Goal: Task Accomplishment & Management: Manage account settings

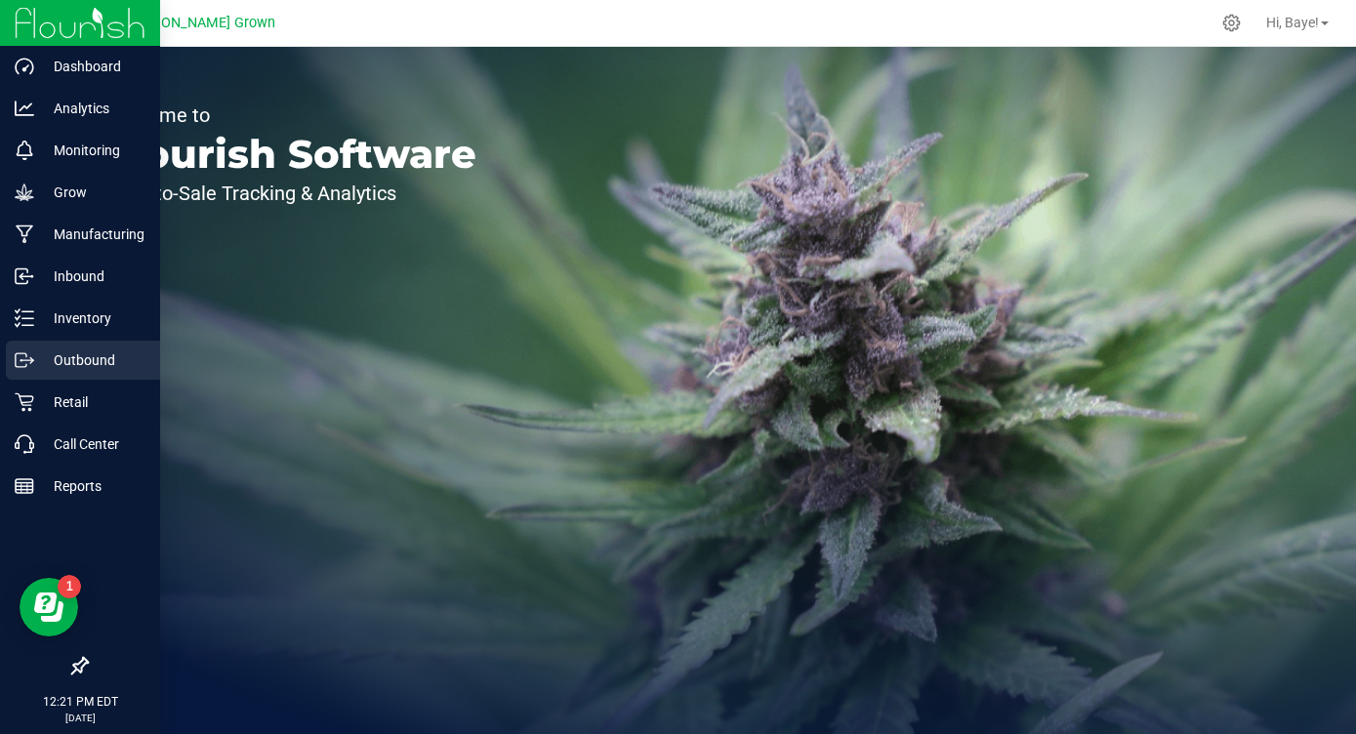
click at [47, 365] on p "Outbound" at bounding box center [92, 360] width 117 height 23
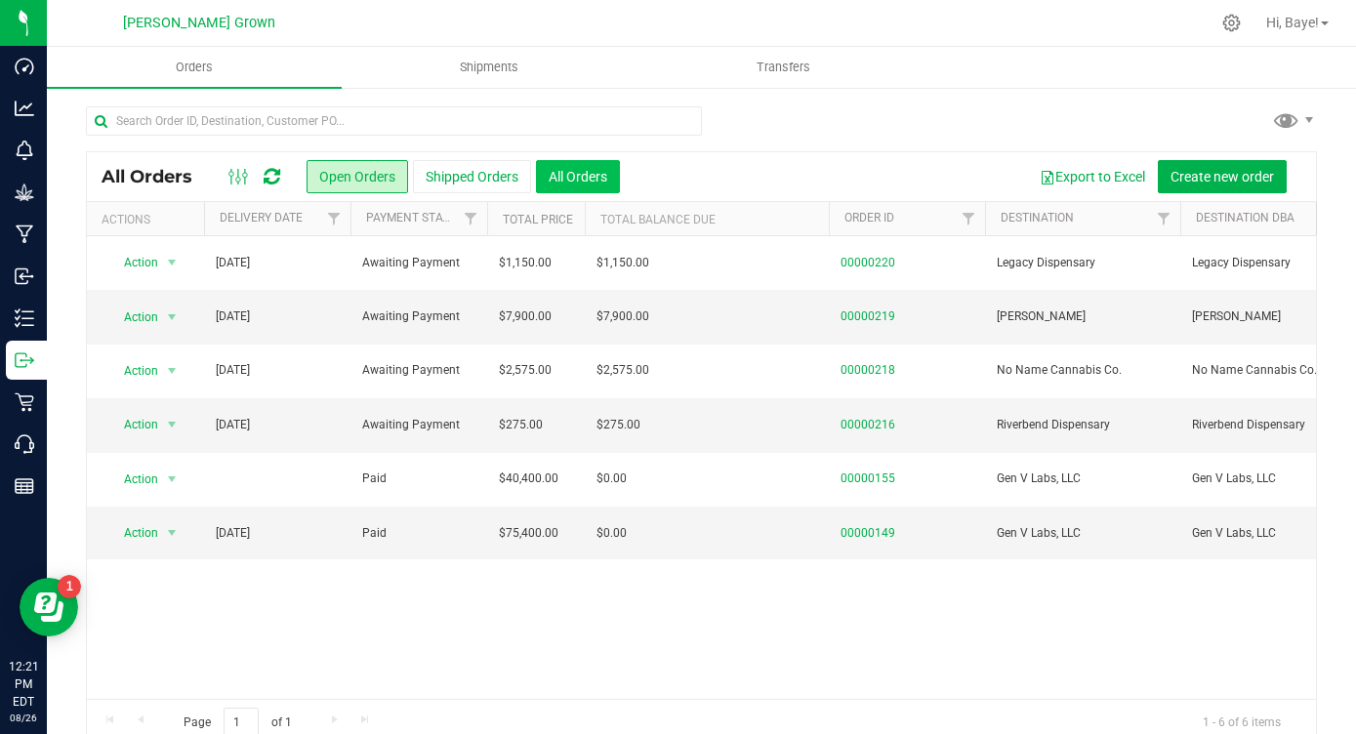
click at [580, 180] on button "All Orders" at bounding box center [578, 176] width 84 height 33
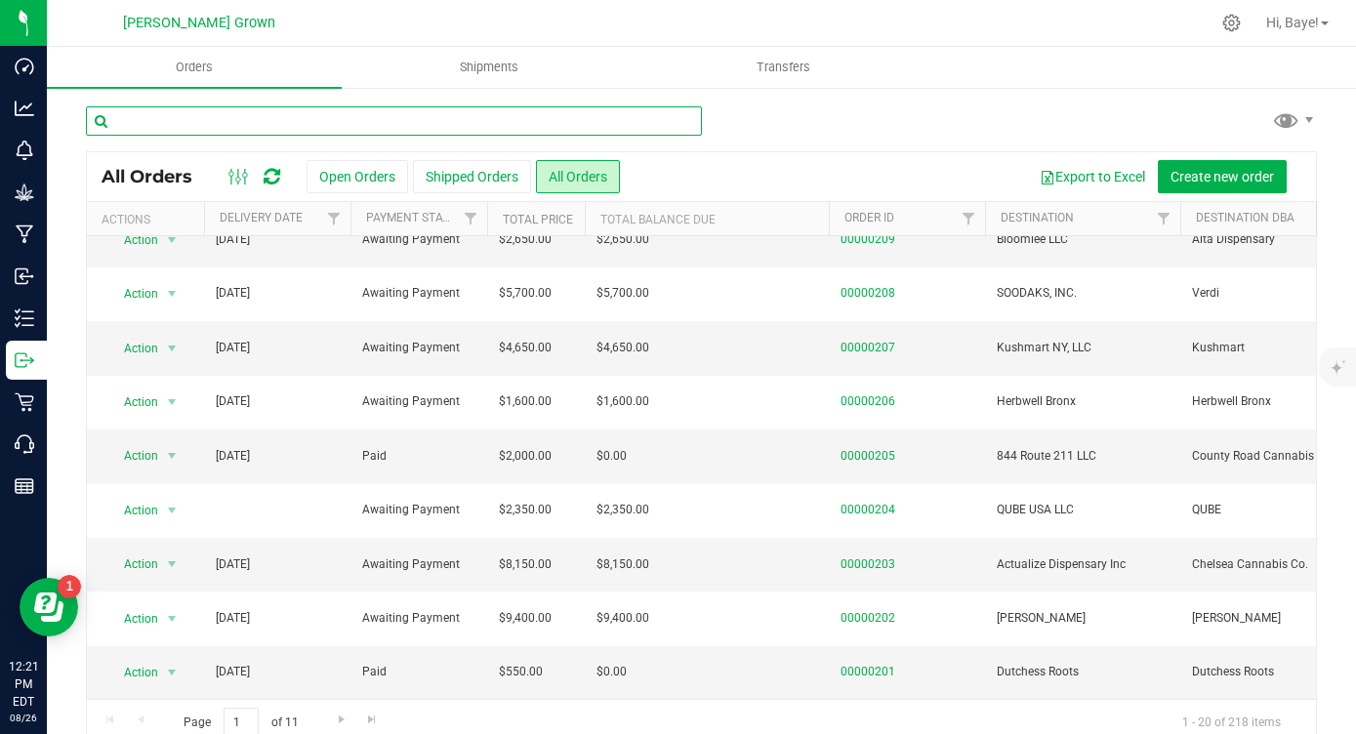
click at [471, 117] on input "text" at bounding box center [394, 120] width 616 height 29
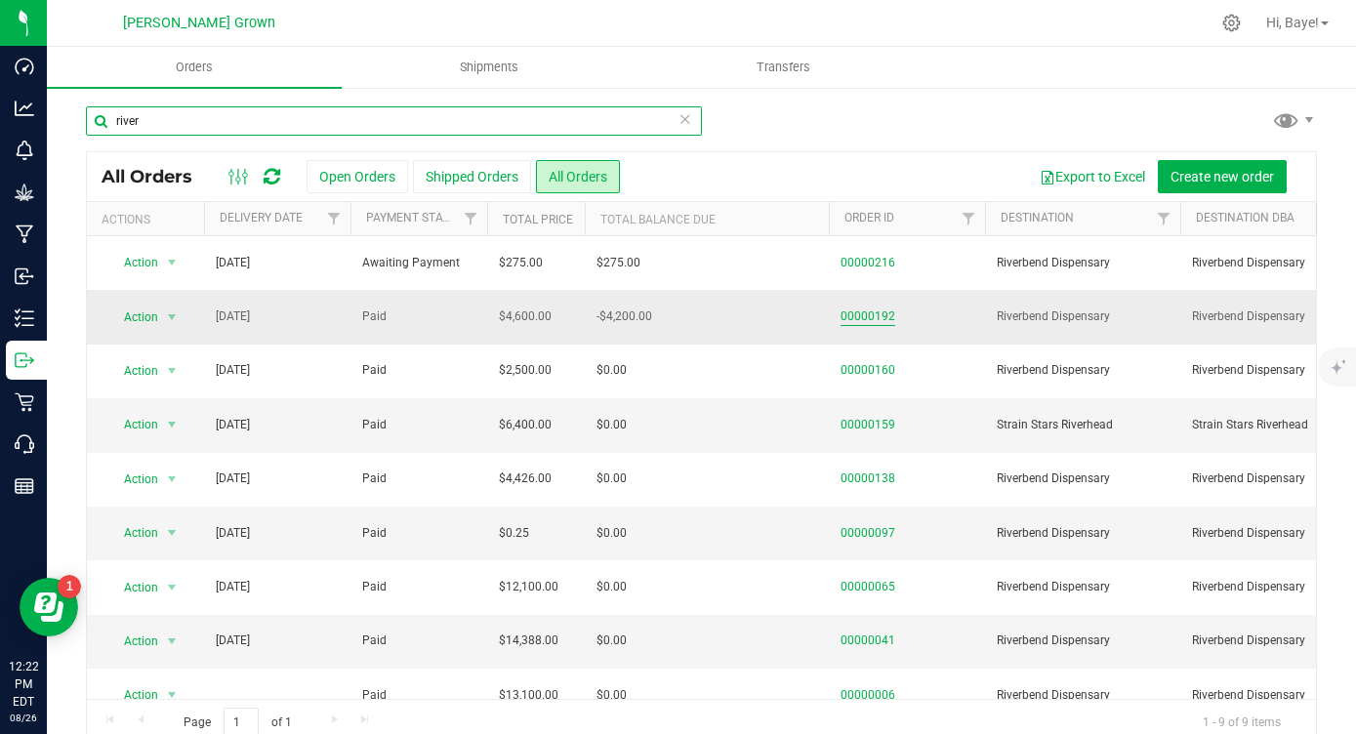
type input "river"
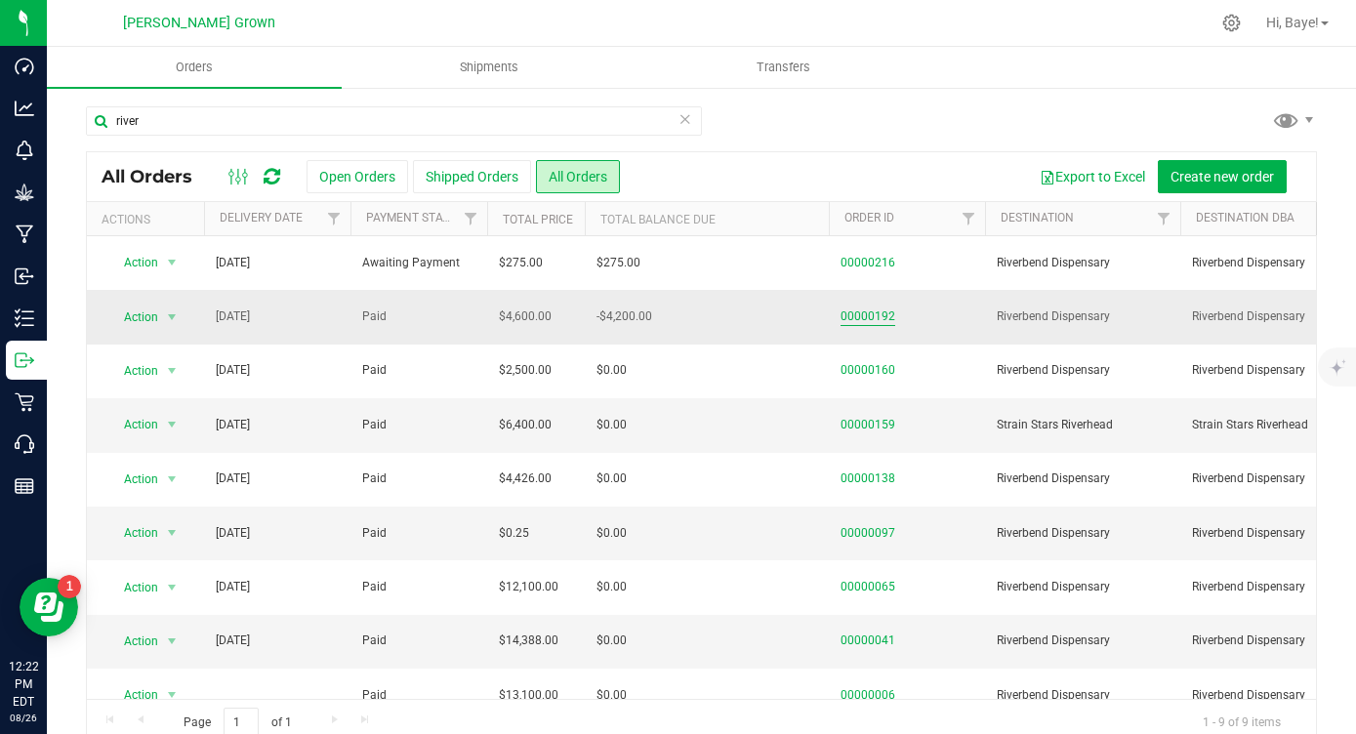
click at [881, 314] on link "00000192" at bounding box center [868, 317] width 55 height 19
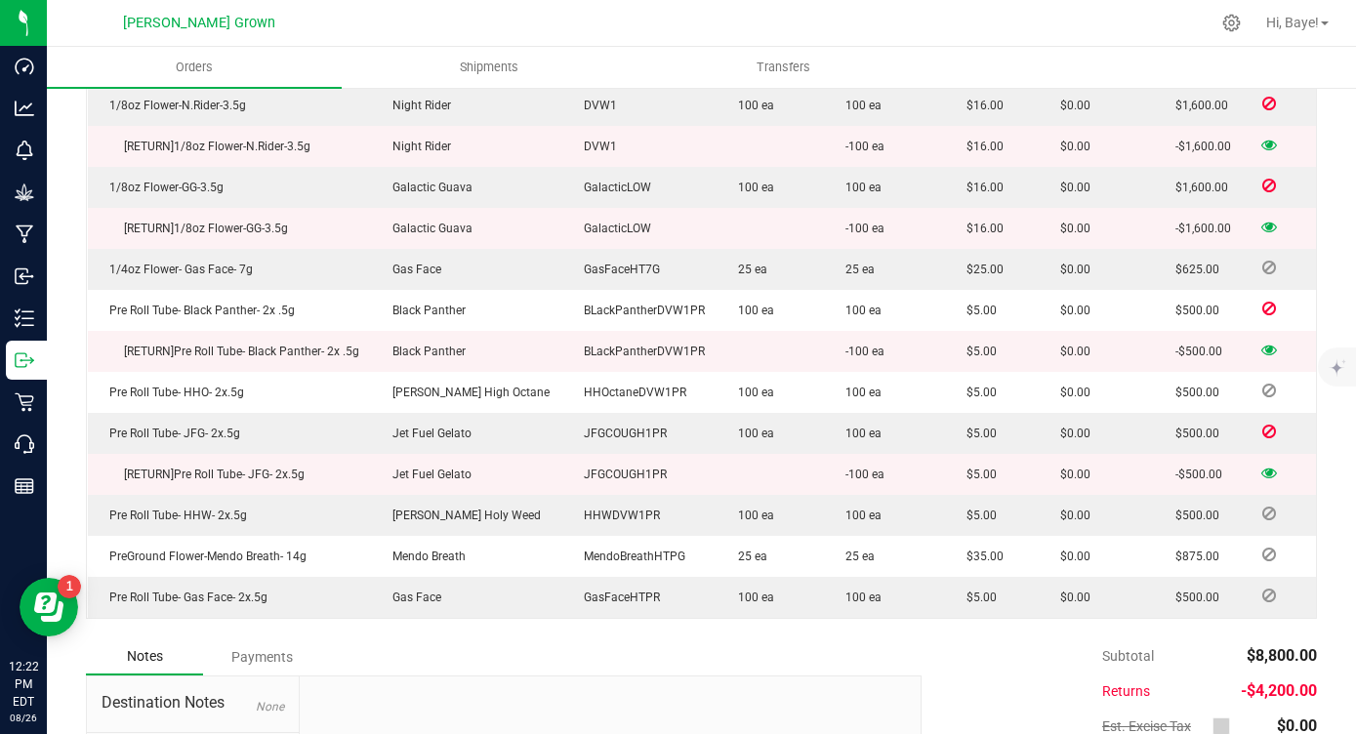
scroll to position [626, 0]
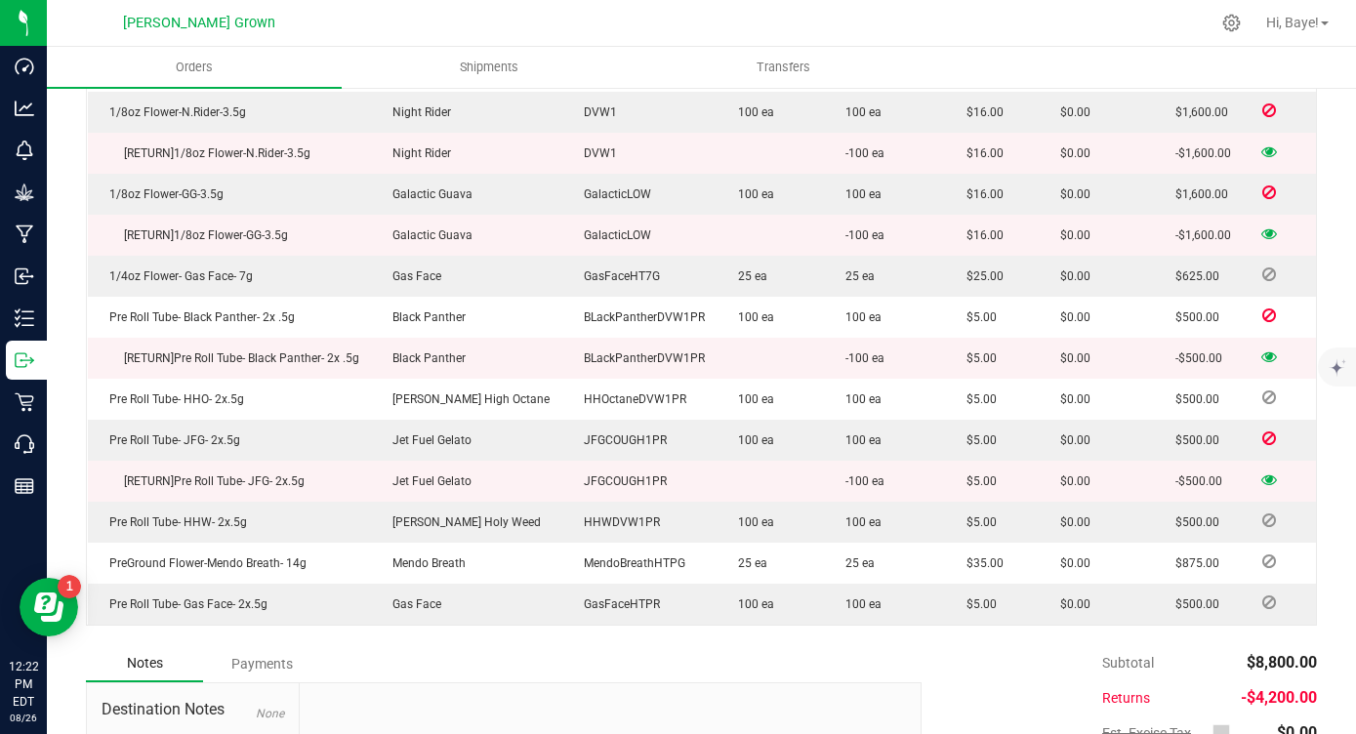
click at [1267, 352] on icon at bounding box center [1269, 356] width 16 height 12
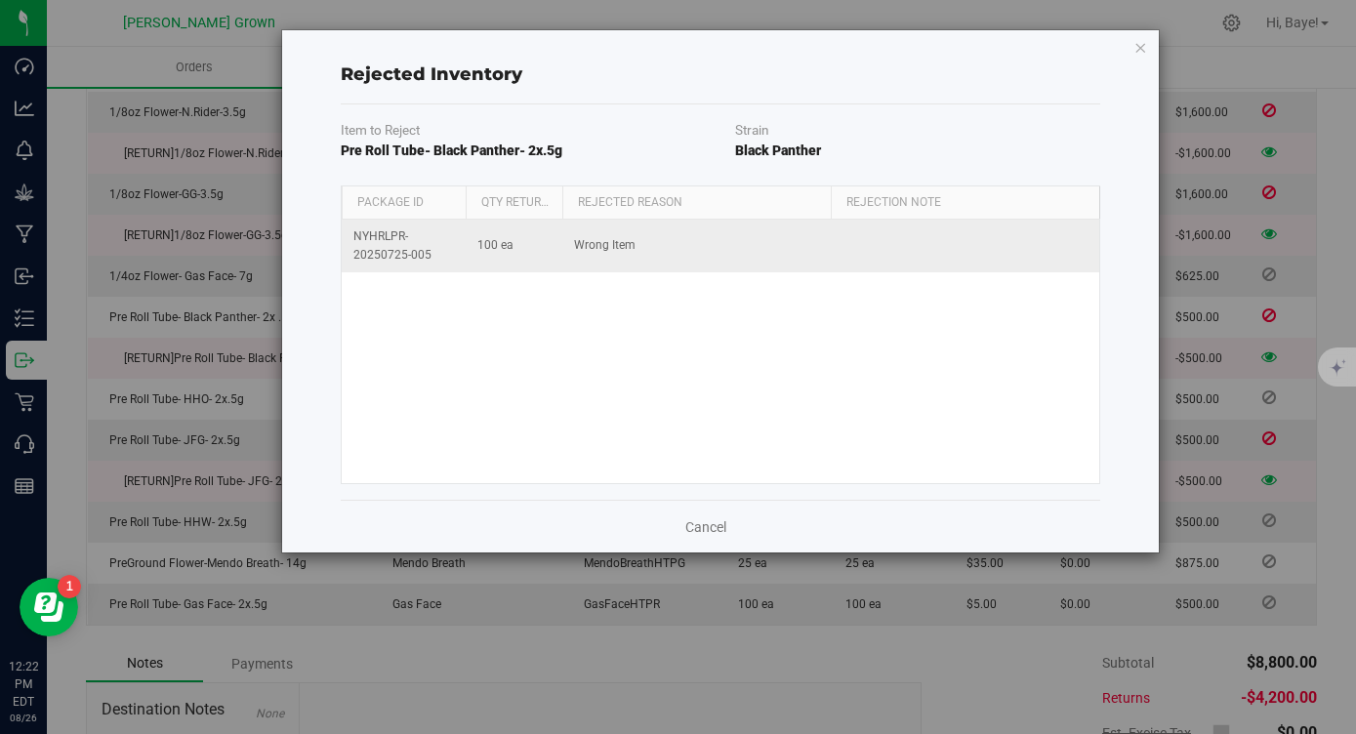
click at [639, 242] on td "Wrong Item" at bounding box center [696, 246] width 268 height 53
click at [644, 245] on td "Wrong Item" at bounding box center [696, 246] width 268 height 53
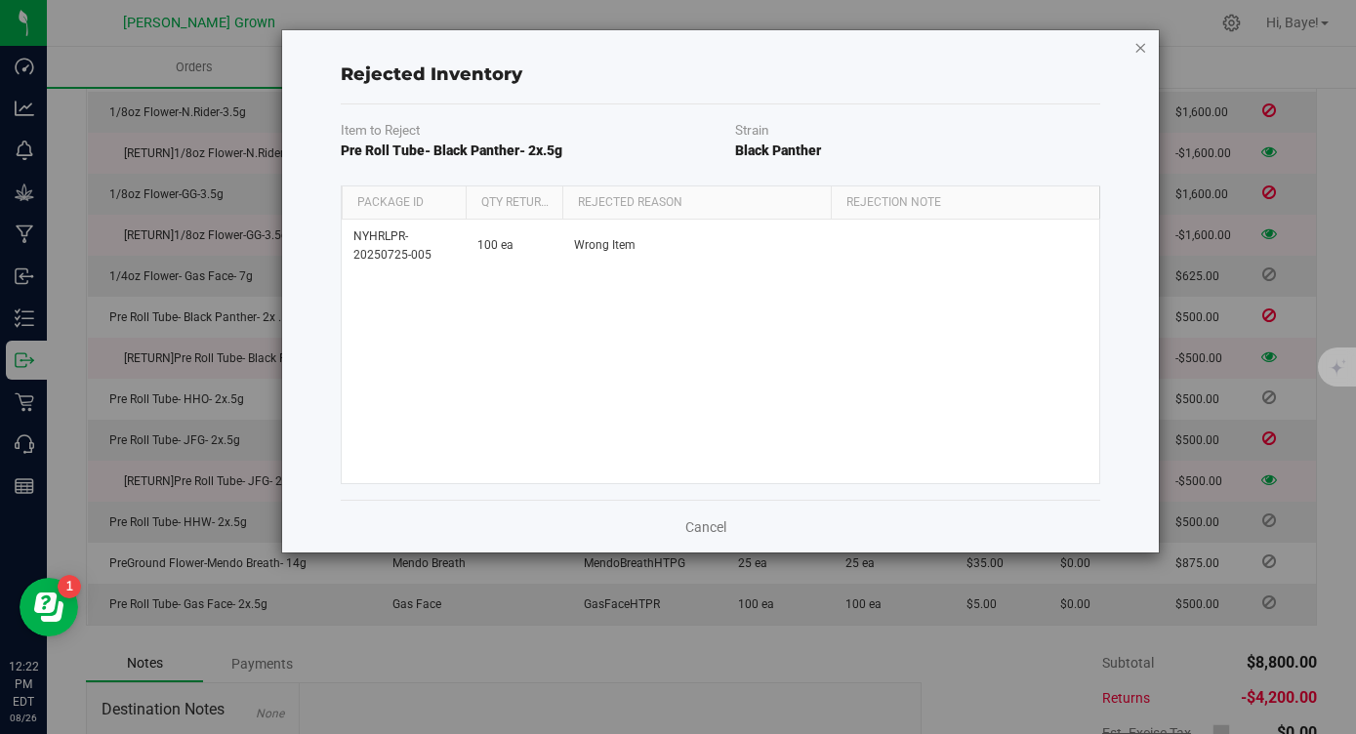
click at [1141, 47] on icon "button" at bounding box center [1140, 46] width 14 height 23
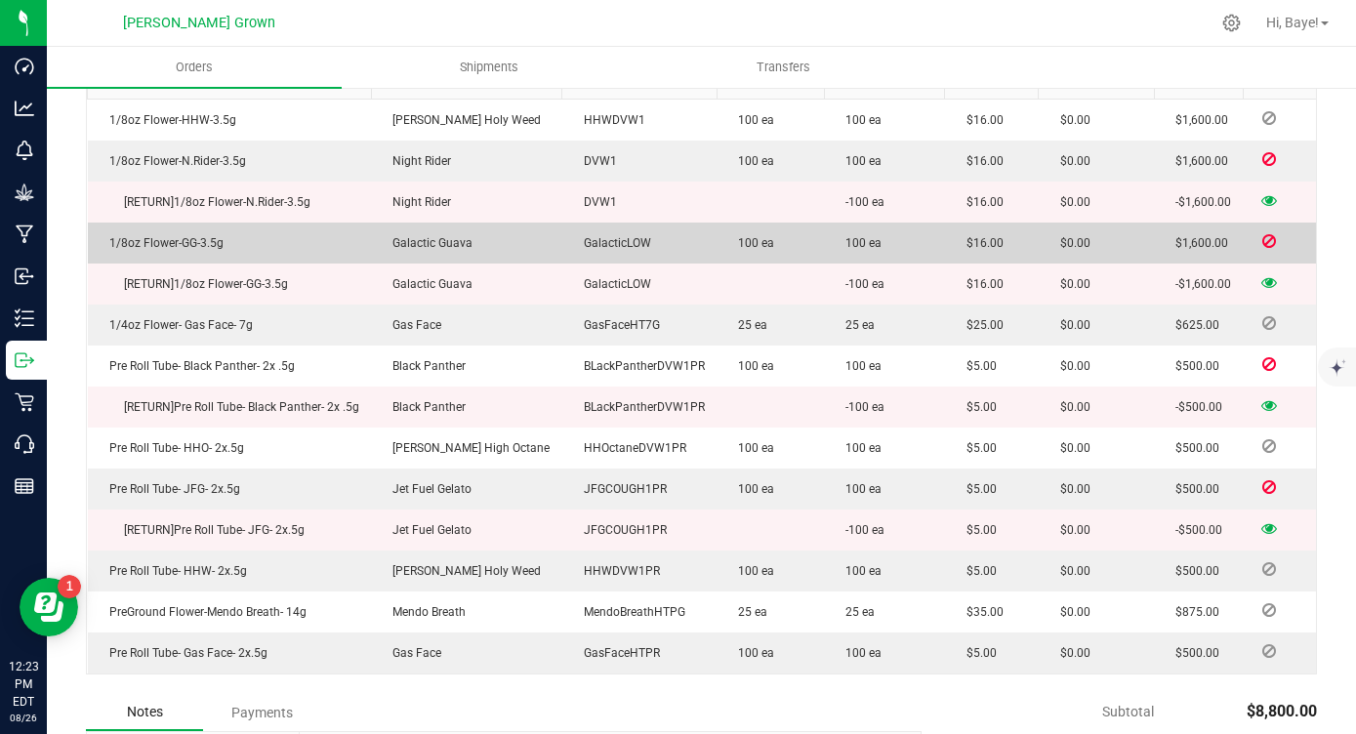
scroll to position [575, 0]
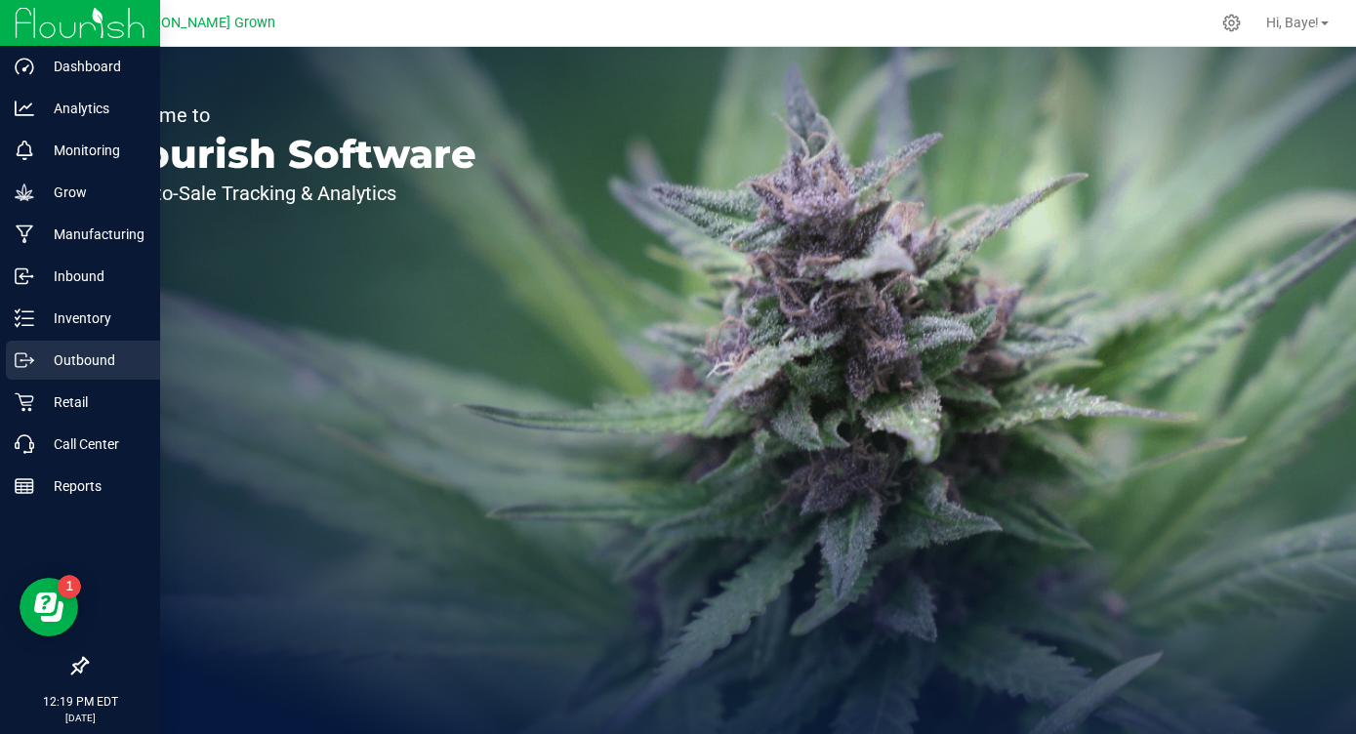
click at [45, 370] on p "Outbound" at bounding box center [92, 360] width 117 height 23
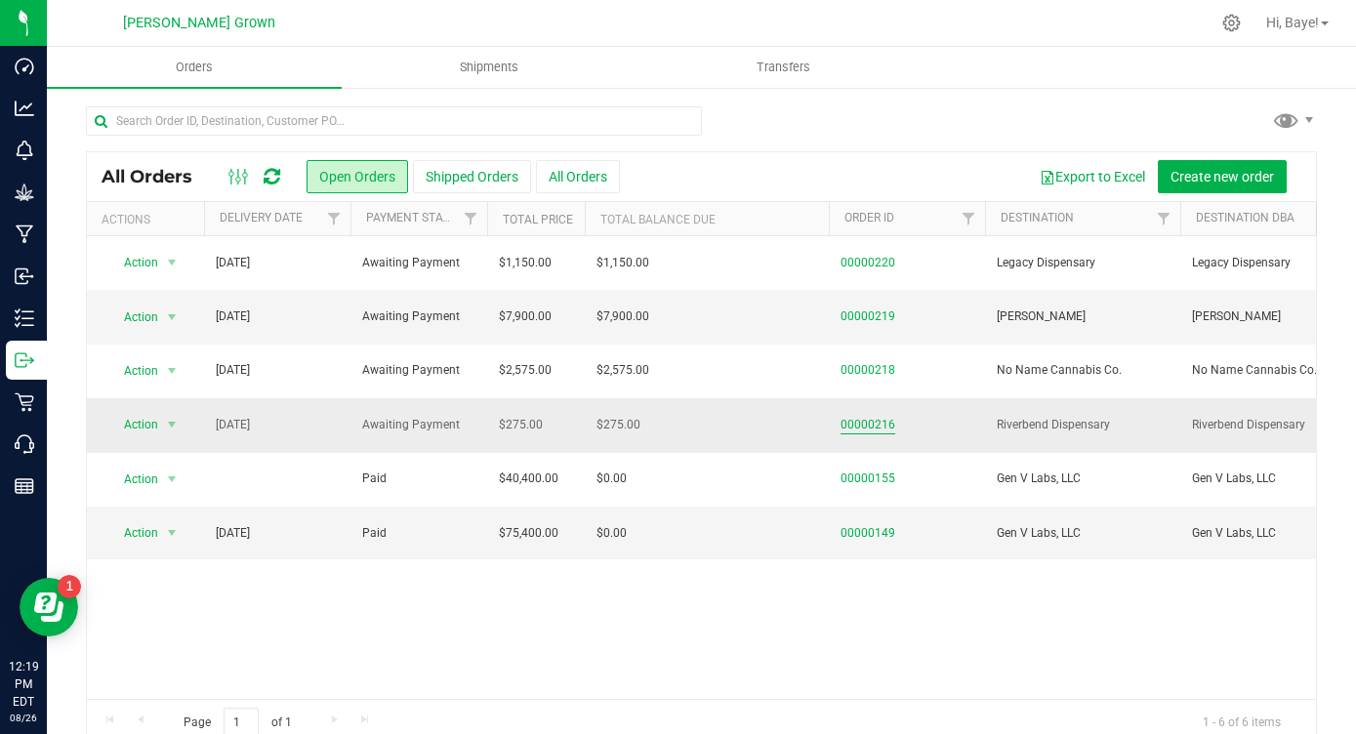
click at [870, 425] on link "00000216" at bounding box center [868, 425] width 55 height 19
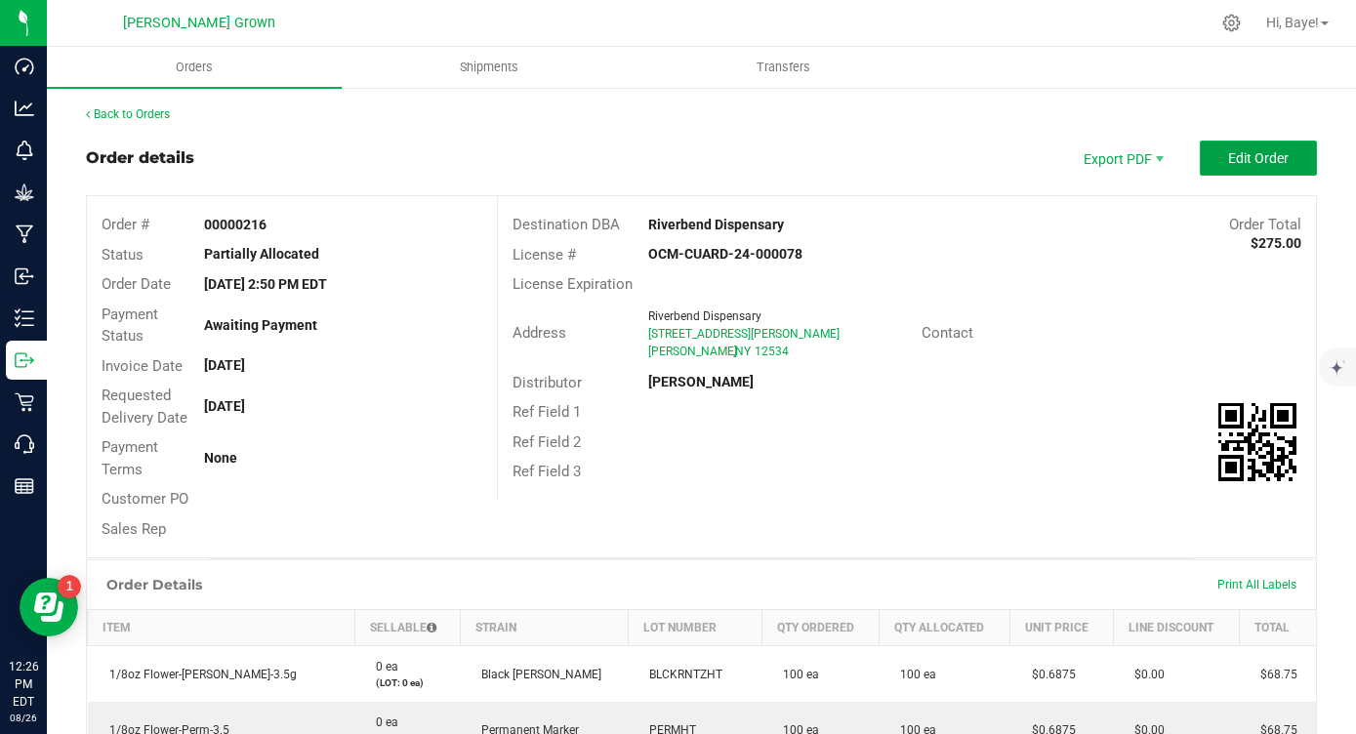
click at [1273, 161] on span "Edit Order" at bounding box center [1258, 158] width 61 height 16
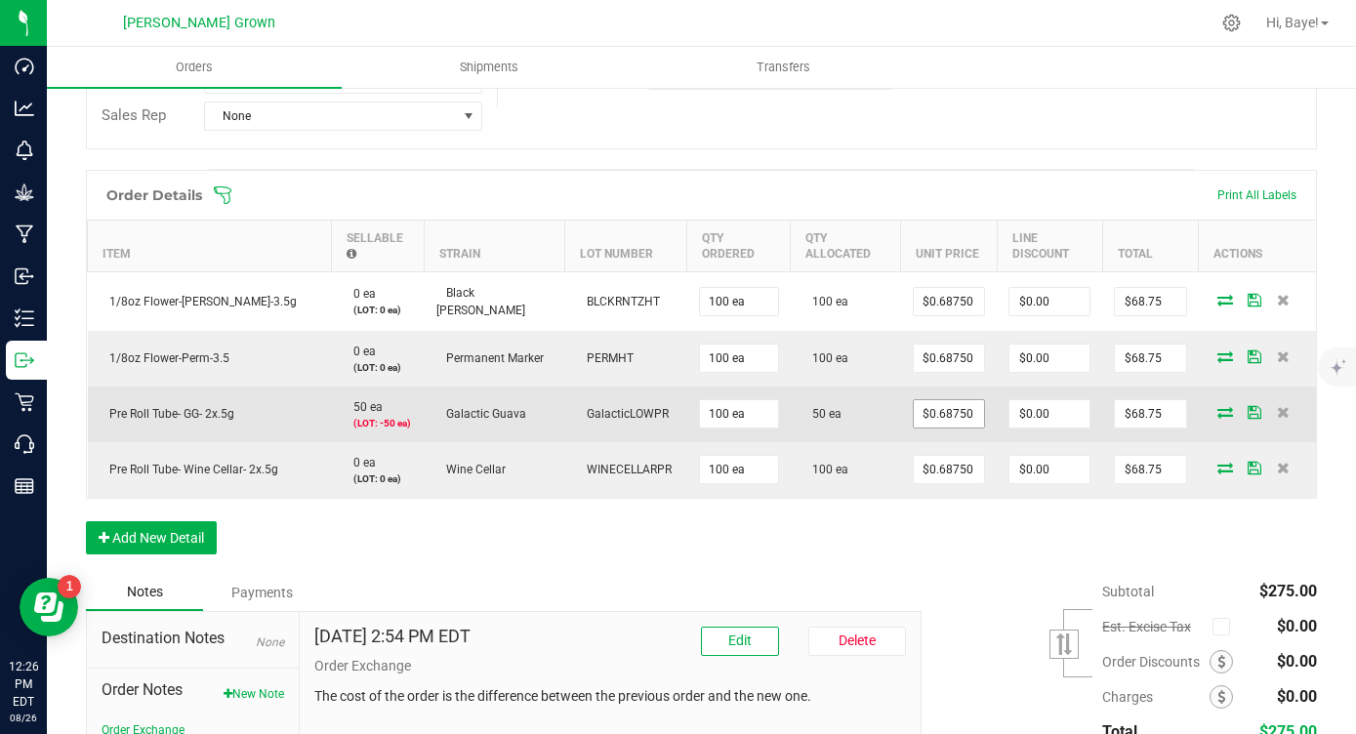
scroll to position [432, 0]
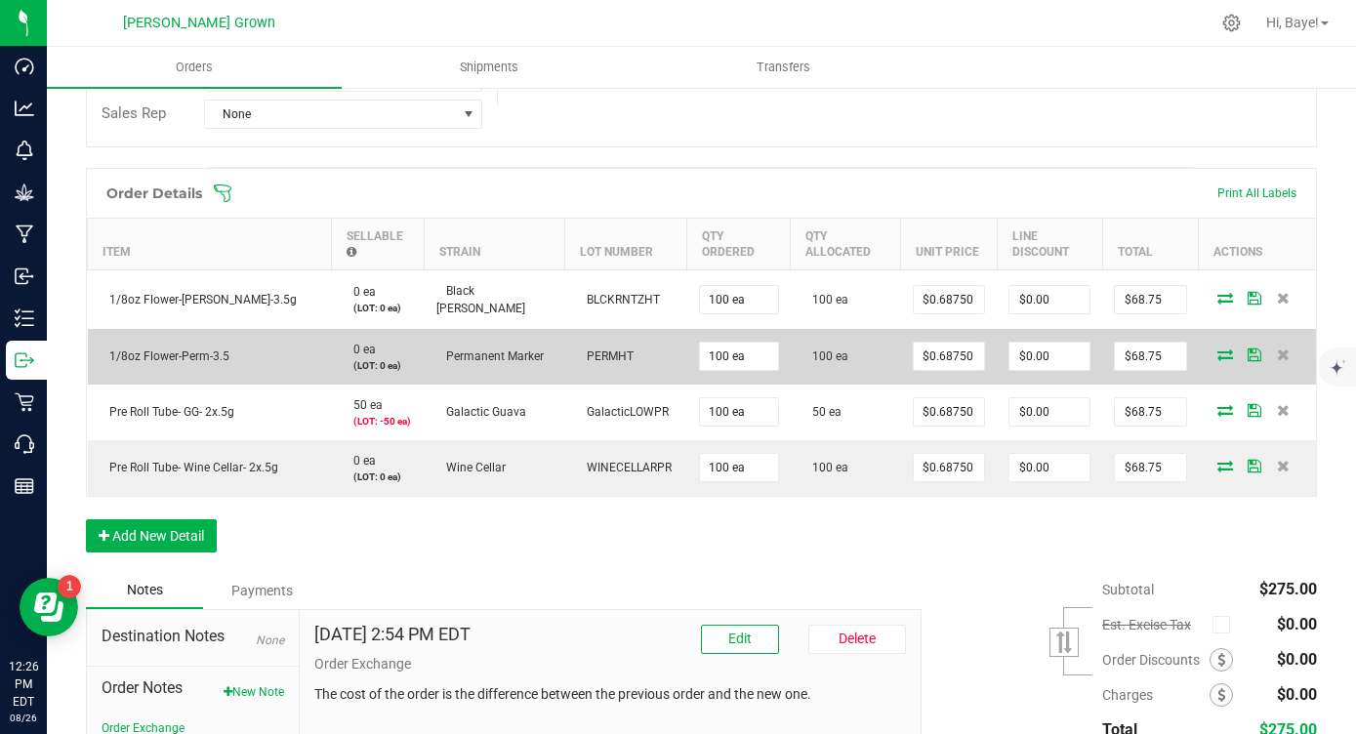
click at [1221, 350] on icon at bounding box center [1225, 355] width 16 height 12
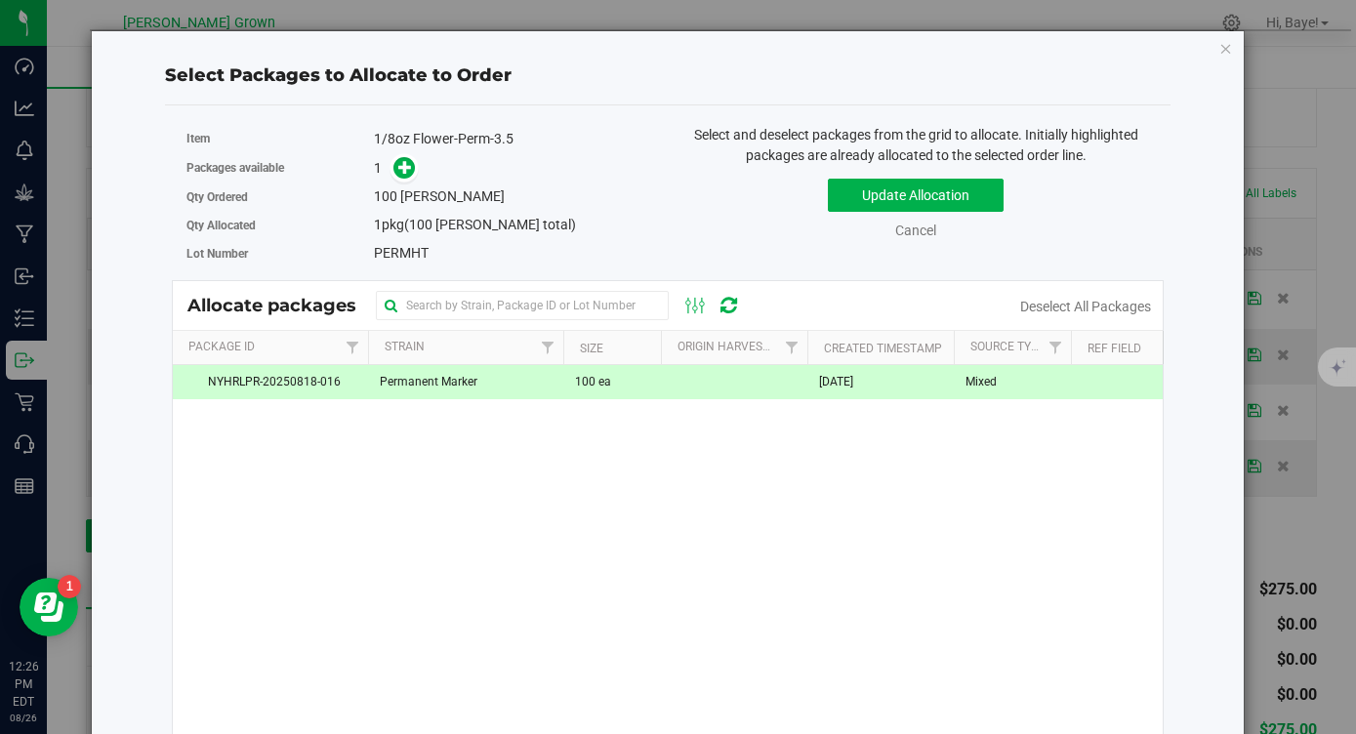
click at [489, 382] on td "Permanent Marker" at bounding box center [465, 382] width 195 height 34
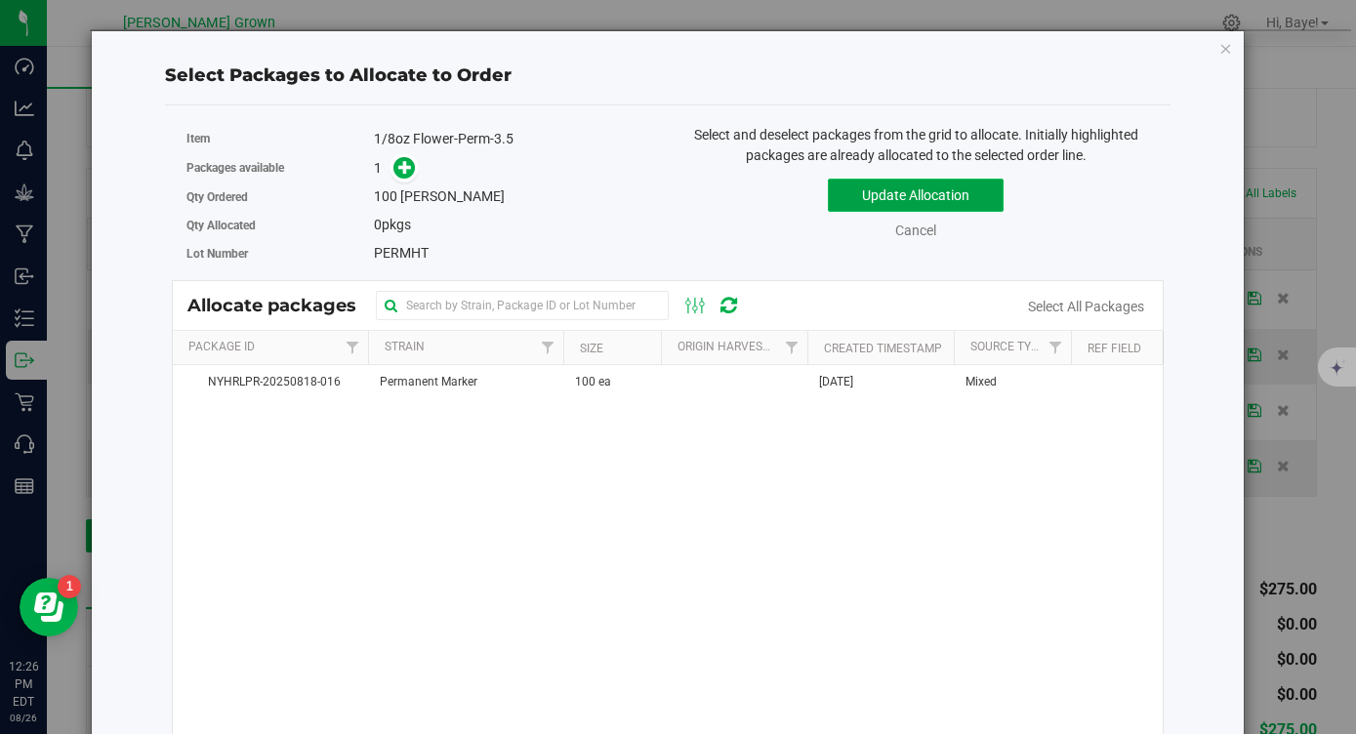
click at [859, 195] on button "Update Allocation" at bounding box center [916, 195] width 176 height 33
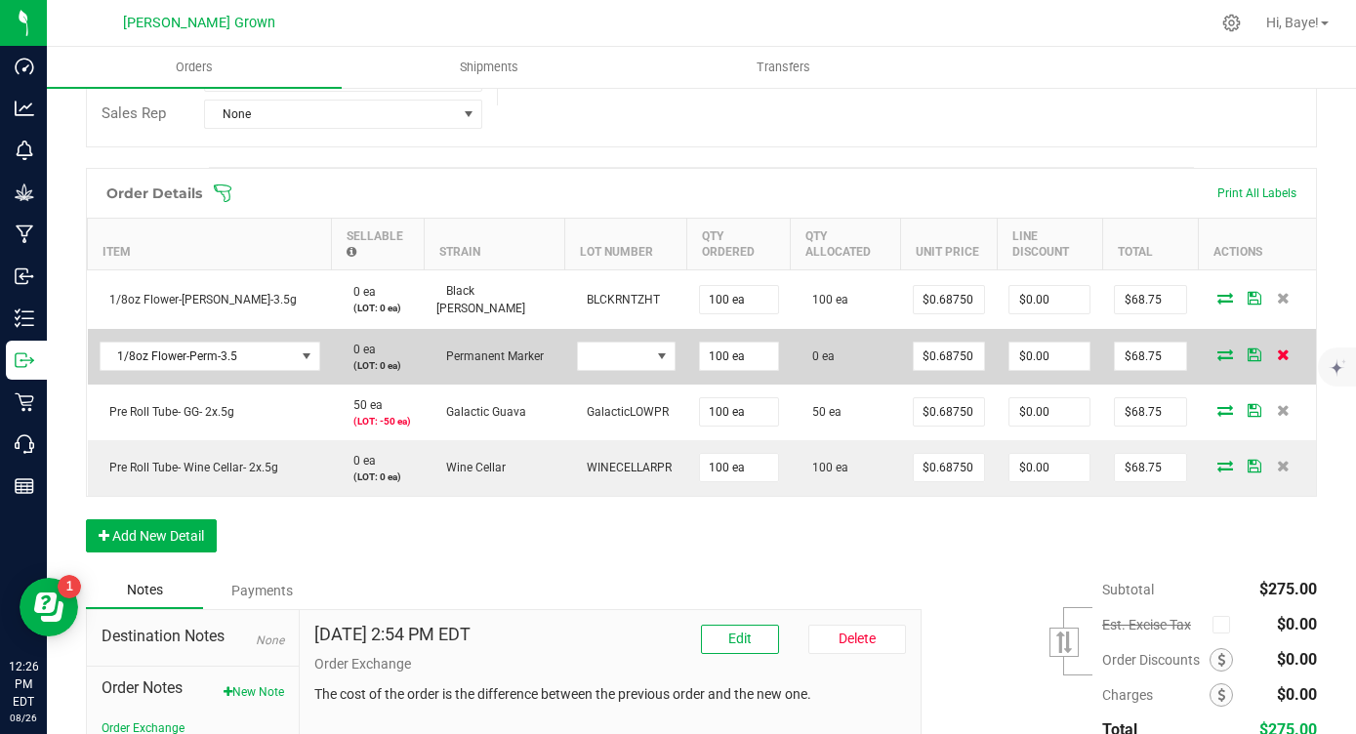
click at [1279, 356] on icon at bounding box center [1283, 355] width 13 height 12
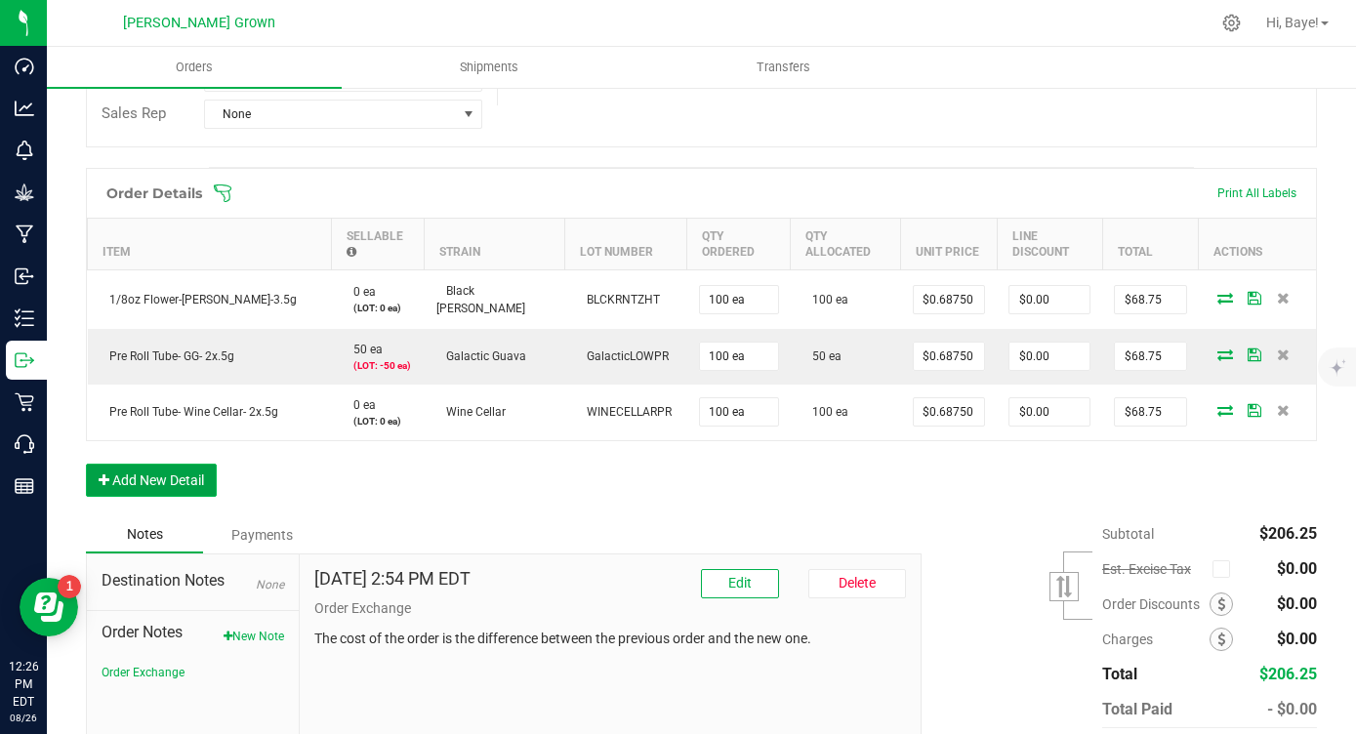
click at [151, 488] on button "Add New Detail" at bounding box center [151, 480] width 131 height 33
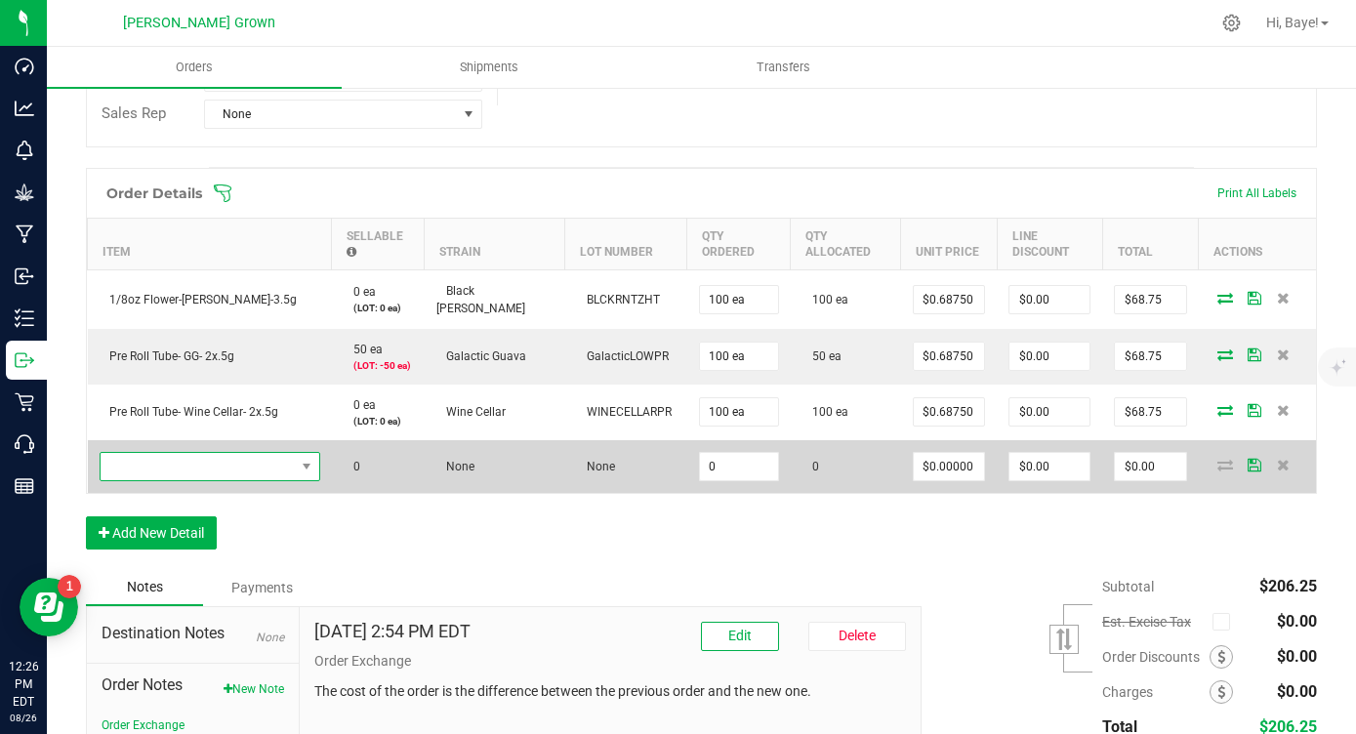
click at [187, 453] on span "NO DATA FOUND" at bounding box center [198, 466] width 194 height 27
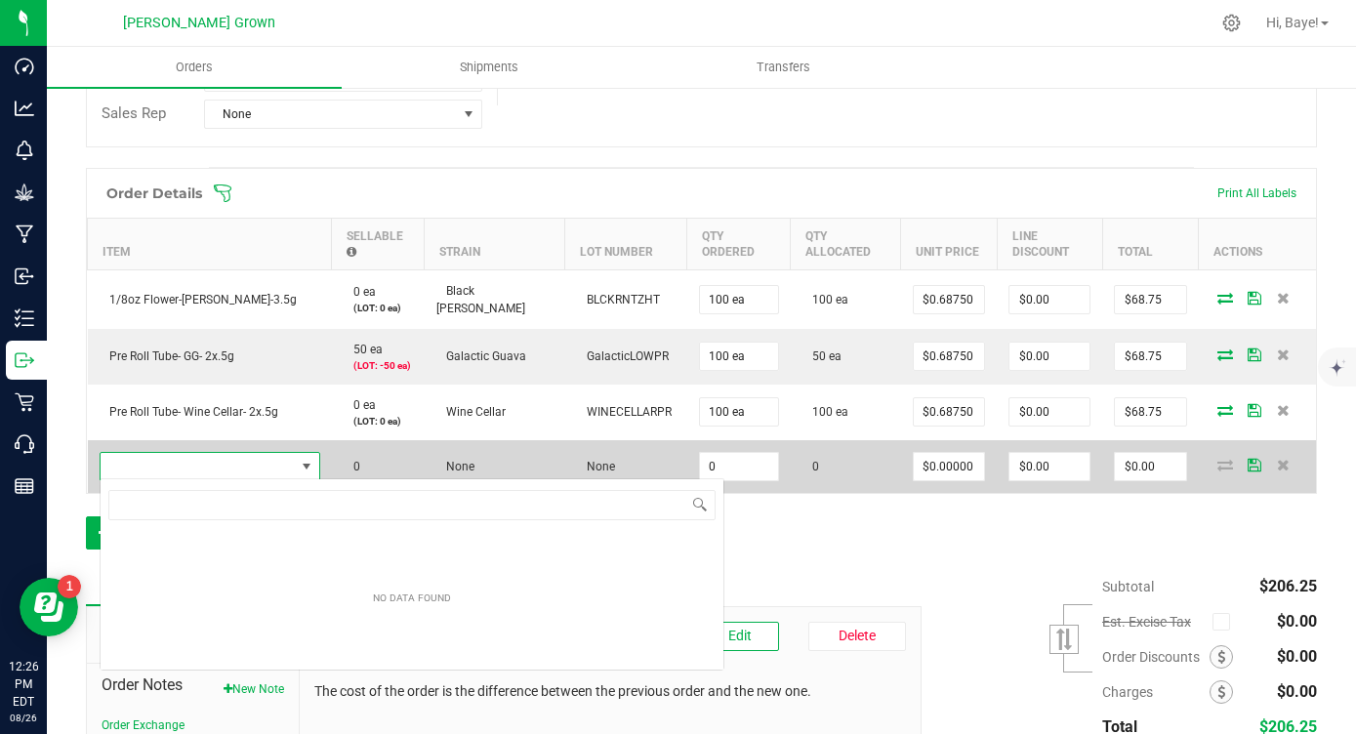
scroll to position [29, 221]
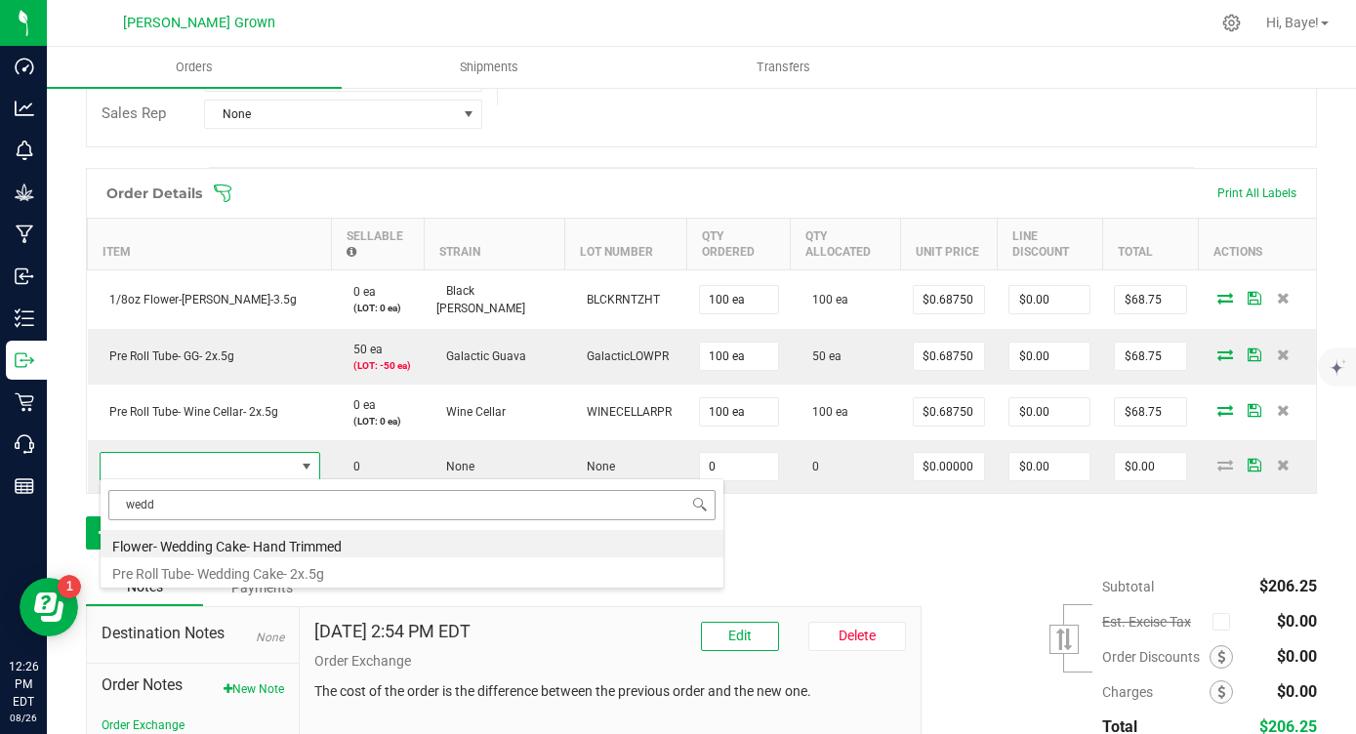
type input "wed"
click at [233, 548] on li "1/8oz Flower-WedCake-3.5g" at bounding box center [412, 543] width 623 height 27
type input "0 ea"
type input "$16.00000"
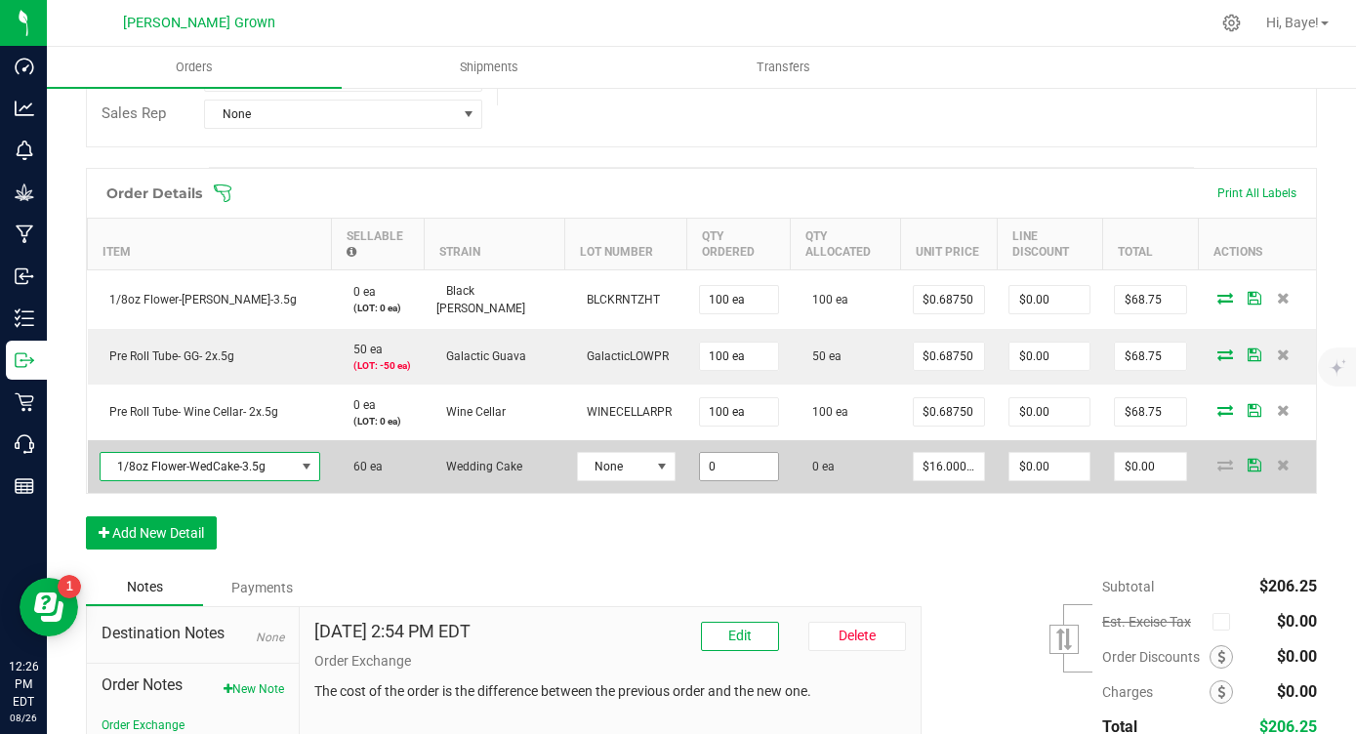
click at [700, 464] on input "0" at bounding box center [739, 466] width 78 height 27
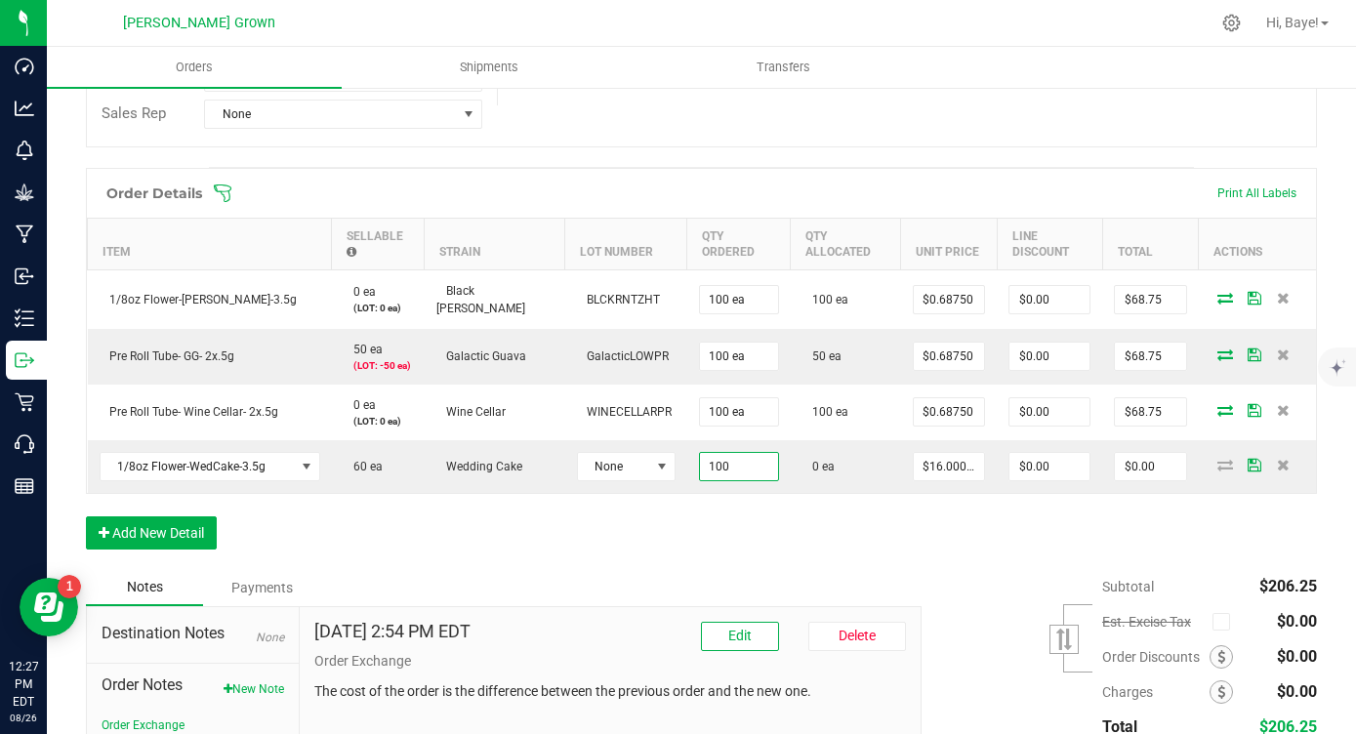
type input "100 ea"
type input "$1,600.00"
click at [720, 535] on div "Order Details Print All Labels Item Sellable Strain Lot Number Qty Ordered Qty …" at bounding box center [701, 368] width 1231 height 401
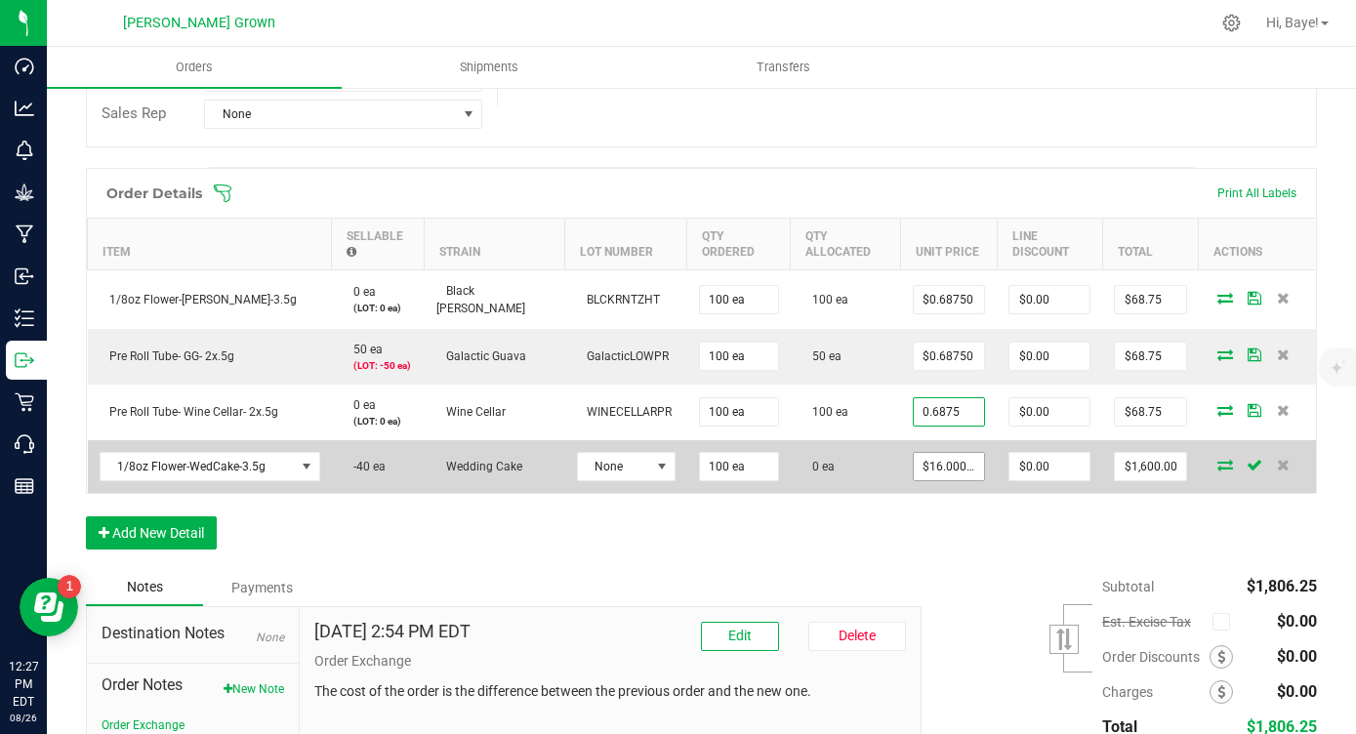
type input "$0.68750"
click at [948, 465] on input "16" at bounding box center [949, 466] width 71 height 27
paste input "0.6875"
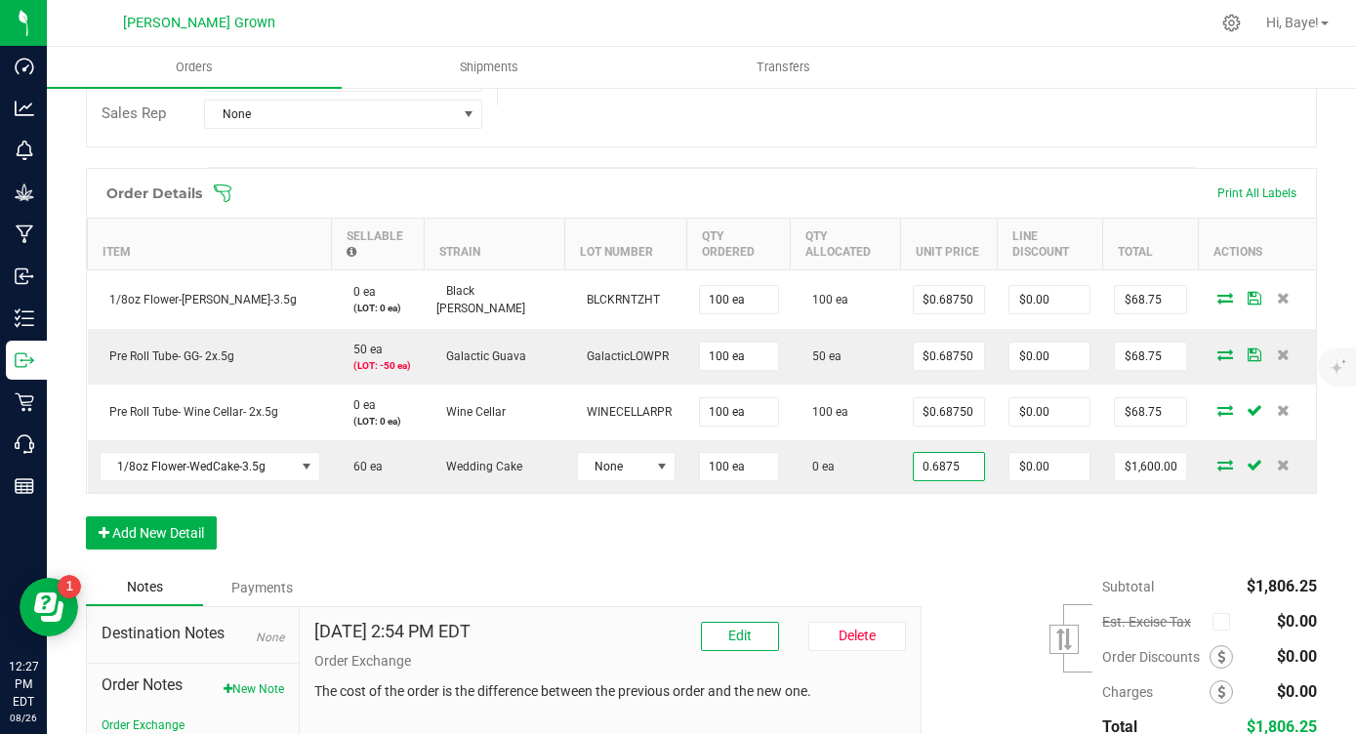
type input "$0.68750"
type input "$68.75"
click at [939, 516] on div "Order Details Print All Labels Item Sellable Strain Lot Number Qty Ordered Qty …" at bounding box center [701, 368] width 1231 height 401
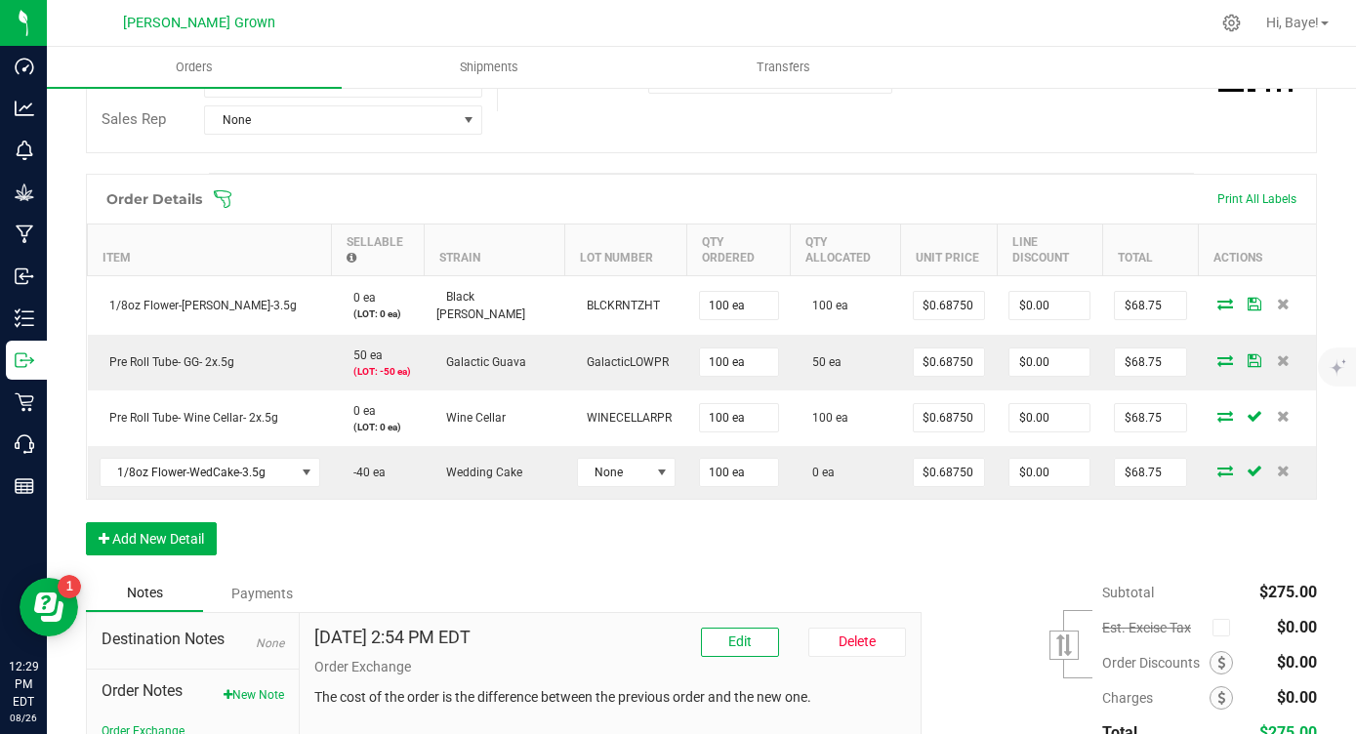
scroll to position [435, 0]
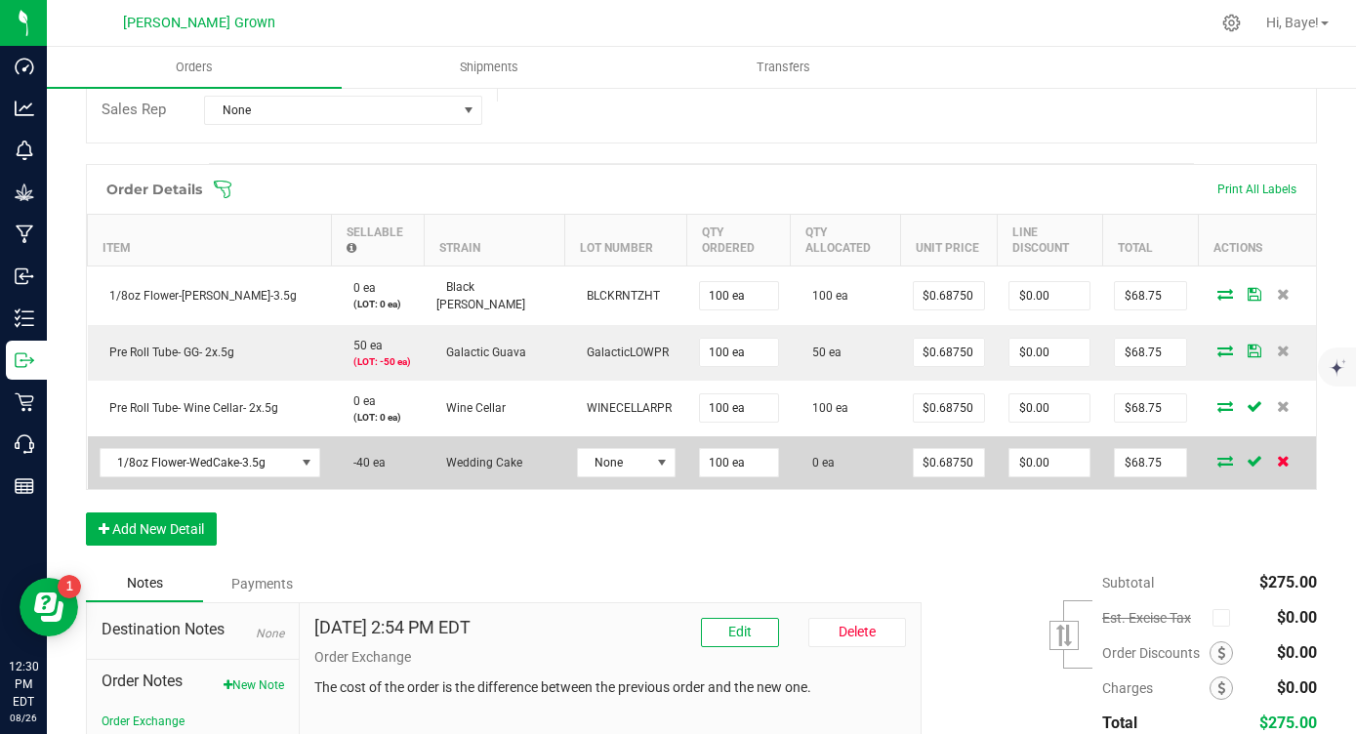
click at [1286, 455] on icon at bounding box center [1283, 461] width 13 height 12
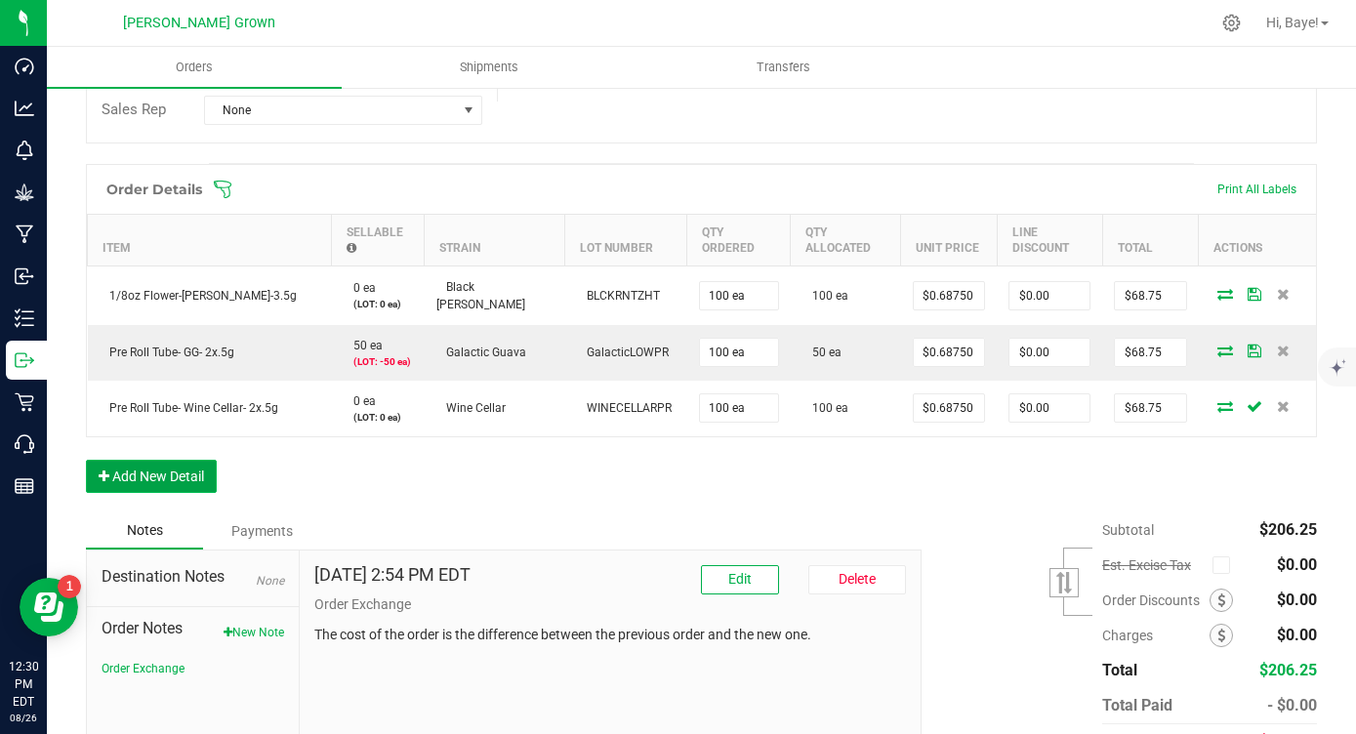
click at [112, 469] on button "Add New Detail" at bounding box center [151, 476] width 131 height 33
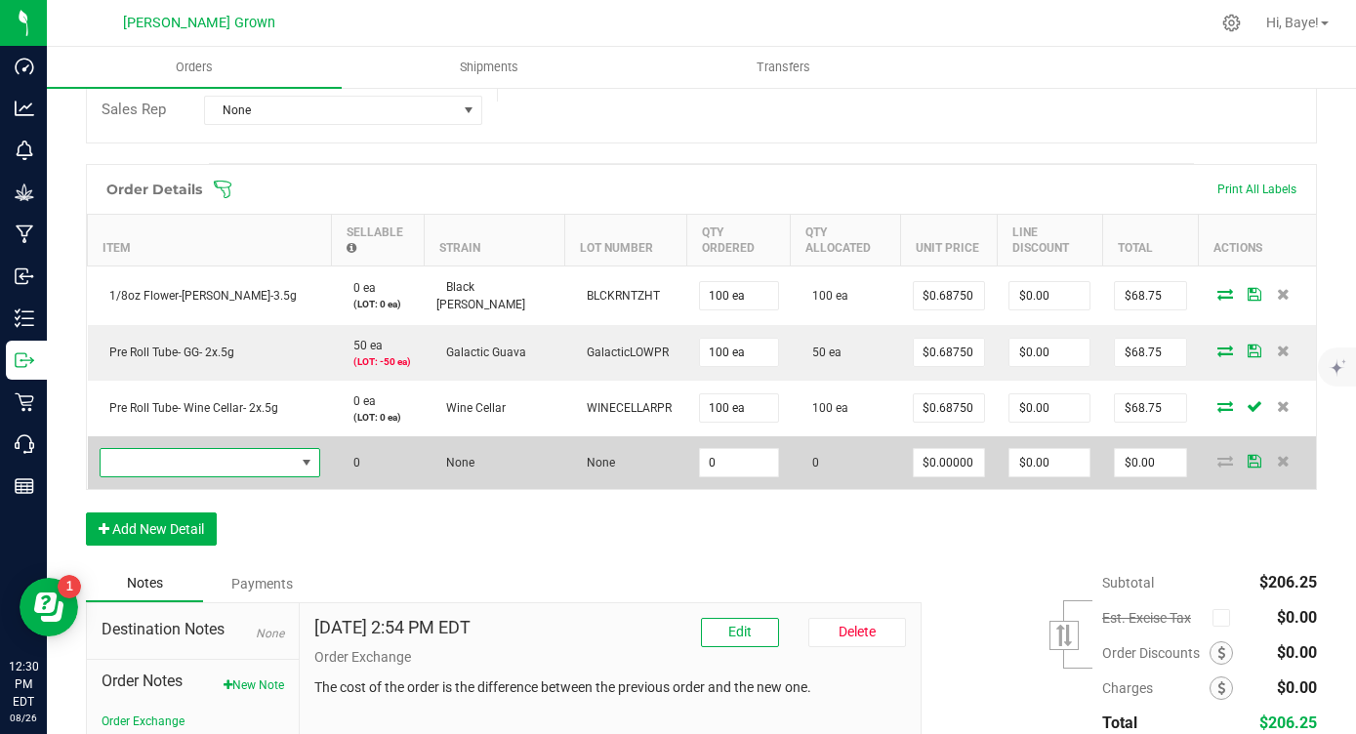
click at [188, 459] on span "NO DATA FOUND" at bounding box center [198, 462] width 194 height 27
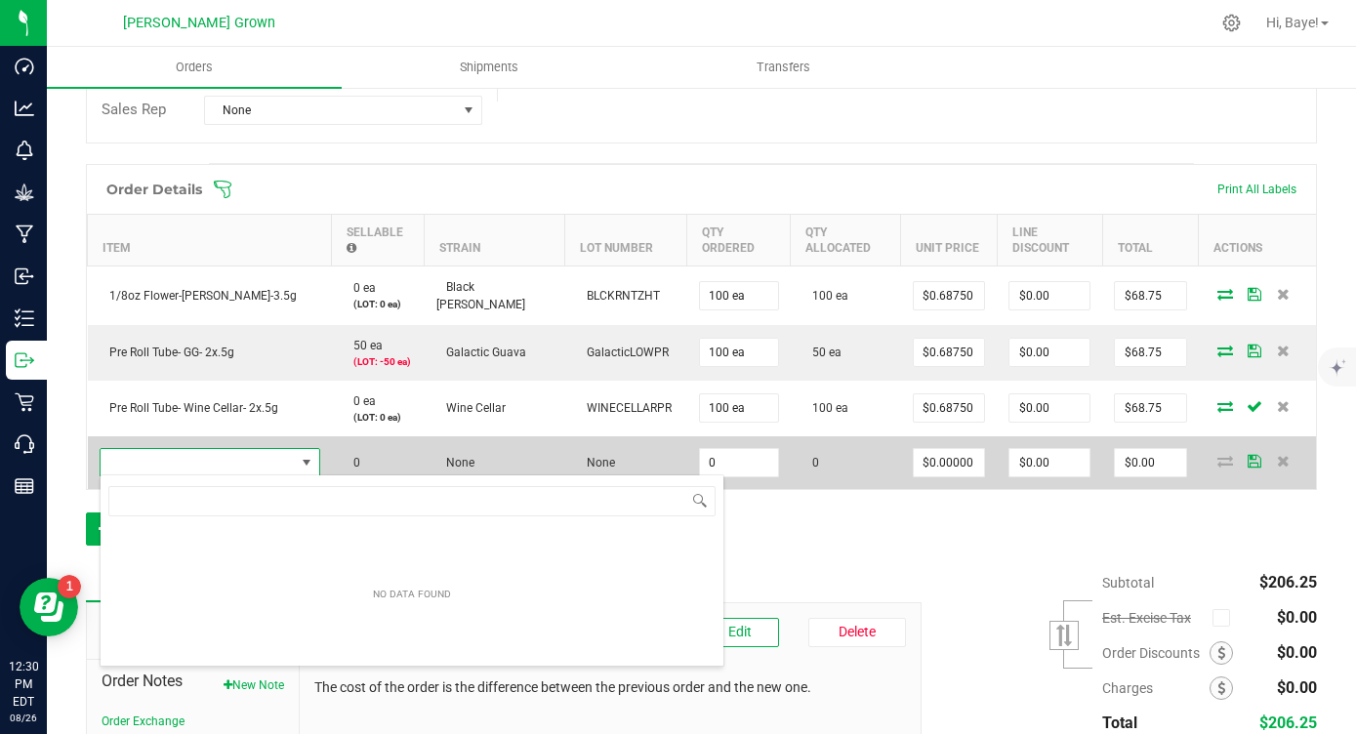
scroll to position [29, 221]
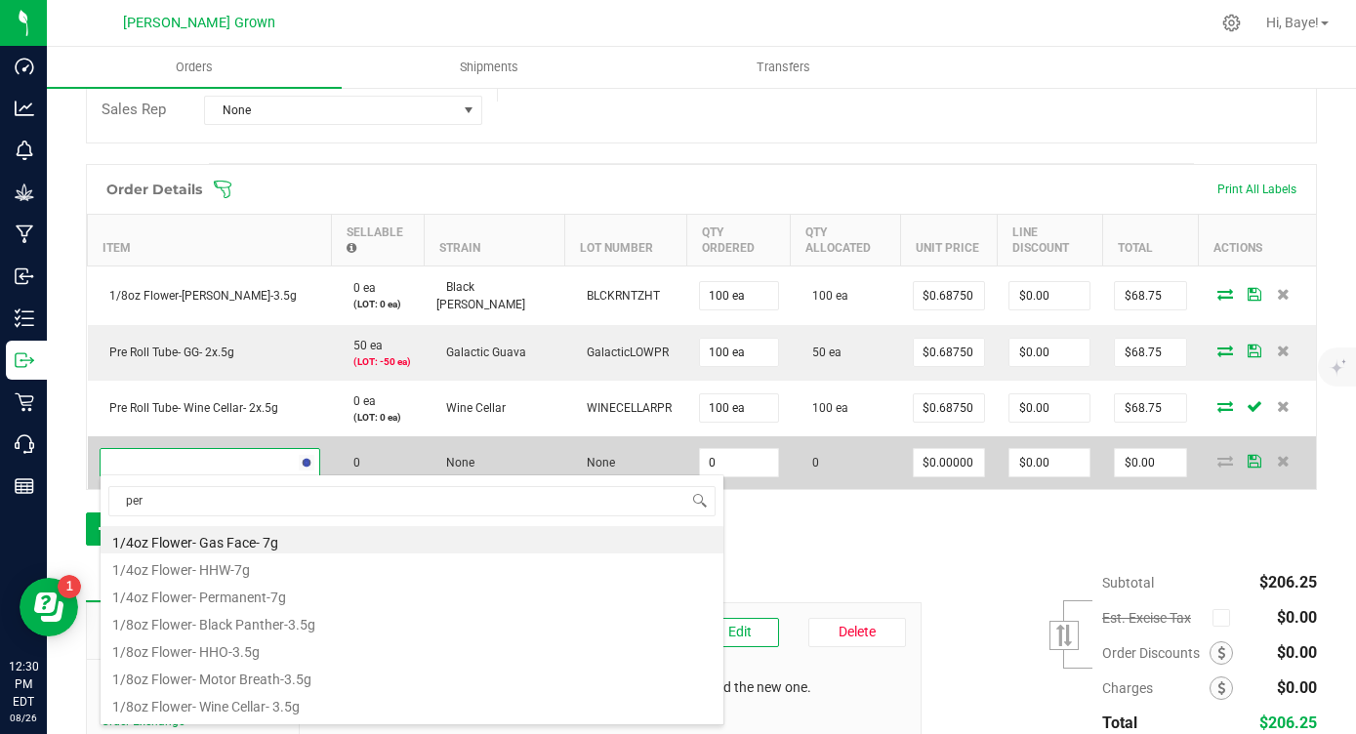
type input "perm"
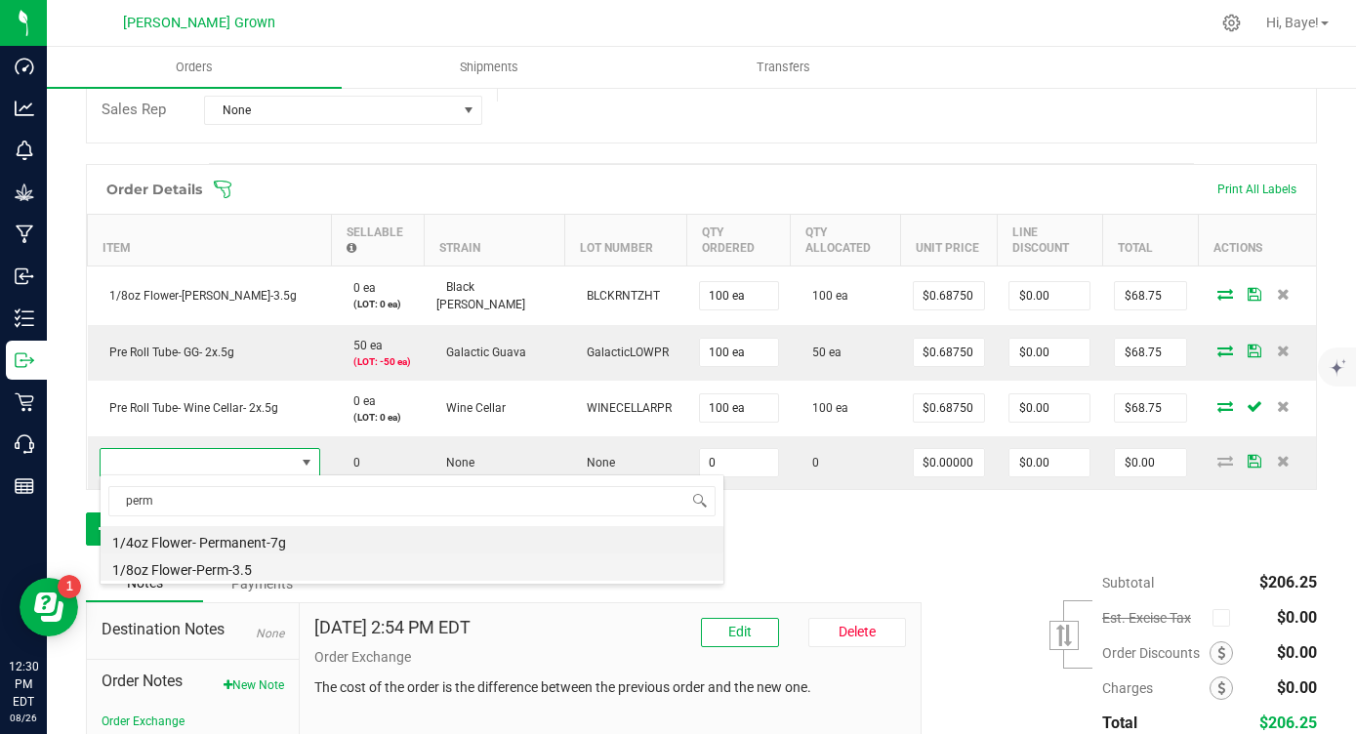
click at [185, 573] on li "1/8oz Flower-Perm-3.5" at bounding box center [412, 567] width 623 height 27
type input "0 ea"
type input "$16.00000"
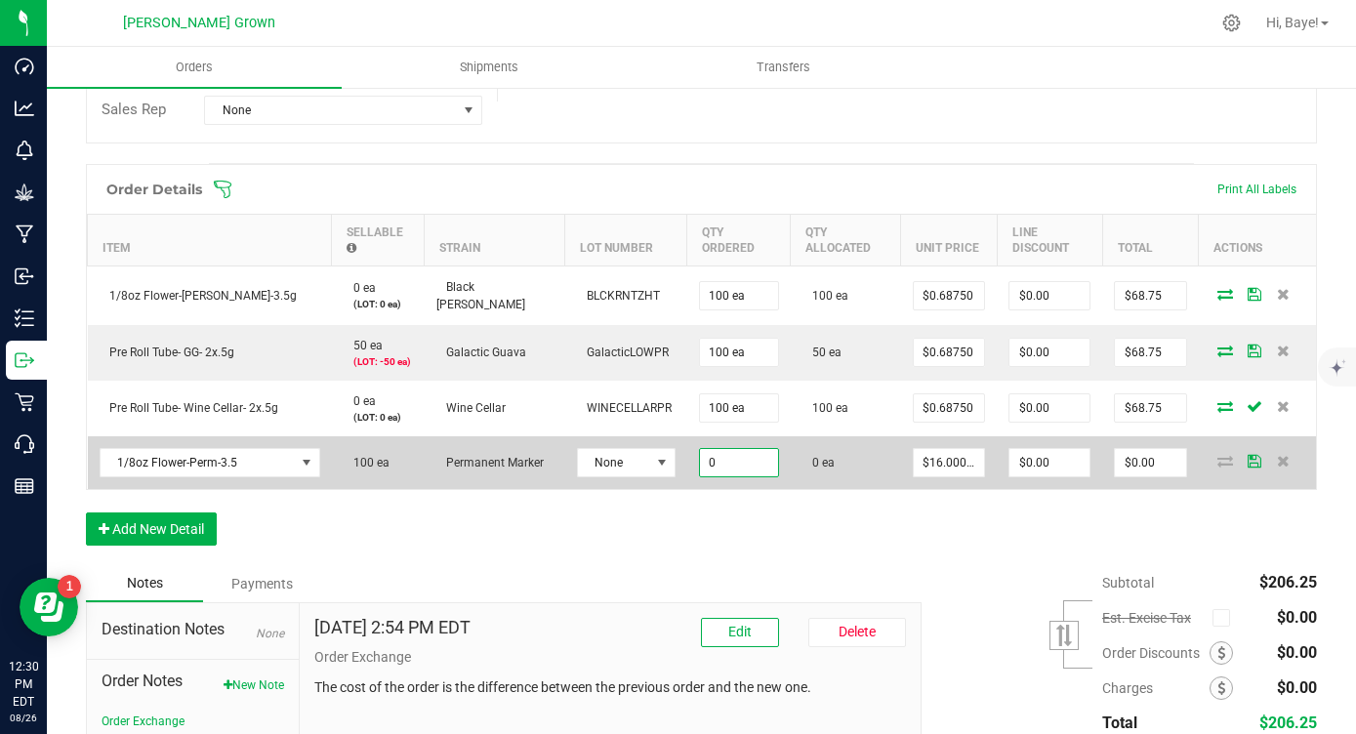
click at [700, 470] on input "0" at bounding box center [739, 462] width 78 height 27
type input "100 ea"
type input "16"
type input "$1,600.00"
click at [937, 468] on input "16" at bounding box center [949, 462] width 71 height 27
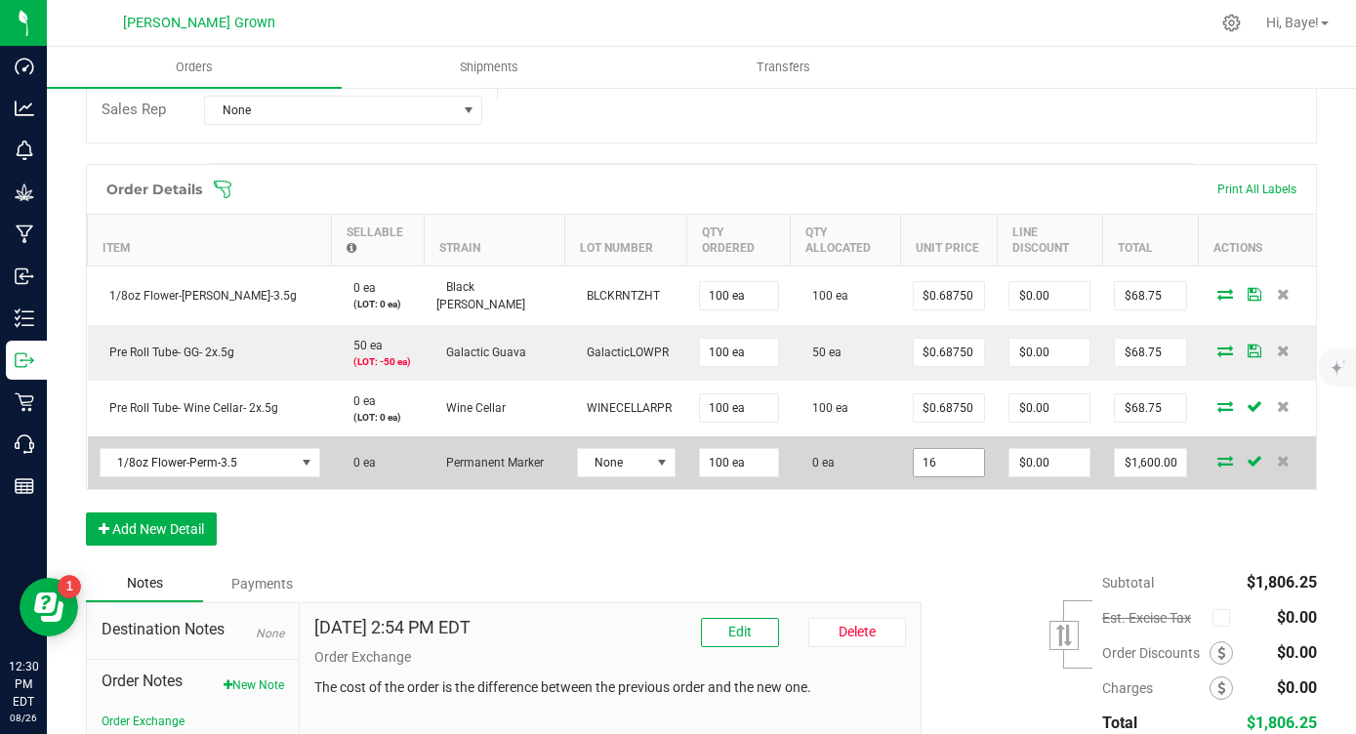
click at [937, 466] on input "16" at bounding box center [949, 462] width 71 height 27
paste input "0.6875"
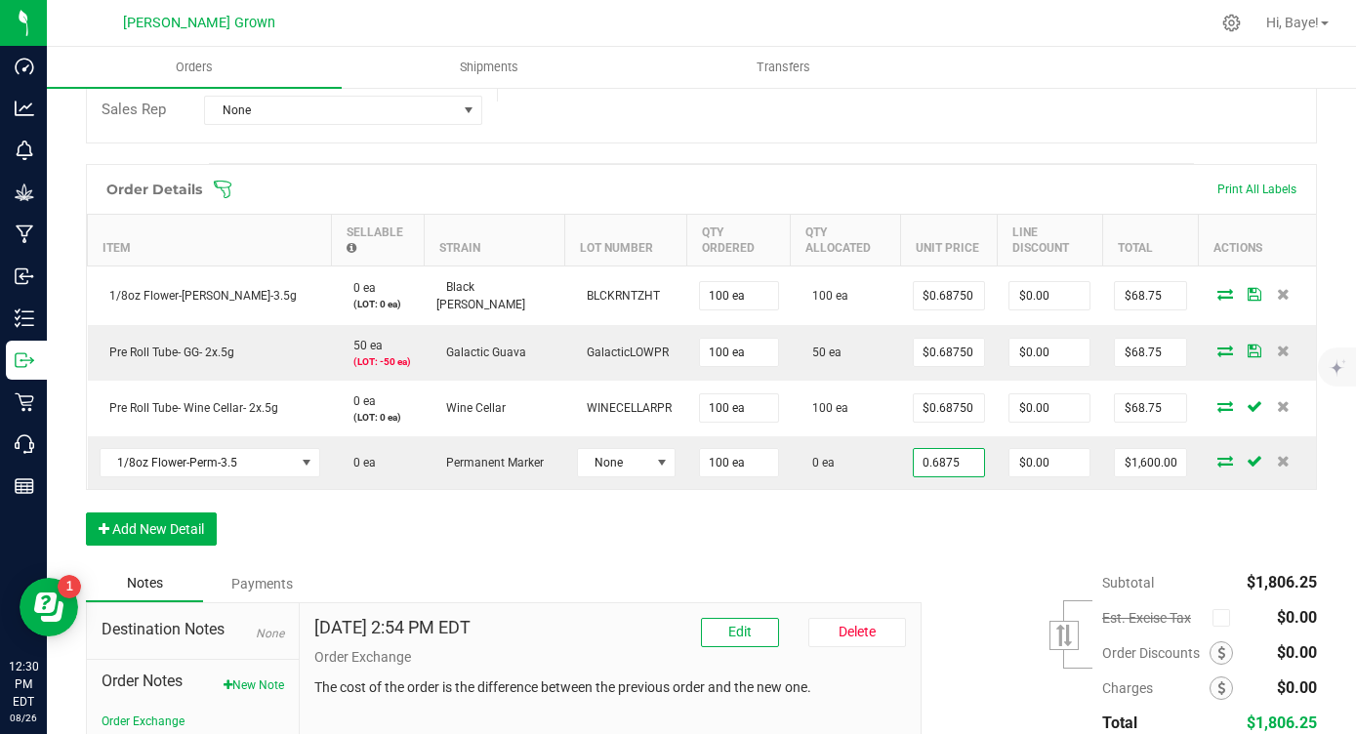
type input "$0.68750"
type input "$68.75"
click at [947, 522] on div "Order Details Print All Labels Item Sellable Strain Lot Number Qty Ordered Qty …" at bounding box center [701, 364] width 1231 height 401
click at [578, 465] on span "None" at bounding box center [614, 462] width 72 height 27
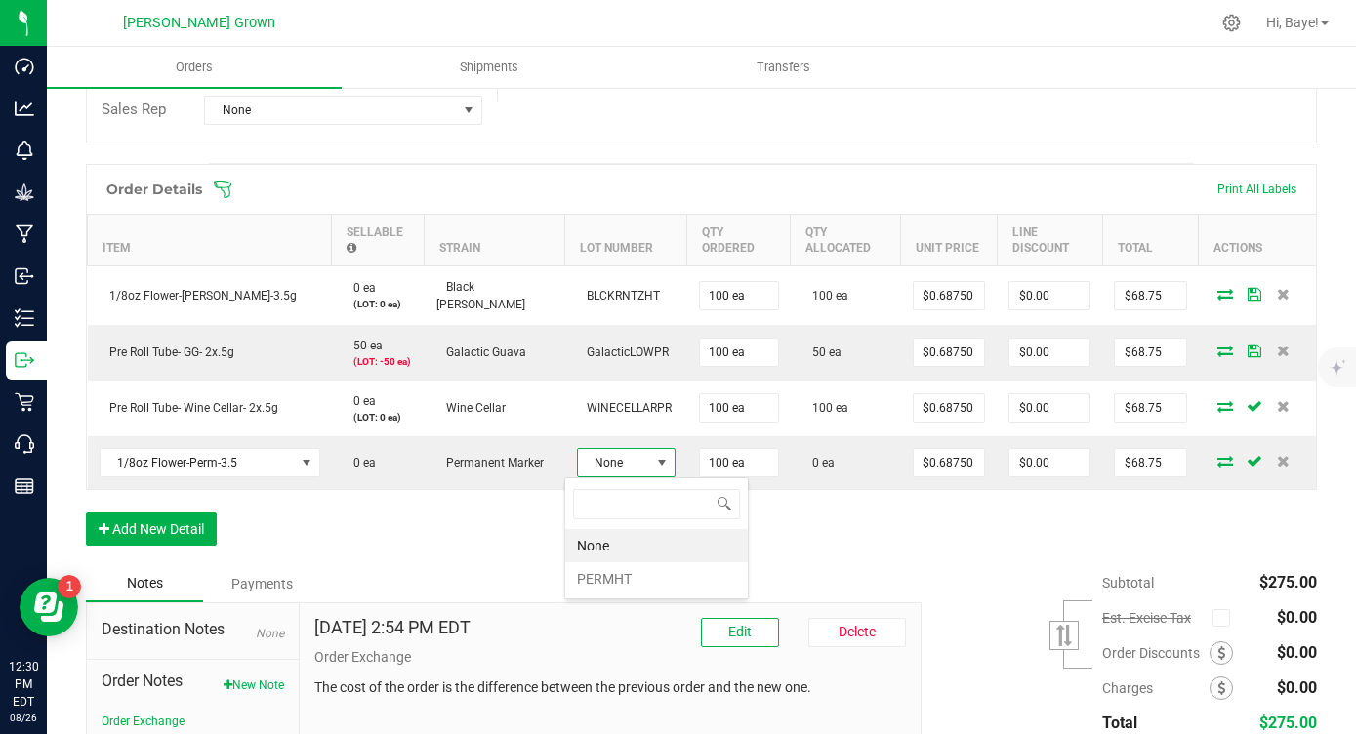
scroll to position [29, 99]
click at [590, 572] on li "PERMHT" at bounding box center [656, 578] width 183 height 33
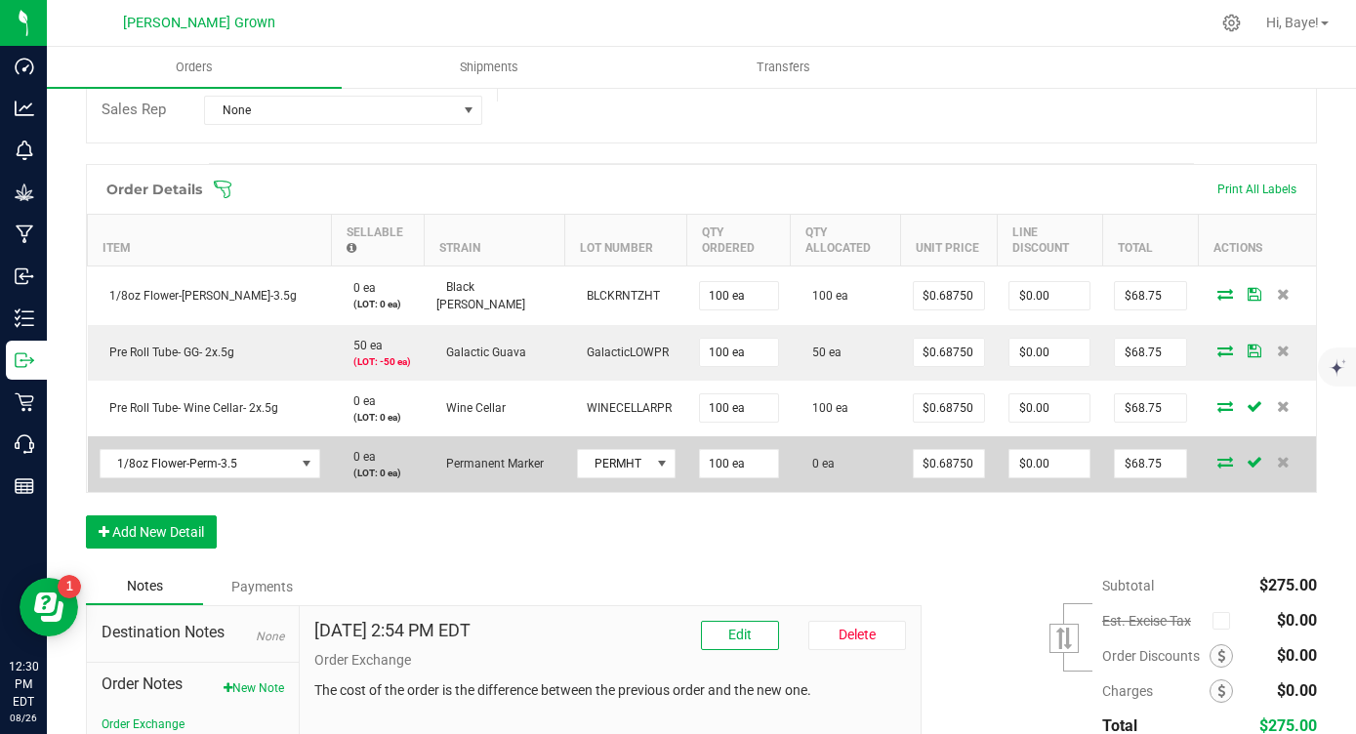
click at [1221, 459] on icon at bounding box center [1225, 462] width 16 height 12
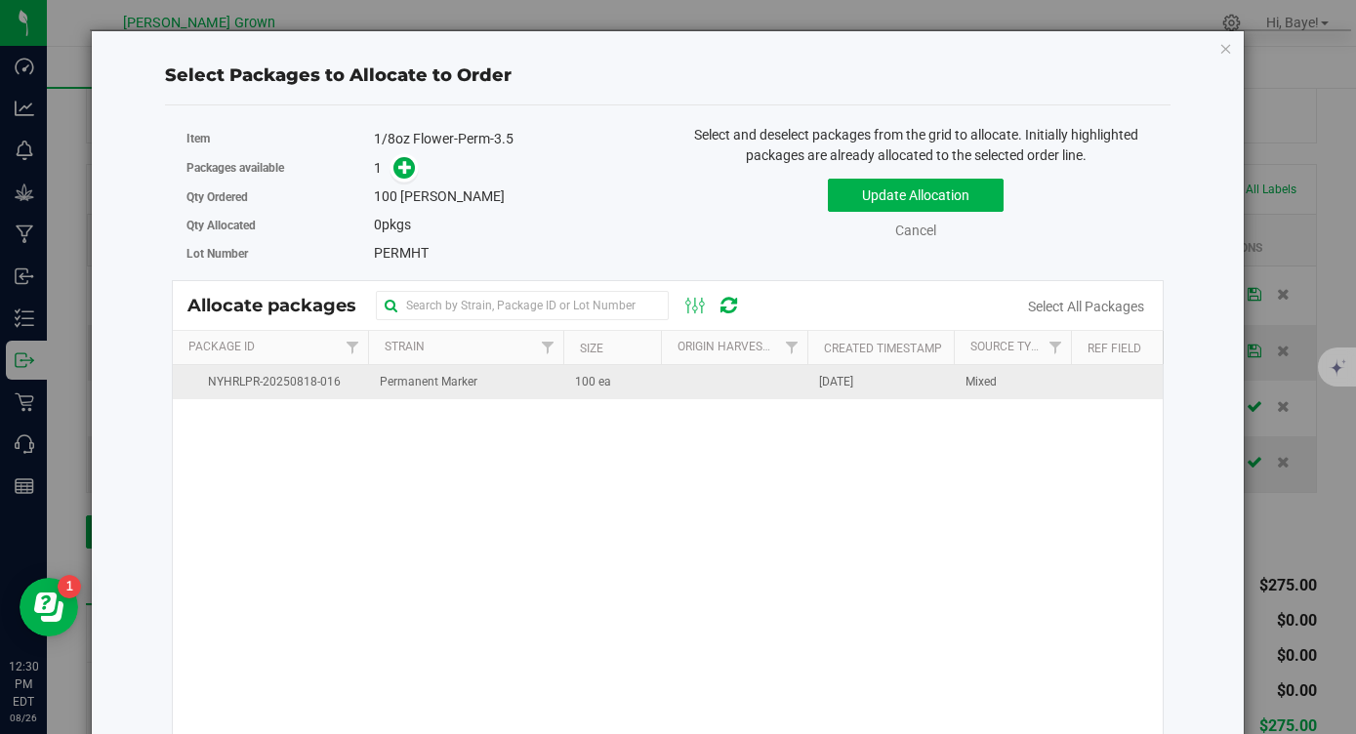
click at [621, 394] on td "100 ea" at bounding box center [612, 382] width 98 height 34
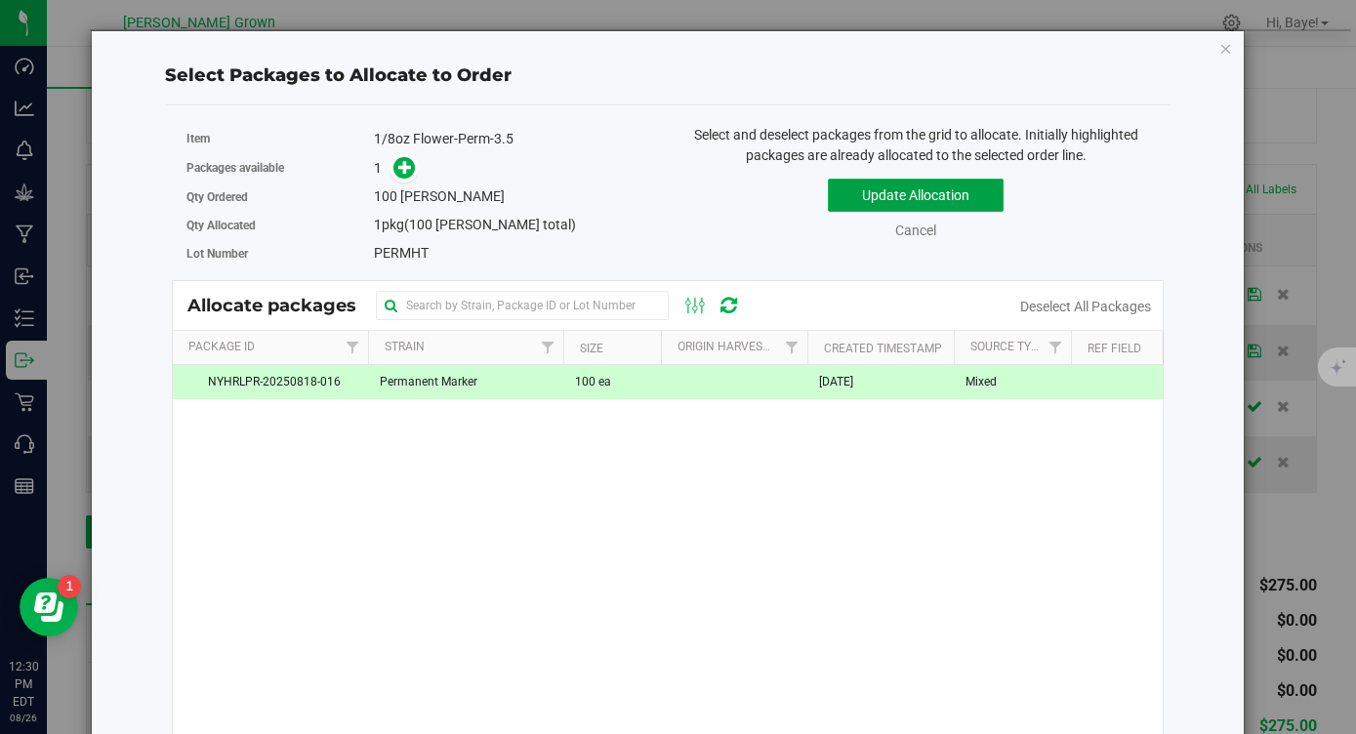
click at [896, 196] on button "Update Allocation" at bounding box center [916, 195] width 176 height 33
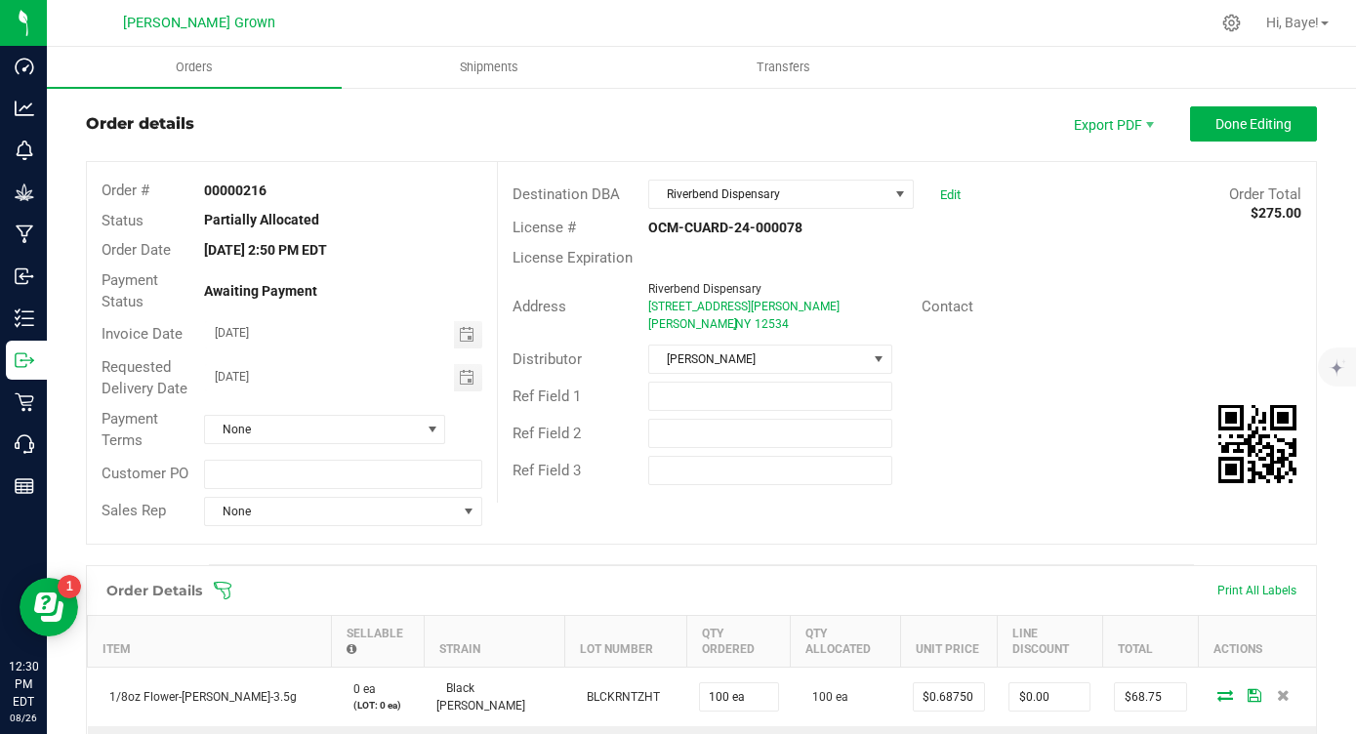
scroll to position [0, 0]
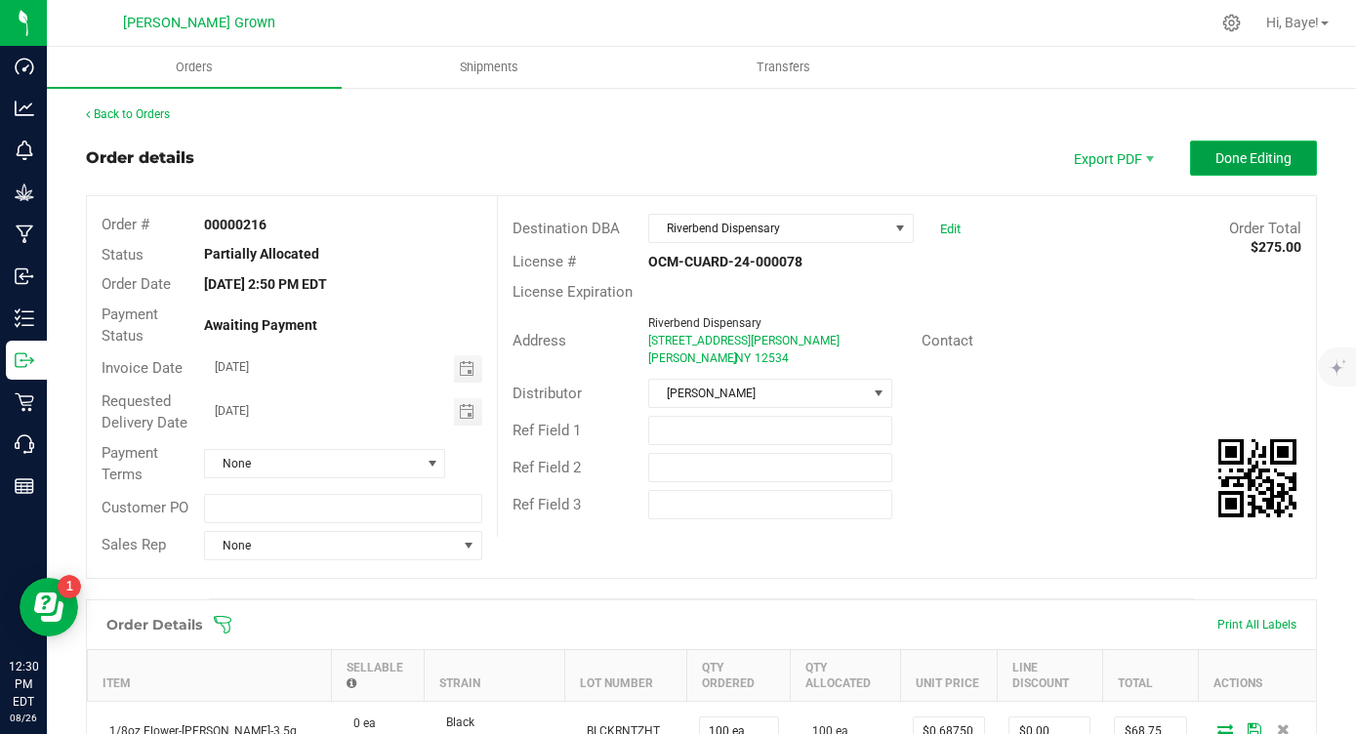
click at [1284, 151] on span "Done Editing" at bounding box center [1253, 158] width 76 height 16
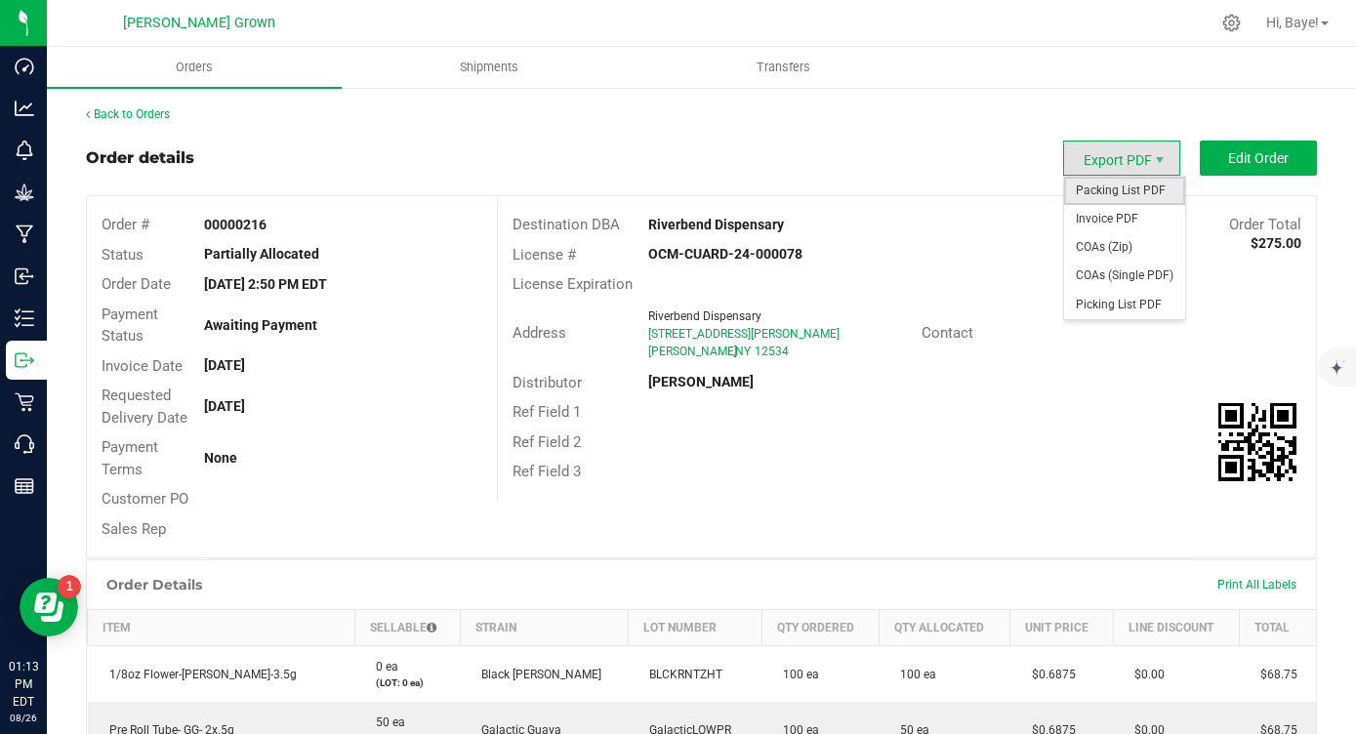
click at [1127, 185] on span "Packing List PDF" at bounding box center [1124, 191] width 121 height 28
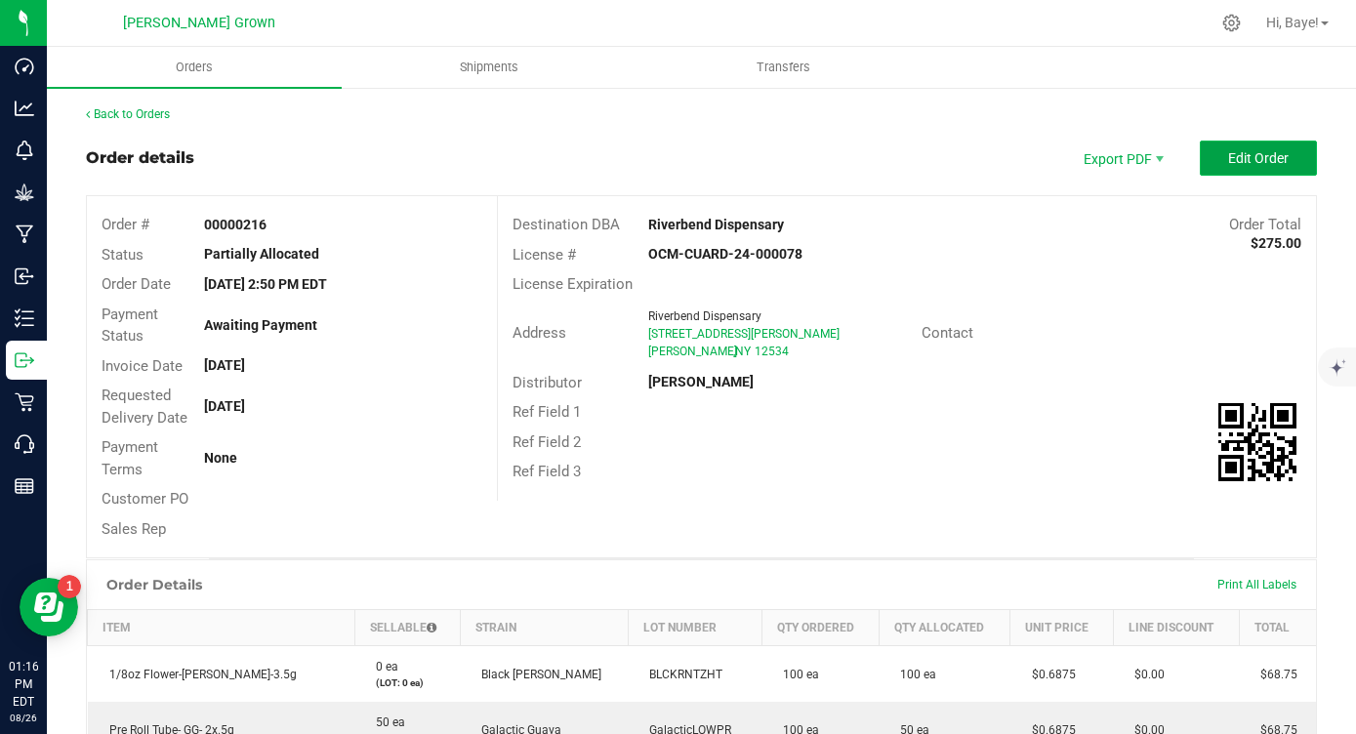
click at [1289, 152] on button "Edit Order" at bounding box center [1258, 158] width 117 height 35
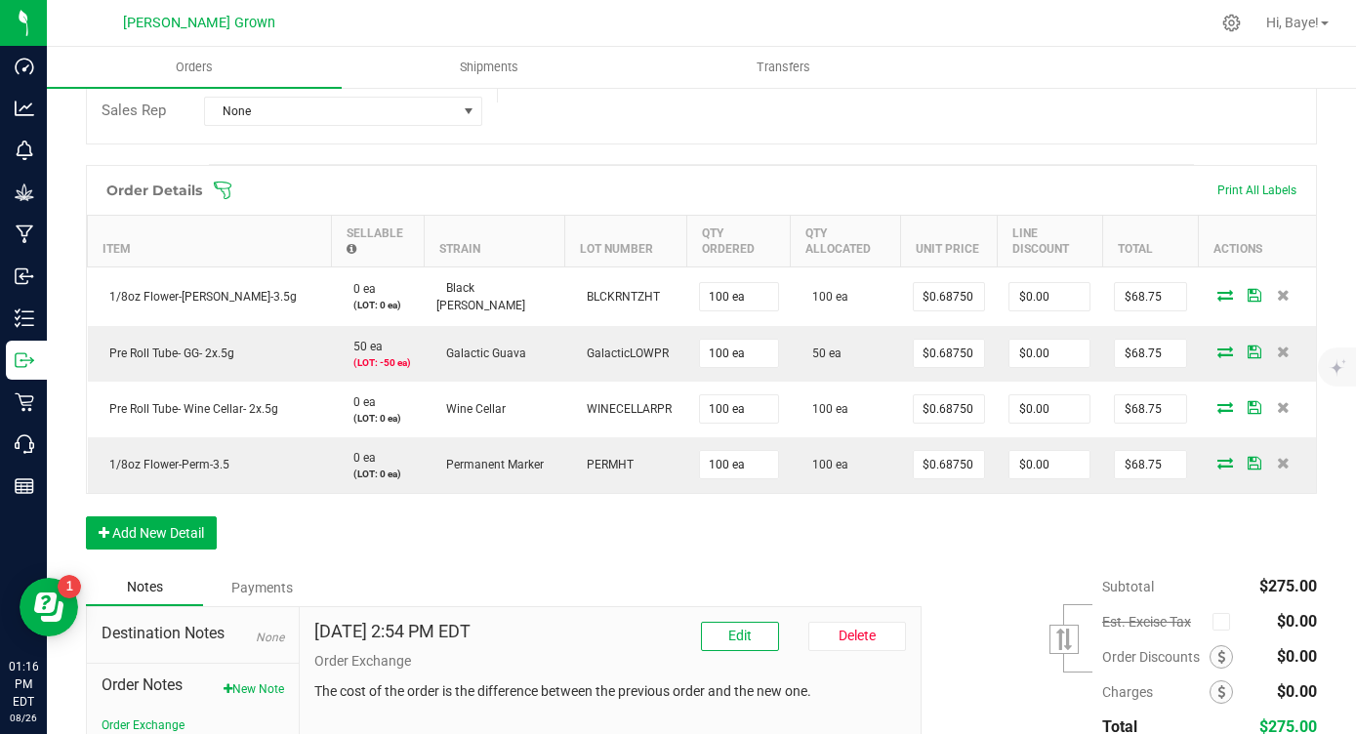
scroll to position [456, 0]
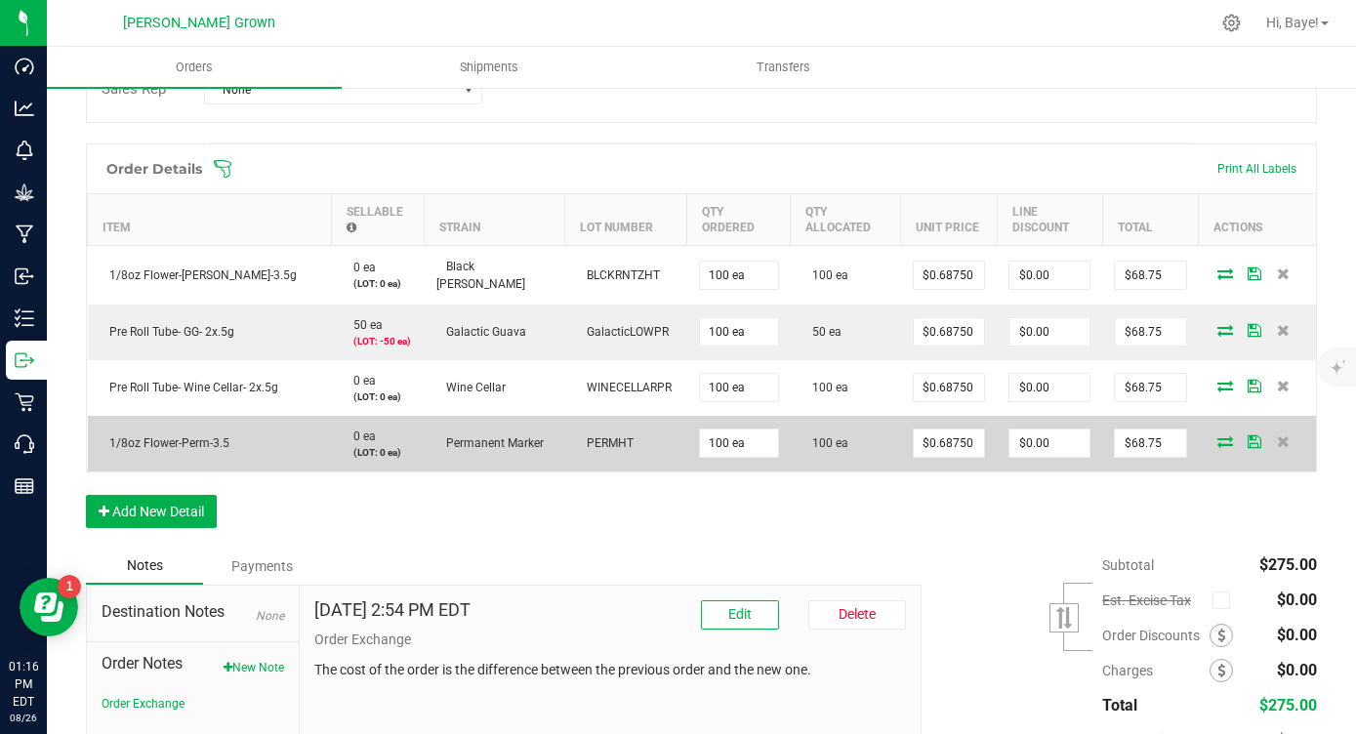
click at [1232, 439] on icon at bounding box center [1225, 441] width 16 height 12
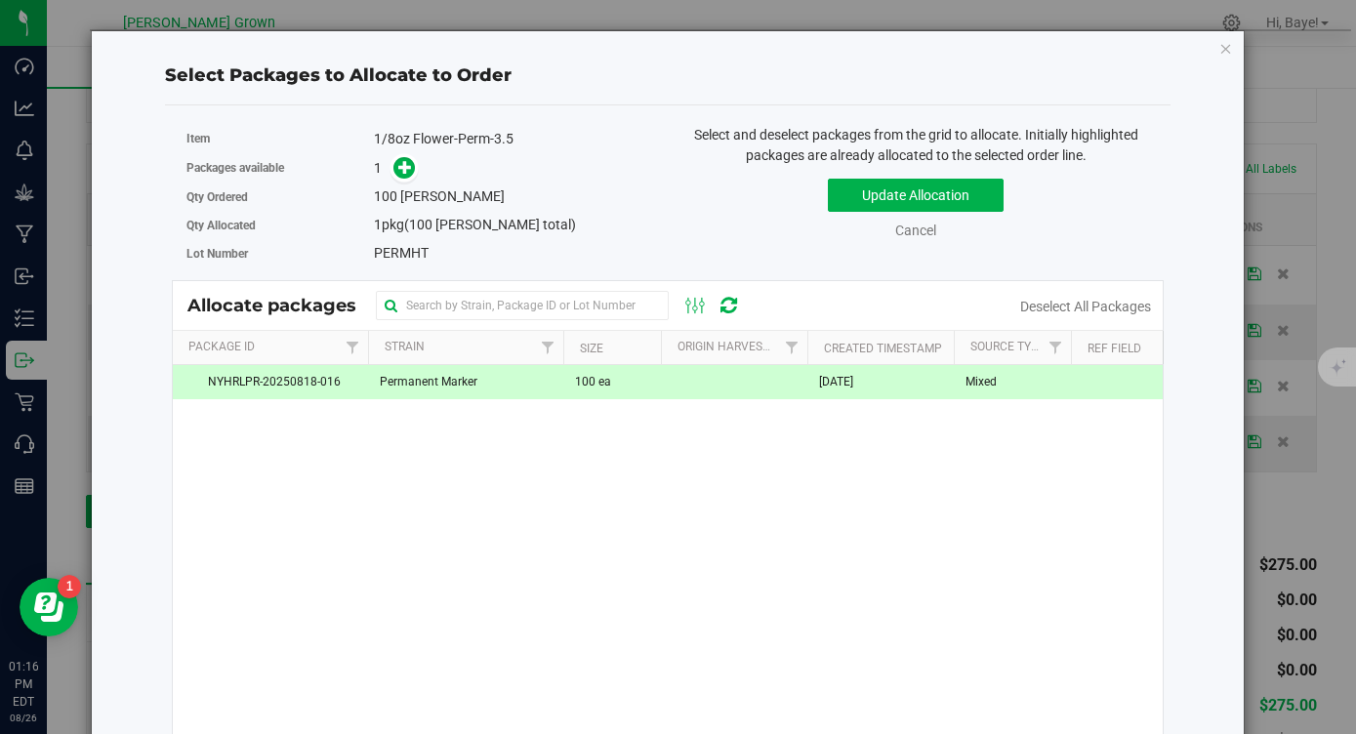
click at [604, 392] on td "100 ea" at bounding box center [612, 382] width 98 height 34
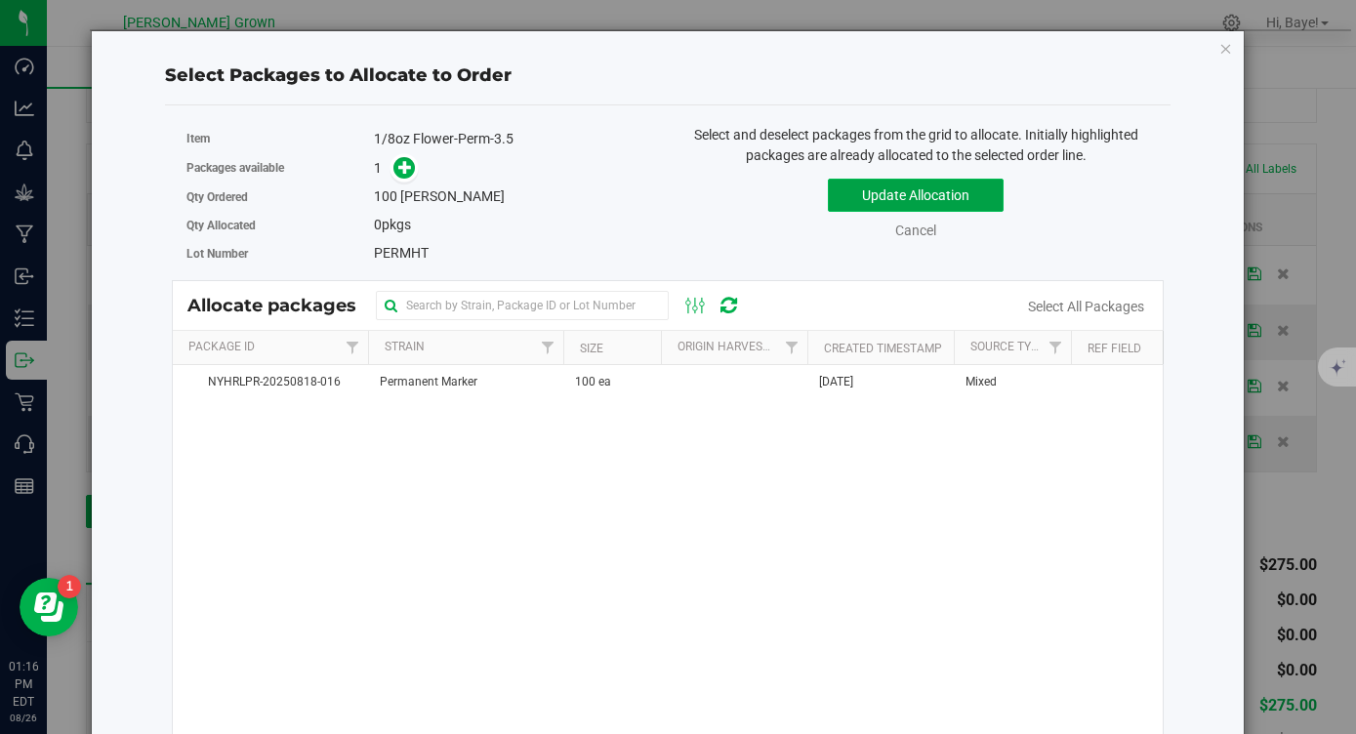
click at [857, 201] on button "Update Allocation" at bounding box center [916, 195] width 176 height 33
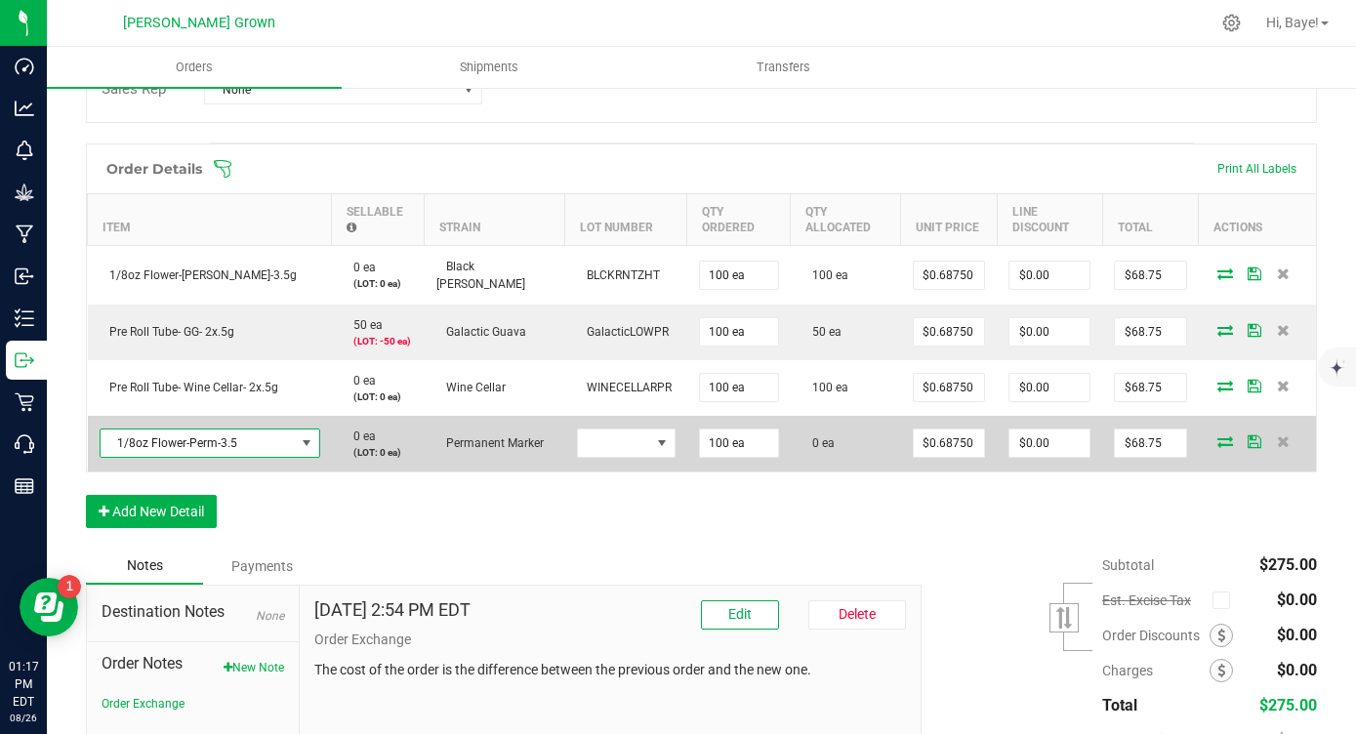
click at [226, 437] on span "1/8oz Flower-Perm-3.5" at bounding box center [198, 443] width 194 height 27
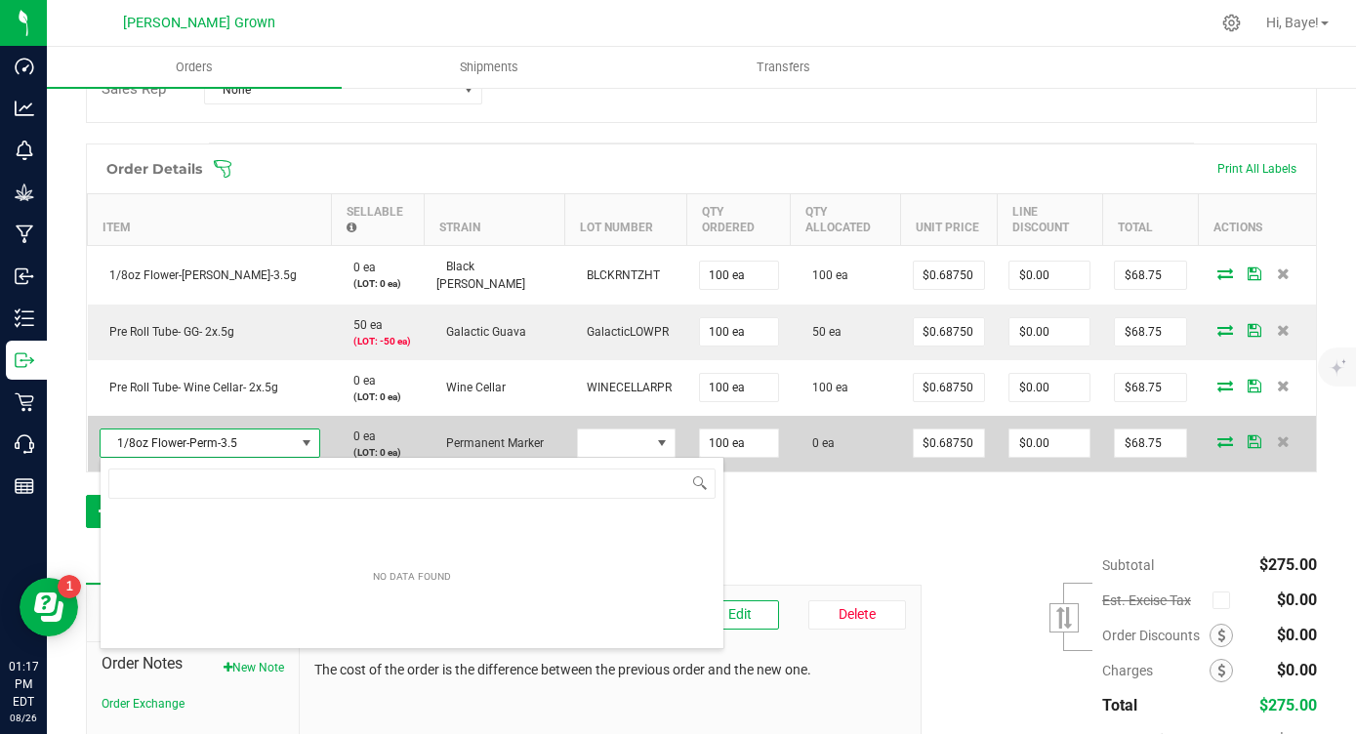
scroll to position [29, 221]
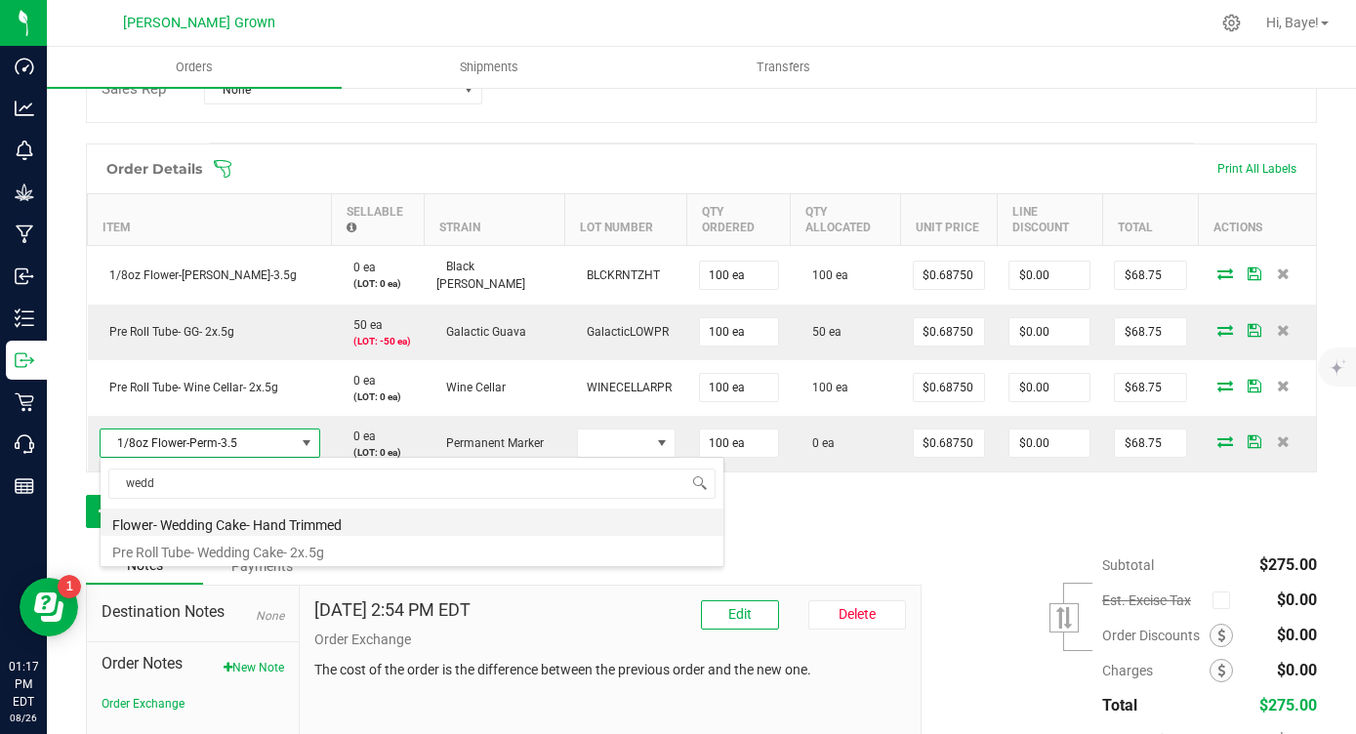
type input "wed"
click at [284, 534] on li "1/8oz Flower-WedCake-3.5g" at bounding box center [412, 522] width 623 height 27
type input "$16.00000"
type input "$1,600.00"
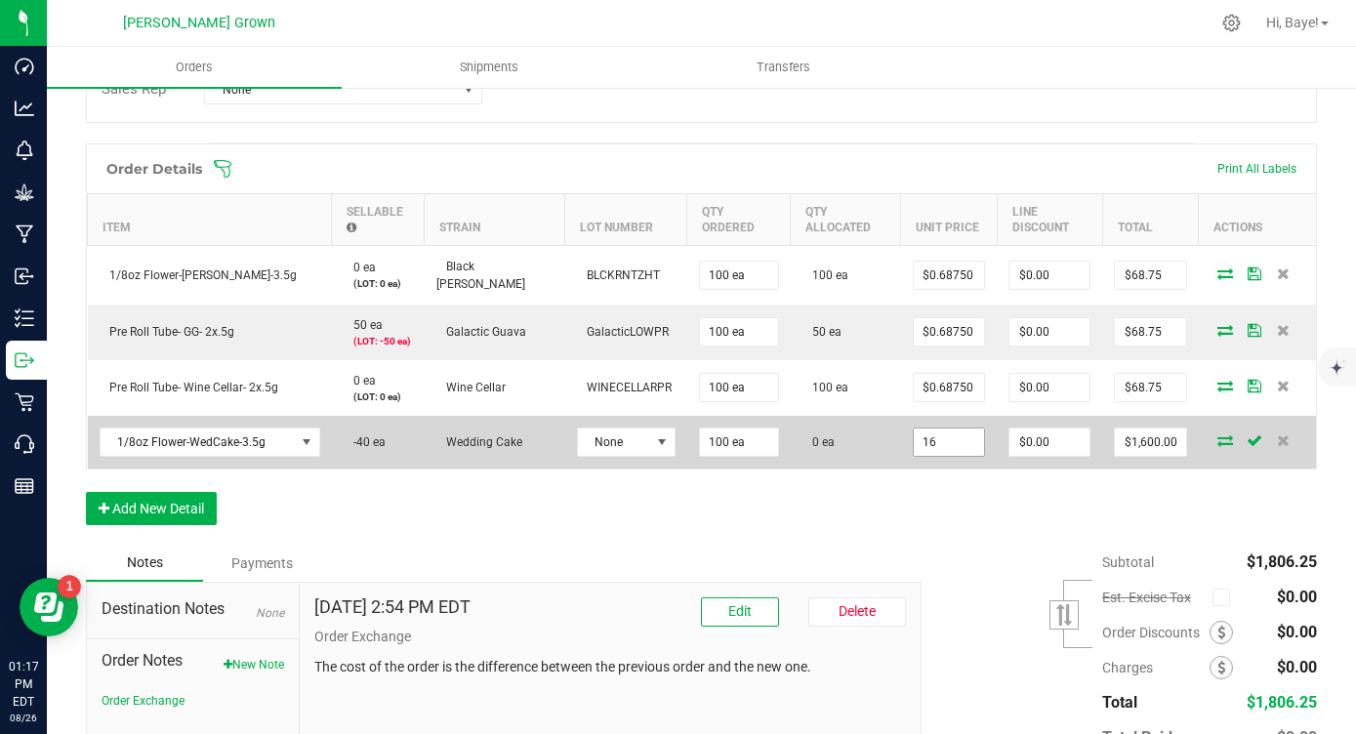
click at [923, 438] on input "16" at bounding box center [949, 442] width 71 height 27
paste input "0.6875"
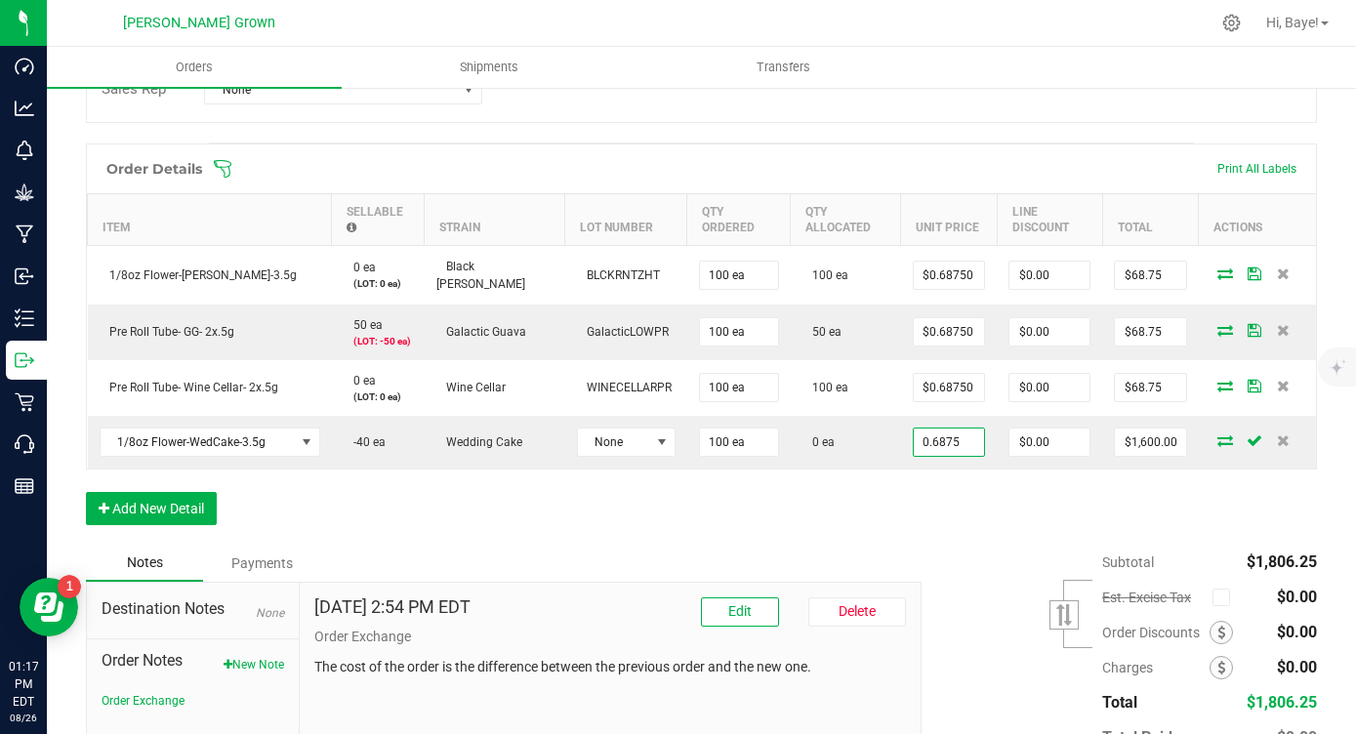
type input "$0.68750"
type input "$68.75"
click at [906, 478] on div "Order Details Print All Labels Item Sellable Strain Lot Number Qty Ordered Qty …" at bounding box center [701, 344] width 1231 height 401
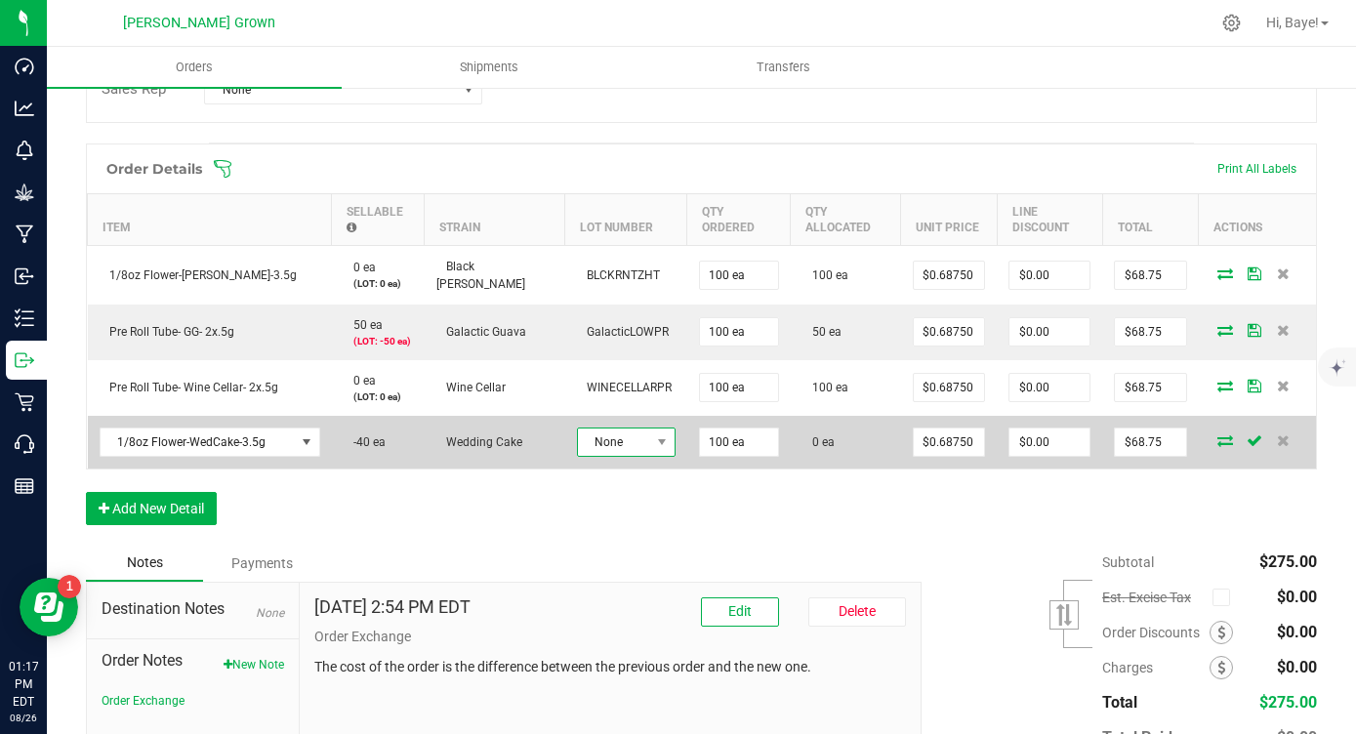
click at [578, 440] on span "None" at bounding box center [614, 442] width 72 height 27
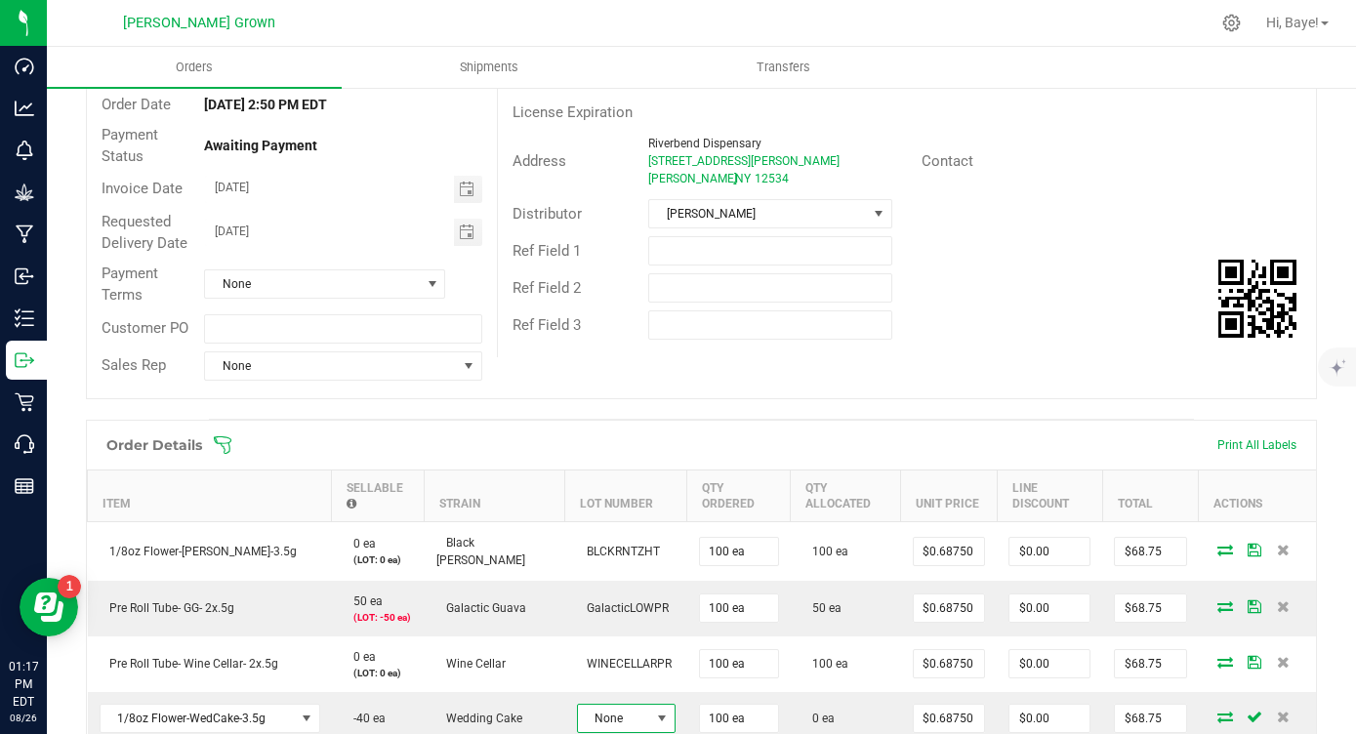
scroll to position [0, 0]
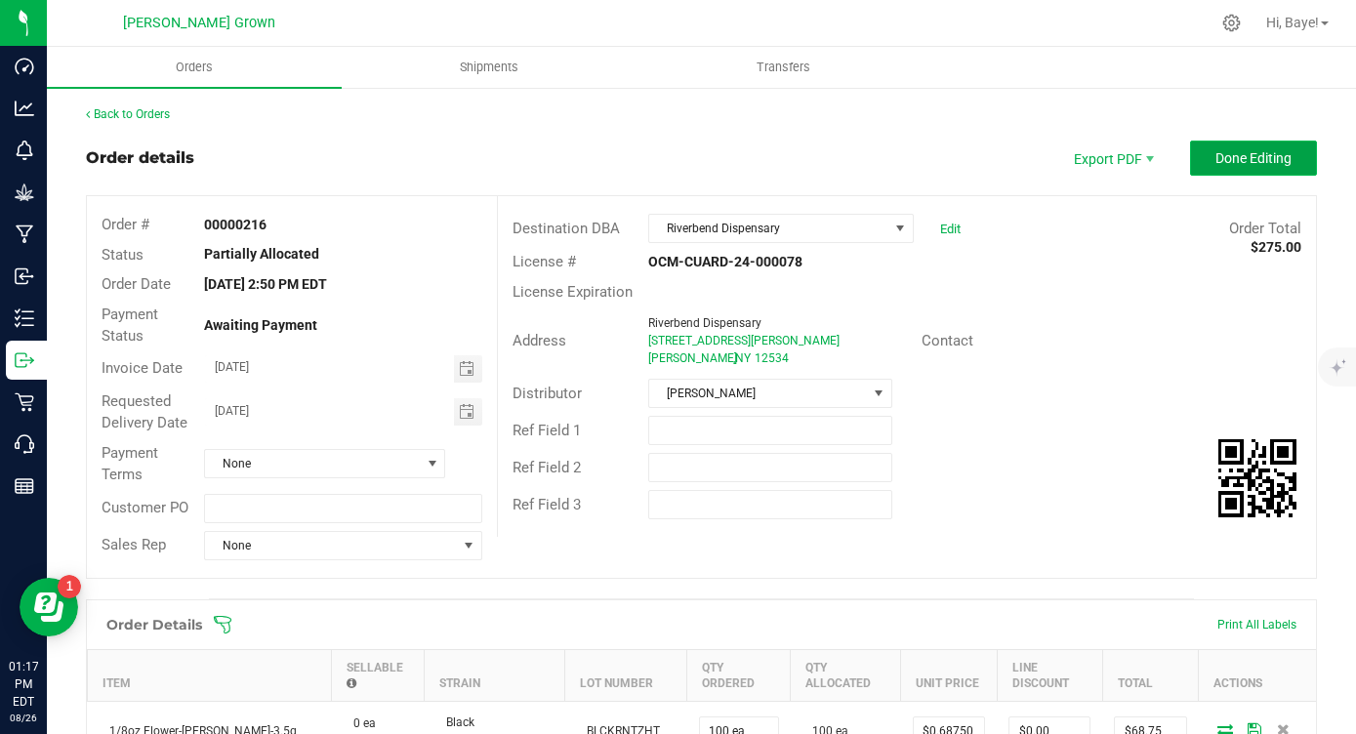
click at [1246, 152] on span "Done Editing" at bounding box center [1253, 158] width 76 height 16
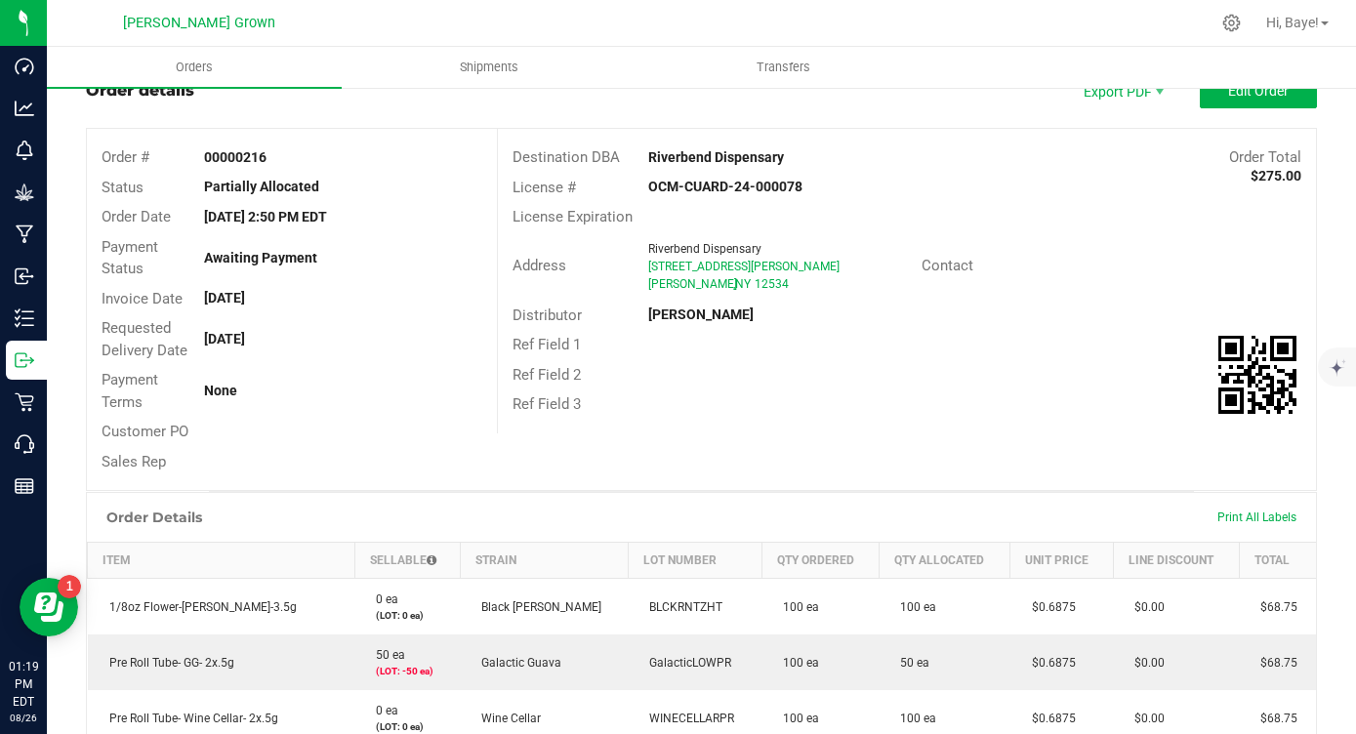
scroll to position [34, 0]
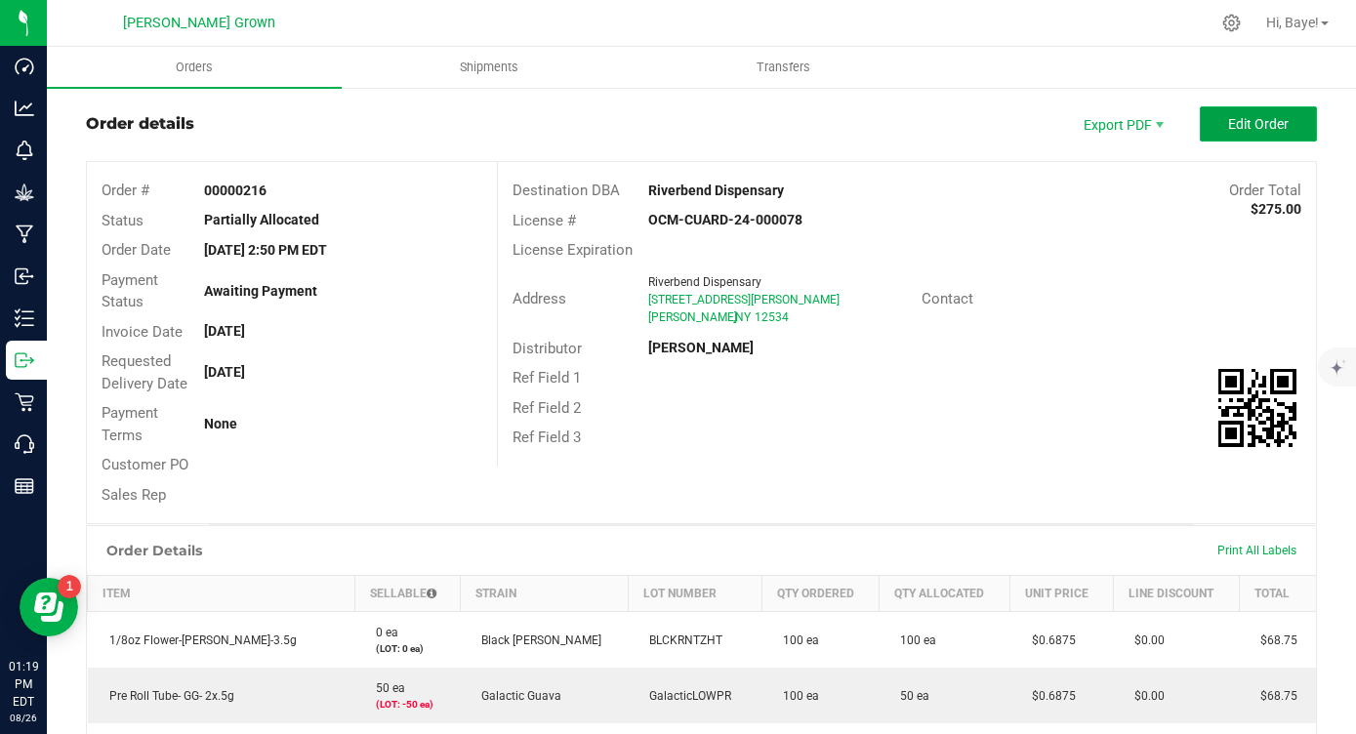
click at [1231, 111] on button "Edit Order" at bounding box center [1258, 123] width 117 height 35
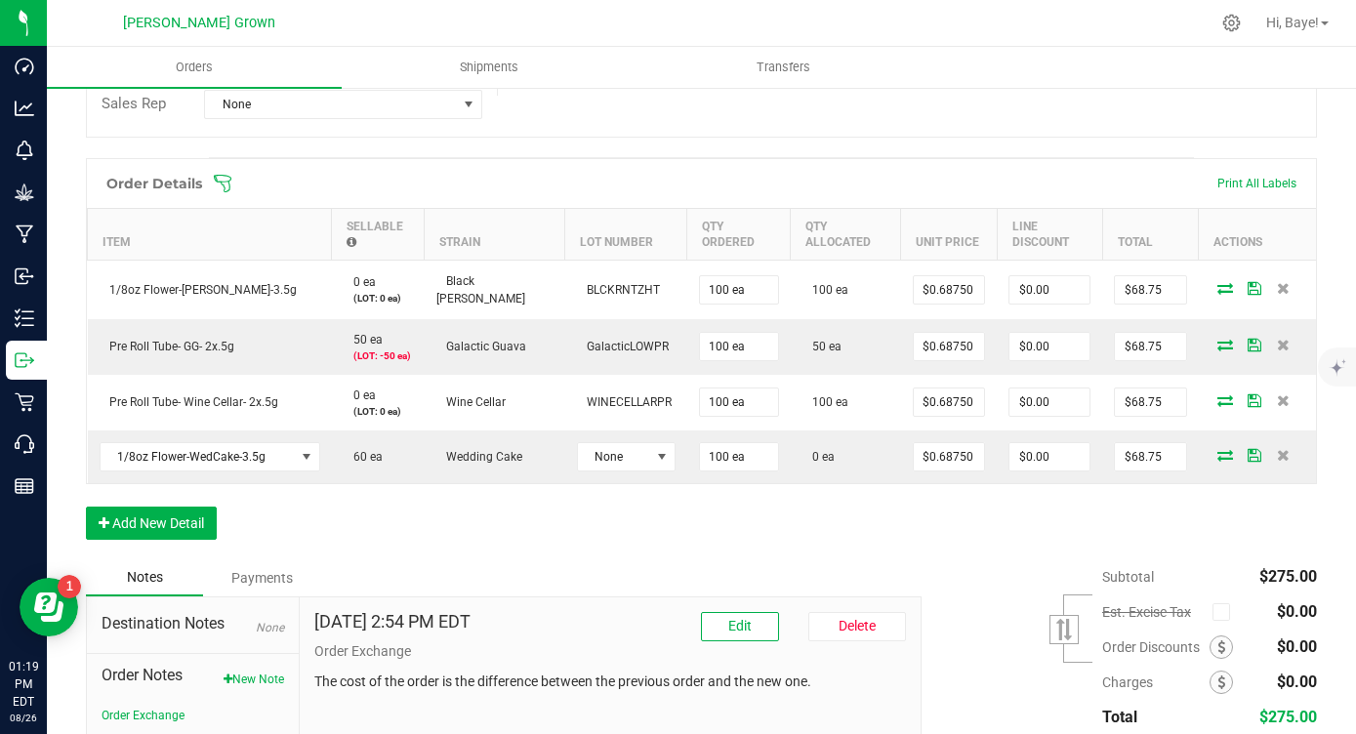
scroll to position [483, 0]
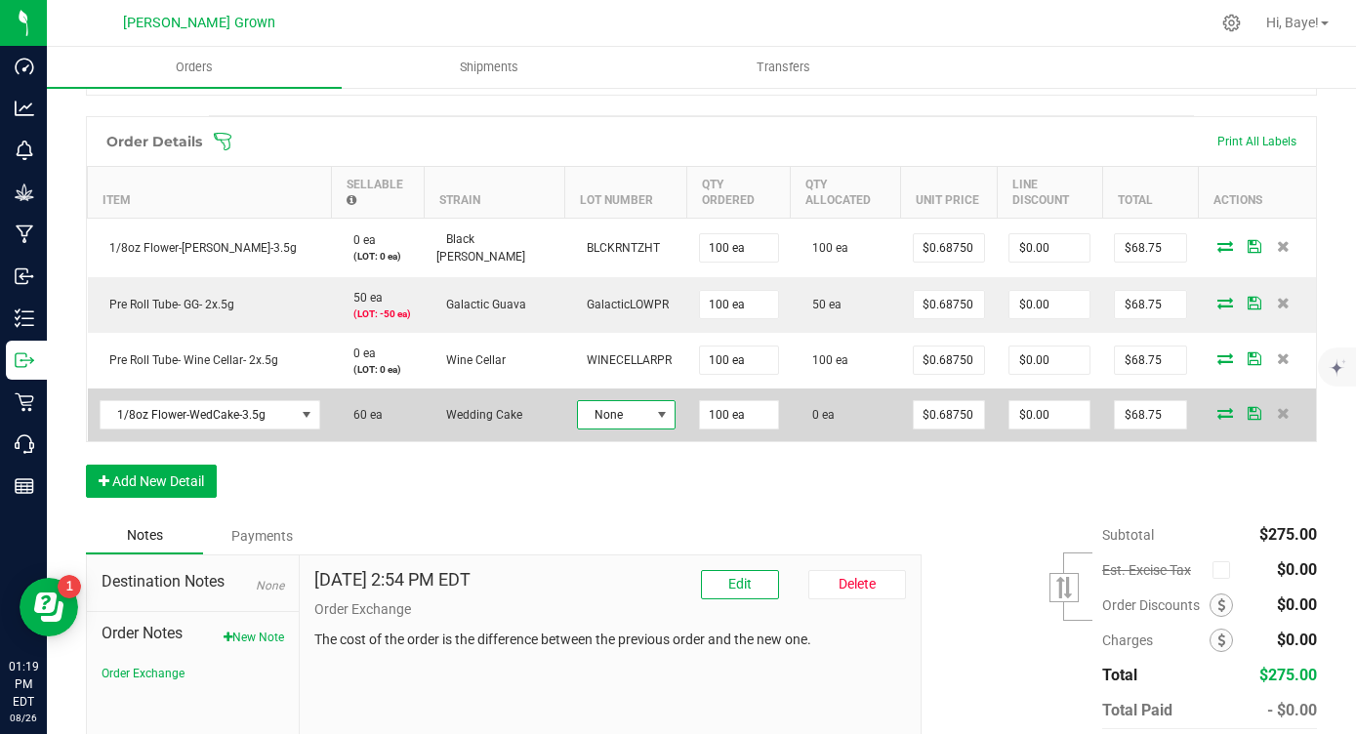
click at [610, 419] on span "None" at bounding box center [614, 414] width 72 height 27
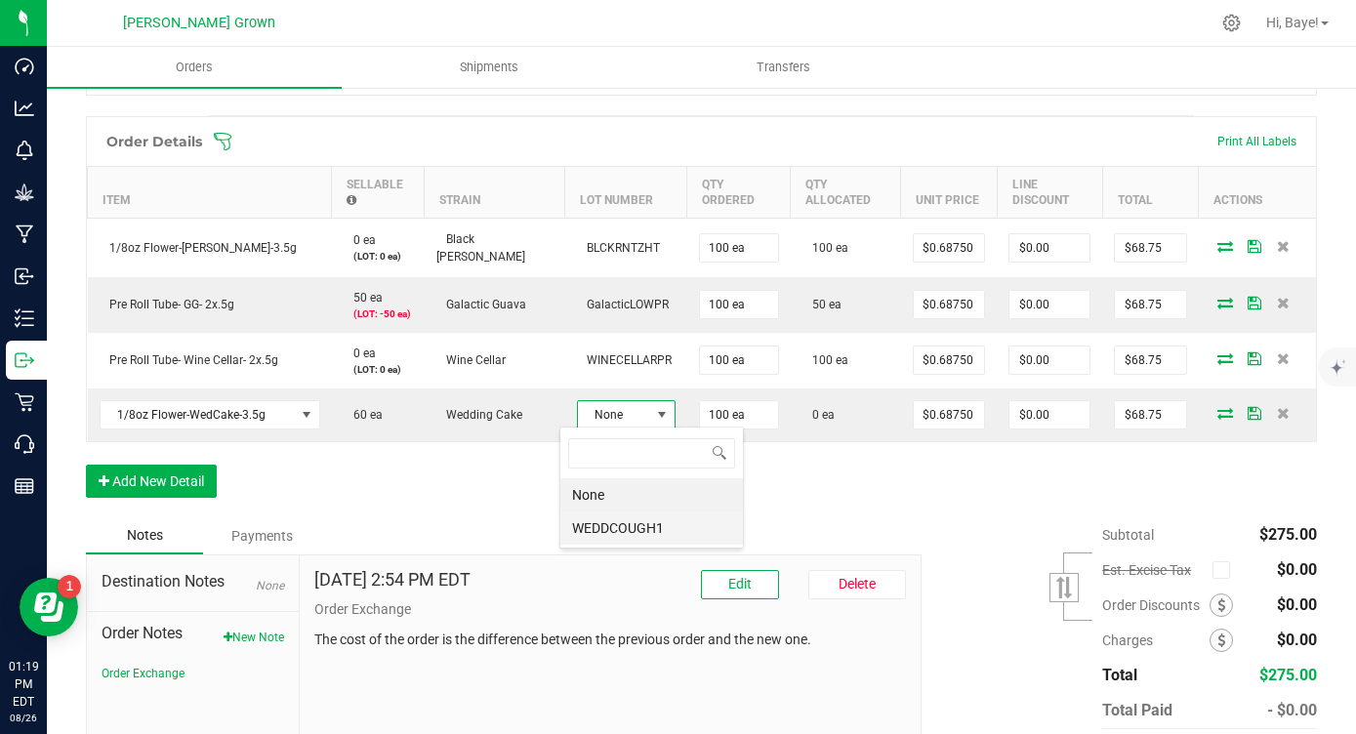
click at [603, 531] on li "WEDDCOUGH1" at bounding box center [651, 528] width 183 height 33
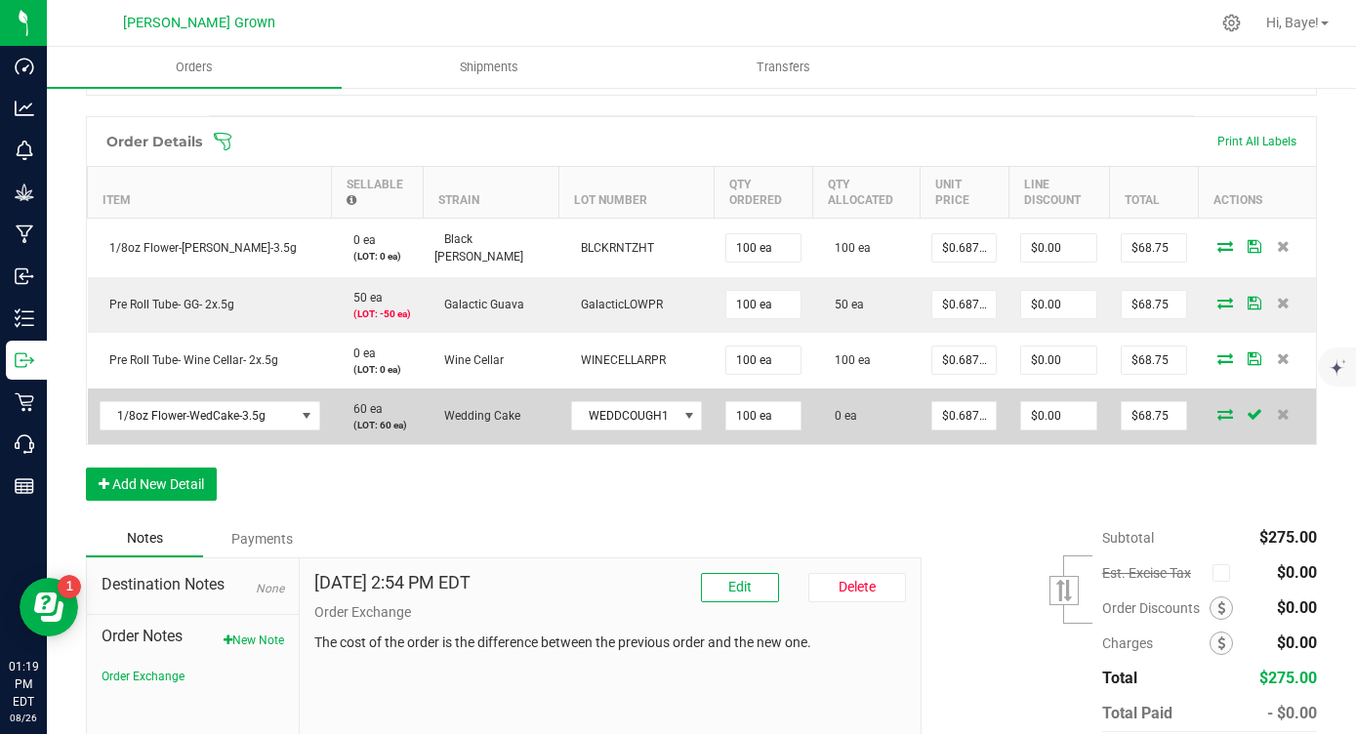
click at [1224, 413] on icon at bounding box center [1225, 414] width 16 height 12
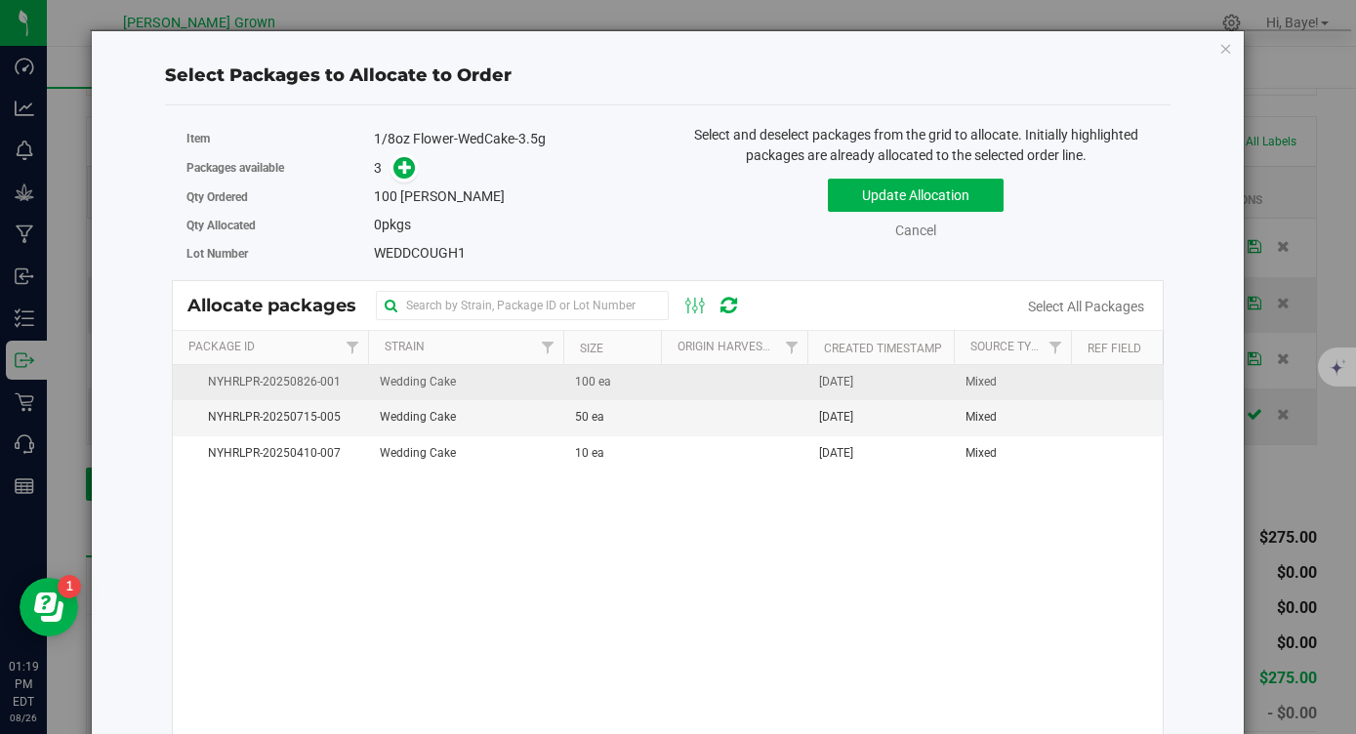
click at [768, 393] on td at bounding box center [734, 382] width 146 height 35
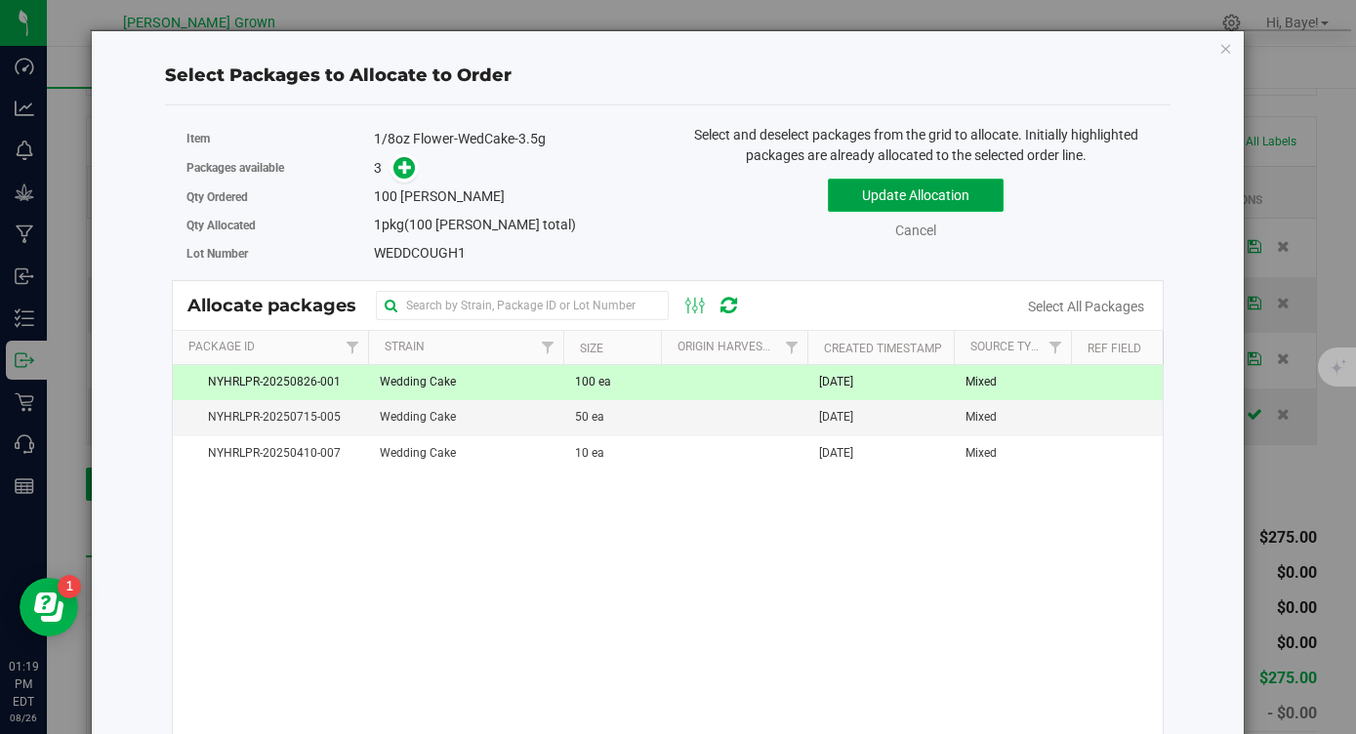
click at [932, 190] on button "Update Allocation" at bounding box center [916, 195] width 176 height 33
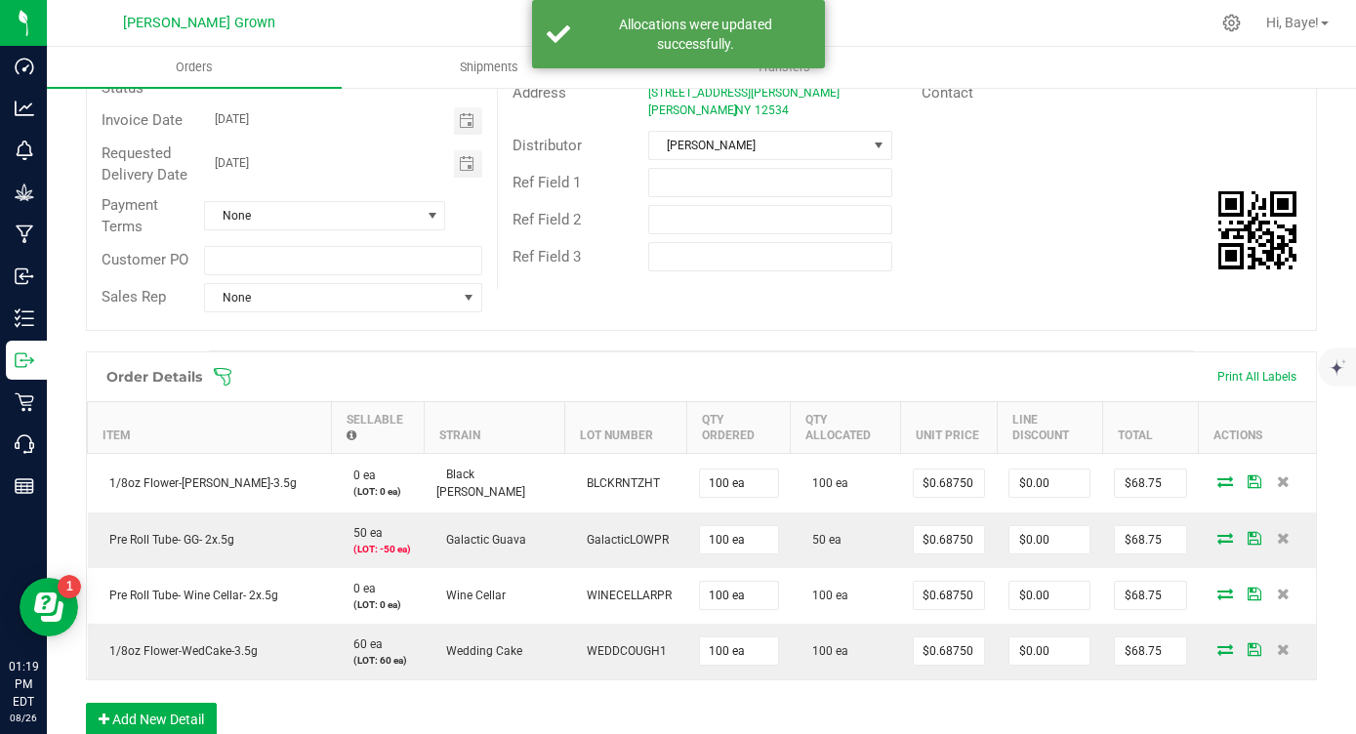
scroll to position [0, 0]
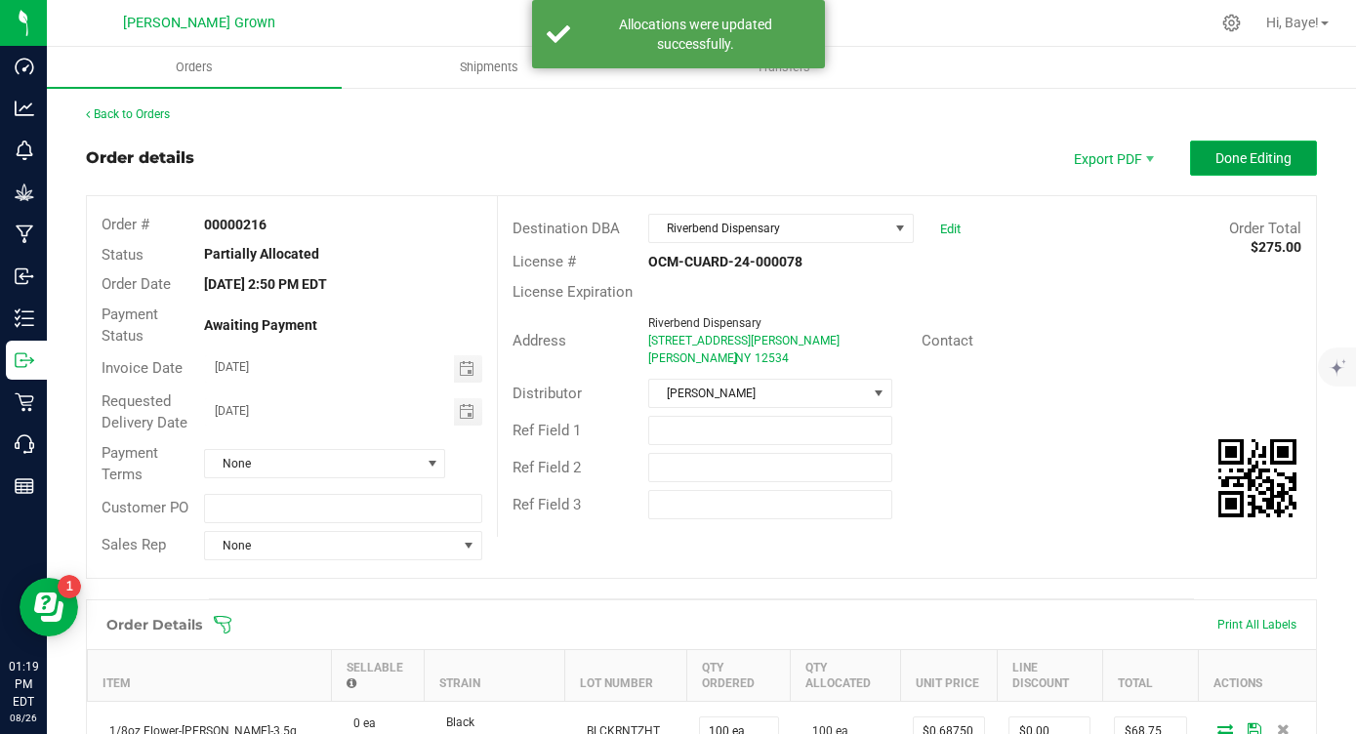
click at [1216, 157] on span "Done Editing" at bounding box center [1253, 158] width 76 height 16
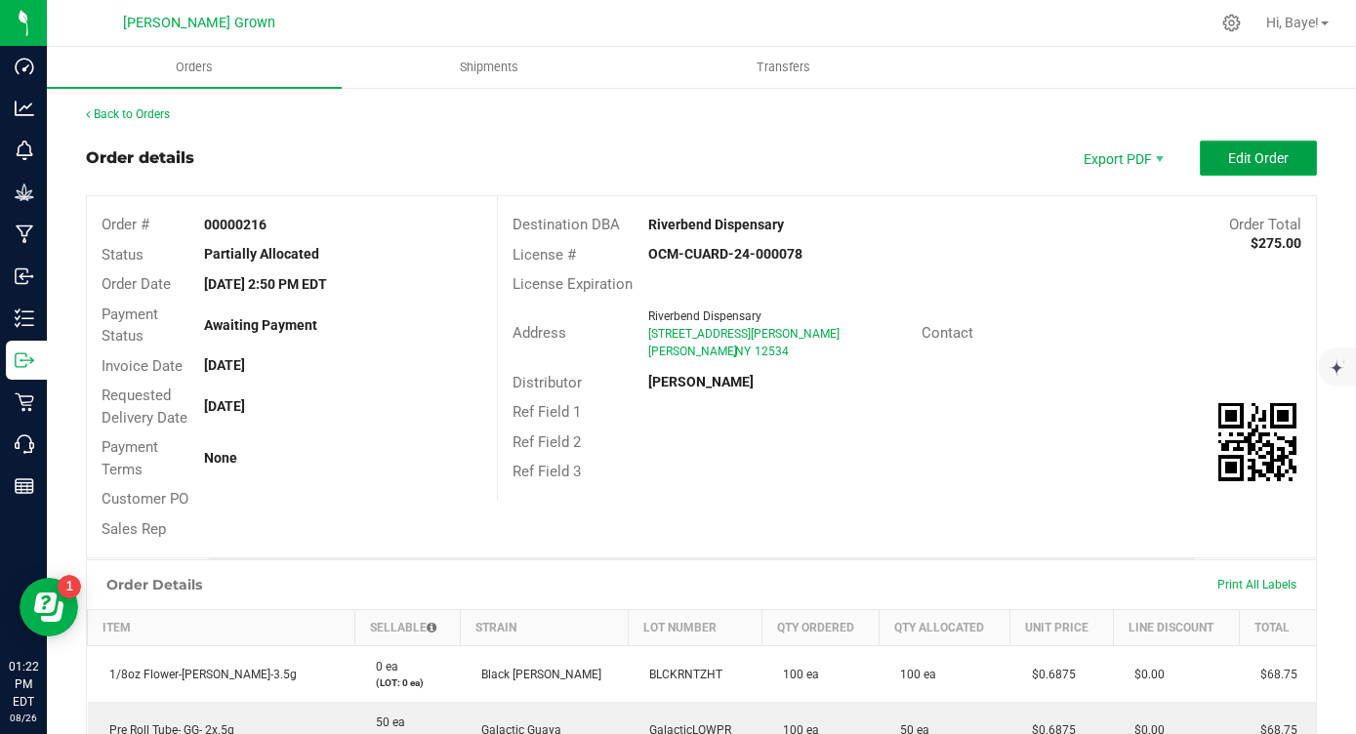
click at [1270, 147] on button "Edit Order" at bounding box center [1258, 158] width 117 height 35
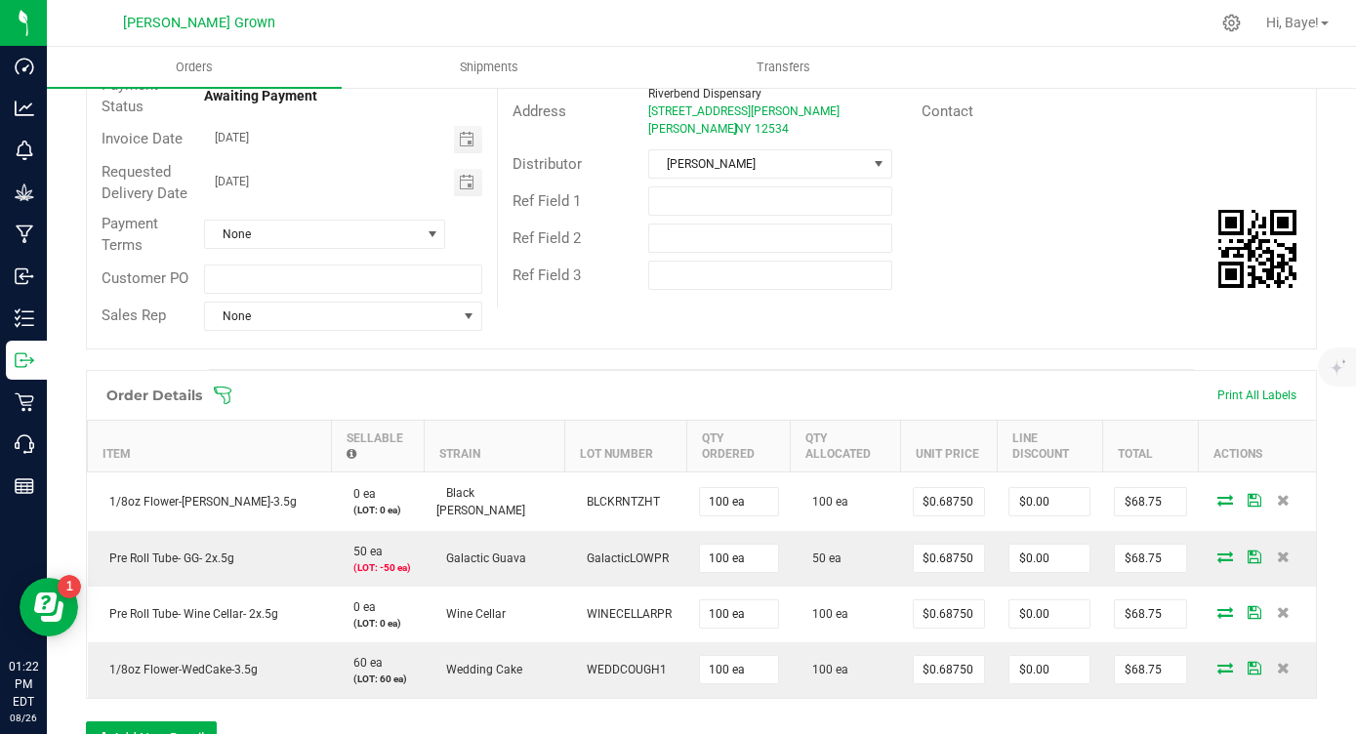
scroll to position [586, 0]
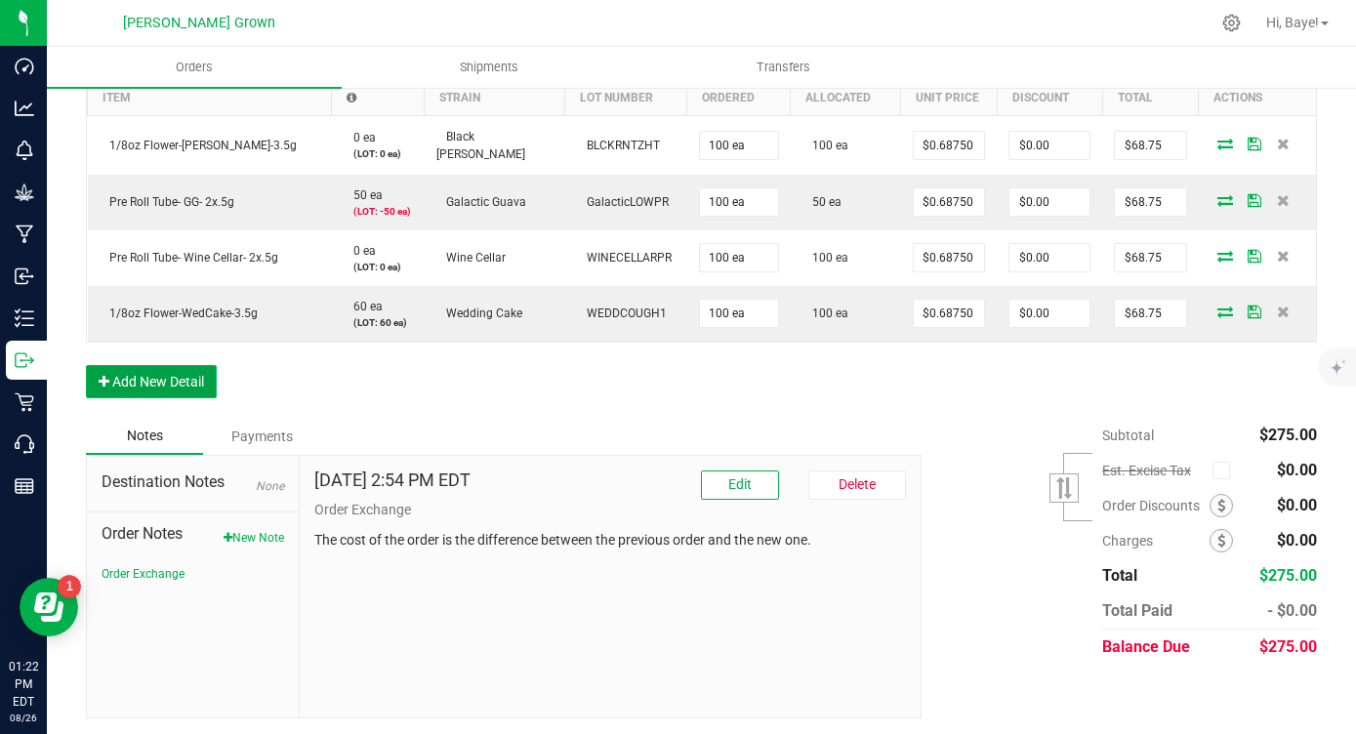
click at [196, 374] on button "Add New Detail" at bounding box center [151, 381] width 131 height 33
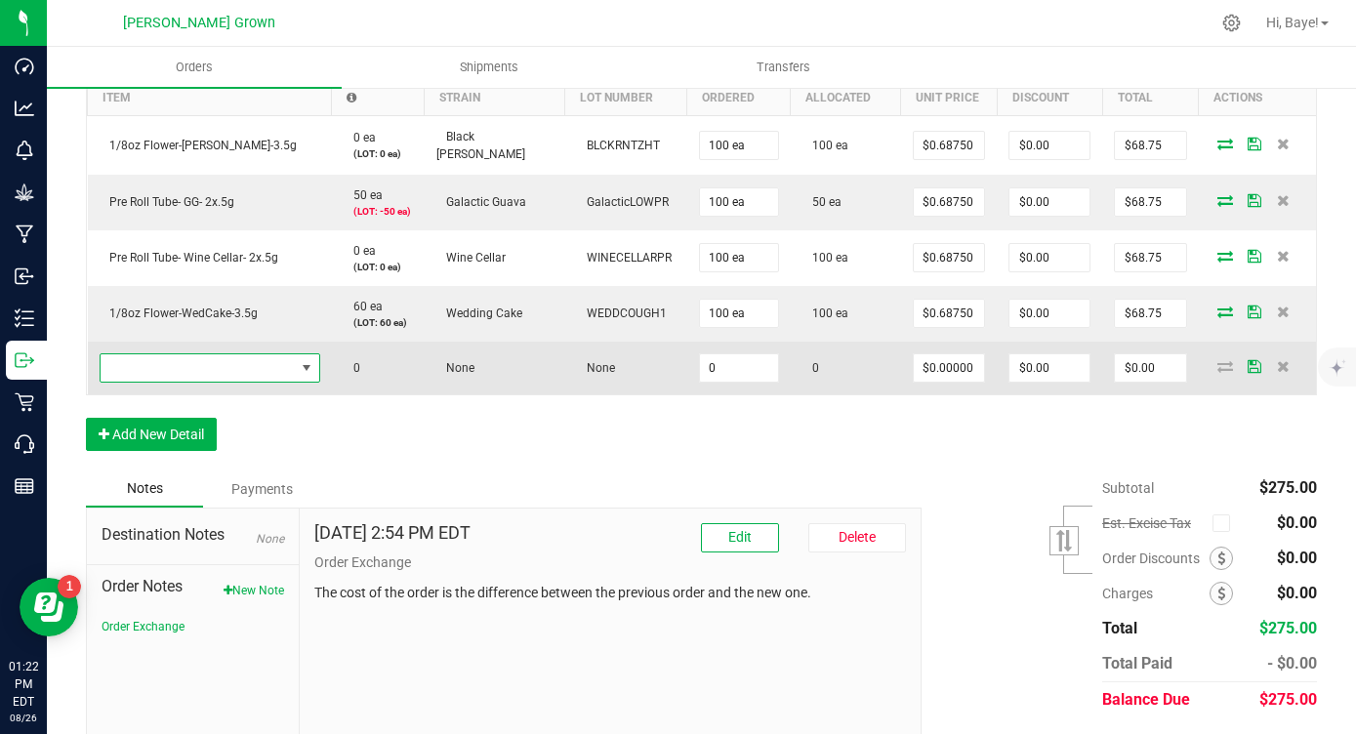
click at [199, 368] on span "NO DATA FOUND" at bounding box center [198, 367] width 194 height 27
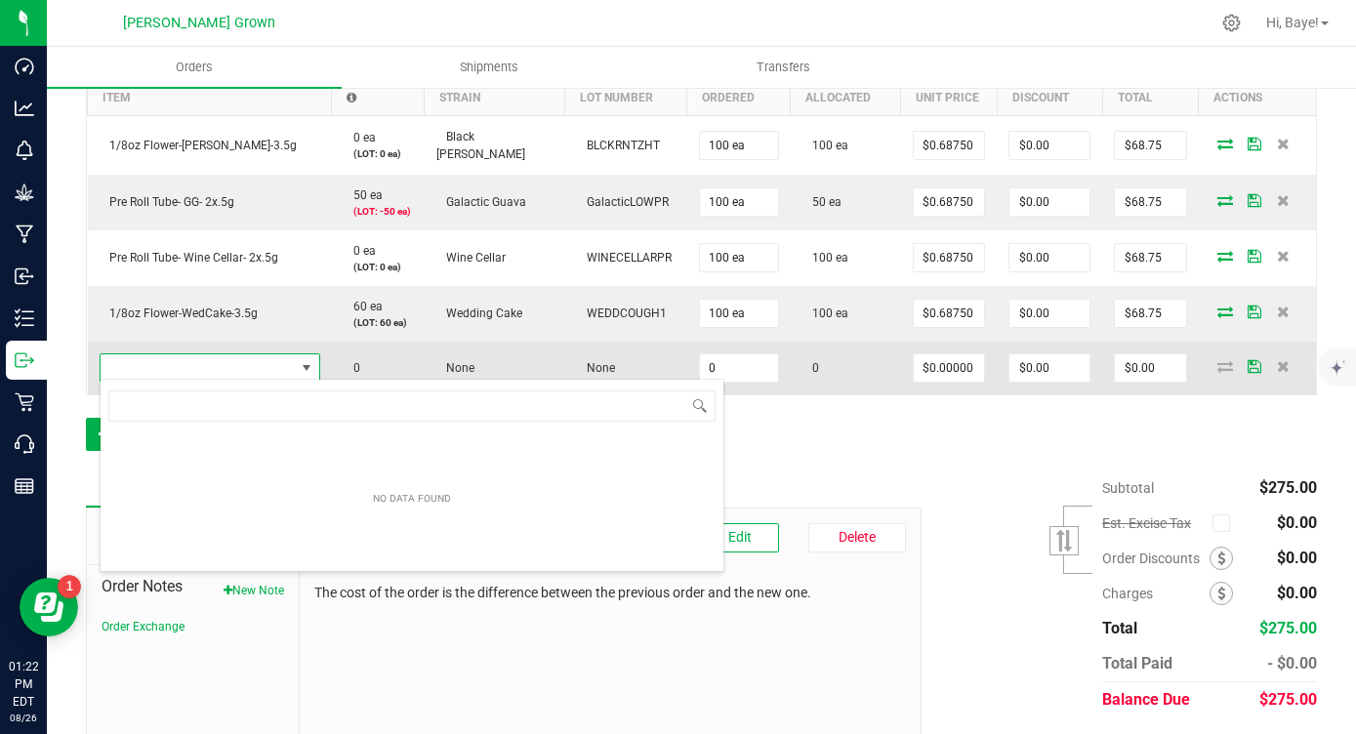
scroll to position [29, 221]
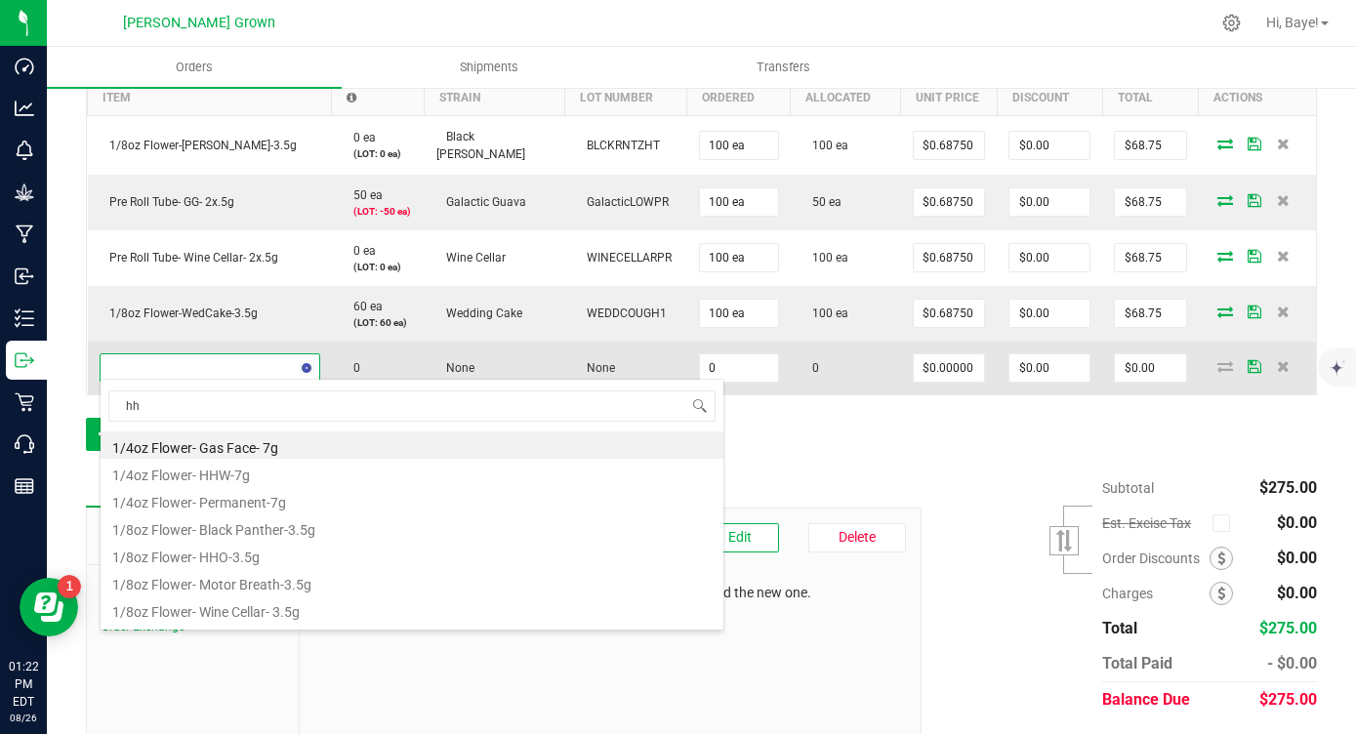
type input "hhw"
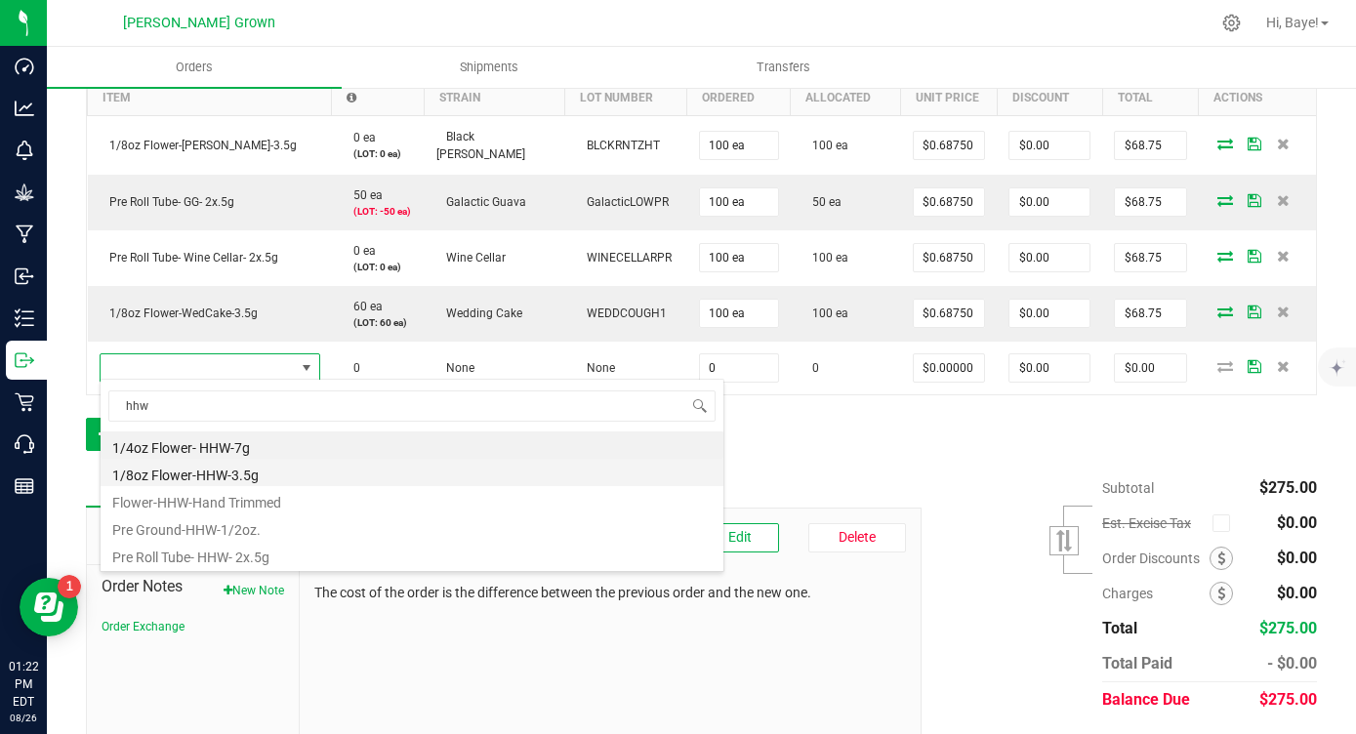
click at [229, 476] on li "1/8oz Flower-HHW-3.5g" at bounding box center [412, 472] width 623 height 27
type input "0 ea"
type input "$16.00000"
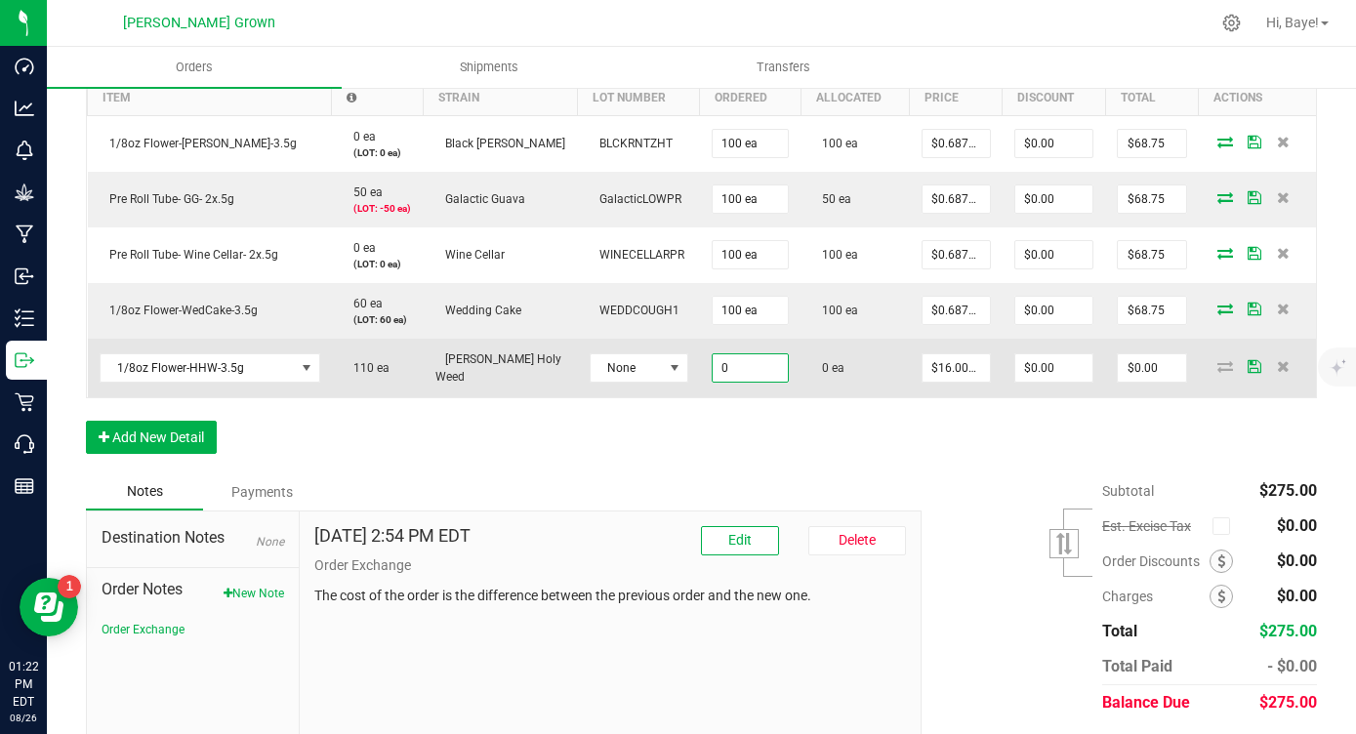
click at [713, 370] on input "0" at bounding box center [751, 367] width 76 height 27
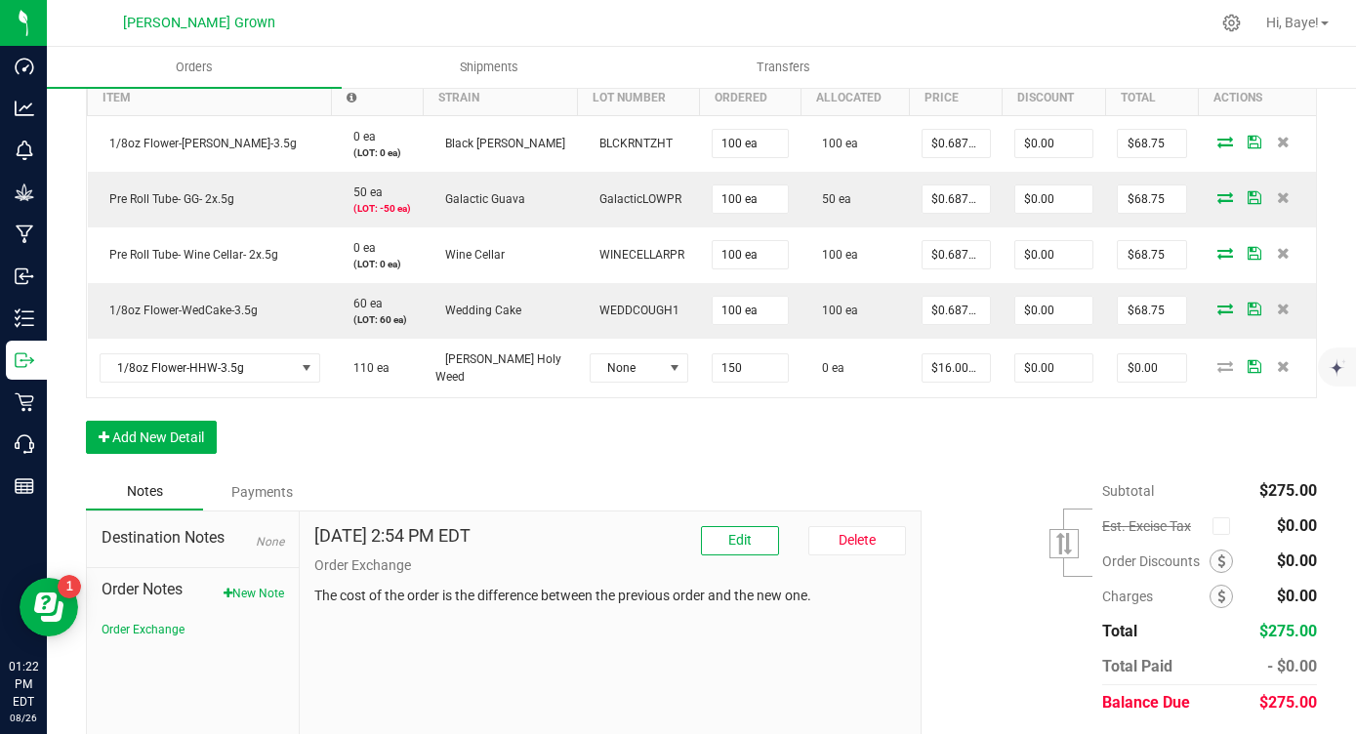
type input "150 ea"
type input "$2,400.00"
click at [630, 406] on div "Order Details Print All Labels Item Sellable Strain Lot Number Qty Ordered Qty …" at bounding box center [701, 244] width 1231 height 460
click at [203, 434] on button "Add New Detail" at bounding box center [151, 437] width 131 height 33
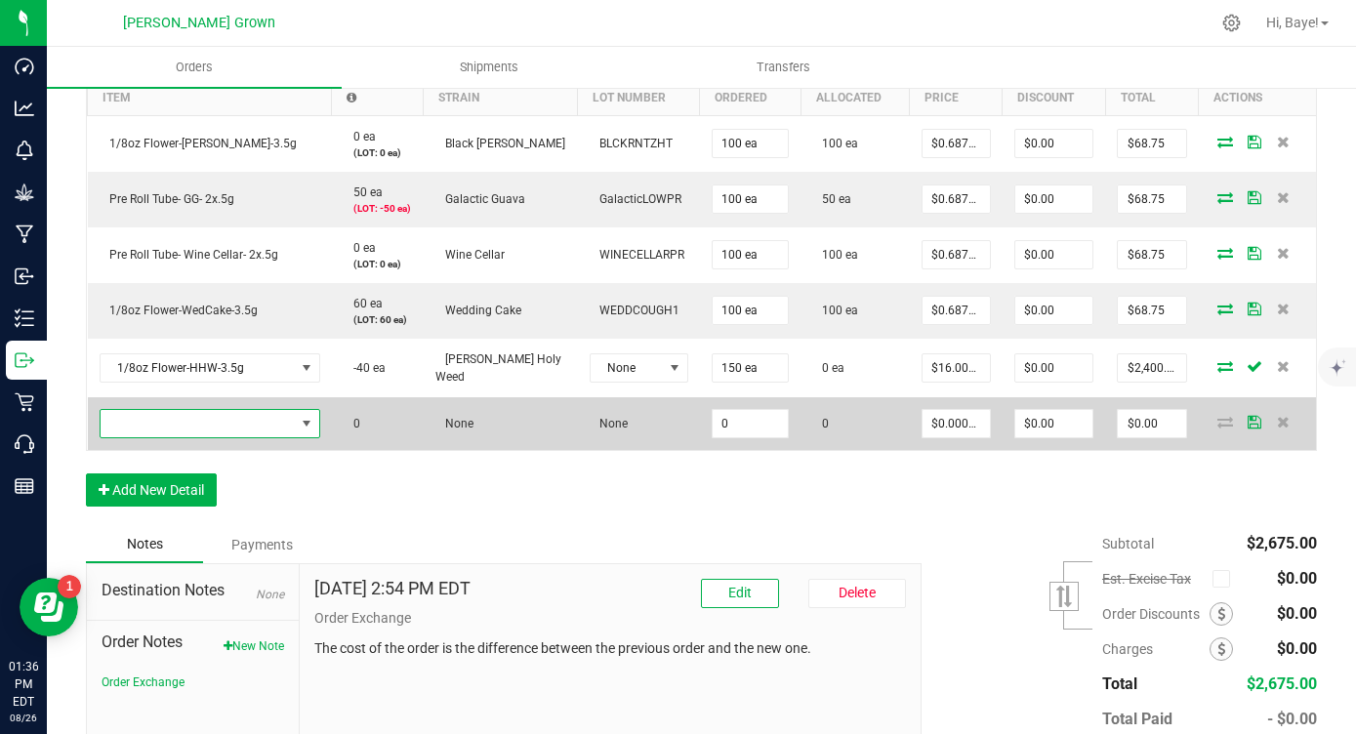
click at [218, 422] on span "NO DATA FOUND" at bounding box center [198, 423] width 194 height 27
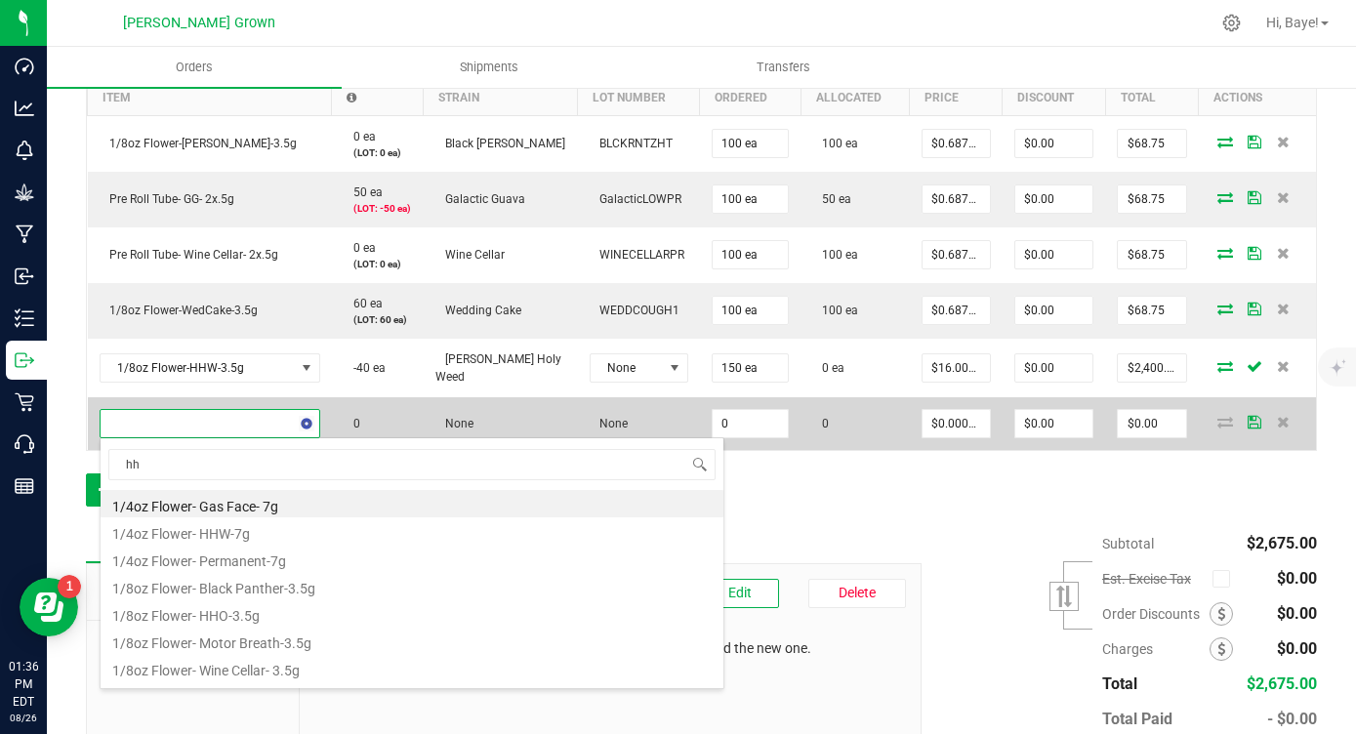
type input "hhw"
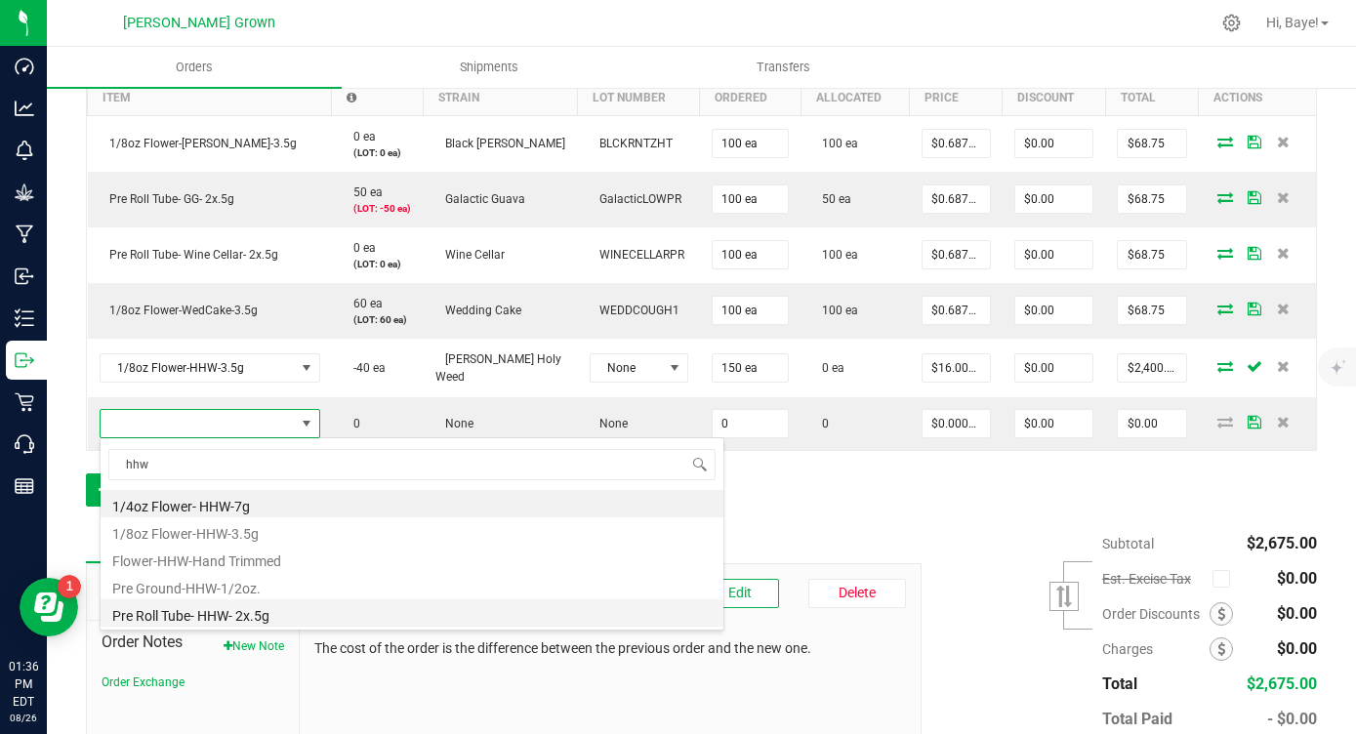
click at [231, 618] on li "Pre Roll Tube- HHW- 2x.5g" at bounding box center [412, 612] width 623 height 27
type input "0 ea"
type input "$6.00000"
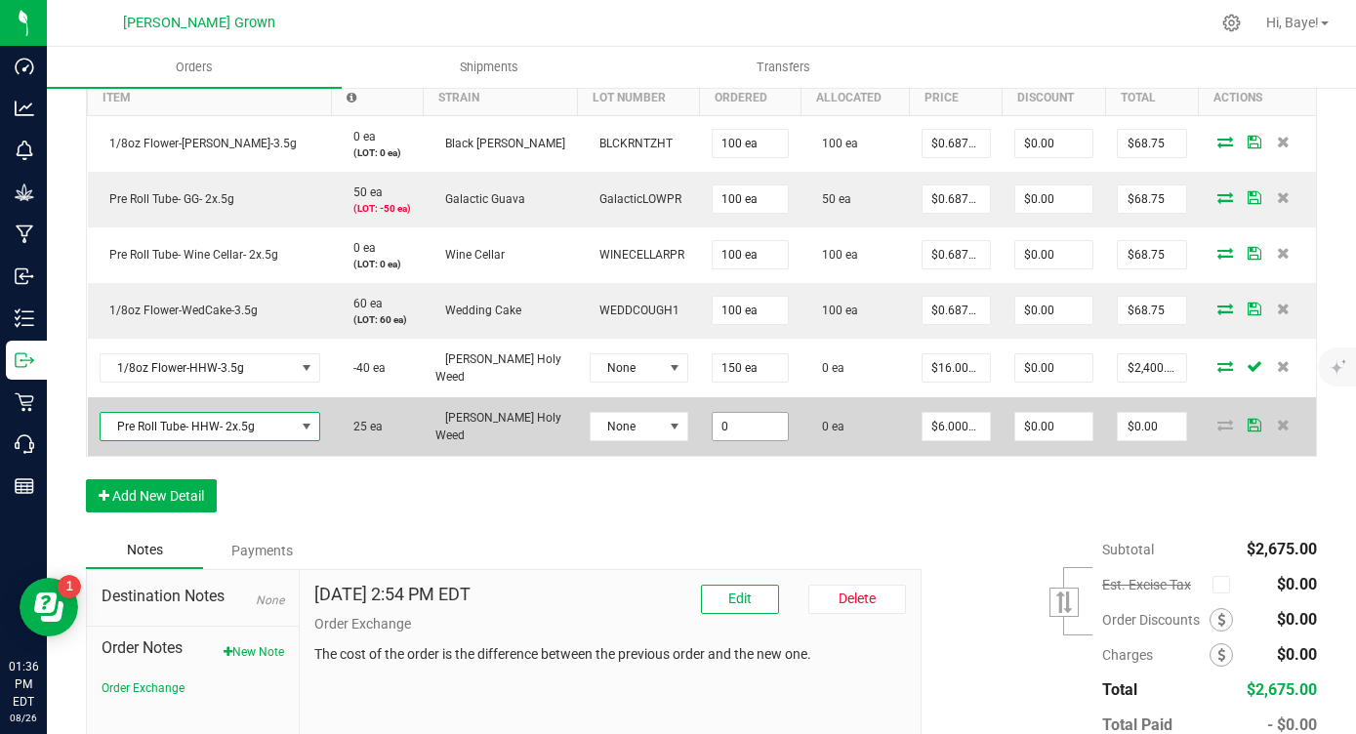
click at [713, 432] on input "0" at bounding box center [751, 426] width 76 height 27
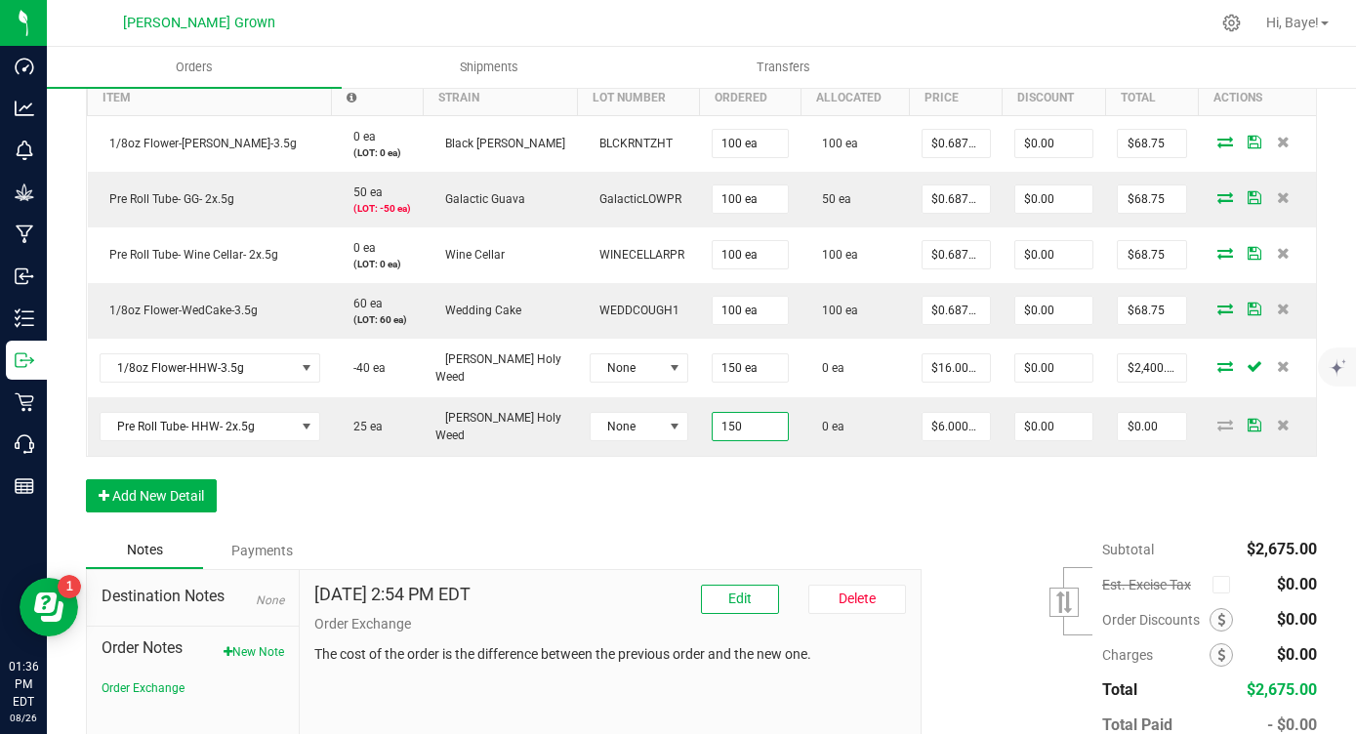
type input "150 ea"
type input "$900.00"
click at [586, 564] on div "Notes Payments" at bounding box center [496, 550] width 821 height 37
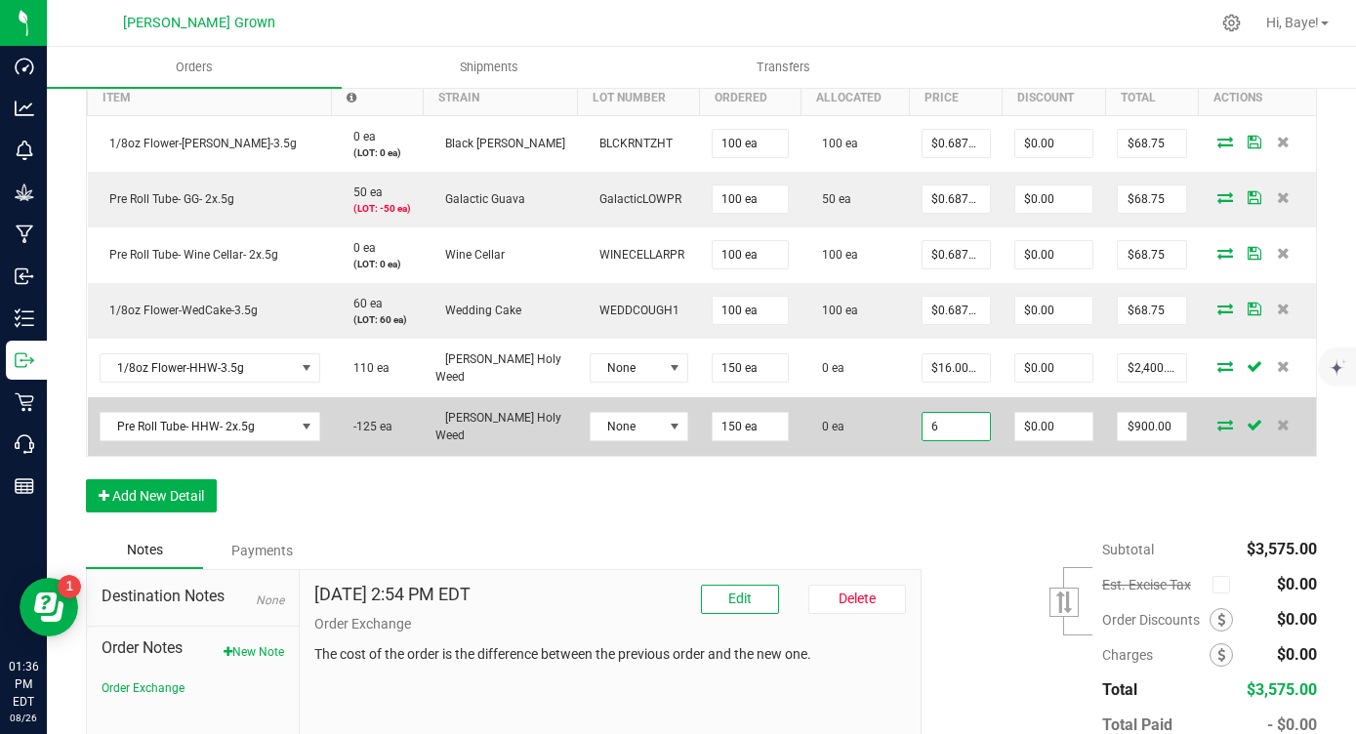
click at [923, 425] on input "6" at bounding box center [956, 426] width 67 height 27
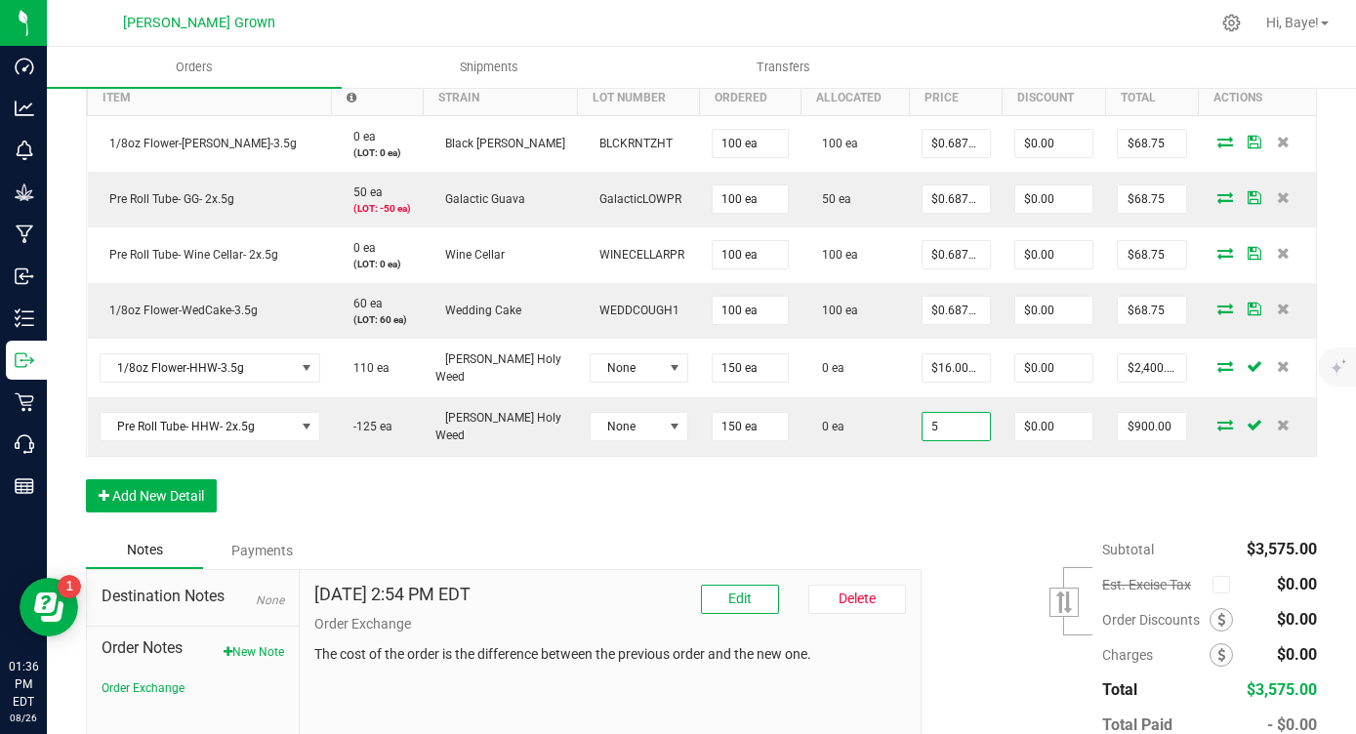
type input "$5.00000"
type input "$750.00"
click at [912, 478] on div "Order Details Print All Labels Item Sellable Strain Lot Number Qty Ordered Qty …" at bounding box center [701, 273] width 1231 height 518
click at [756, 604] on button "Edit" at bounding box center [740, 599] width 78 height 29
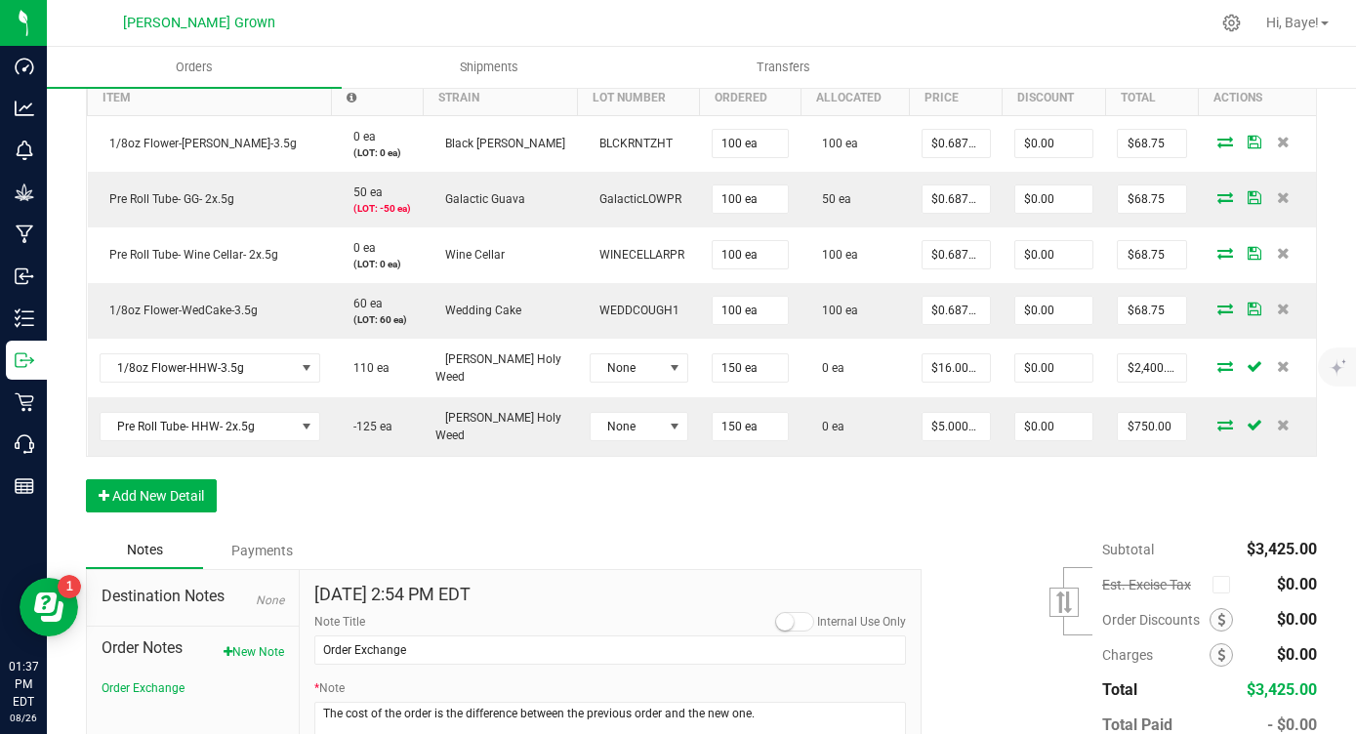
scroll to position [711, 0]
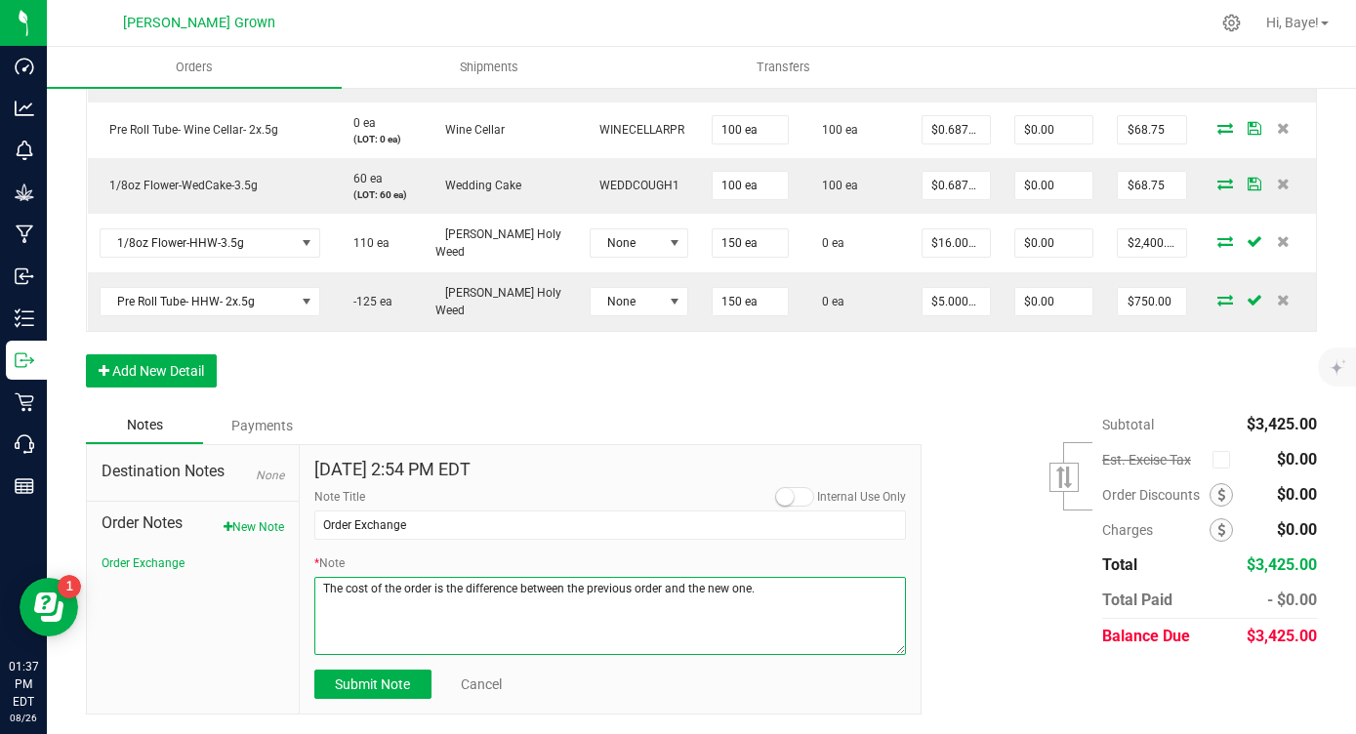
click at [768, 603] on textarea "* Note" at bounding box center [610, 616] width 592 height 78
type textarea "The cost of the order is the difference between the previous order and the new …"
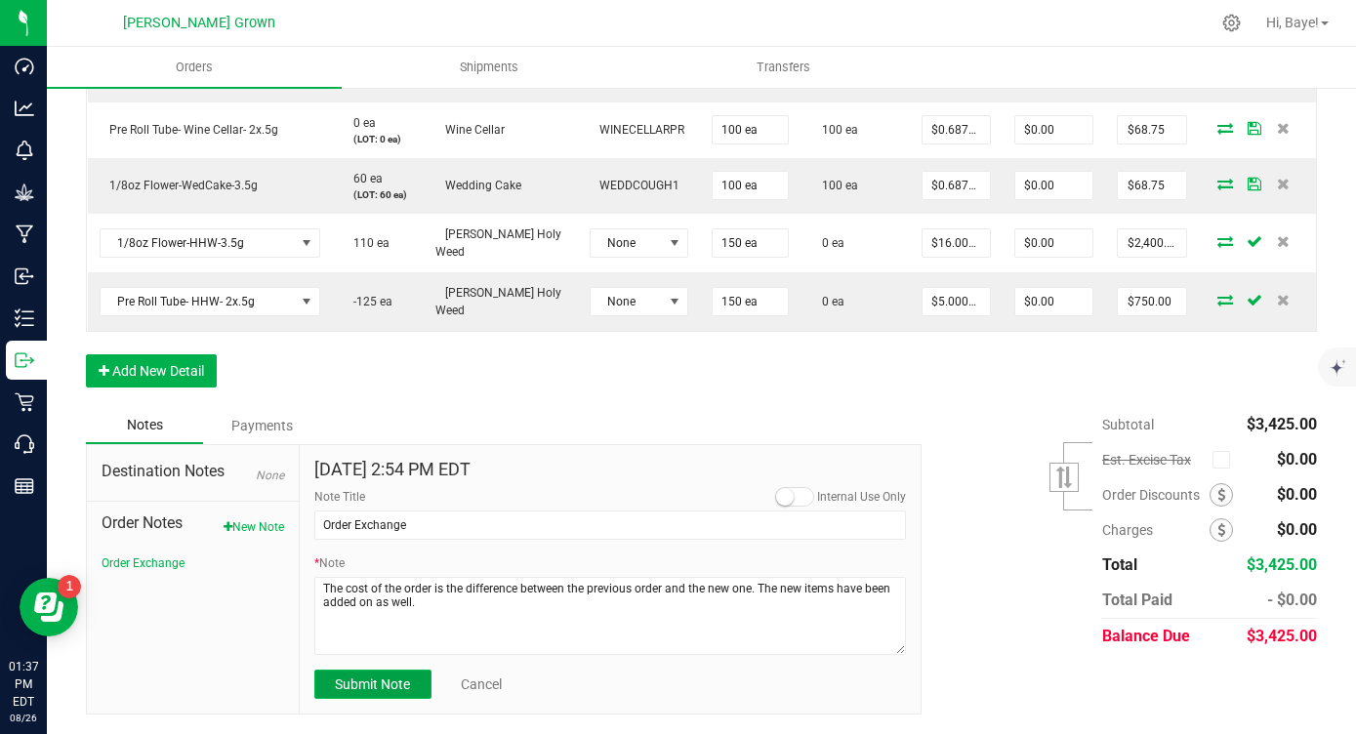
click at [370, 687] on span "Submit Note" at bounding box center [372, 685] width 75 height 16
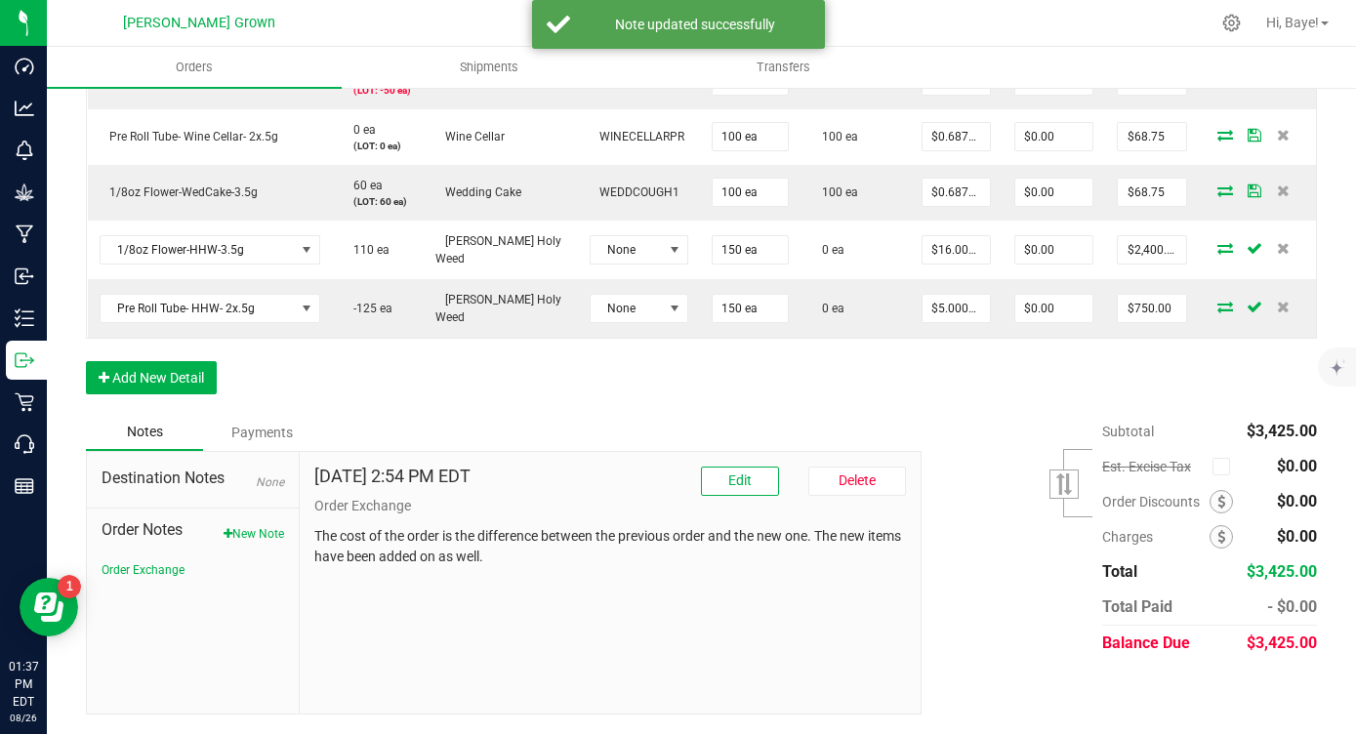
scroll to position [703, 0]
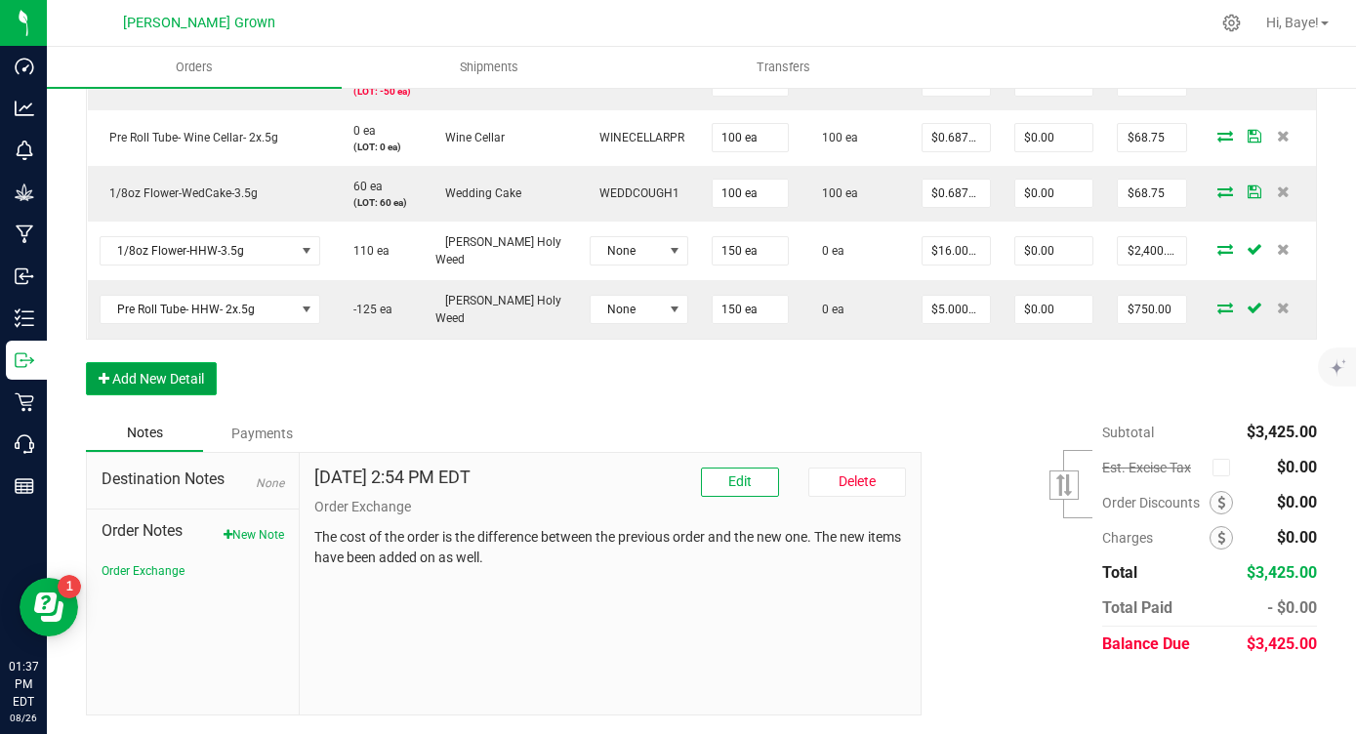
click at [131, 373] on button "Add New Detail" at bounding box center [151, 378] width 131 height 33
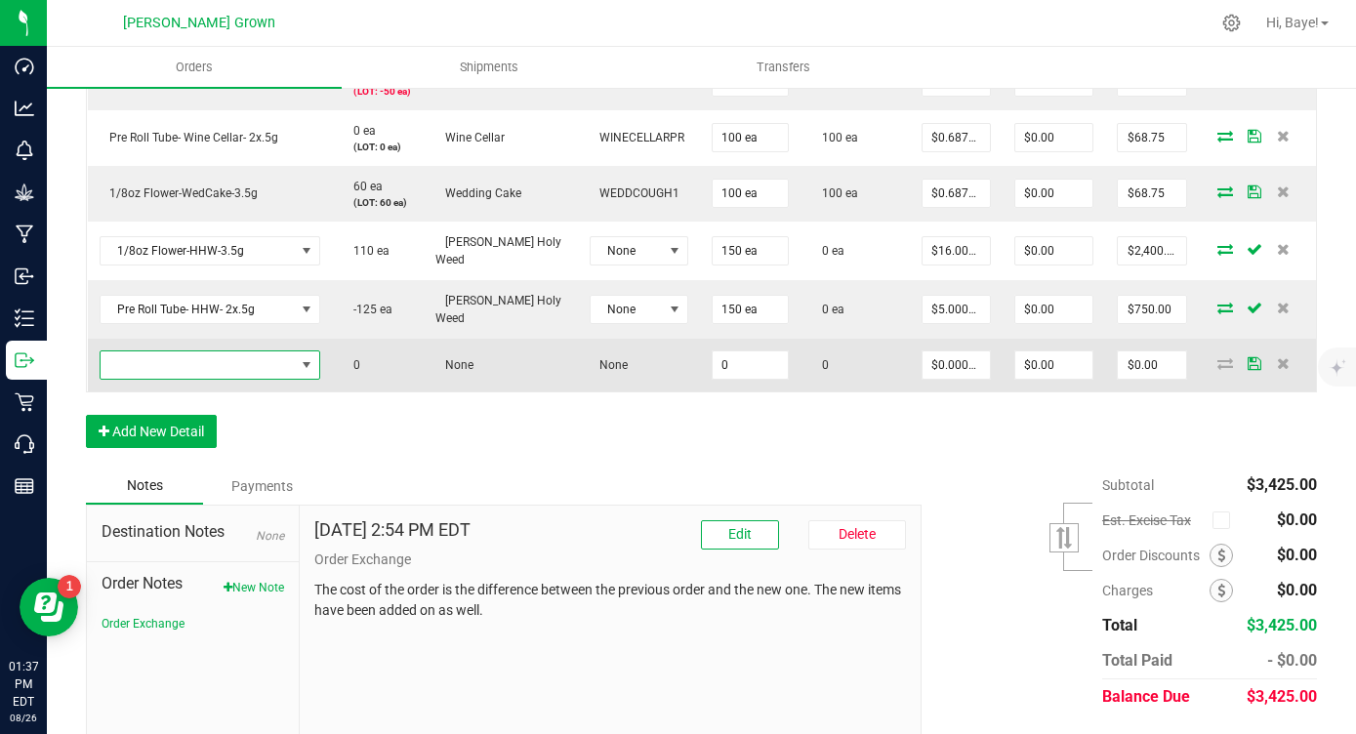
click at [171, 371] on span "NO DATA FOUND" at bounding box center [198, 364] width 194 height 27
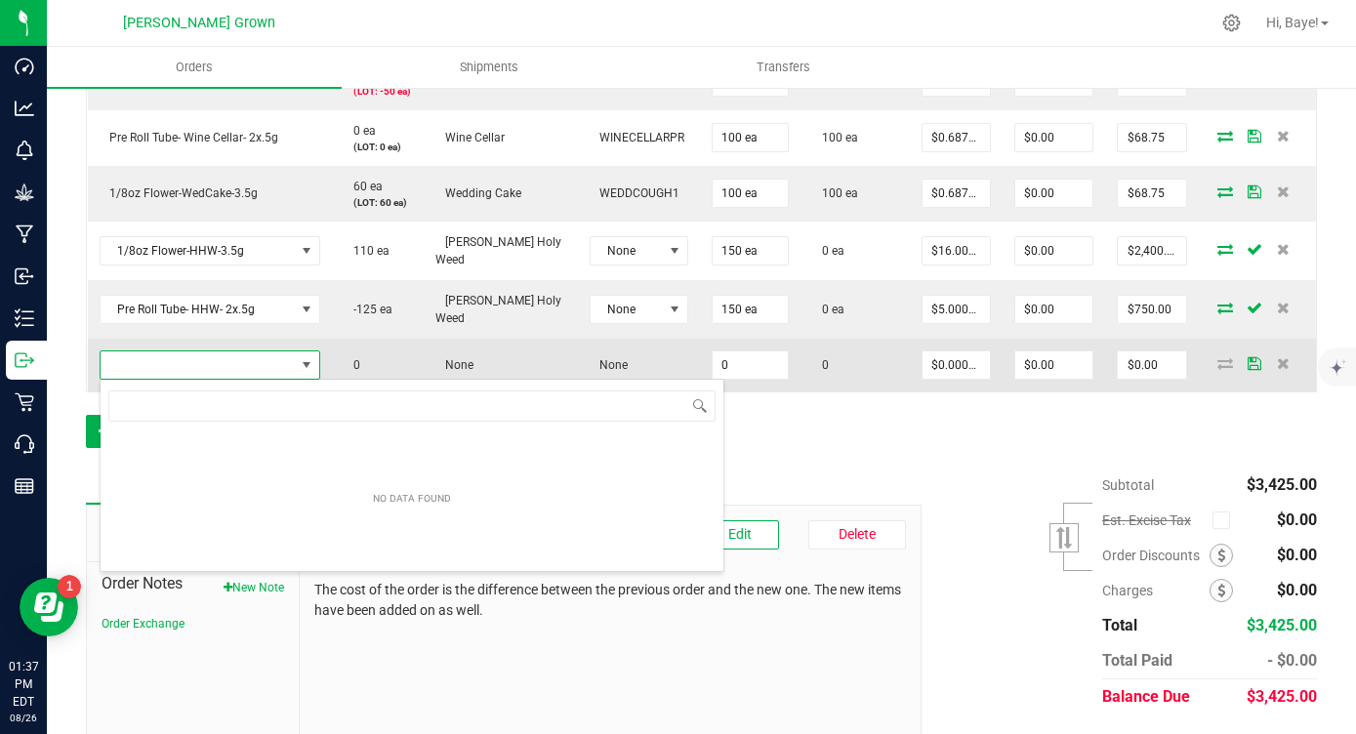
scroll to position [29, 221]
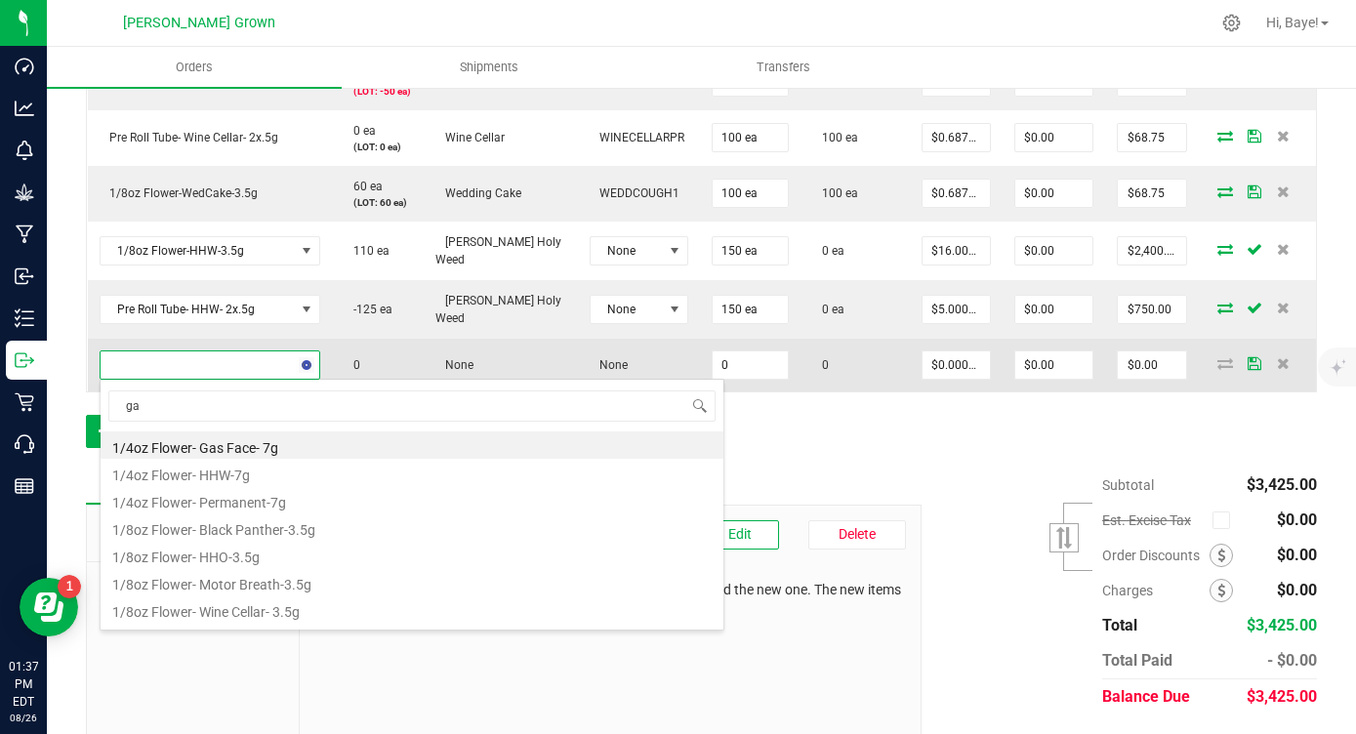
type input "gas"
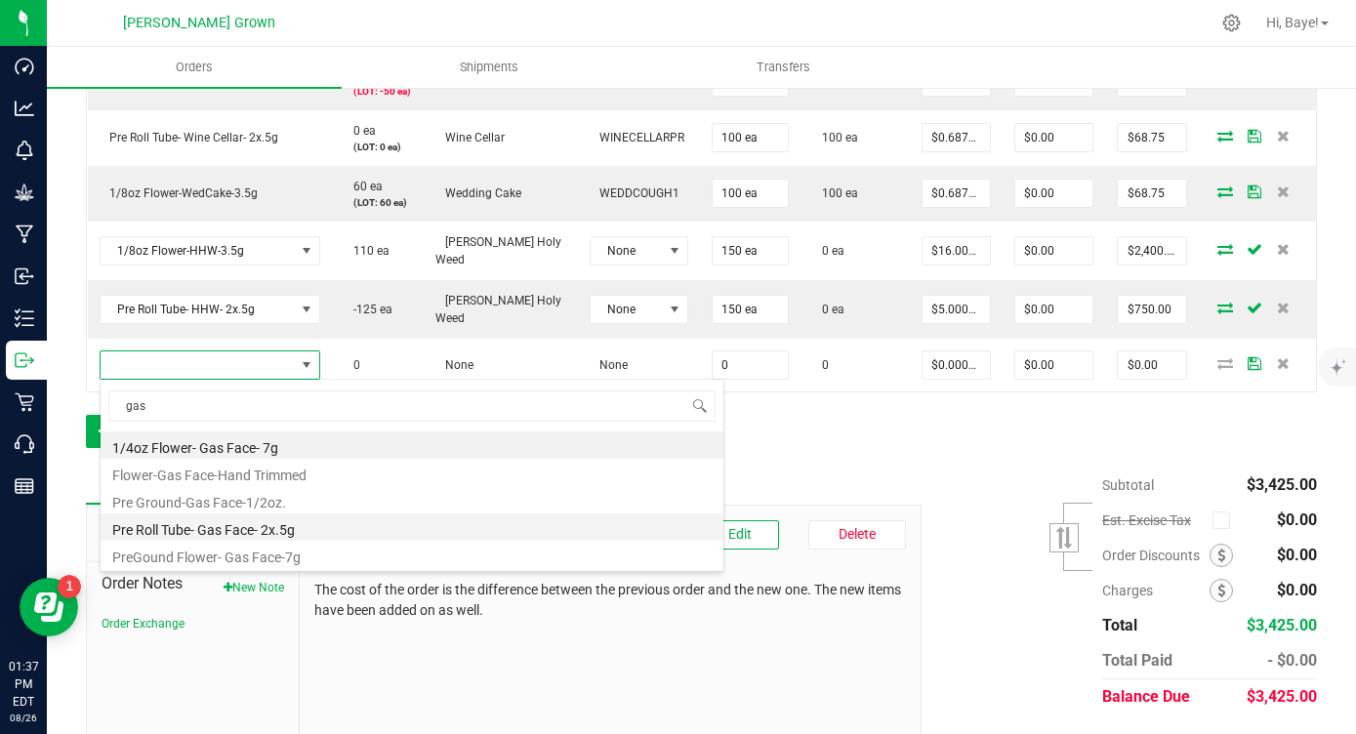
click at [221, 534] on li "Pre Roll Tube- Gas Face- 2x.5g" at bounding box center [412, 527] width 623 height 27
type input "0 ea"
type input "$6.00000"
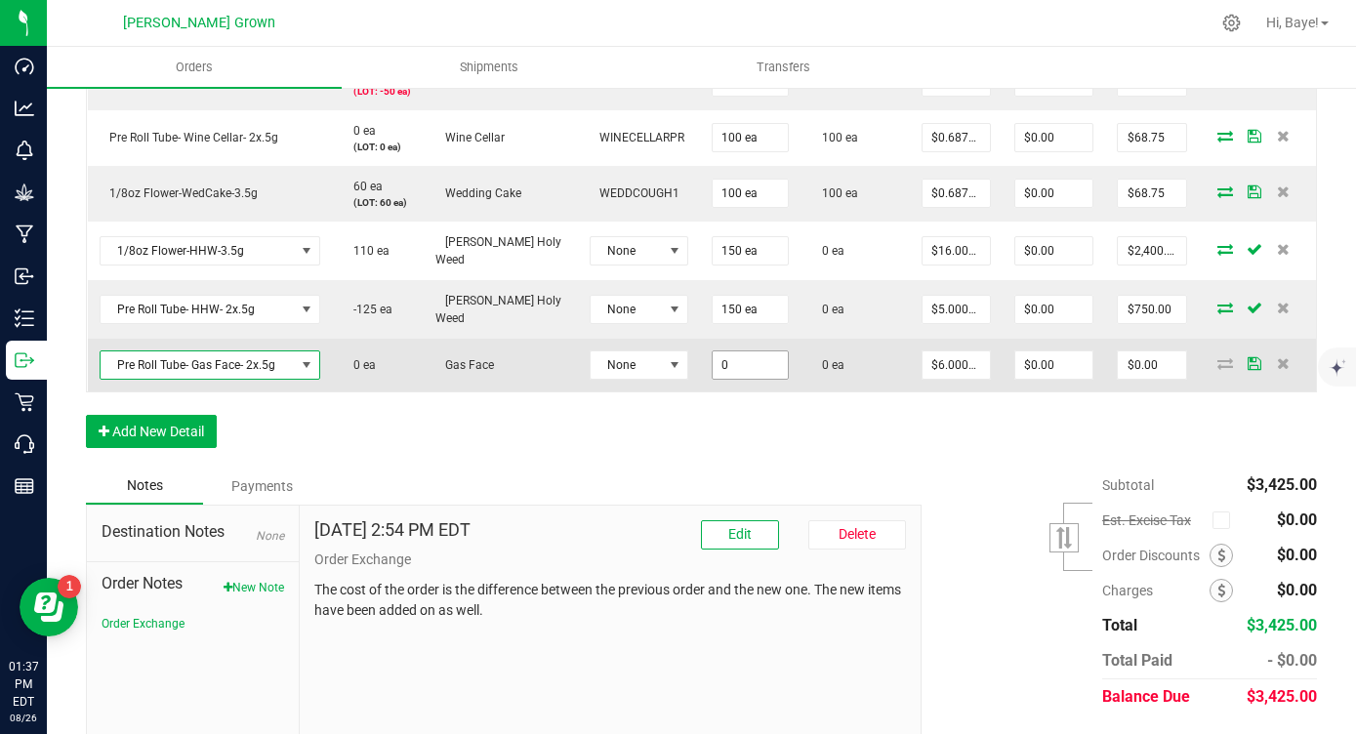
click at [713, 365] on input "0" at bounding box center [751, 364] width 76 height 27
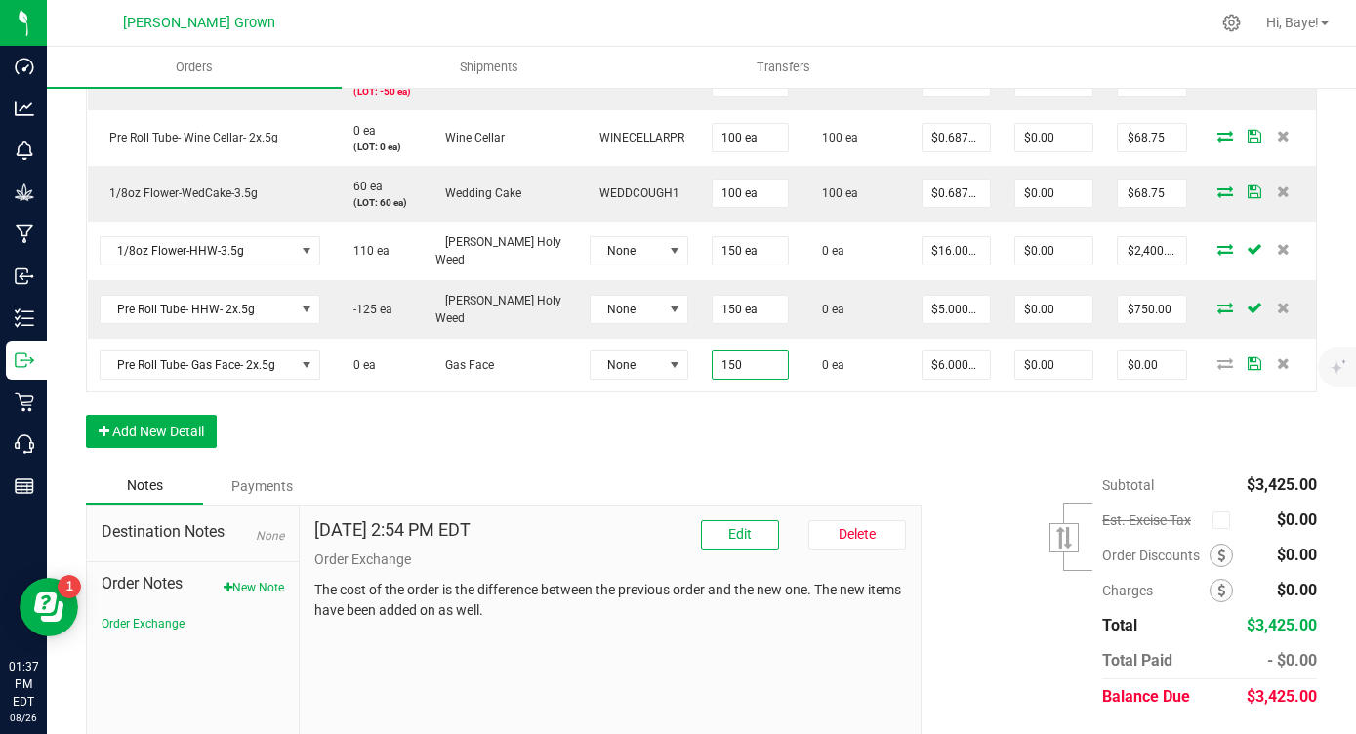
type input "150 ea"
type input "$900.00"
click at [816, 448] on div "Order Details Print All Labels Item Sellable Strain Lot Number Qty Ordered Qty …" at bounding box center [701, 182] width 1231 height 571
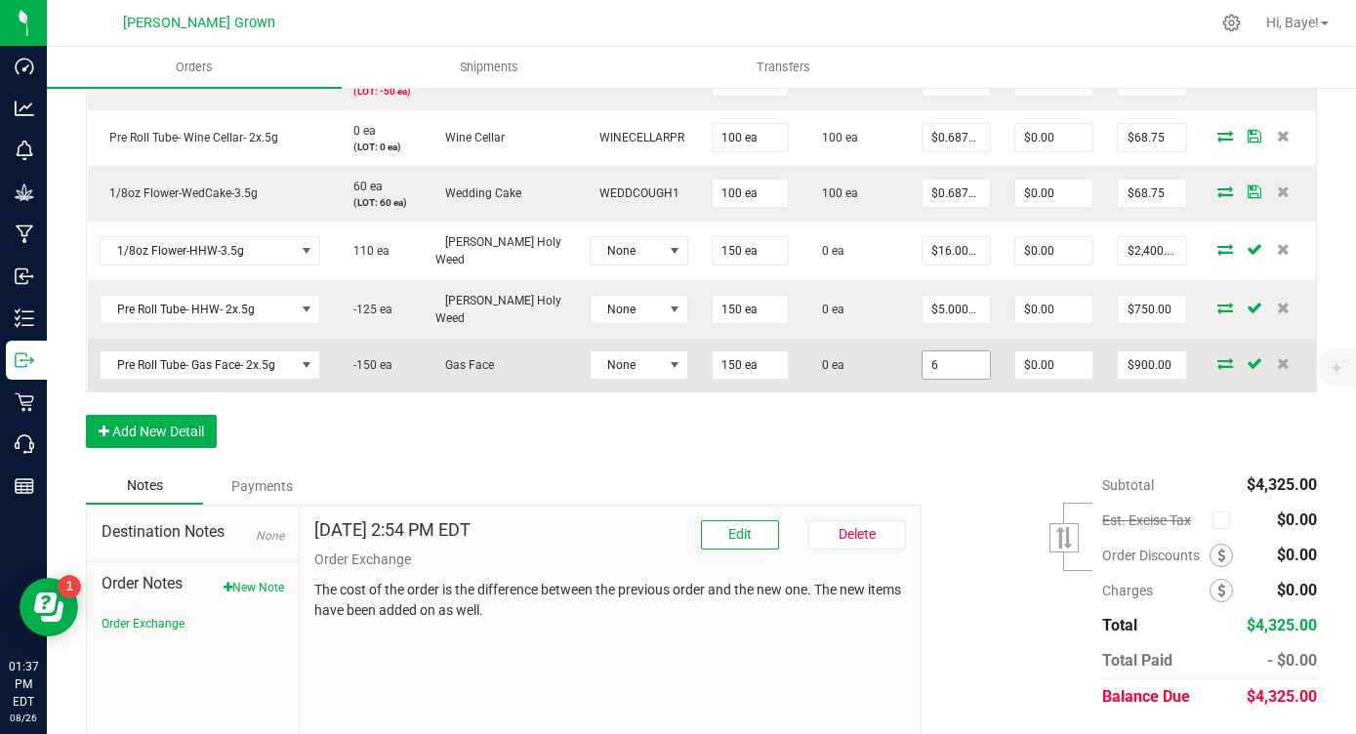
click at [923, 365] on input "6" at bounding box center [956, 364] width 67 height 27
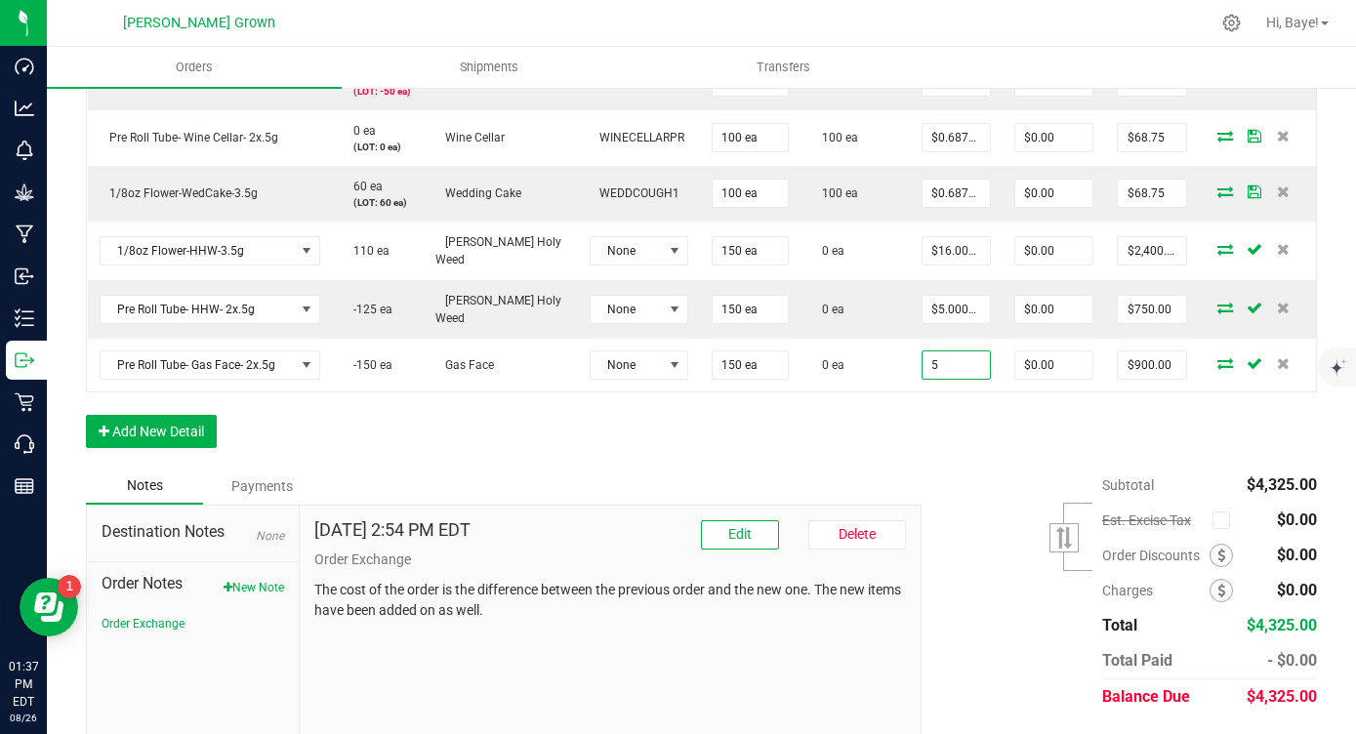
type input "$5.00000"
type input "$750.00"
click at [862, 451] on div "Order Details Print All Labels Item Sellable Strain Lot Number Qty Ordered Qty …" at bounding box center [701, 182] width 1231 height 571
click at [175, 422] on button "Add New Detail" at bounding box center [151, 431] width 131 height 33
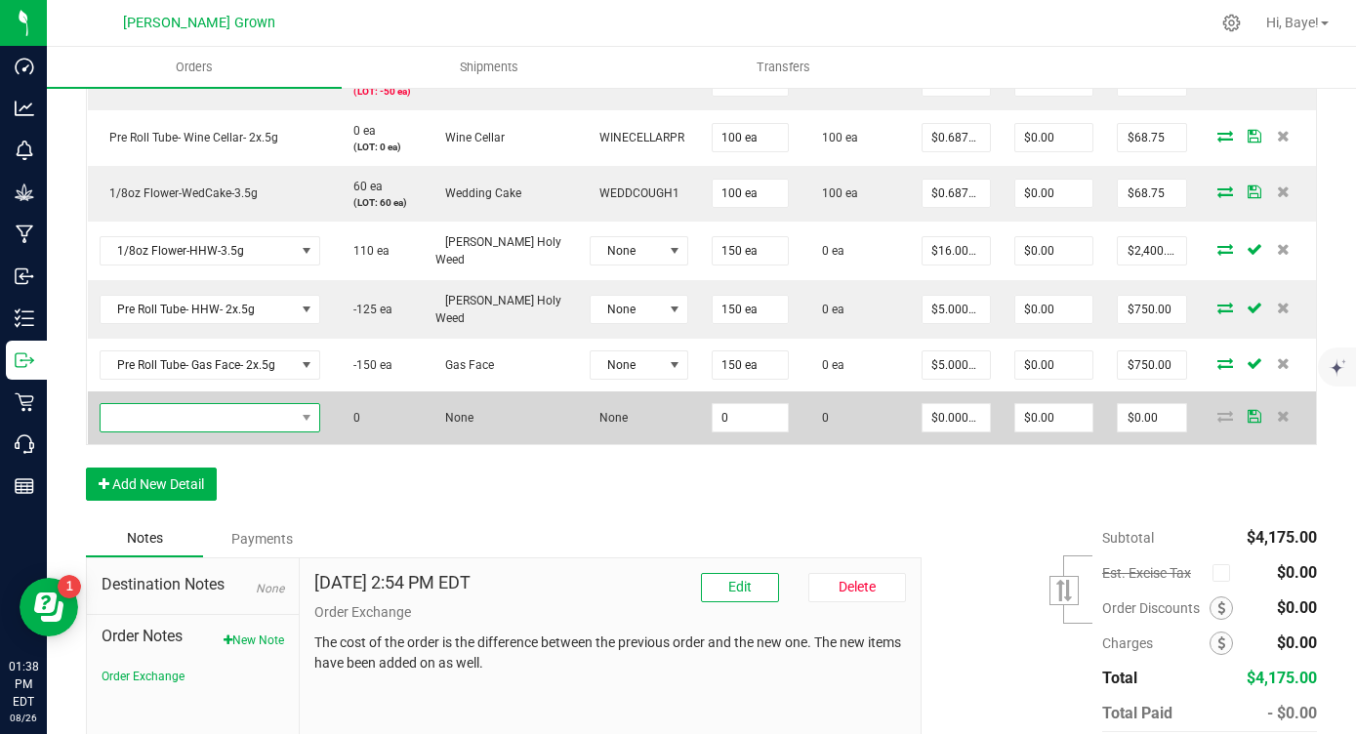
click at [261, 426] on span "NO DATA FOUND" at bounding box center [198, 417] width 194 height 27
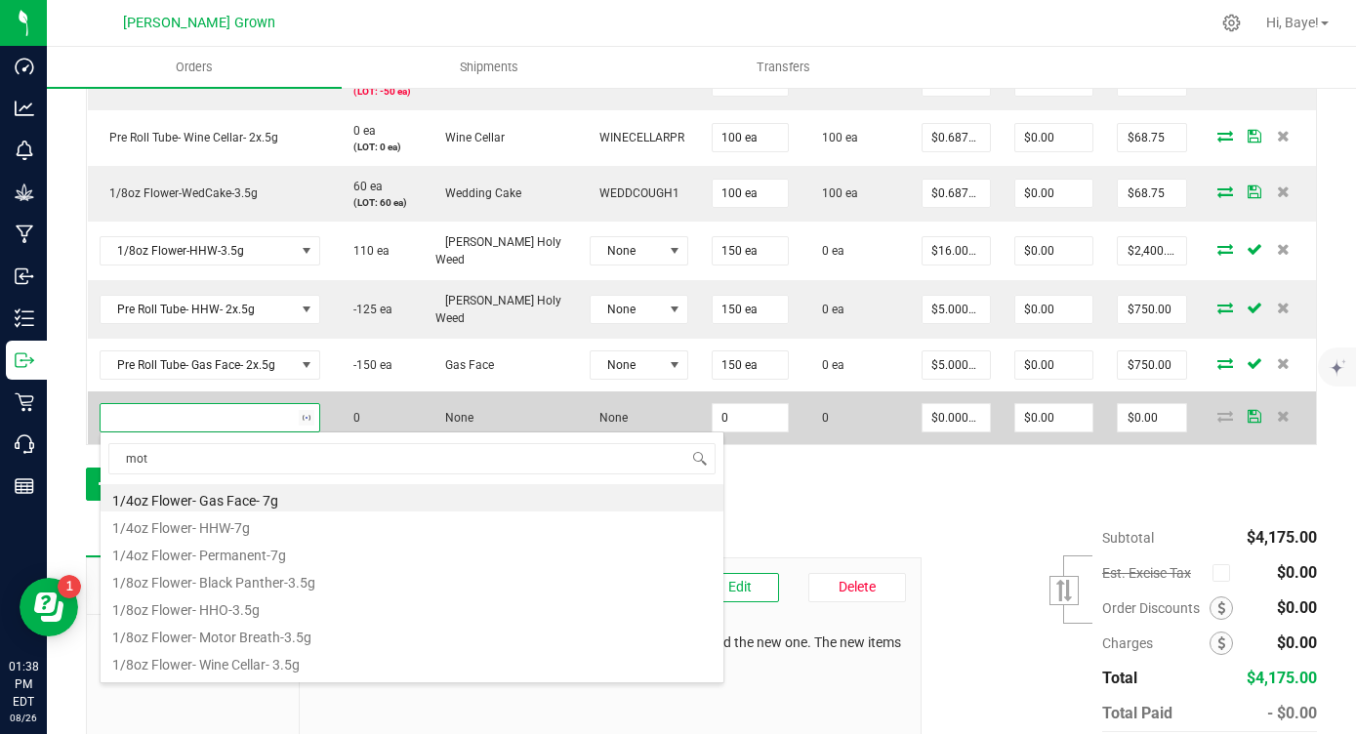
type input "moto"
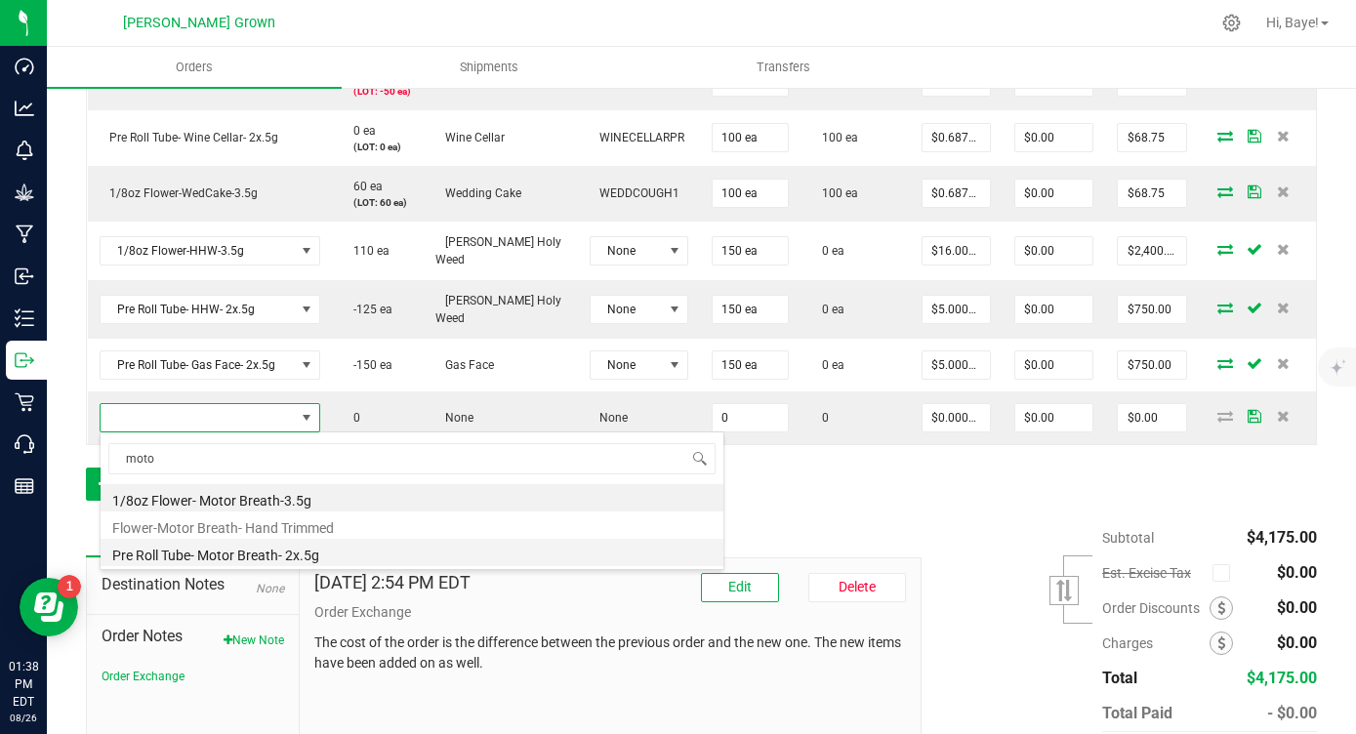
click at [260, 559] on li "Pre Roll Tube- Motor Breath- 2x.5g" at bounding box center [412, 552] width 623 height 27
type input "0 ea"
type input "$6.00000"
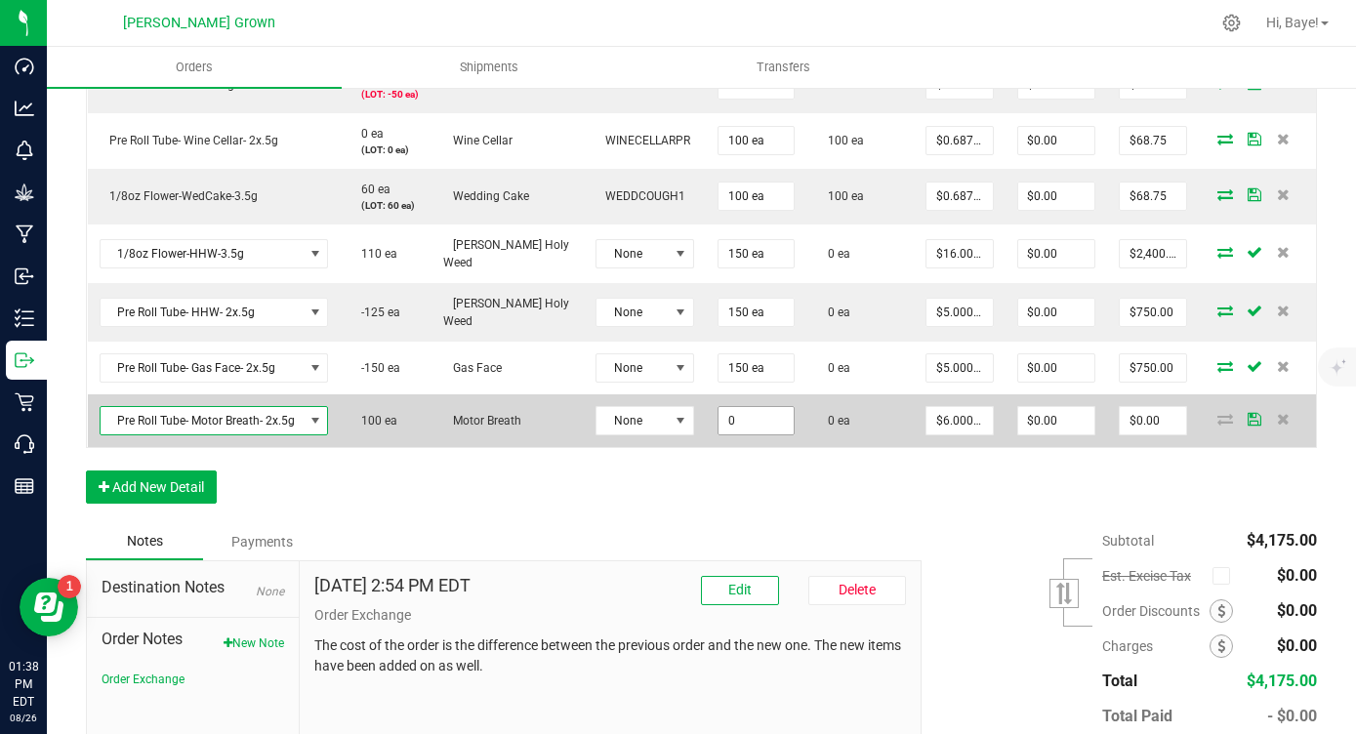
click at [719, 408] on input "0" at bounding box center [756, 420] width 75 height 27
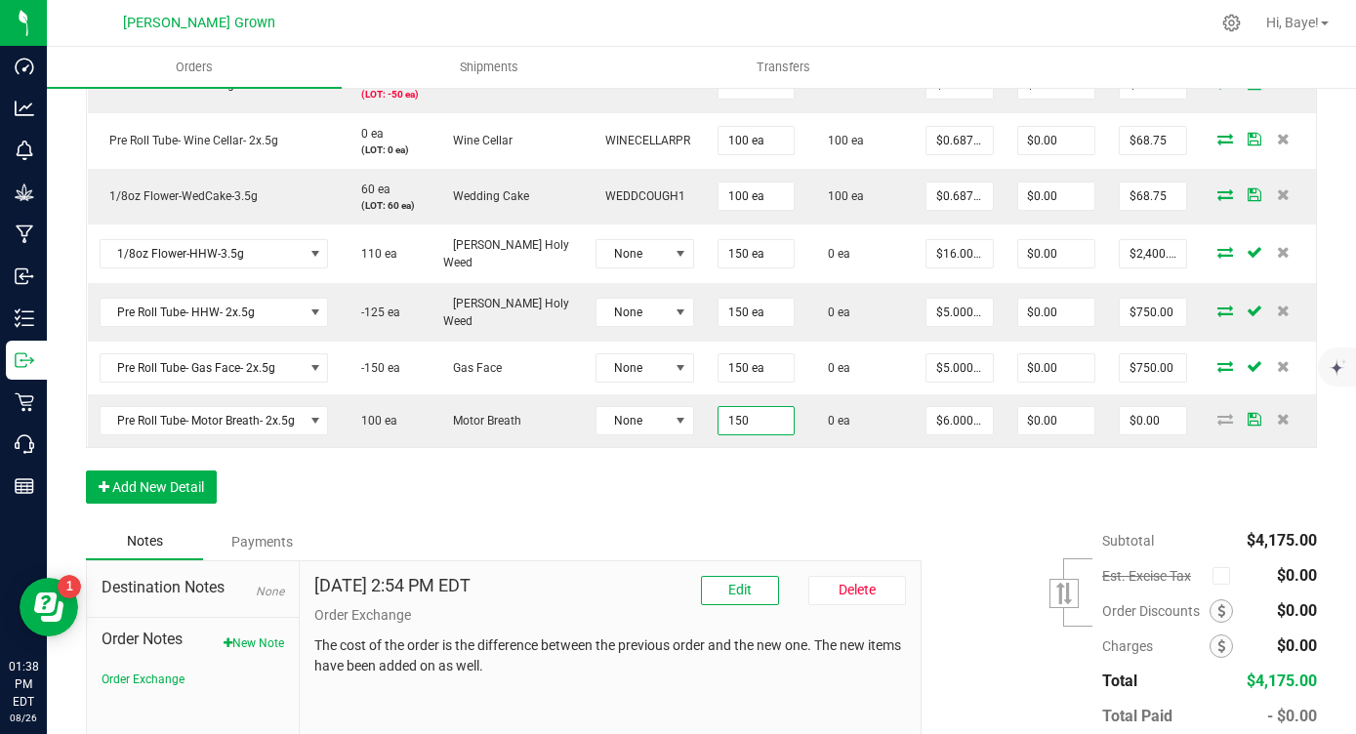
type input "150 ea"
type input "$900.00"
click at [690, 473] on div "Order Details Print All Labels Item Sellable Strain Lot Number Qty Ordered Qty …" at bounding box center [701, 210] width 1231 height 627
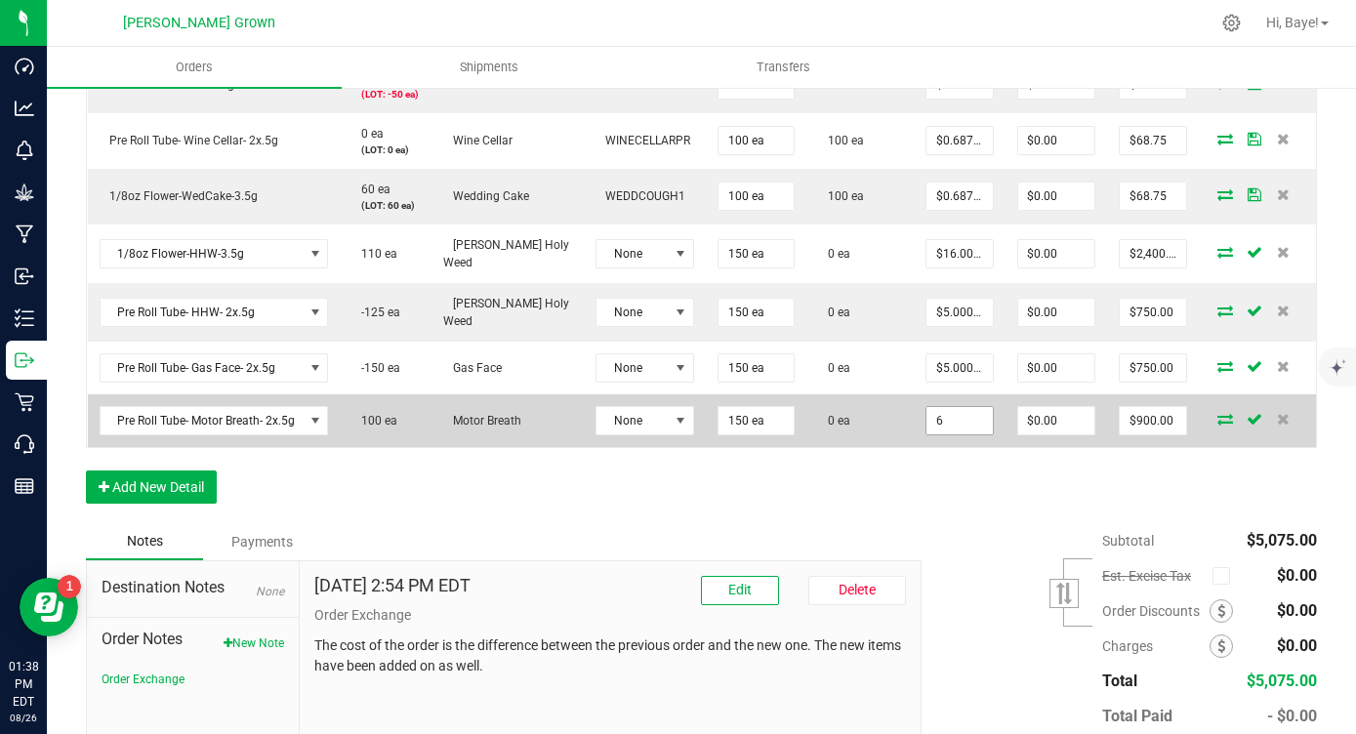
click at [926, 418] on input "6" at bounding box center [958, 420] width 65 height 27
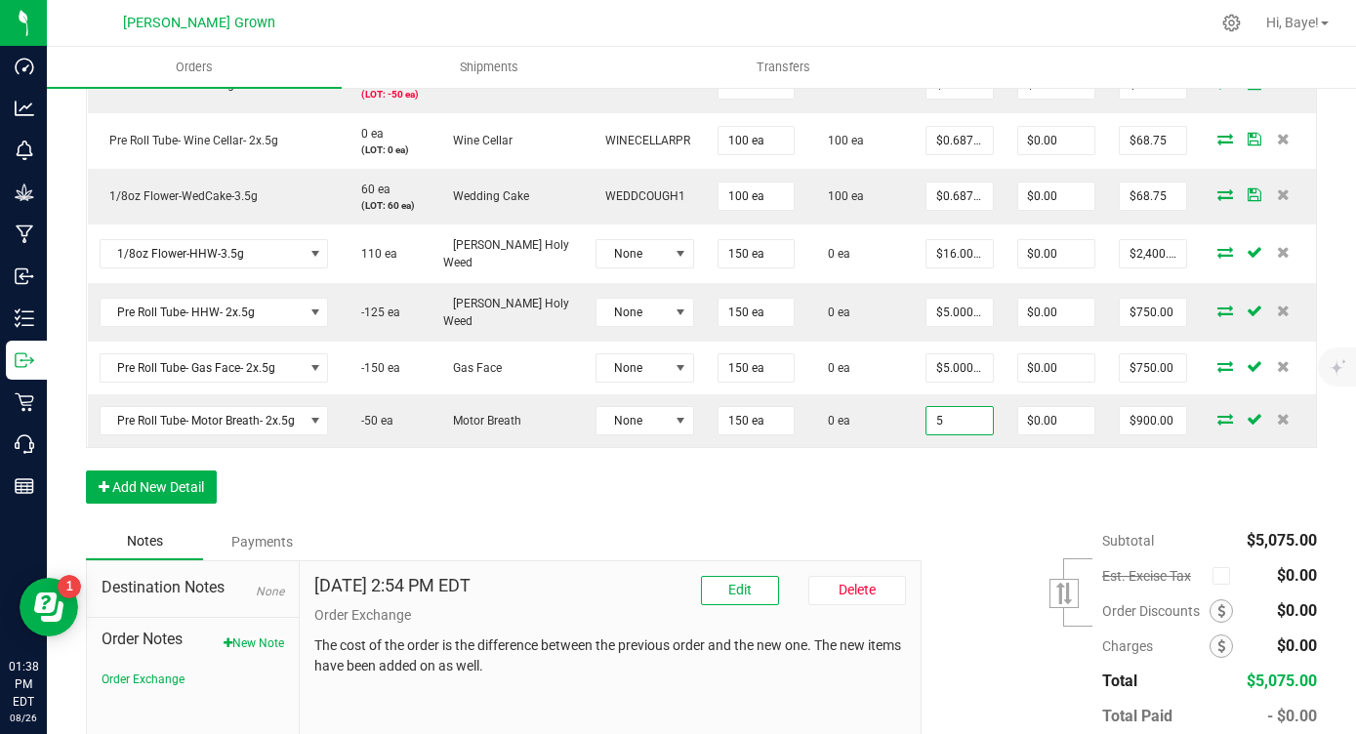
type input "$5.00000"
type input "$750.00"
click at [822, 530] on div "Notes Payments" at bounding box center [496, 541] width 821 height 37
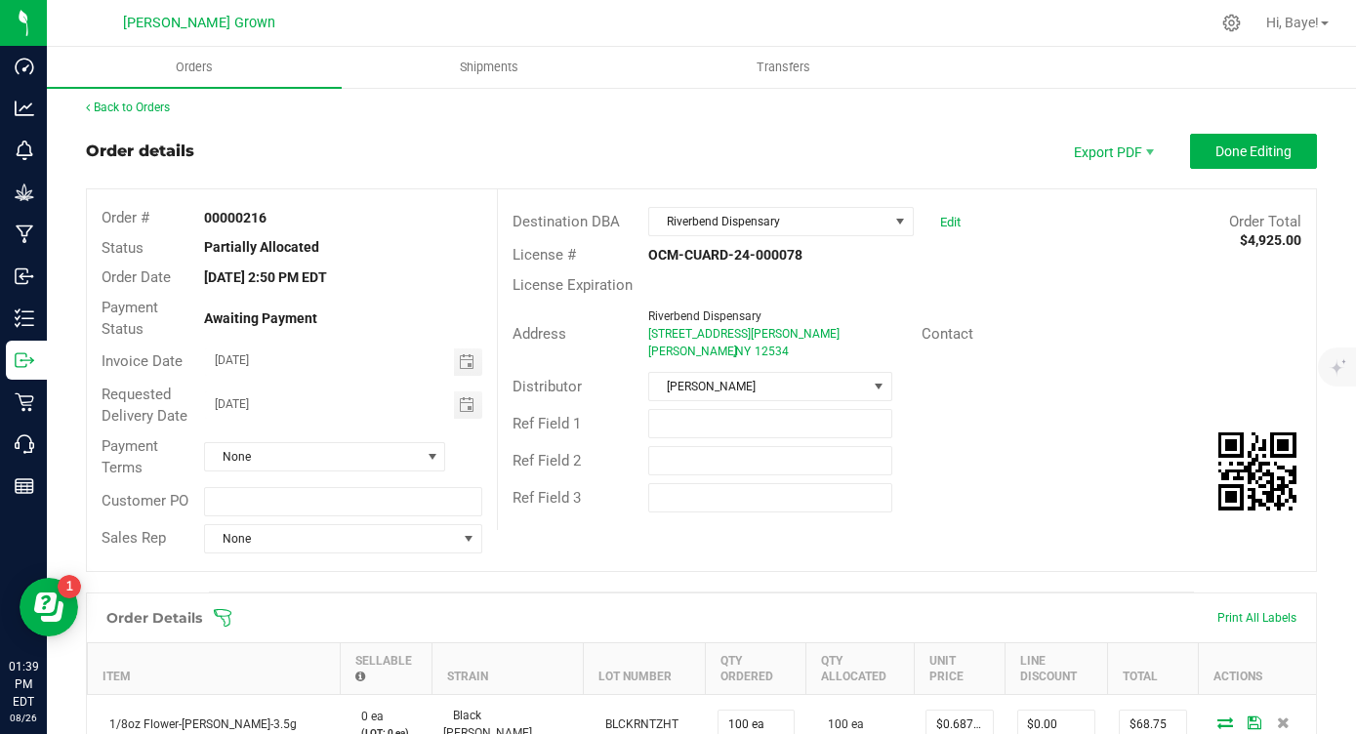
scroll to position [0, 0]
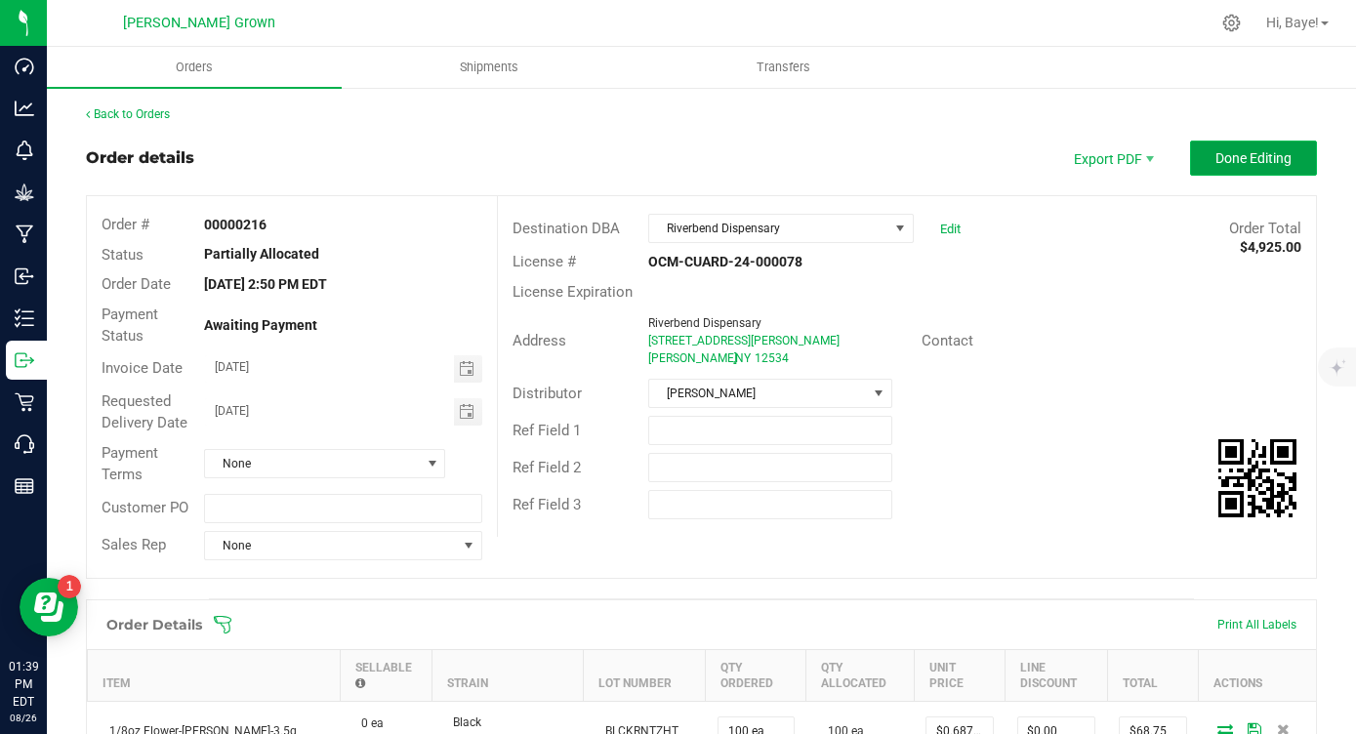
click at [1211, 151] on button "Done Editing" at bounding box center [1253, 158] width 127 height 35
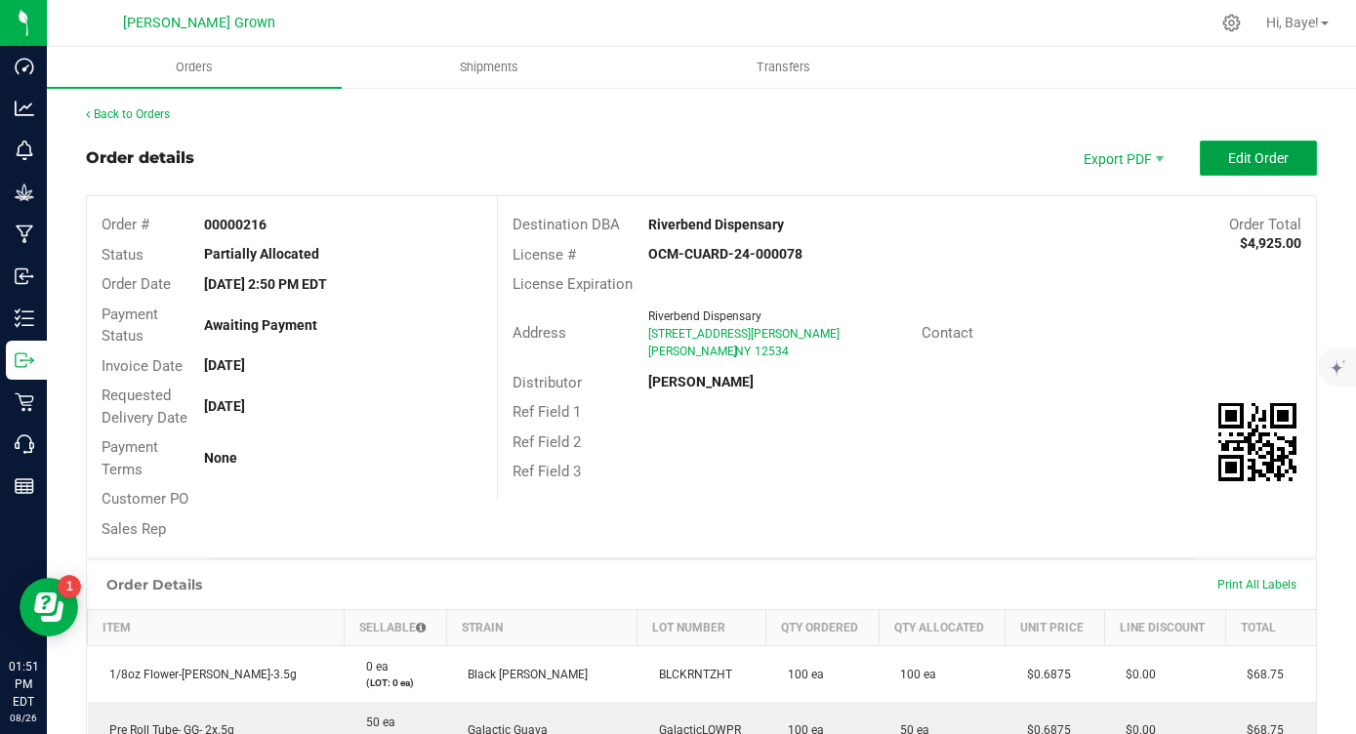
click at [1287, 154] on span "Edit Order" at bounding box center [1258, 158] width 61 height 16
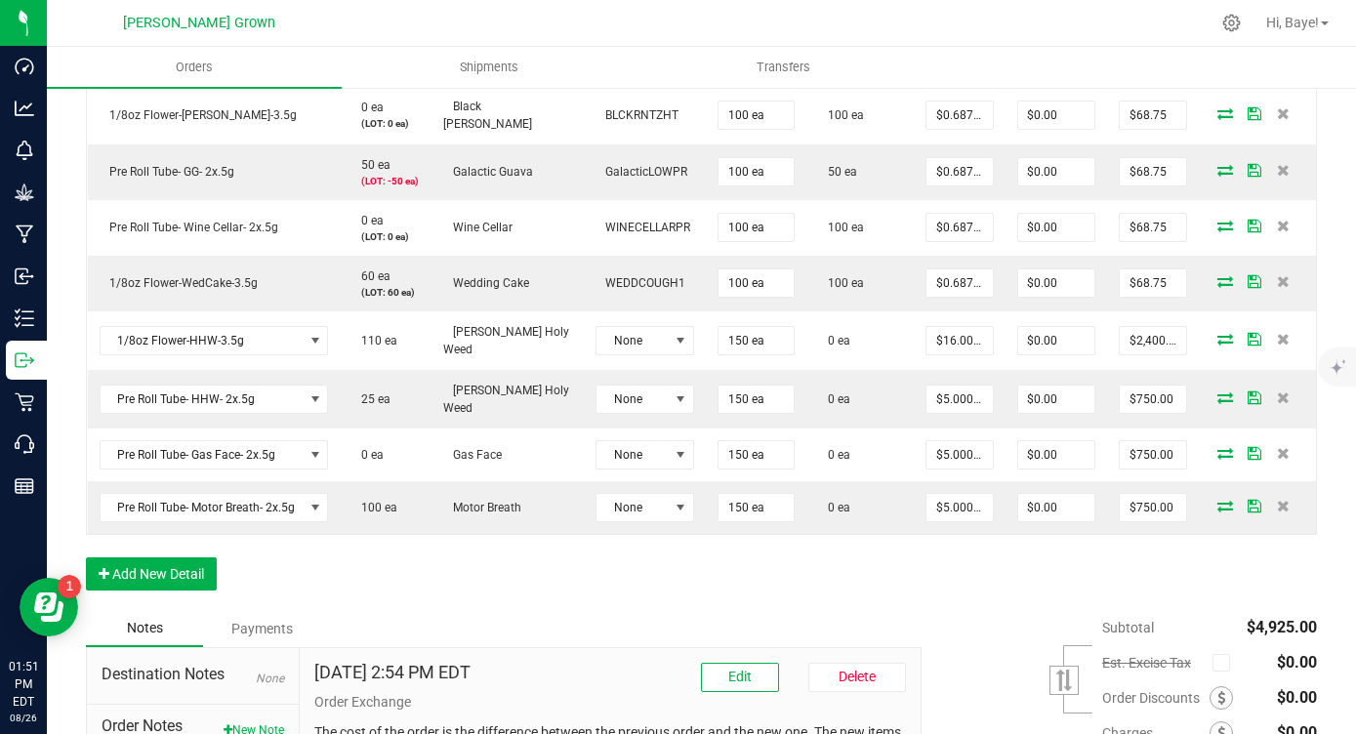
scroll to position [668, 0]
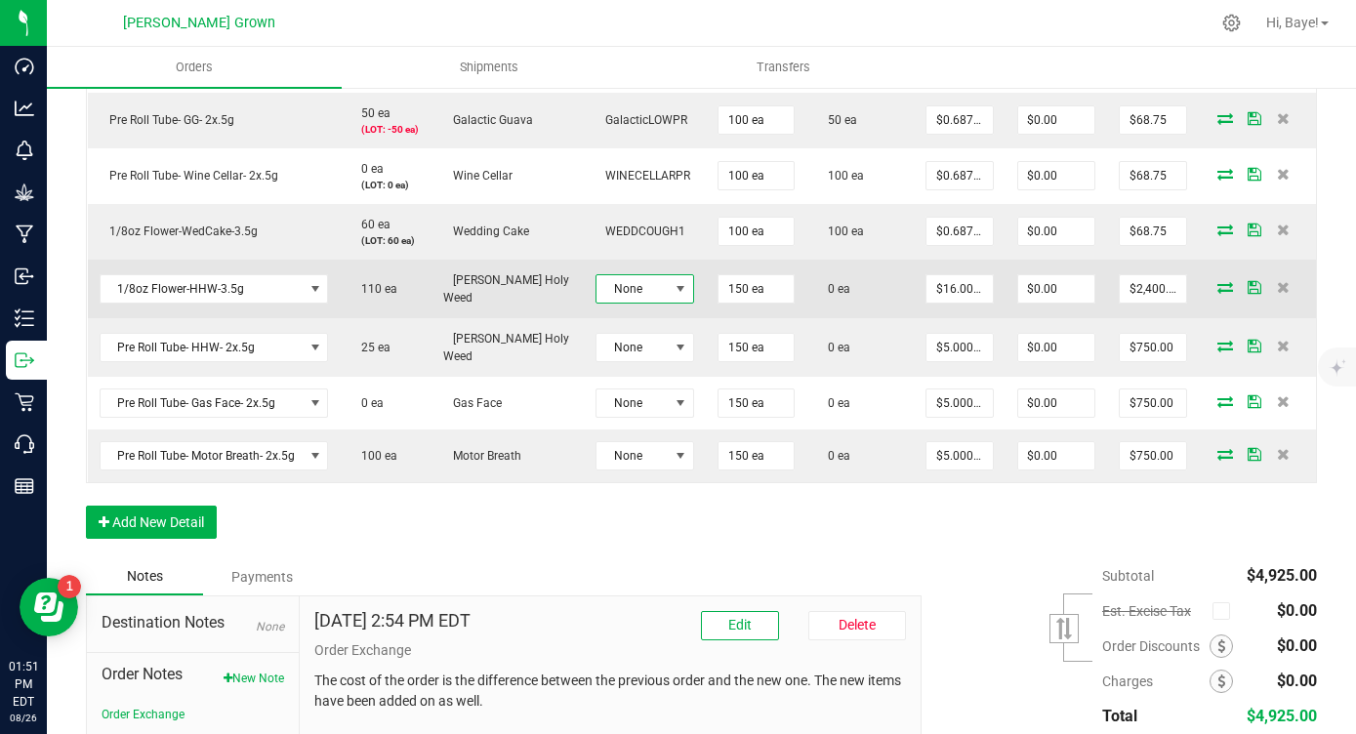
click at [608, 279] on span "None" at bounding box center [633, 288] width 72 height 27
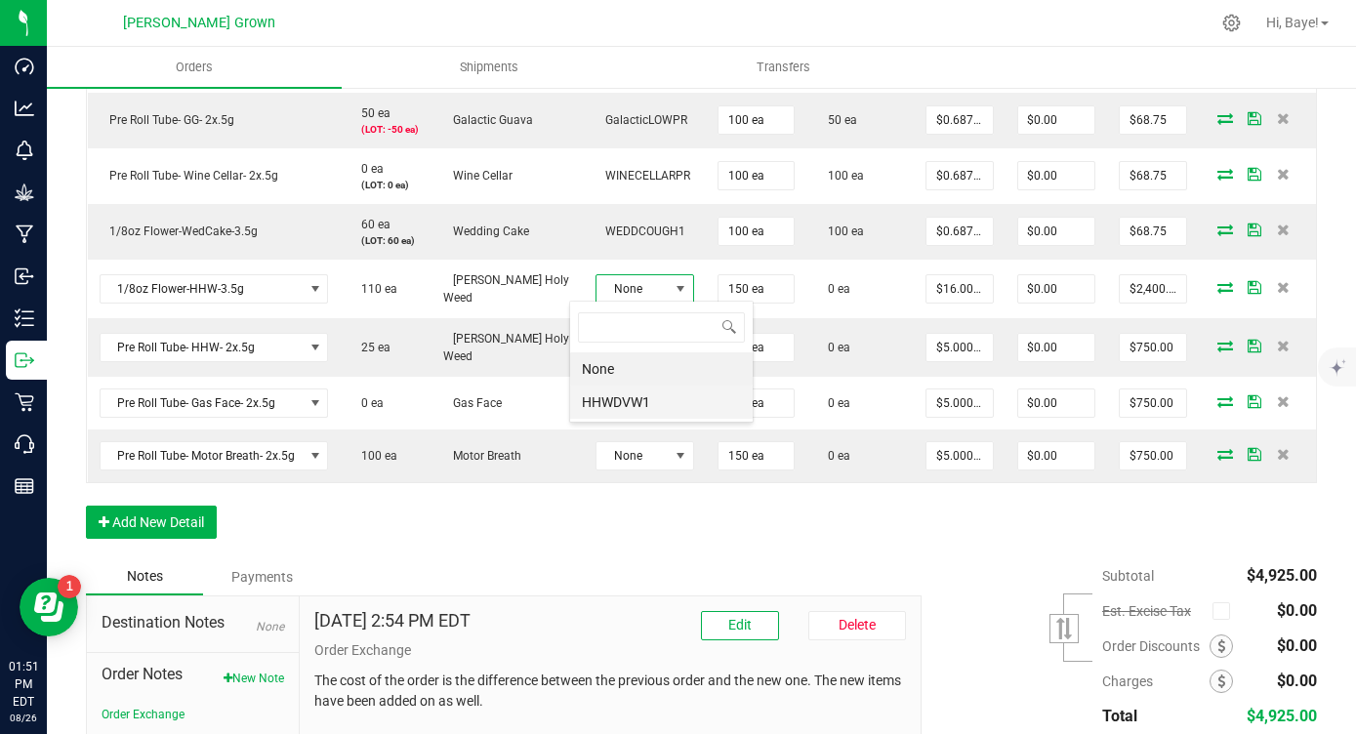
click at [593, 392] on li "HHWDVW1" at bounding box center [661, 402] width 183 height 33
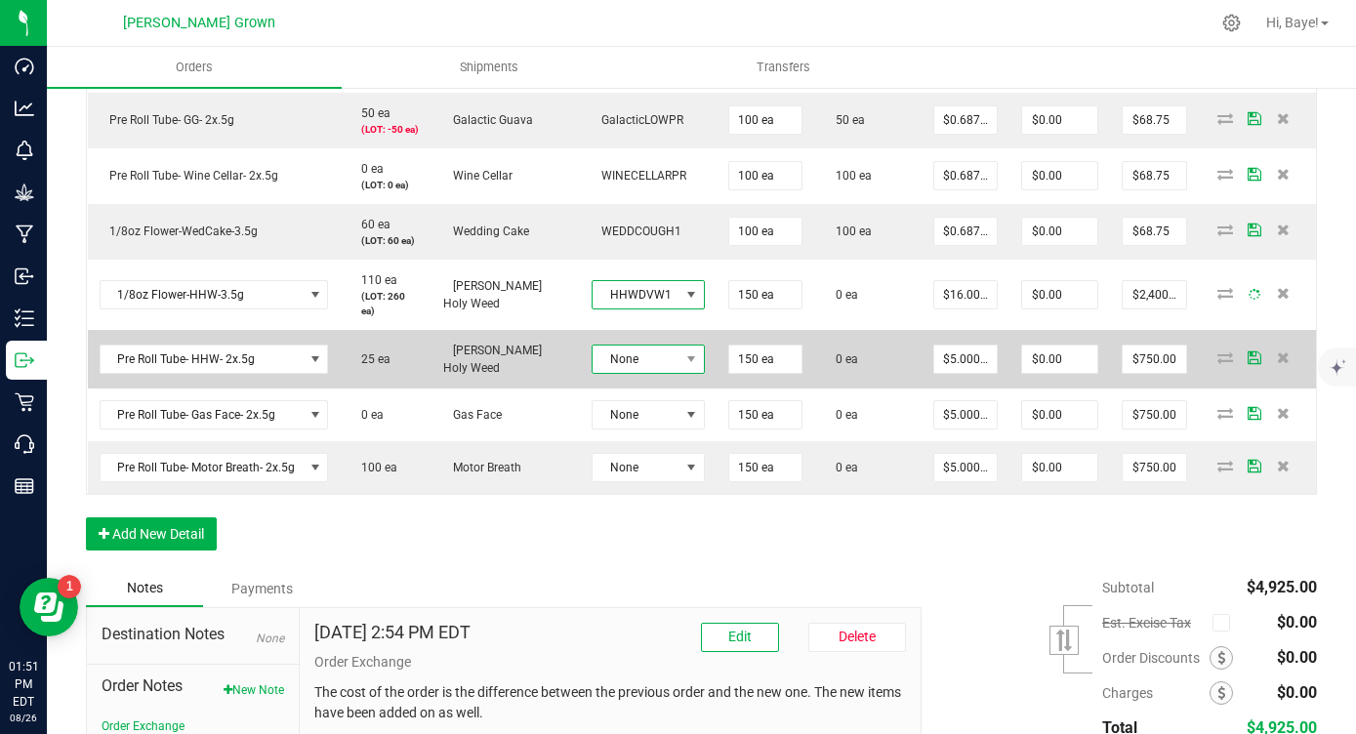
click at [635, 346] on span "None" at bounding box center [636, 359] width 87 height 27
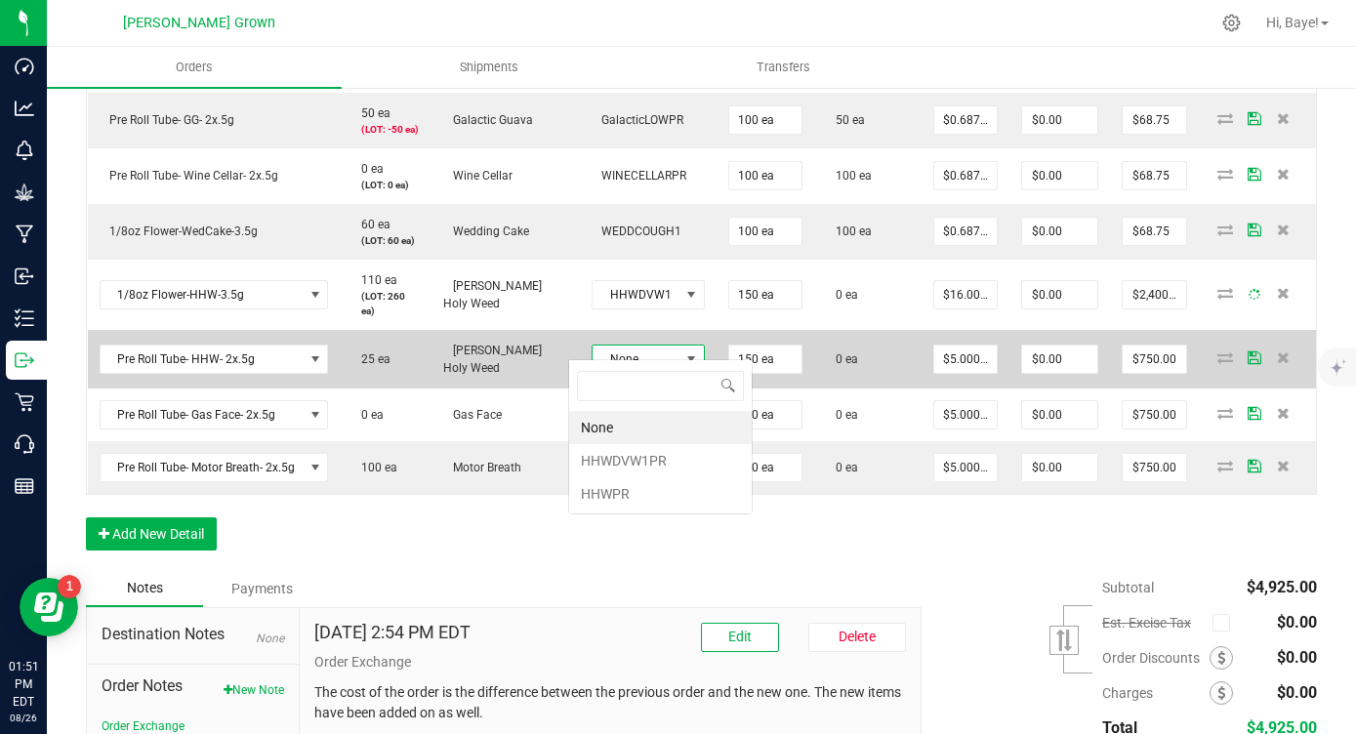
scroll to position [29, 110]
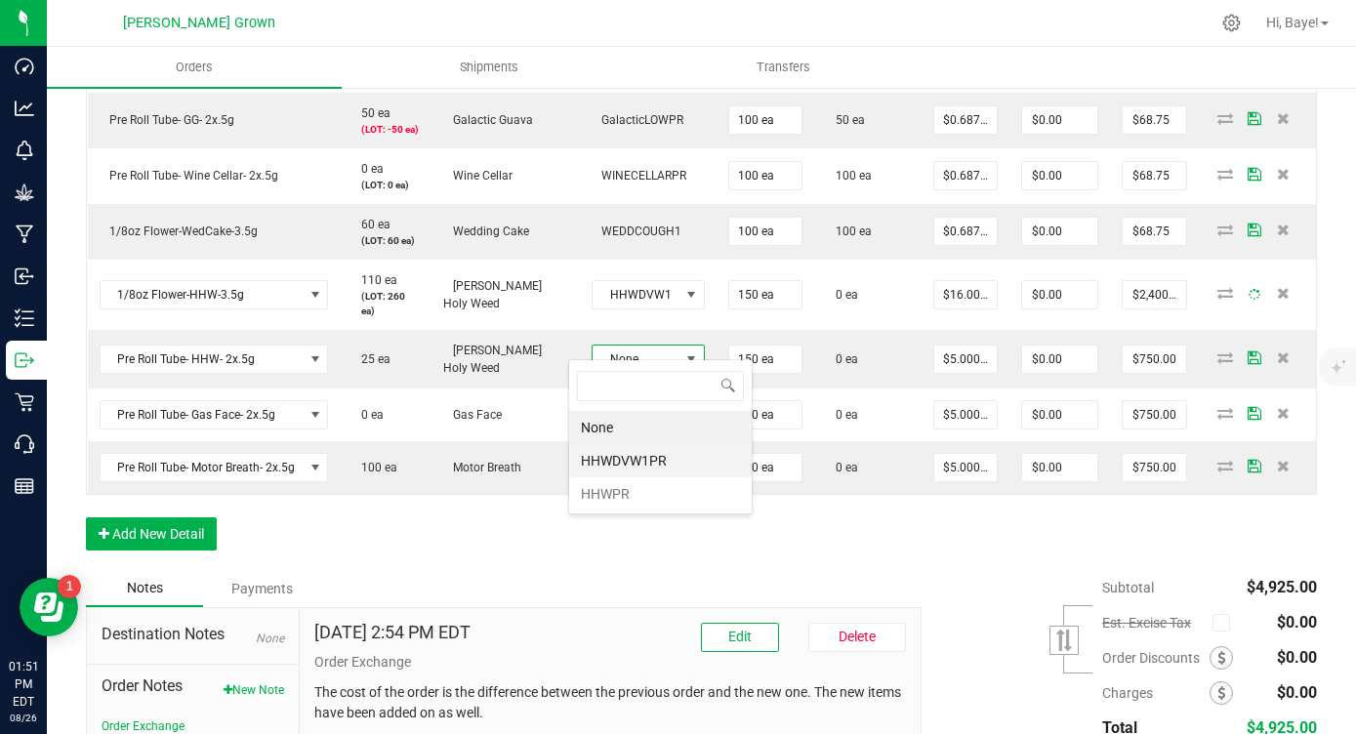
click at [603, 451] on li "HHWDVW1PR" at bounding box center [660, 460] width 183 height 33
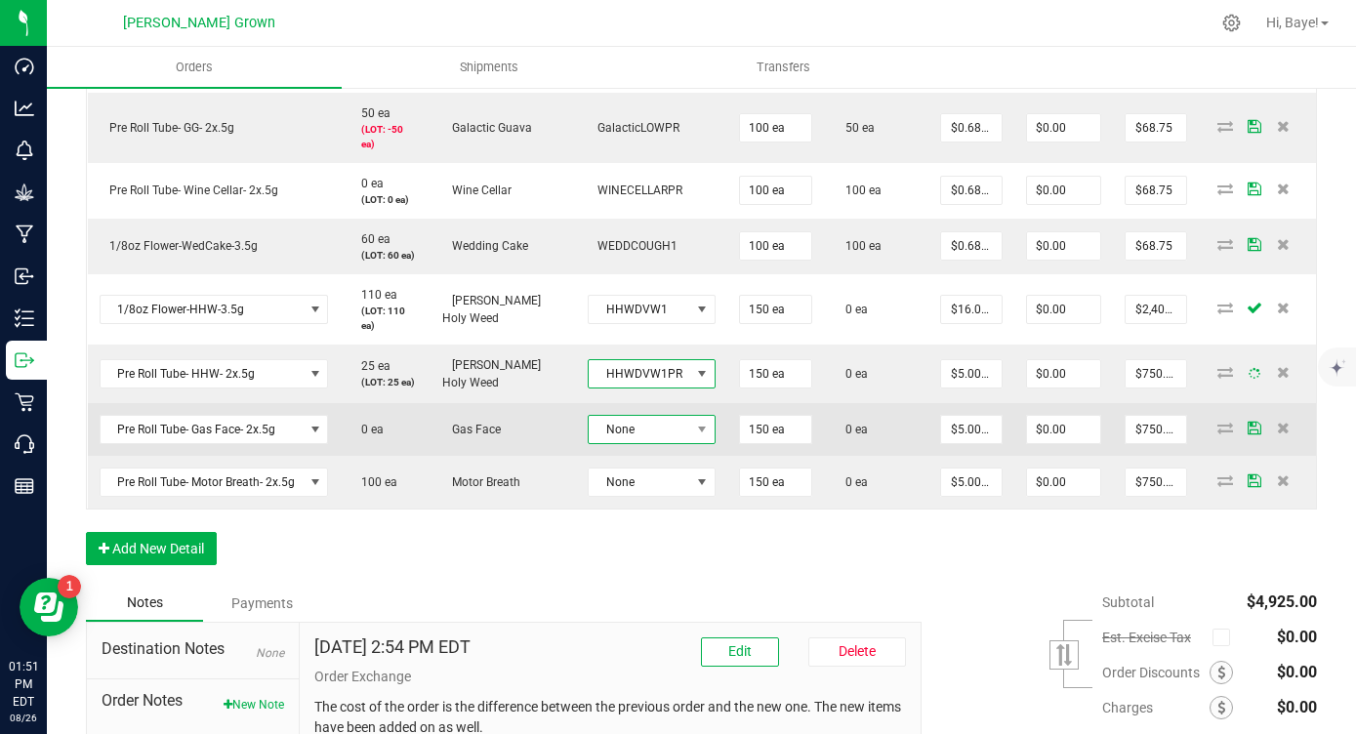
click at [623, 416] on span "None" at bounding box center [640, 429] width 102 height 27
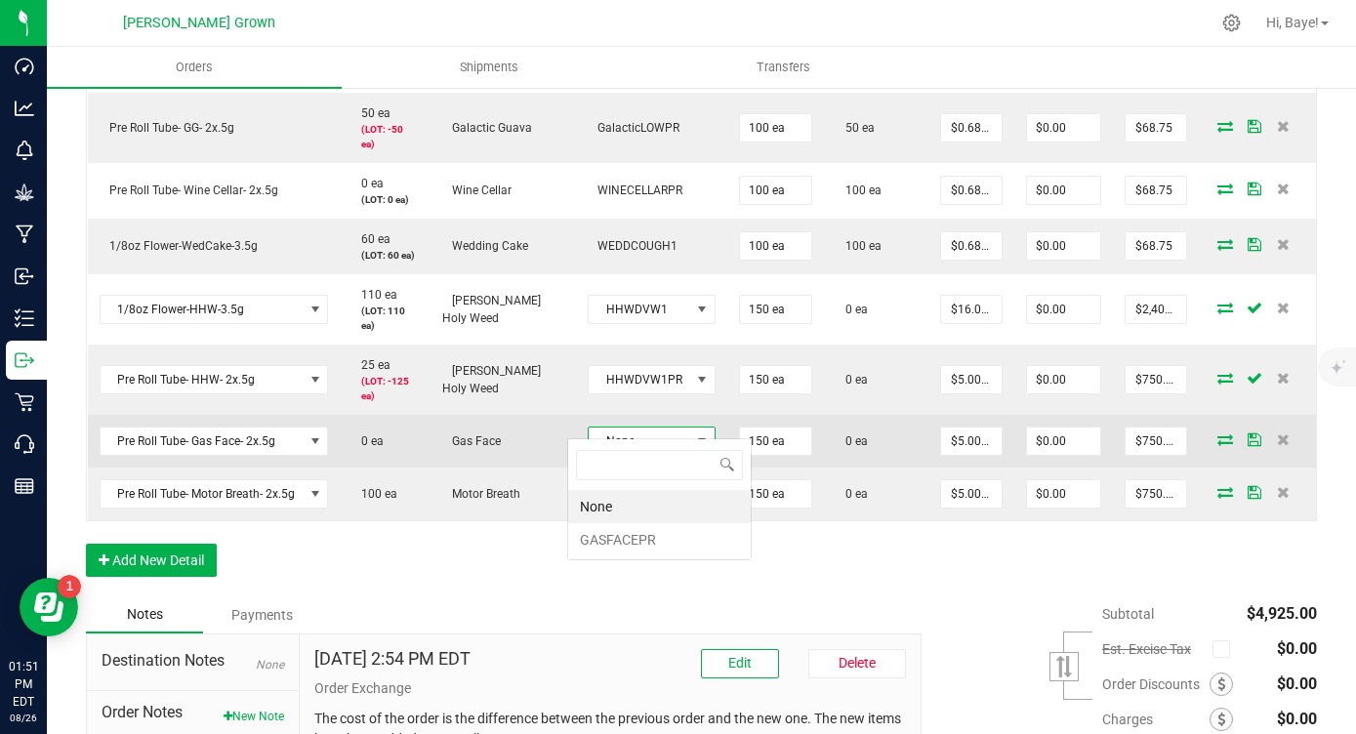
scroll to position [29, 125]
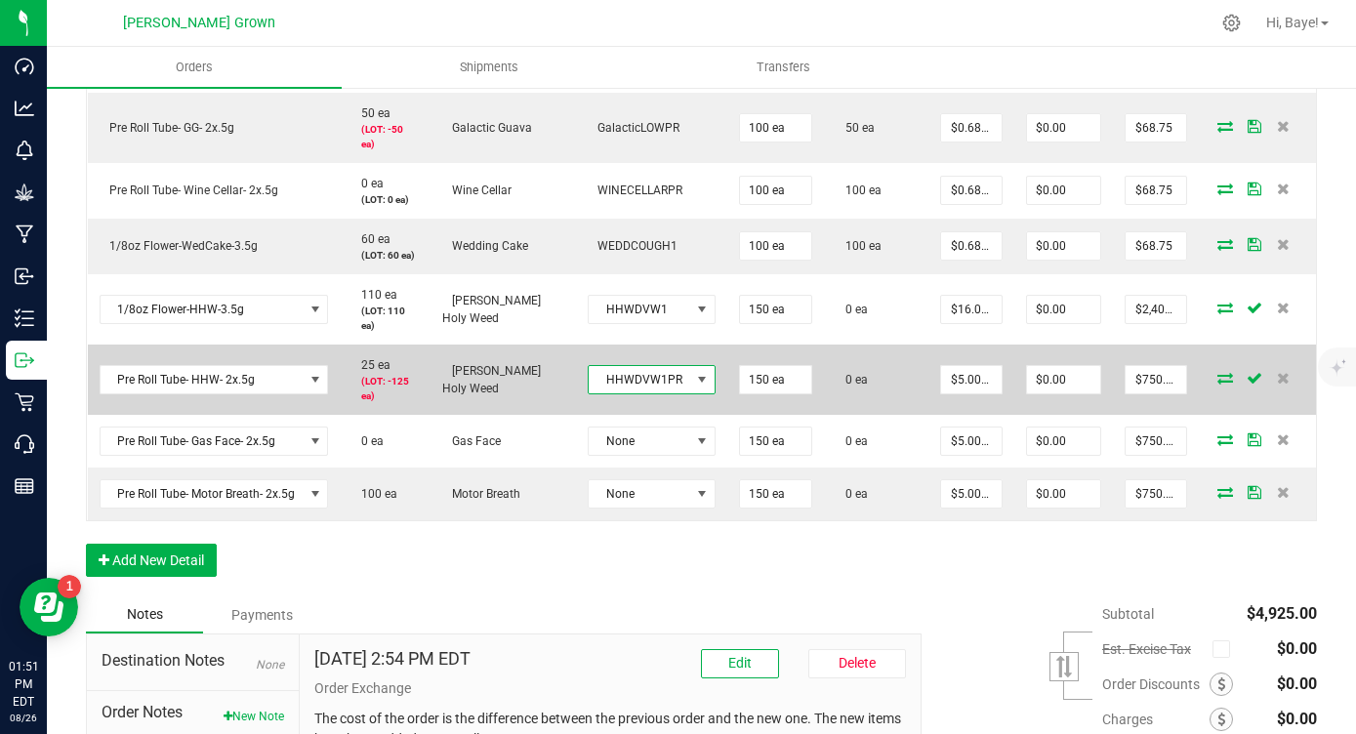
click at [648, 366] on span "HHWDVW1PR" at bounding box center [640, 379] width 102 height 27
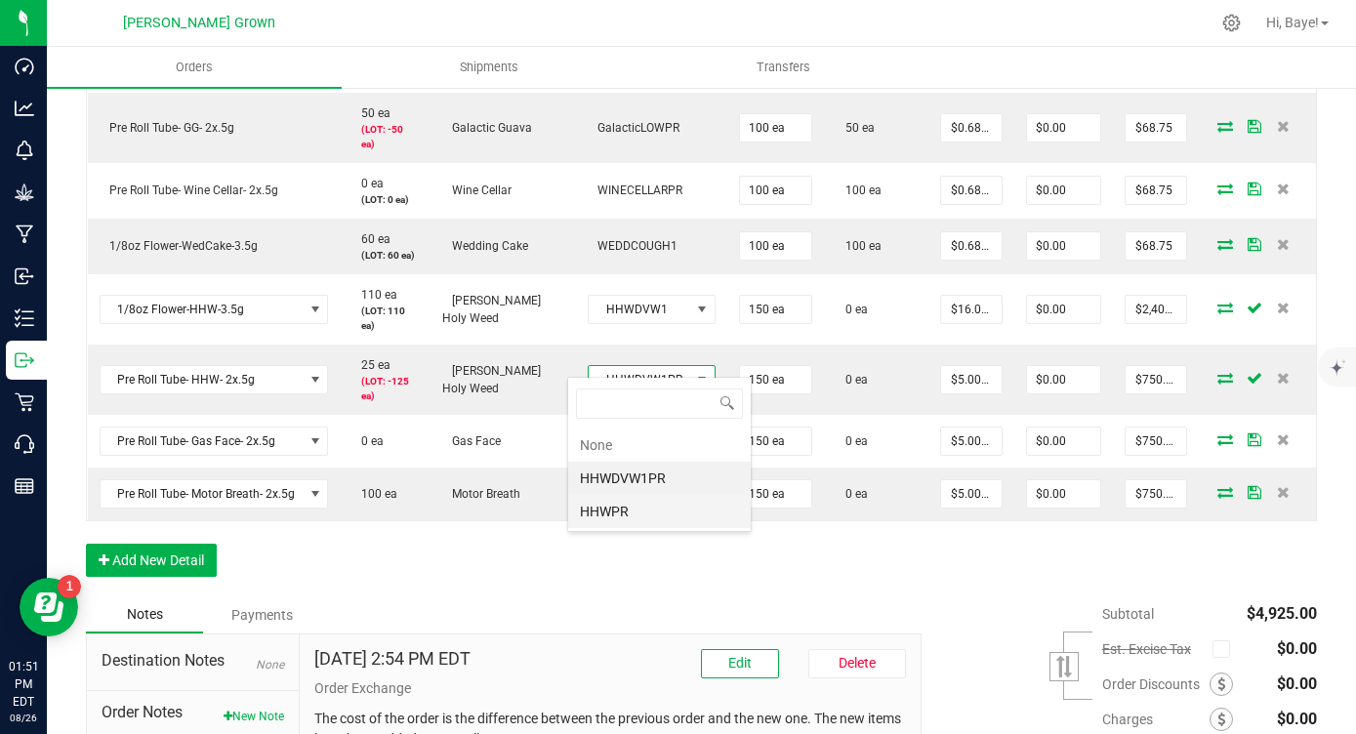
click at [625, 509] on li "HHWPR" at bounding box center [659, 511] width 183 height 33
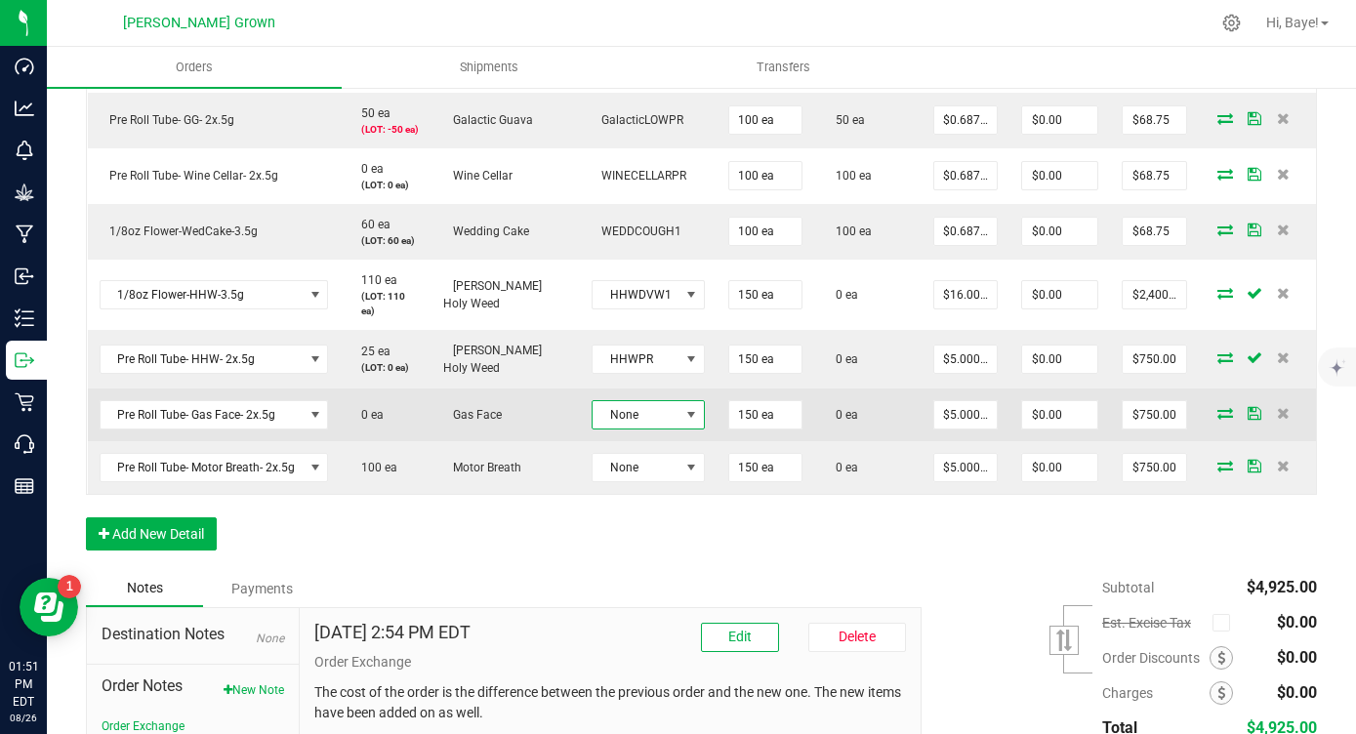
click at [652, 402] on span "None" at bounding box center [636, 414] width 87 height 27
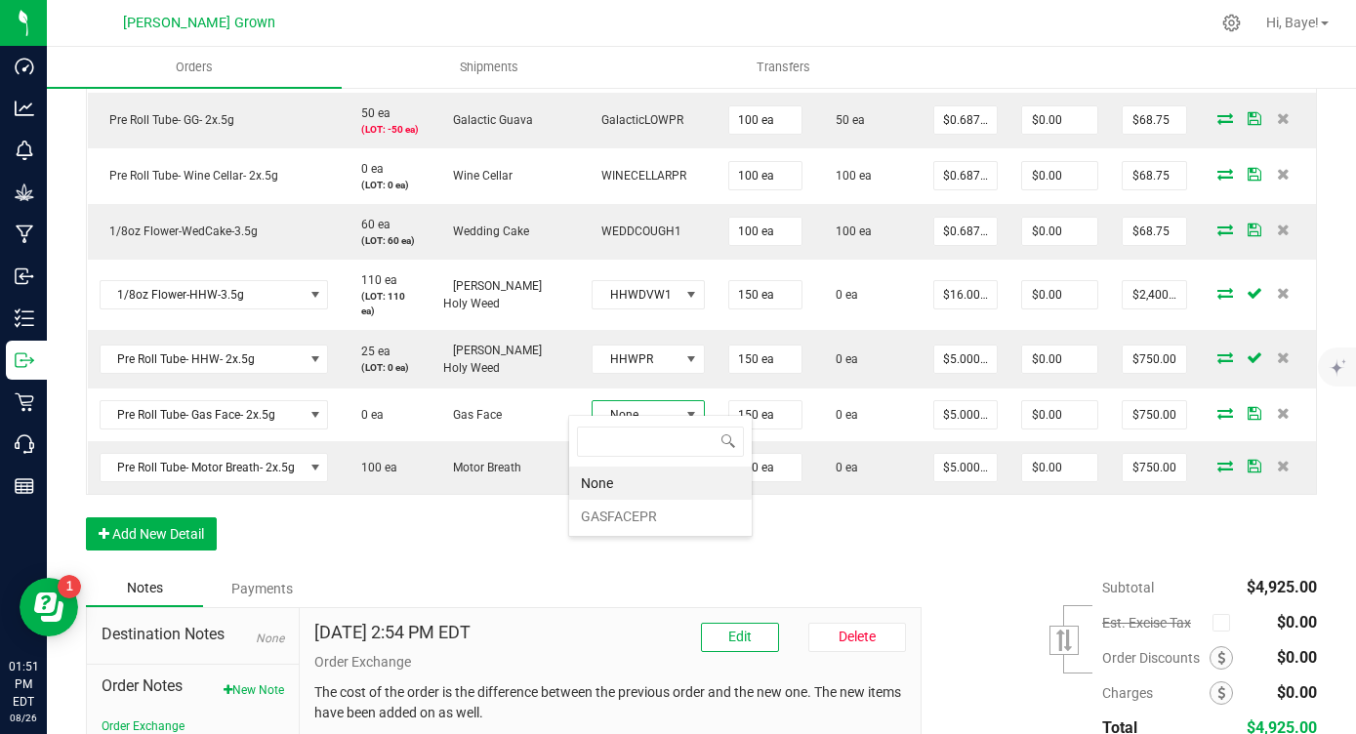
scroll to position [29, 110]
click at [622, 527] on li "GASFACEPR" at bounding box center [660, 516] width 183 height 33
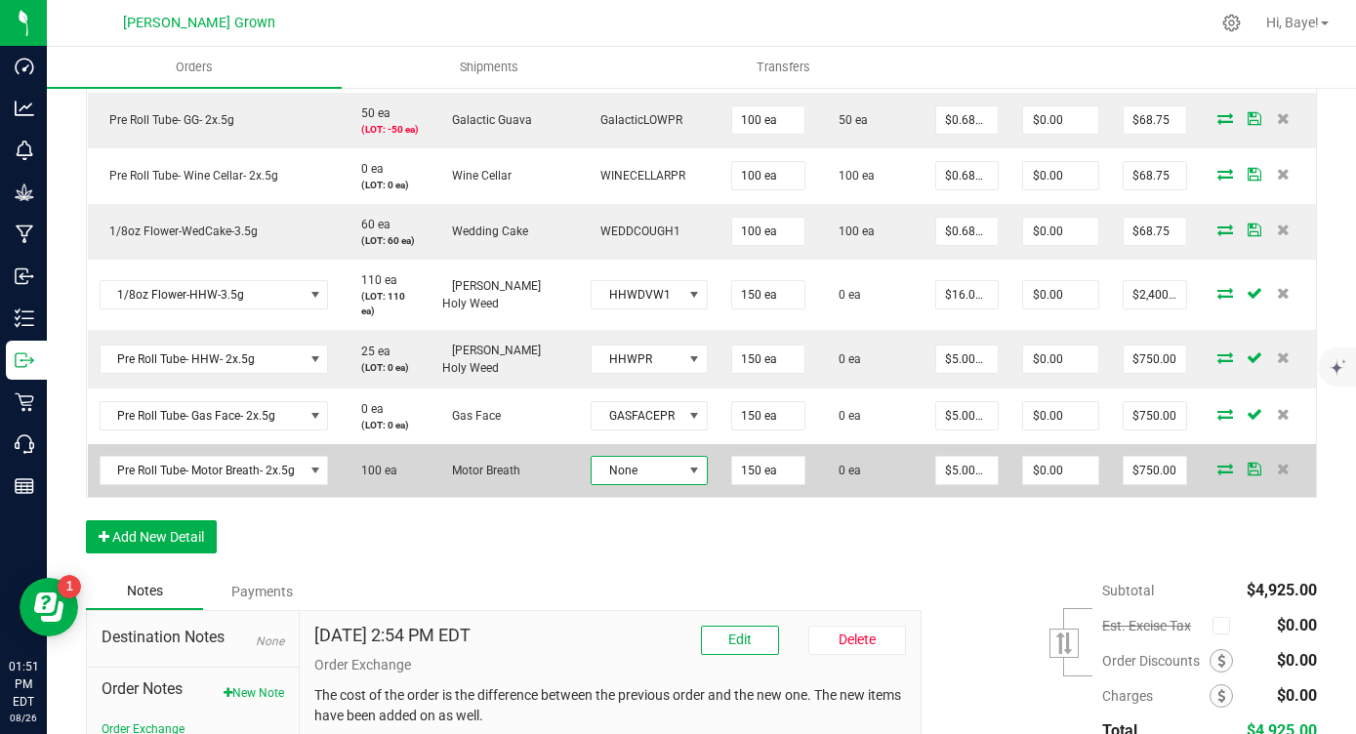
click at [630, 457] on span "None" at bounding box center [637, 470] width 91 height 27
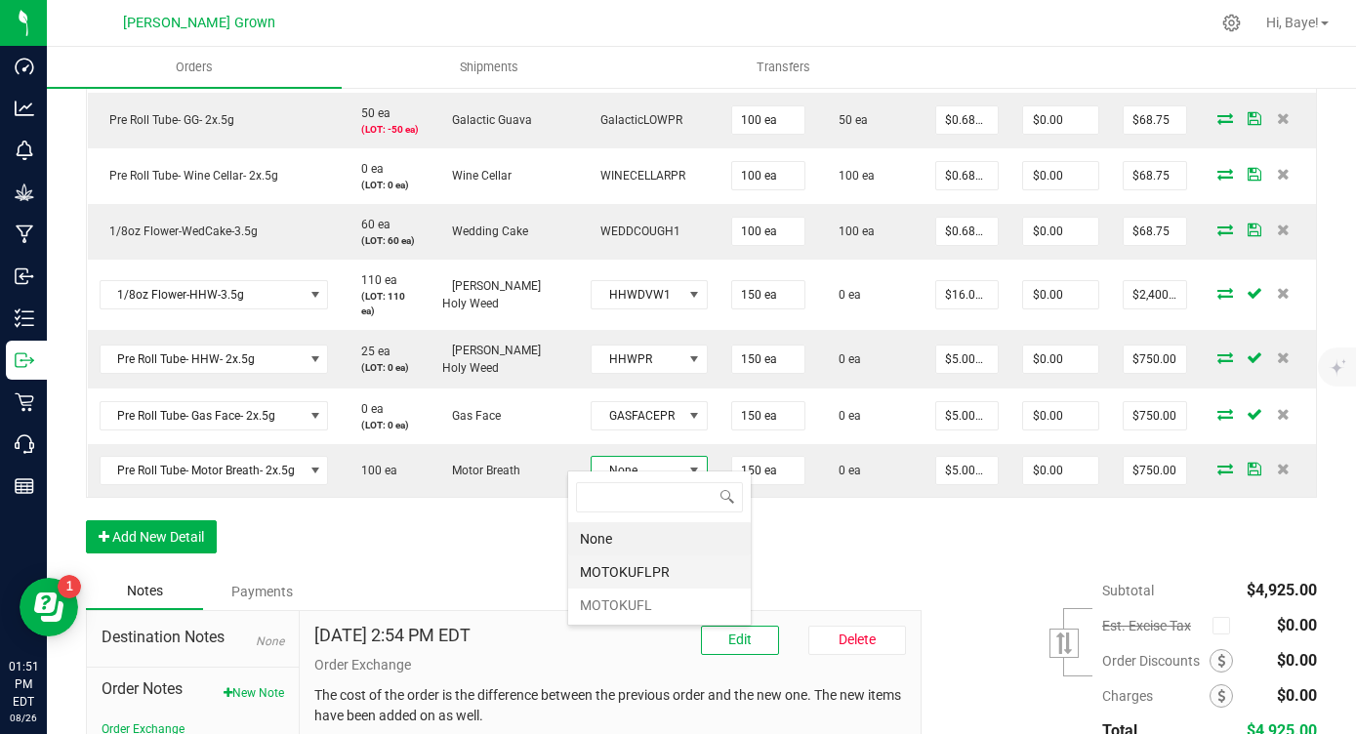
scroll to position [29, 116]
click at [632, 582] on li "MOTOKUFLPR" at bounding box center [659, 571] width 183 height 33
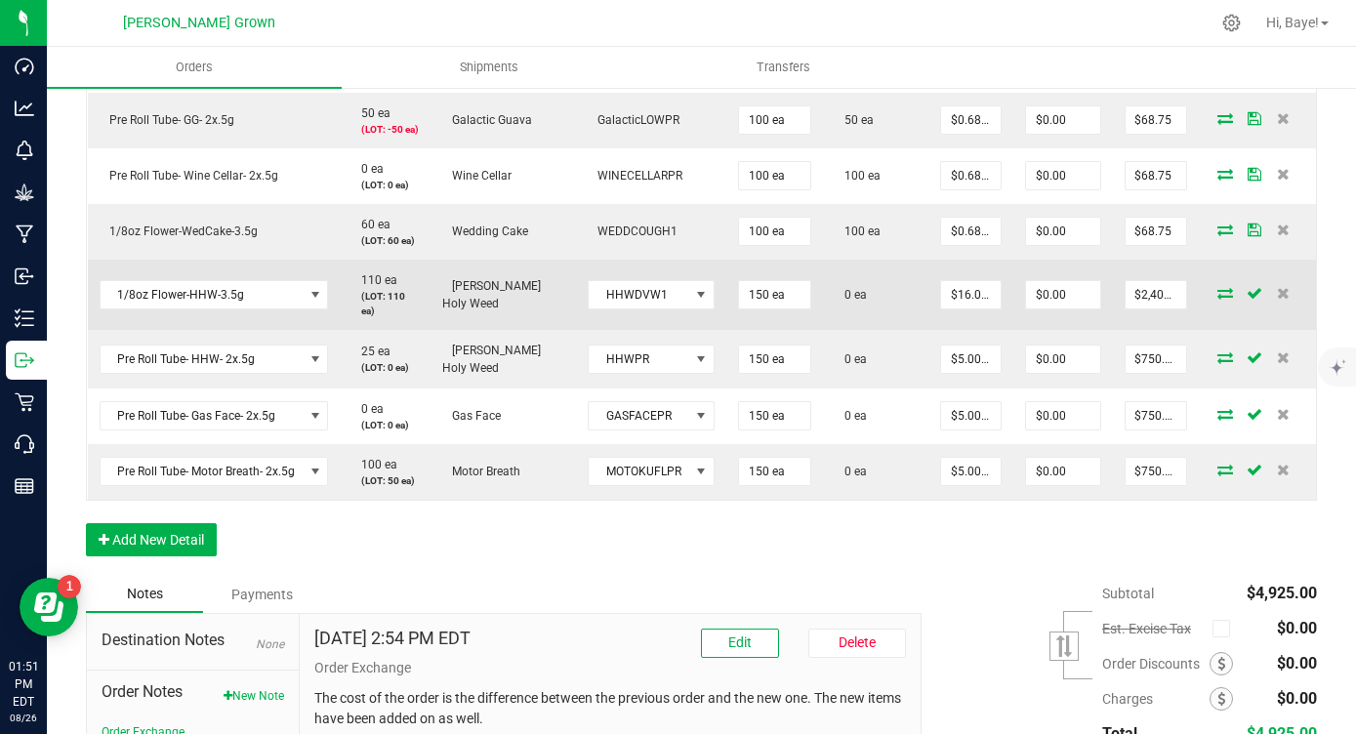
click at [1223, 287] on icon at bounding box center [1225, 293] width 16 height 12
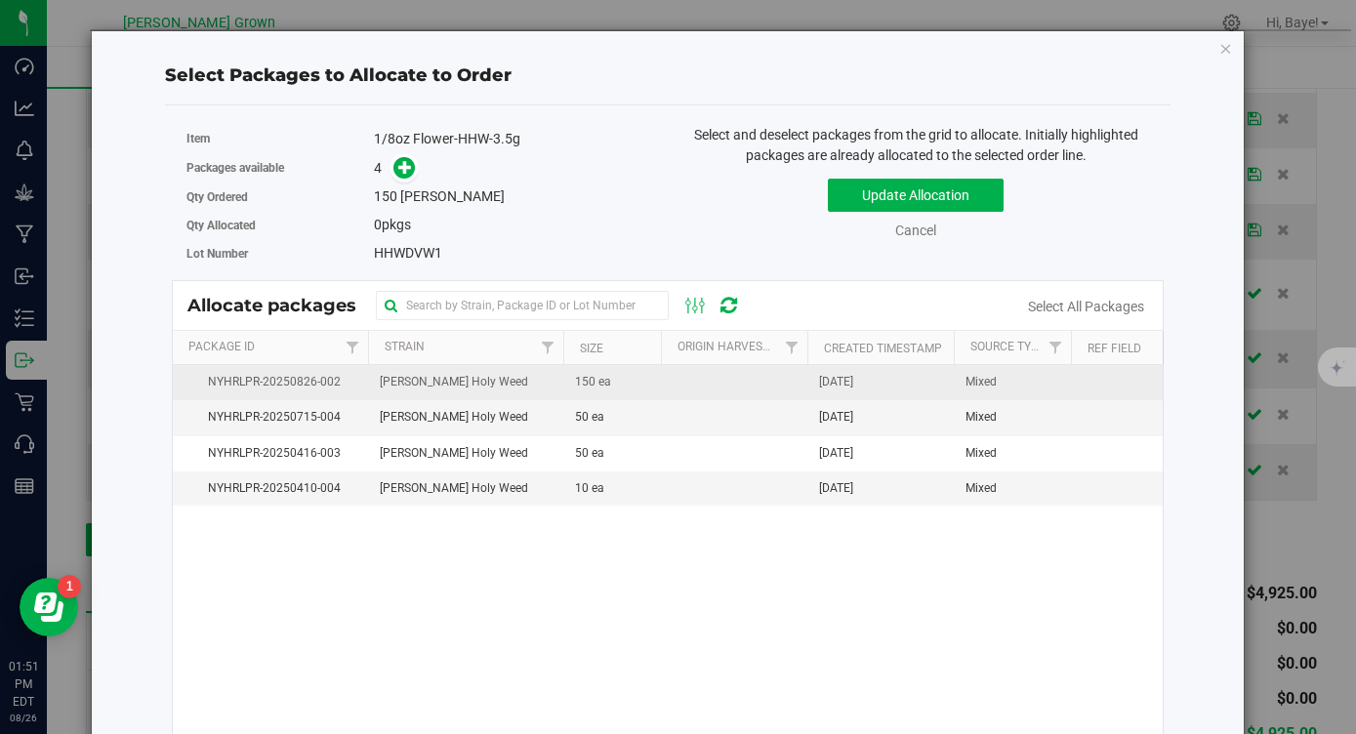
click at [614, 383] on td "150 ea" at bounding box center [612, 382] width 98 height 35
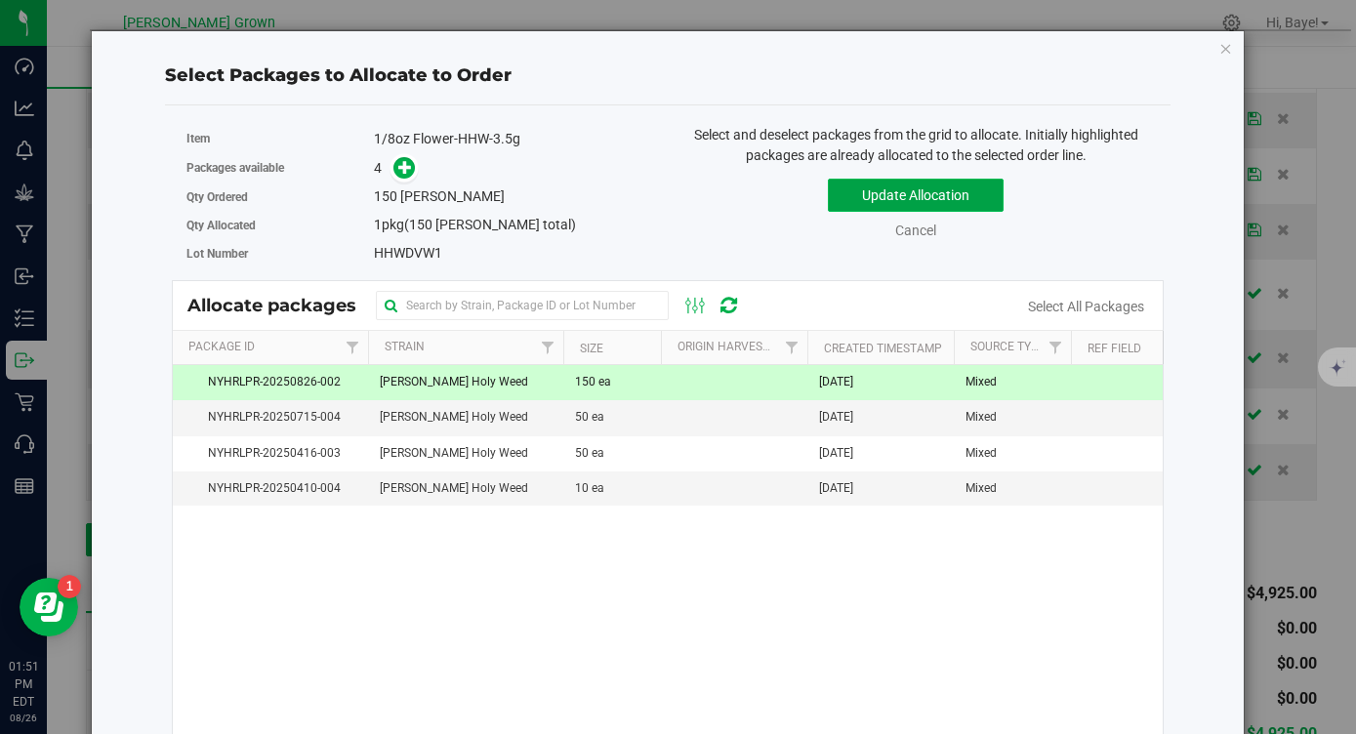
click at [922, 192] on button "Update Allocation" at bounding box center [916, 195] width 176 height 33
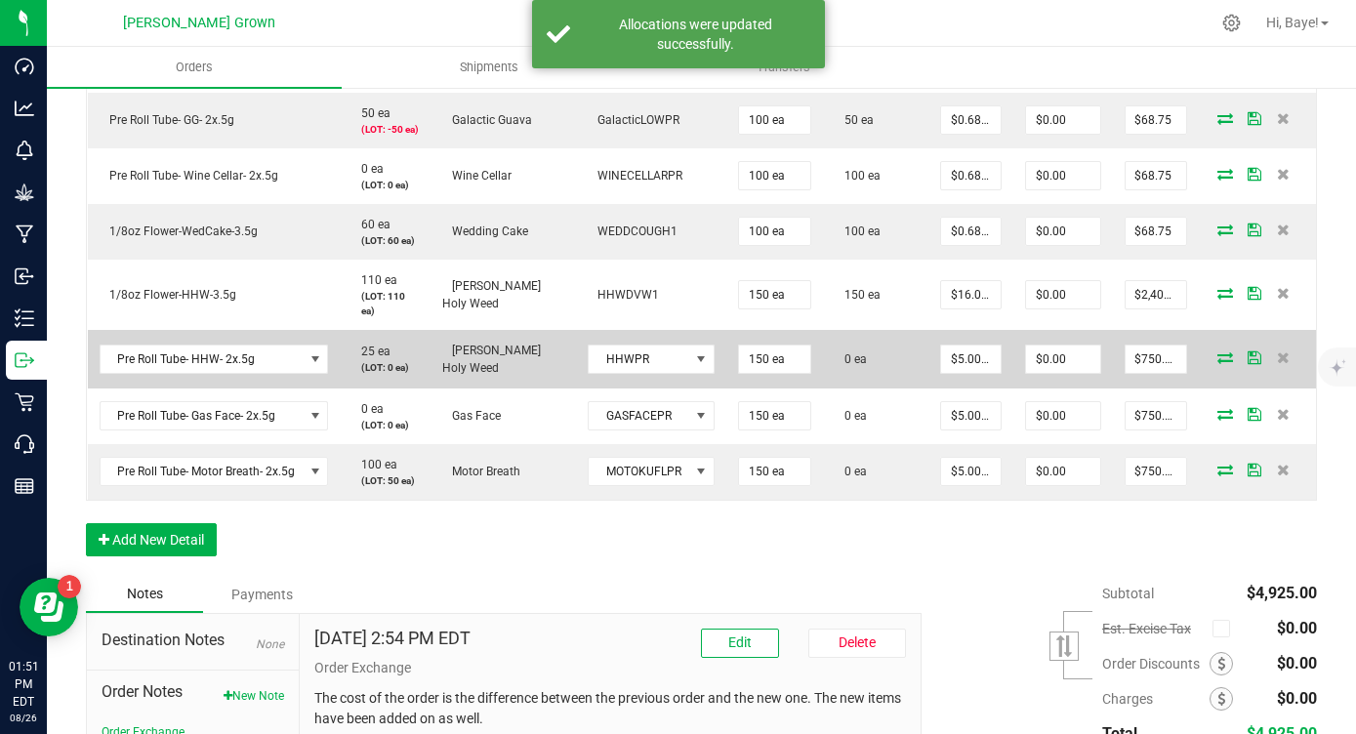
click at [1224, 353] on icon at bounding box center [1225, 357] width 16 height 12
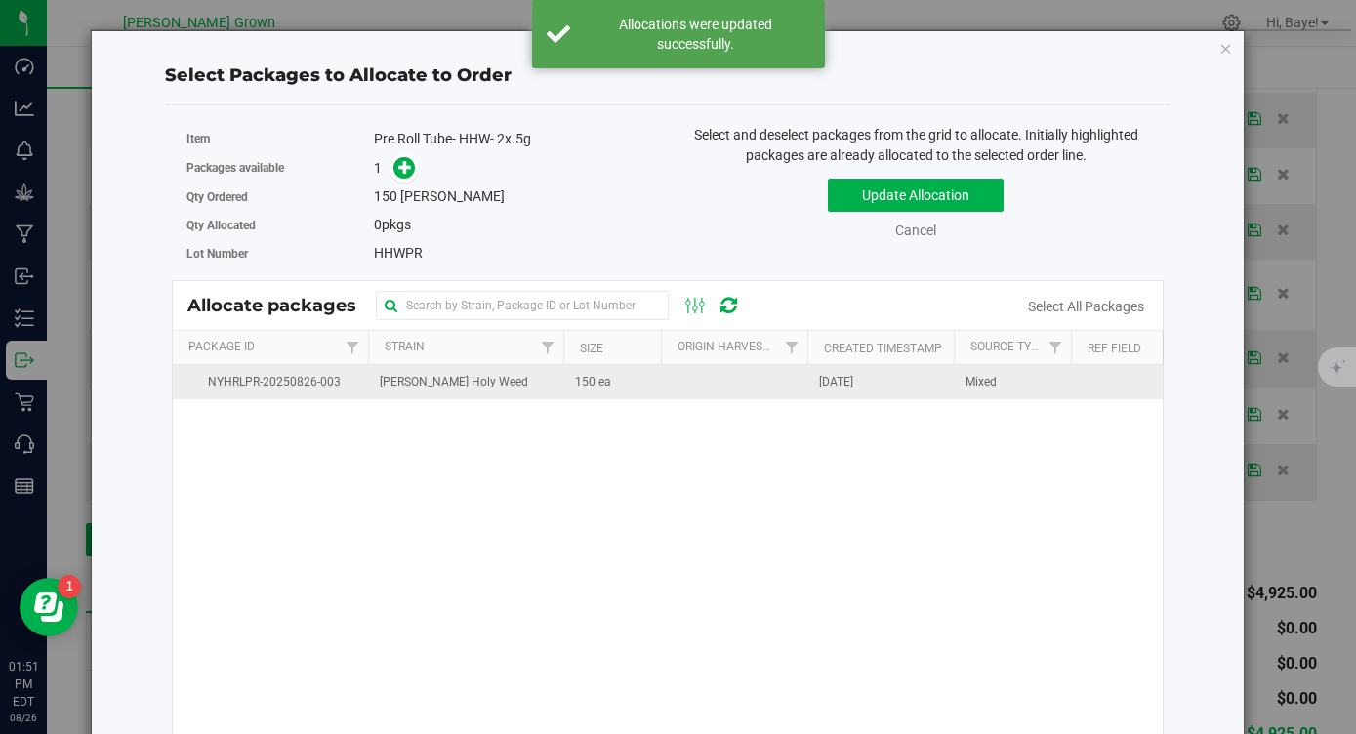
click at [627, 374] on td "150 ea" at bounding box center [612, 382] width 98 height 34
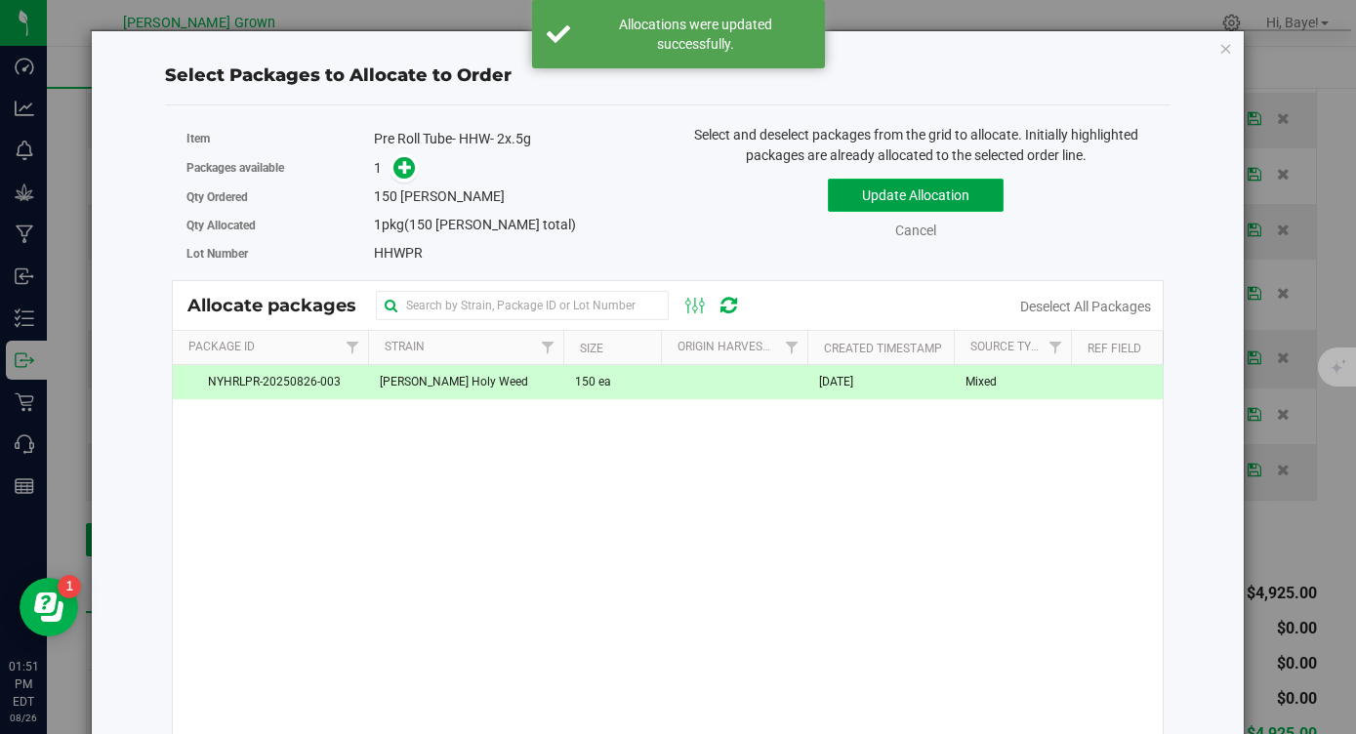
click at [898, 187] on button "Update Allocation" at bounding box center [916, 195] width 176 height 33
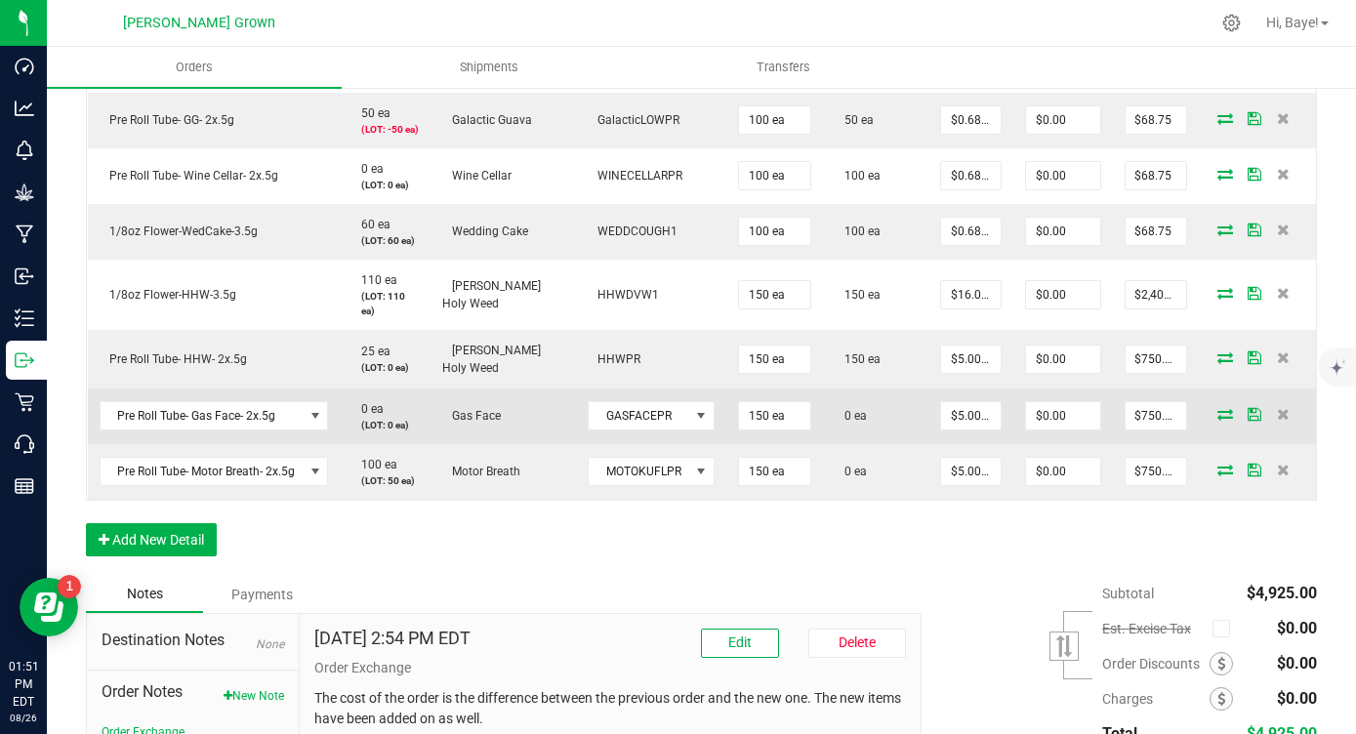
click at [1222, 412] on icon at bounding box center [1225, 414] width 16 height 12
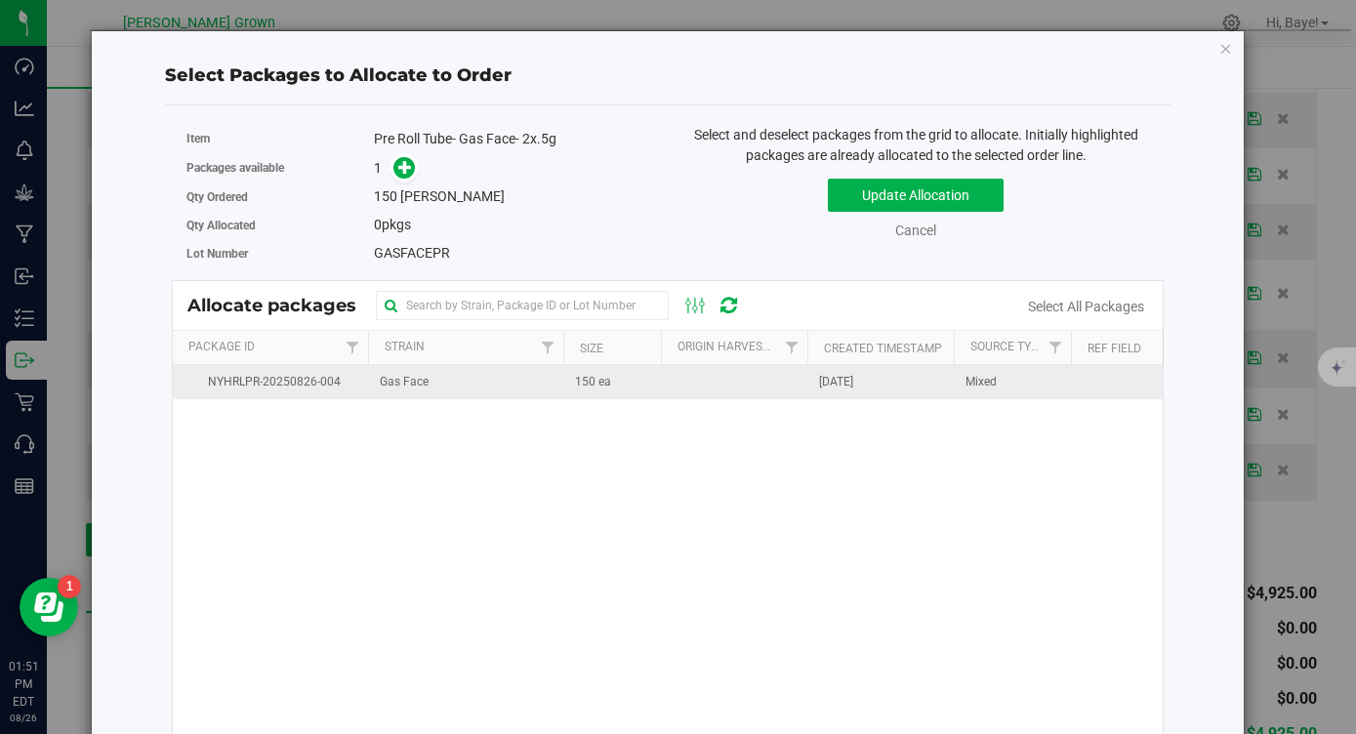
click at [688, 374] on td at bounding box center [734, 382] width 146 height 34
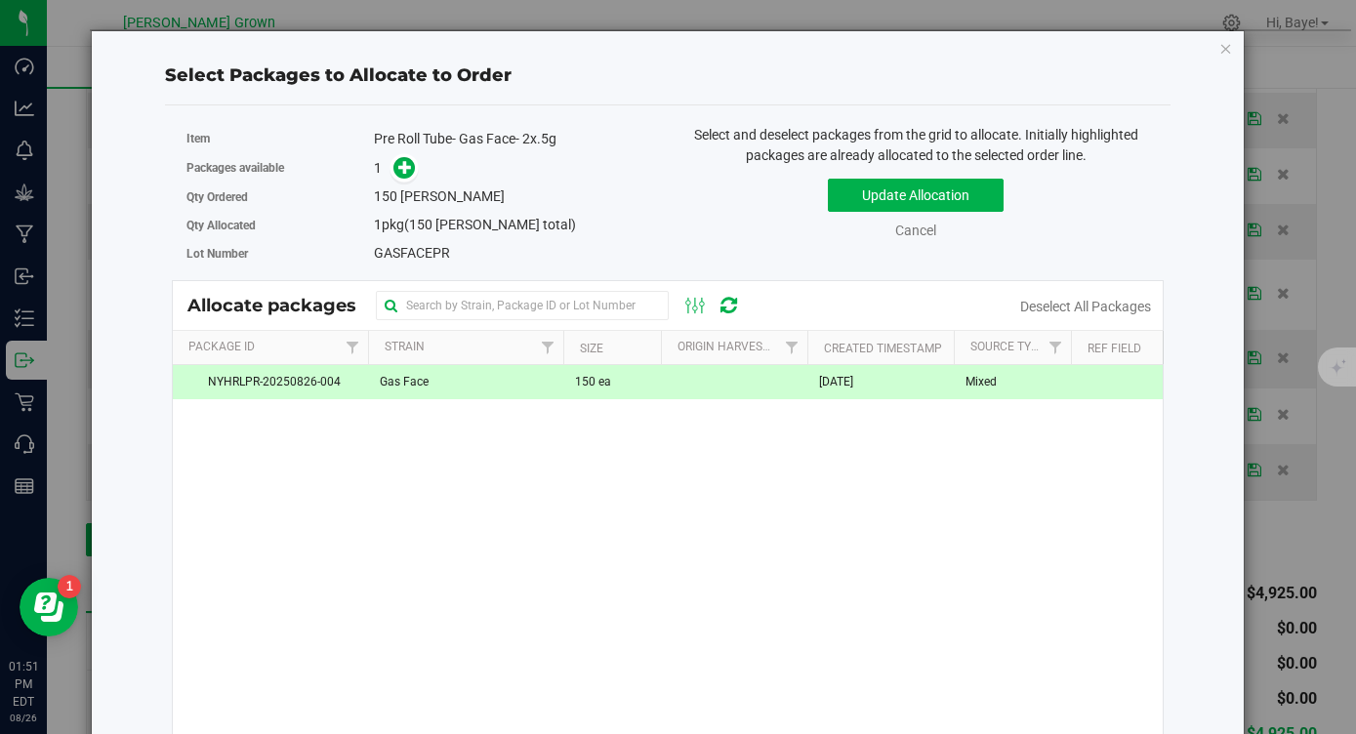
click at [930, 174] on div "Update Allocation Cancel Deselect All Packages" at bounding box center [915, 205] width 467 height 71
click at [922, 186] on button "Update Allocation" at bounding box center [916, 195] width 176 height 33
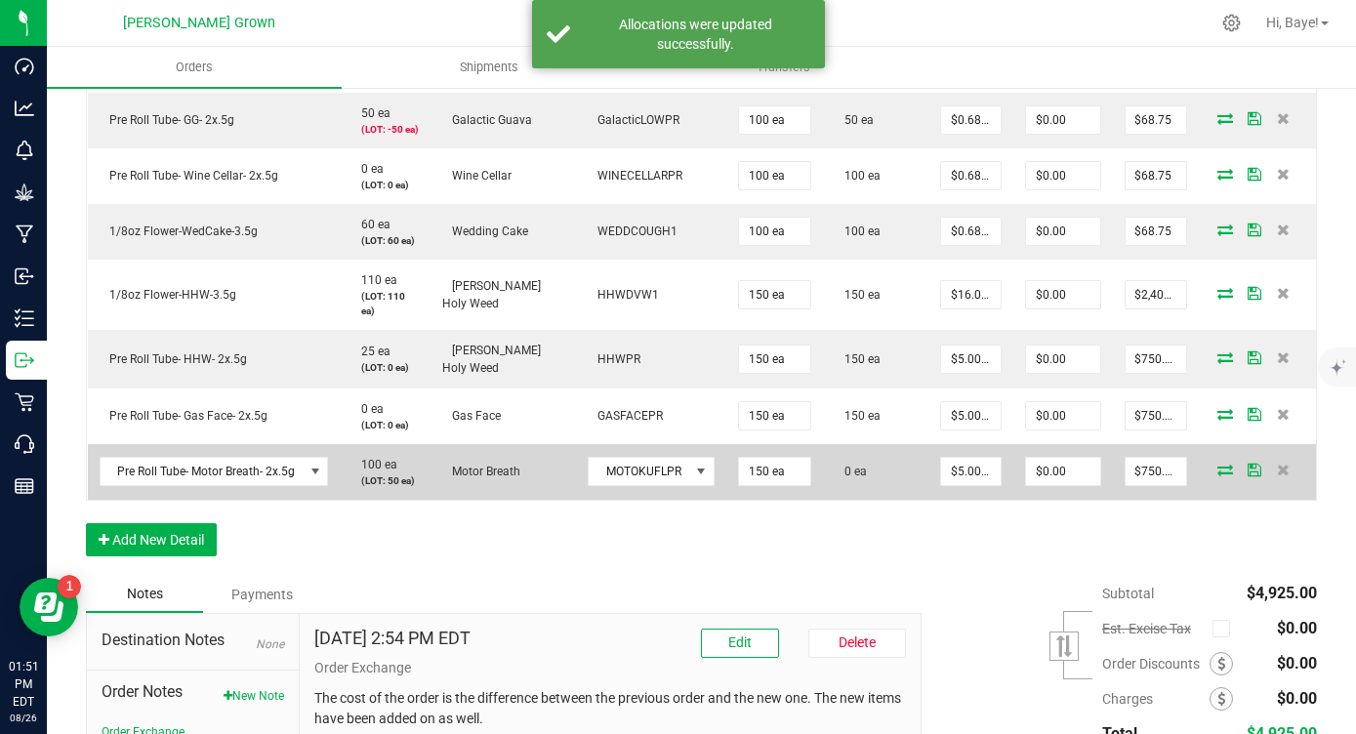
click at [1215, 467] on span at bounding box center [1225, 470] width 29 height 12
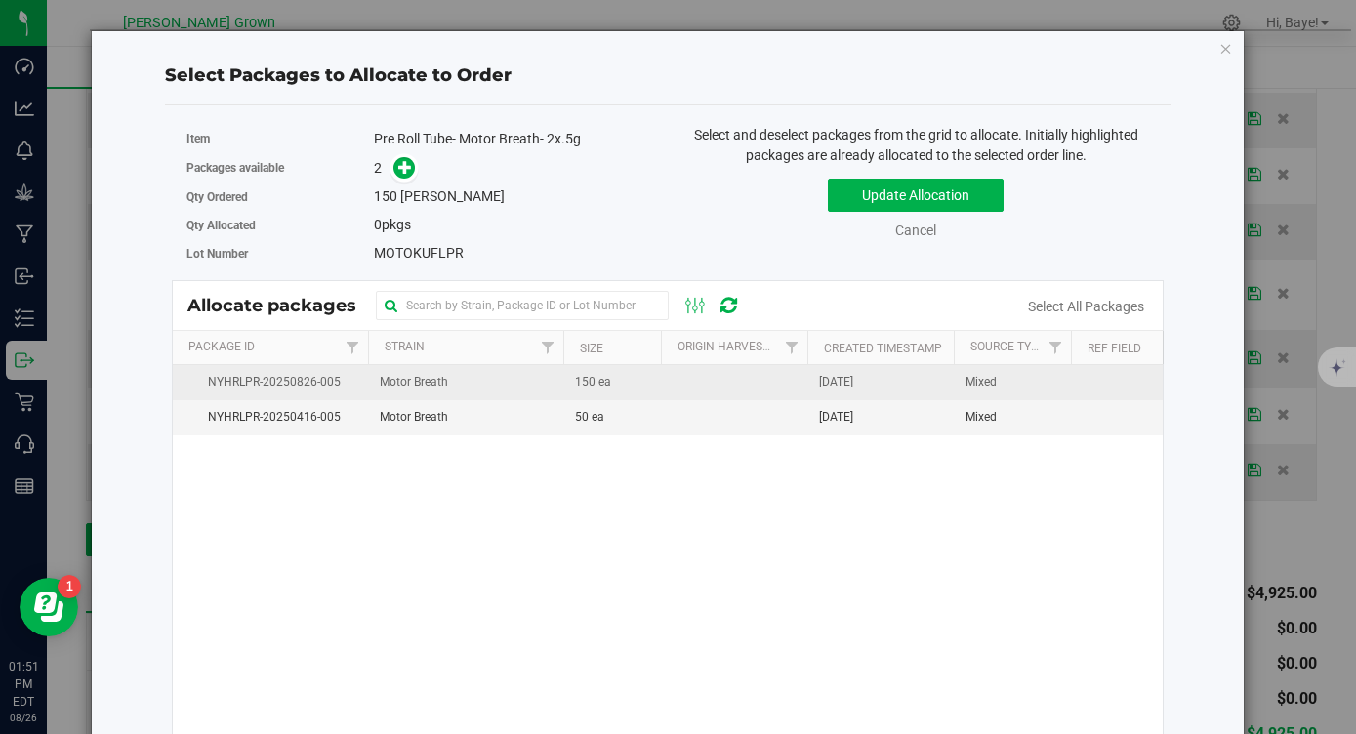
click at [841, 381] on span "[DATE]" at bounding box center [836, 382] width 34 height 19
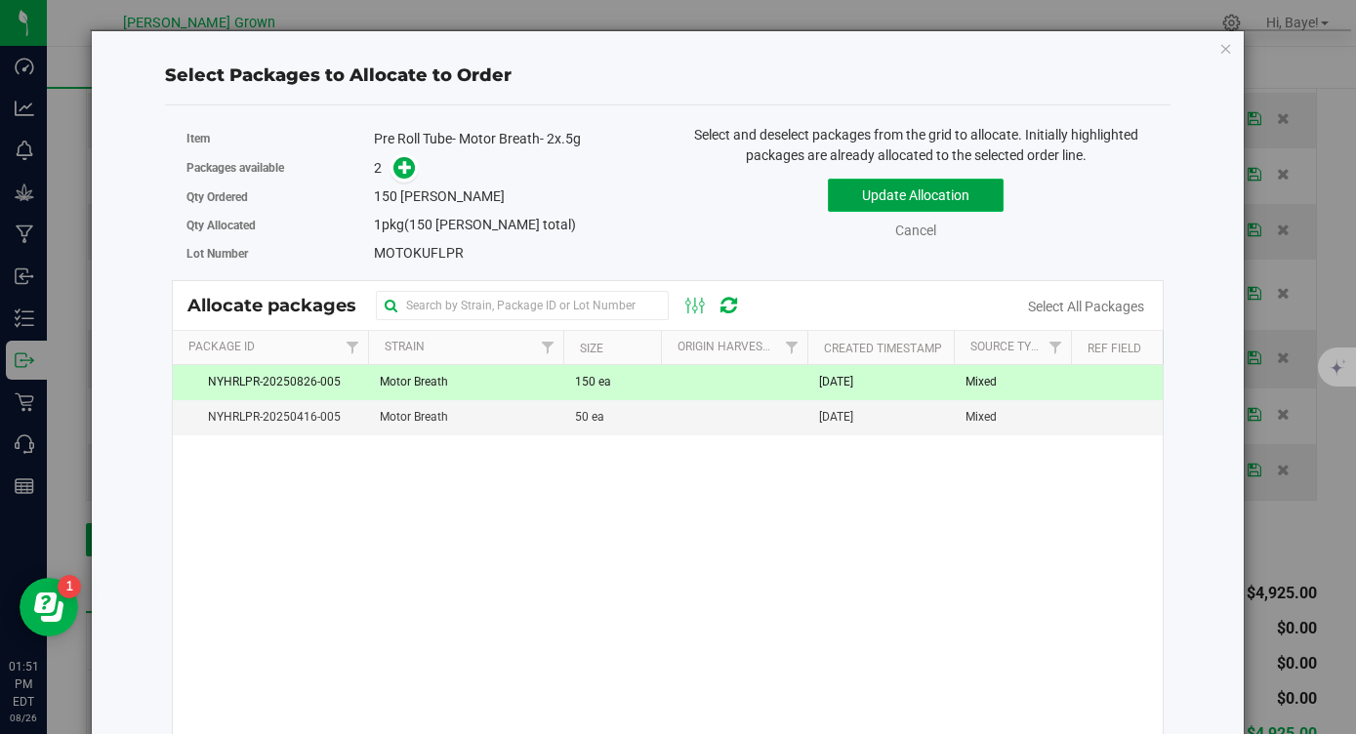
click at [949, 182] on button "Update Allocation" at bounding box center [916, 195] width 176 height 33
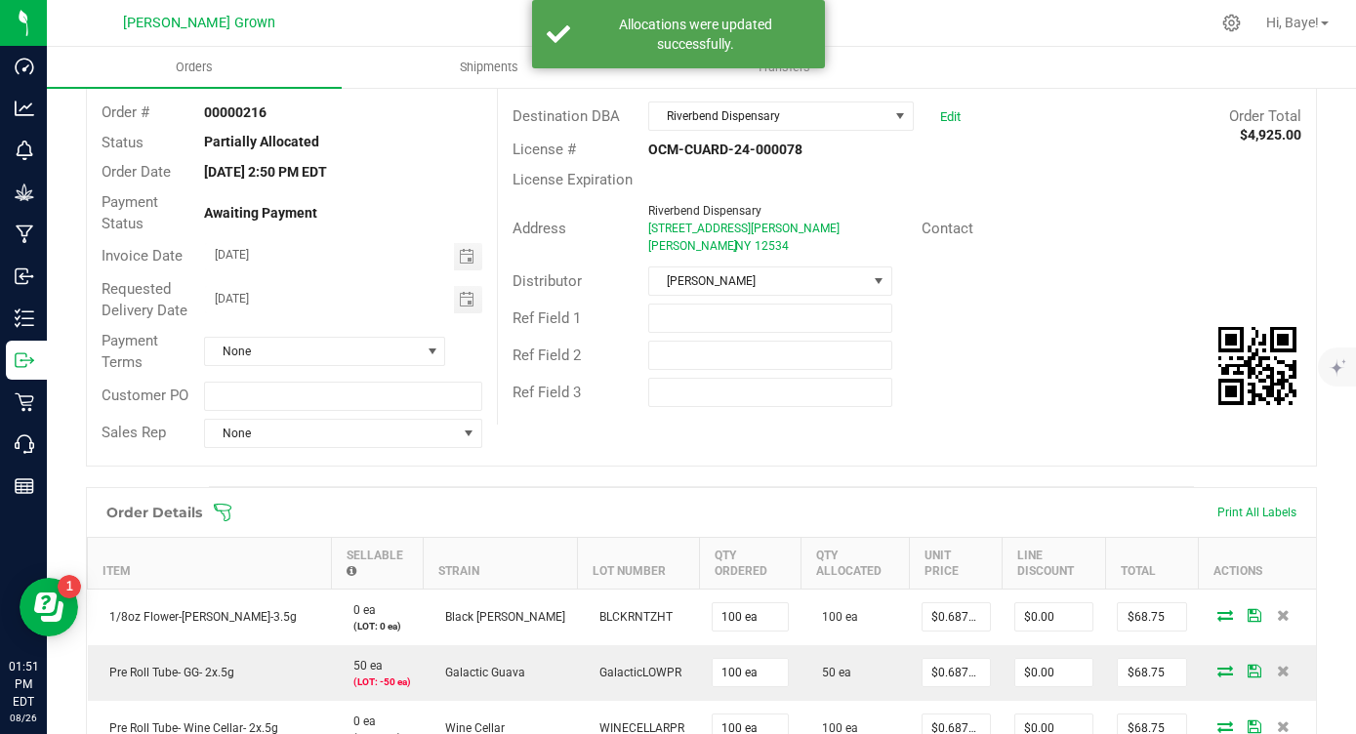
scroll to position [0, 0]
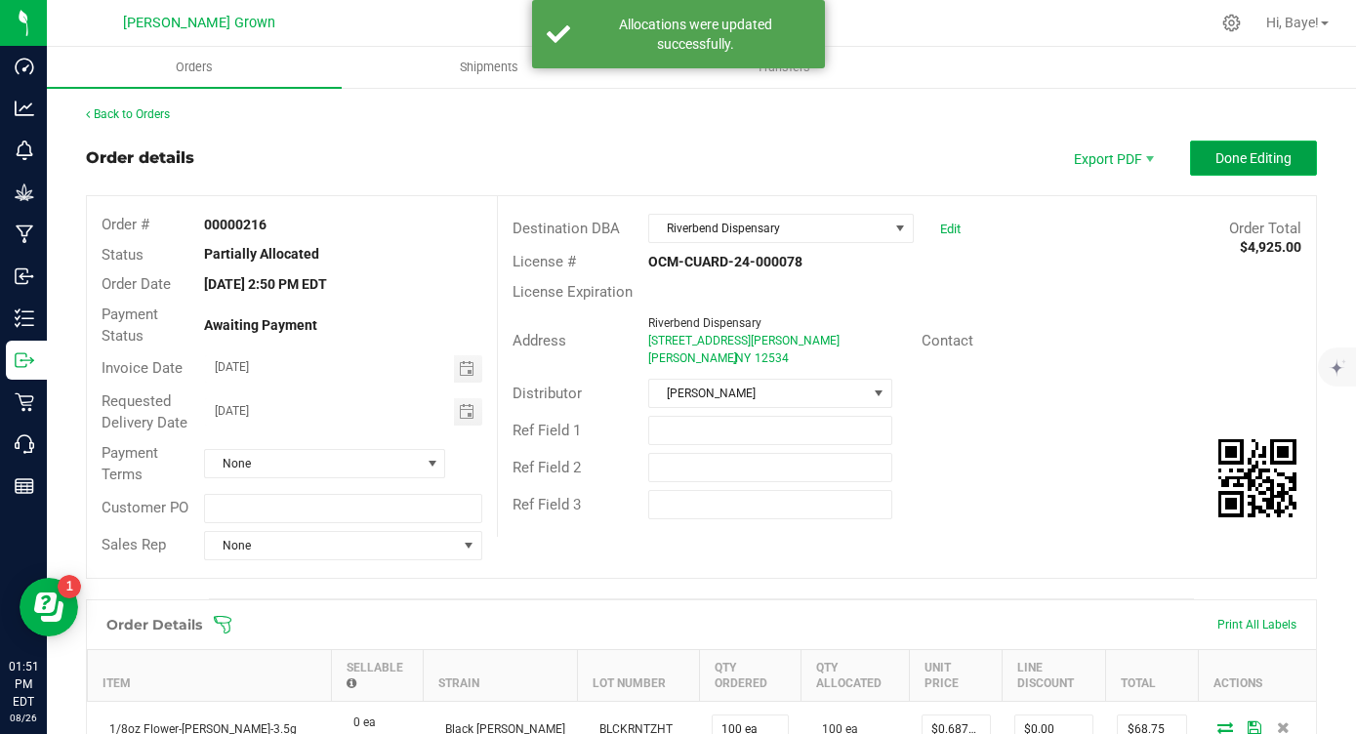
click at [1277, 154] on span "Done Editing" at bounding box center [1253, 158] width 76 height 16
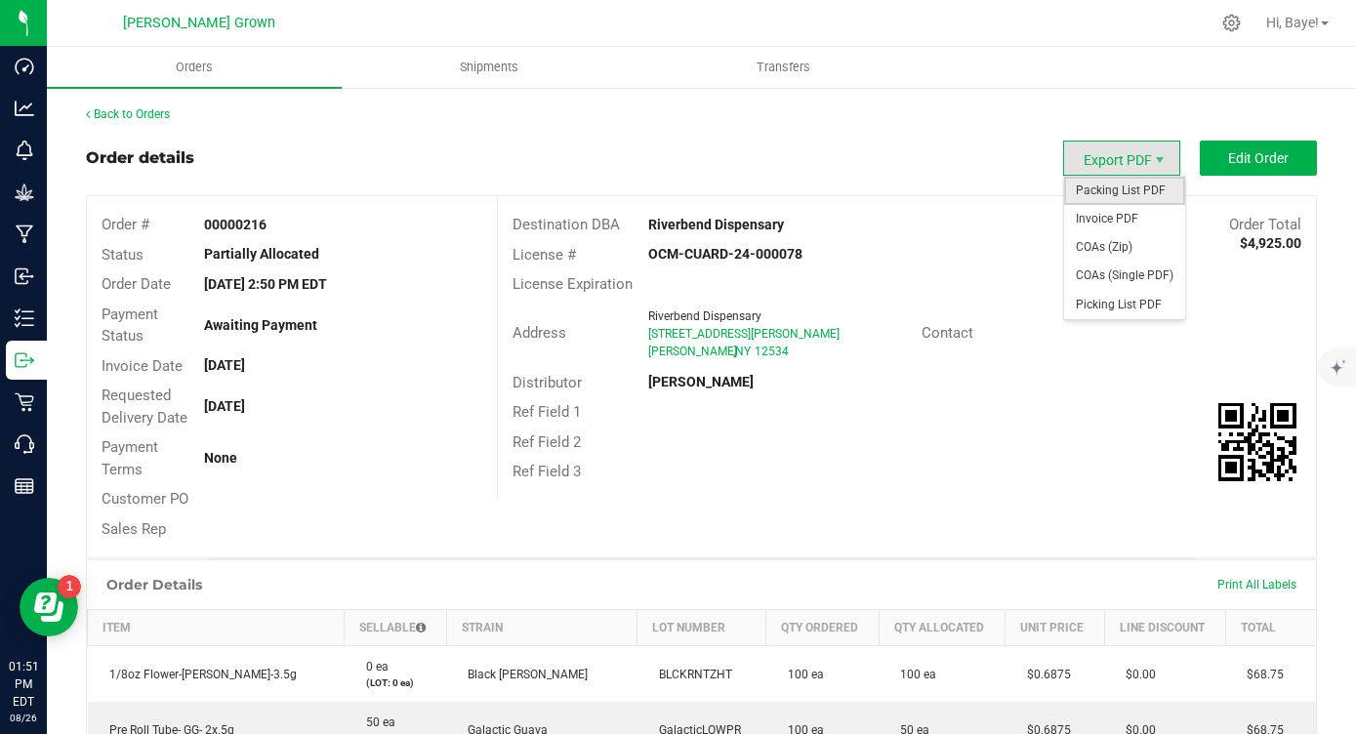
click at [1117, 183] on span "Packing List PDF" at bounding box center [1124, 191] width 121 height 28
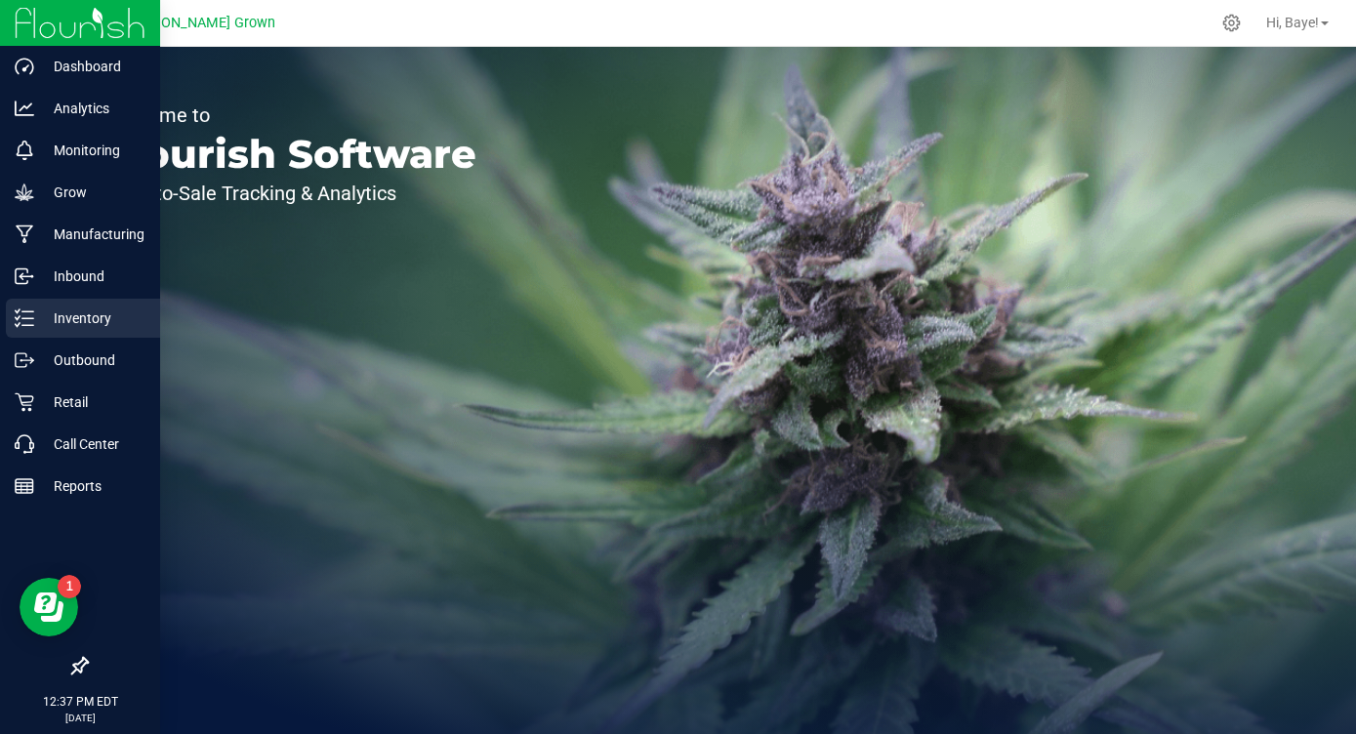
click at [30, 316] on icon at bounding box center [25, 319] width 20 height 20
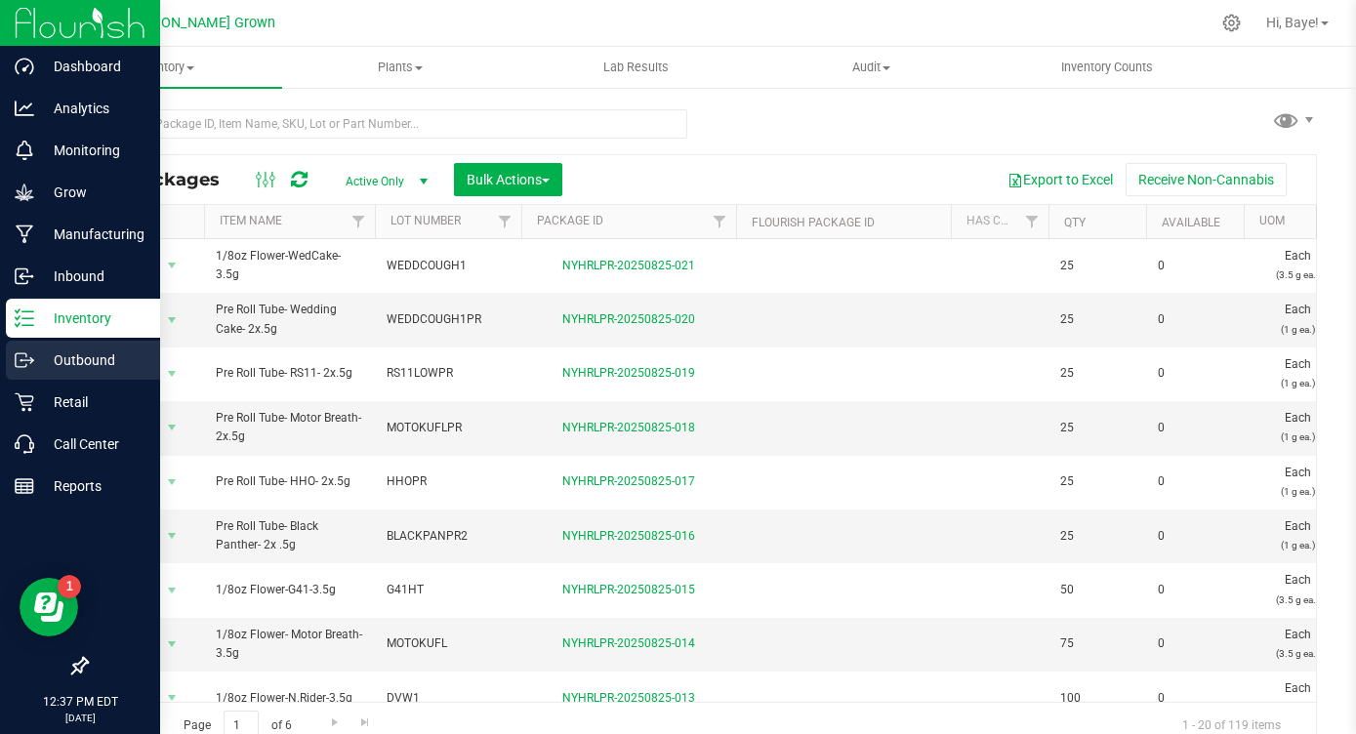
click at [40, 374] on div "Outbound" at bounding box center [83, 360] width 154 height 39
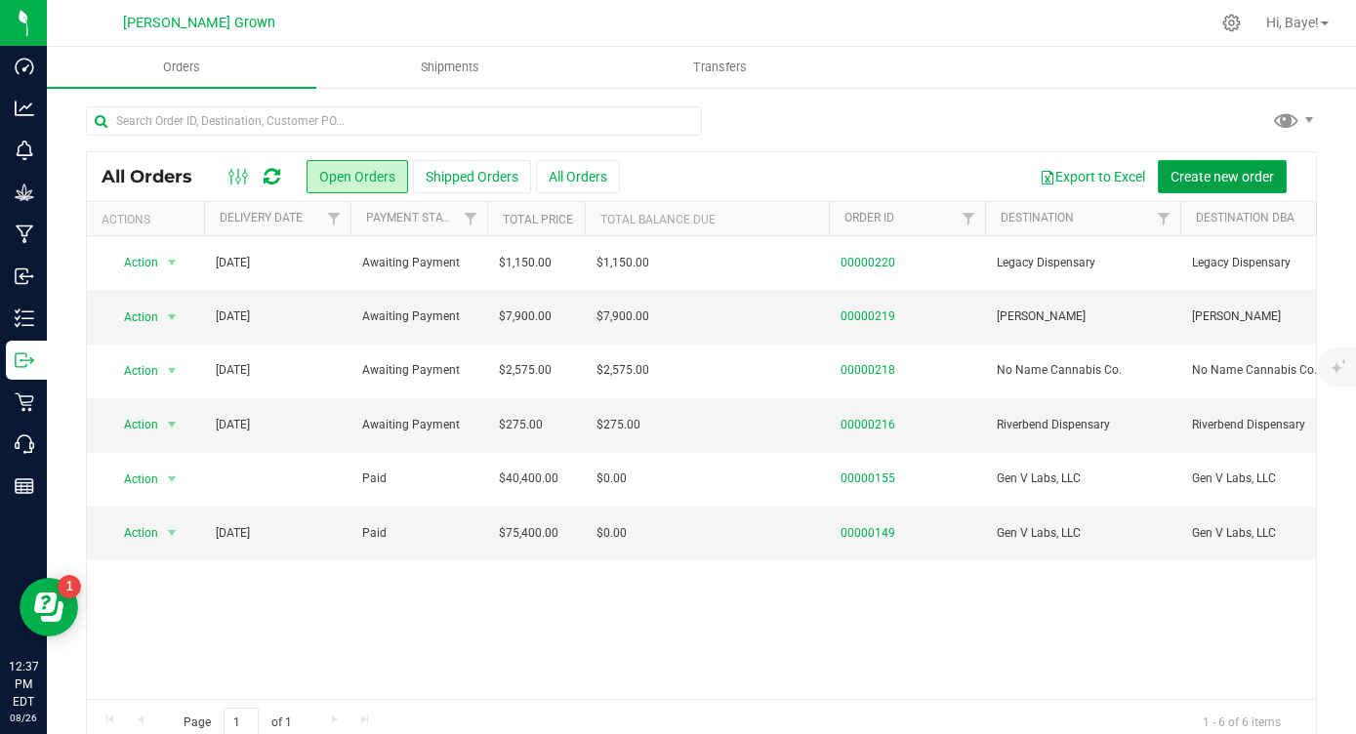
click at [1190, 178] on span "Create new order" at bounding box center [1222, 177] width 103 height 16
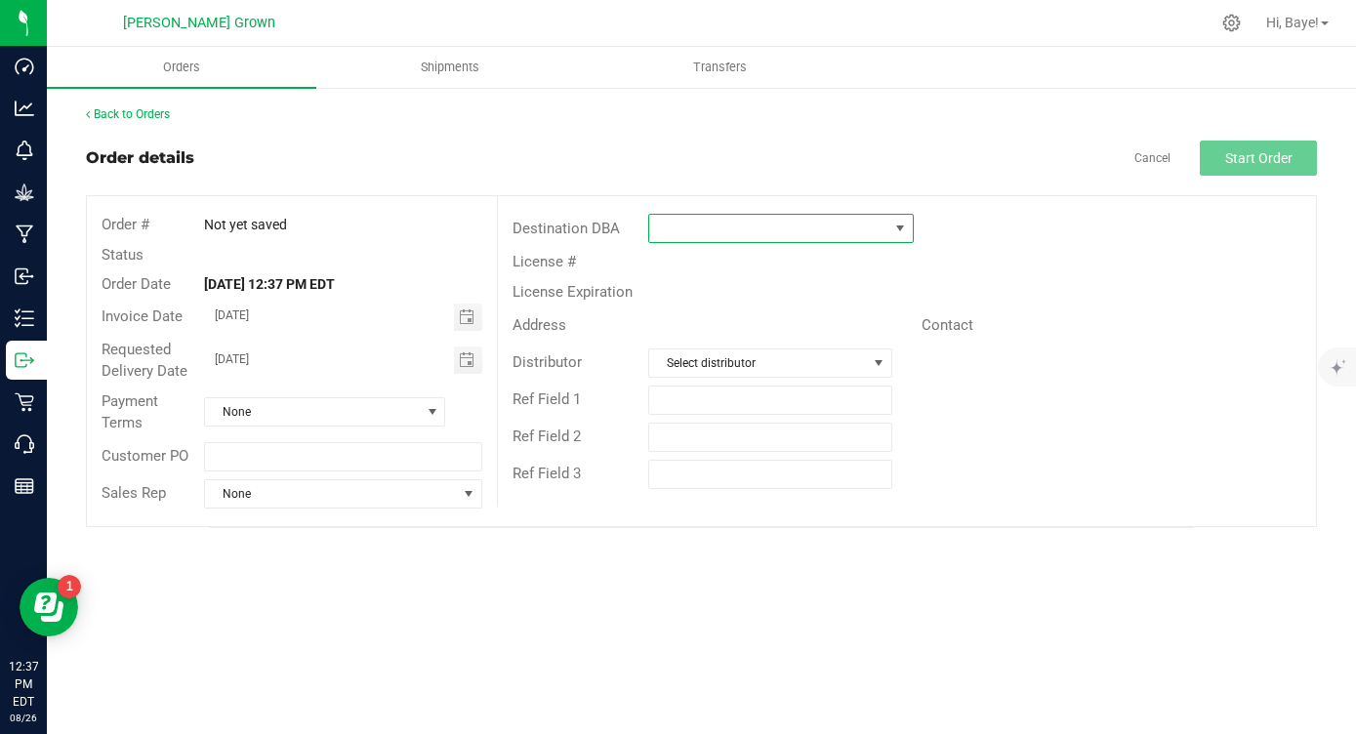
click at [809, 239] on span at bounding box center [768, 228] width 238 height 27
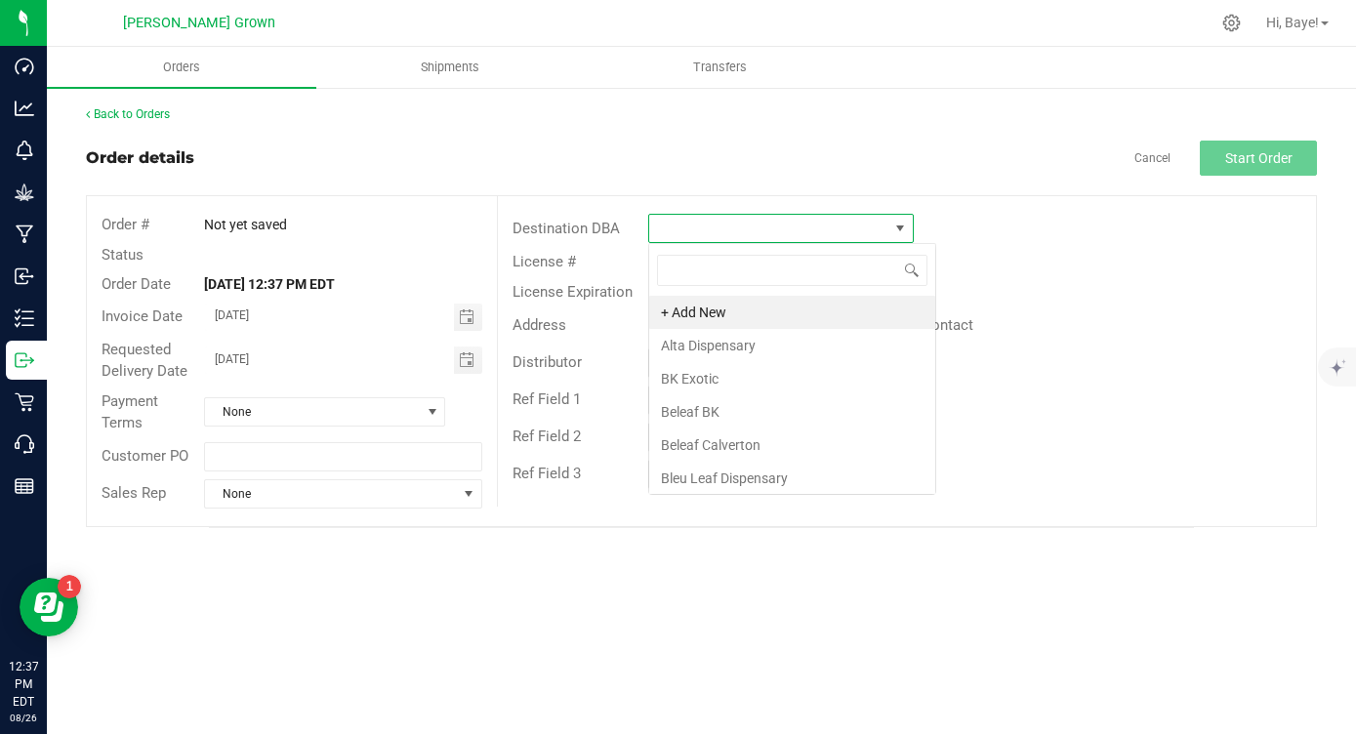
scroll to position [29, 265]
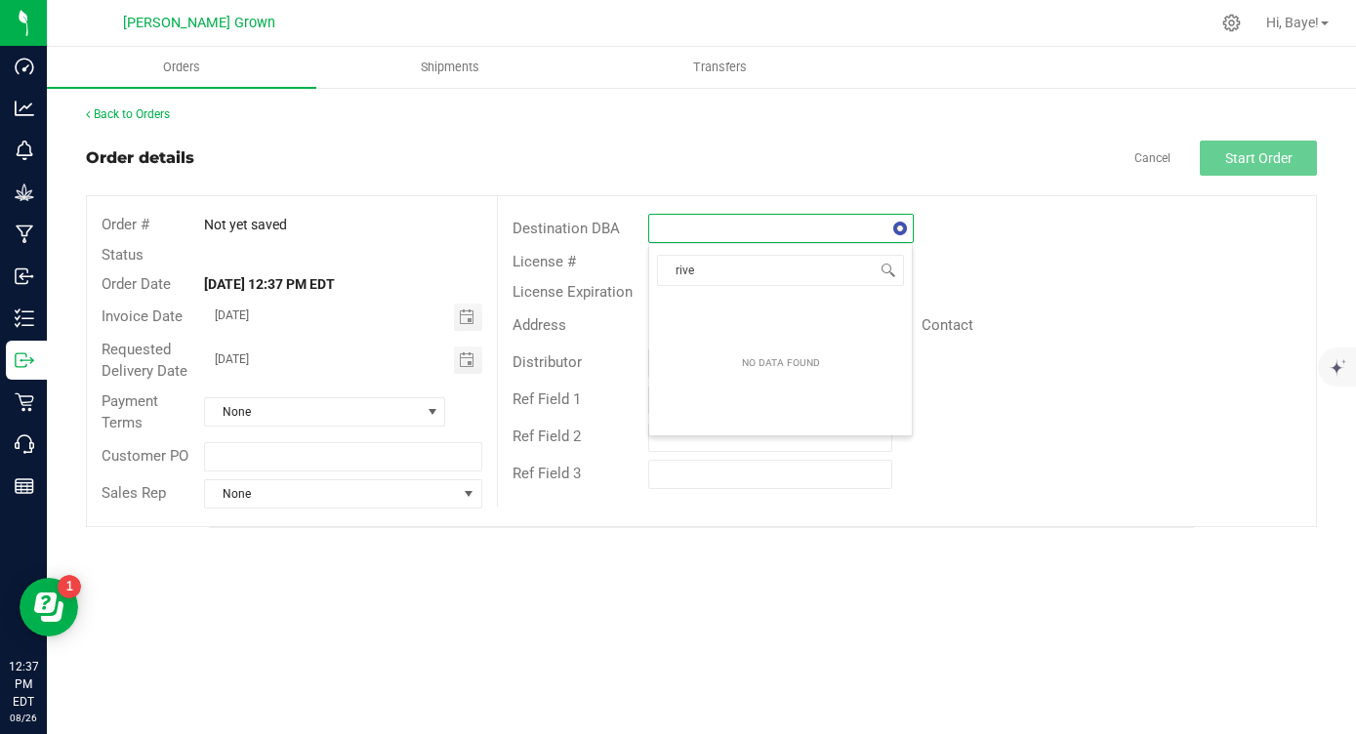
type input "river"
click at [773, 312] on li "Riverbend Dispensary" at bounding box center [780, 312] width 263 height 33
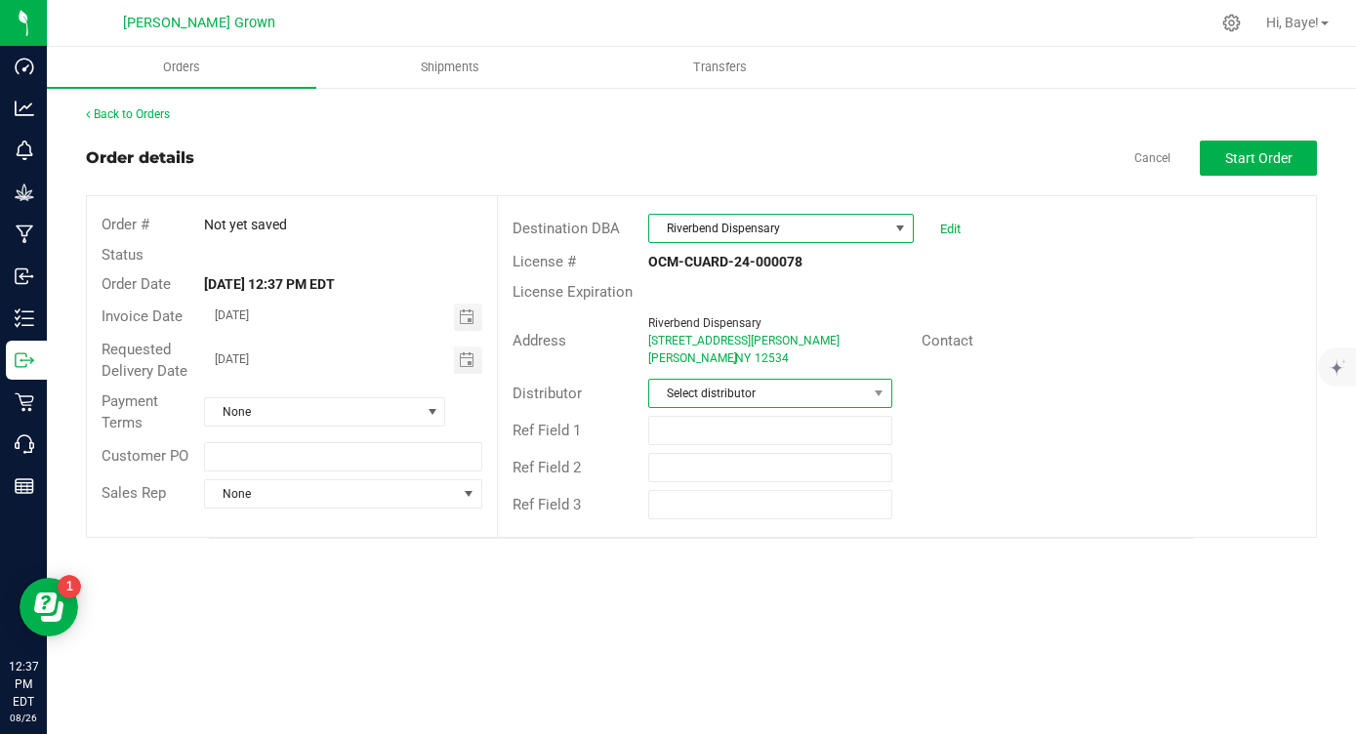
click at [739, 390] on span "Select distributor" at bounding box center [757, 393] width 217 height 27
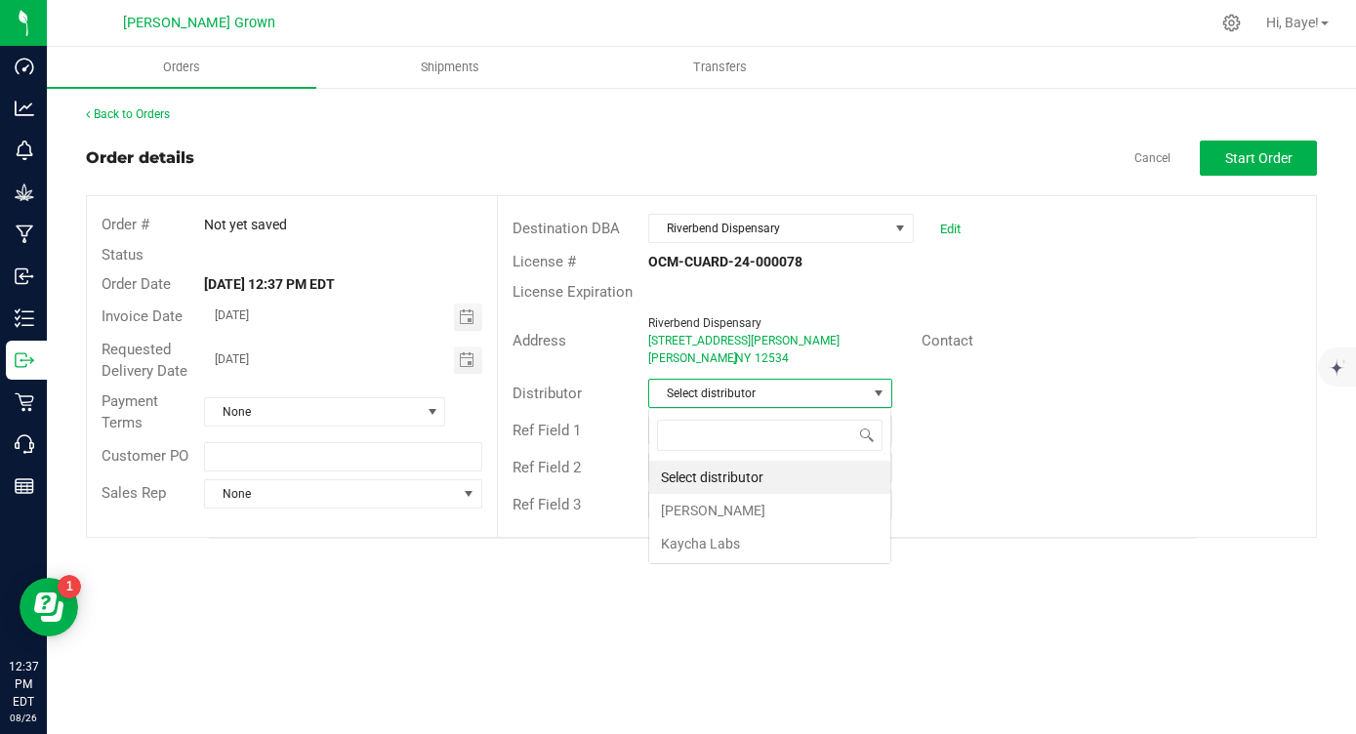
scroll to position [29, 243]
click at [700, 502] on li "[PERSON_NAME]" at bounding box center [769, 510] width 241 height 33
click at [1232, 153] on span "Start Order" at bounding box center [1258, 158] width 67 height 16
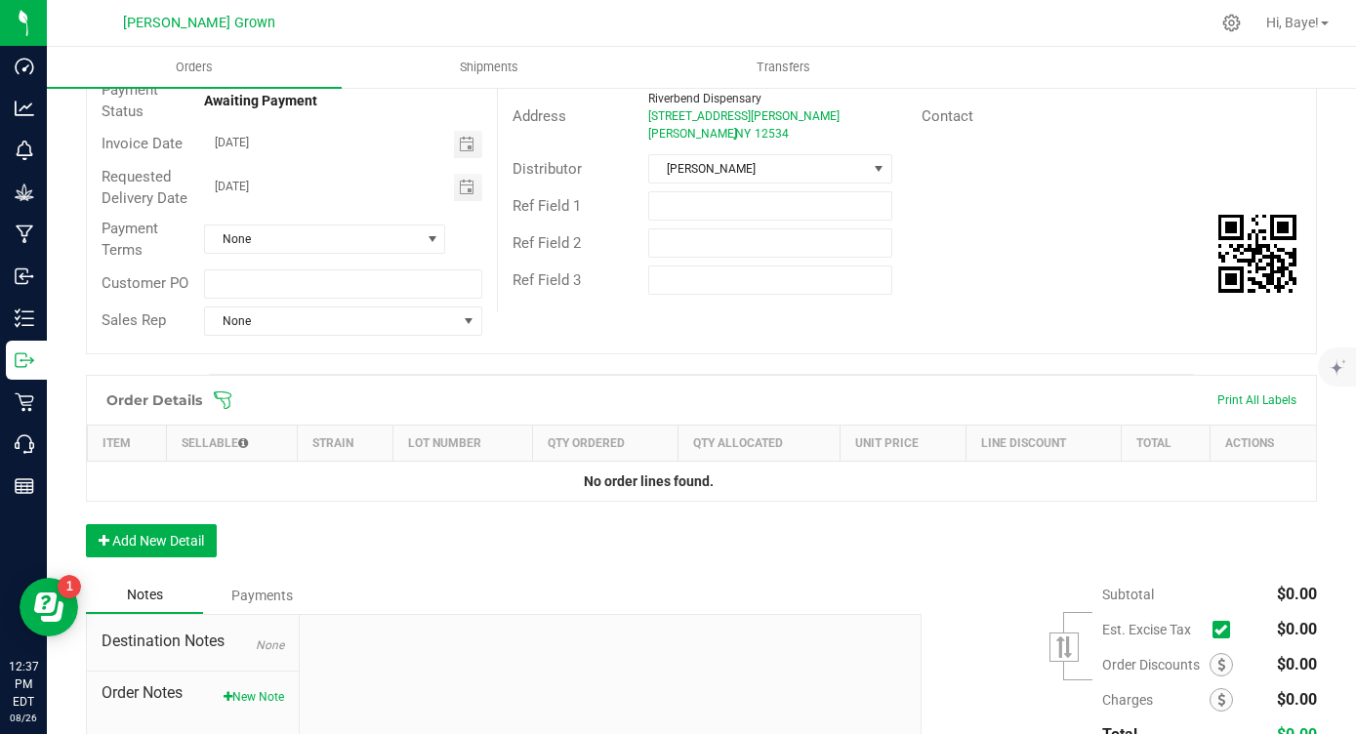
scroll to position [244, 0]
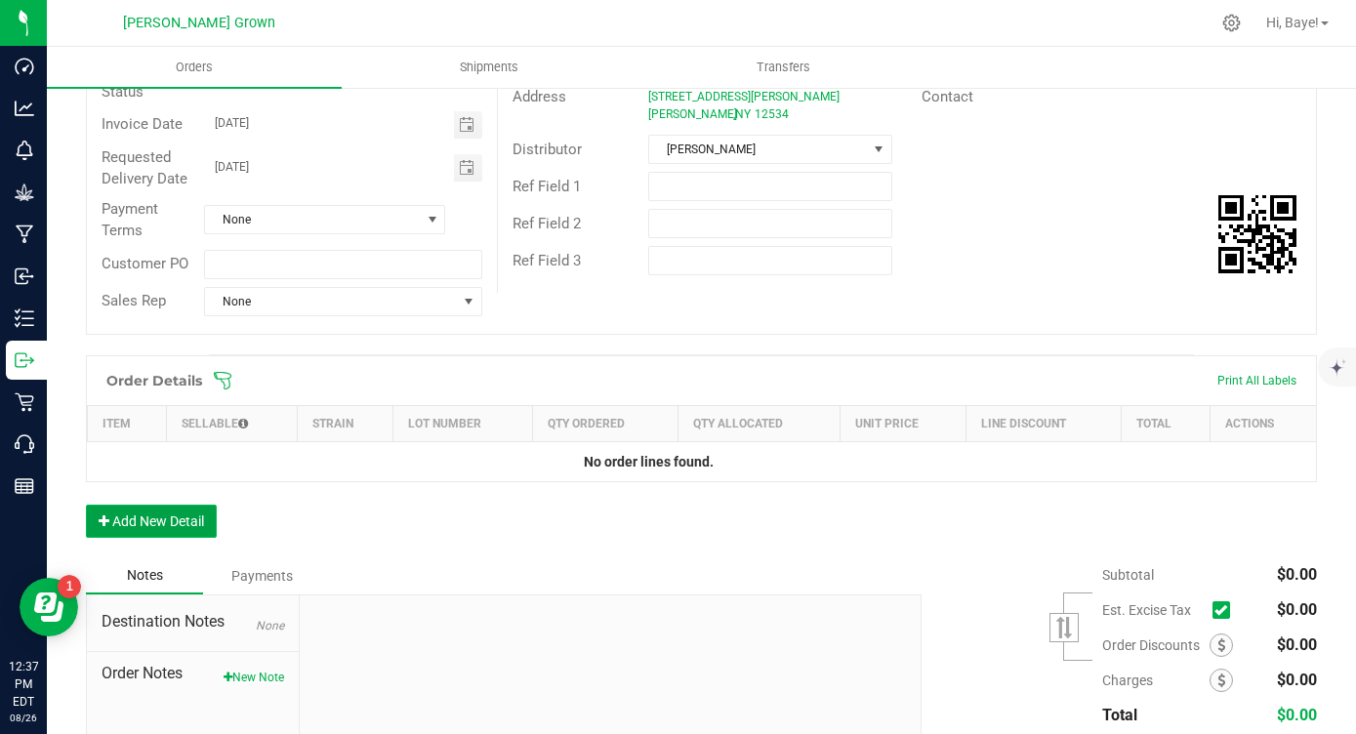
click at [168, 527] on button "Add New Detail" at bounding box center [151, 521] width 131 height 33
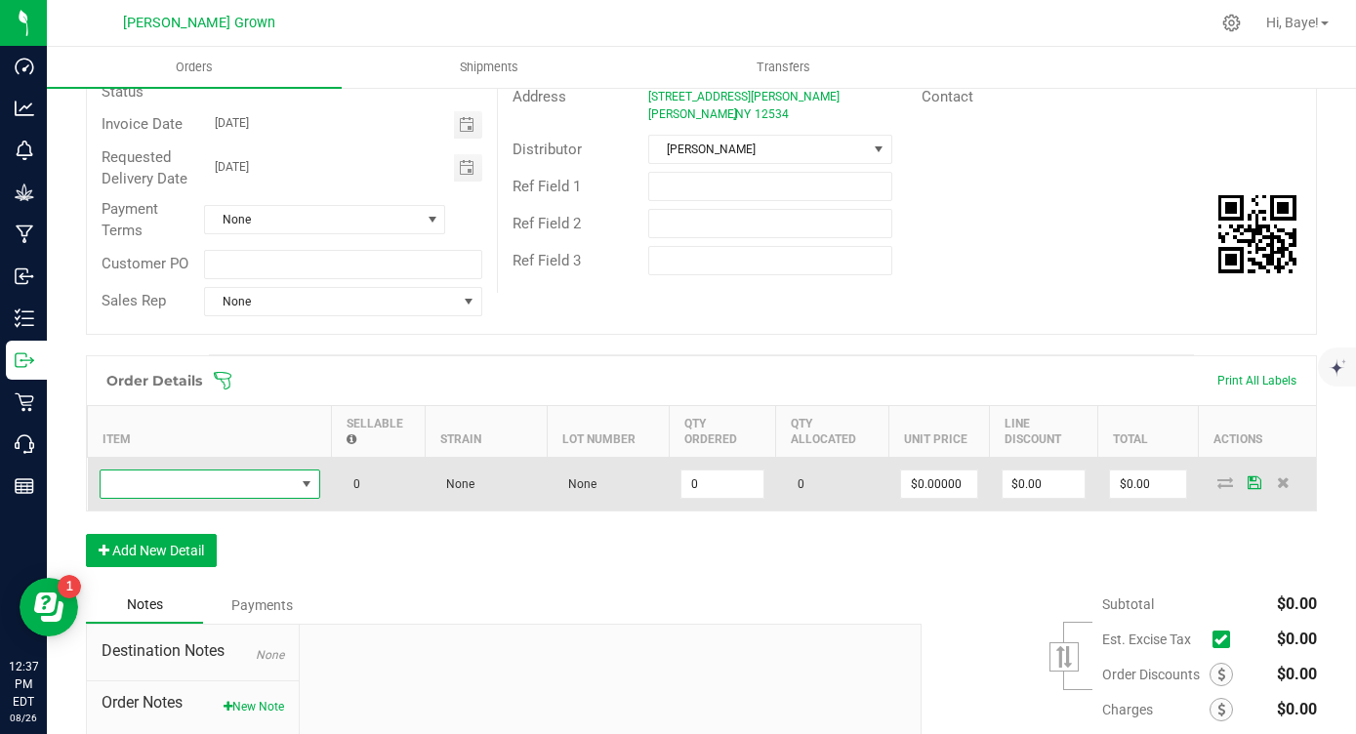
click at [251, 473] on span "NO DATA FOUND" at bounding box center [198, 484] width 194 height 27
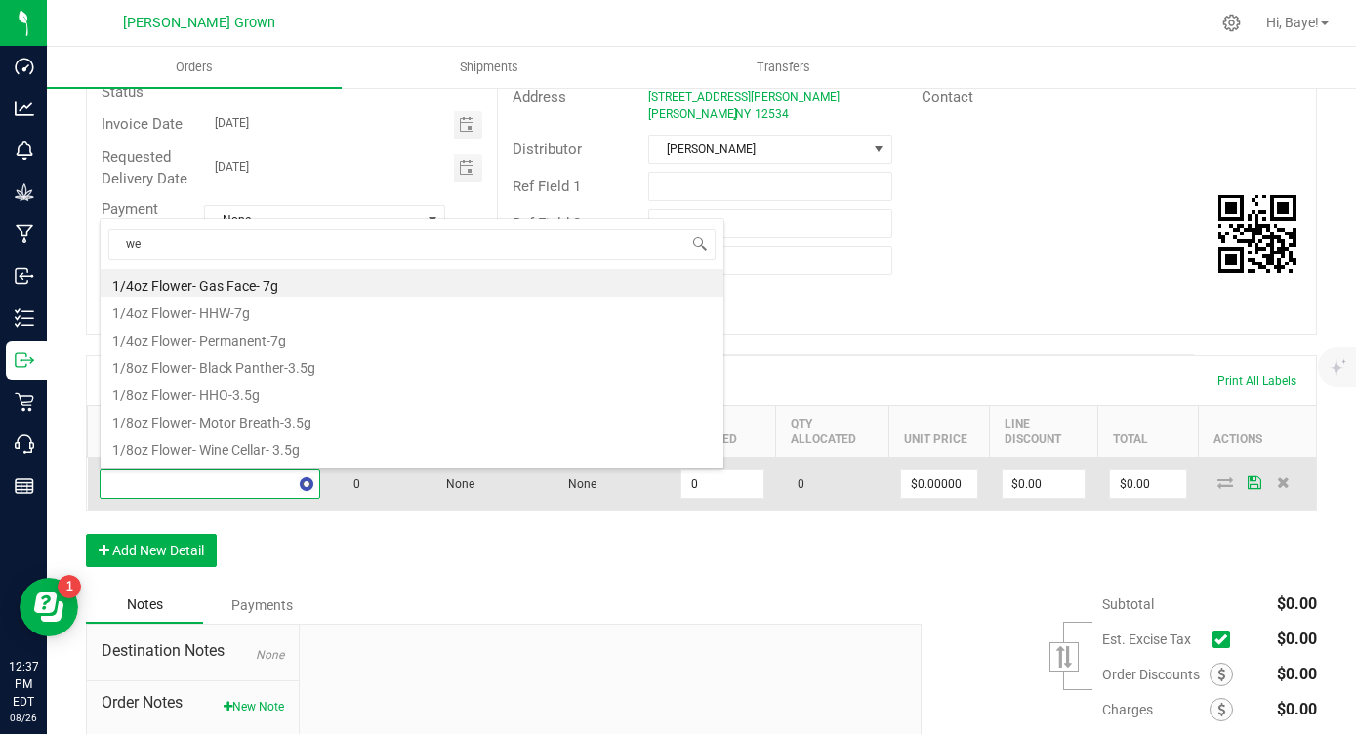
scroll to position [0, 0]
type input "wed"
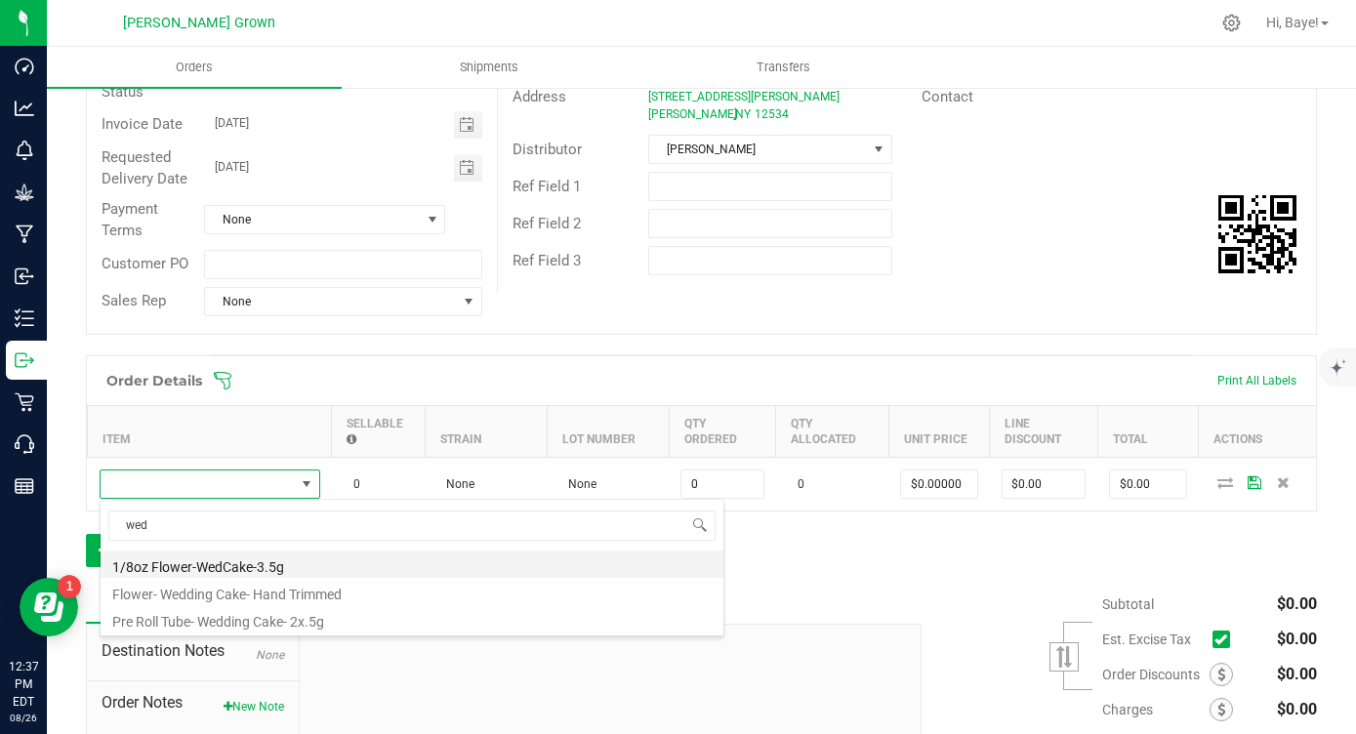
click at [267, 568] on li "1/8oz Flower-WedCake-3.5g" at bounding box center [412, 564] width 623 height 27
type input "0 ea"
type input "$16.00000"
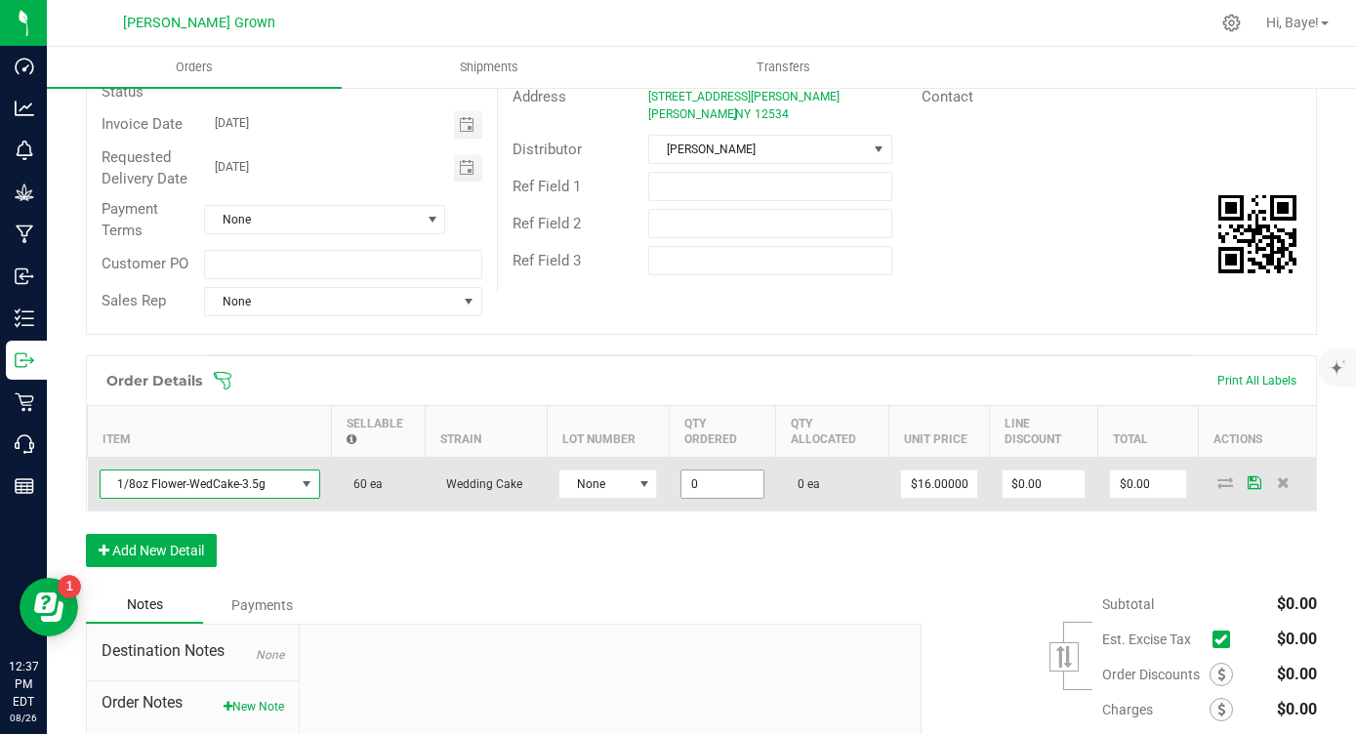
click at [714, 481] on input "0" at bounding box center [721, 484] width 81 height 27
type input "100 ea"
type input "16"
type input "$1,600.00"
click at [922, 488] on input "16" at bounding box center [939, 484] width 76 height 27
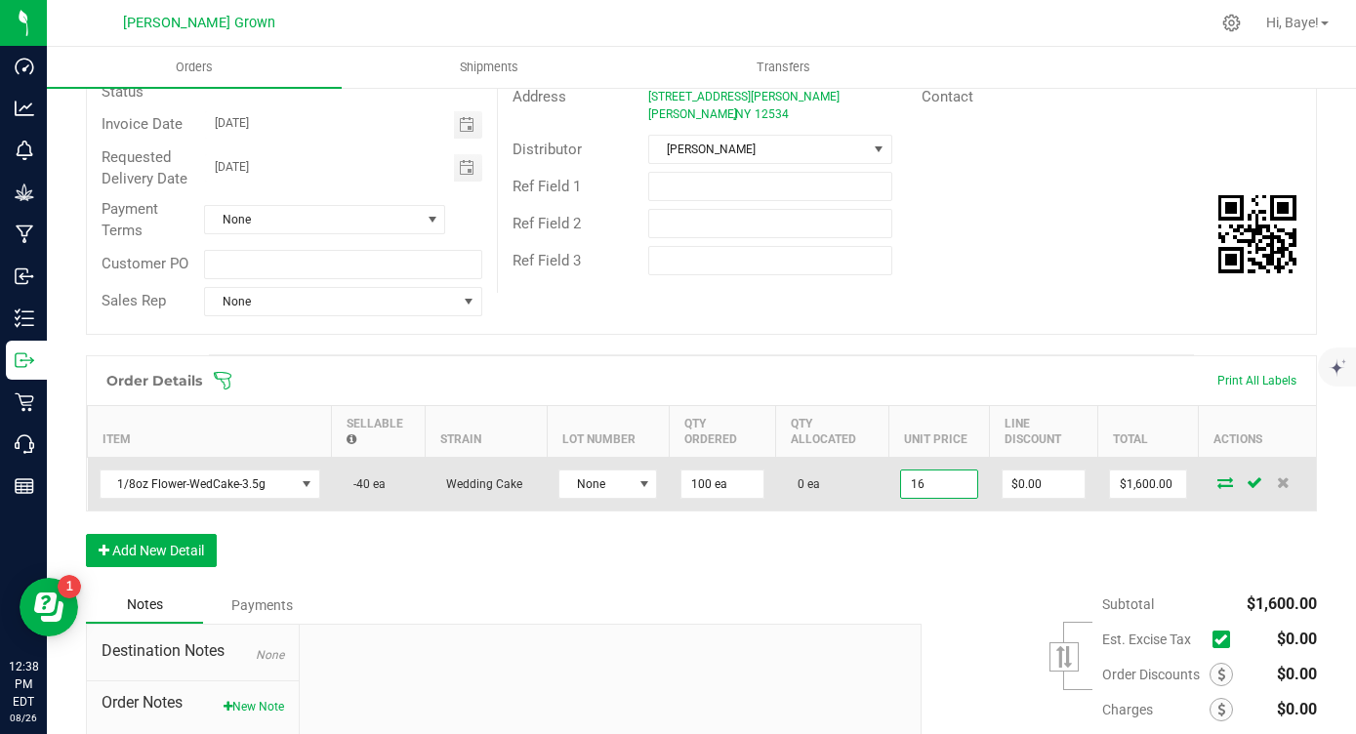
click at [942, 484] on input "16" at bounding box center [939, 484] width 76 height 27
paste input "0.6875"
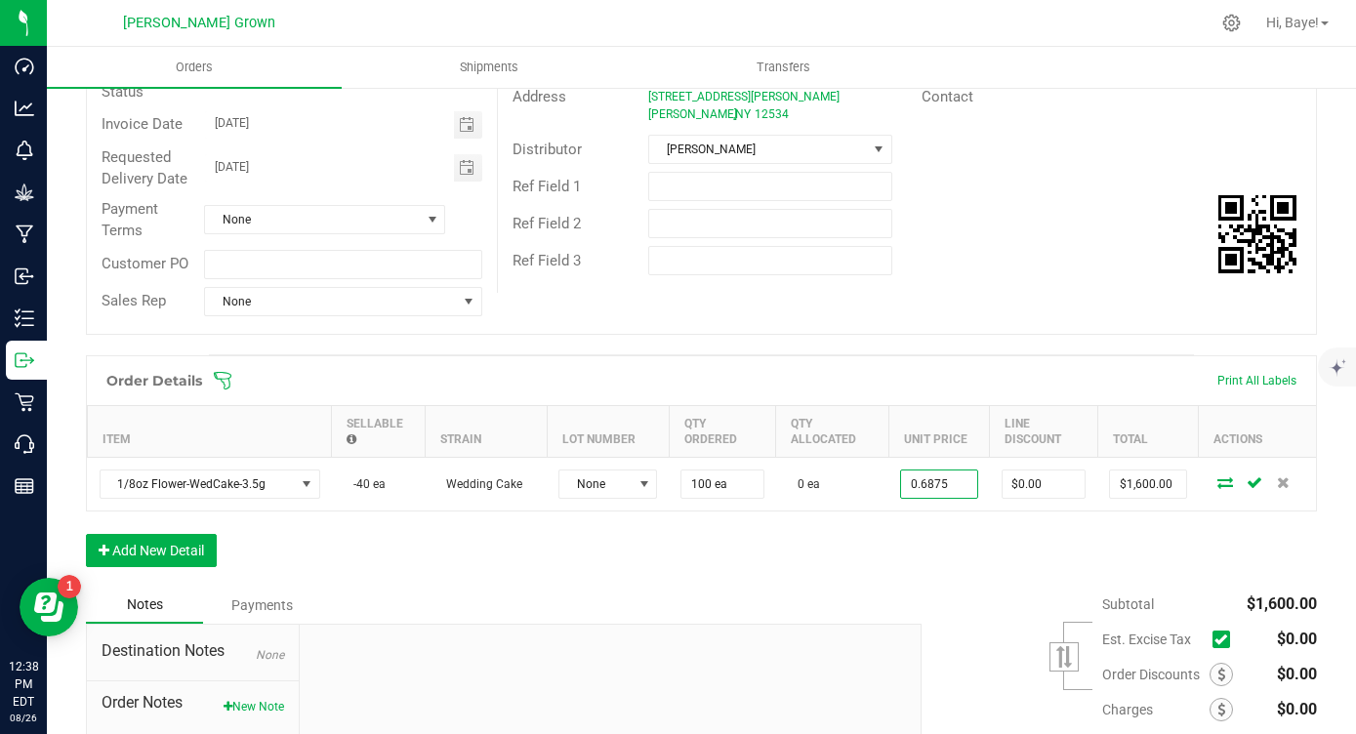
type input "$0.68750"
type input "$68.75"
click at [950, 540] on div "Order Details Print All Labels Item Sellable Strain Lot Number Qty Ordered Qty …" at bounding box center [701, 470] width 1231 height 231
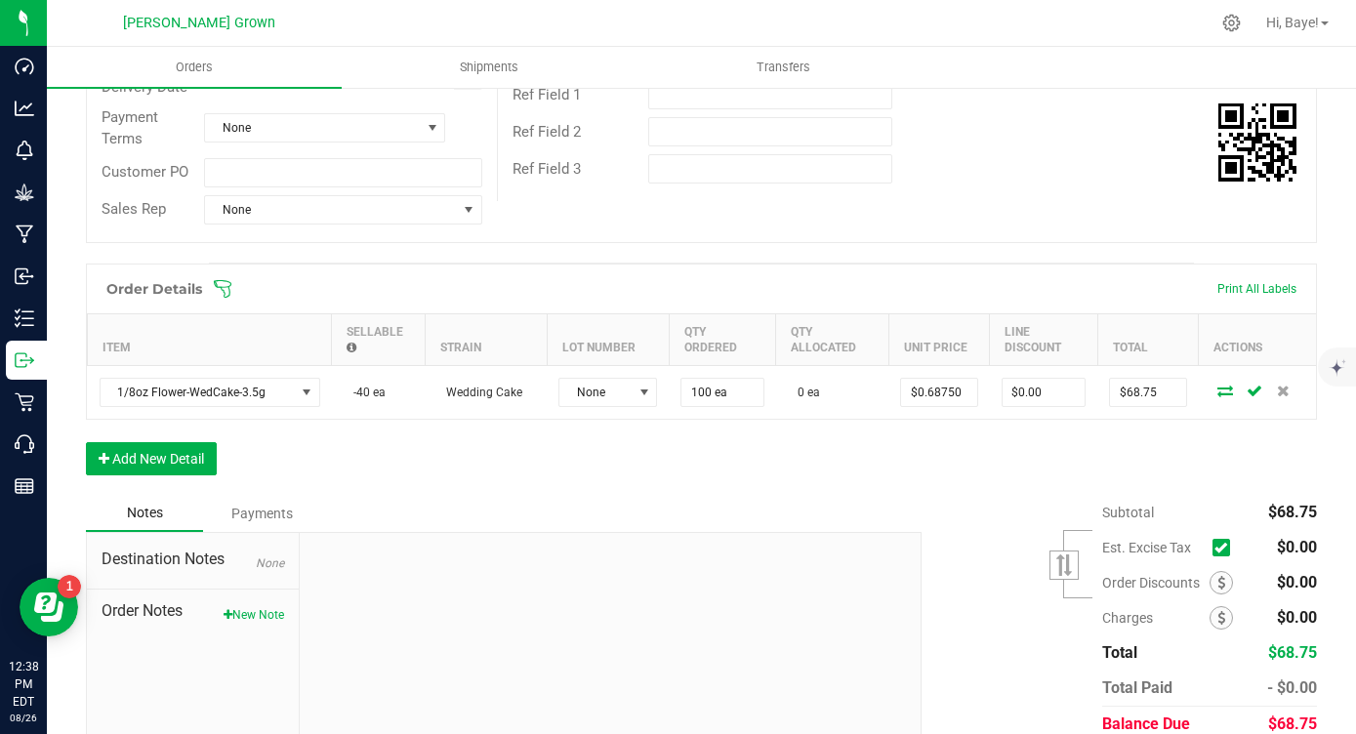
scroll to position [352, 0]
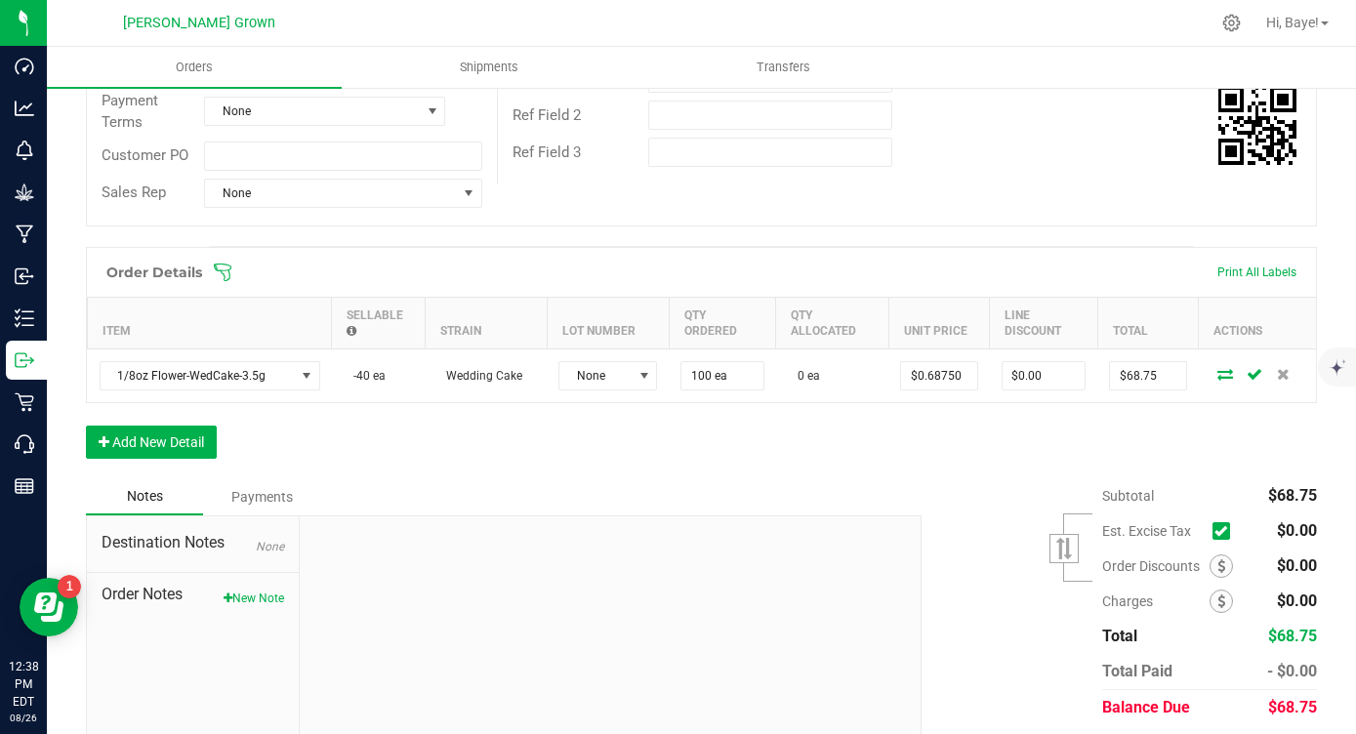
click at [1228, 533] on span at bounding box center [1222, 531] width 18 height 18
click at [0, 0] on input "checkbox" at bounding box center [0, 0] width 0 height 0
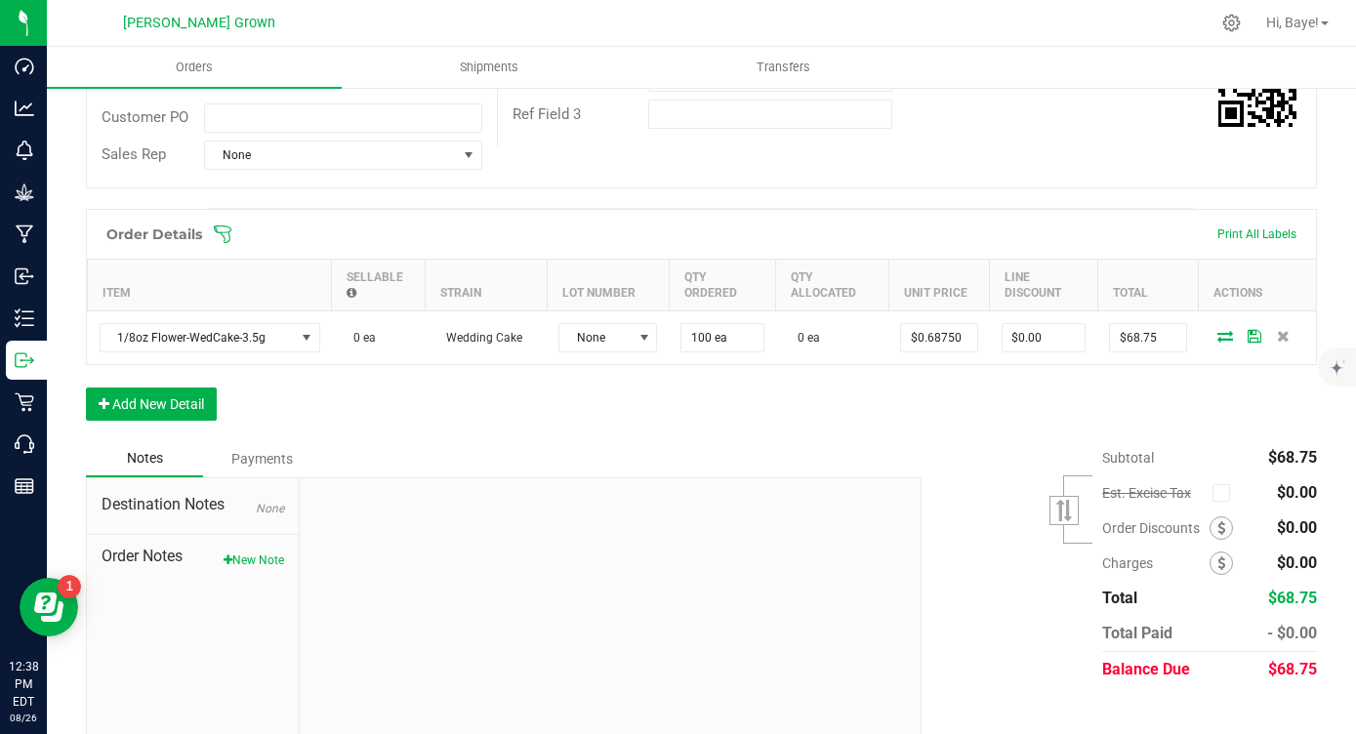
scroll to position [387, 0]
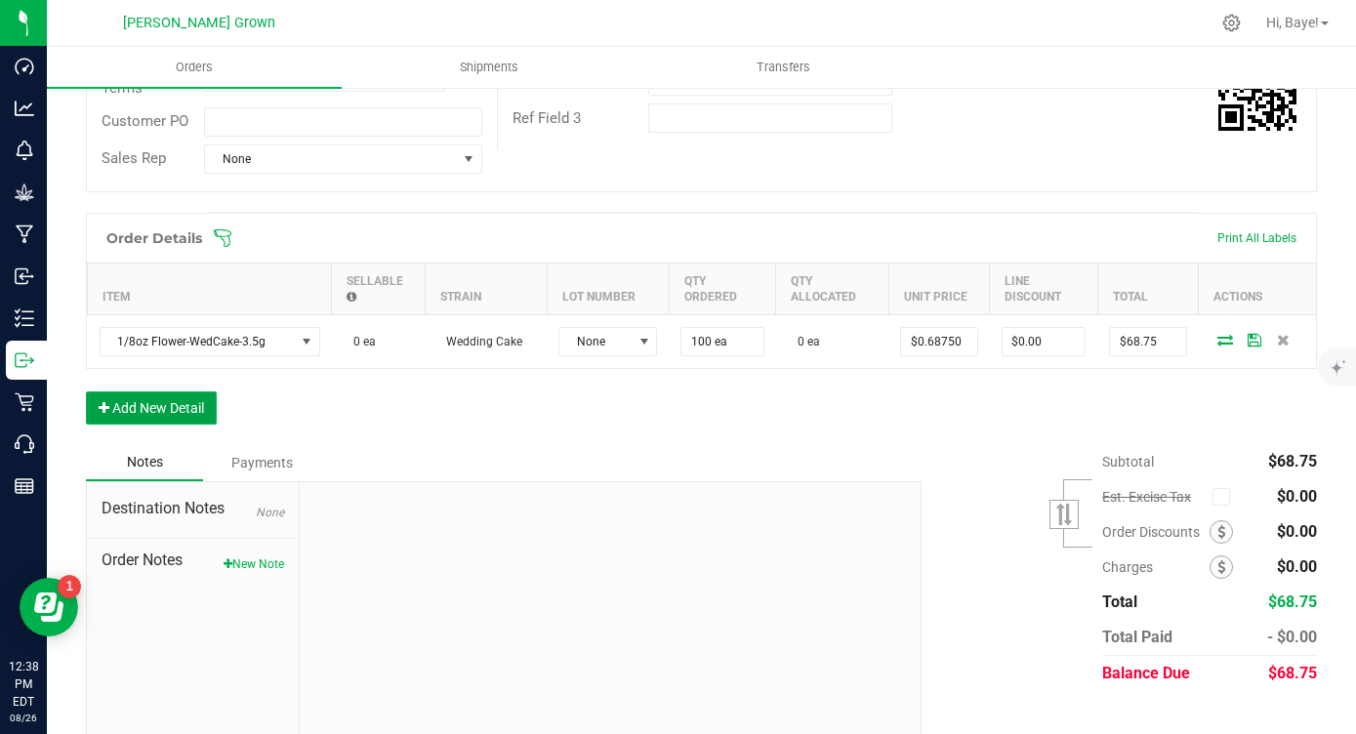
click at [180, 400] on button "Add New Detail" at bounding box center [151, 407] width 131 height 33
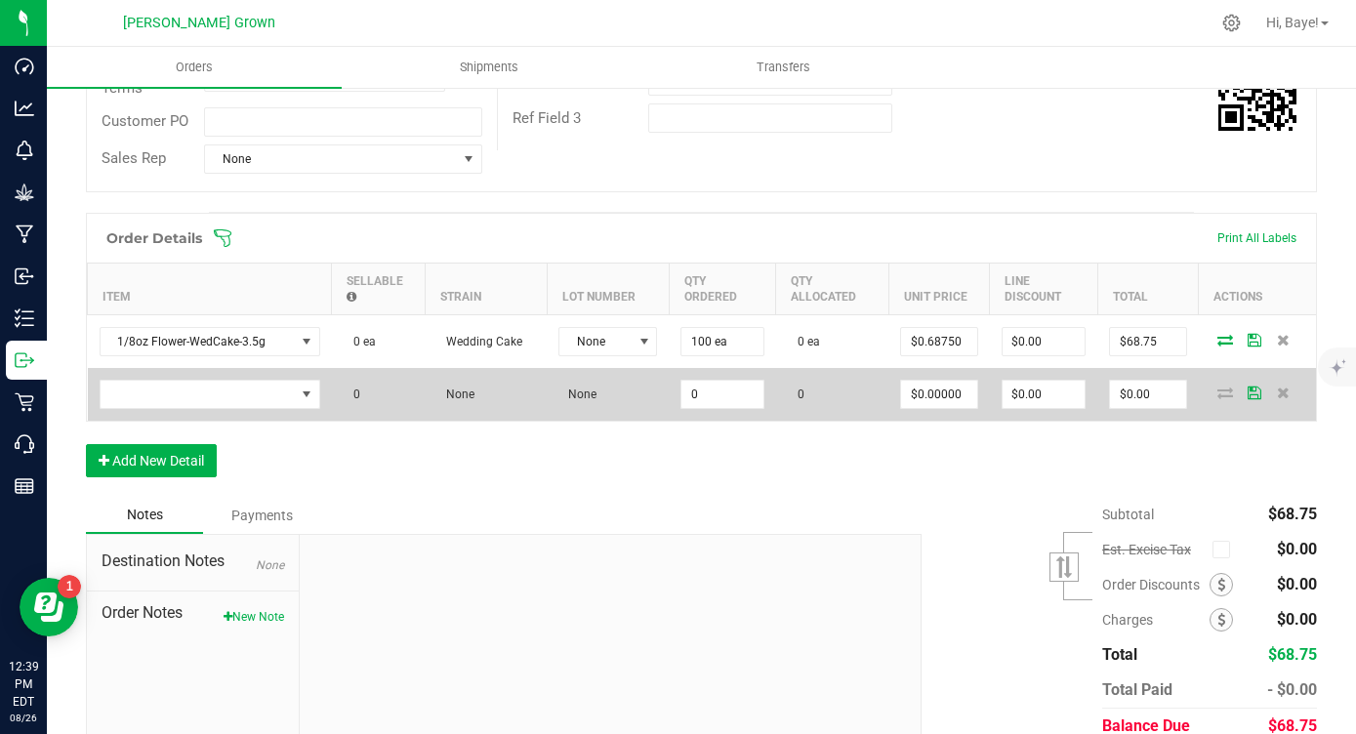
click at [206, 409] on td at bounding box center [210, 394] width 244 height 53
click at [222, 385] on span "NO DATA FOUND" at bounding box center [198, 394] width 194 height 27
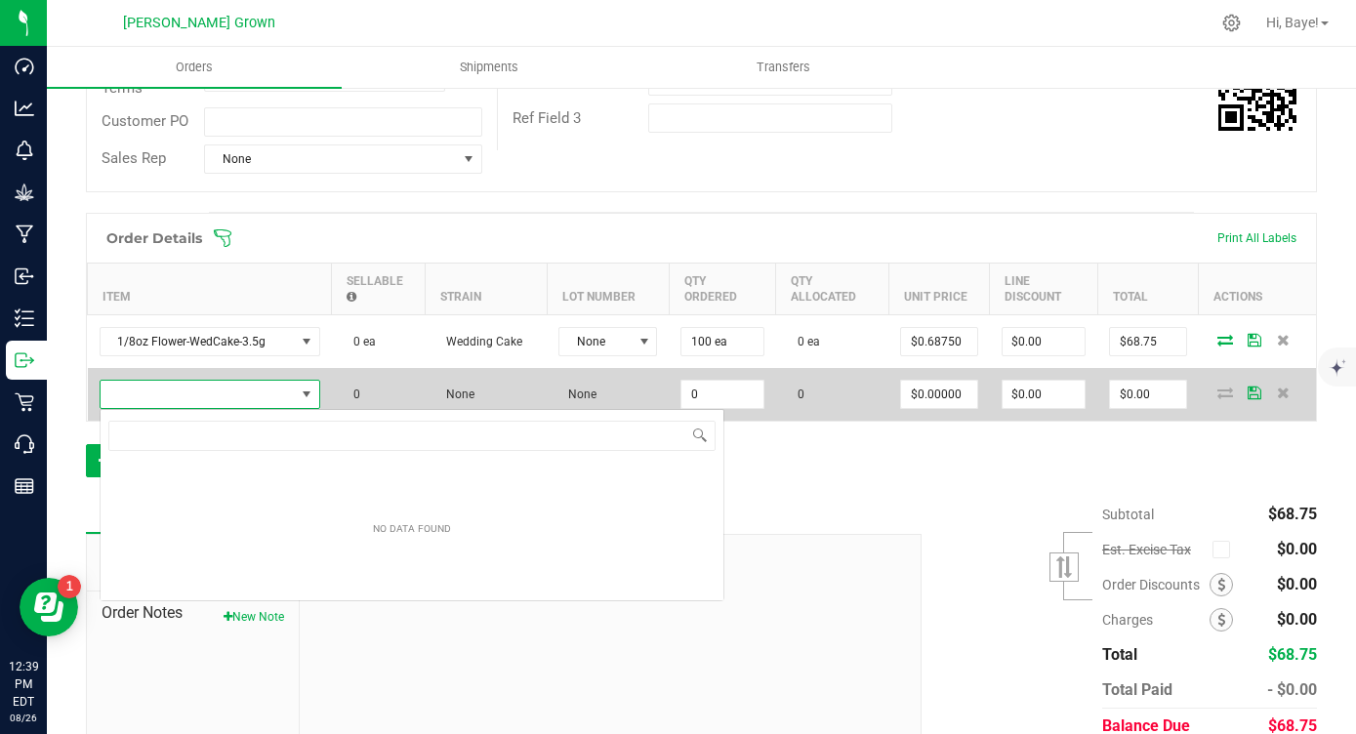
scroll to position [29, 221]
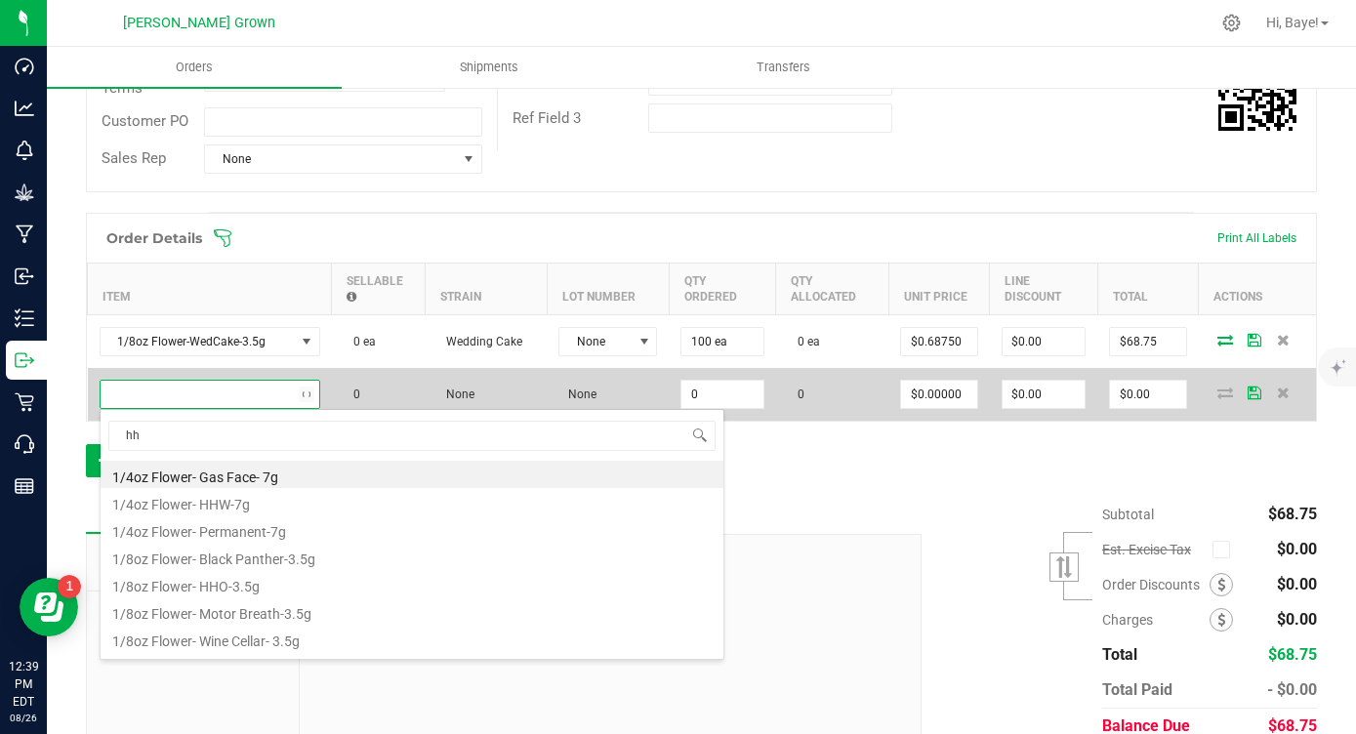
type input "hhw"
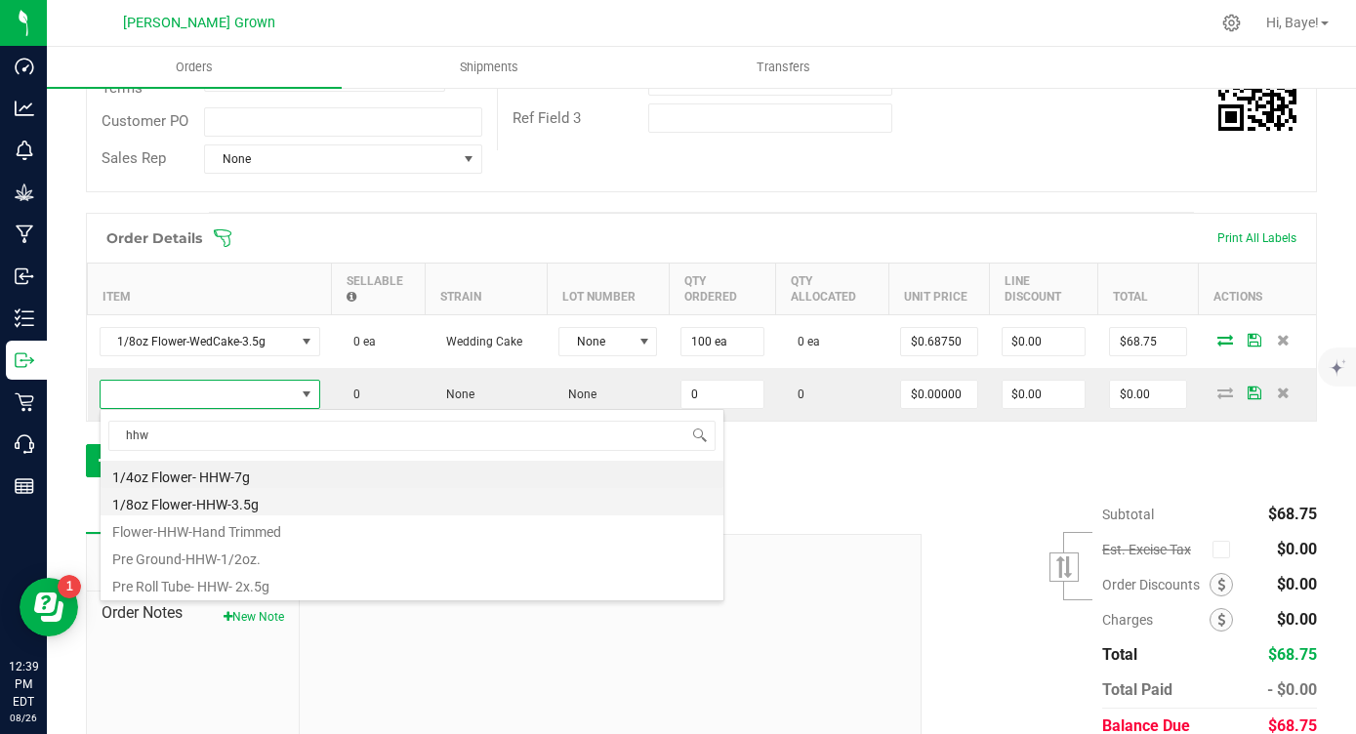
click at [236, 503] on li "1/8oz Flower-HHW-3.5g" at bounding box center [412, 501] width 623 height 27
type input "0 ea"
type input "$16.00000"
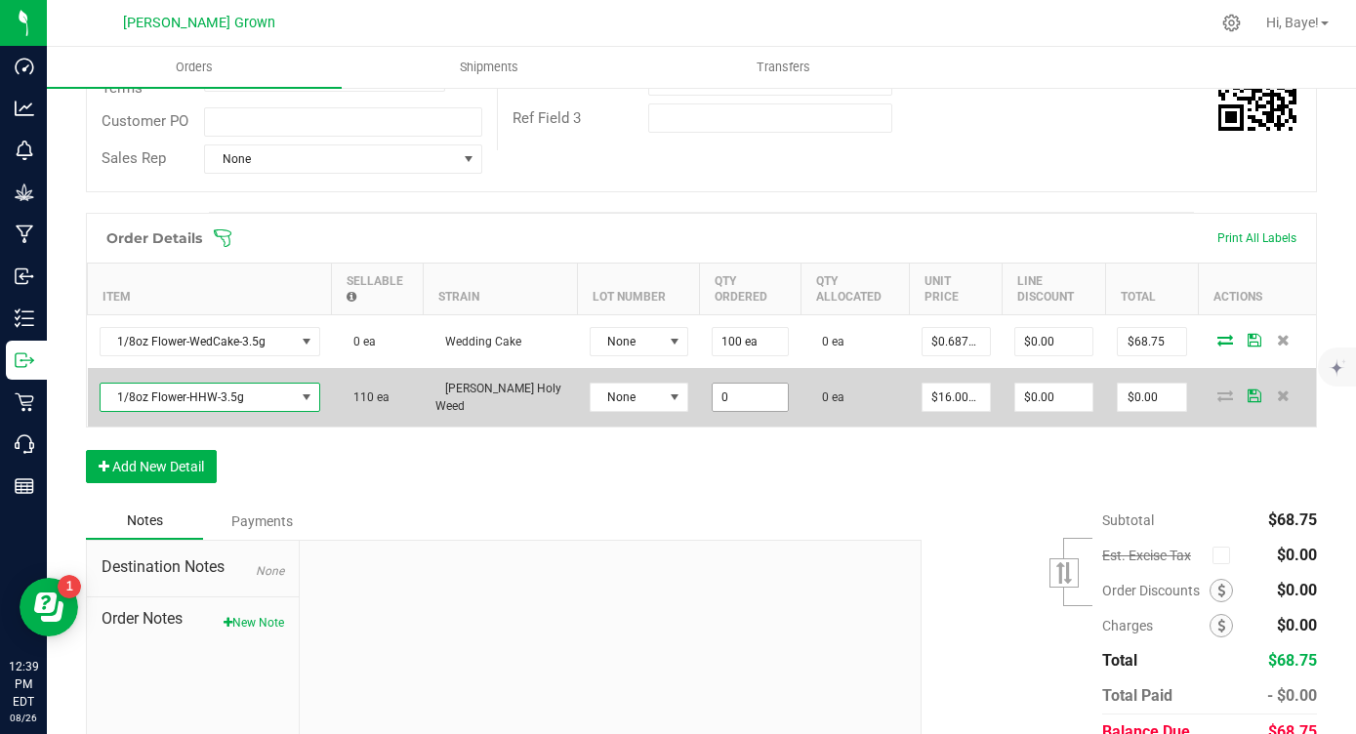
click at [713, 399] on input "0" at bounding box center [751, 397] width 76 height 27
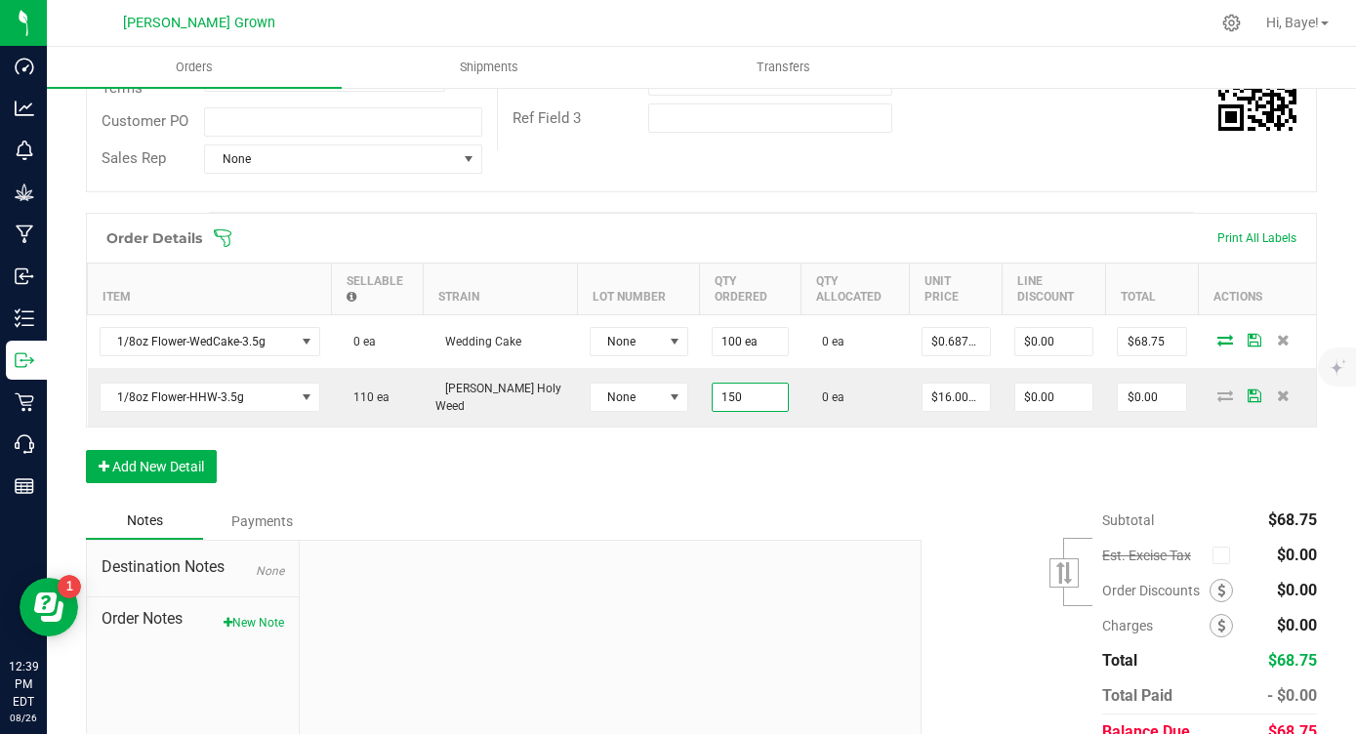
type input "150 ea"
type input "$2,400.00"
click at [667, 473] on div "Order Details Print All Labels Item Sellable Strain Lot Number Qty Ordered Qty …" at bounding box center [701, 358] width 1231 height 290
click at [146, 472] on button "Add New Detail" at bounding box center [151, 466] width 131 height 33
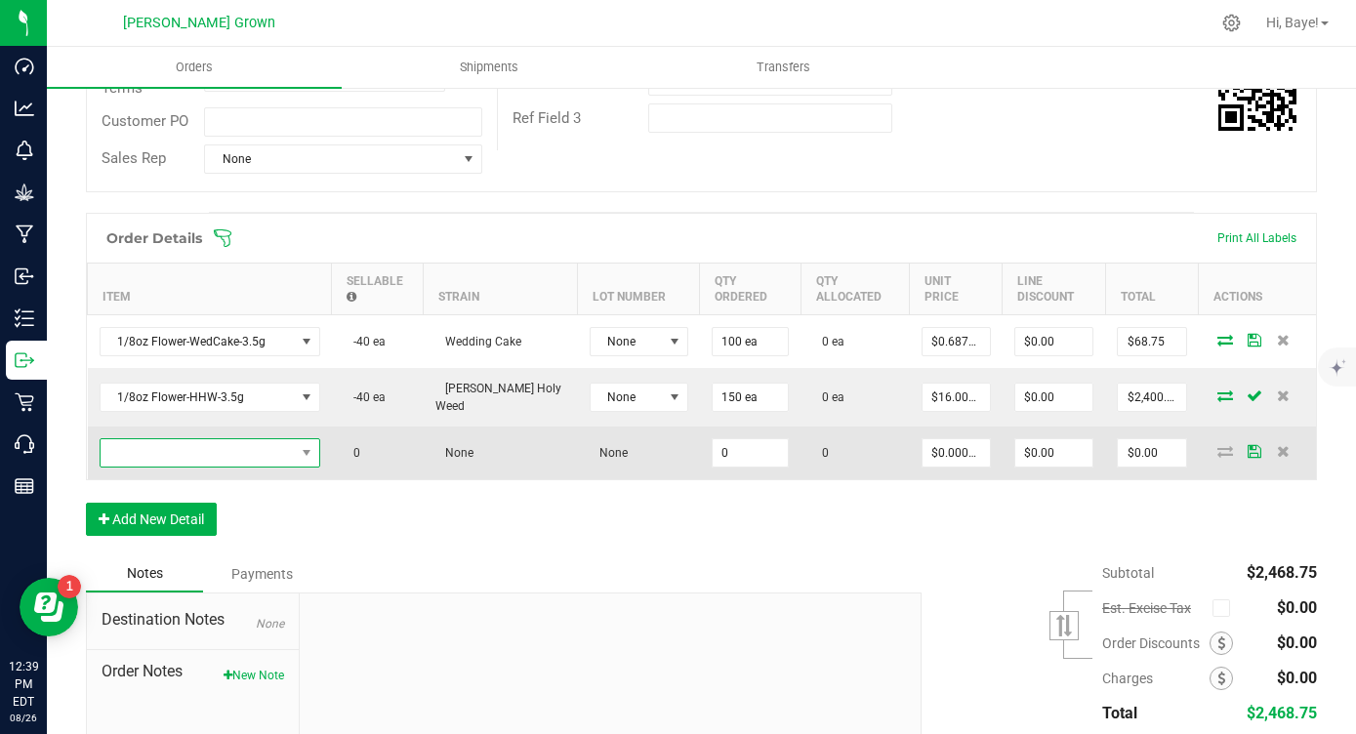
click at [211, 465] on span "NO DATA FOUND" at bounding box center [198, 452] width 194 height 27
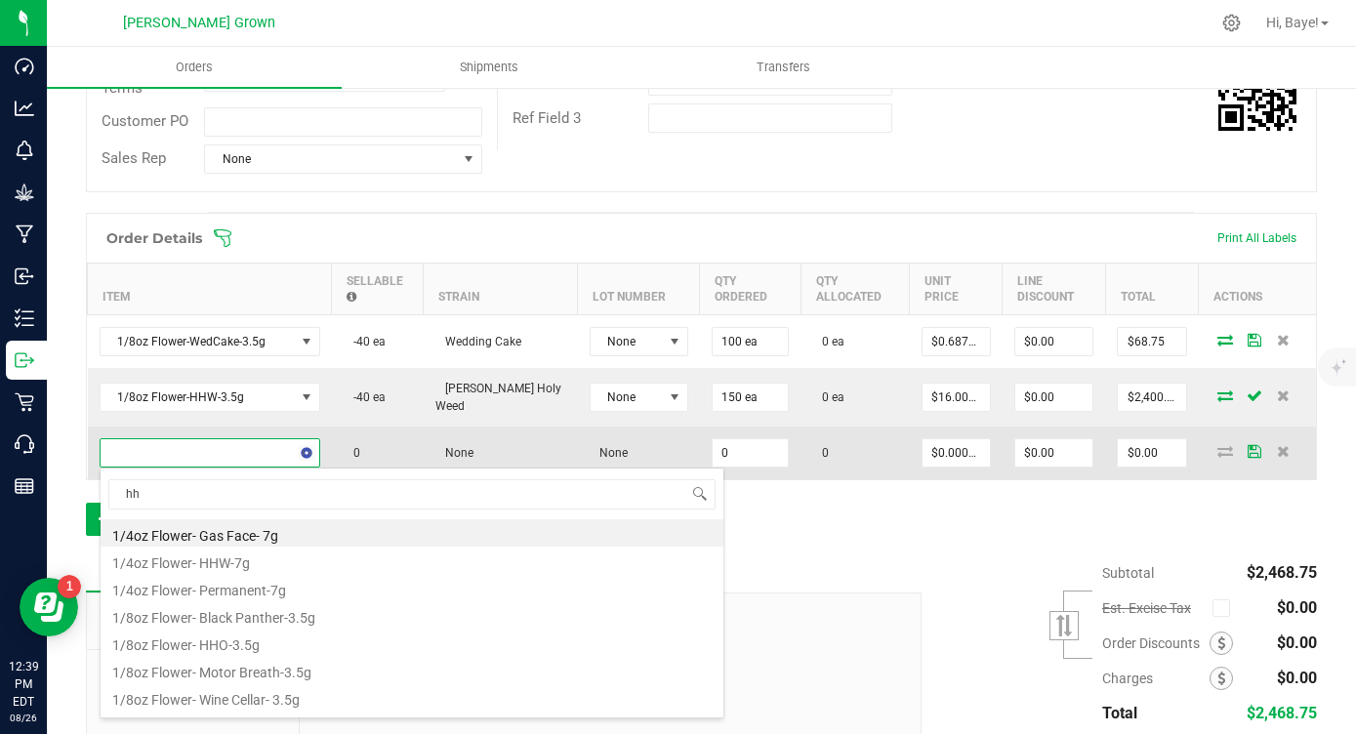
type input "hhw"
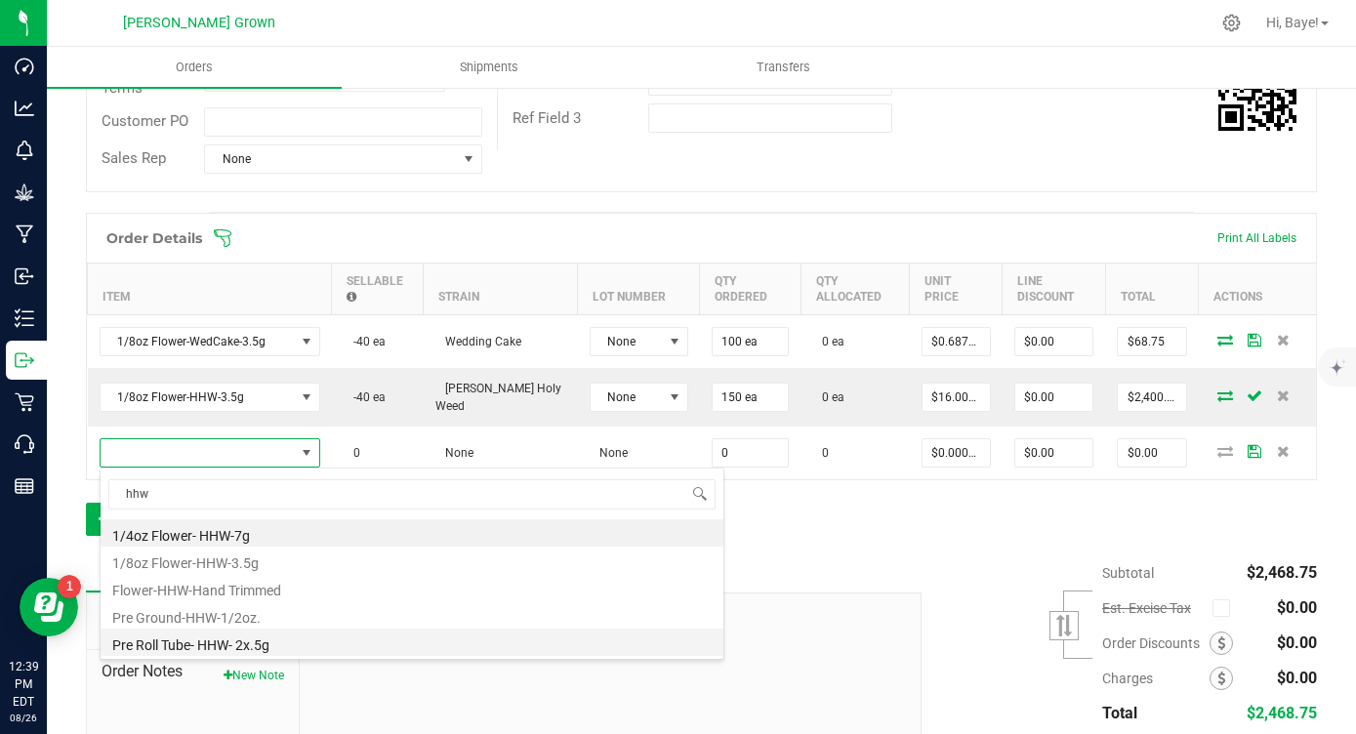
click at [249, 644] on li "Pre Roll Tube- HHW- 2x.5g" at bounding box center [412, 642] width 623 height 27
type input "0 ea"
type input "$6.00000"
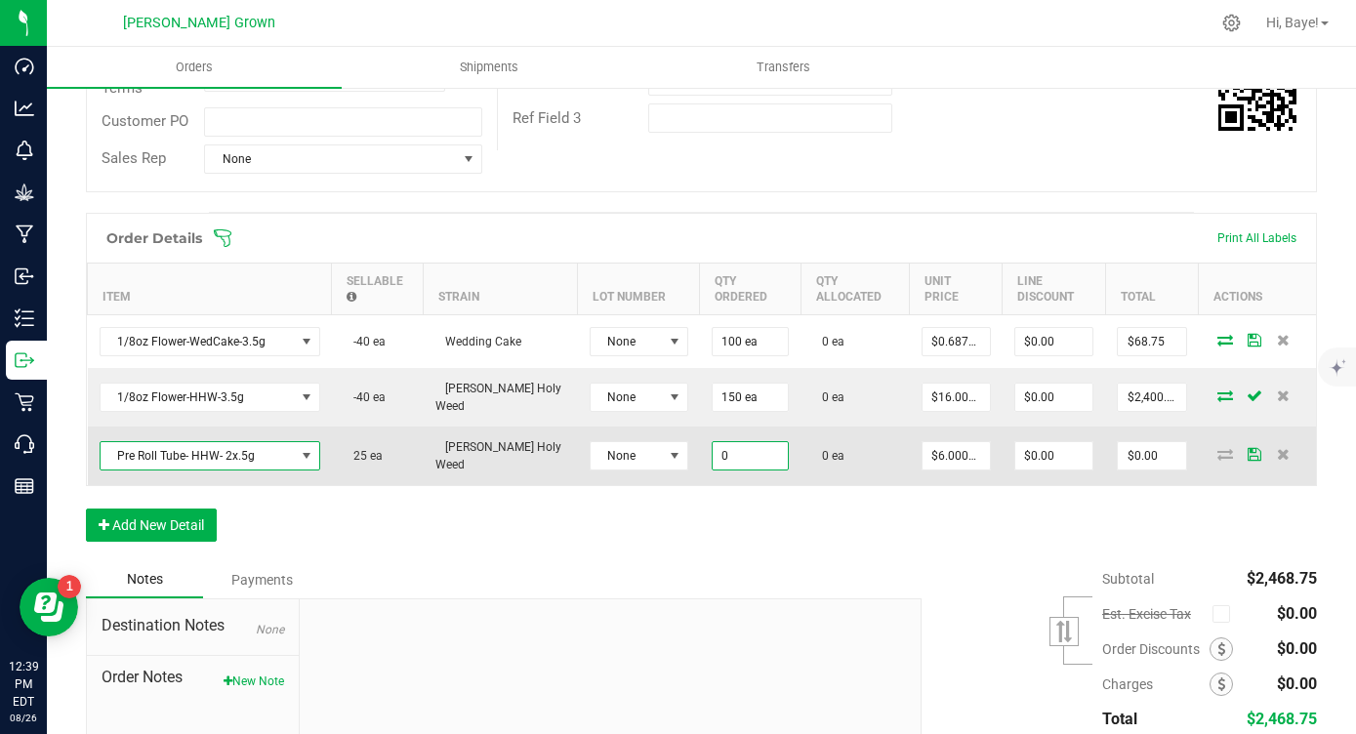
click at [713, 448] on input "0" at bounding box center [751, 455] width 76 height 27
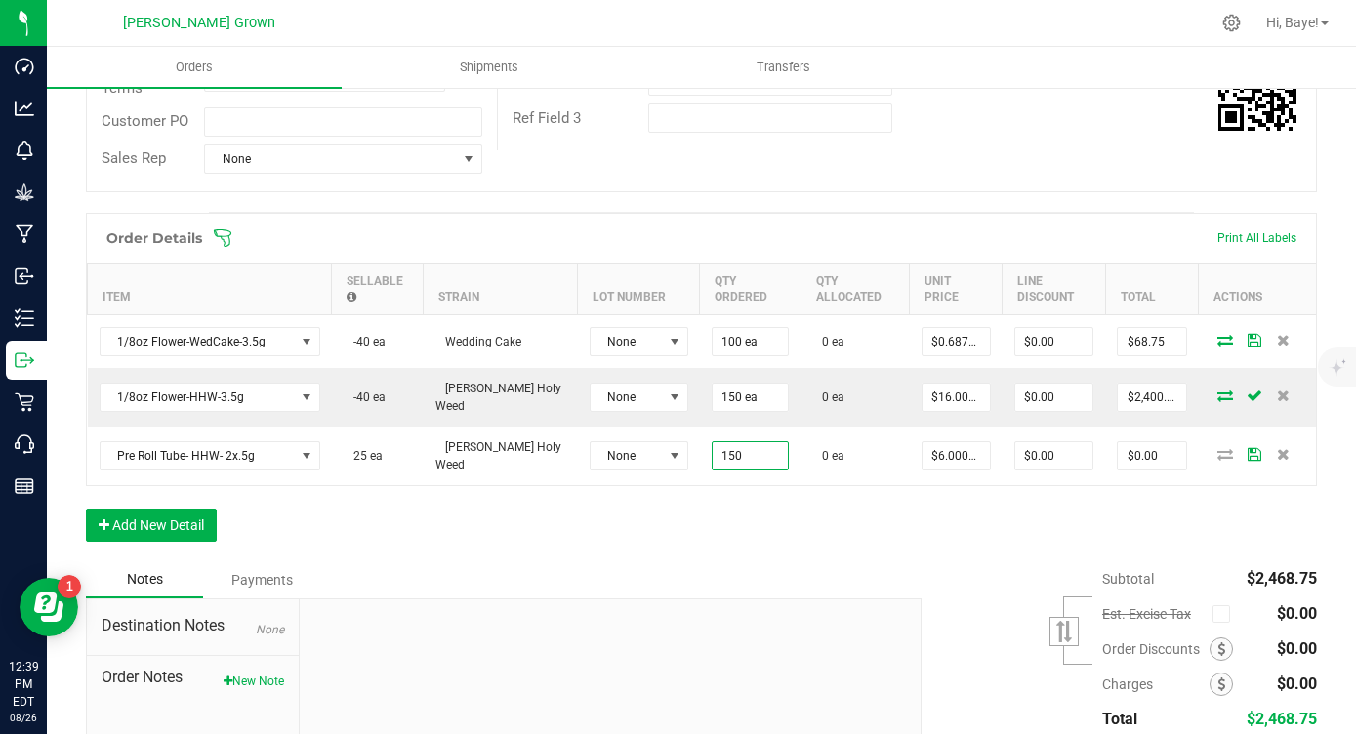
type input "150 ea"
type input "$900.00"
click at [673, 511] on div "Order Details Print All Labels Item Sellable Strain Lot Number Qty Ordered Qty …" at bounding box center [701, 387] width 1231 height 349
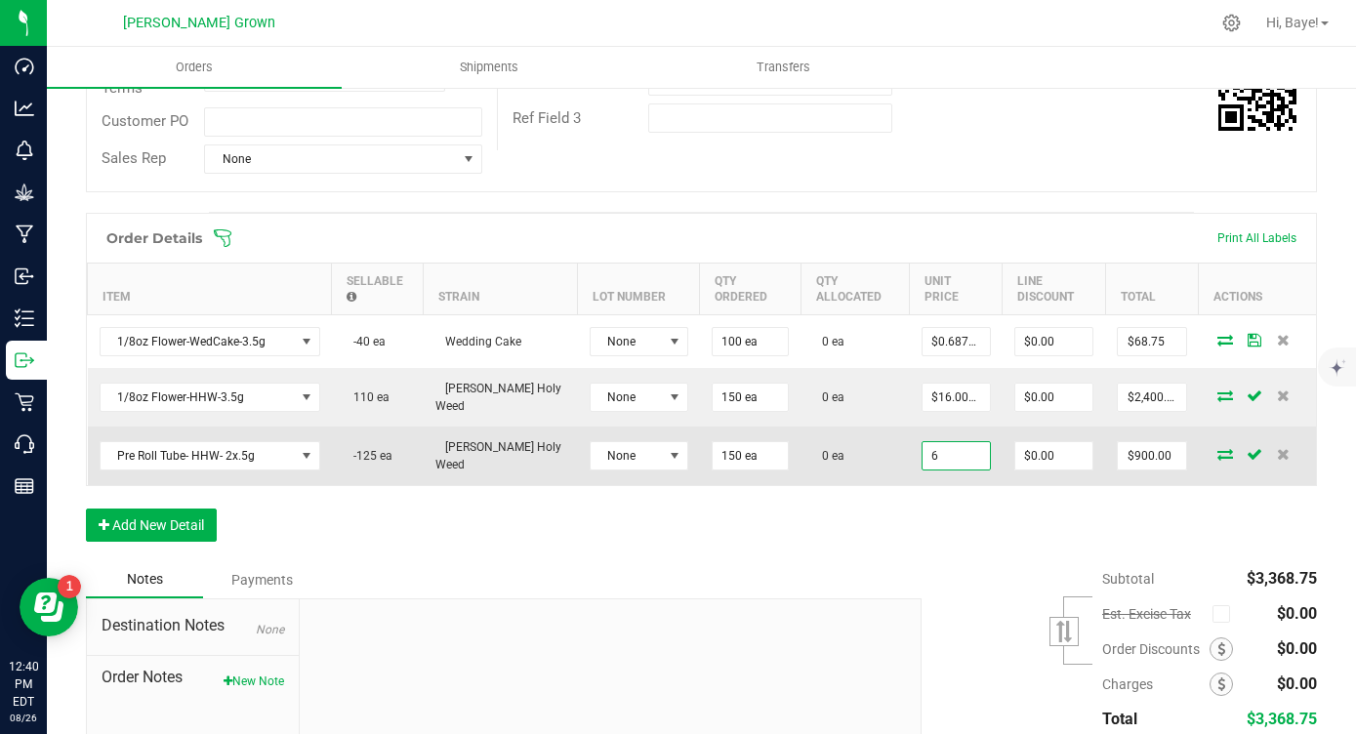
click at [925, 456] on input "6" at bounding box center [956, 455] width 67 height 27
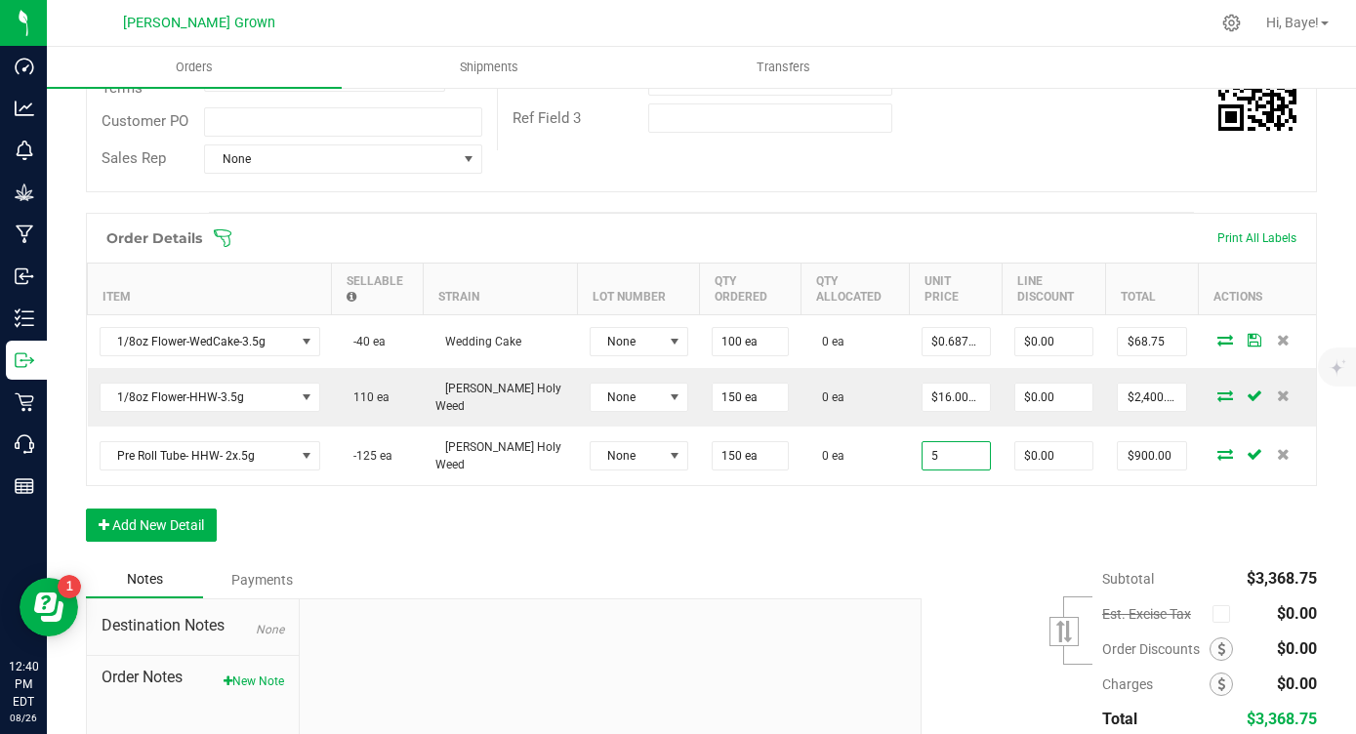
type input "$5.00000"
type input "$750.00"
click at [825, 571] on div "Notes Payments" at bounding box center [496, 579] width 821 height 37
click at [142, 508] on div "Order Details Print All Labels Item Sellable Strain Lot Number Qty Ordered Qty …" at bounding box center [701, 387] width 1231 height 349
click at [141, 520] on button "Add New Detail" at bounding box center [151, 525] width 131 height 33
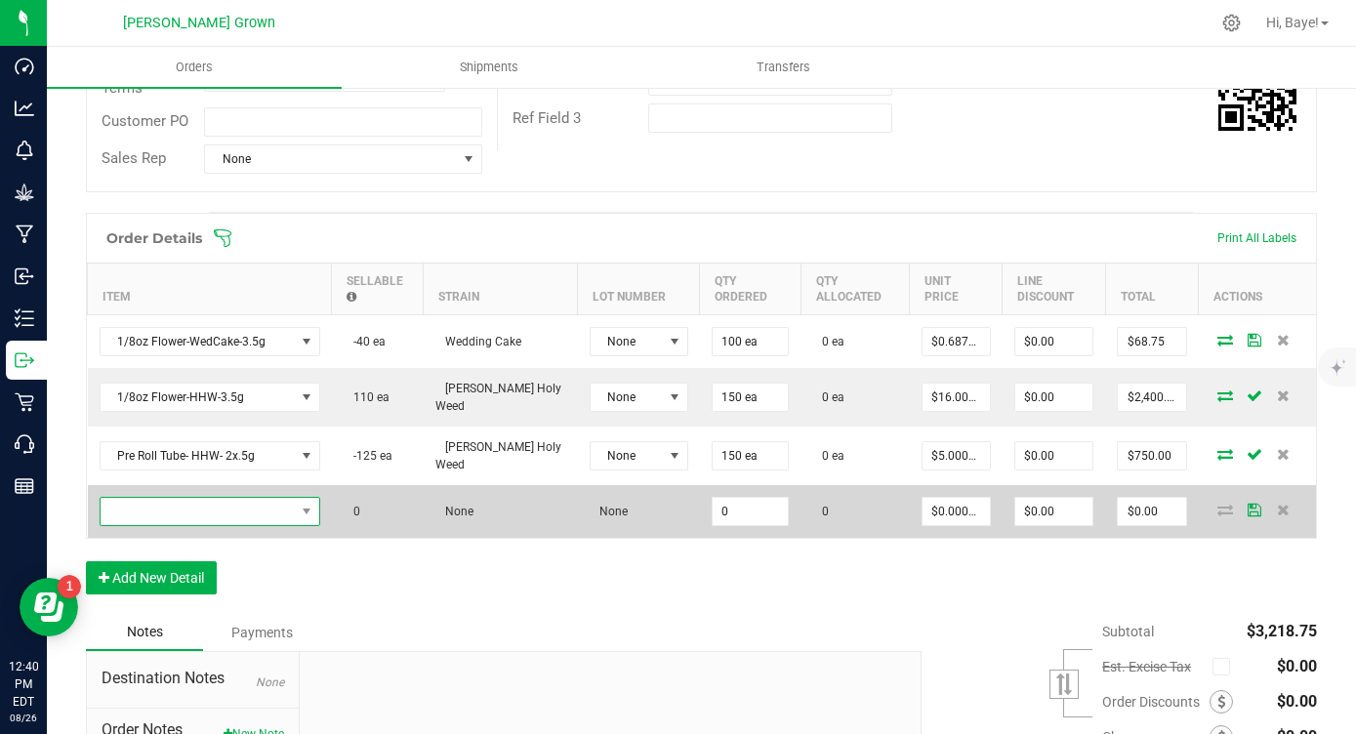
click at [254, 519] on span "NO DATA FOUND" at bounding box center [198, 511] width 194 height 27
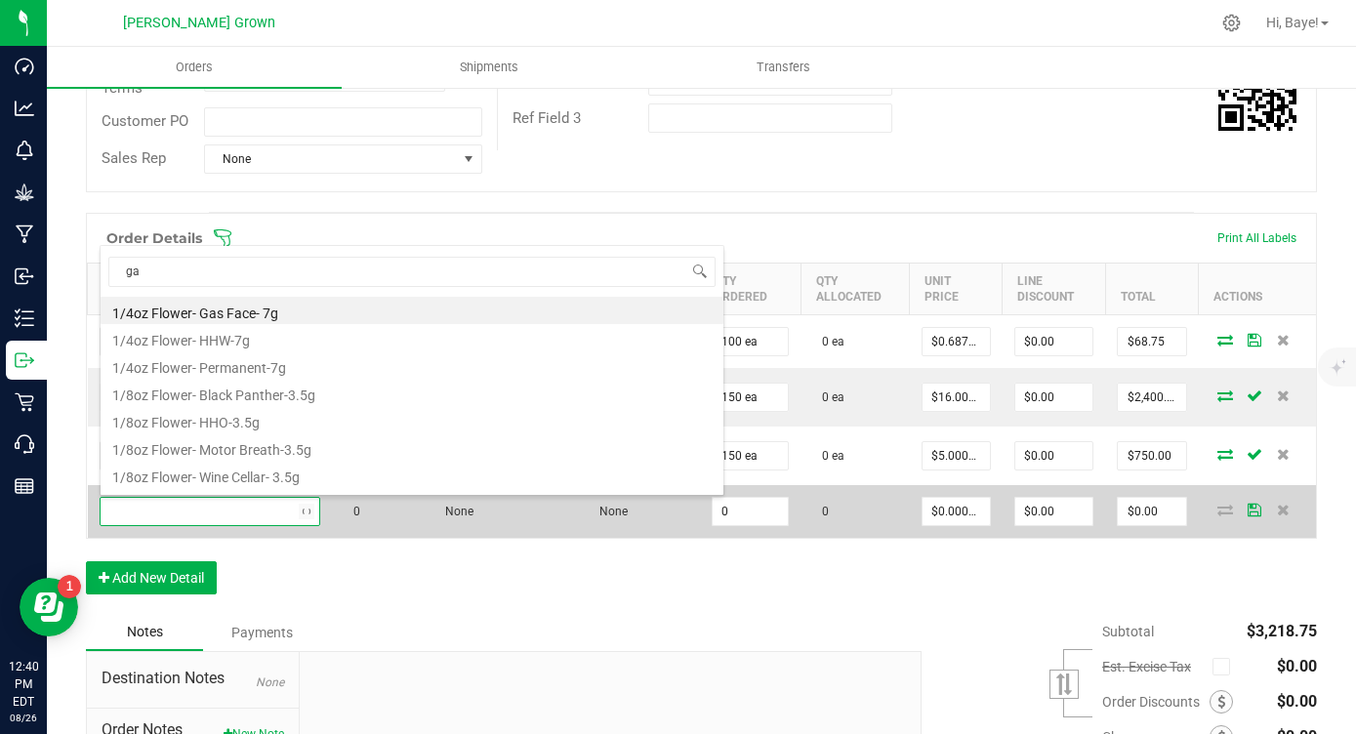
type input "gas"
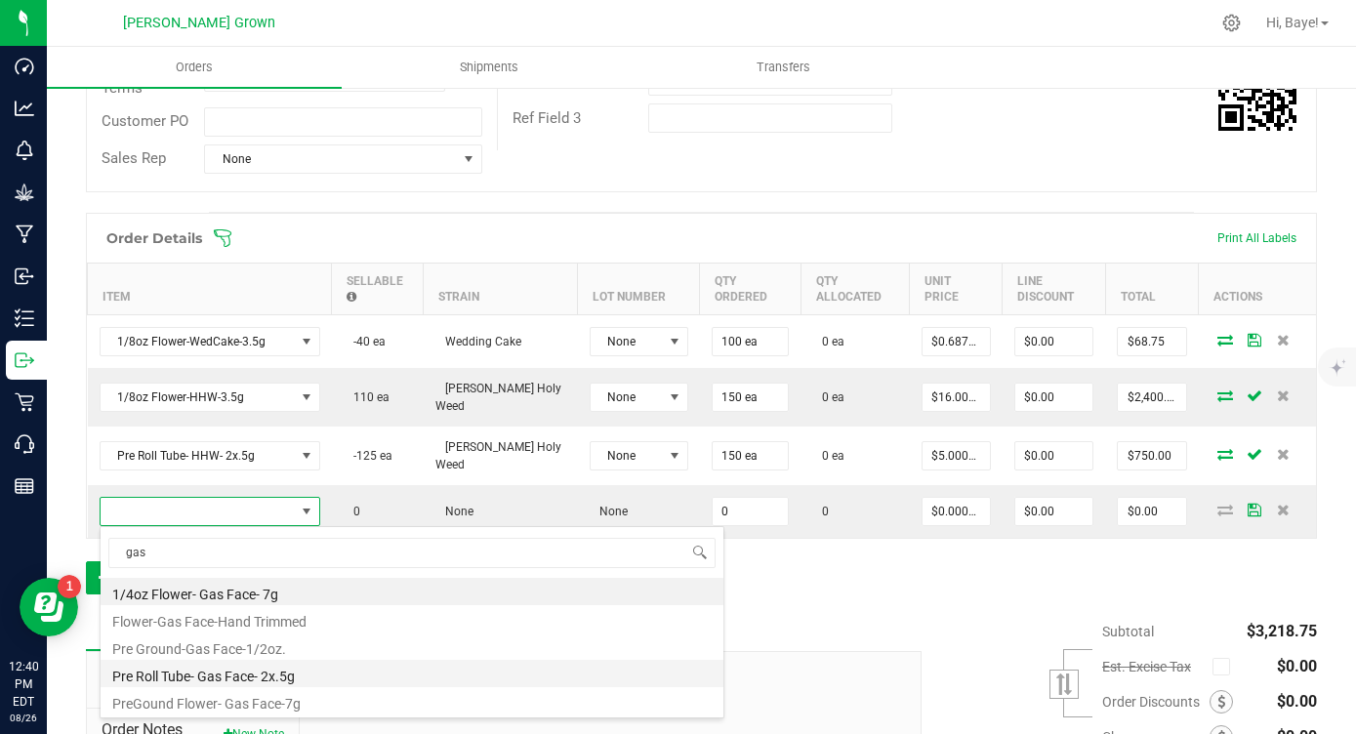
click at [266, 678] on li "Pre Roll Tube- Gas Face- 2x.5g" at bounding box center [412, 673] width 623 height 27
type input "0 ea"
type input "$6.00000"
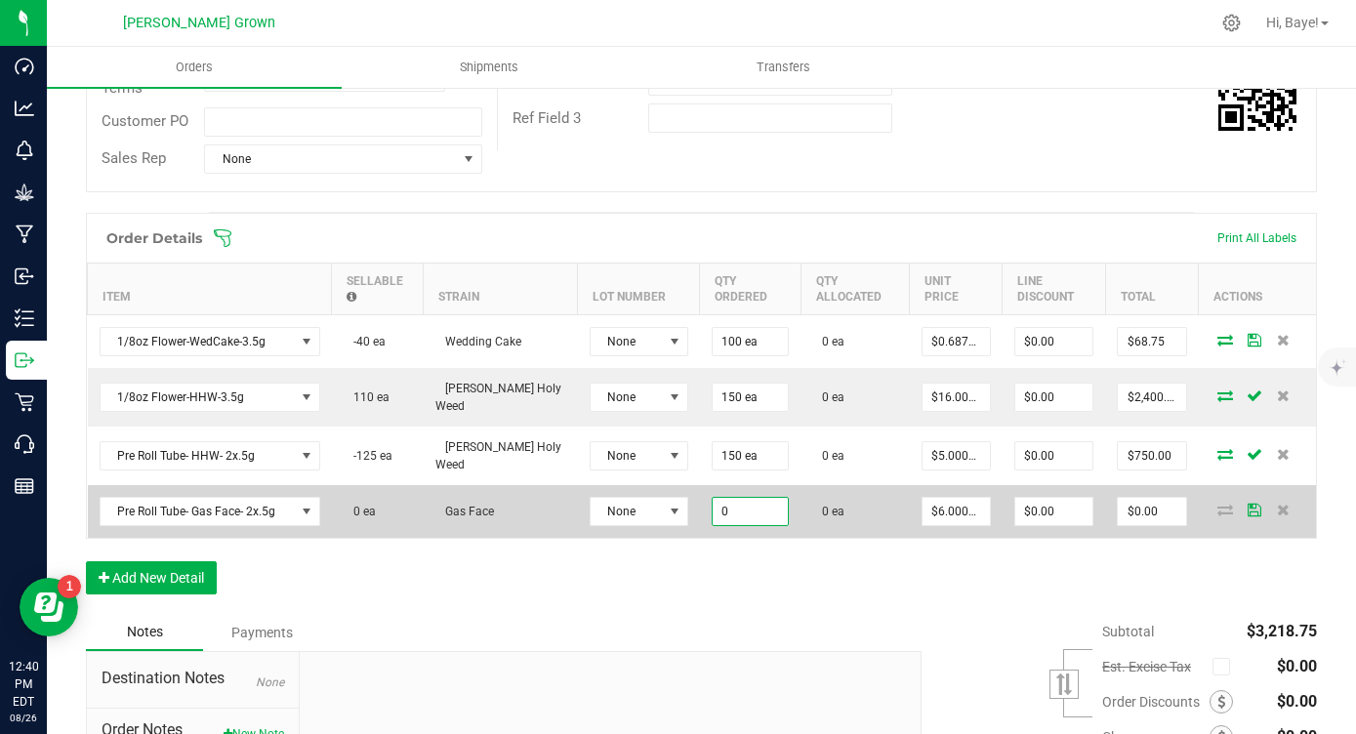
click at [713, 518] on input "0" at bounding box center [751, 511] width 76 height 27
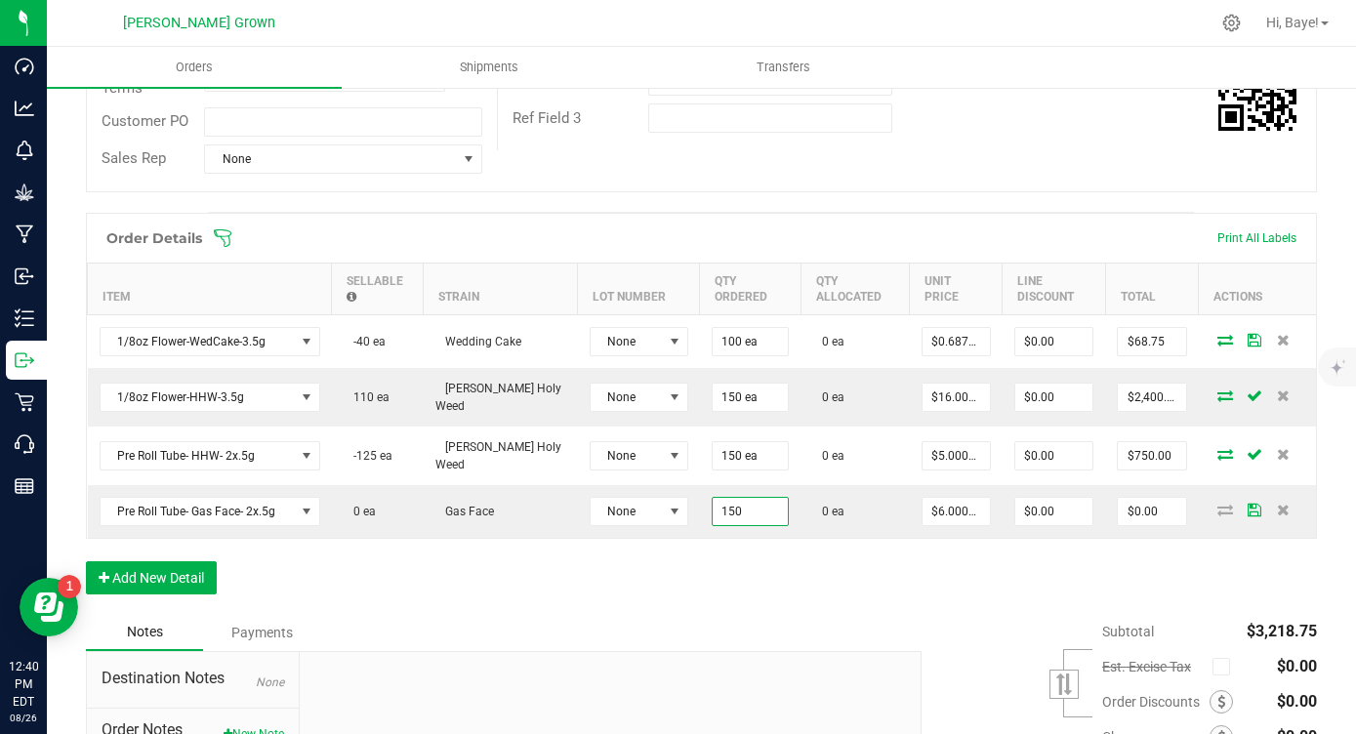
type input "150 ea"
type input "$900.00"
click at [683, 568] on div "Order Details Print All Labels Item Sellable Strain Lot Number Qty Ordered Qty …" at bounding box center [701, 413] width 1231 height 401
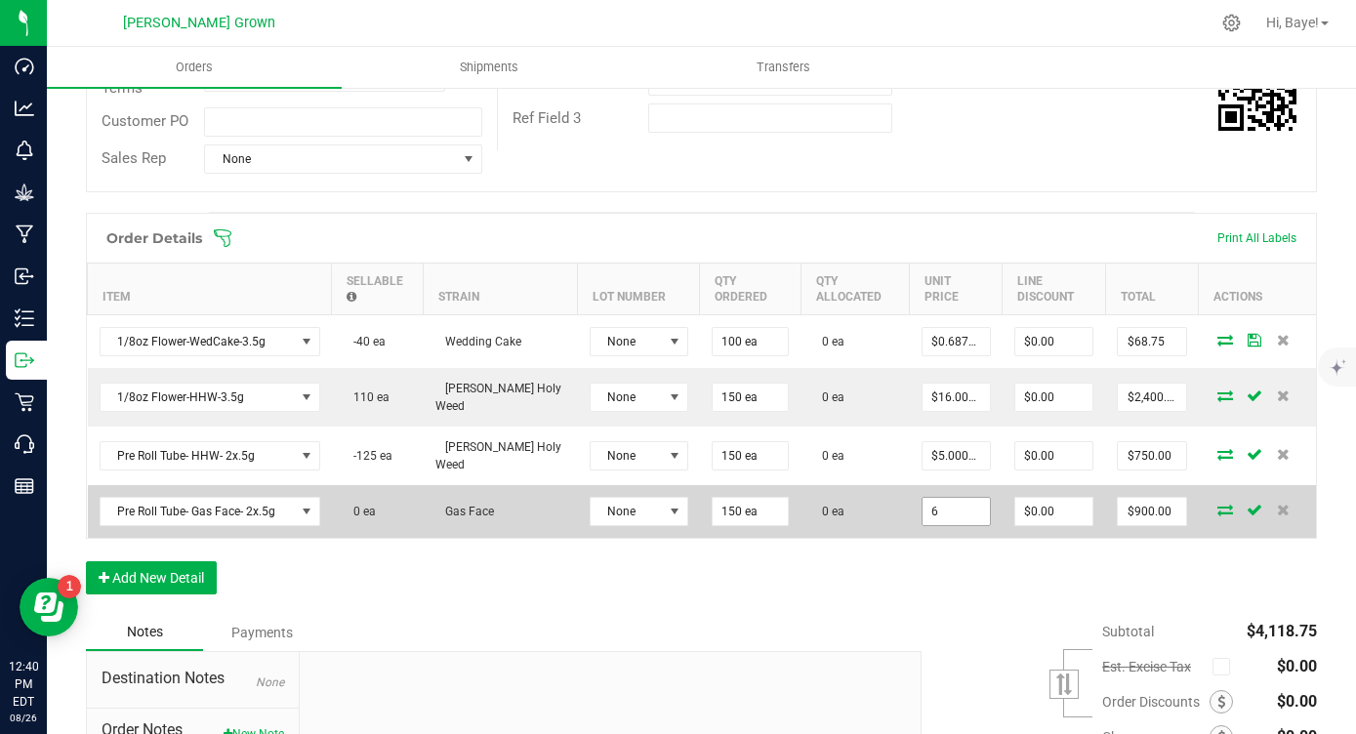
click at [923, 510] on input "6" at bounding box center [956, 511] width 67 height 27
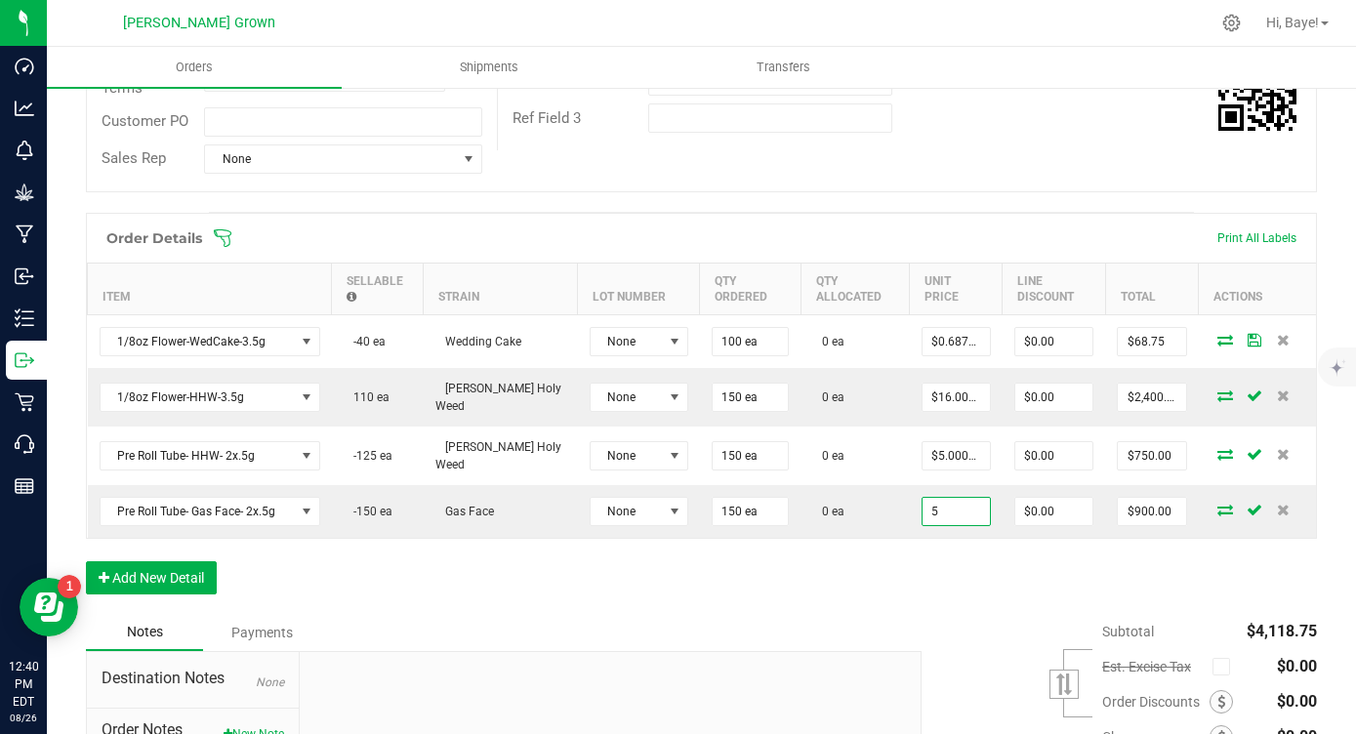
type input "$5.00000"
type input "$750.00"
click at [884, 580] on div "Order Details Print All Labels Item Sellable Strain Lot Number Qty Ordered Qty …" at bounding box center [701, 413] width 1231 height 401
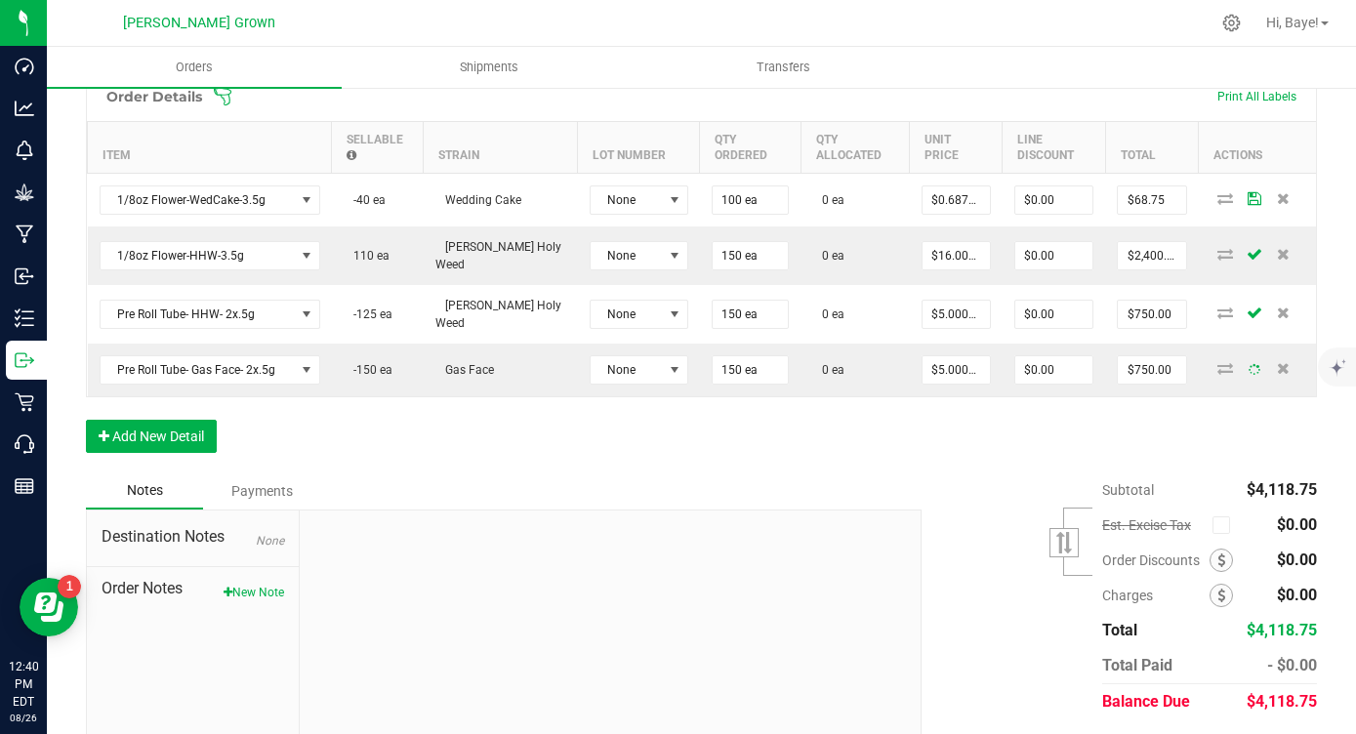
scroll to position [539, 0]
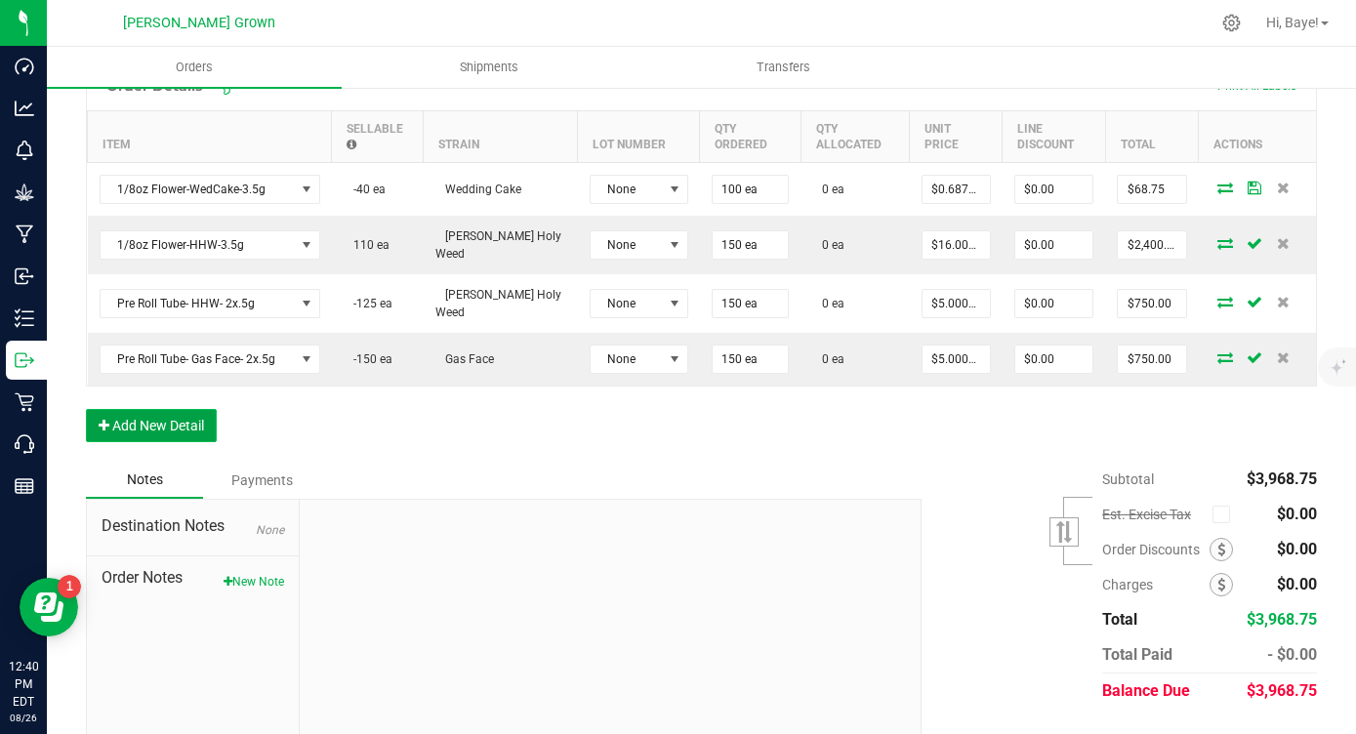
click at [192, 432] on button "Add New Detail" at bounding box center [151, 425] width 131 height 33
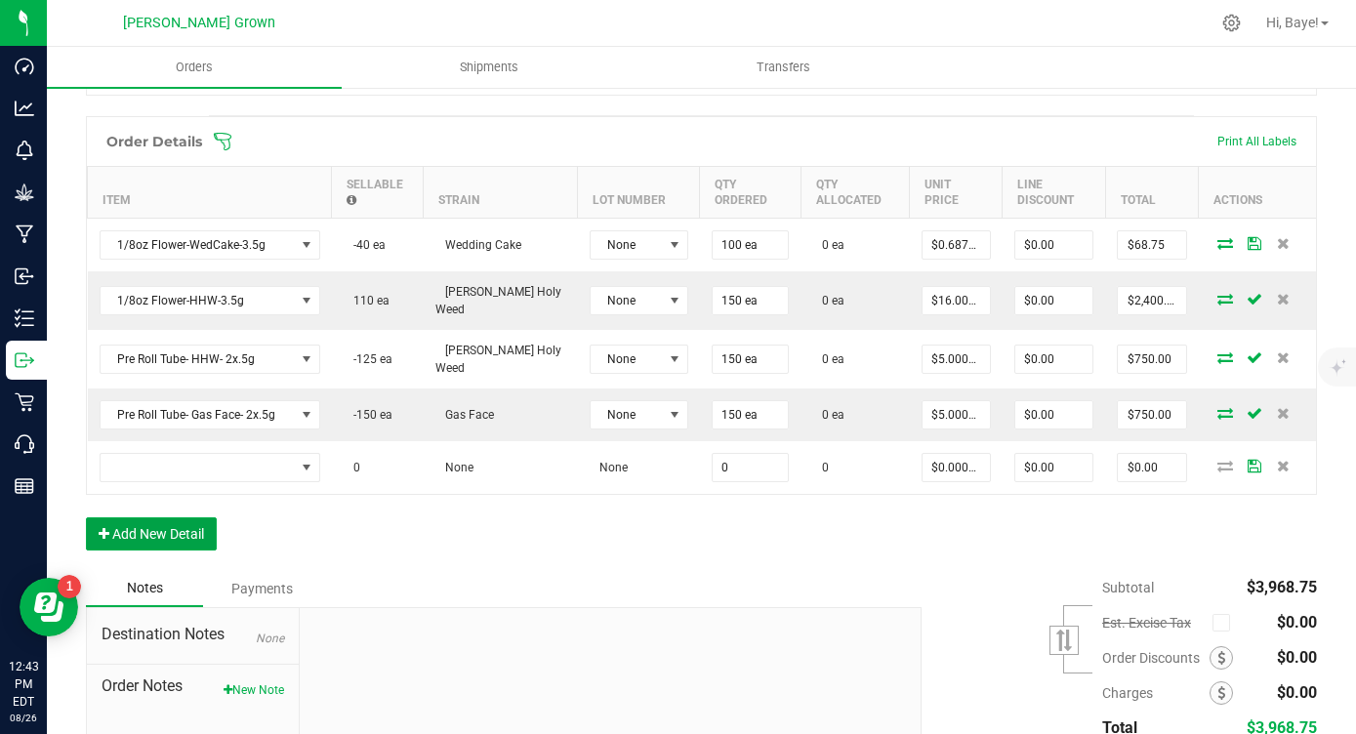
scroll to position [480, 0]
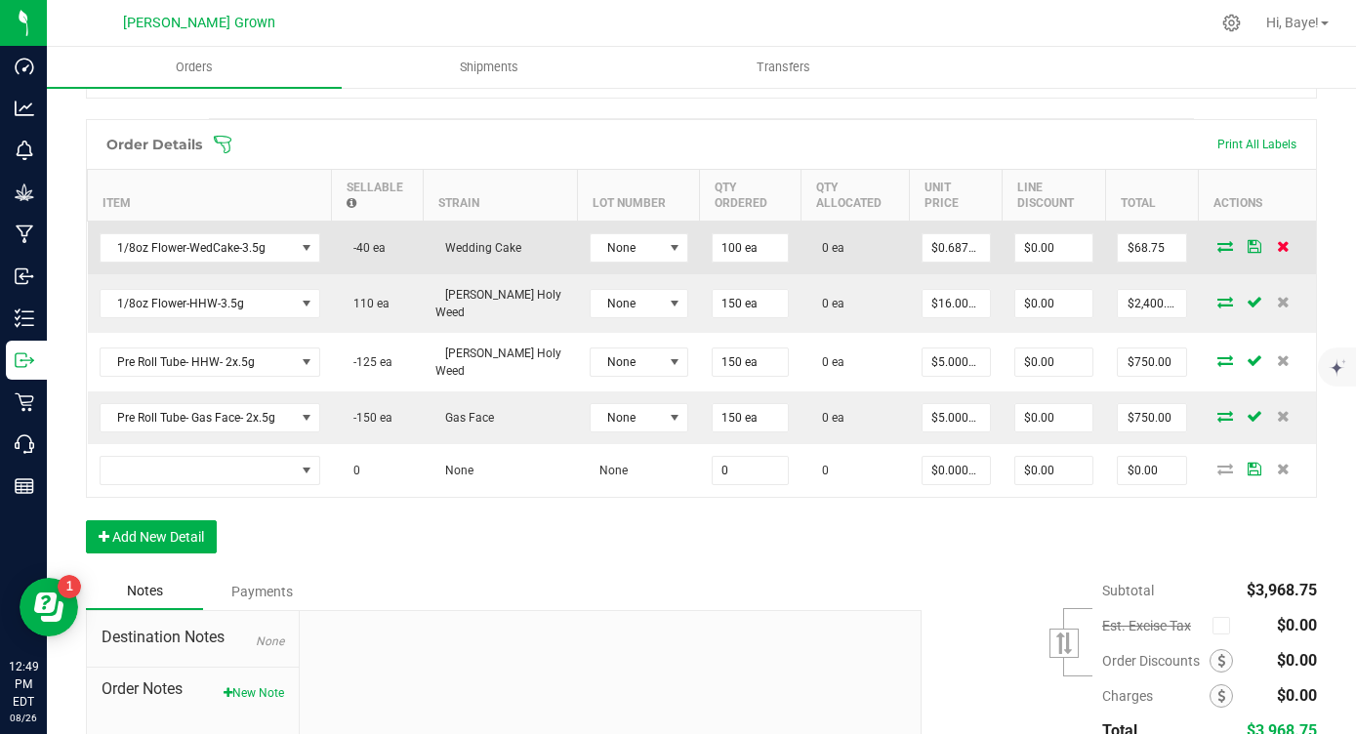
click at [1284, 250] on icon at bounding box center [1283, 246] width 13 height 12
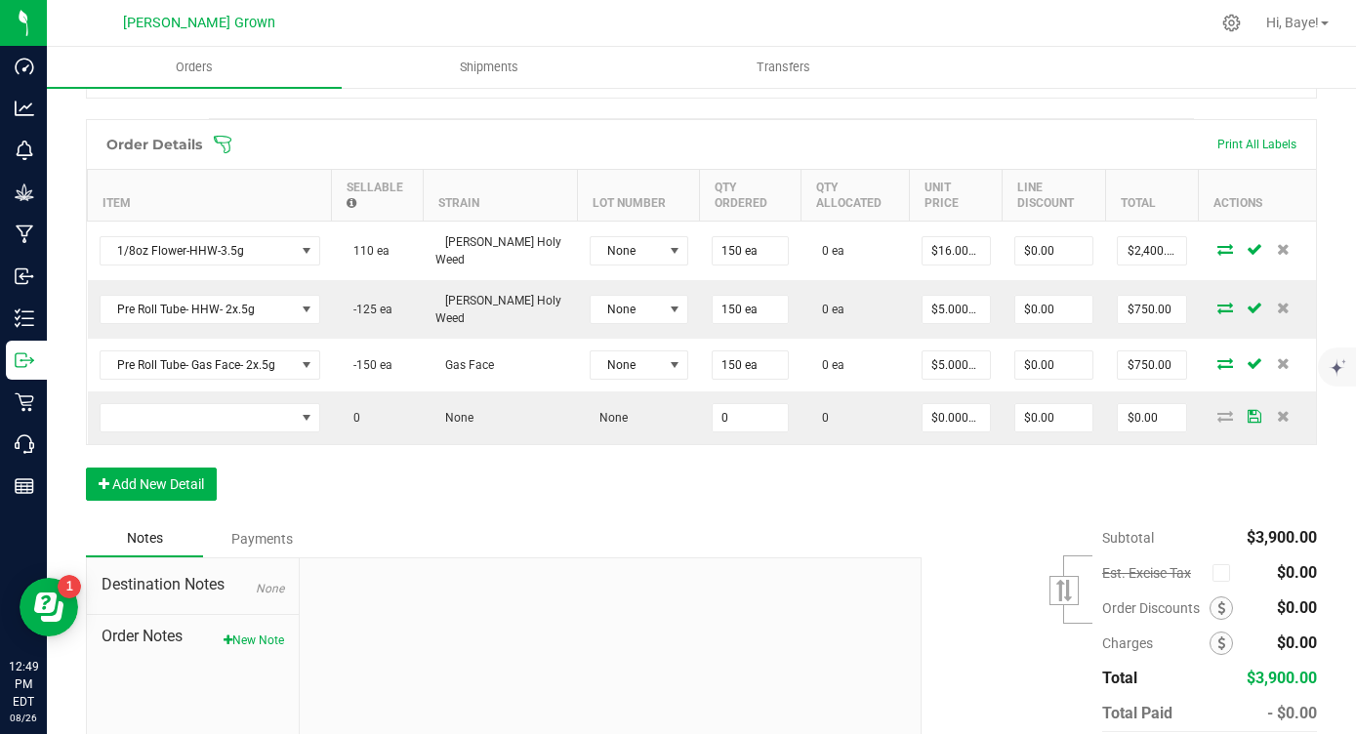
click at [1284, 250] on icon at bounding box center [1283, 249] width 13 height 12
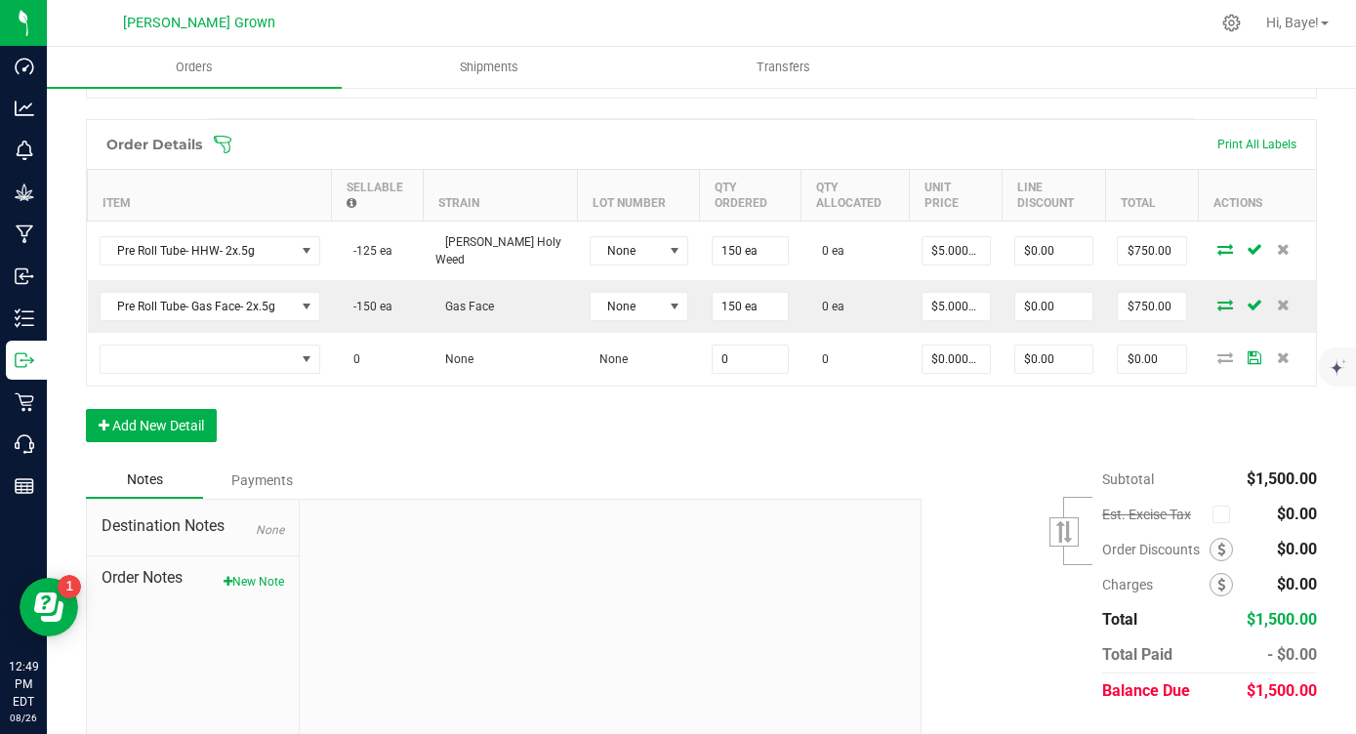
click at [1284, 250] on icon at bounding box center [1283, 249] width 13 height 12
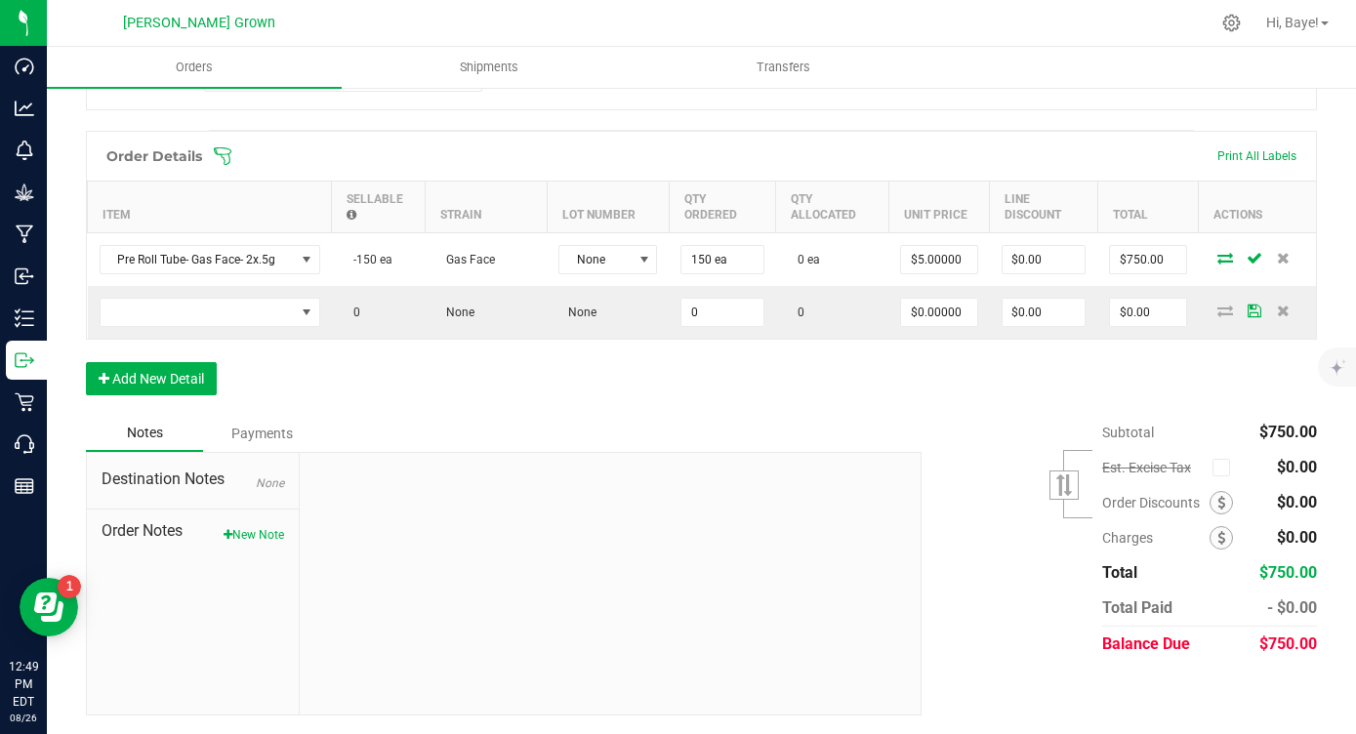
click at [1284, 252] on icon at bounding box center [1283, 258] width 13 height 12
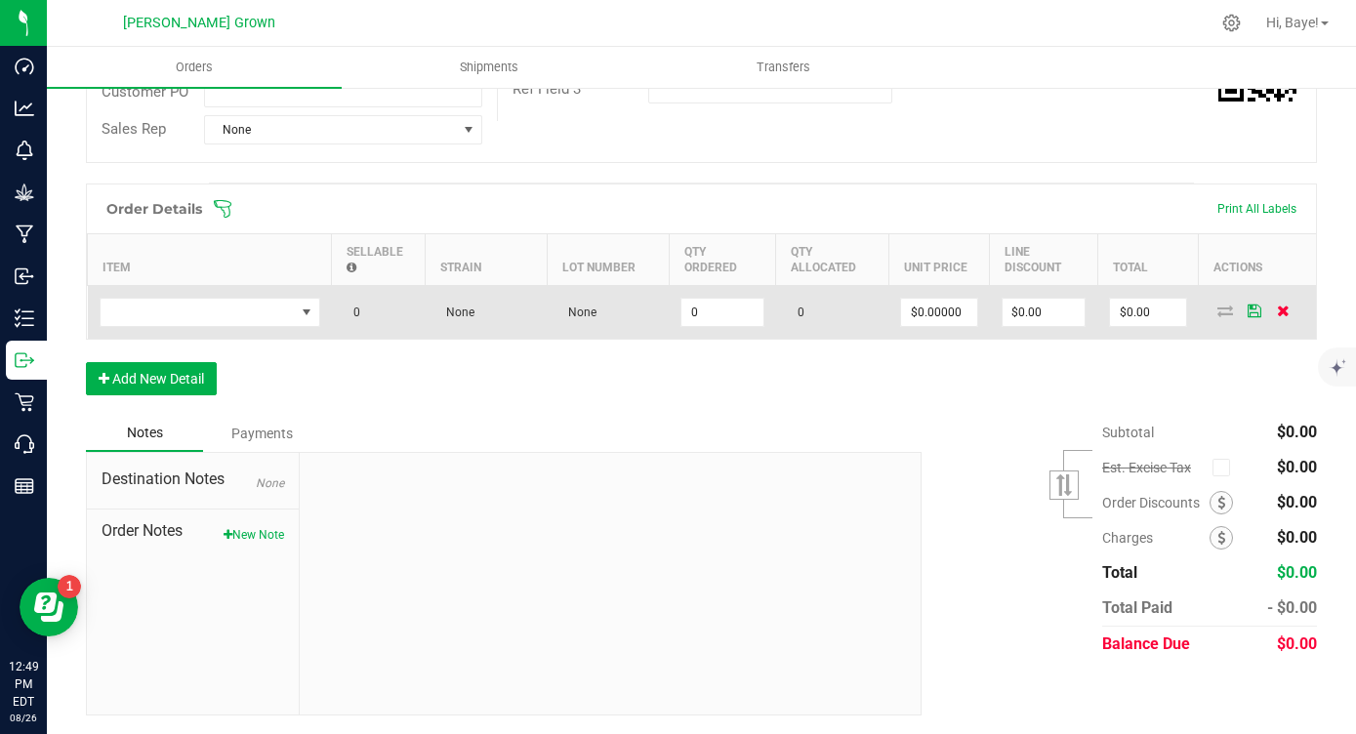
click at [1286, 315] on icon at bounding box center [1283, 311] width 13 height 12
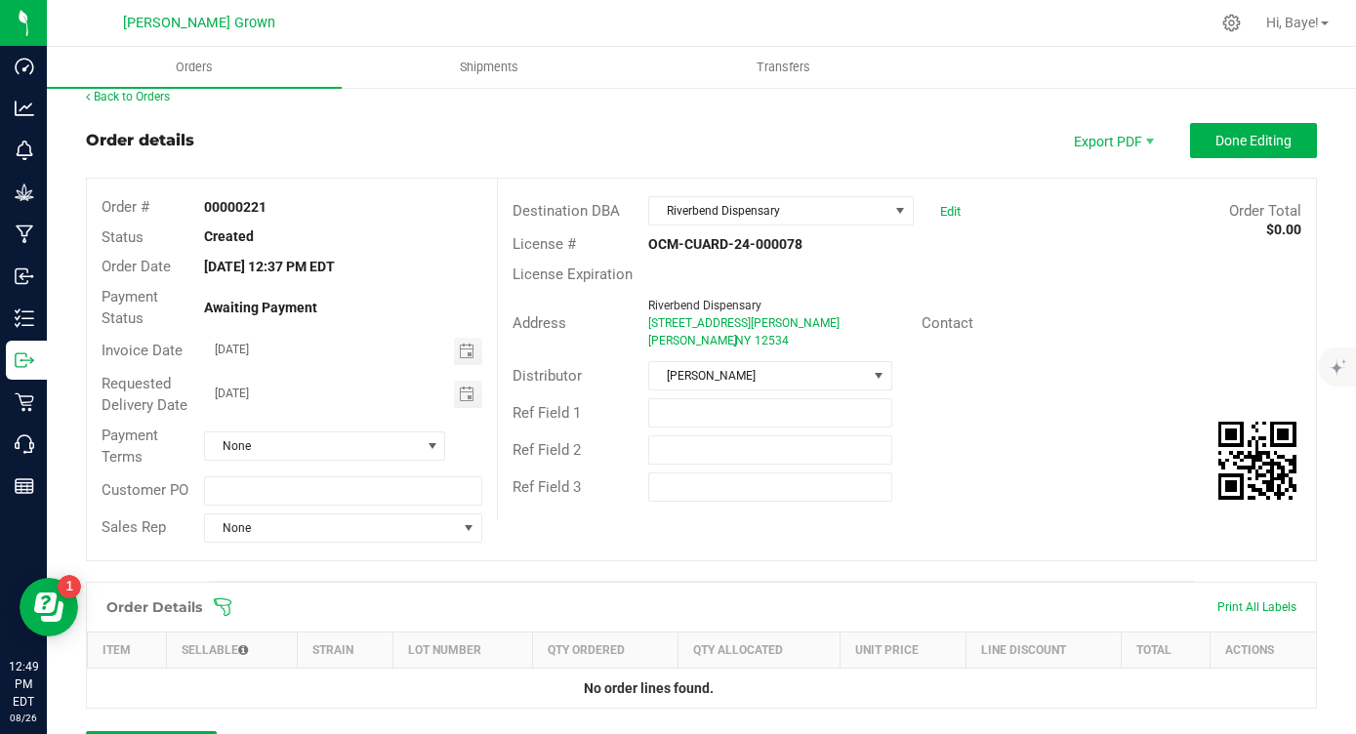
scroll to position [0, 0]
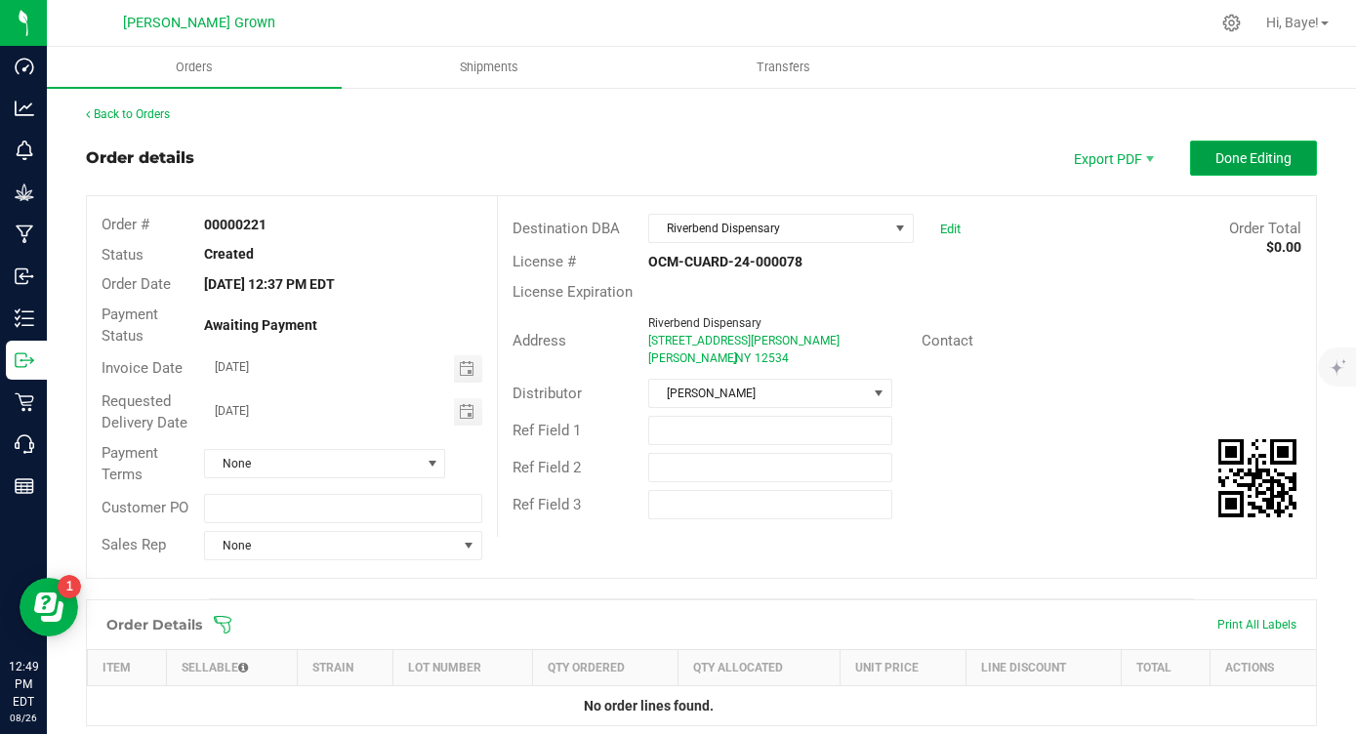
click at [1250, 167] on button "Done Editing" at bounding box center [1253, 158] width 127 height 35
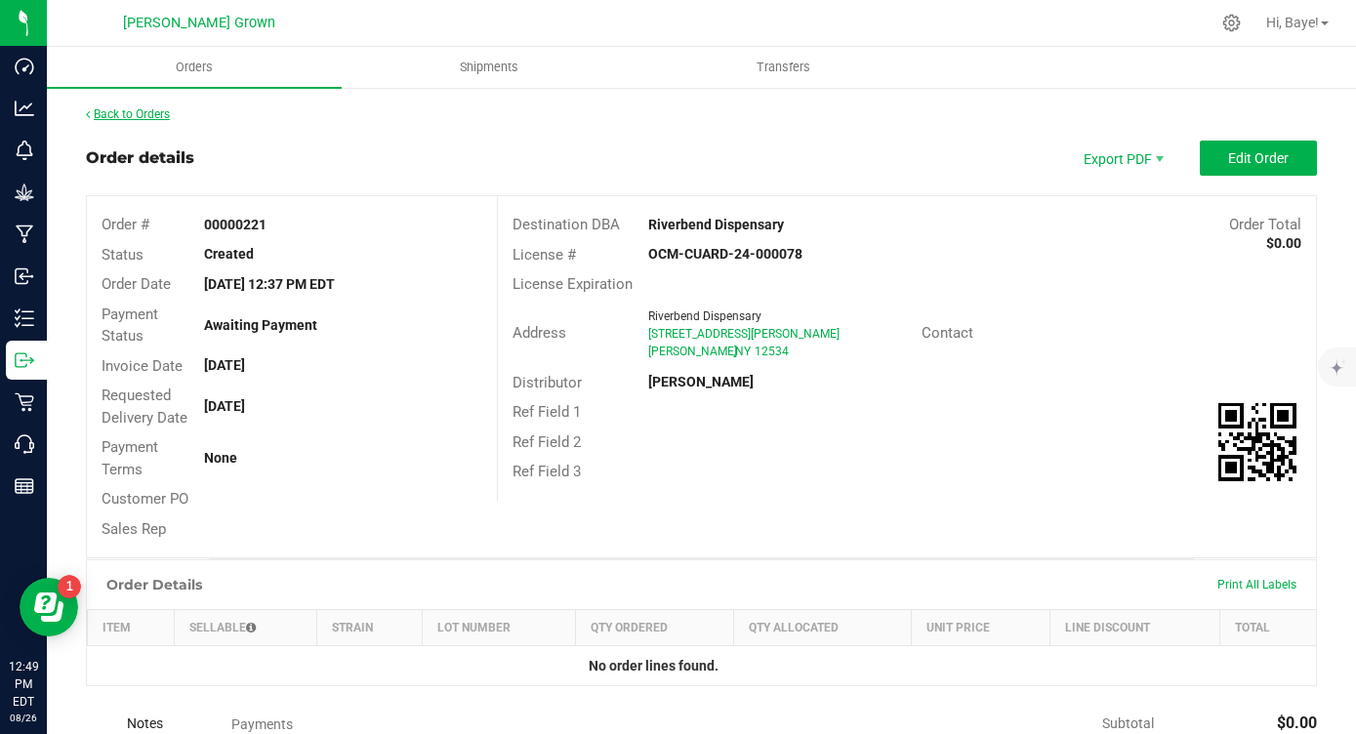
click at [116, 116] on link "Back to Orders" at bounding box center [128, 114] width 84 height 14
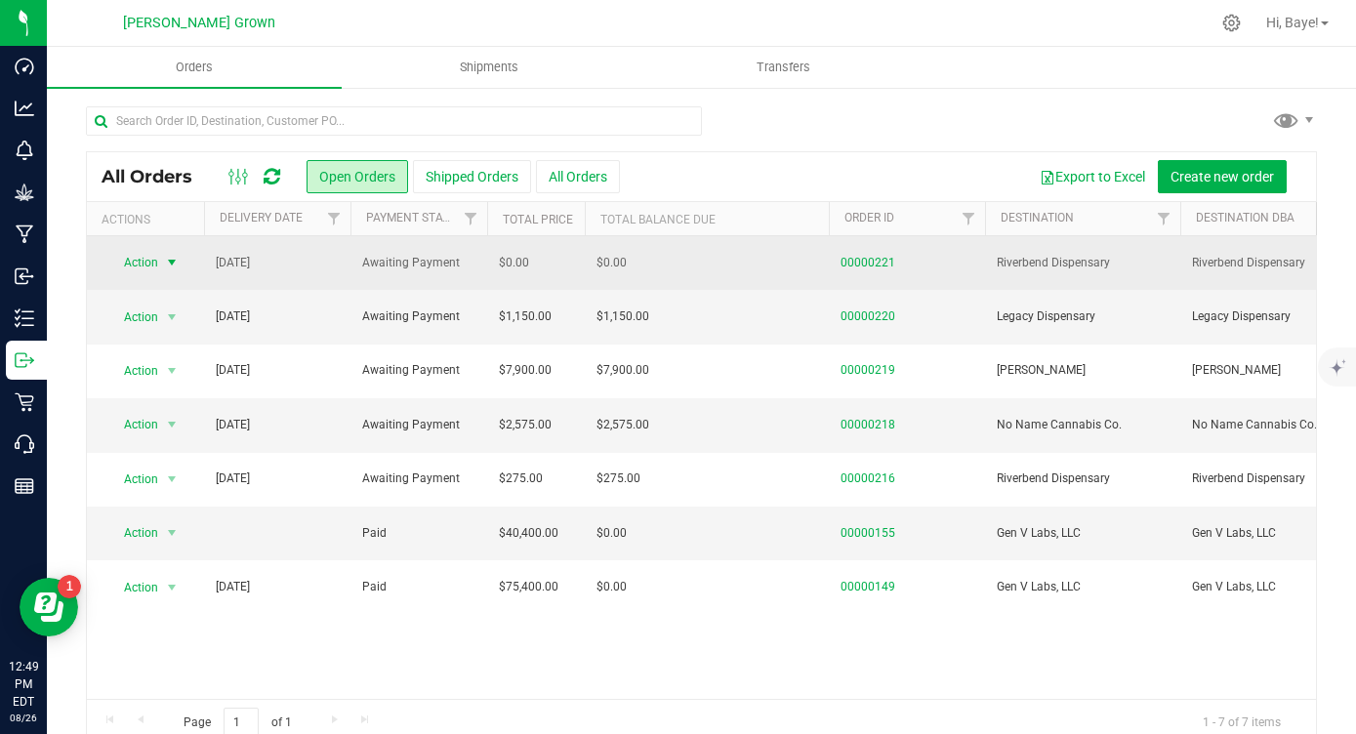
click at [167, 263] on span "select" at bounding box center [172, 263] width 16 height 16
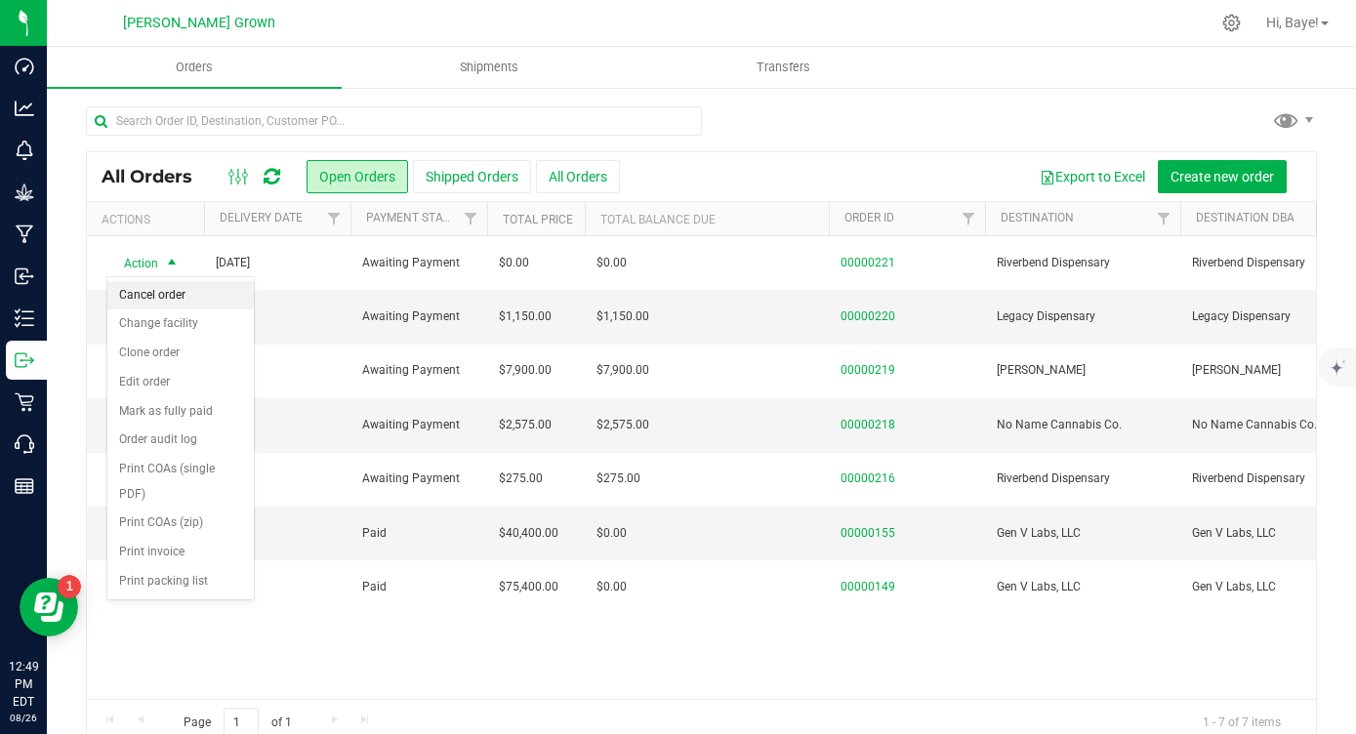
click at [183, 301] on li "Cancel order" at bounding box center [180, 295] width 146 height 29
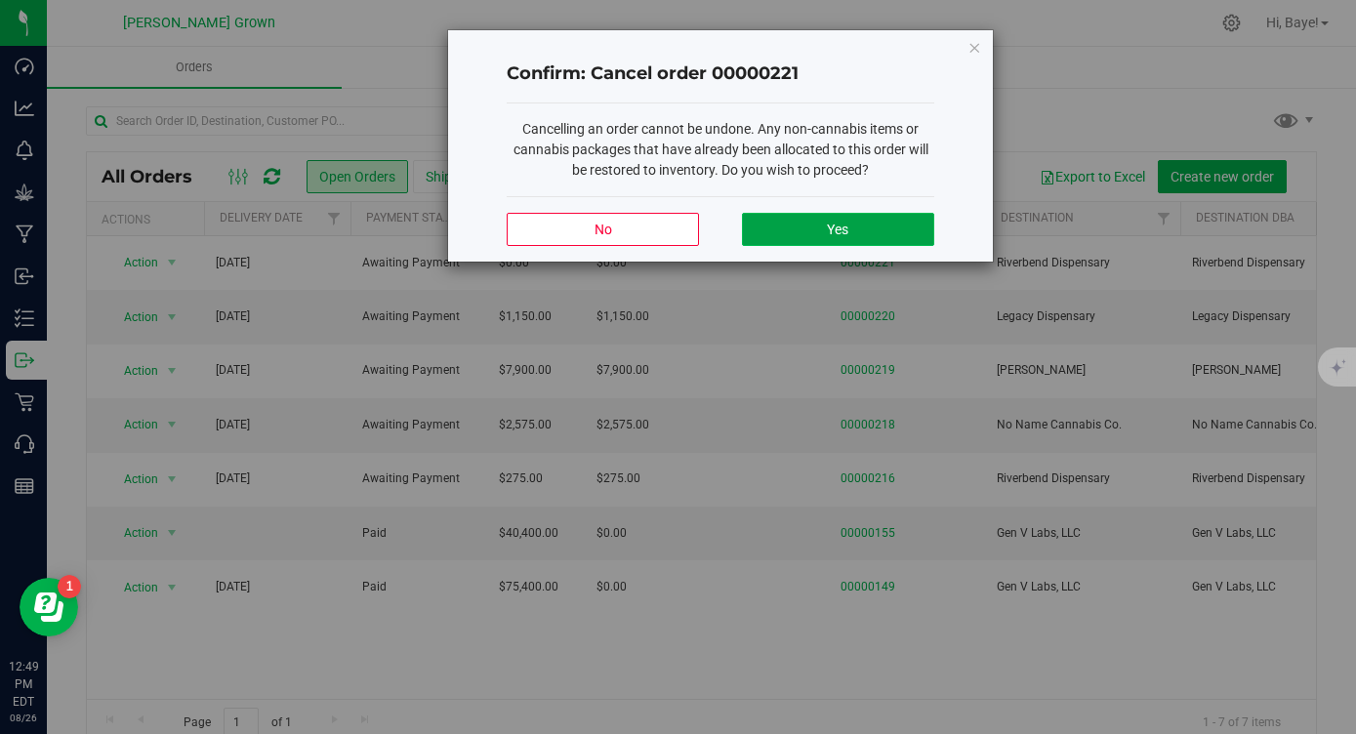
click at [855, 228] on button "Yes" at bounding box center [838, 229] width 192 height 33
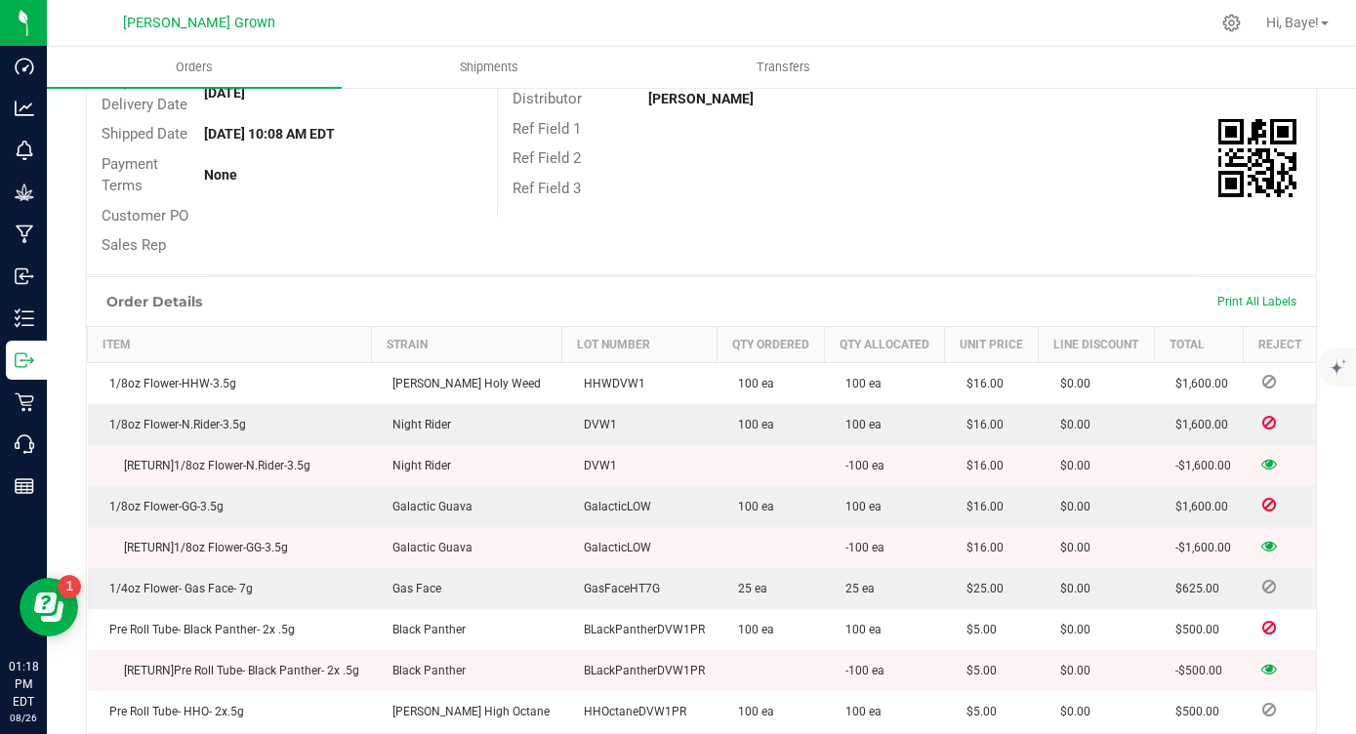
scroll to position [279, 0]
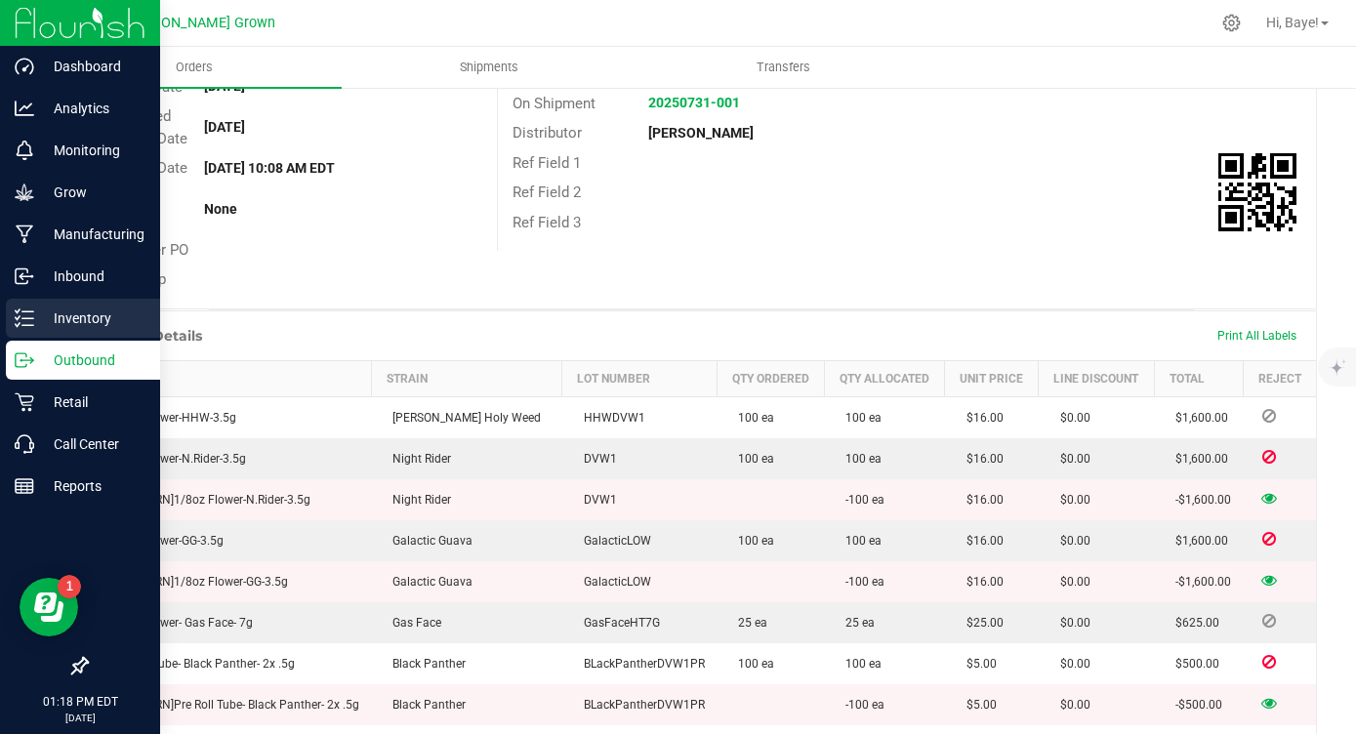
click at [41, 317] on p "Inventory" at bounding box center [92, 318] width 117 height 23
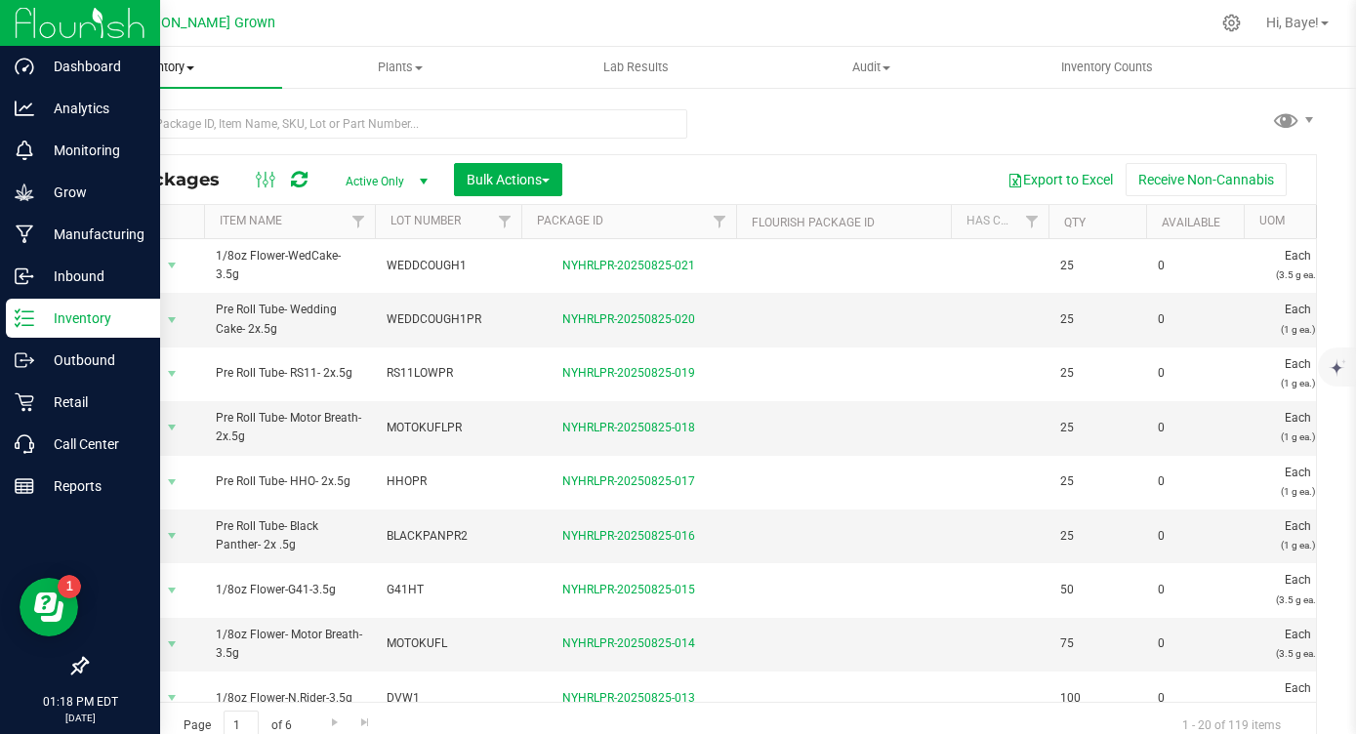
click at [185, 65] on span "Inventory" at bounding box center [164, 68] width 235 height 18
click at [164, 211] on span "From packages" at bounding box center [115, 211] width 137 height 17
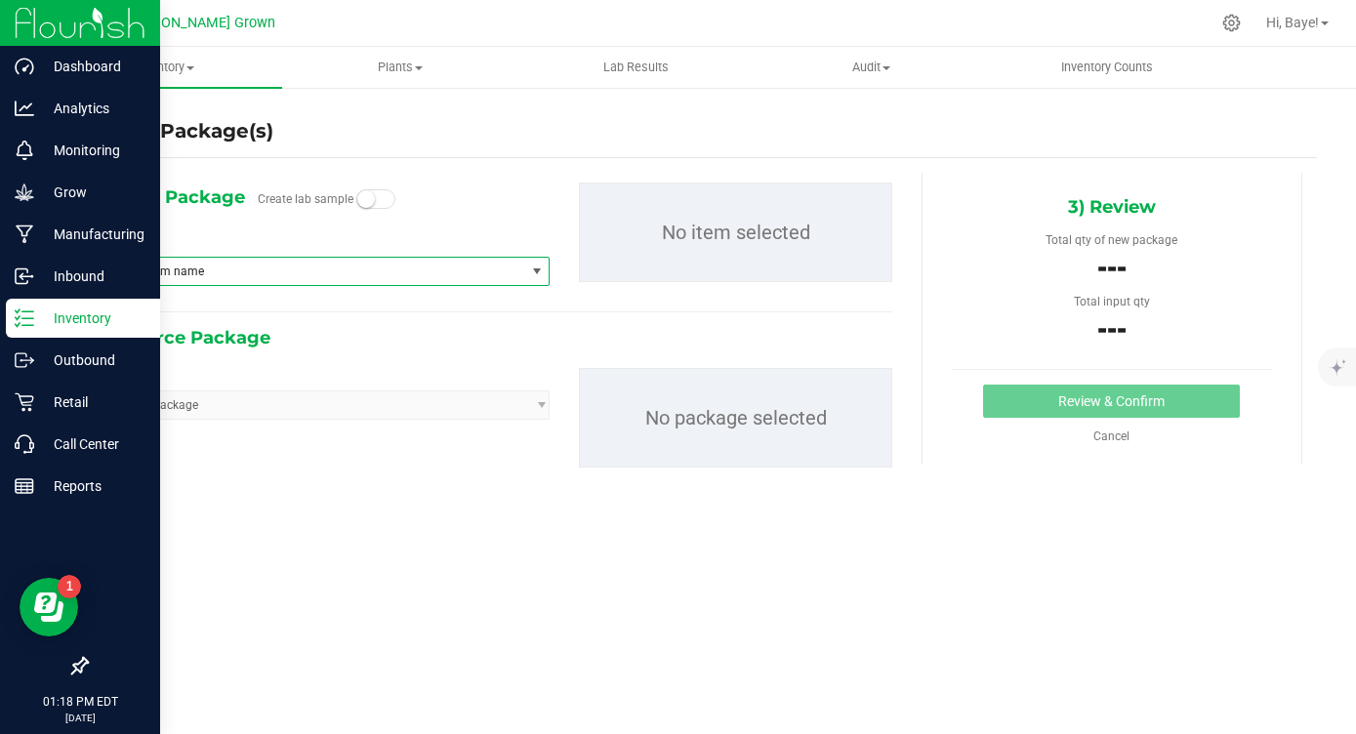
click at [268, 267] on span "Type item name" at bounding box center [313, 271] width 423 height 27
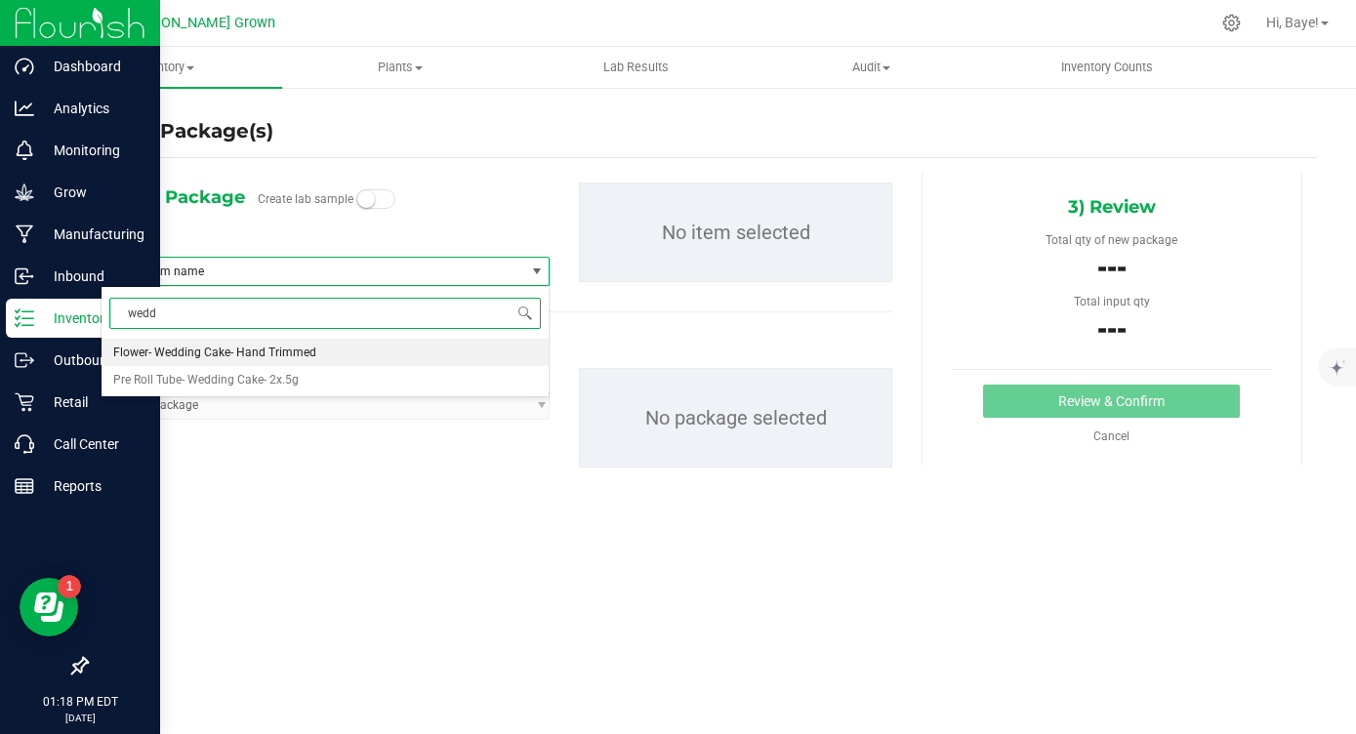
type input "wed"
click at [248, 356] on span "1/8oz Flower-WedCake-3.5g" at bounding box center [187, 353] width 148 height 14
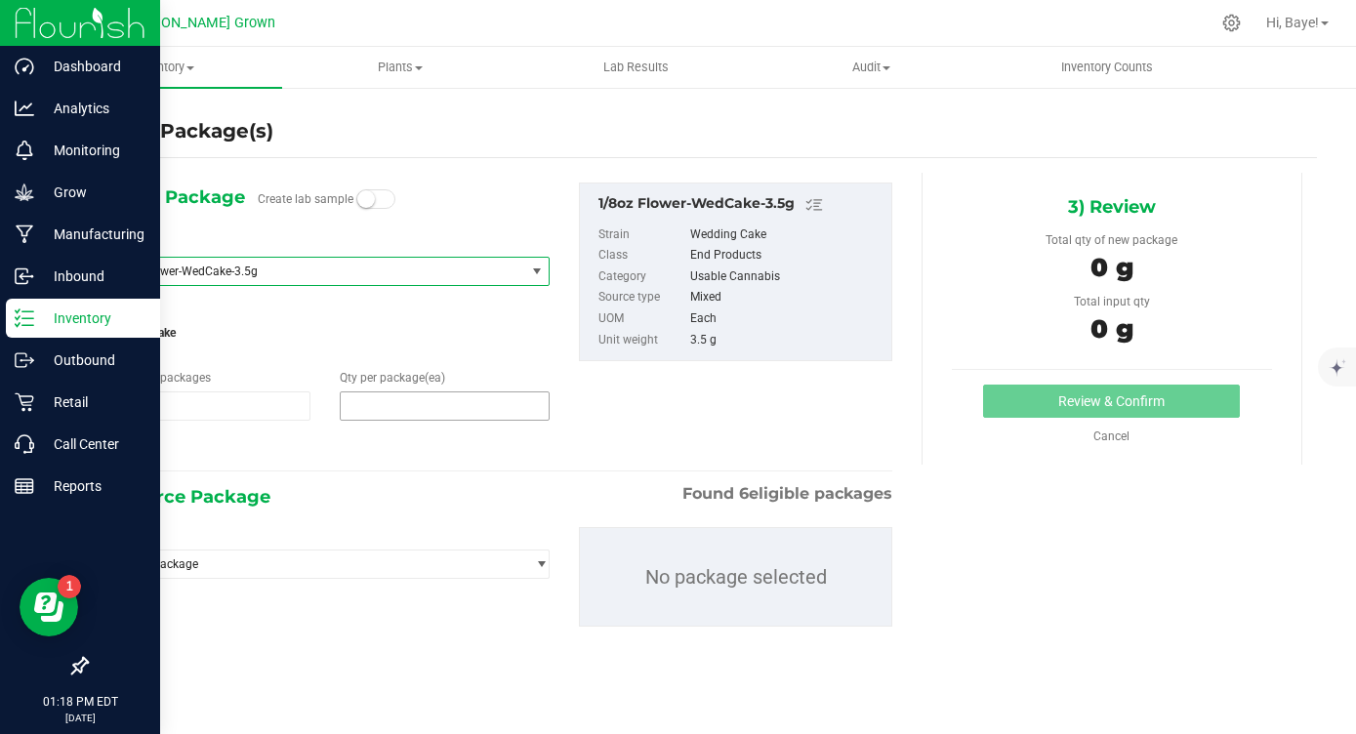
click at [408, 414] on span at bounding box center [445, 405] width 210 height 29
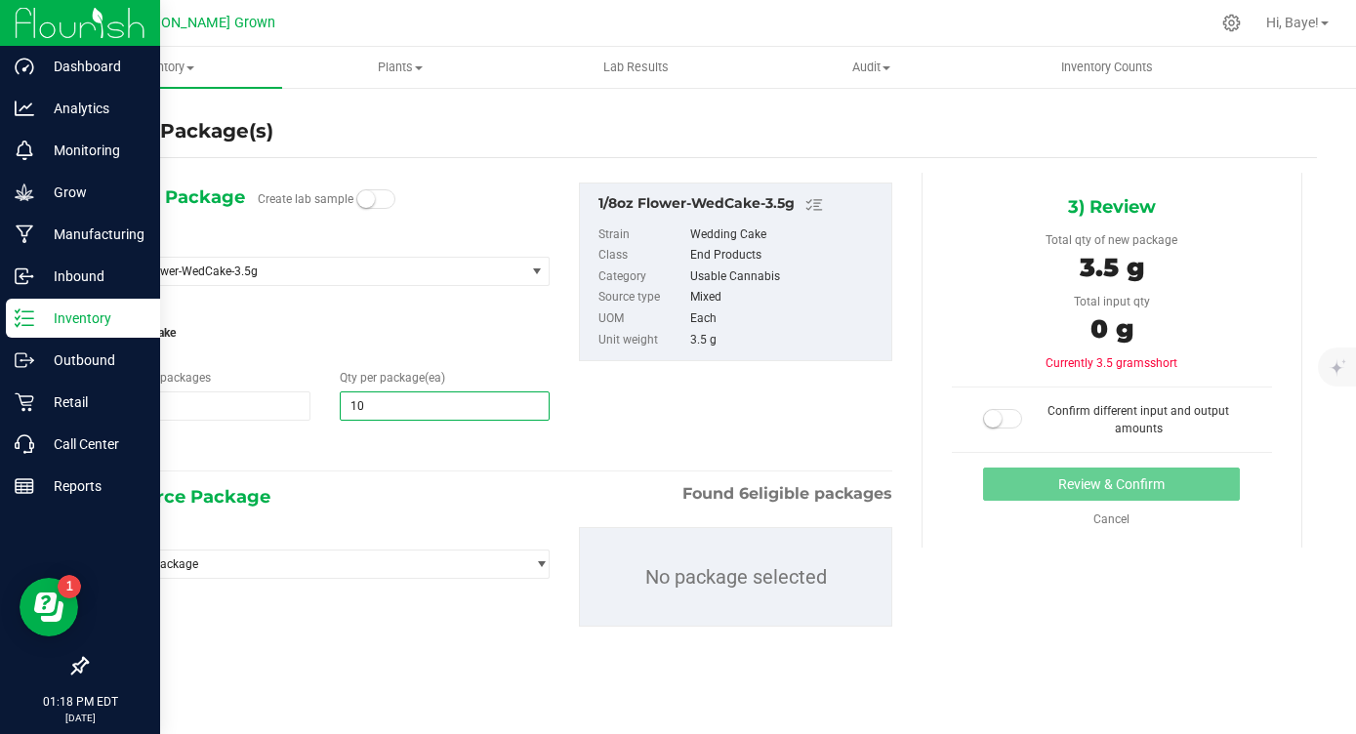
type input "100"
click at [463, 466] on div "1) New Package Create lab sample Select Item 1/8oz Flower-WedCake-3.5g 1/4oz Fl…" at bounding box center [496, 420] width 821 height 495
click at [434, 554] on span "Select package" at bounding box center [313, 564] width 423 height 27
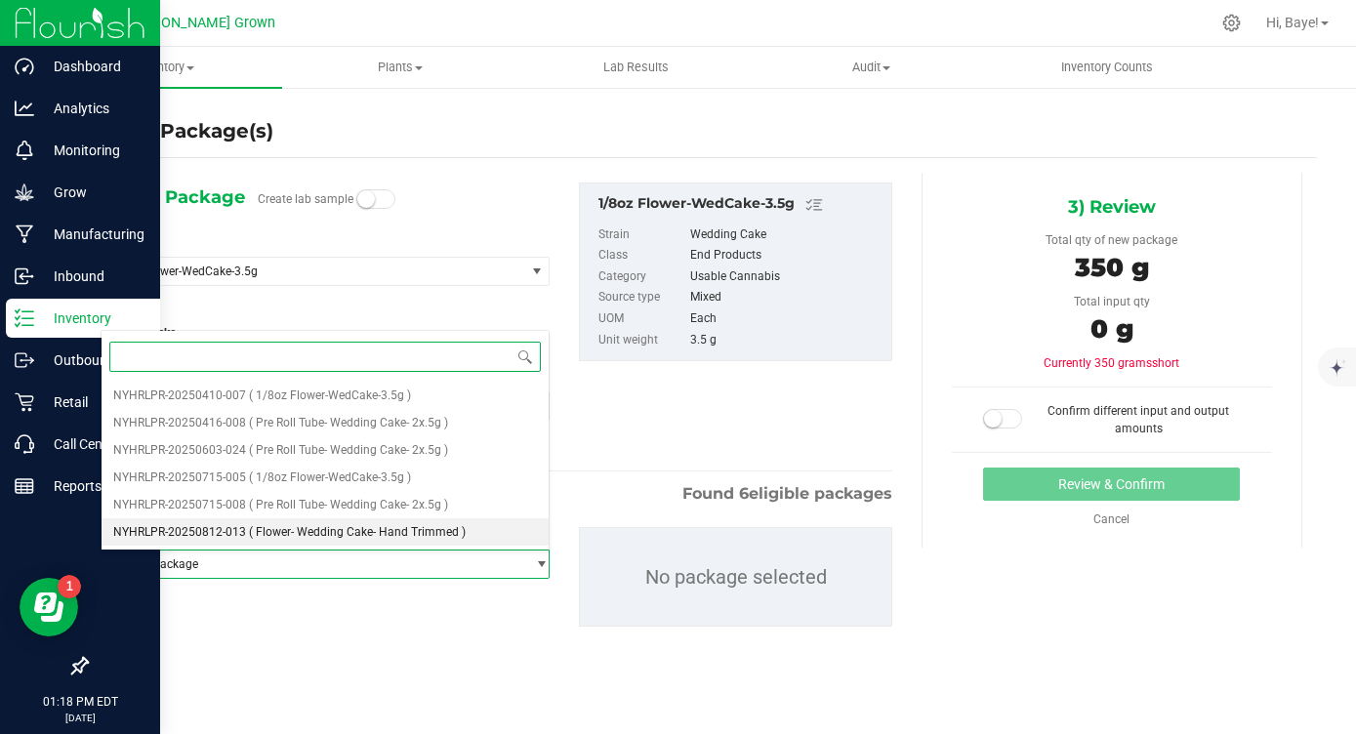
click at [437, 530] on span "( Flower- Wedding Cake- Hand Trimmed )" at bounding box center [357, 532] width 217 height 14
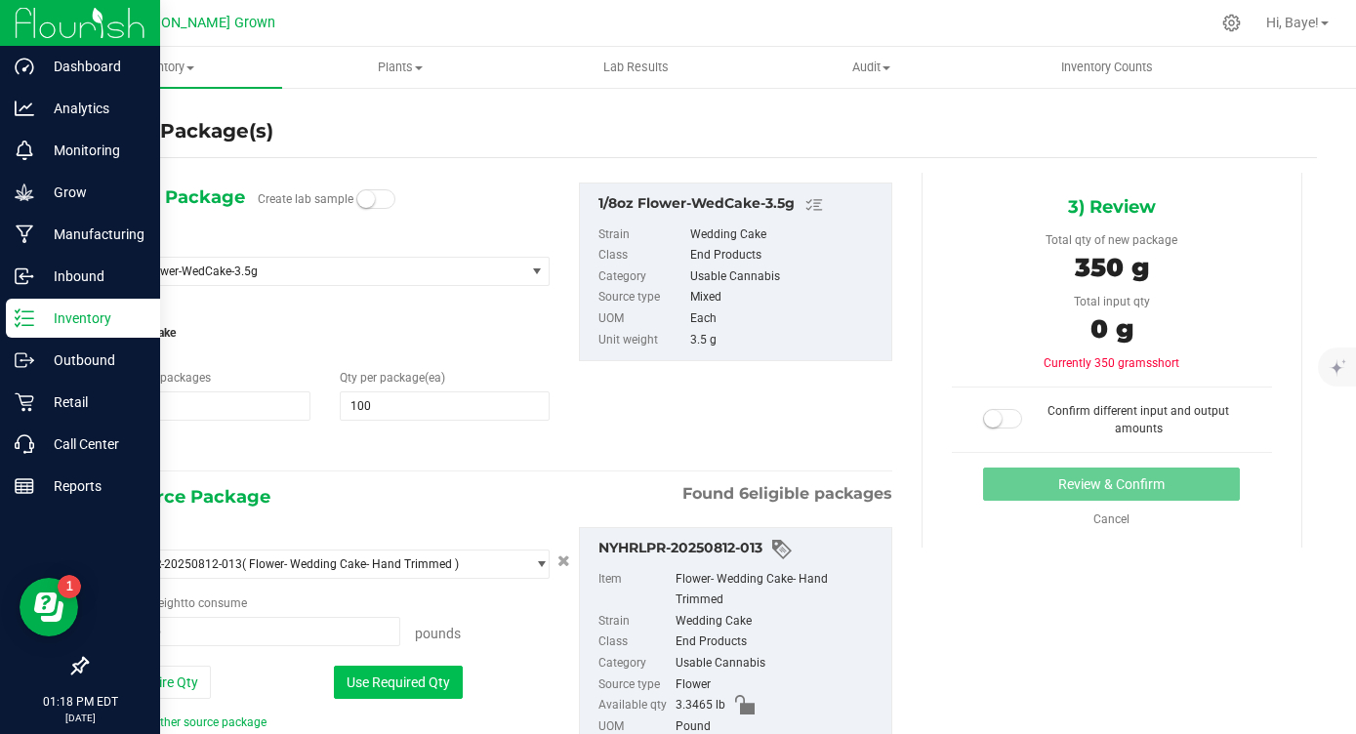
click at [409, 672] on button "Use Required Qty" at bounding box center [398, 682] width 129 height 33
type input "0.7716 lb"
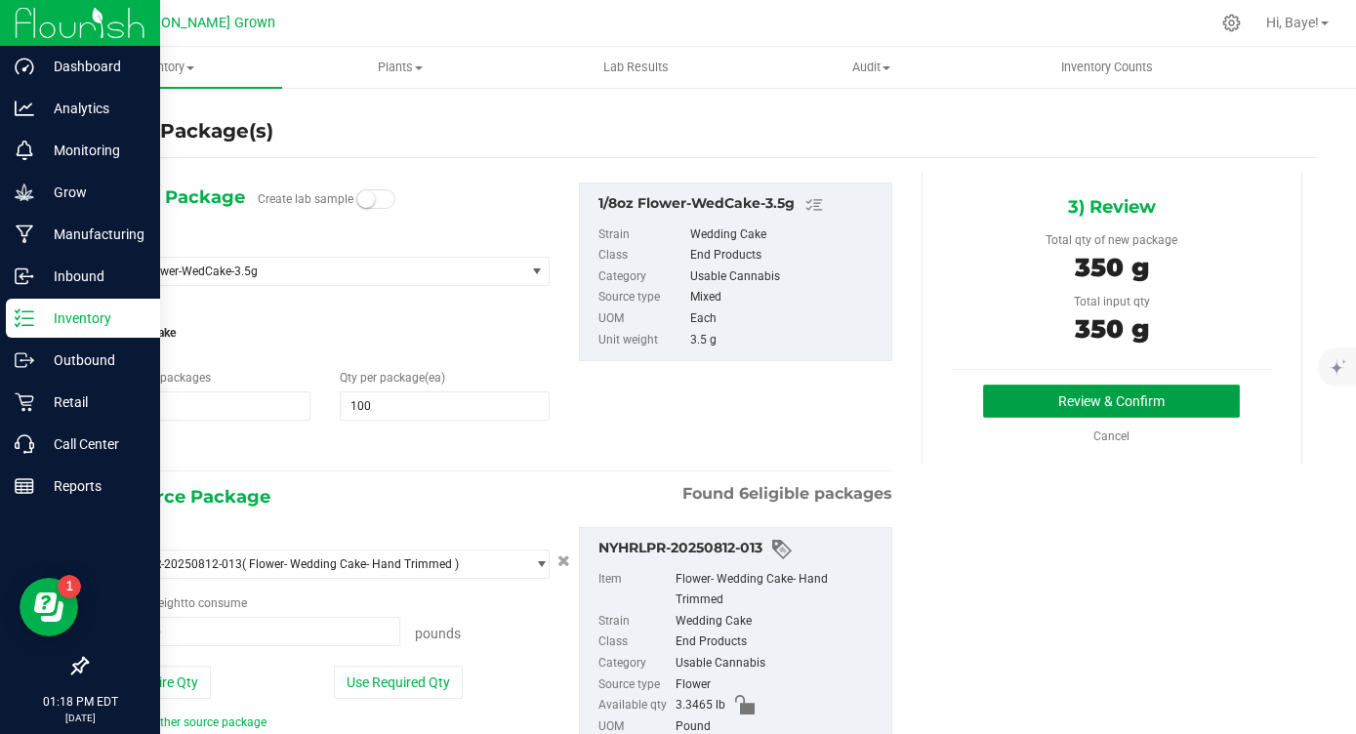
click at [1128, 393] on button "Review & Confirm" at bounding box center [1111, 401] width 257 height 33
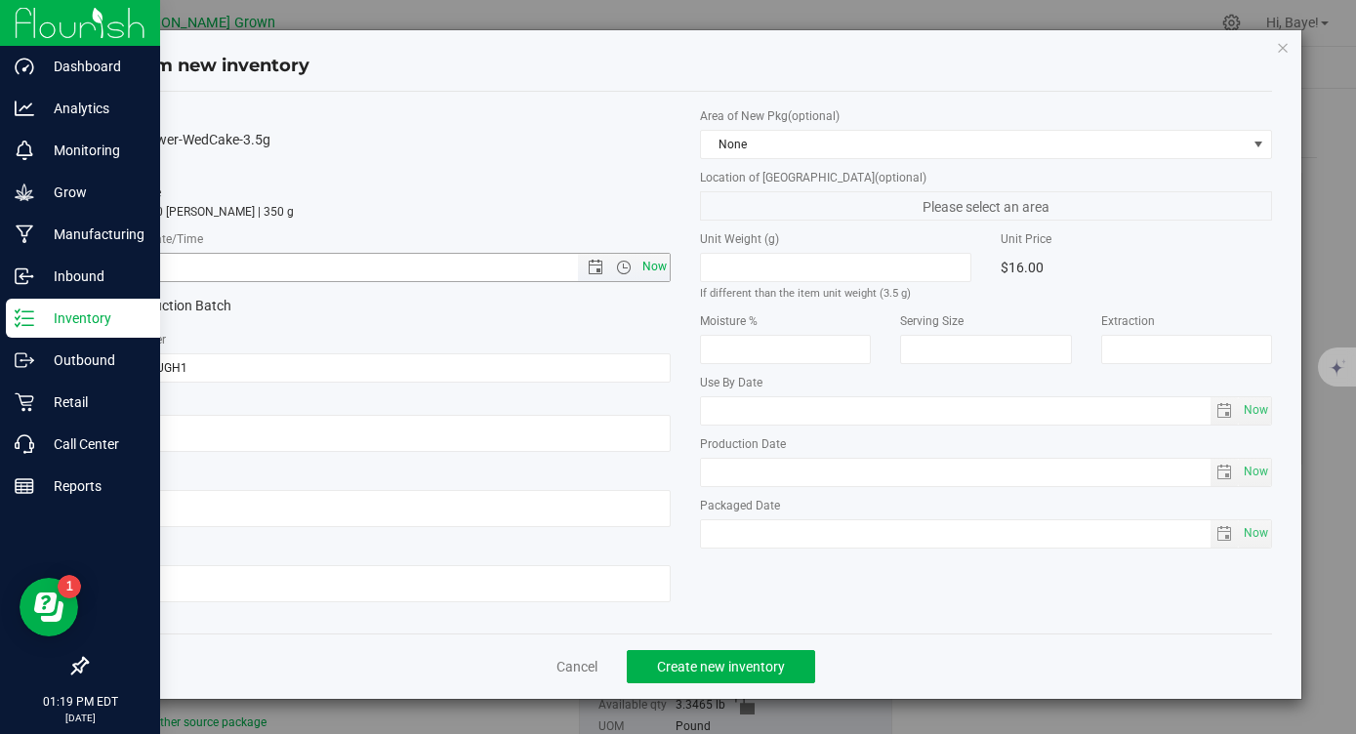
click at [654, 267] on span "Now" at bounding box center [654, 267] width 33 height 28
type input "[DATE] 1:19 PM"
click at [1257, 416] on span "Now" at bounding box center [1255, 410] width 33 height 28
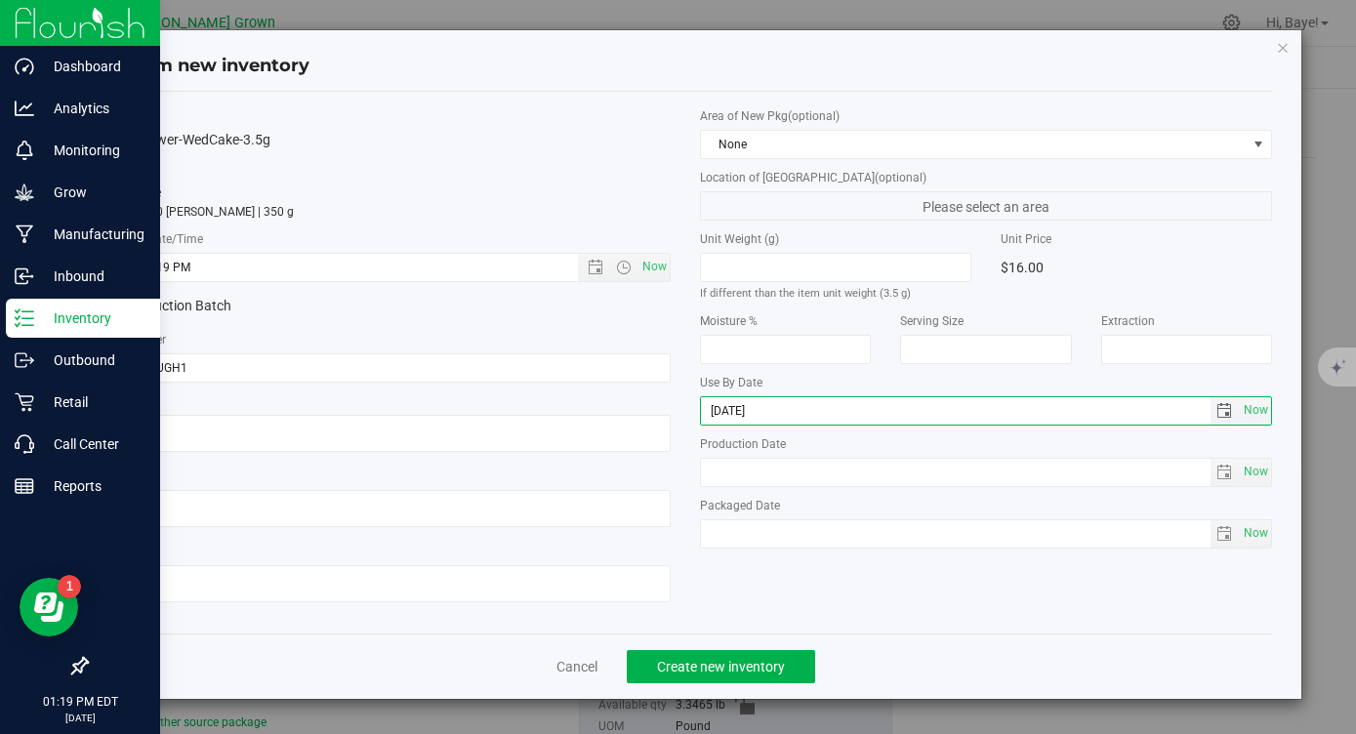
click at [736, 416] on input "[DATE]" at bounding box center [956, 410] width 510 height 27
type input "[DATE]"
click at [1261, 545] on span "Now" at bounding box center [1255, 533] width 33 height 28
type input "[DATE]"
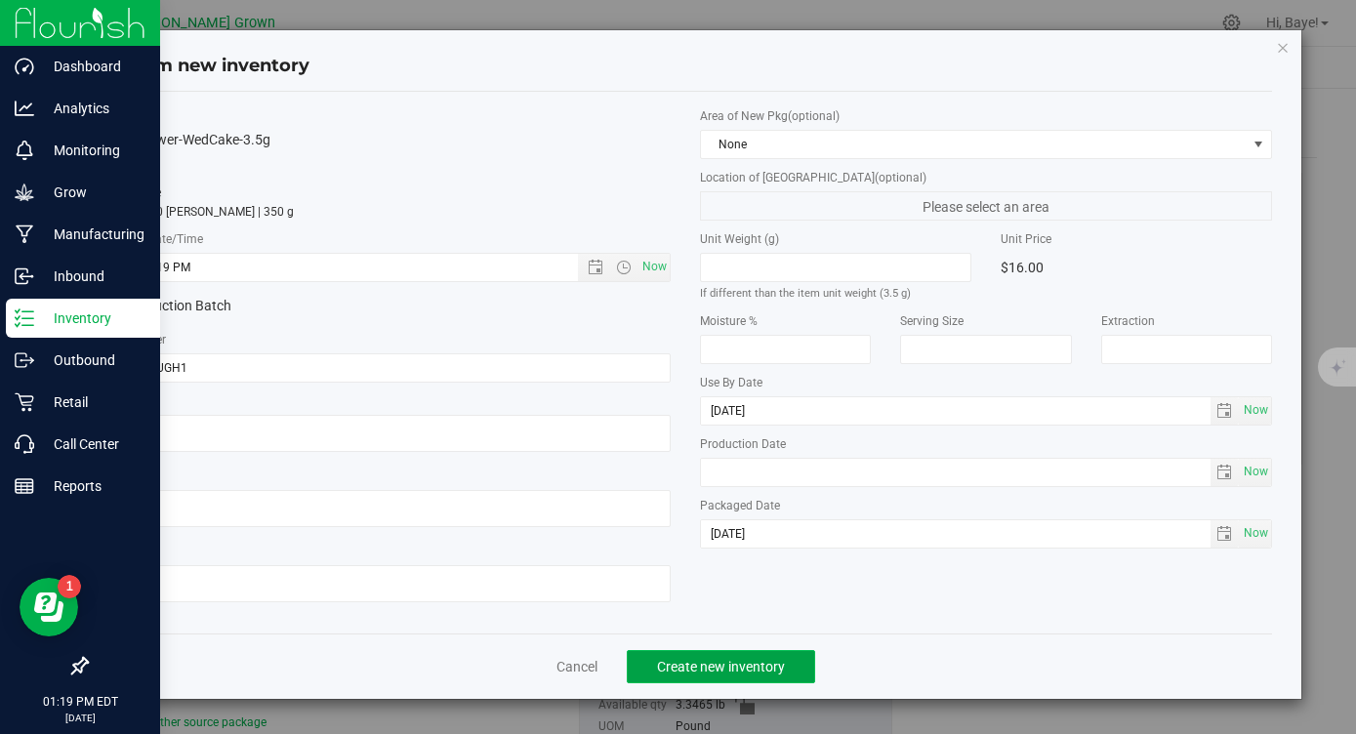
click at [728, 665] on span "Create new inventory" at bounding box center [721, 667] width 128 height 16
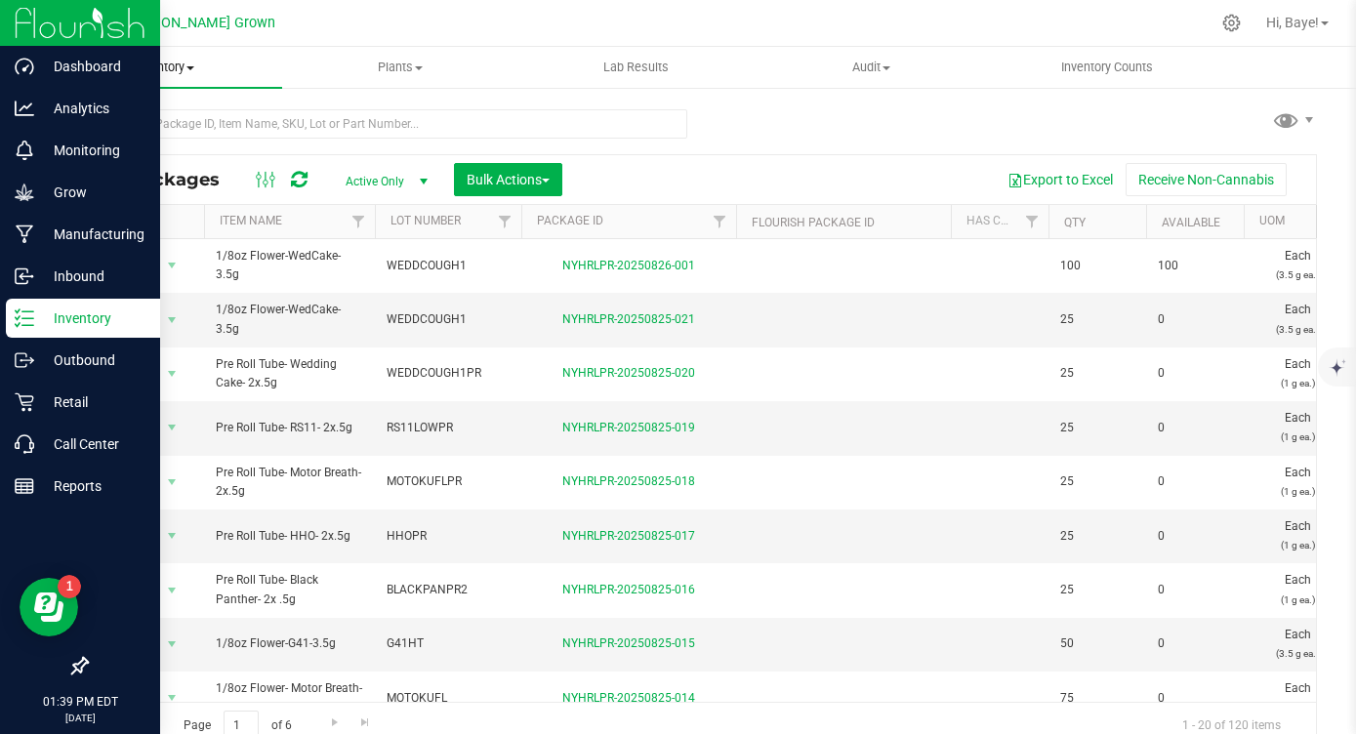
click at [148, 58] on uib-tab-heading "Inventory All packages All inventory Waste log Create inventory" at bounding box center [164, 67] width 235 height 41
click at [142, 206] on span "From packages" at bounding box center [115, 211] width 137 height 17
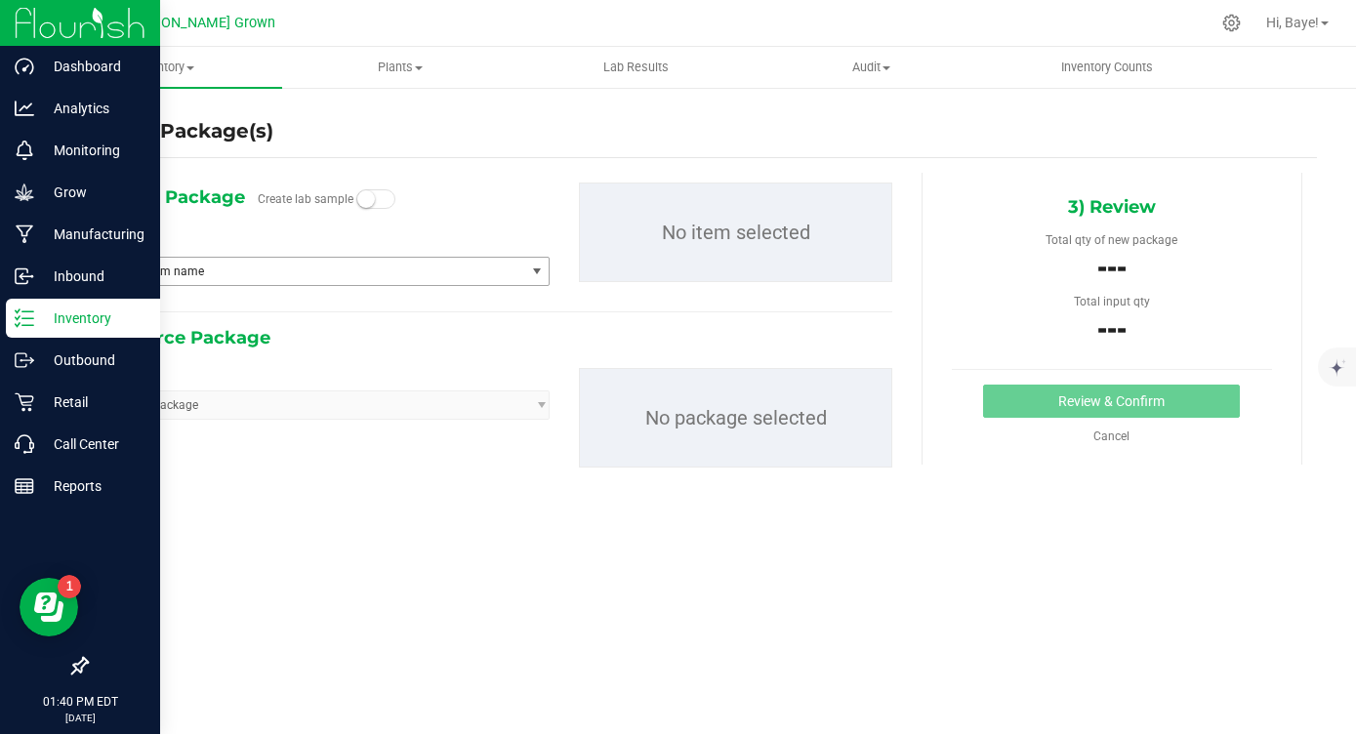
click at [263, 267] on span "Type item name" at bounding box center [313, 271] width 423 height 27
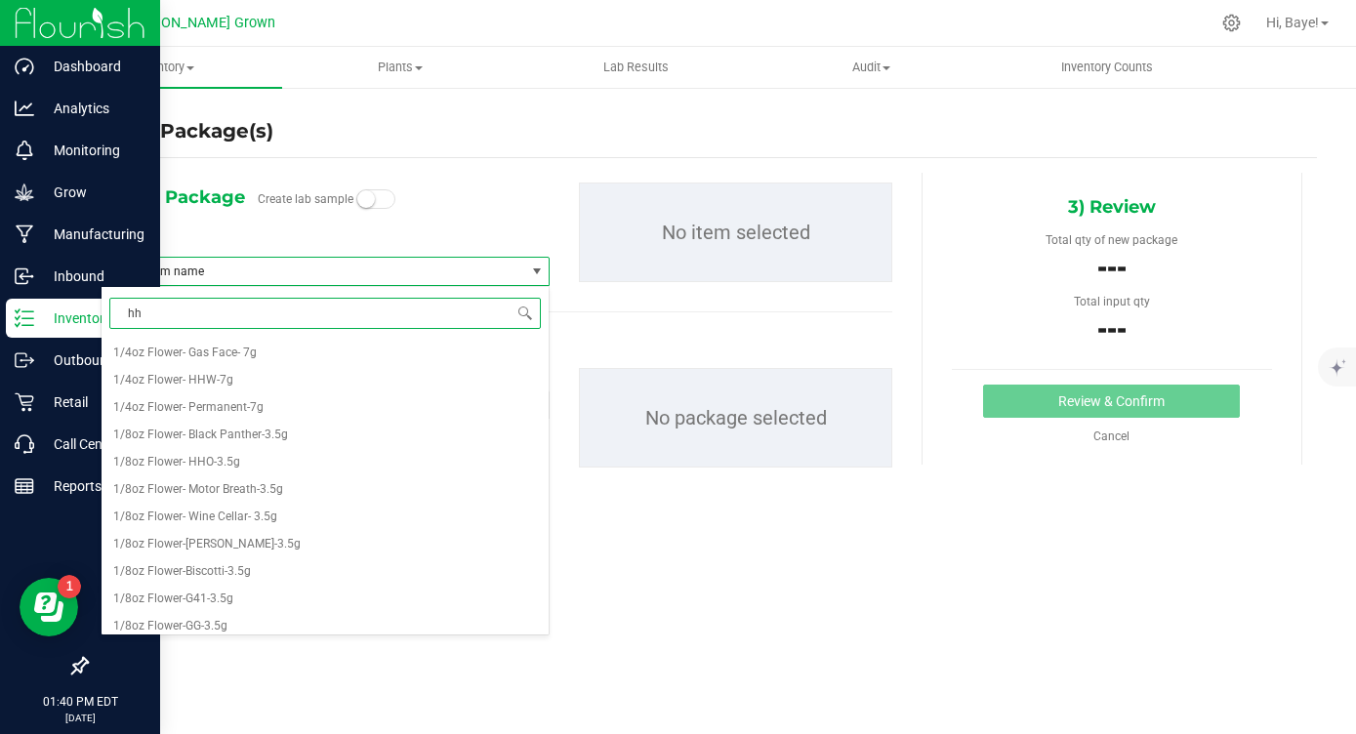
type input "hhw"
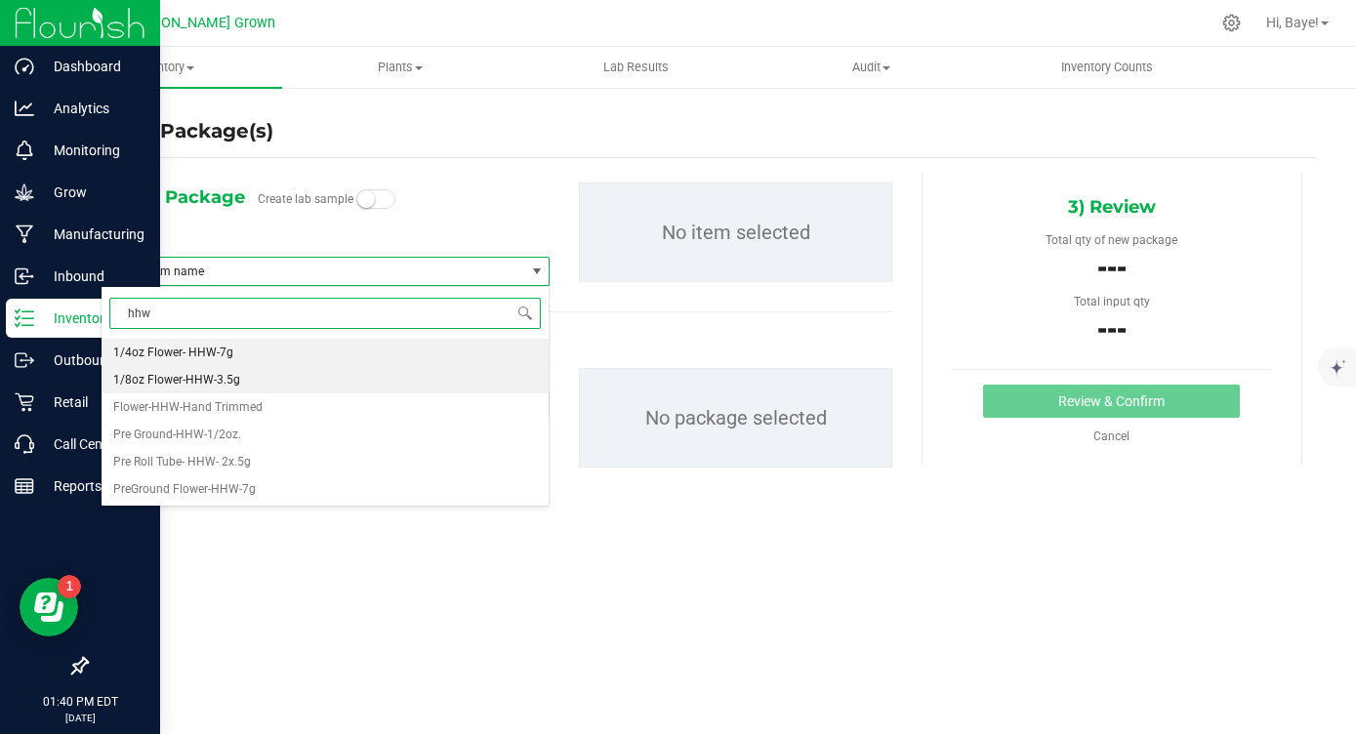
click at [267, 371] on li "1/8oz Flower-HHW-3.5g" at bounding box center [325, 379] width 447 height 27
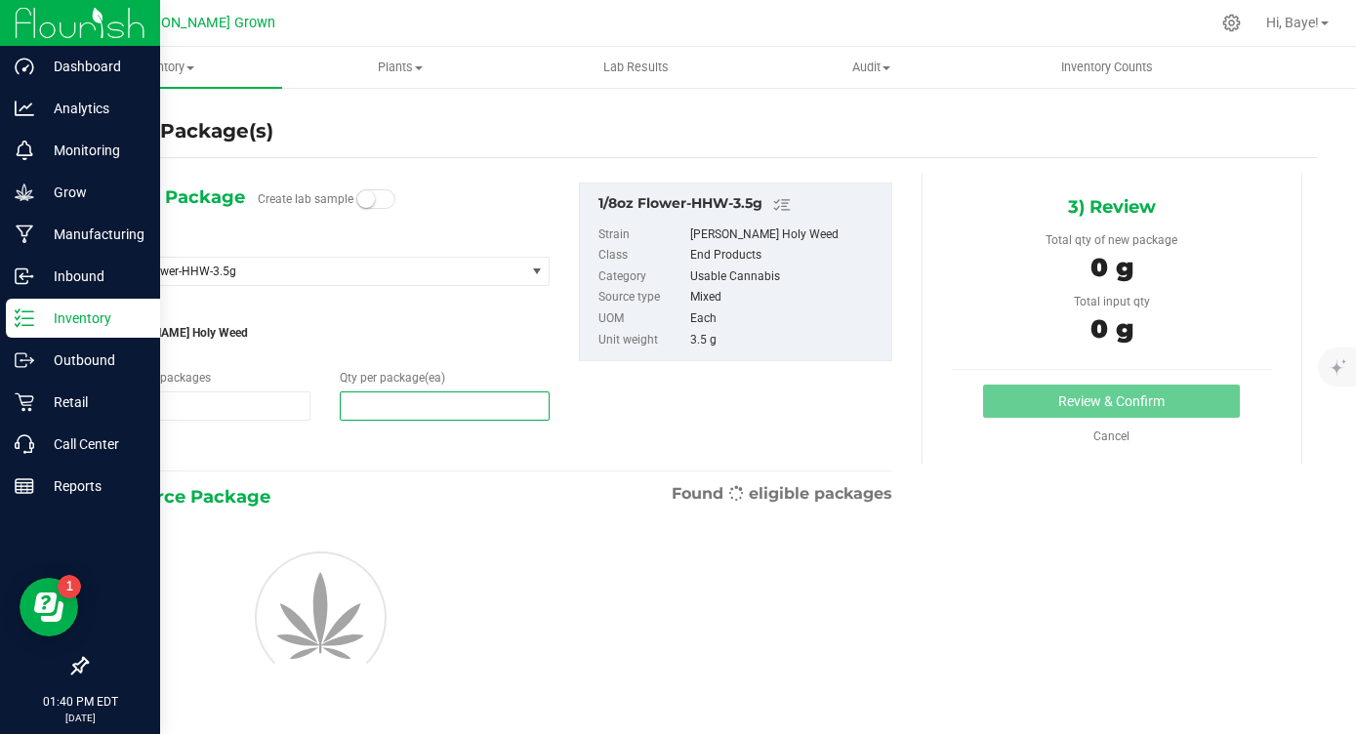
click at [405, 404] on span at bounding box center [445, 405] width 210 height 29
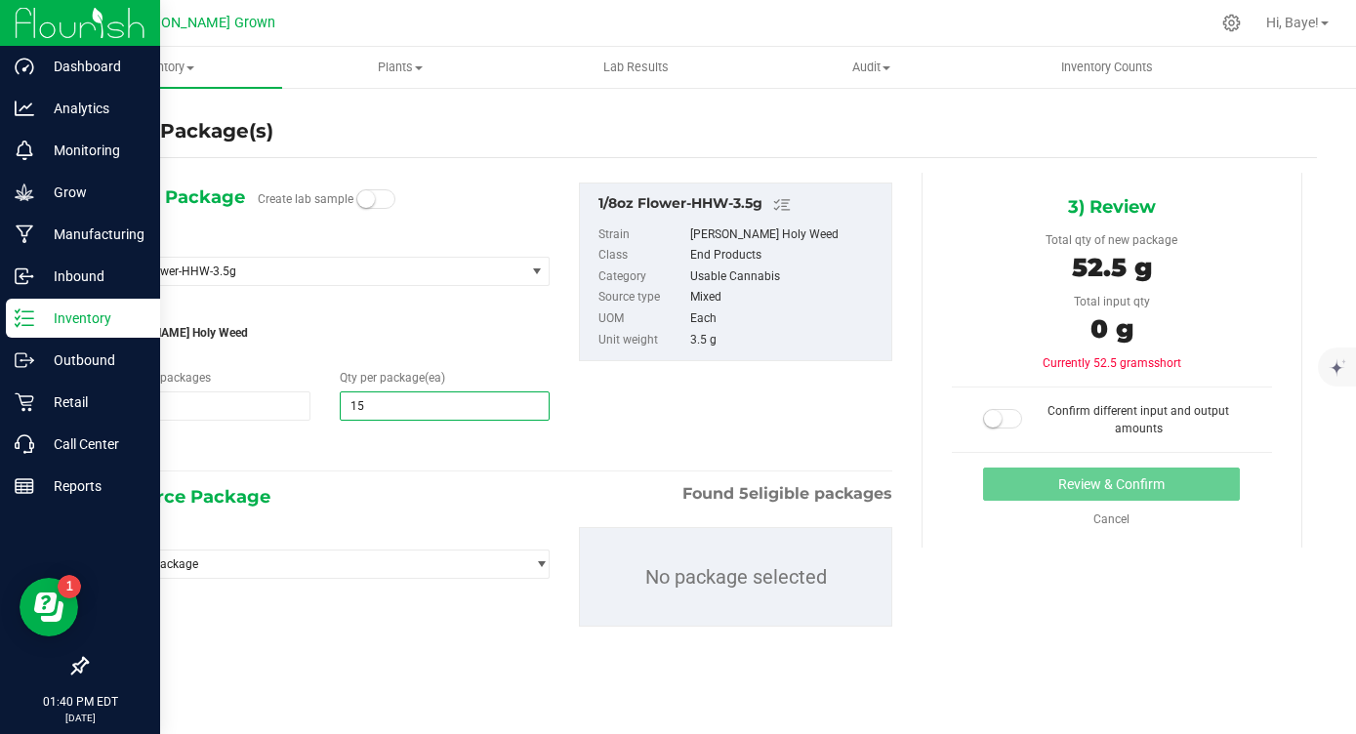
type input "150"
click at [329, 513] on div "Package ID Select package NYHRLPR-20250410-004 NYHRLPR-20250416-003 NYHRLPR-202…" at bounding box center [496, 577] width 821 height 131
click at [309, 560] on span "Select package" at bounding box center [313, 564] width 423 height 27
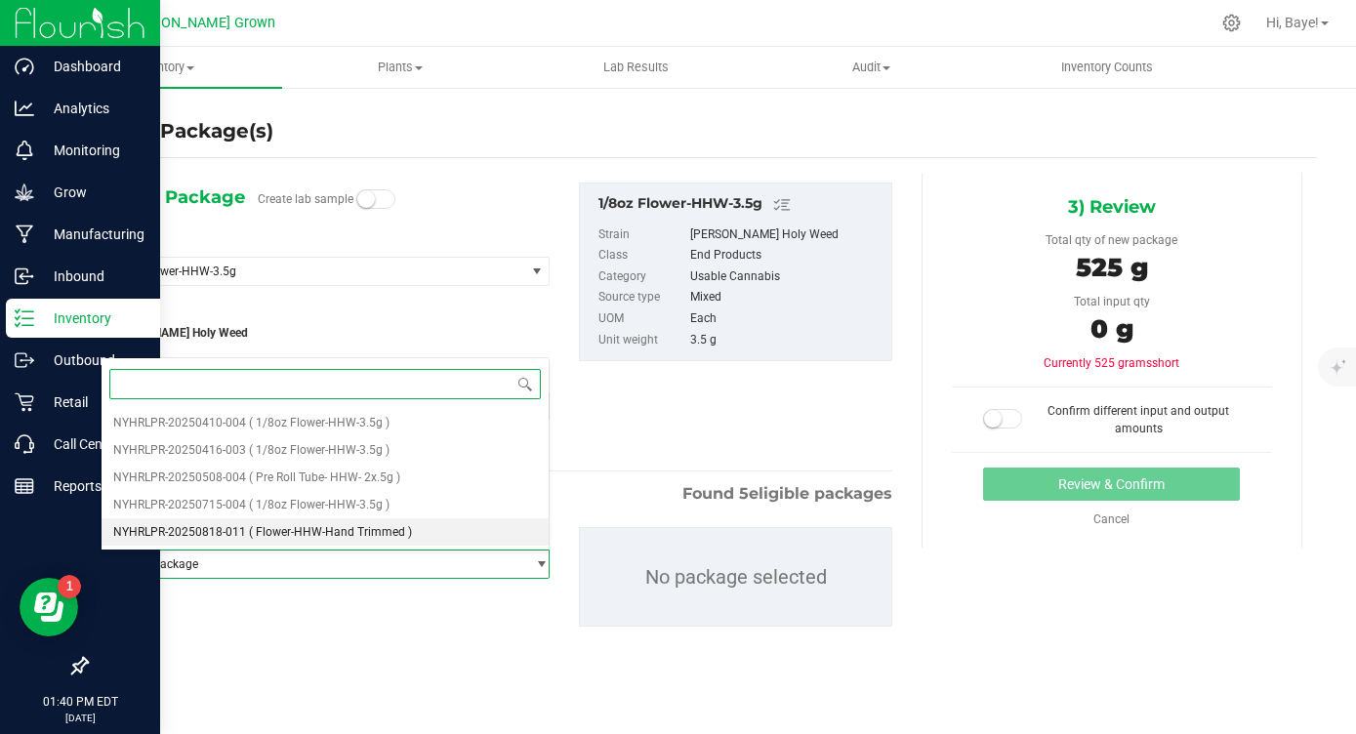
click at [316, 532] on span "( Flower-HHW-Hand Trimmed )" at bounding box center [330, 532] width 163 height 14
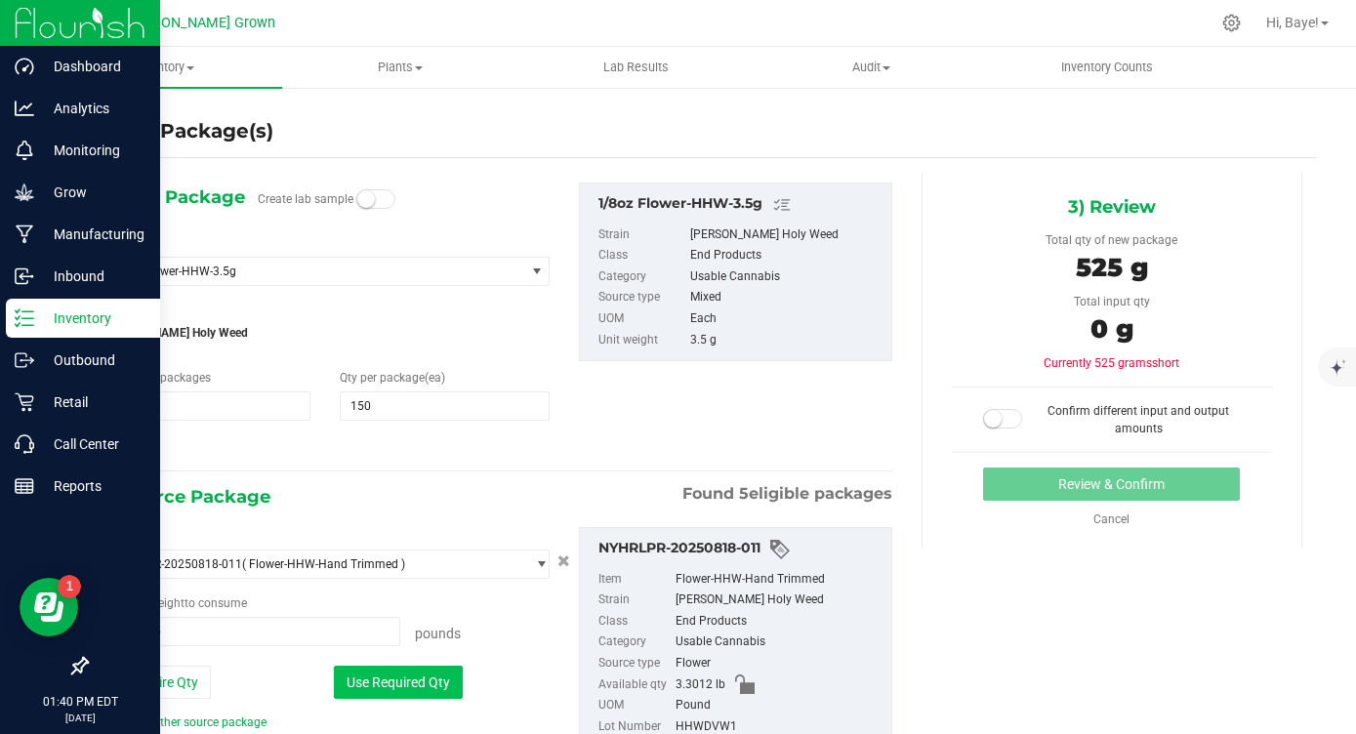
click at [371, 689] on button "Use Required Qty" at bounding box center [398, 682] width 129 height 33
type input "1.1574 lb"
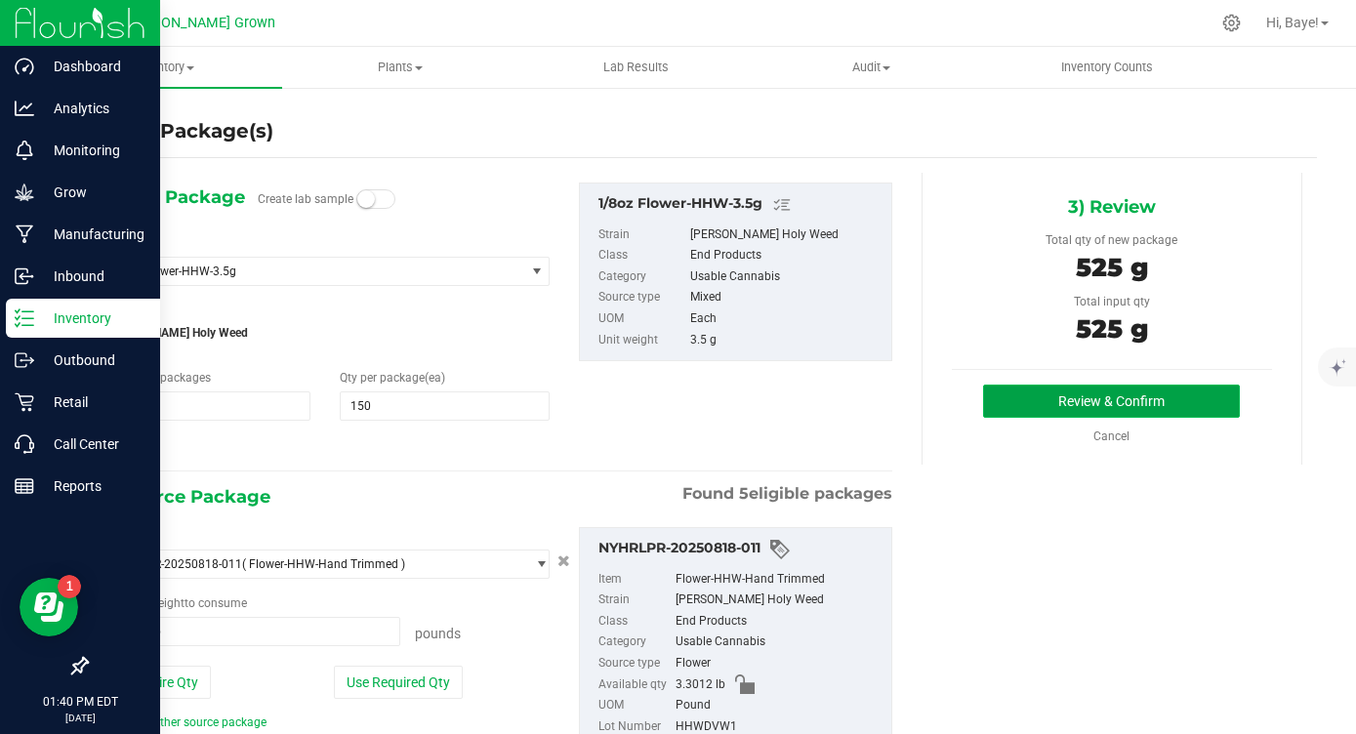
click at [1208, 392] on button "Review & Confirm" at bounding box center [1111, 401] width 257 height 33
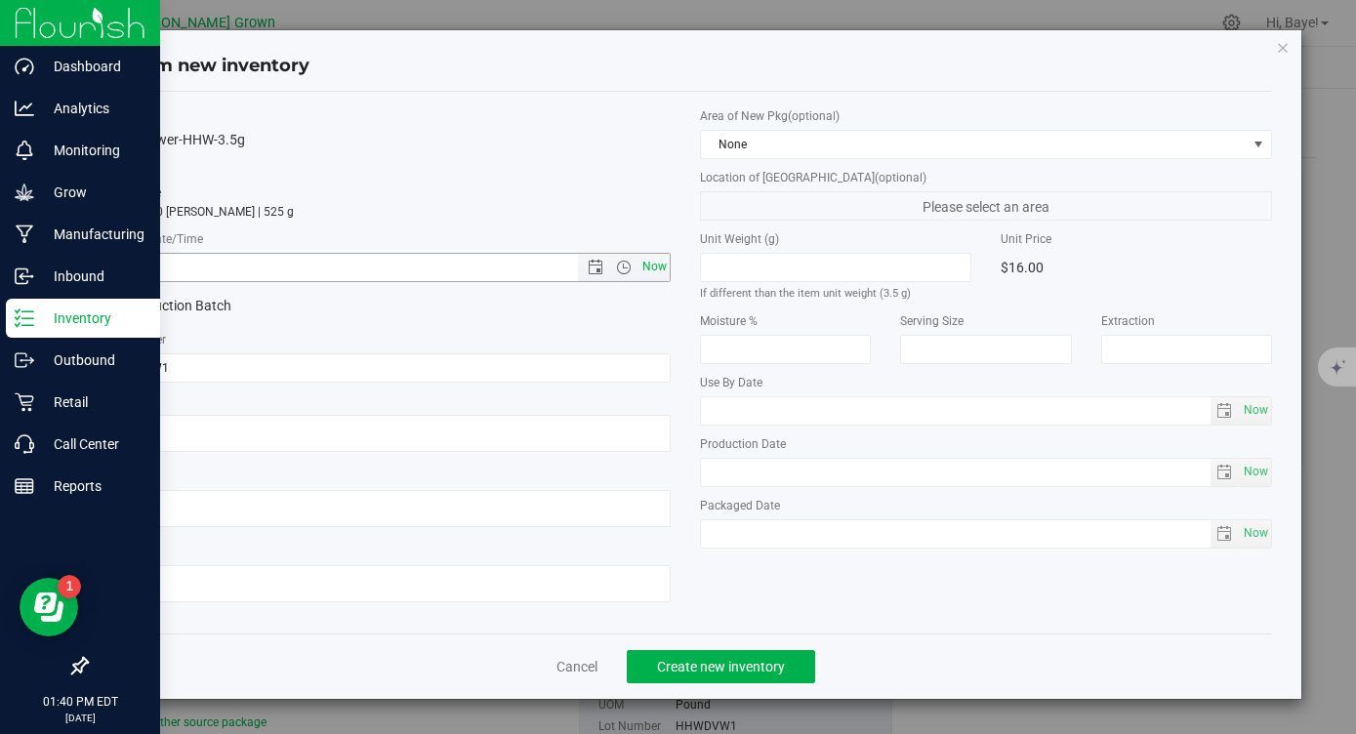
click at [664, 269] on span "Now" at bounding box center [654, 267] width 33 height 28
type input "[DATE] 1:40 PM"
click at [1270, 416] on span "Now" at bounding box center [1255, 410] width 33 height 28
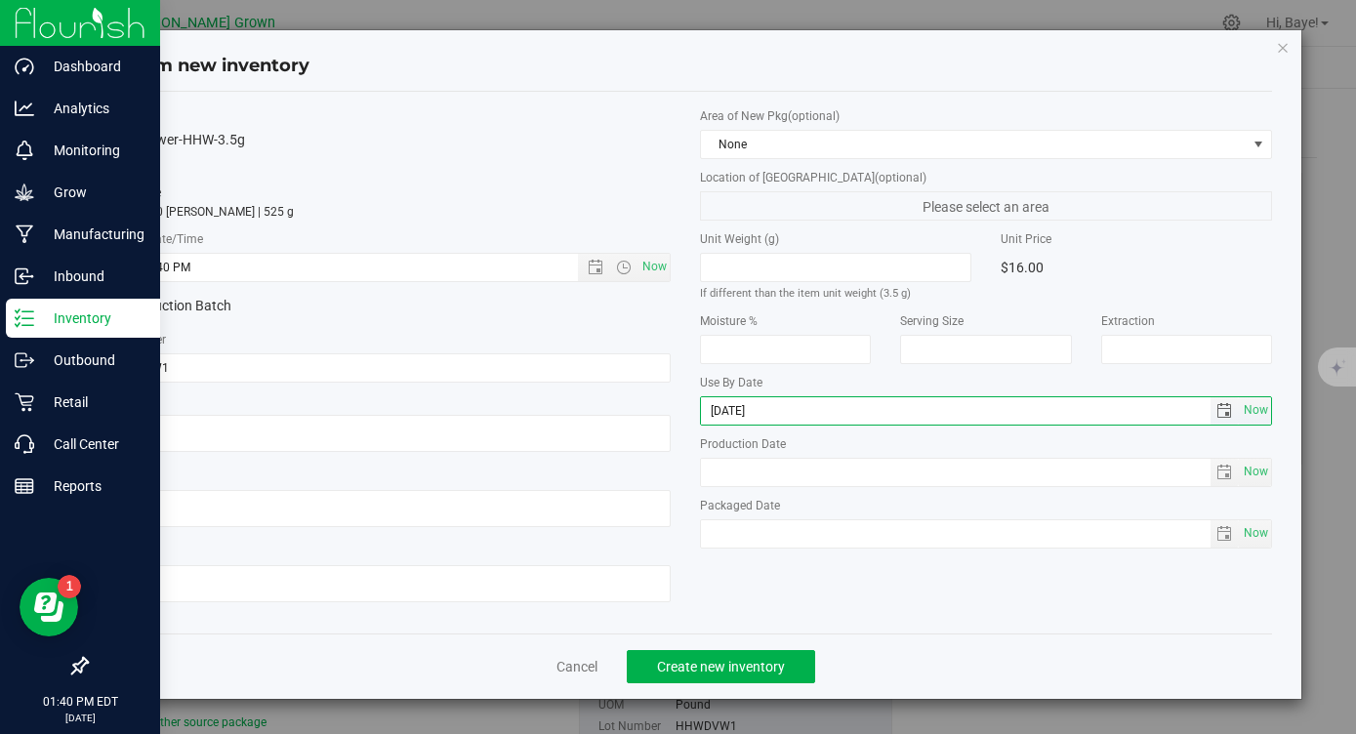
click at [733, 411] on input "[DATE]" at bounding box center [956, 410] width 510 height 27
type input "[DATE]"
click at [1252, 532] on span "Now" at bounding box center [1255, 533] width 33 height 28
type input "[DATE]"
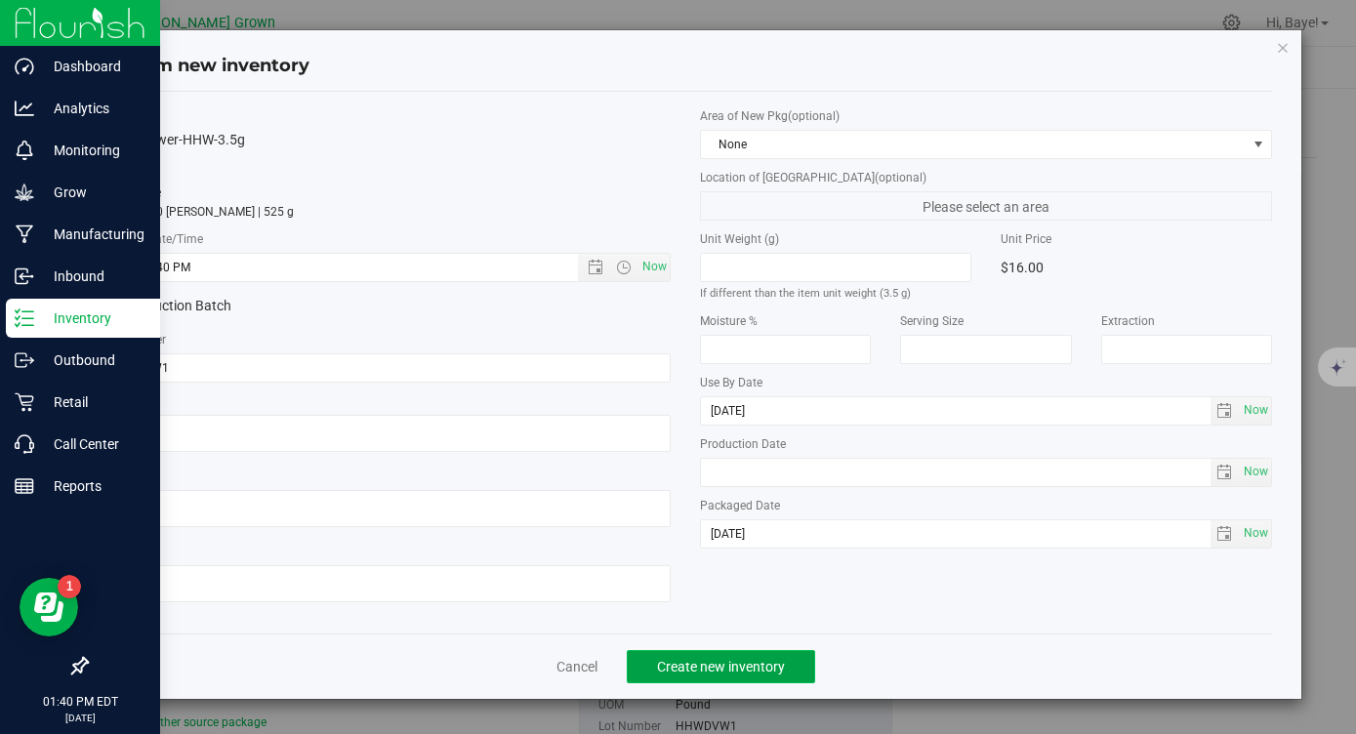
click at [749, 662] on span "Create new inventory" at bounding box center [721, 667] width 128 height 16
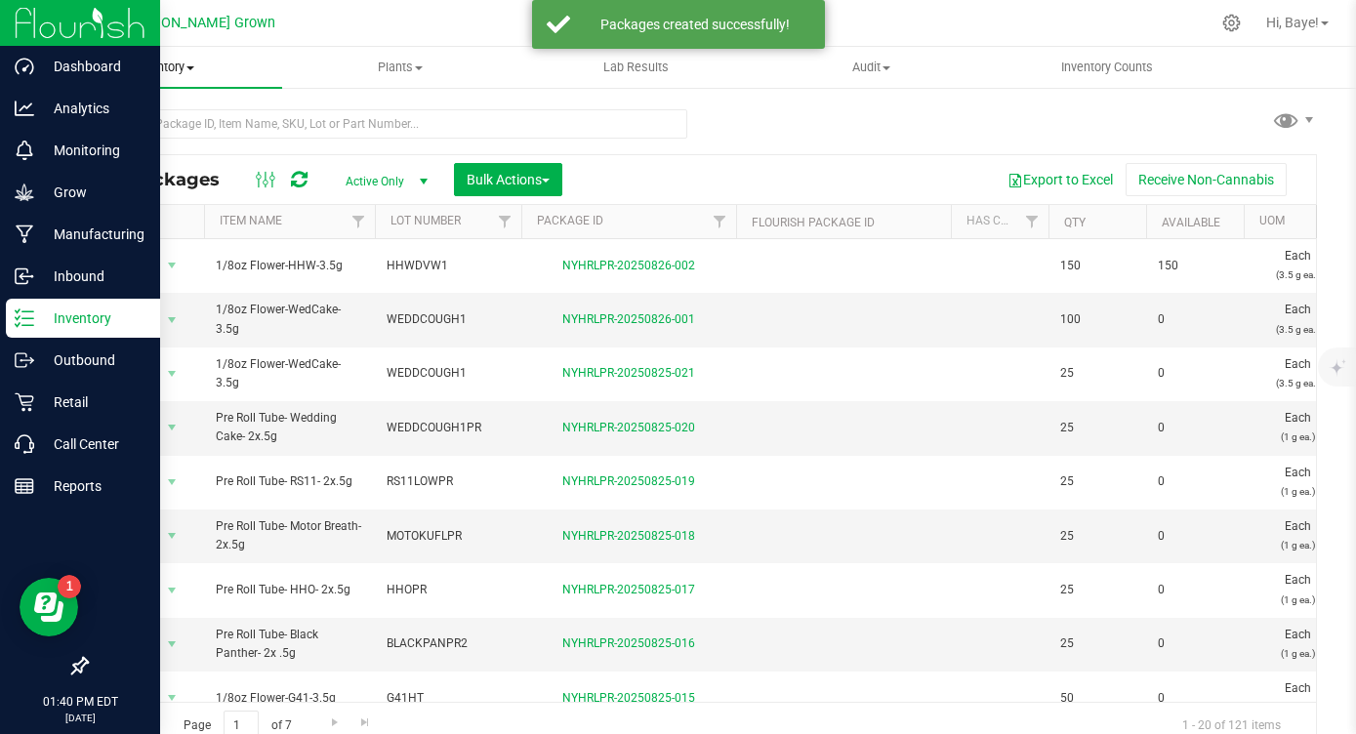
click at [185, 67] on span "Inventory" at bounding box center [164, 68] width 235 height 18
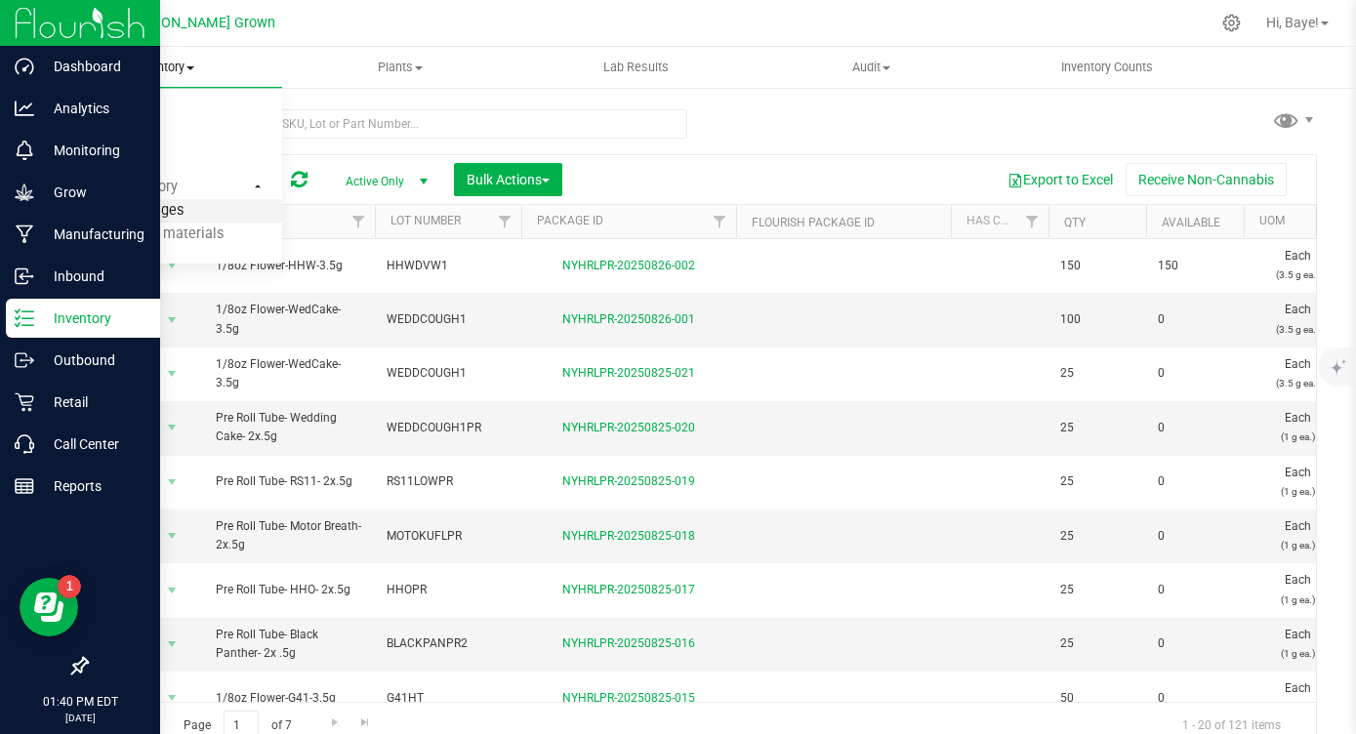
click at [159, 205] on span "From packages" at bounding box center [115, 211] width 137 height 17
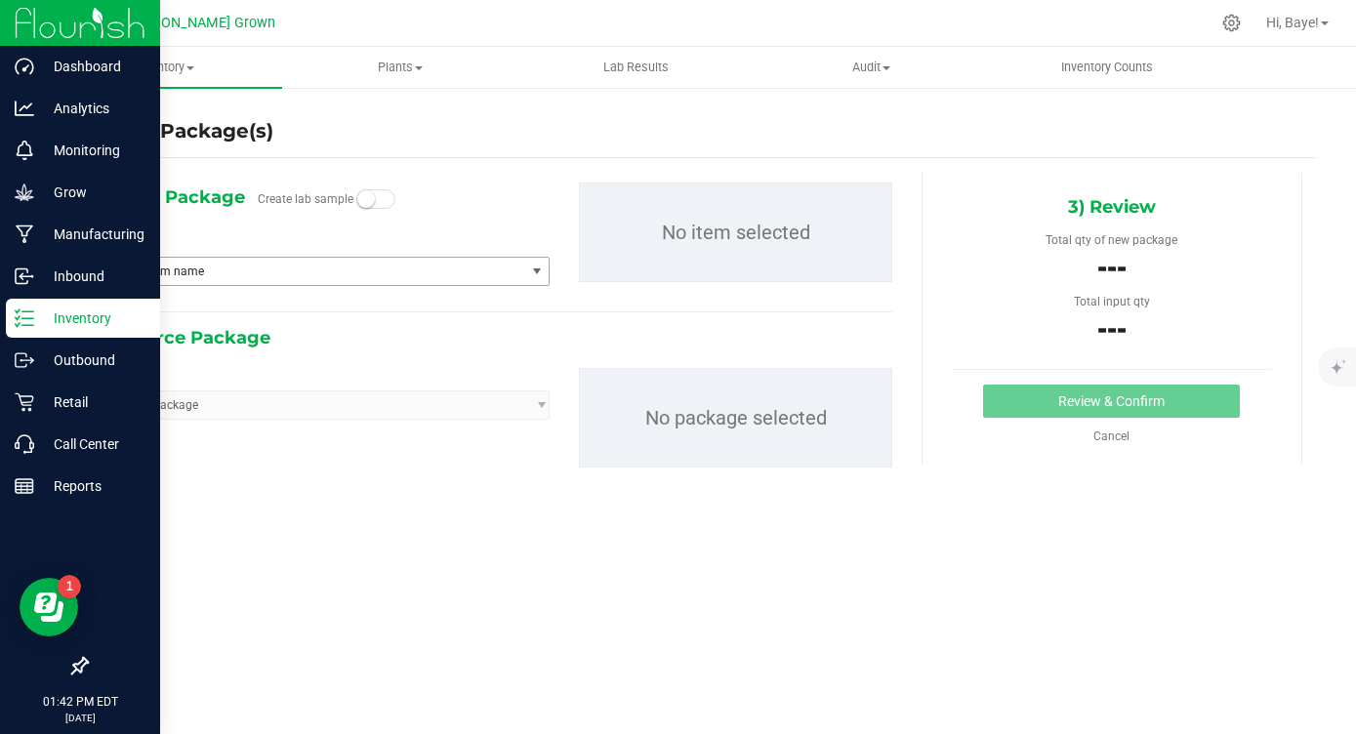
click at [267, 267] on span "Type item name" at bounding box center [313, 271] width 423 height 27
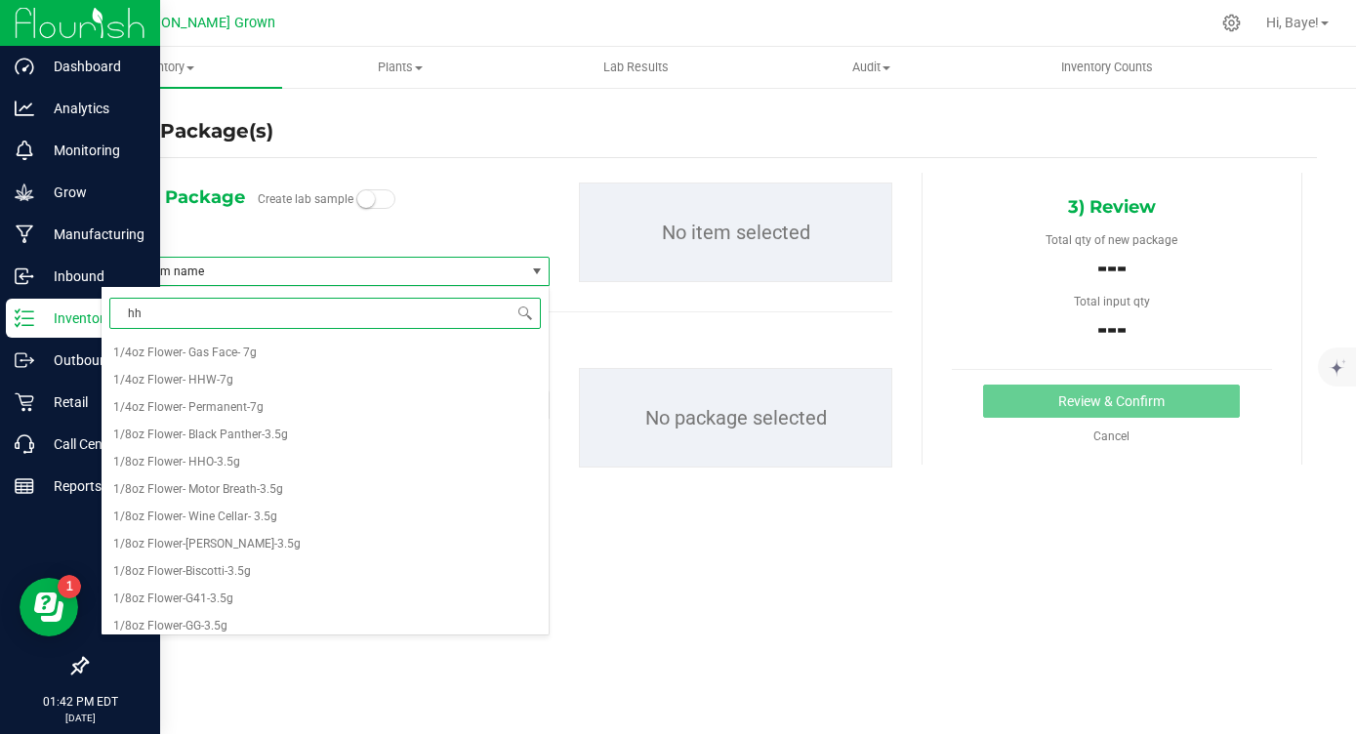
type input "hhw"
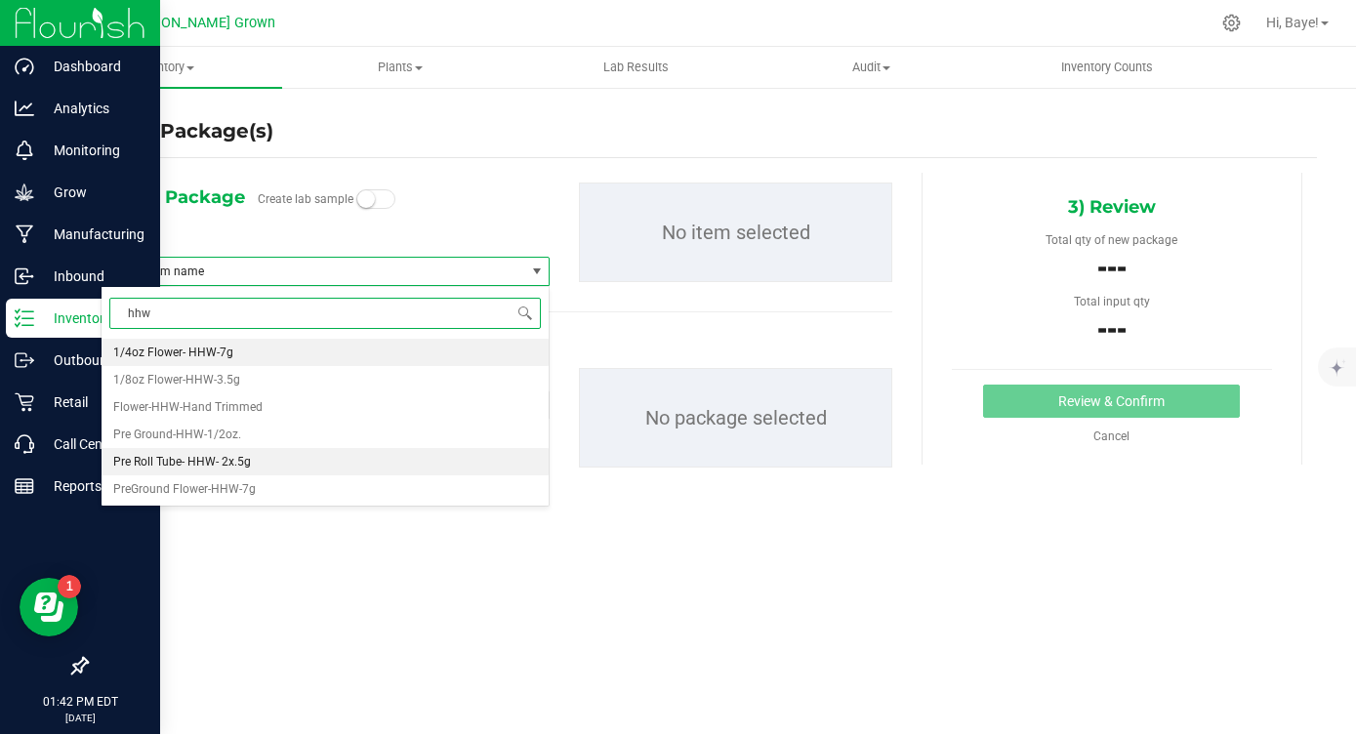
click at [262, 457] on li "Pre Roll Tube- HHW- 2x.5g" at bounding box center [325, 461] width 447 height 27
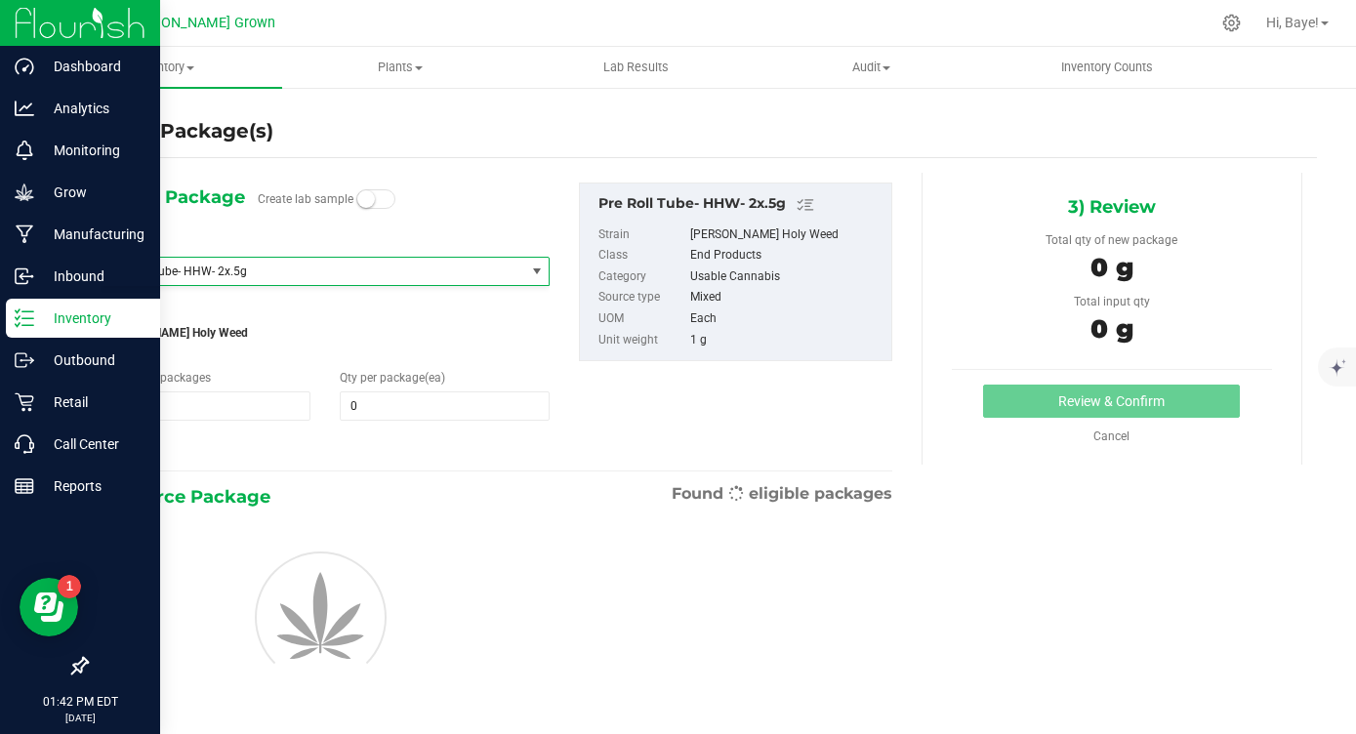
scroll to position [1367, 0]
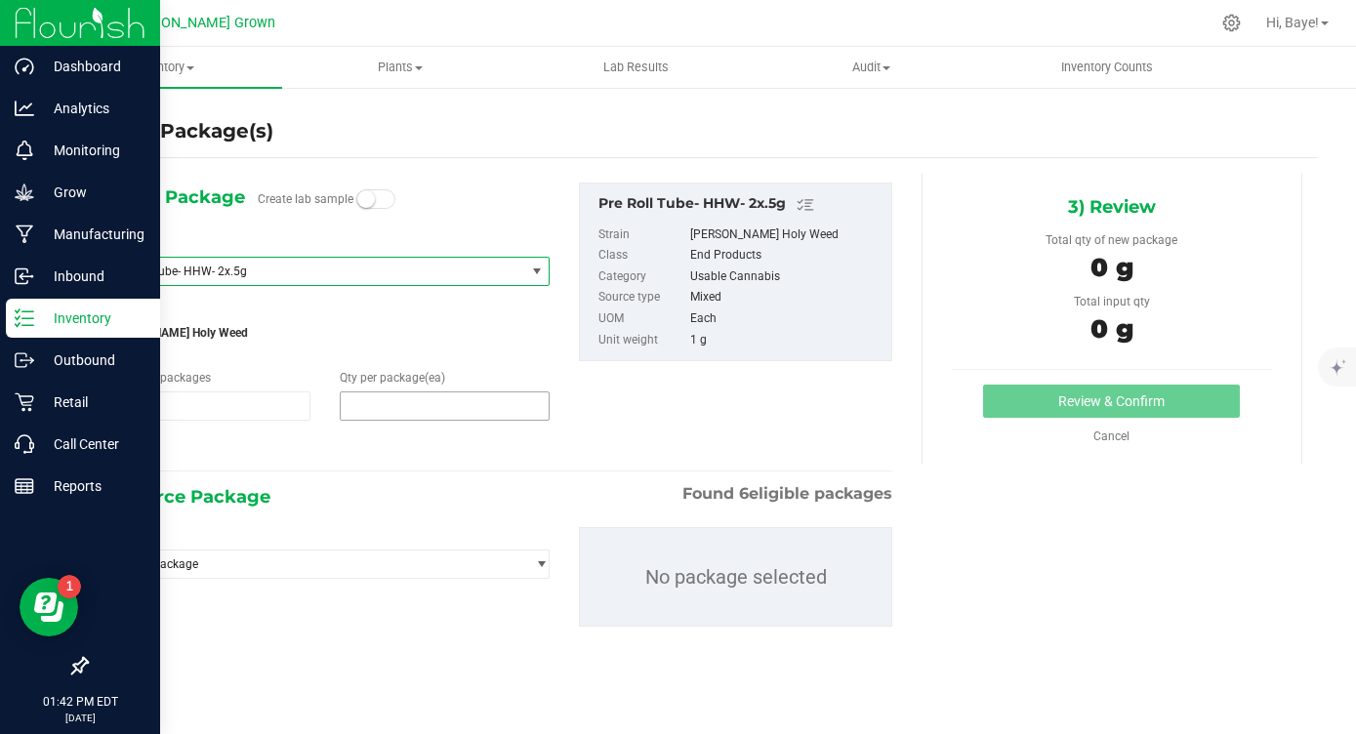
click at [360, 409] on span at bounding box center [445, 405] width 210 height 29
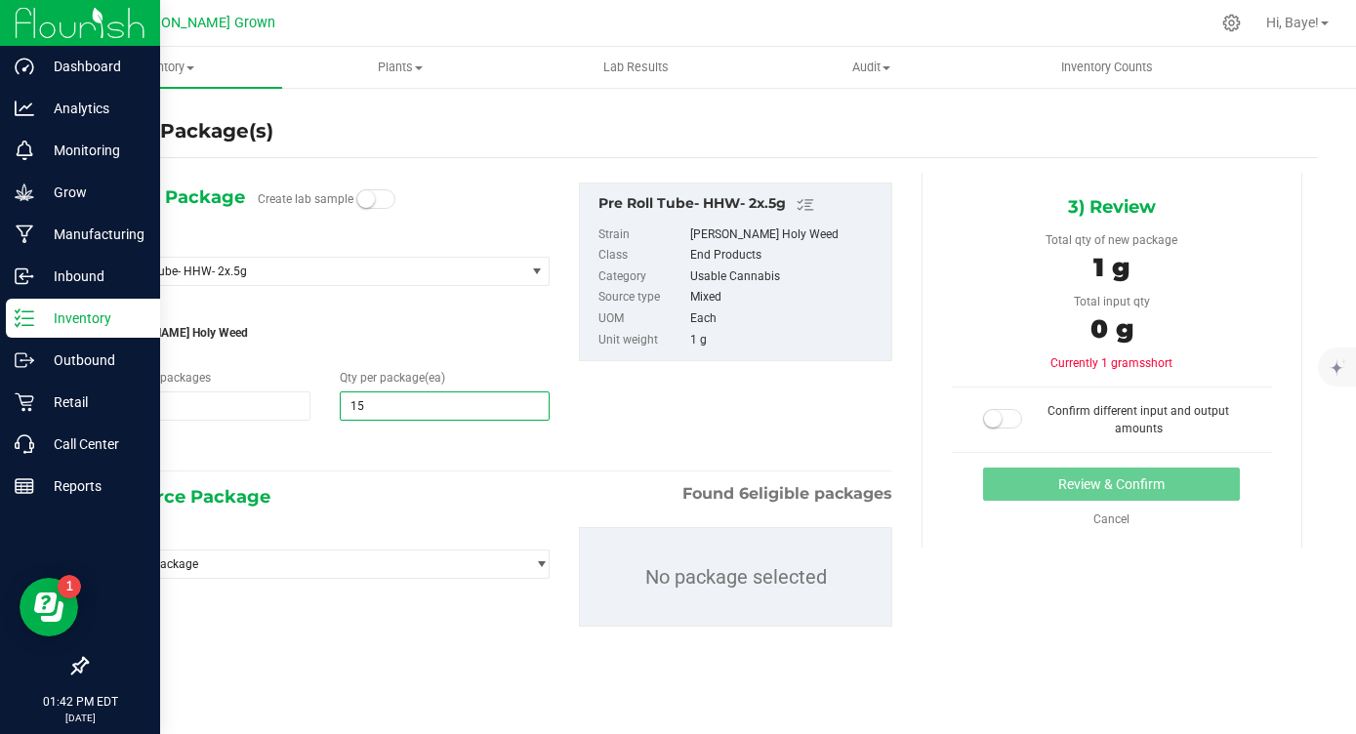
type input "150"
click at [326, 491] on div "2) Source Package Found 6 eligible packages" at bounding box center [497, 496] width 792 height 29
click at [300, 554] on span "Select package" at bounding box center [313, 564] width 423 height 27
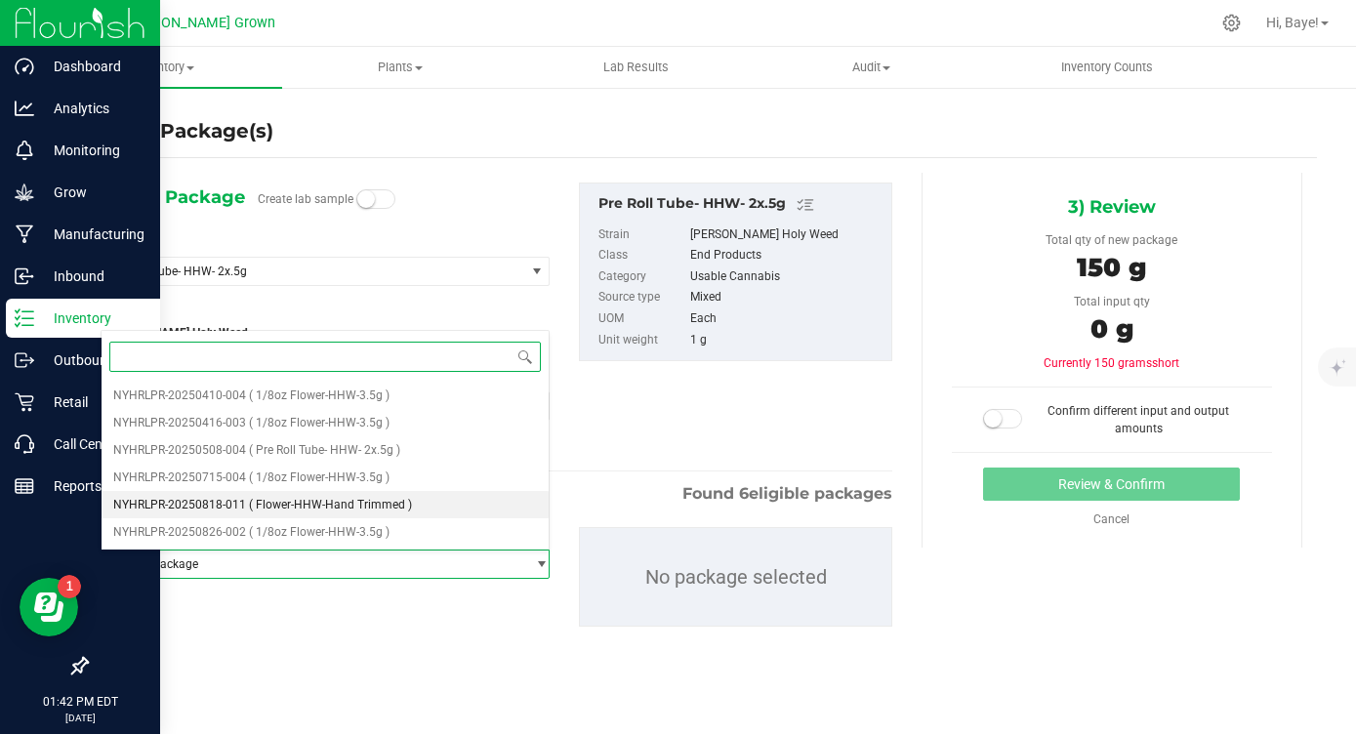
click at [309, 505] on span "( Flower-HHW-Hand Trimmed )" at bounding box center [330, 505] width 163 height 14
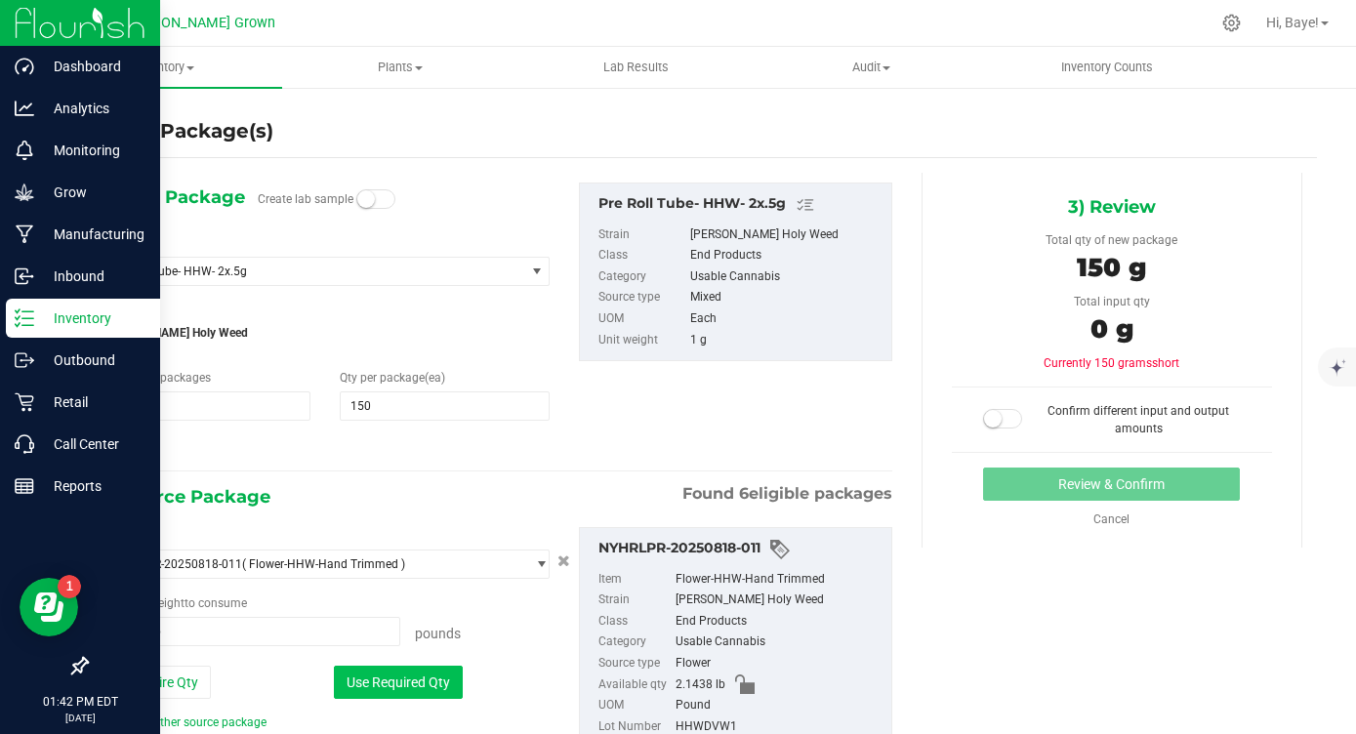
click at [370, 676] on button "Use Required Qty" at bounding box center [398, 682] width 129 height 33
type input "0.3307 lb"
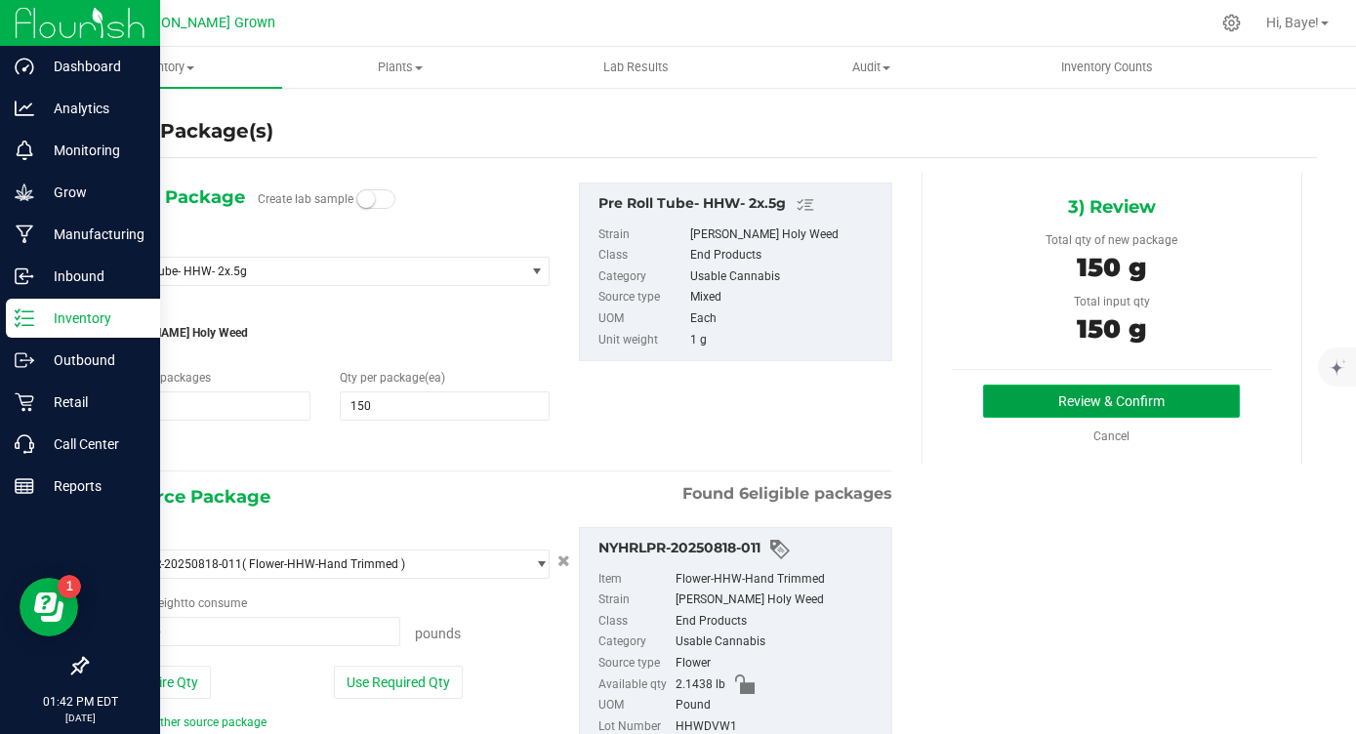
click at [1067, 402] on button "Review & Confirm" at bounding box center [1111, 401] width 257 height 33
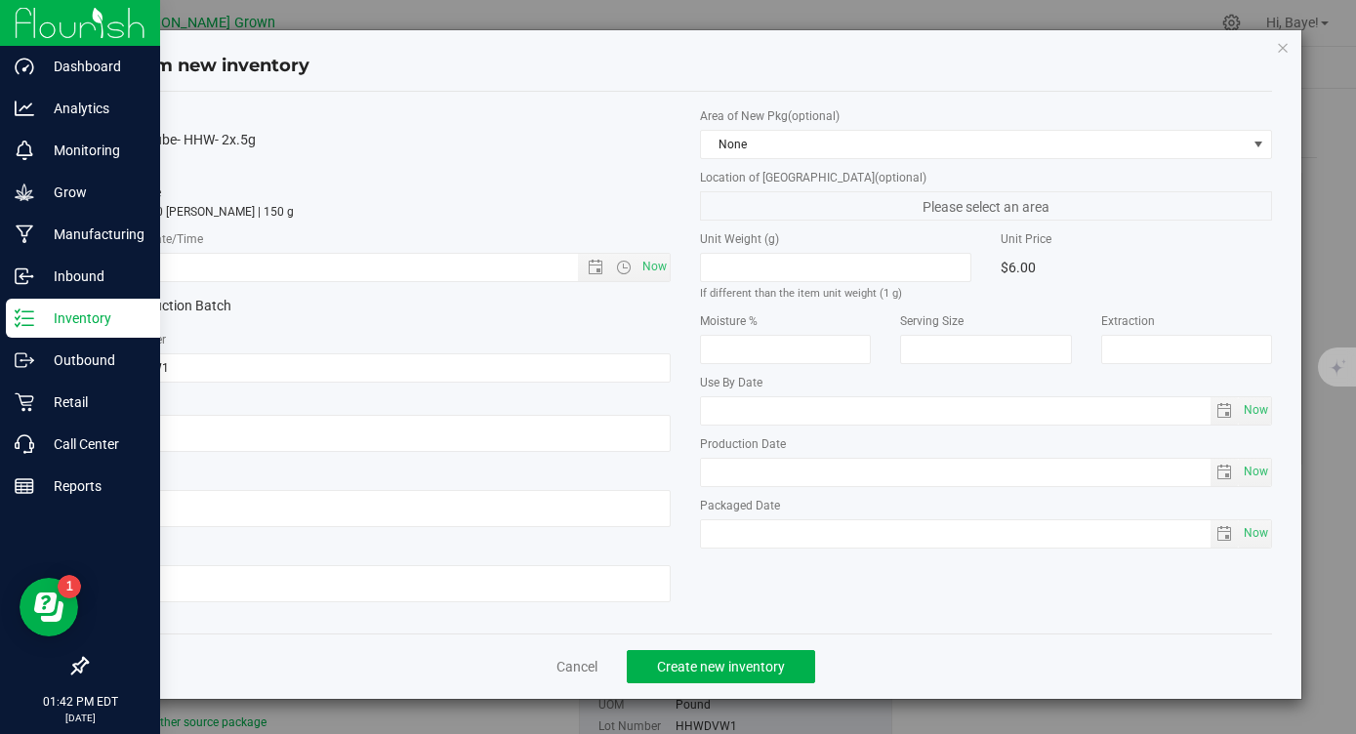
click at [246, 351] on div "* Lot Number HHWDVW1" at bounding box center [385, 357] width 572 height 52
click at [184, 375] on input "HHWDVW1" at bounding box center [385, 367] width 572 height 29
type input "HHWDVW1PR"
click at [656, 267] on span "Now" at bounding box center [654, 267] width 33 height 28
type input "[DATE] 1:42 PM"
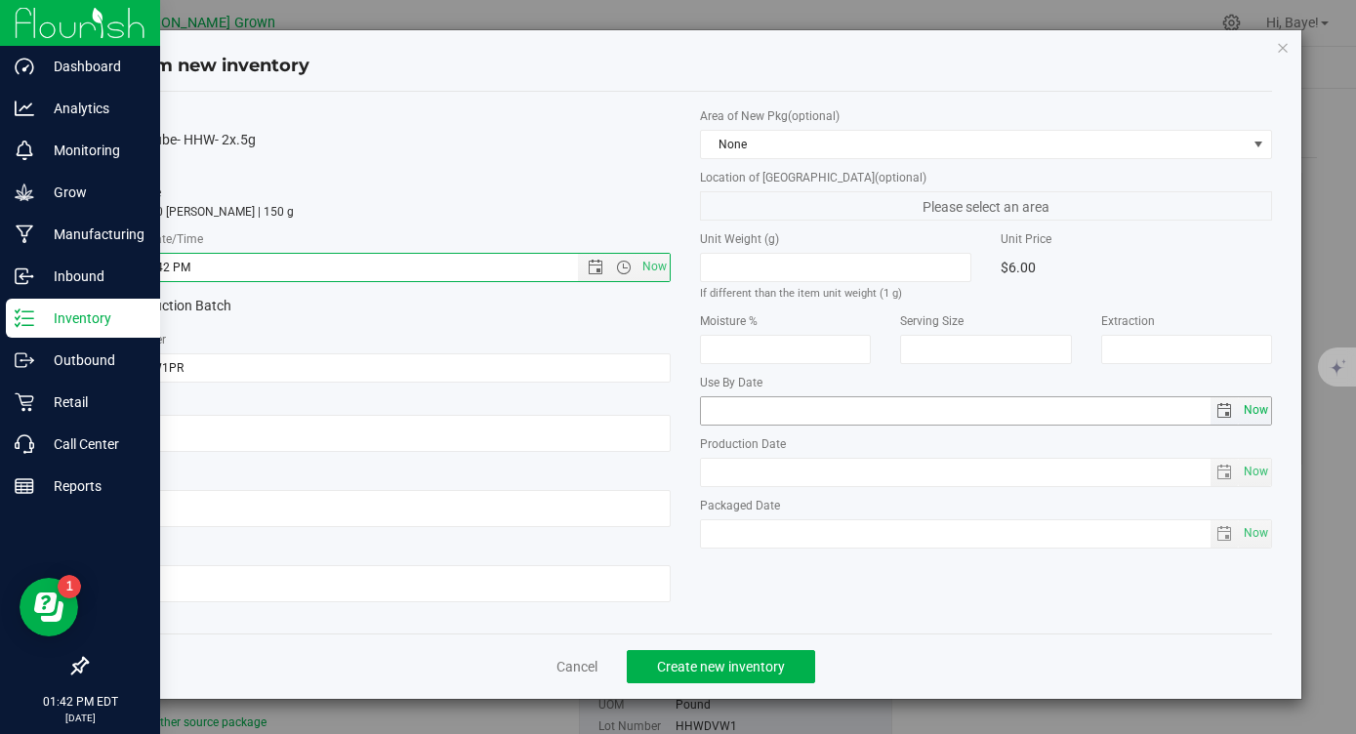
click at [1260, 418] on span "Now" at bounding box center [1255, 410] width 33 height 28
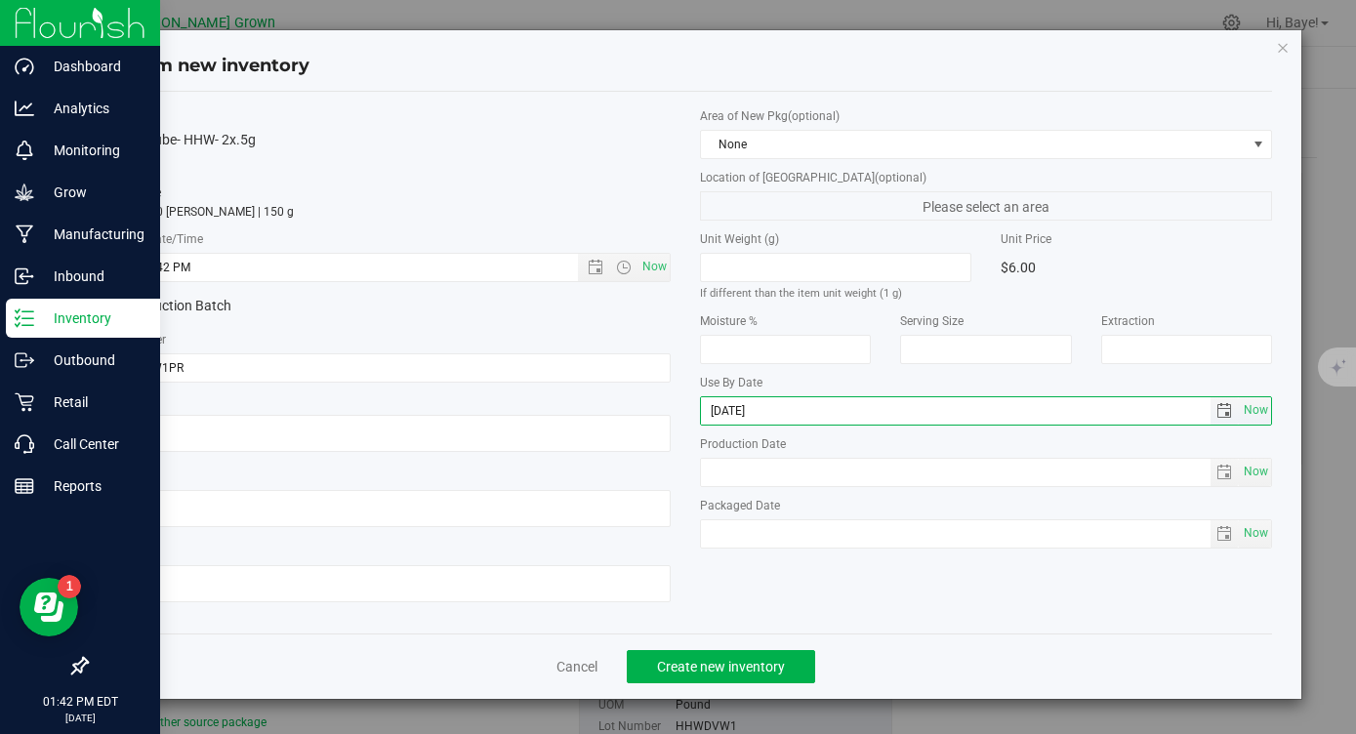
click at [735, 414] on input "[DATE]" at bounding box center [956, 410] width 510 height 27
type input "[DATE]"
click at [1255, 538] on span "Now" at bounding box center [1255, 533] width 33 height 28
type input "[DATE]"
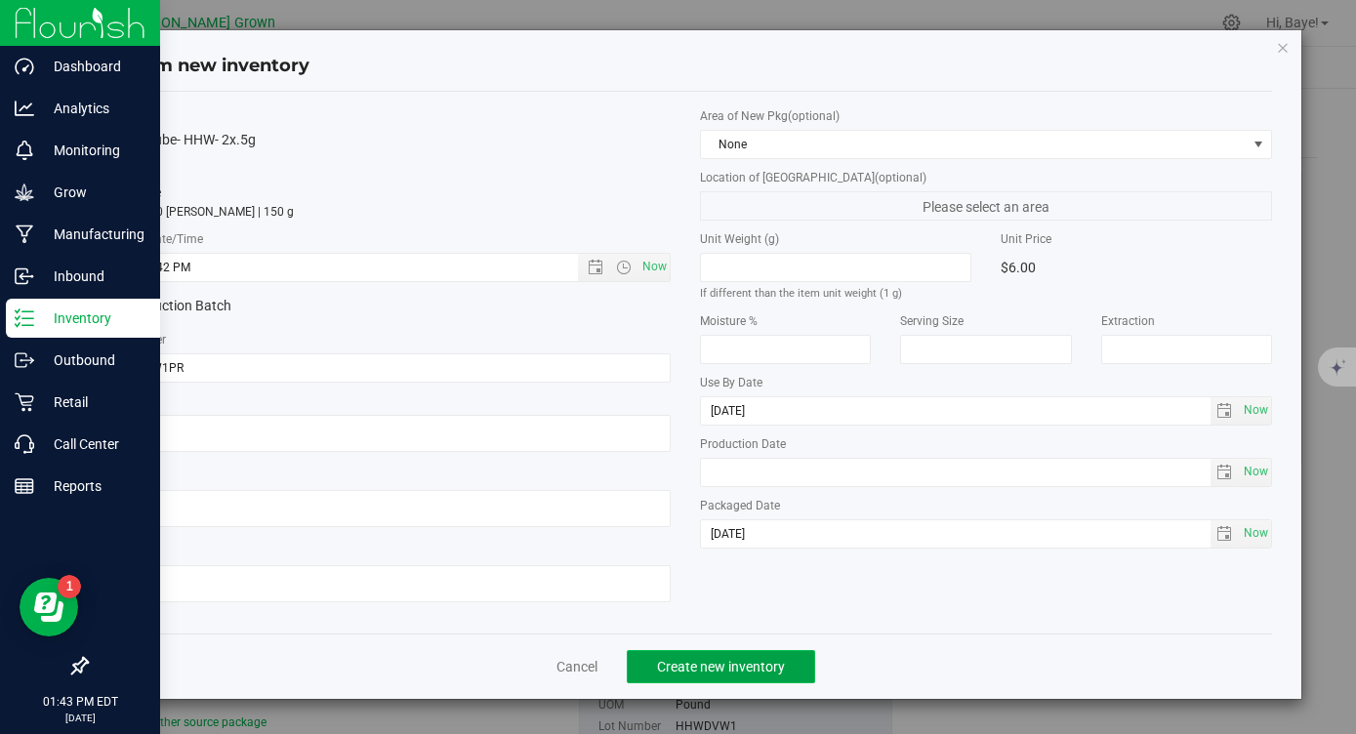
click at [725, 671] on span "Create new inventory" at bounding box center [721, 667] width 128 height 16
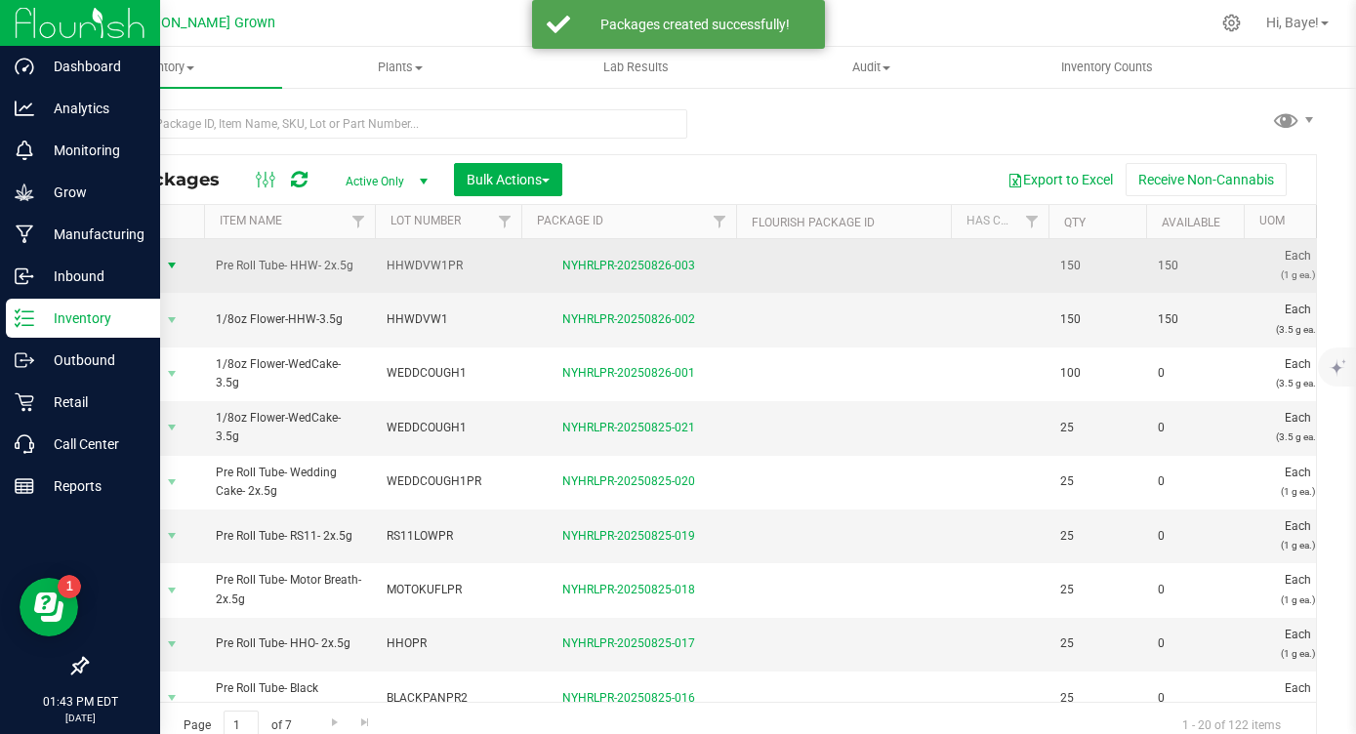
click at [168, 262] on span "select" at bounding box center [172, 266] width 16 height 16
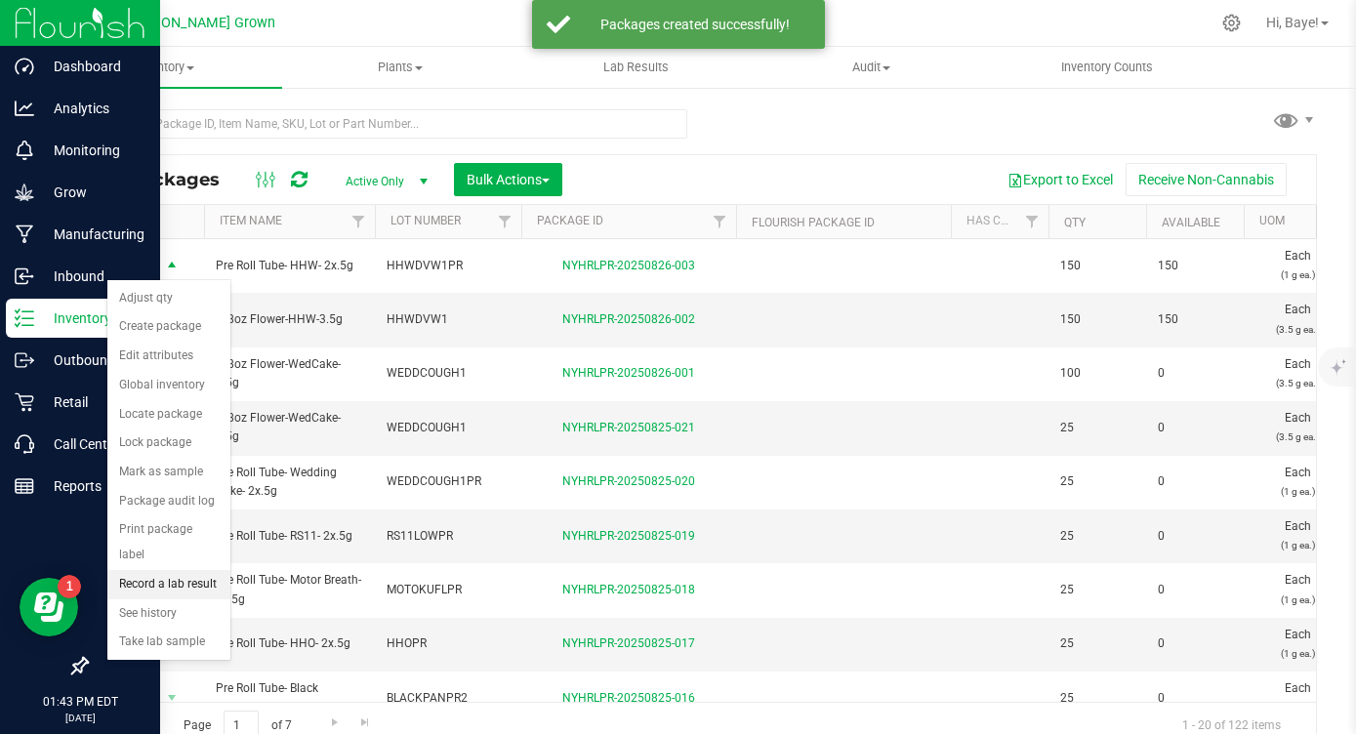
click at [159, 570] on li "Record a lab result" at bounding box center [168, 584] width 123 height 29
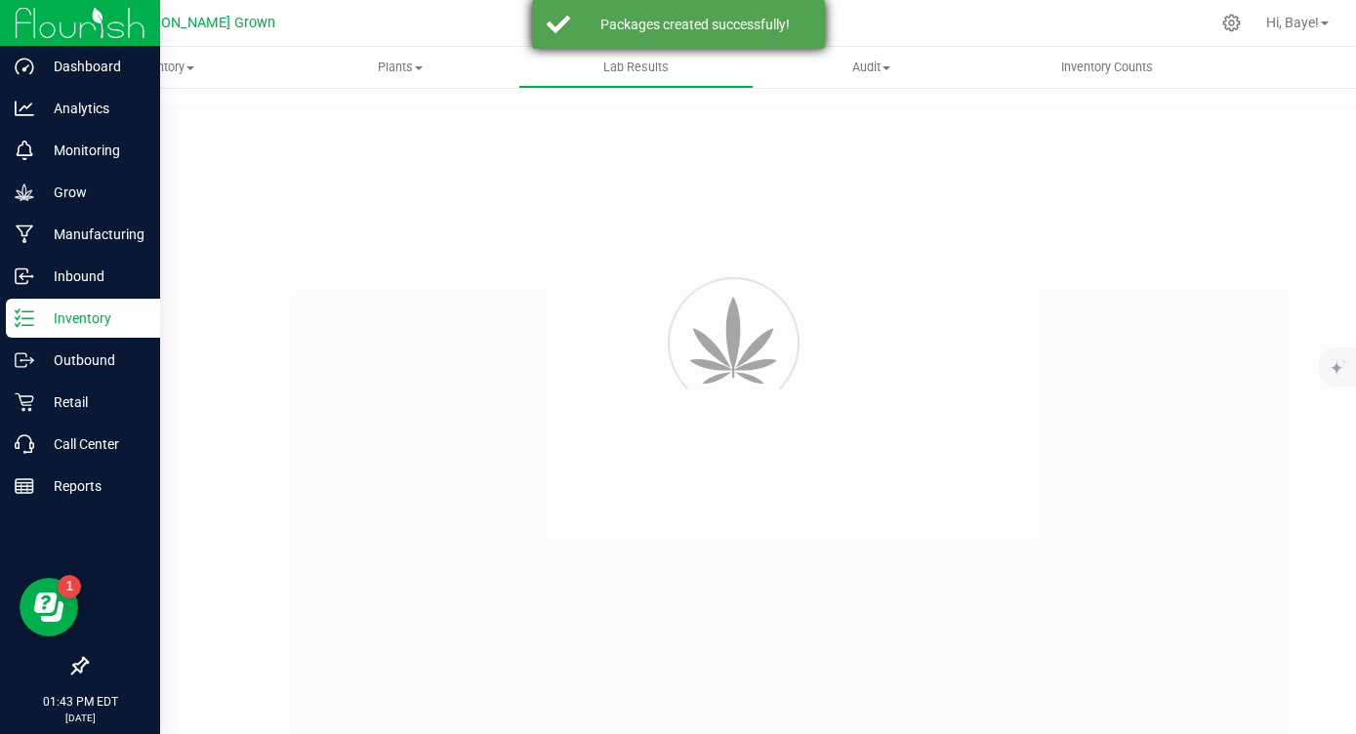
type input "NYHRLPR-20250826-003"
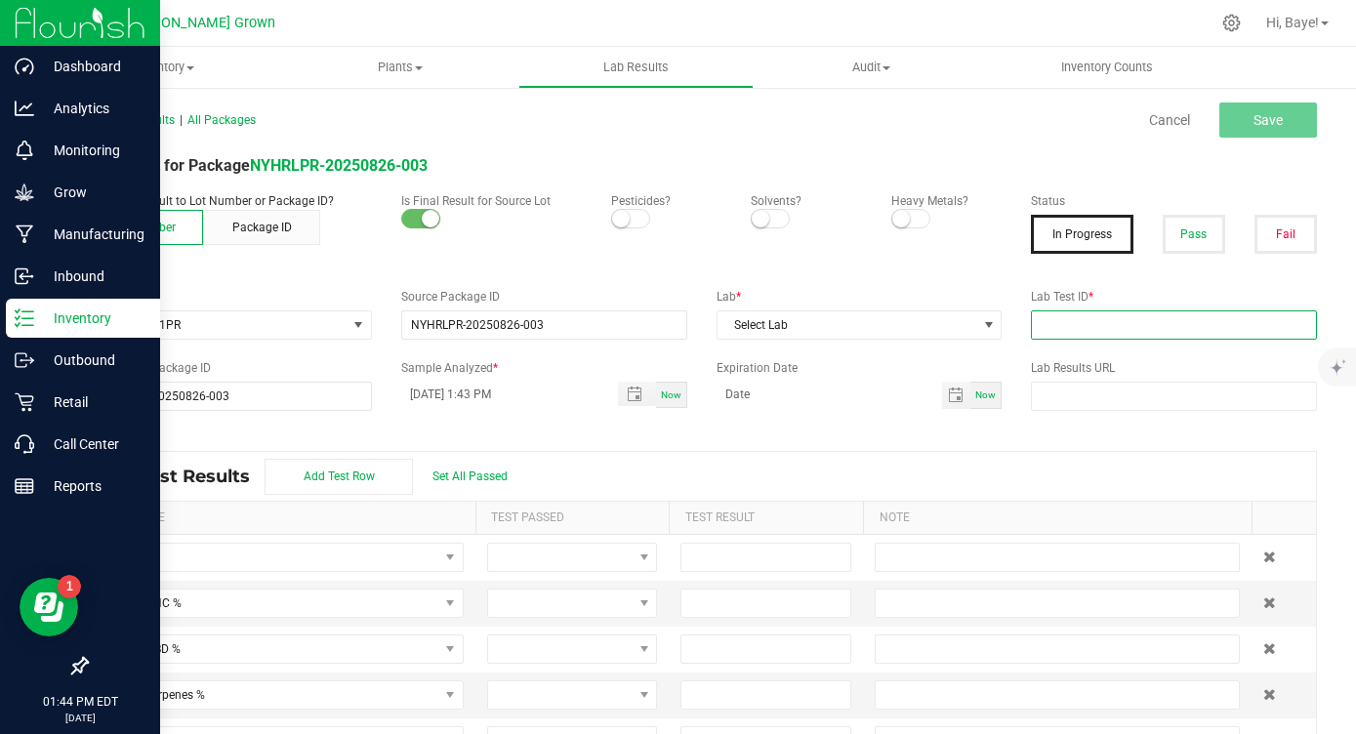
click at [1069, 322] on input "text" at bounding box center [1174, 324] width 286 height 29
paste input "AL41111002-003"
type input "AL41111002-003"
click at [798, 336] on span "Select Lab" at bounding box center [848, 324] width 260 height 27
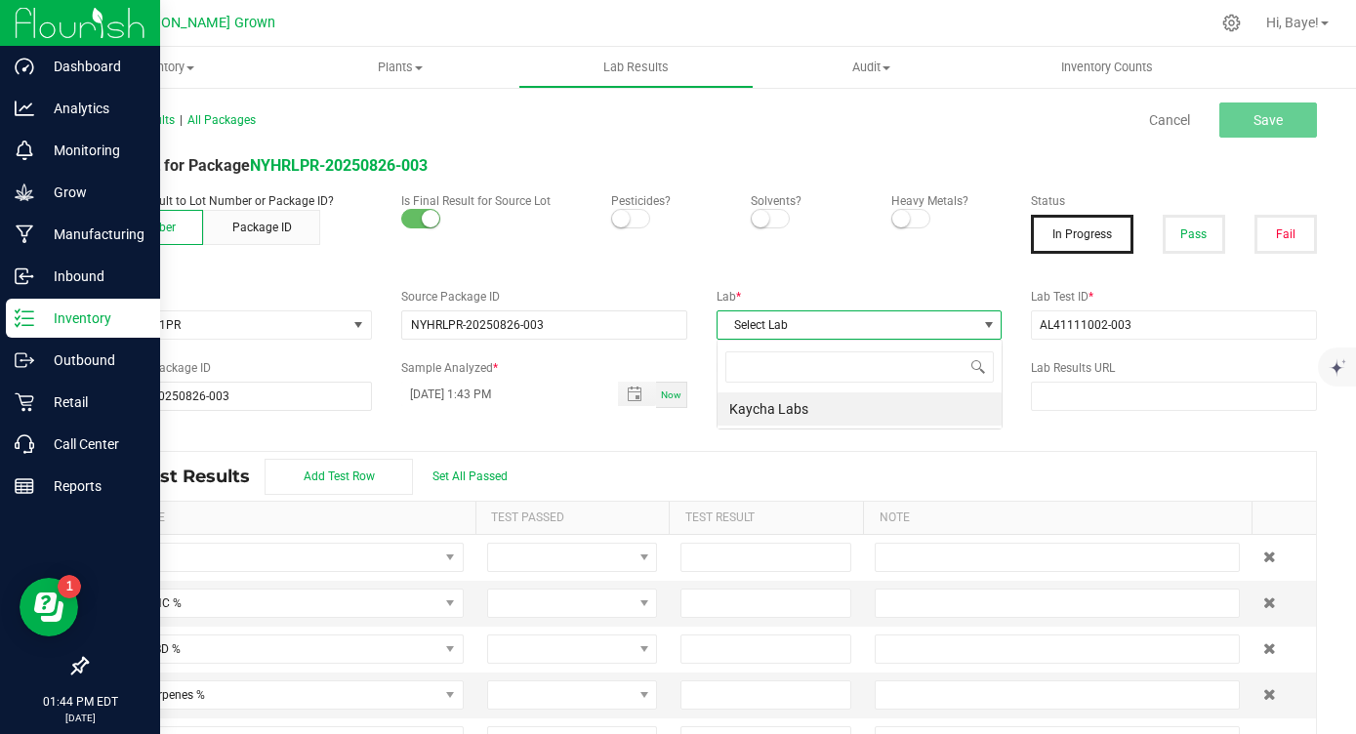
scroll to position [29, 285]
click at [798, 411] on li "Kaycha Labs" at bounding box center [860, 408] width 284 height 33
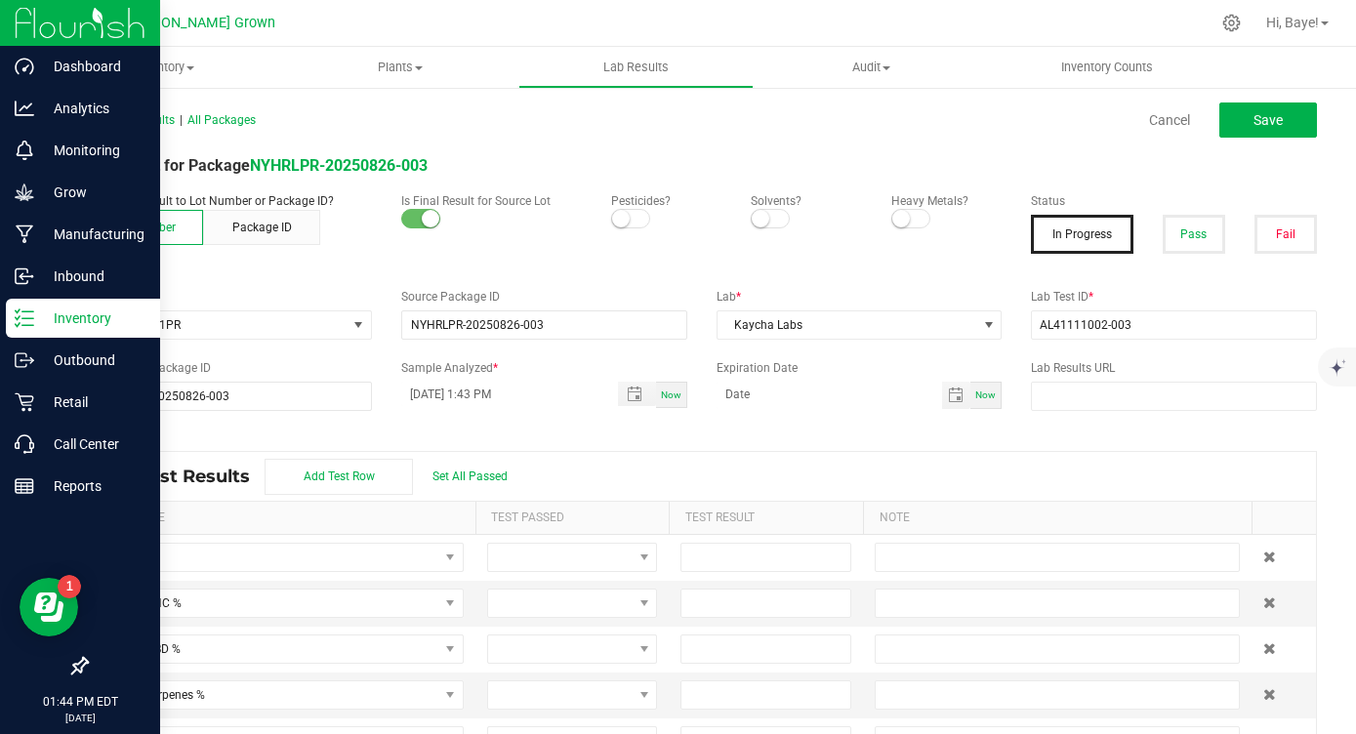
click at [615, 218] on small at bounding box center [621, 219] width 18 height 18
click at [897, 222] on small at bounding box center [901, 219] width 18 height 18
click at [1203, 238] on button "Pass" at bounding box center [1194, 234] width 62 height 39
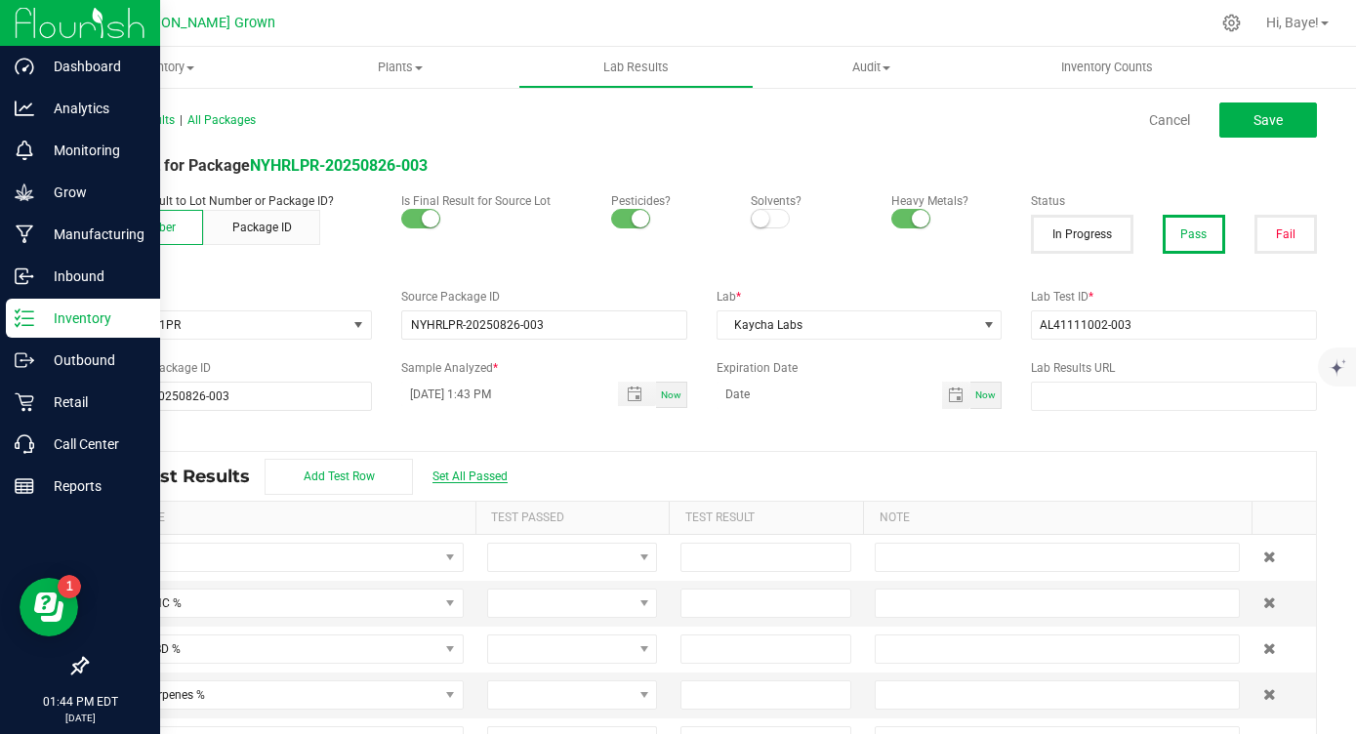
click at [475, 474] on span "Set All Passed" at bounding box center [469, 477] width 75 height 14
click at [752, 612] on input at bounding box center [765, 603] width 169 height 27
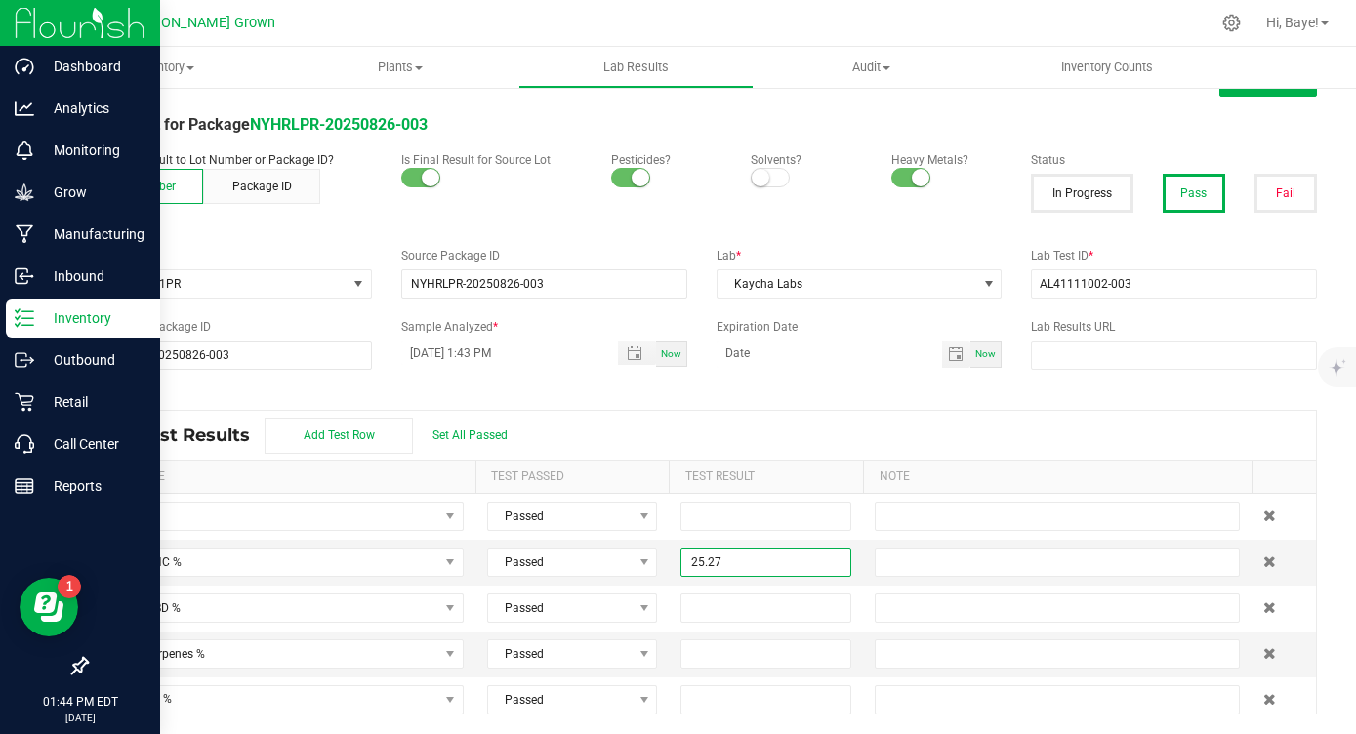
scroll to position [0, 0]
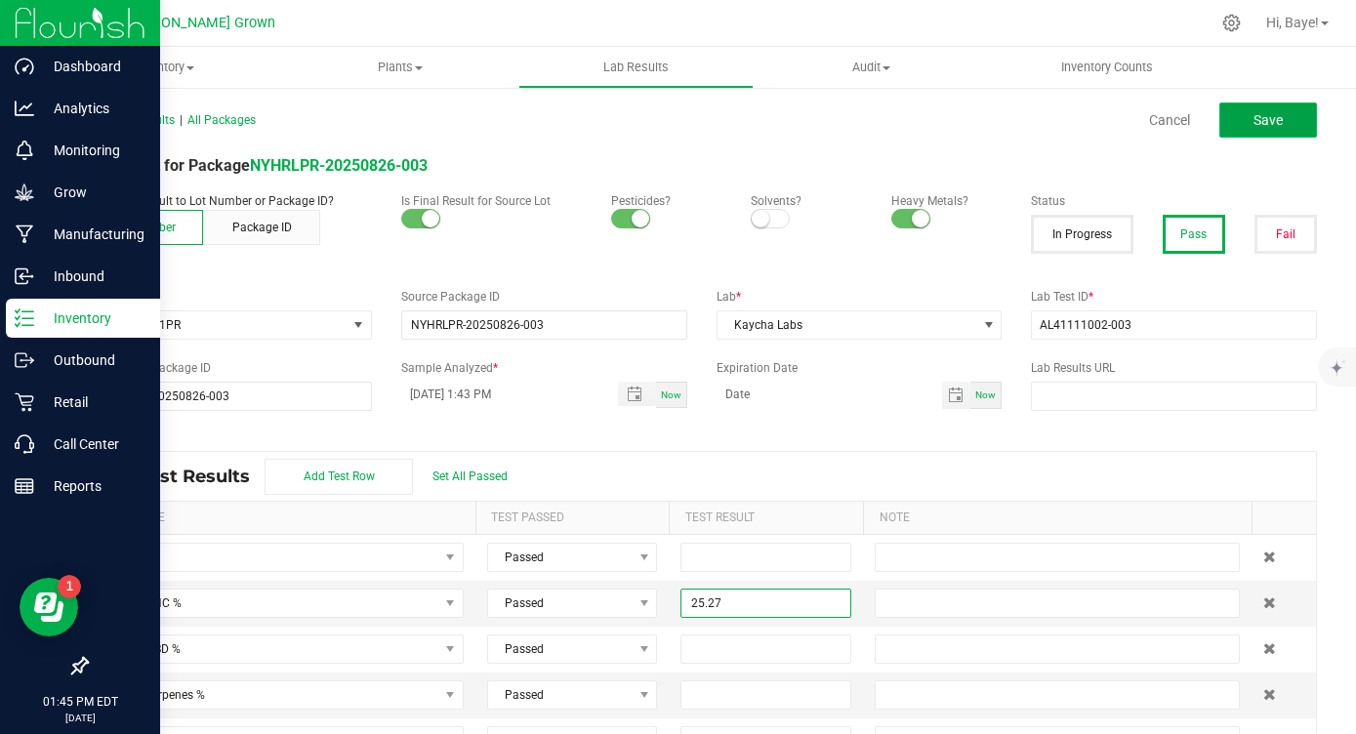
type input "25.2700"
click at [1260, 121] on span "Save" at bounding box center [1268, 120] width 29 height 16
type input "25.2700"
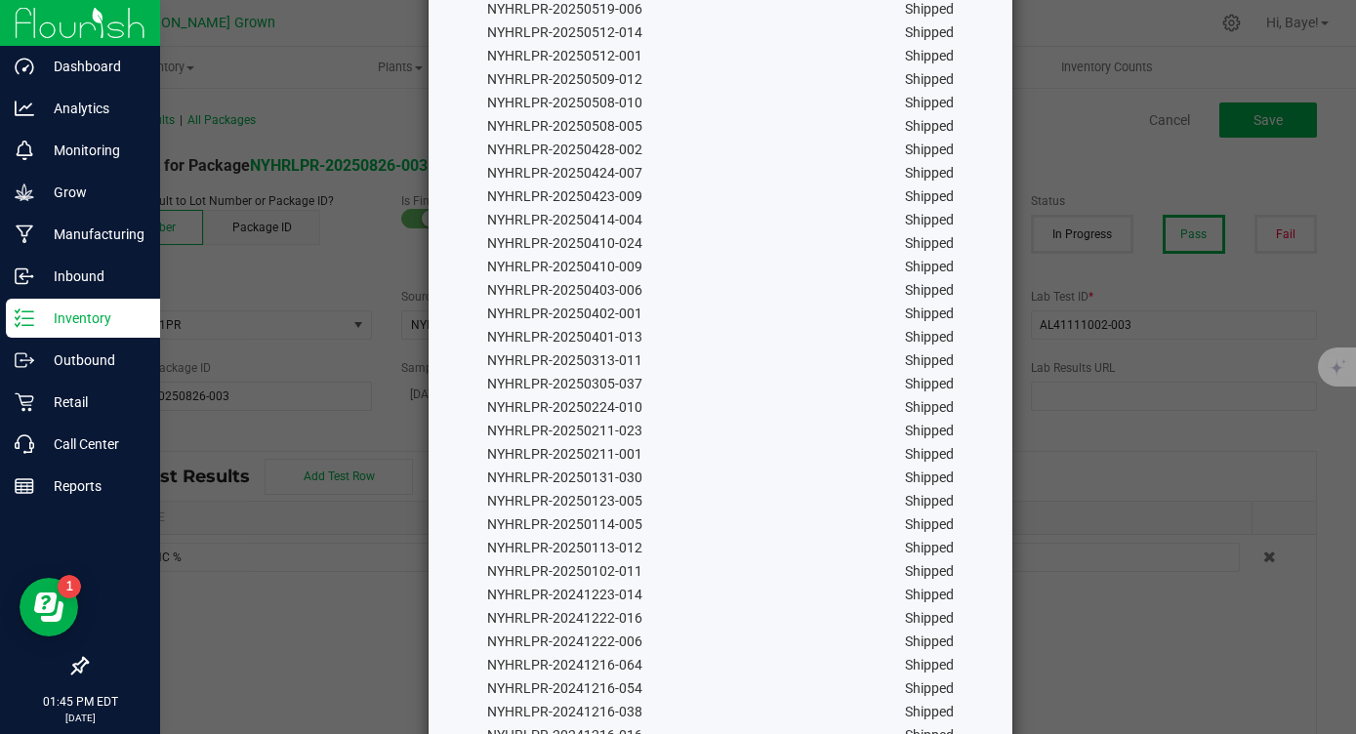
scroll to position [1205, 0]
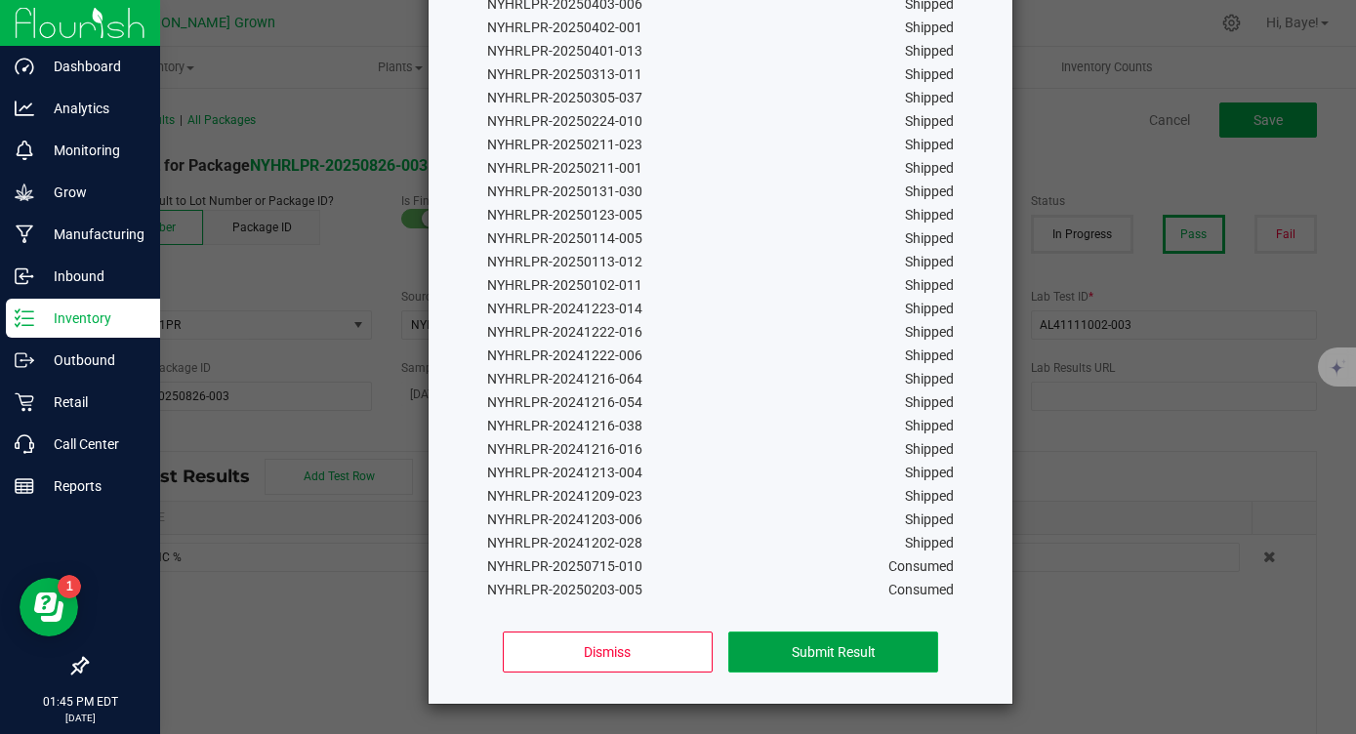
click at [822, 663] on button "Submit Result" at bounding box center [833, 652] width 210 height 41
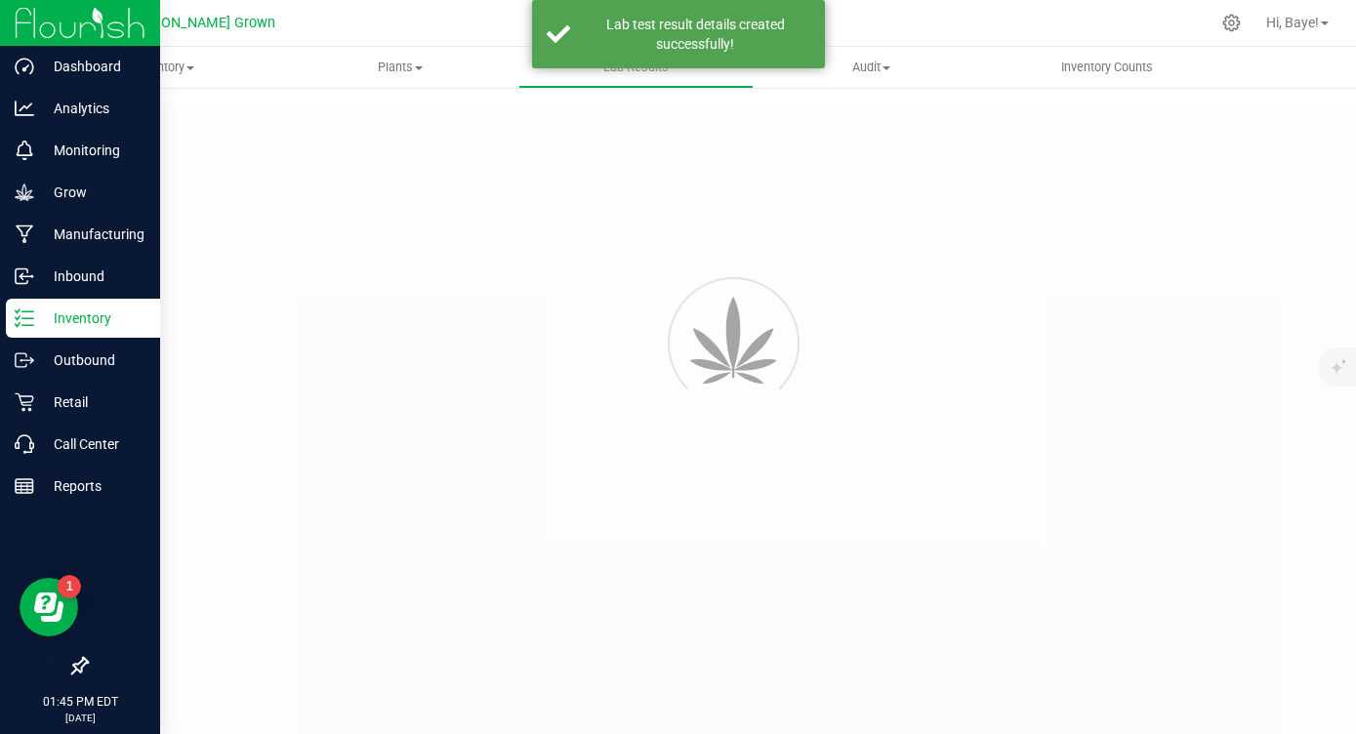
type input "NYHRLPR-20250826-003"
type input "AL41111002-003"
type input "NYHRLPR-20250826-003"
type input "[DATE] 1:43 PM"
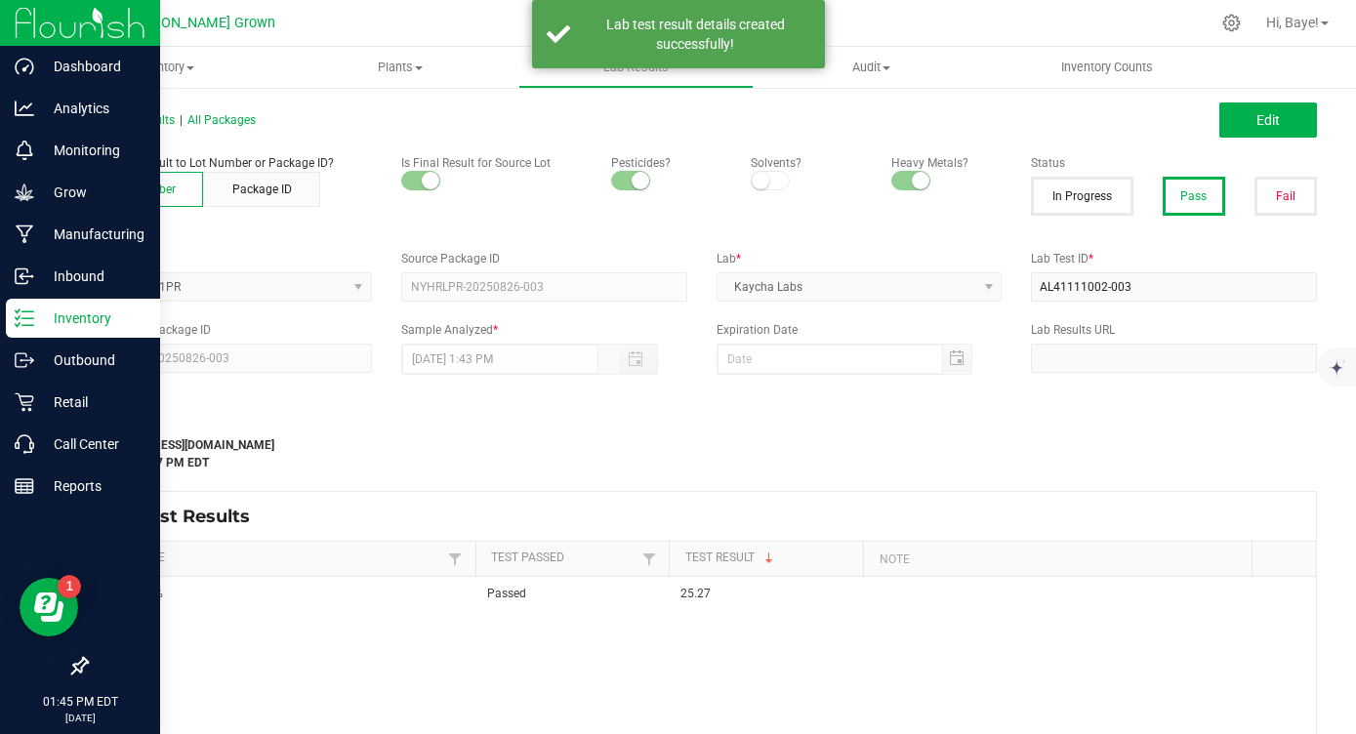
click at [20, 311] on icon at bounding box center [25, 319] width 20 height 20
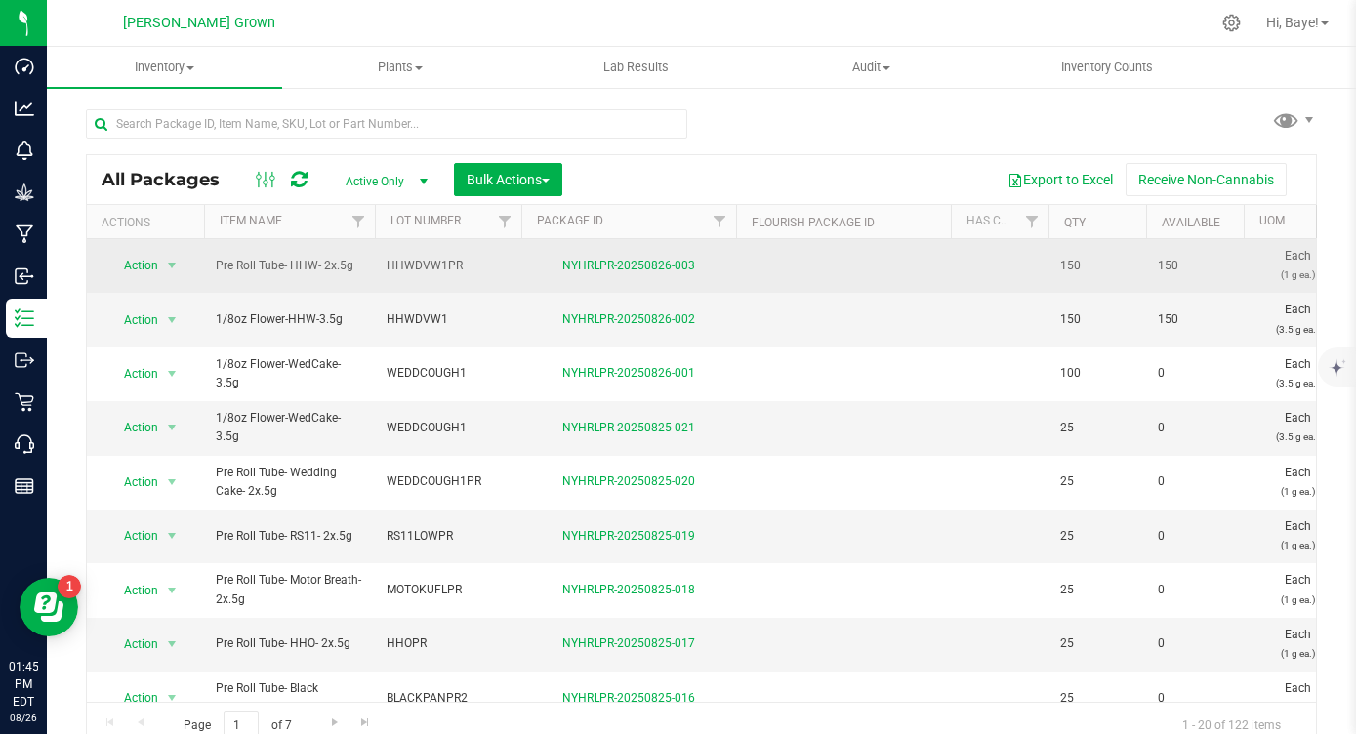
click at [412, 264] on span "HHWDVW1PR" at bounding box center [448, 266] width 123 height 19
click at [412, 264] on input "HHWDVW1PR" at bounding box center [444, 266] width 140 height 30
type input "HHWPR"
click at [676, 172] on div "All Packages Active Only Active Only Lab Samples Locked All Bulk Actions Add to…" at bounding box center [701, 452] width 1231 height 596
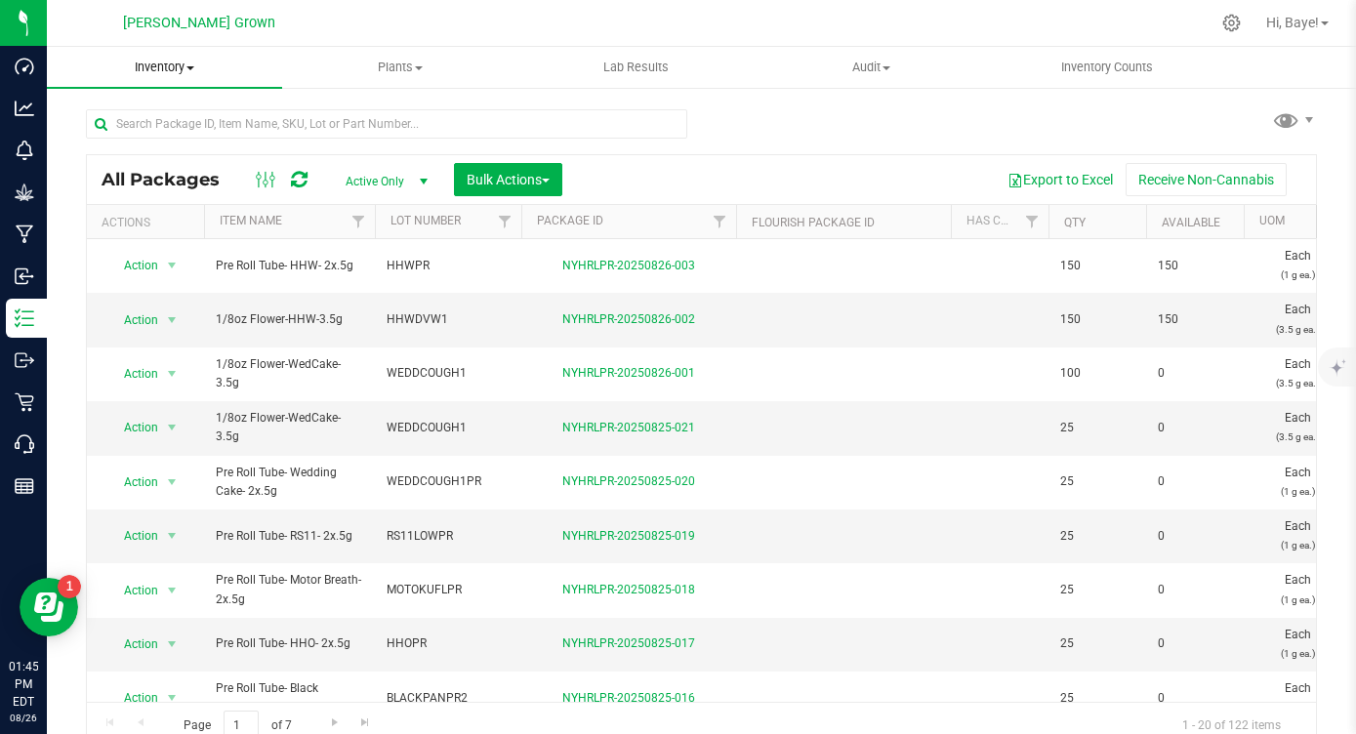
click at [156, 68] on span "Inventory" at bounding box center [164, 68] width 235 height 18
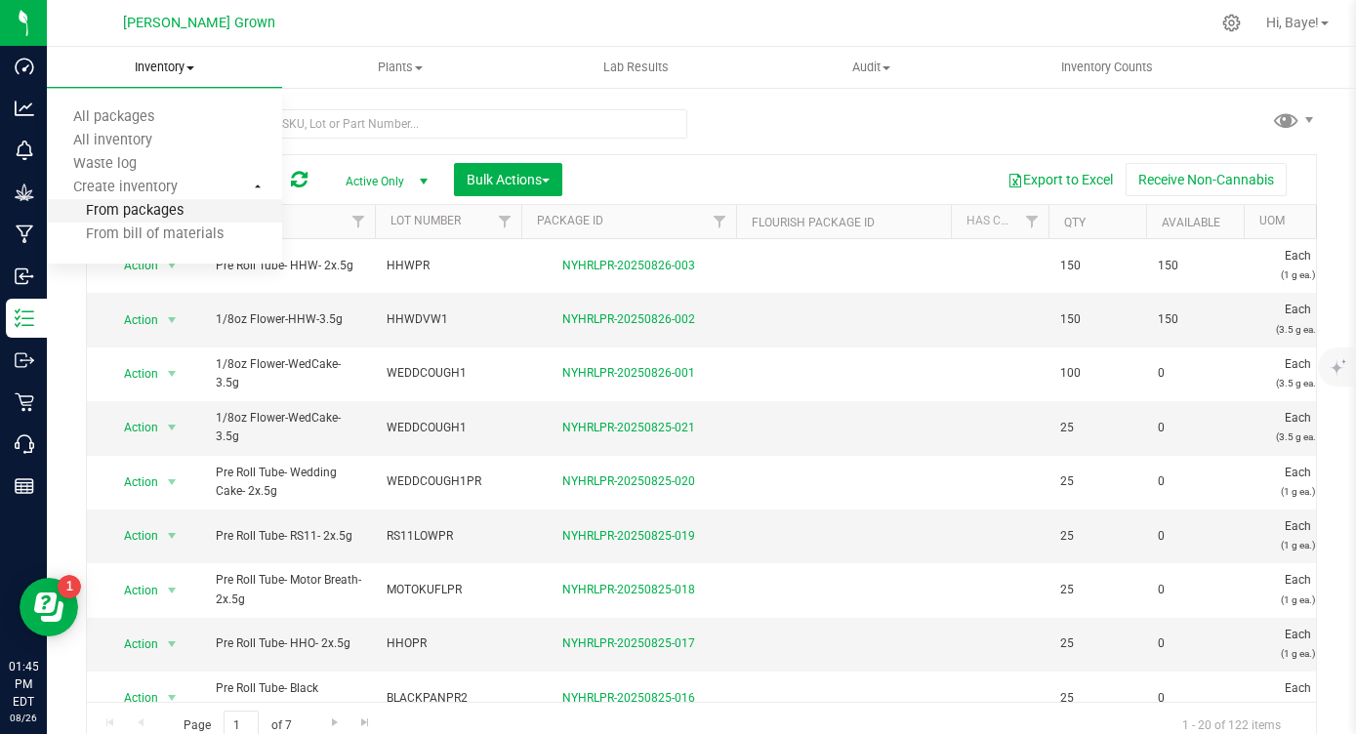
click at [150, 210] on span "From packages" at bounding box center [115, 211] width 137 height 17
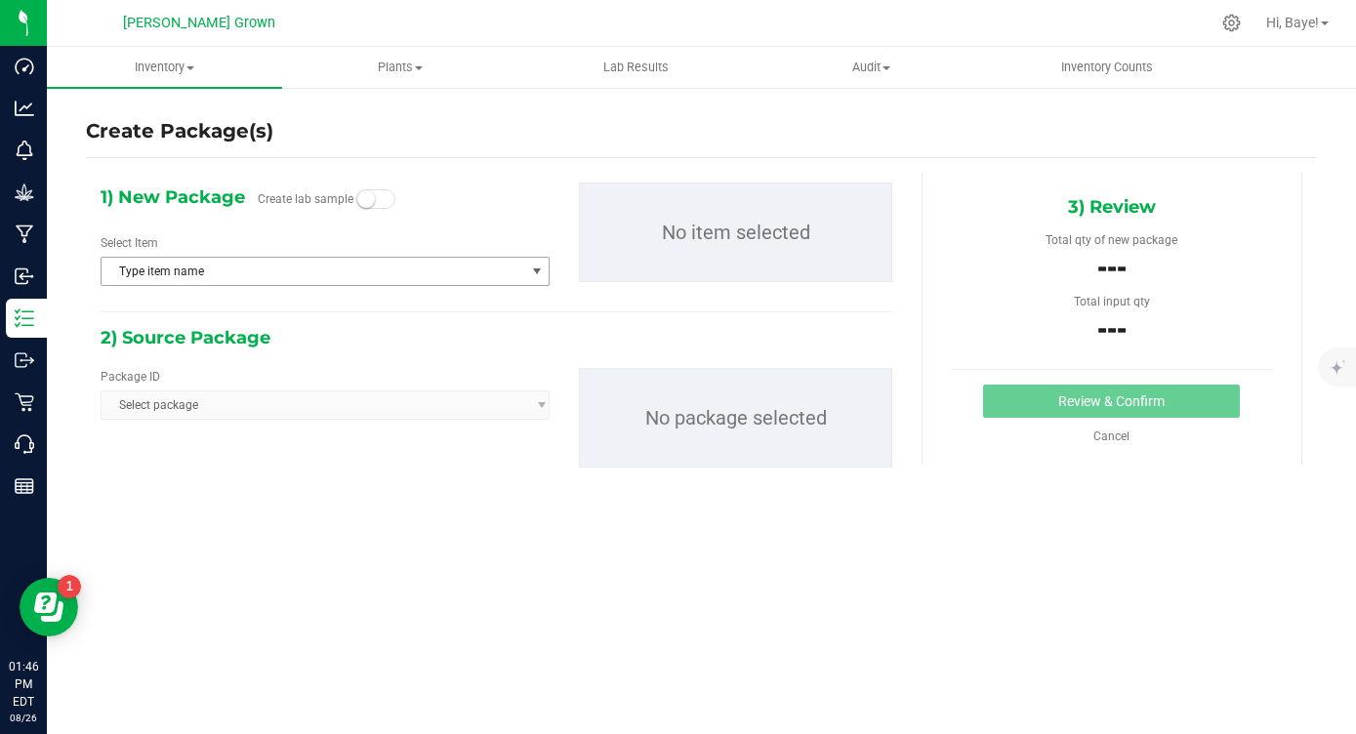
click at [268, 279] on span "Type item name" at bounding box center [313, 271] width 423 height 27
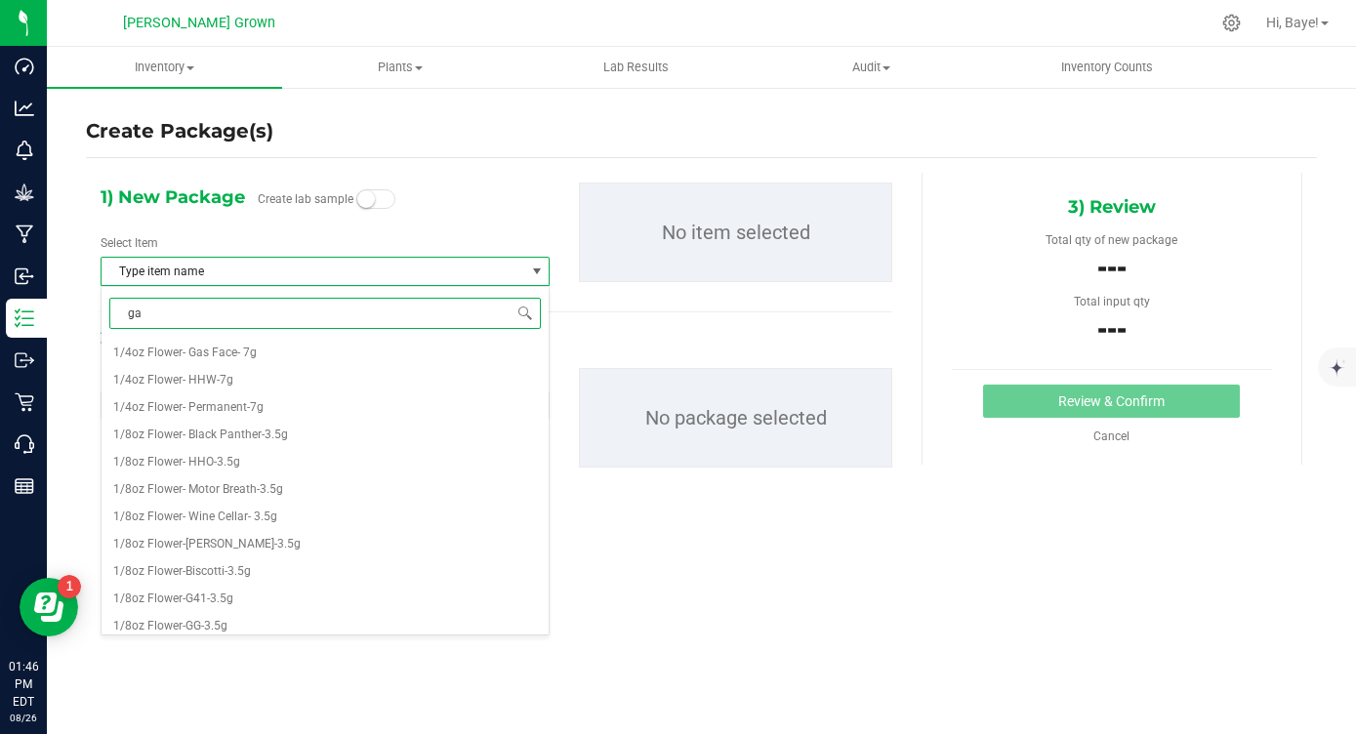
type input "gas"
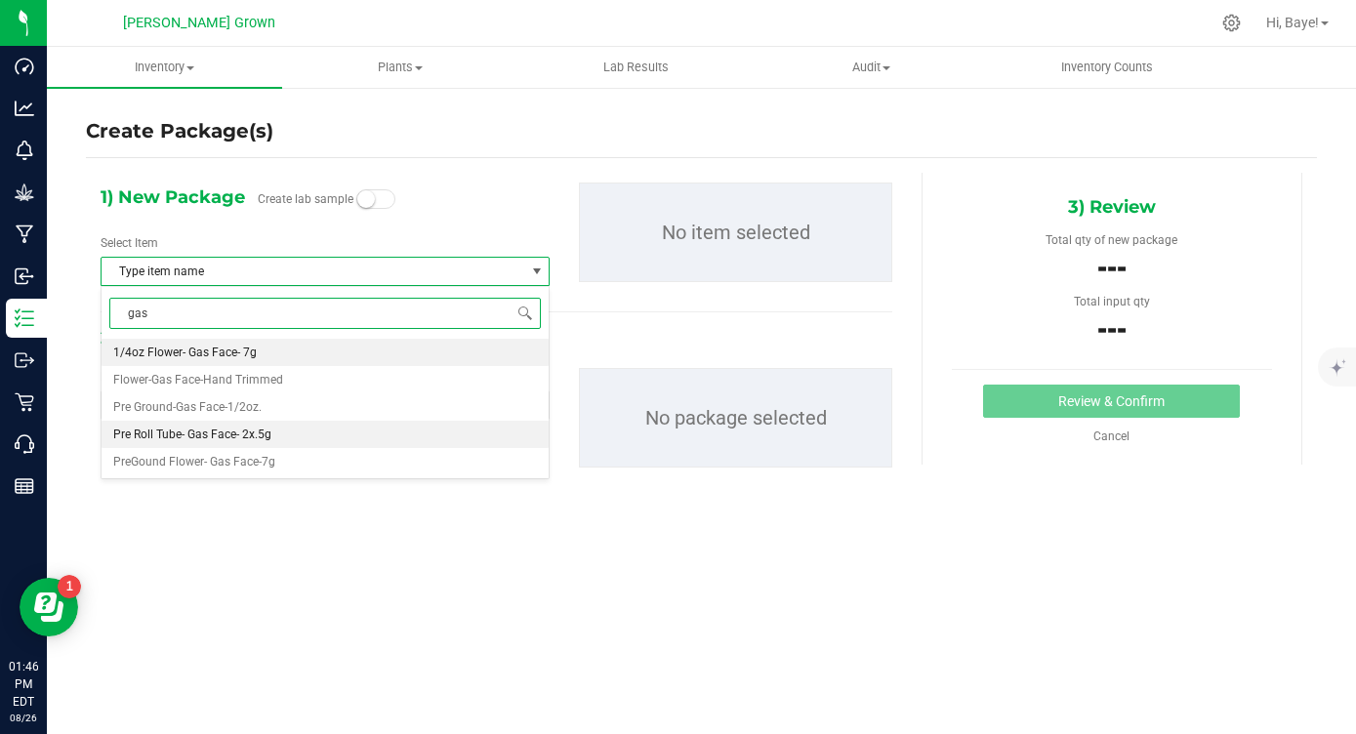
click at [330, 434] on li "Pre Roll Tube- Gas Face- 2x.5g" at bounding box center [325, 434] width 447 height 27
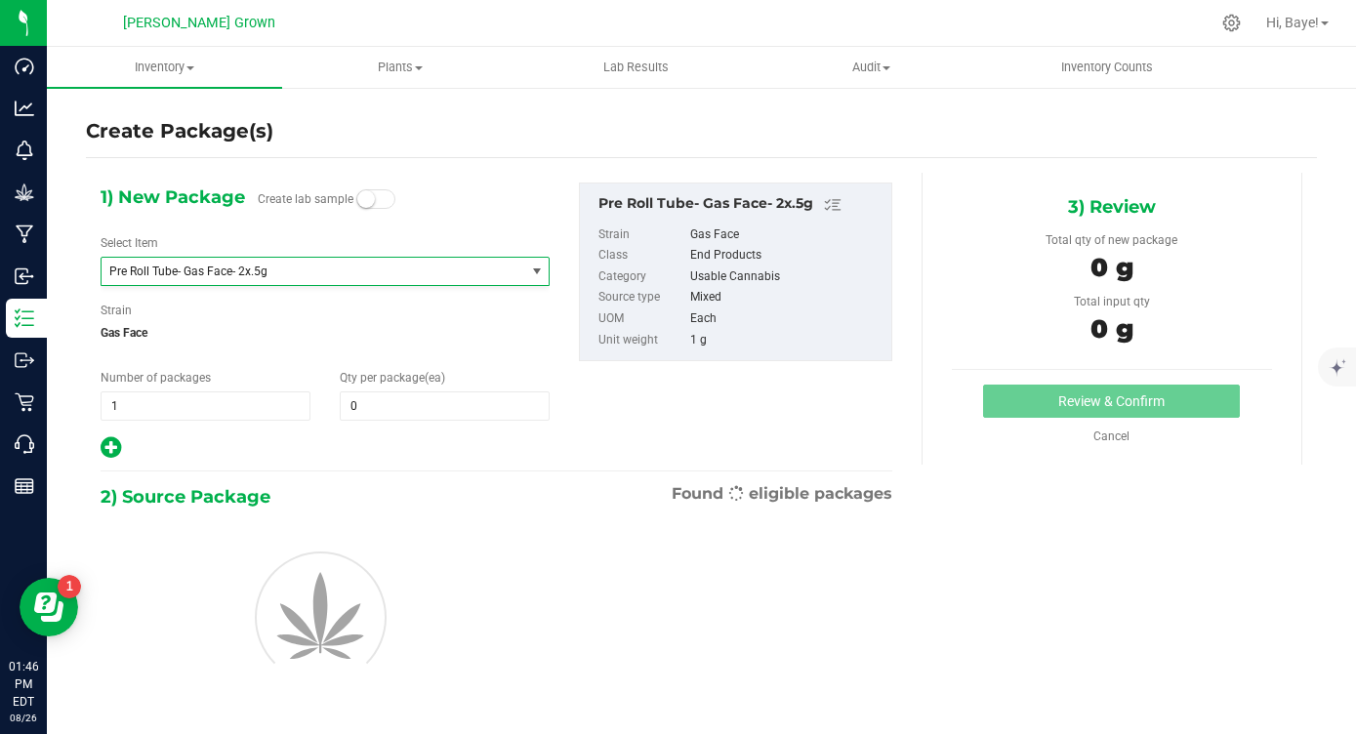
scroll to position [1285, 0]
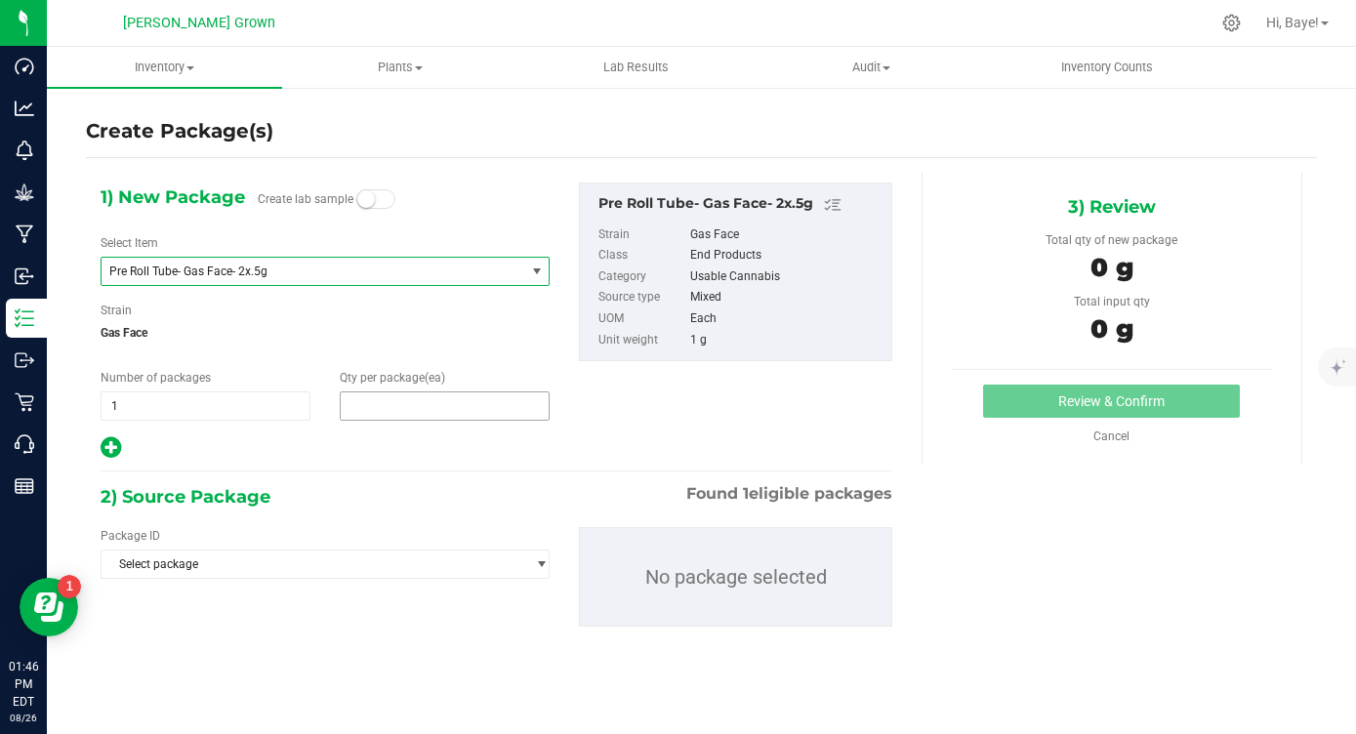
click at [419, 408] on span at bounding box center [445, 405] width 210 height 29
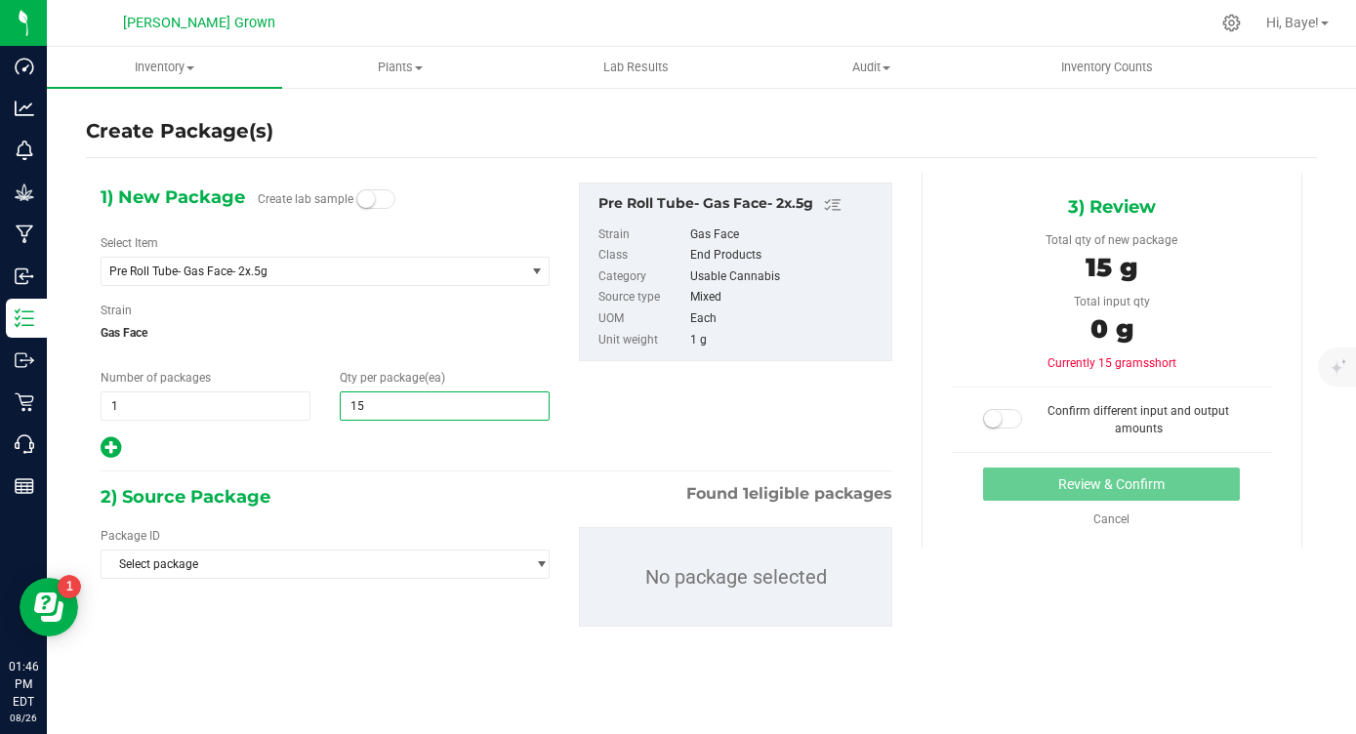
type input "150"
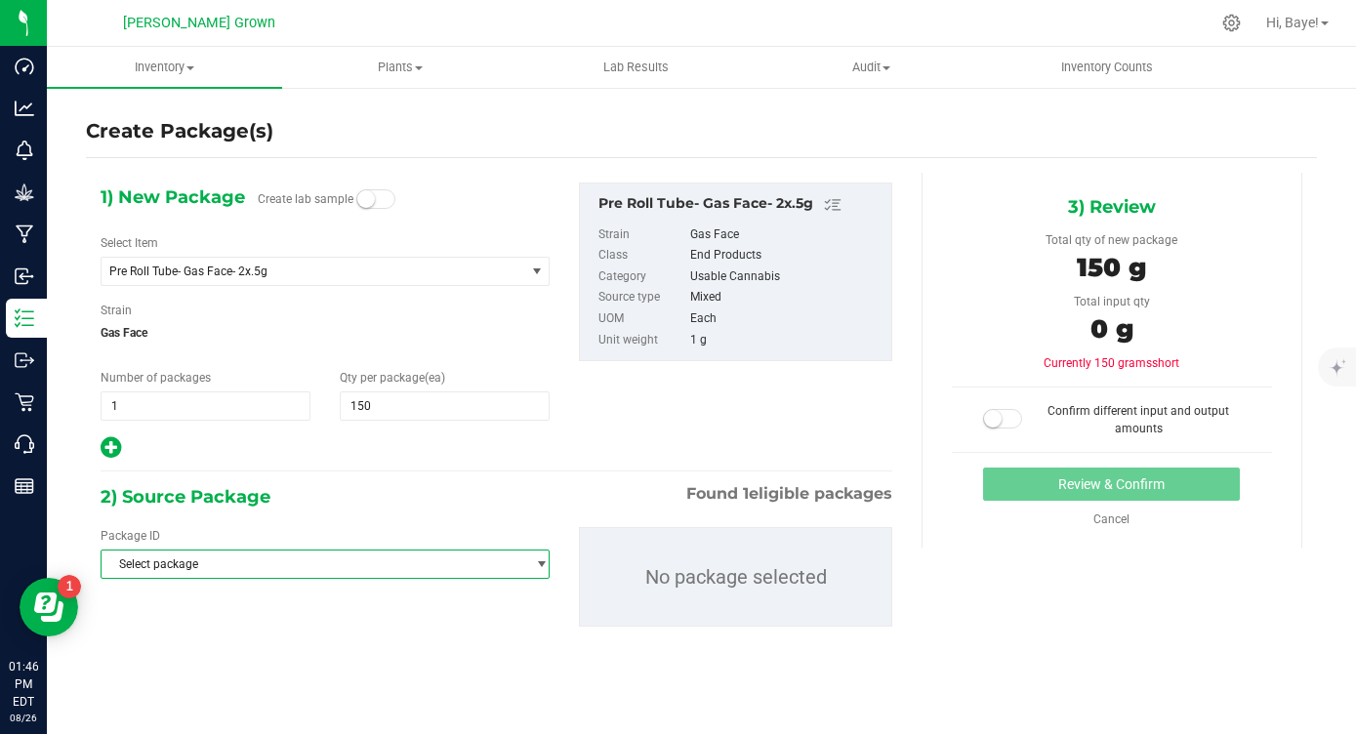
click at [397, 560] on span "Select package" at bounding box center [313, 564] width 423 height 27
click at [350, 645] on span "( Flower-Gas Face-Hand Trimmed )" at bounding box center [341, 645] width 184 height 14
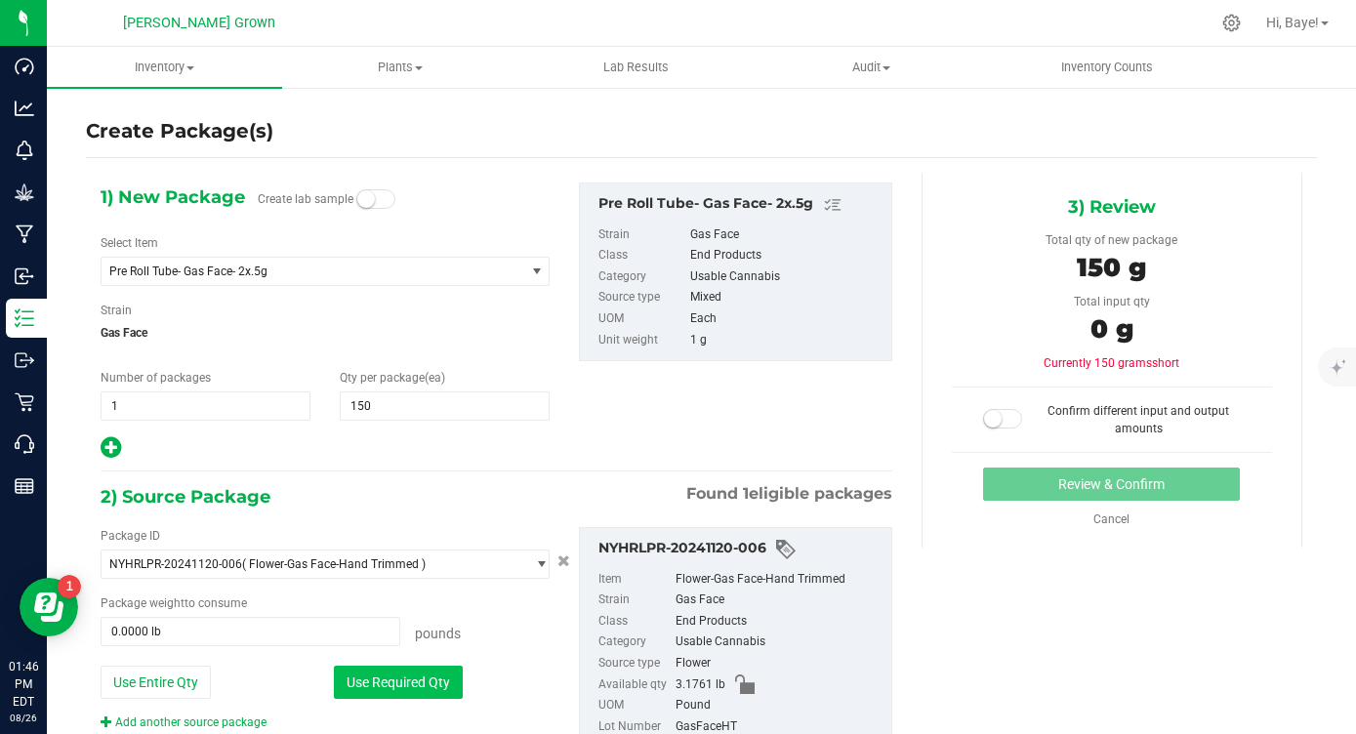
click at [381, 674] on button "Use Required Qty" at bounding box center [398, 682] width 129 height 33
type input "0.3307 lb"
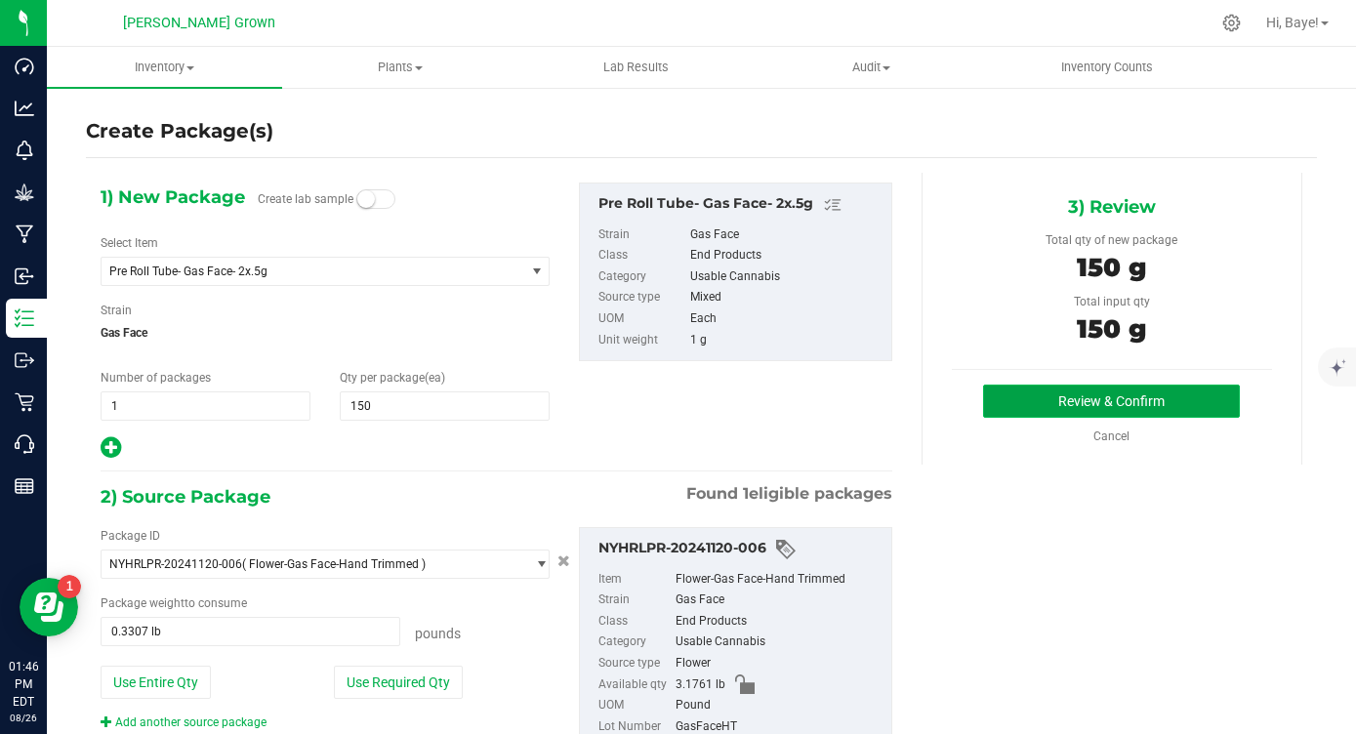
click at [1126, 403] on button "Review & Confirm" at bounding box center [1111, 401] width 257 height 33
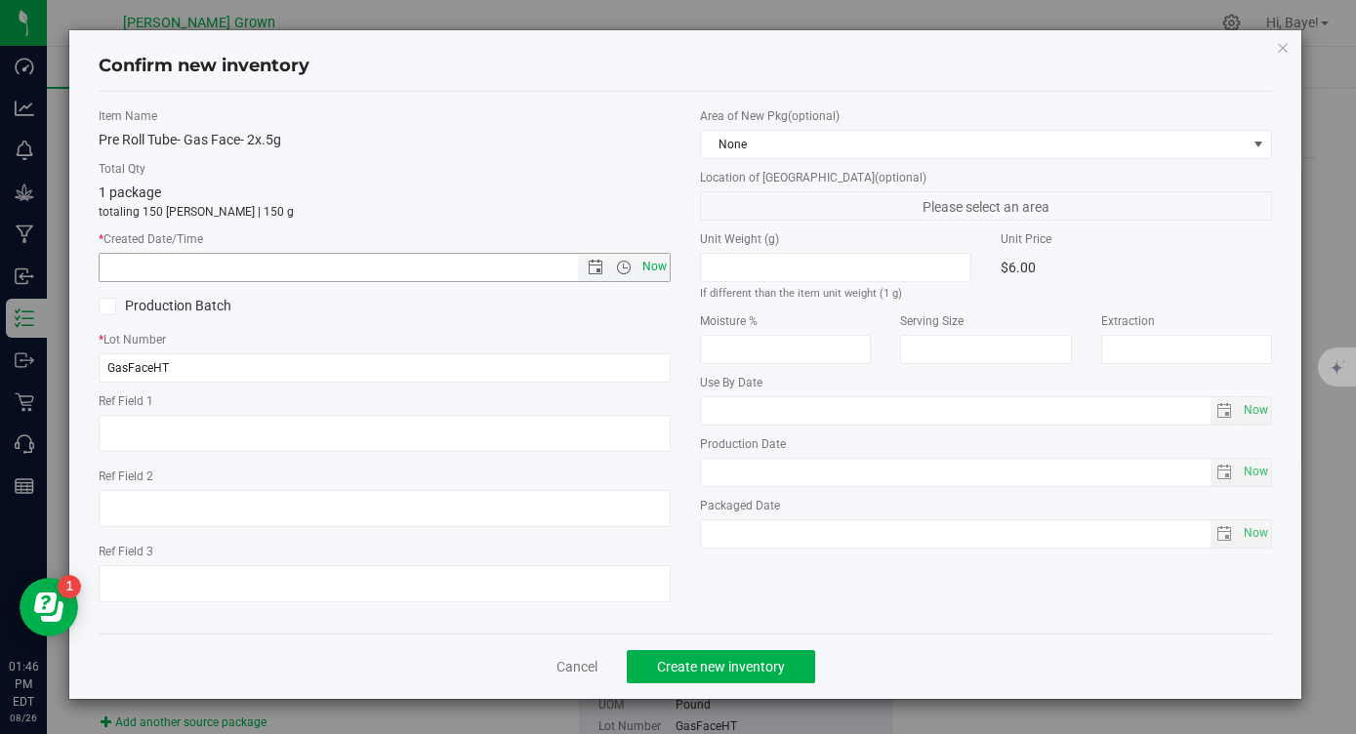
click at [656, 257] on span "Now" at bounding box center [654, 267] width 33 height 28
type input "[DATE] 1:46 PM"
click at [1257, 408] on span "Now" at bounding box center [1255, 410] width 33 height 28
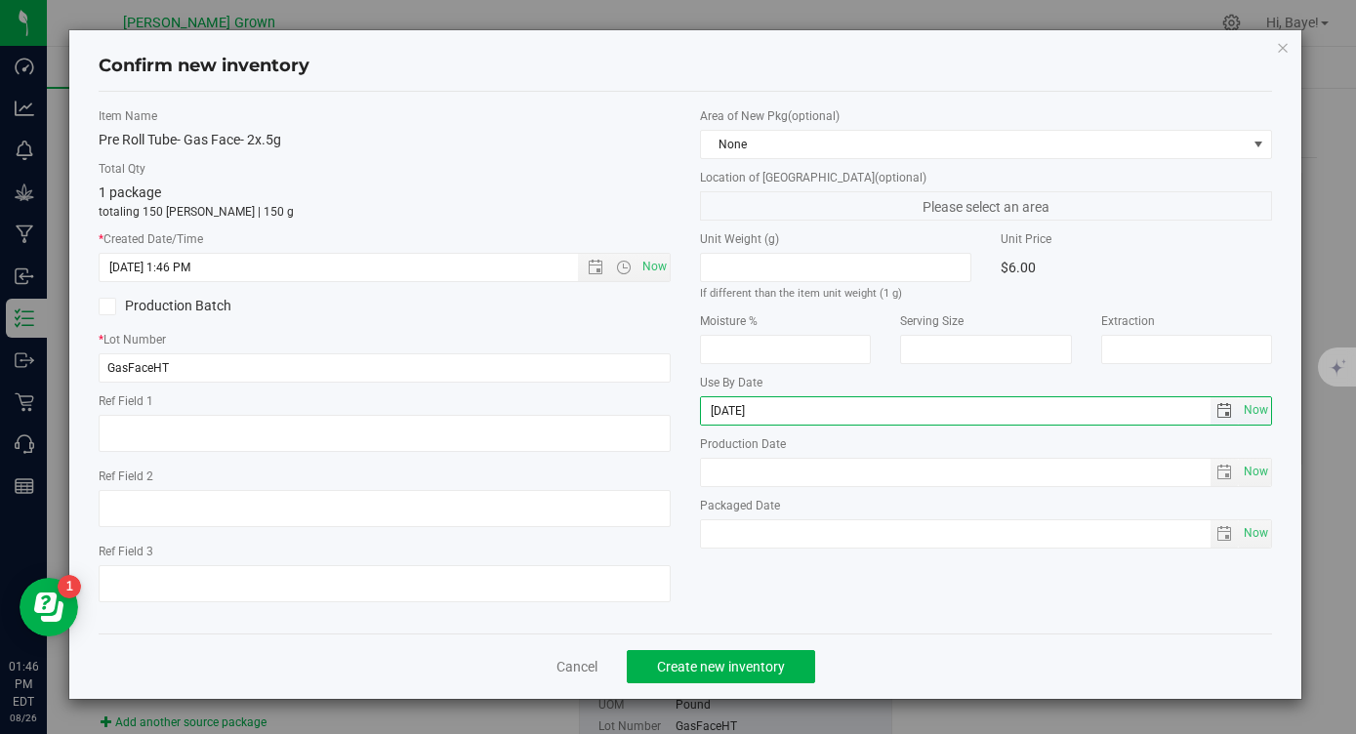
click at [735, 412] on input "[DATE]" at bounding box center [956, 410] width 510 height 27
type input "[DATE]"
click at [1263, 527] on span "Now" at bounding box center [1255, 533] width 33 height 28
type input "[DATE]"
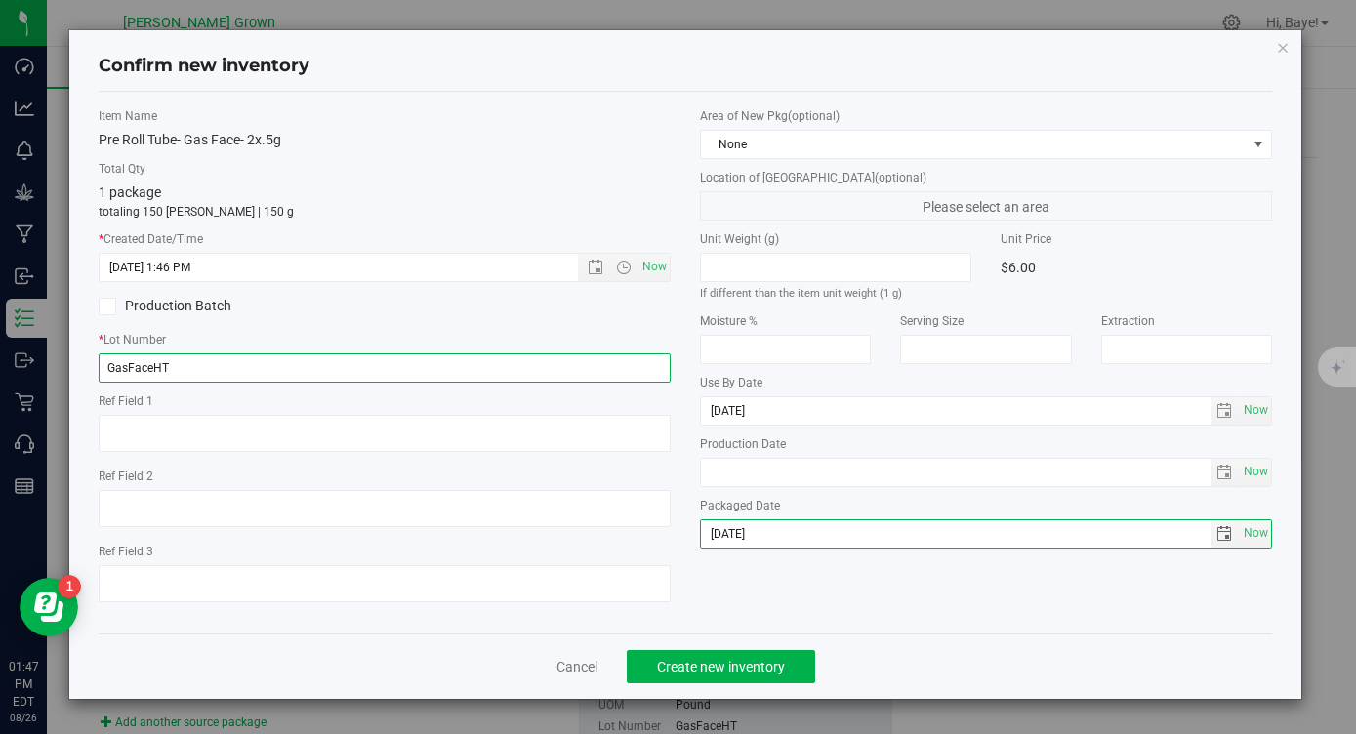
click at [164, 361] on input "GasFaceHT" at bounding box center [385, 367] width 572 height 29
paste input "ASFACEPR"
type input "GASFACEPR"
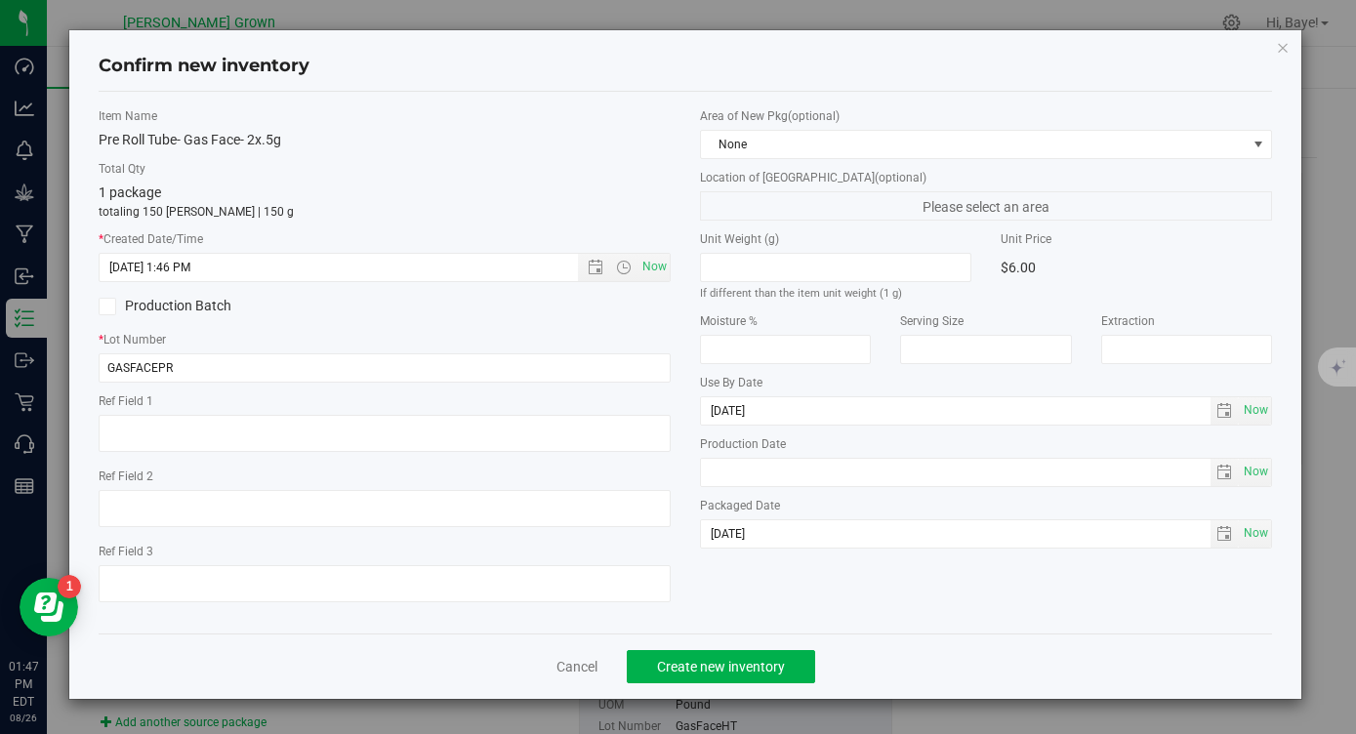
click at [684, 683] on div "Cancel Create new inventory" at bounding box center [685, 666] width 1173 height 65
click at [686, 671] on span "Create new inventory" at bounding box center [721, 667] width 128 height 16
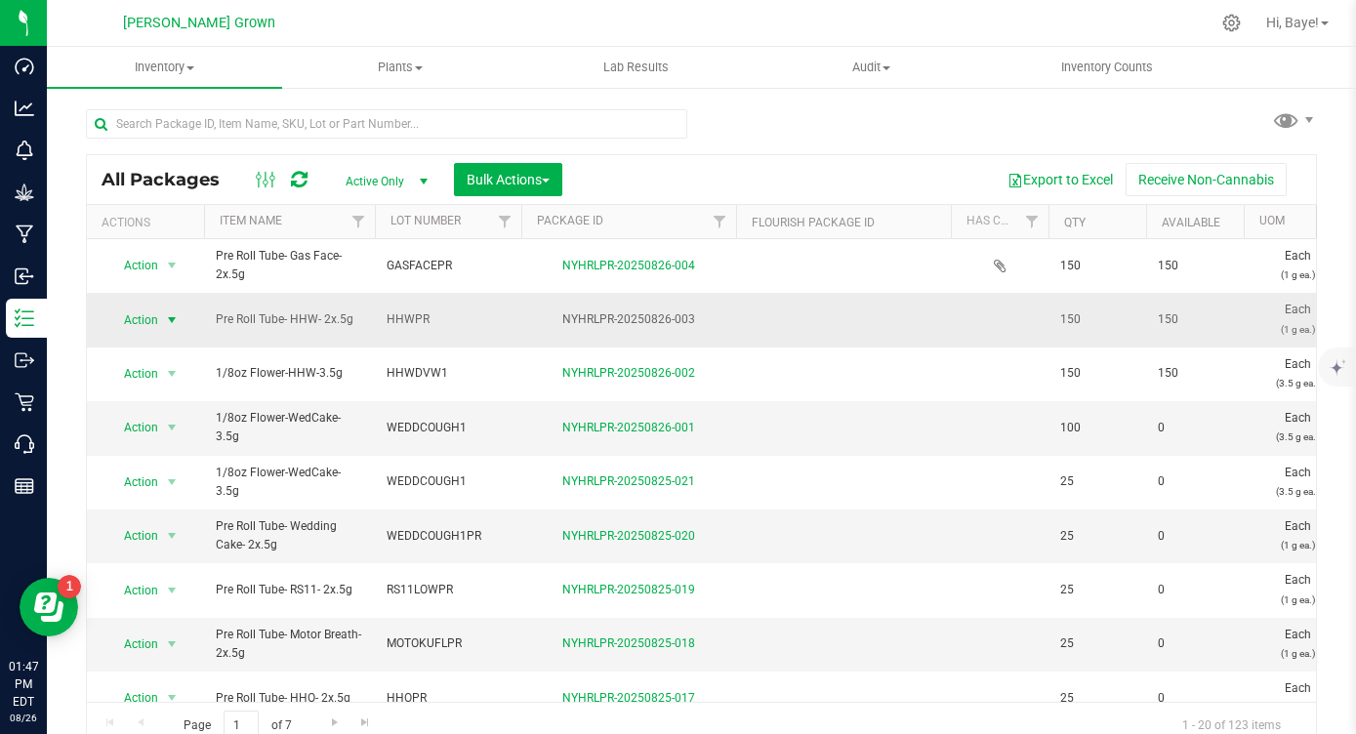
click at [168, 319] on span "select" at bounding box center [172, 320] width 16 height 16
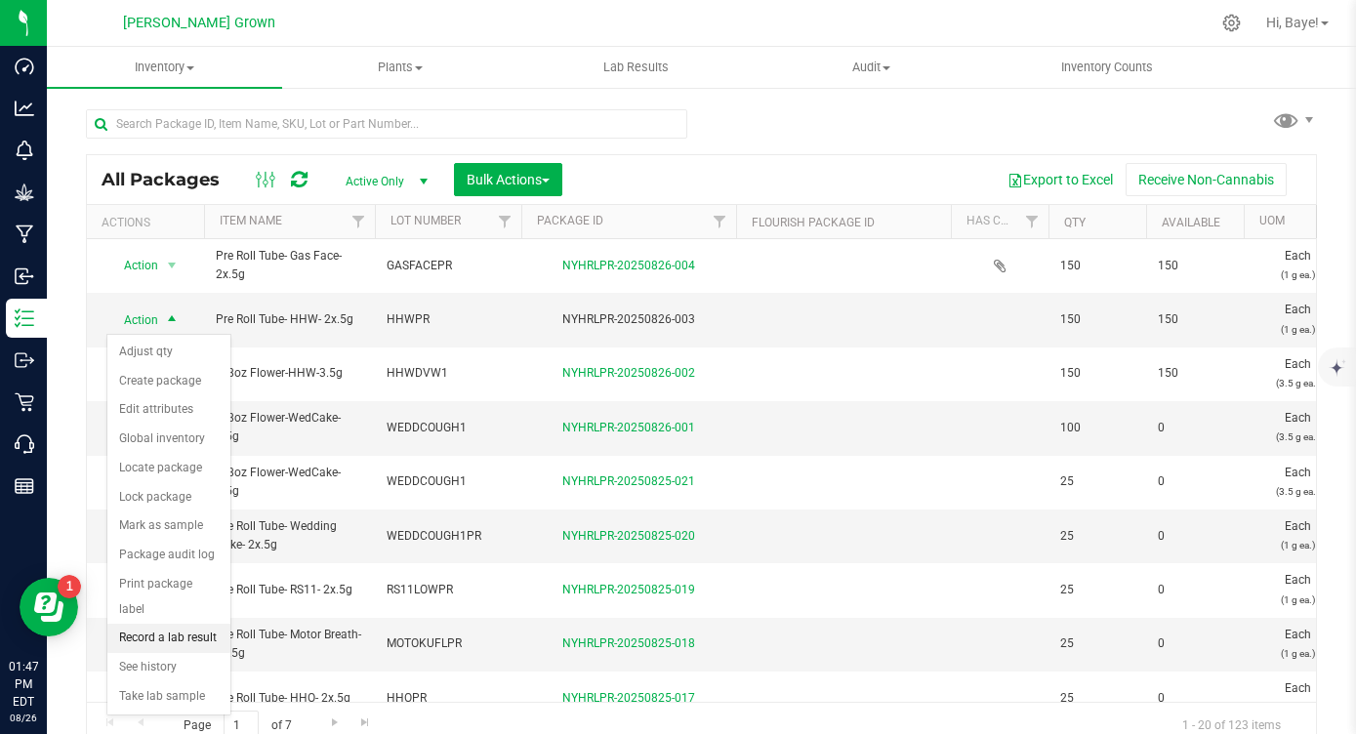
click at [163, 624] on li "Record a lab result" at bounding box center [168, 638] width 123 height 29
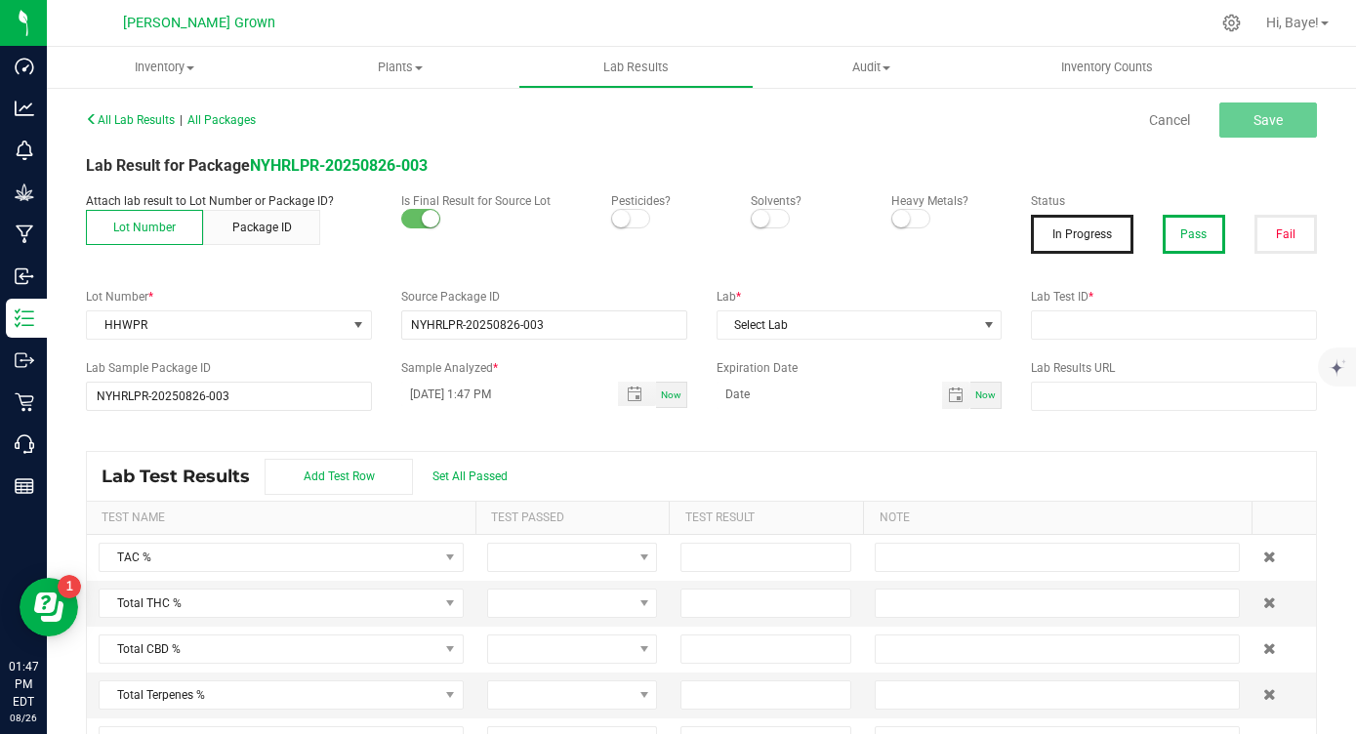
click at [1179, 231] on button "Pass" at bounding box center [1194, 234] width 62 height 39
click at [617, 218] on small at bounding box center [621, 219] width 18 height 18
click at [899, 217] on small at bounding box center [901, 219] width 18 height 18
click at [820, 330] on span "Select Lab" at bounding box center [848, 324] width 260 height 27
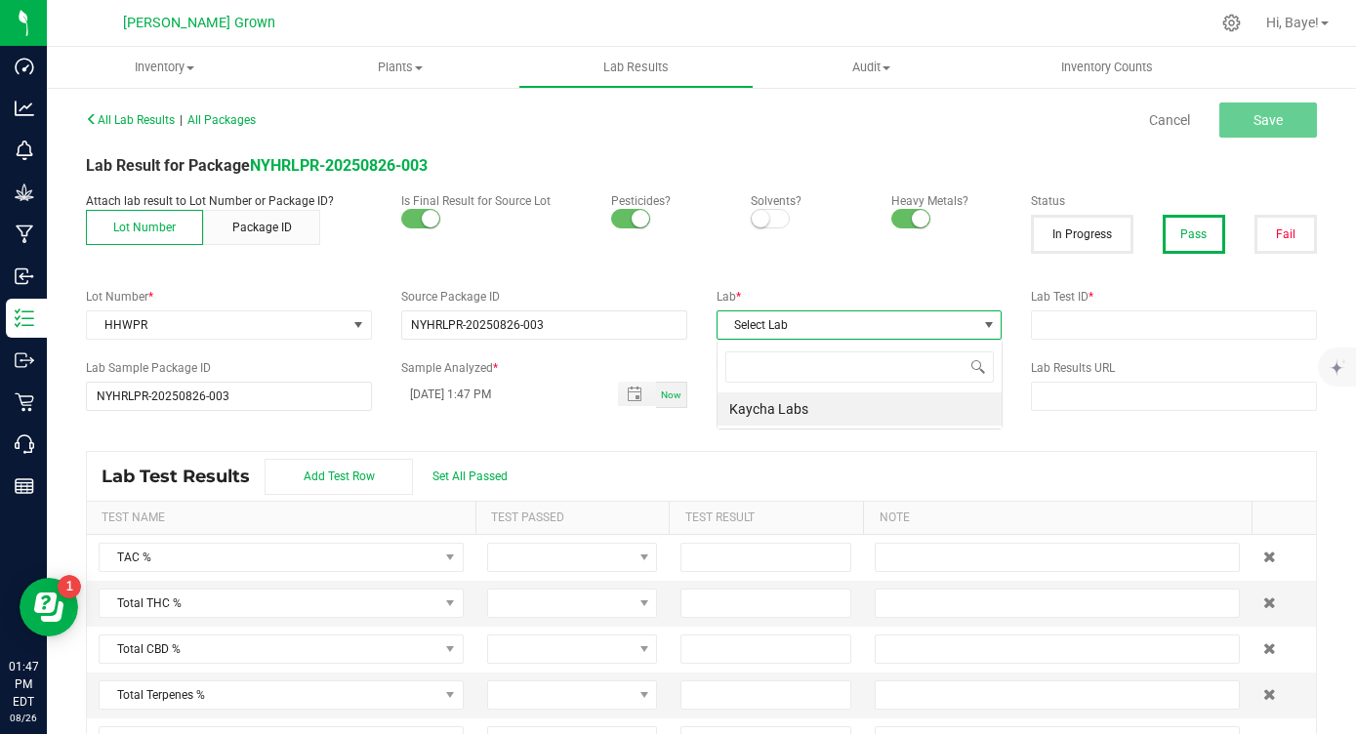
scroll to position [29, 285]
click at [773, 409] on li "Kaycha Labs" at bounding box center [860, 408] width 284 height 33
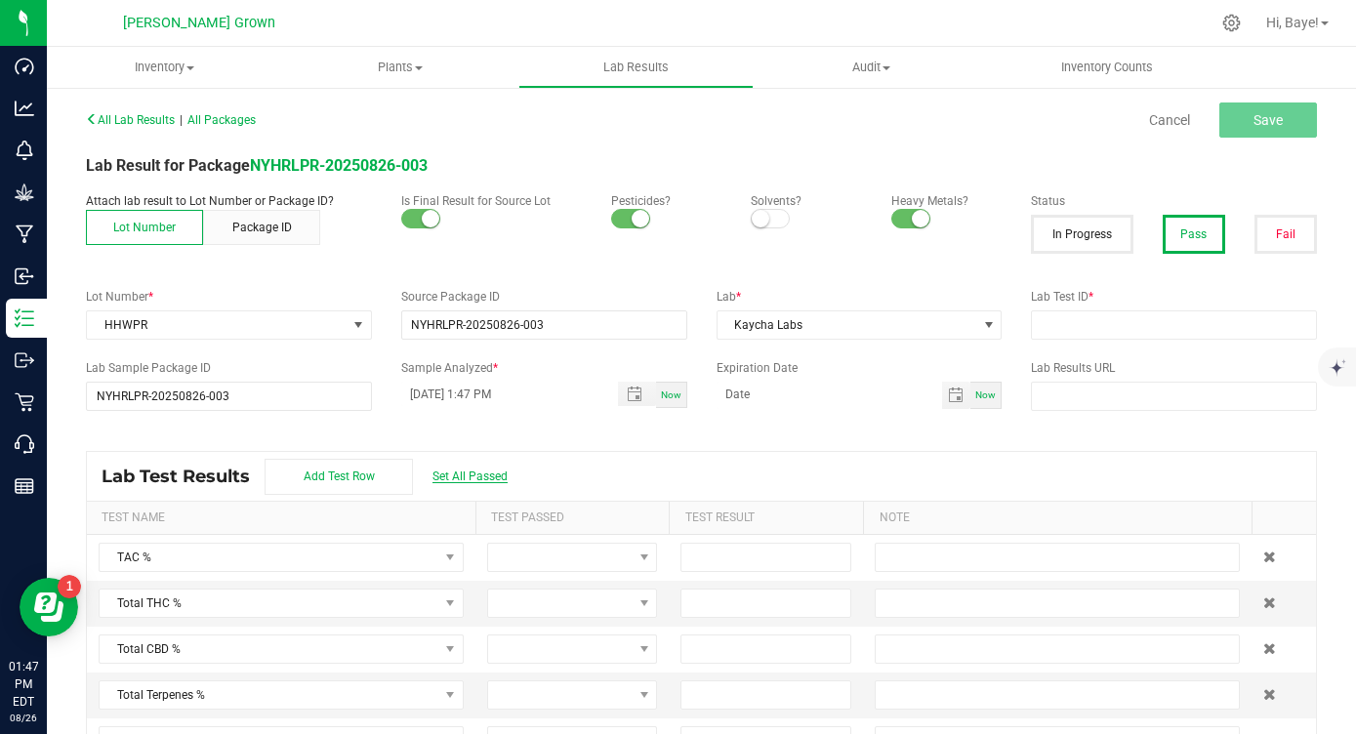
click at [449, 473] on span "Set All Passed" at bounding box center [469, 477] width 75 height 14
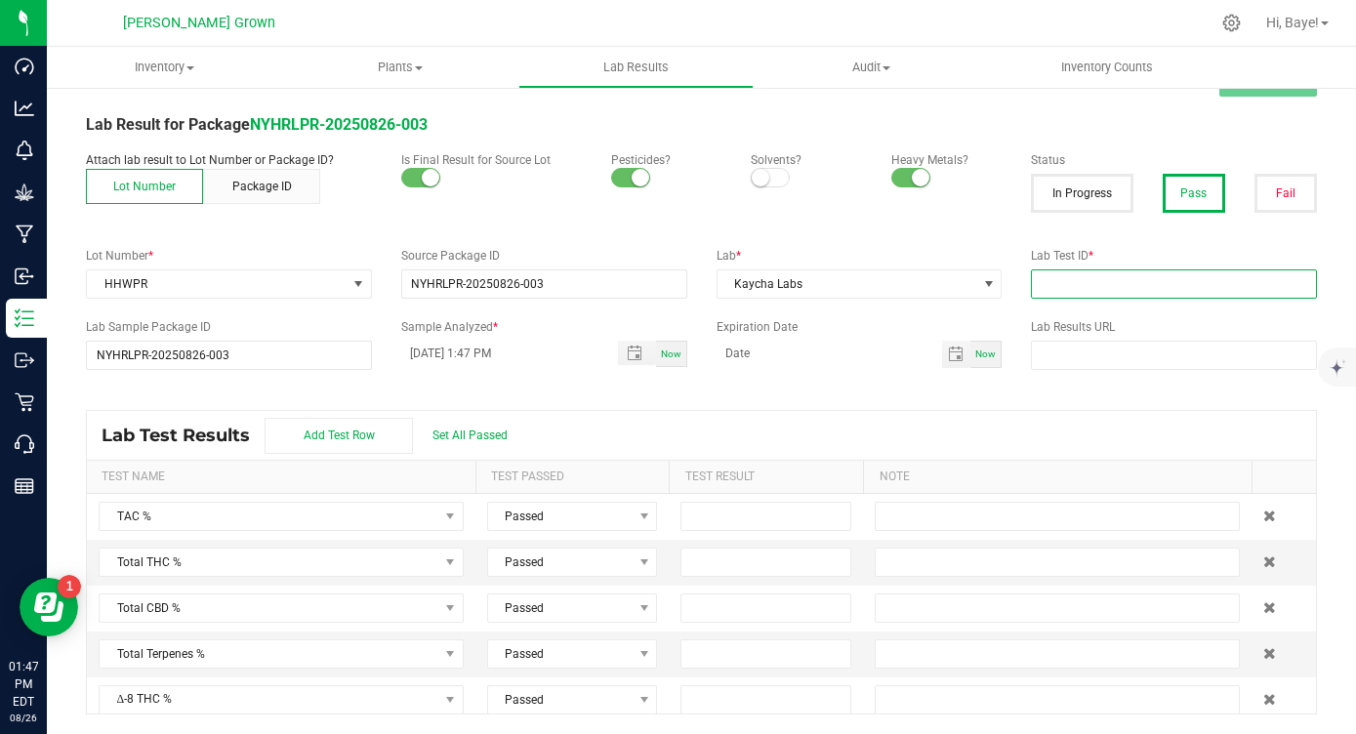
click at [1124, 291] on input "text" at bounding box center [1174, 283] width 286 height 29
paste input "AL41111002-003"
type input "AL41111002-003"
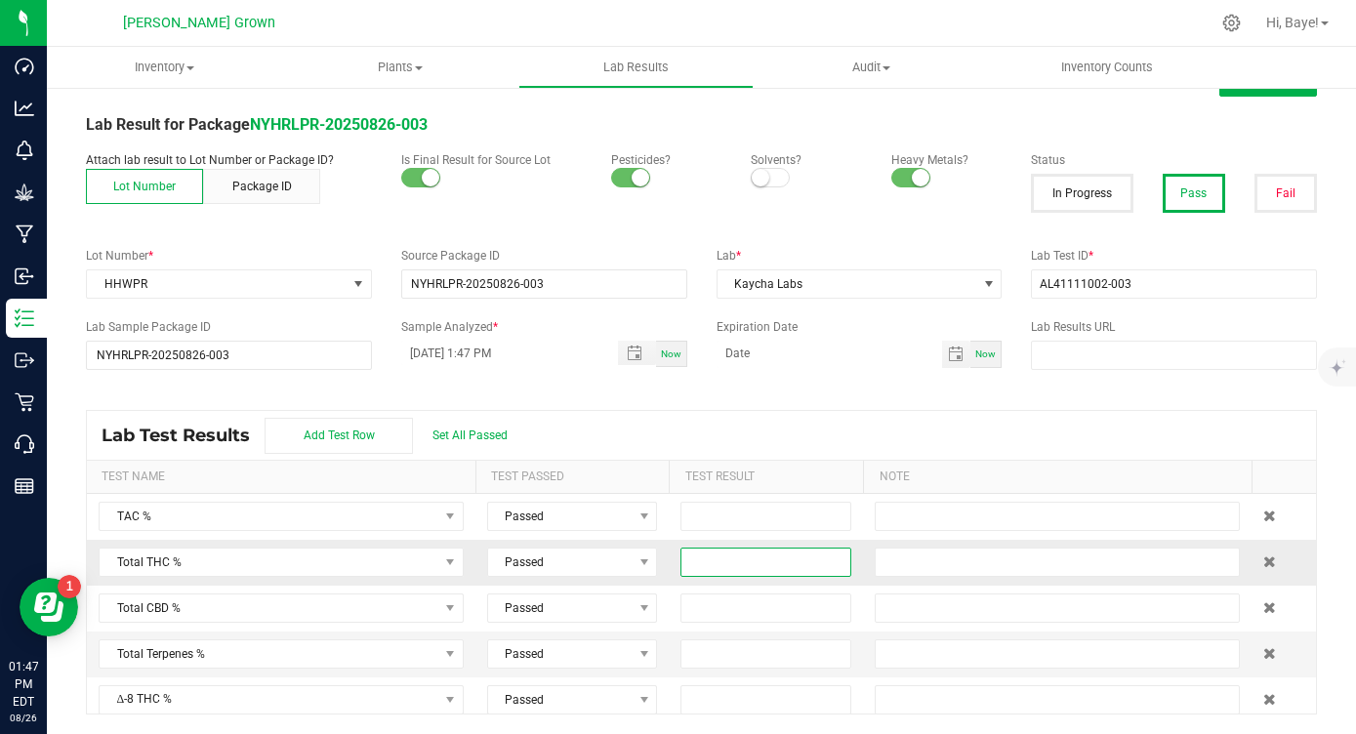
click at [740, 567] on input at bounding box center [765, 562] width 169 height 27
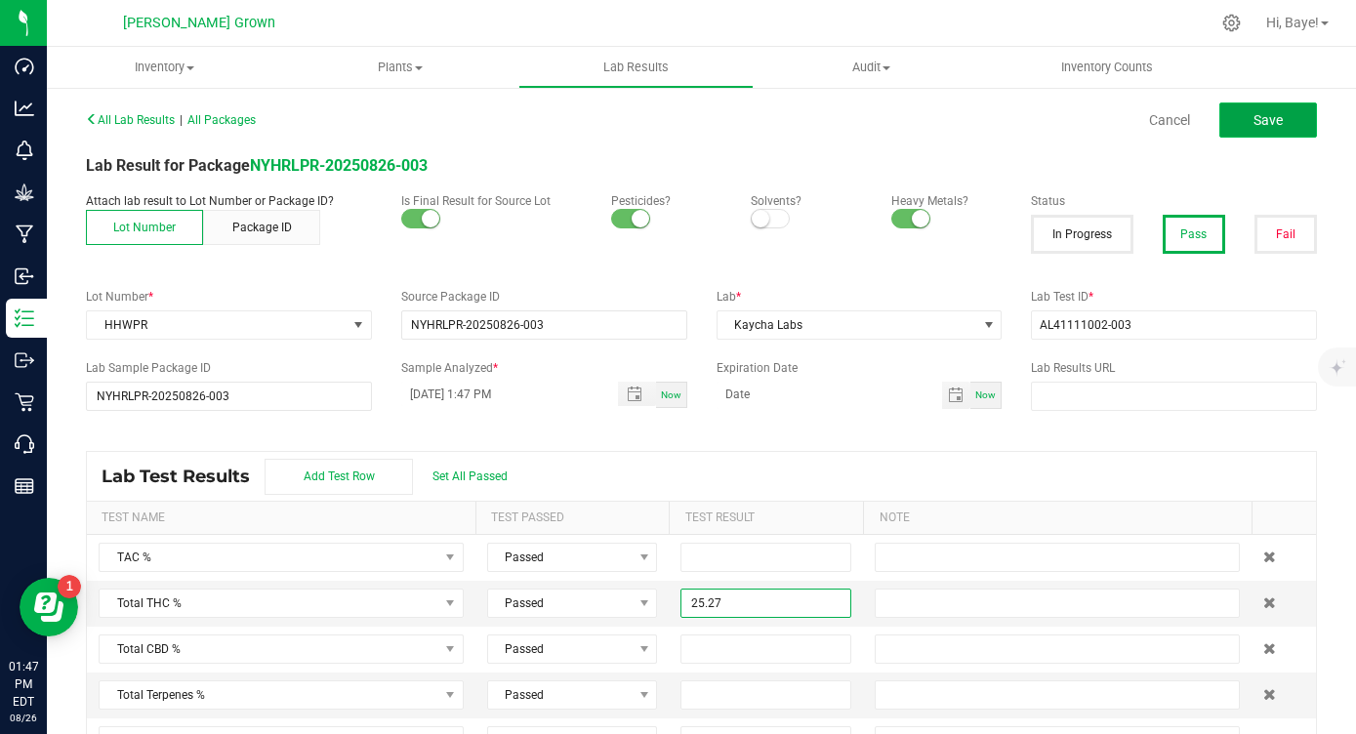
type input "25.2700"
click at [1251, 121] on button "Save" at bounding box center [1268, 120] width 98 height 35
type input "25.2700"
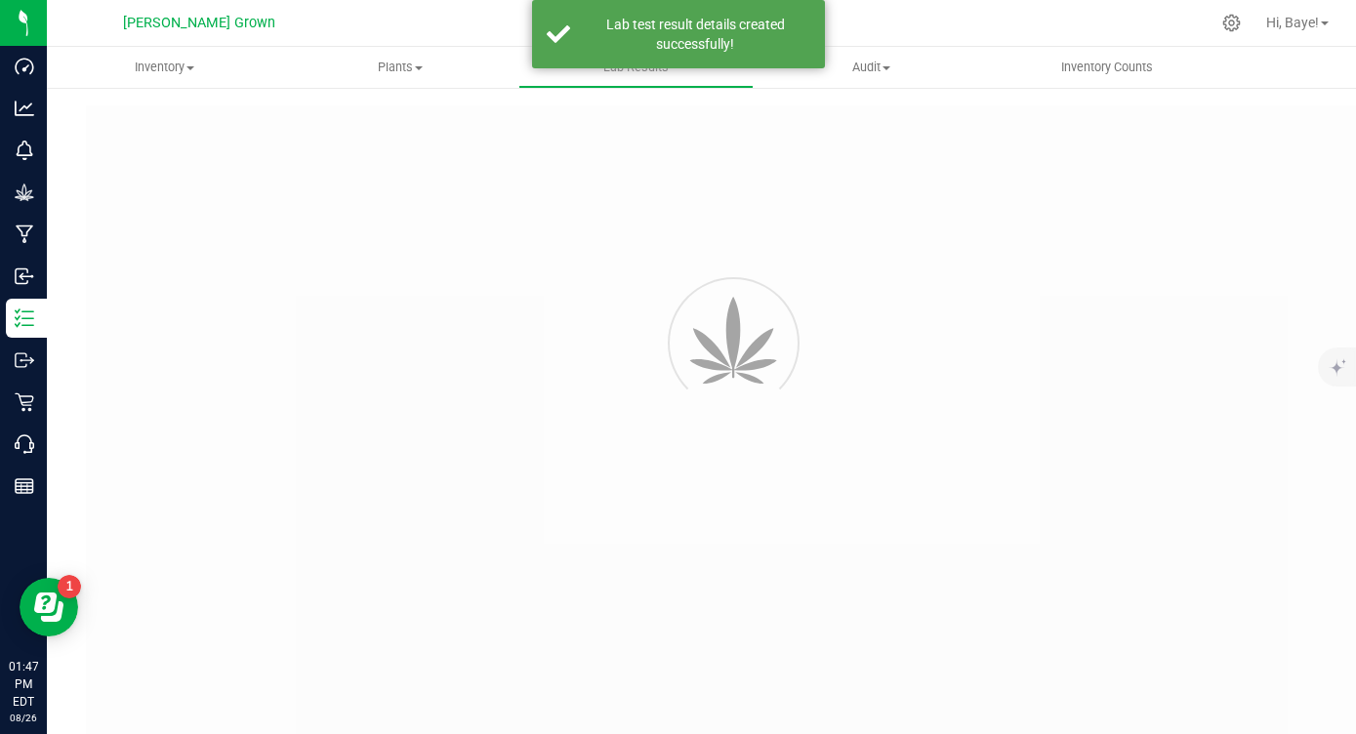
type input "NYHRLPR-20250826-003"
type input "AL41111002-003"
type input "NYHRLPR-20250826-003"
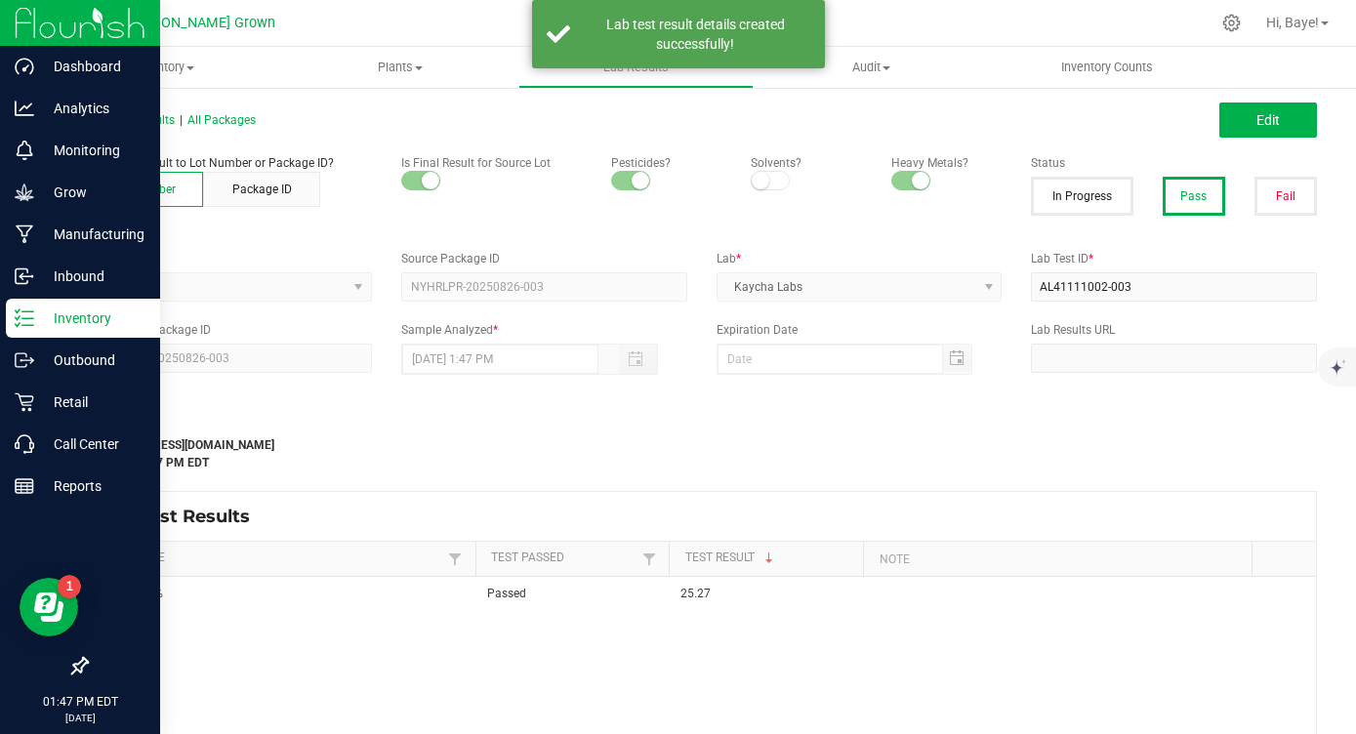
click at [29, 327] on icon at bounding box center [25, 319] width 20 height 20
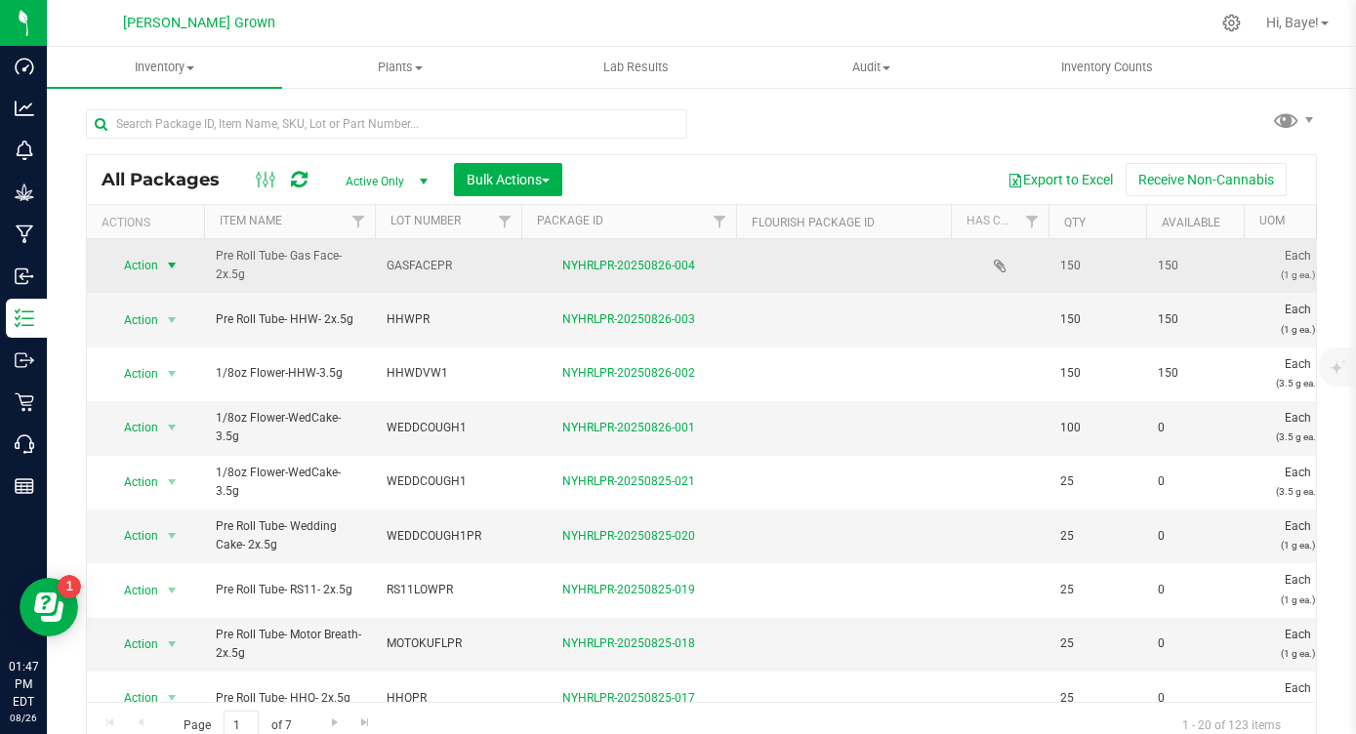
click at [167, 265] on span "select" at bounding box center [172, 266] width 16 height 16
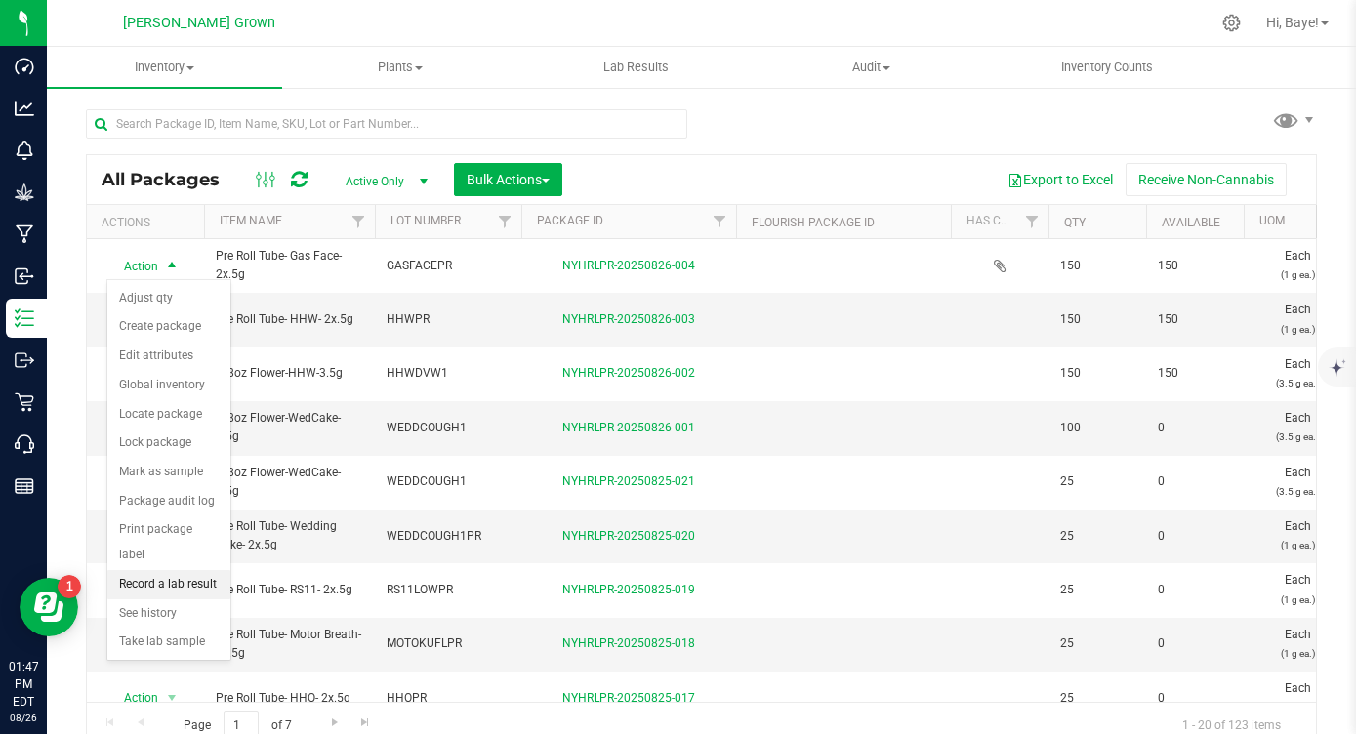
click at [167, 570] on li "Record a lab result" at bounding box center [168, 584] width 123 height 29
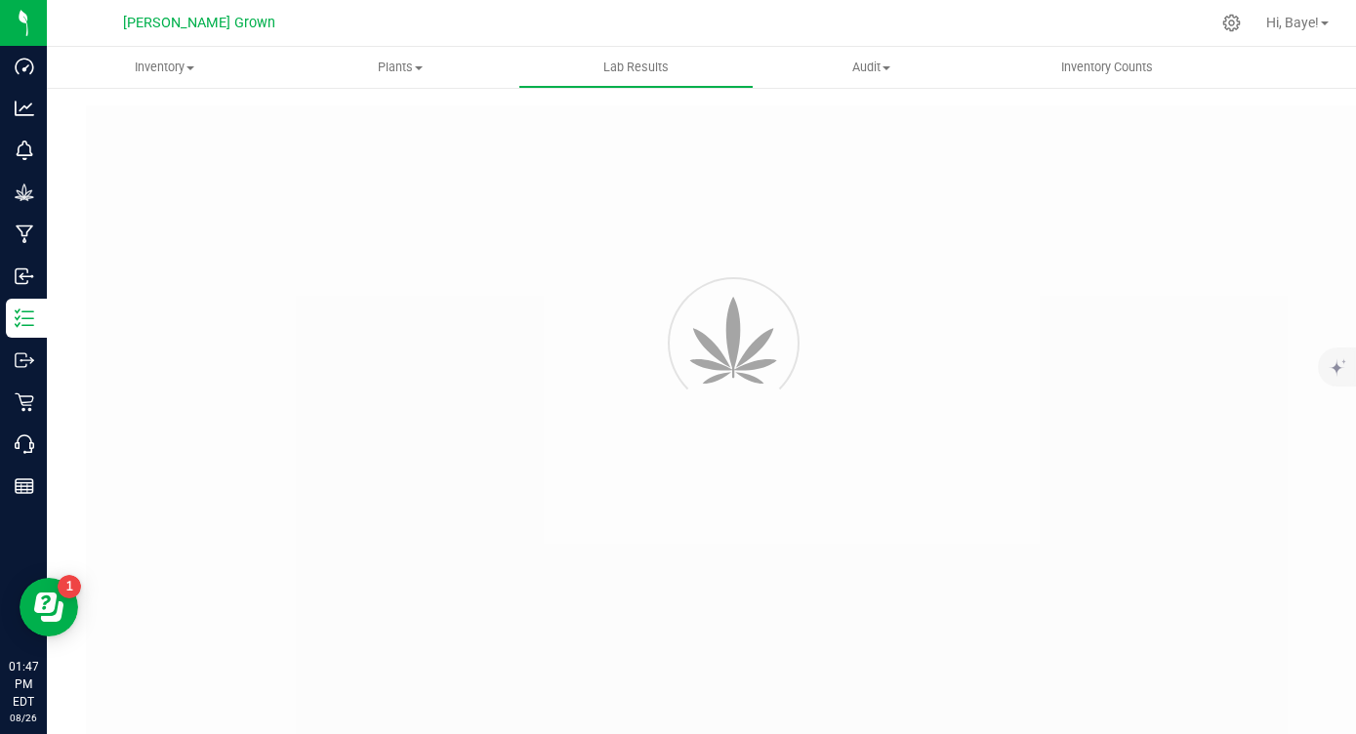
type input "NYHRLPR-20250826-004"
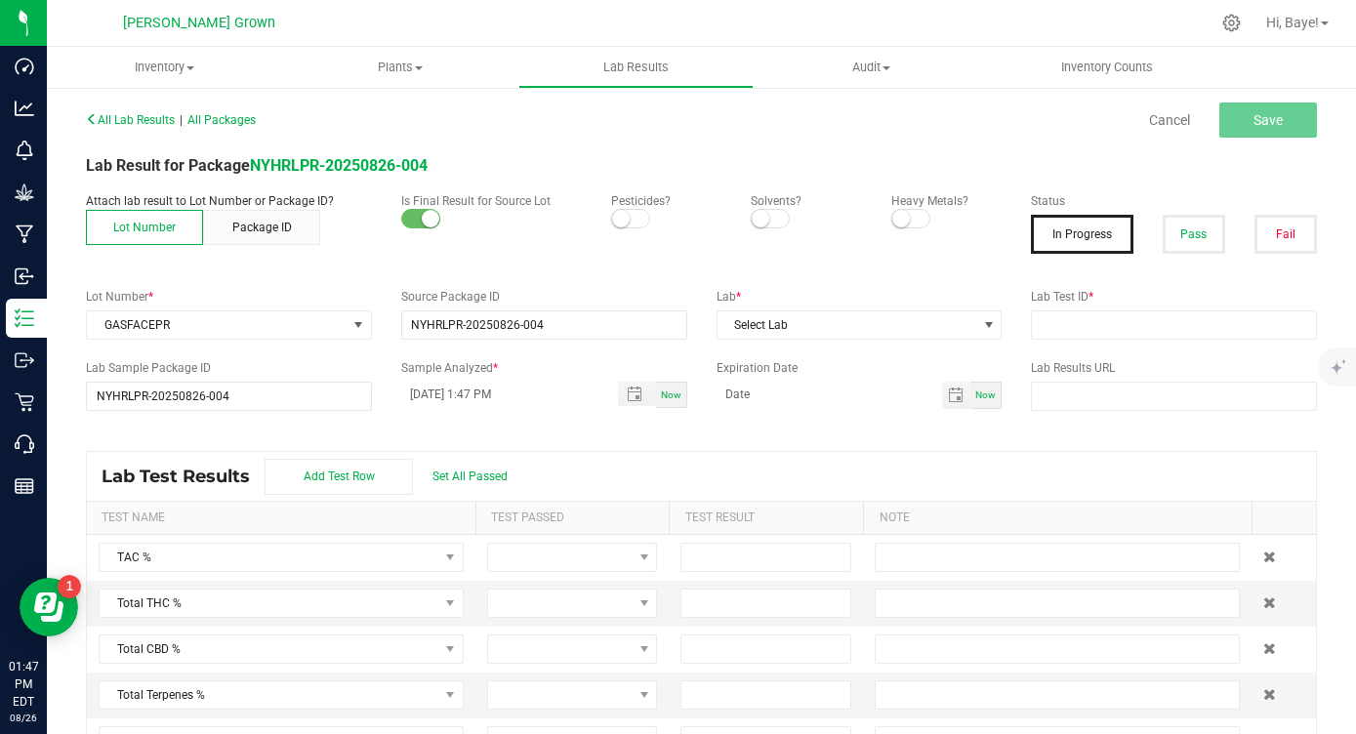
click at [896, 226] on small at bounding box center [901, 219] width 18 height 18
click at [617, 220] on small at bounding box center [621, 219] width 18 height 18
click at [1199, 222] on button "Pass" at bounding box center [1194, 234] width 62 height 39
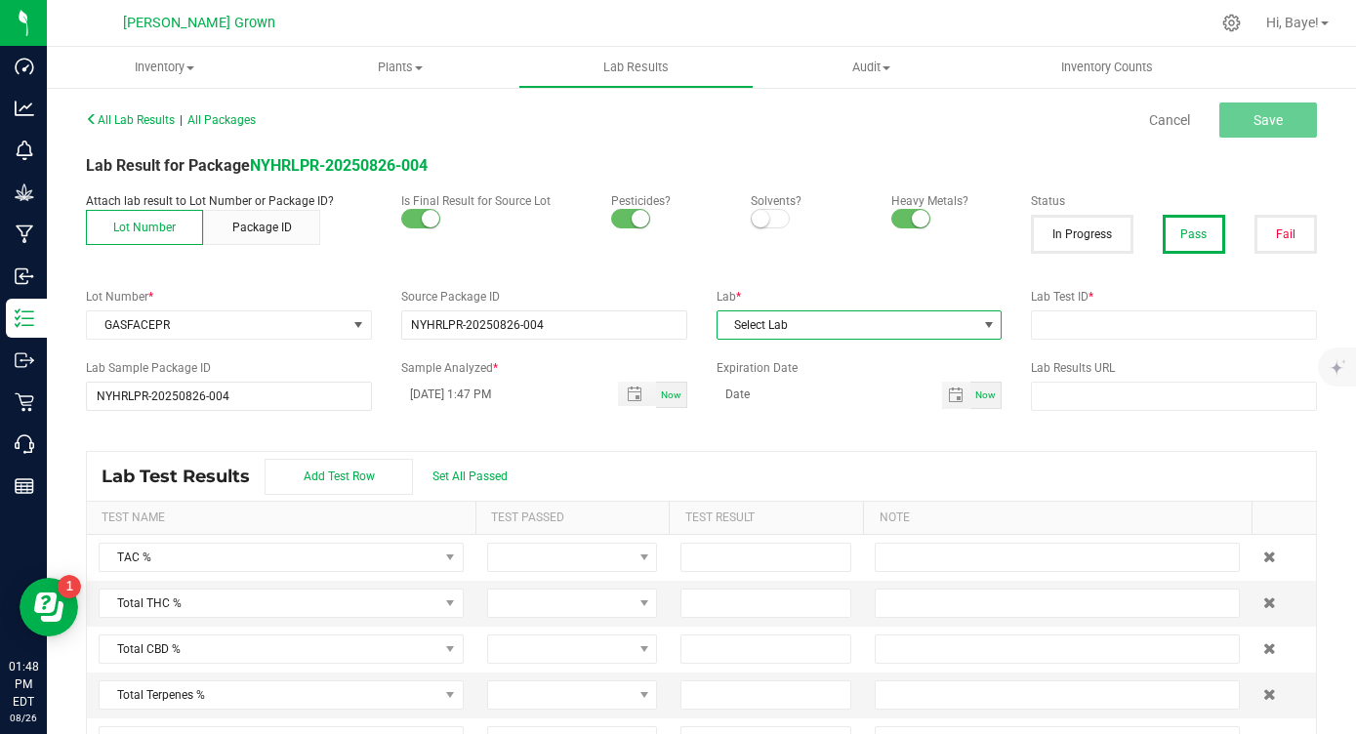
click at [837, 322] on span "Select Lab" at bounding box center [848, 324] width 260 height 27
click at [805, 408] on li "Kaycha Labs" at bounding box center [860, 408] width 284 height 33
click at [1147, 312] on input "text" at bounding box center [1174, 324] width 286 height 29
paste input "AL41111002-005"
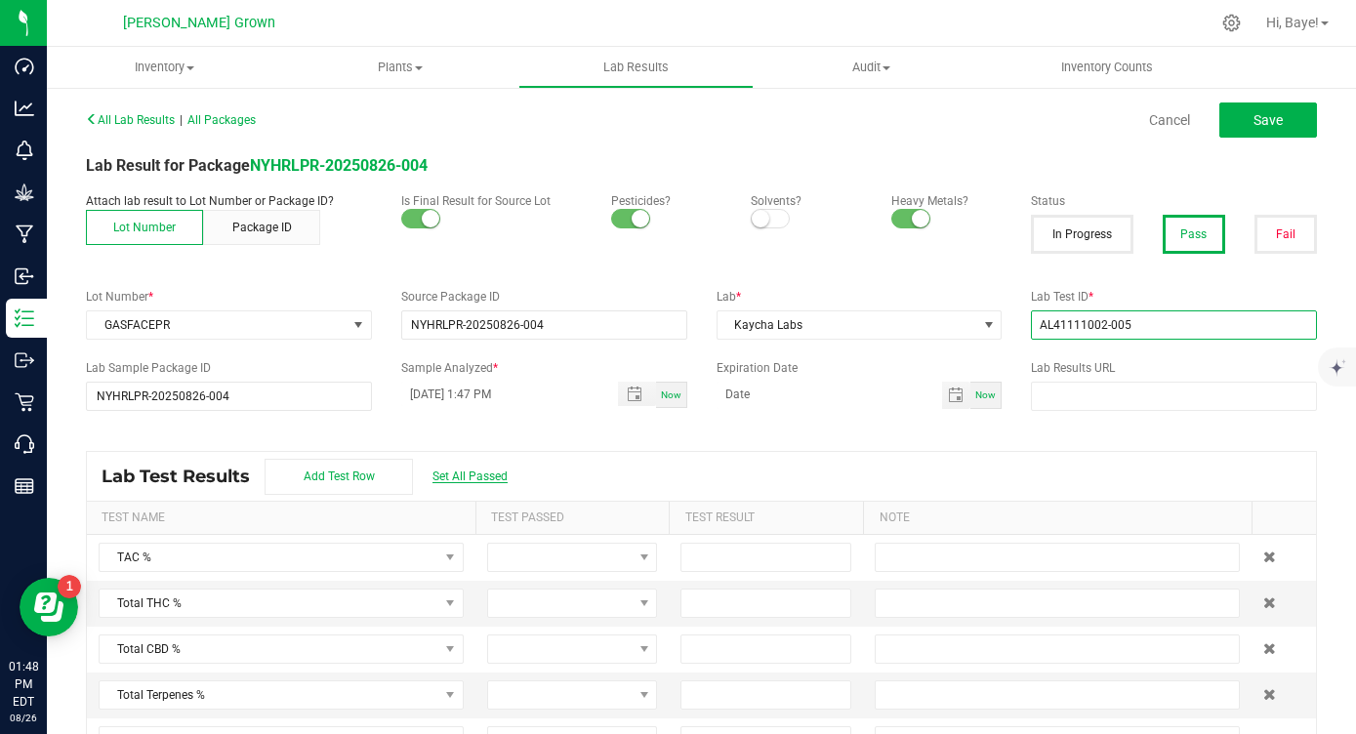
type input "AL41111002-005"
click at [490, 476] on span "Set All Passed" at bounding box center [469, 477] width 75 height 14
click at [749, 601] on input at bounding box center [765, 603] width 169 height 27
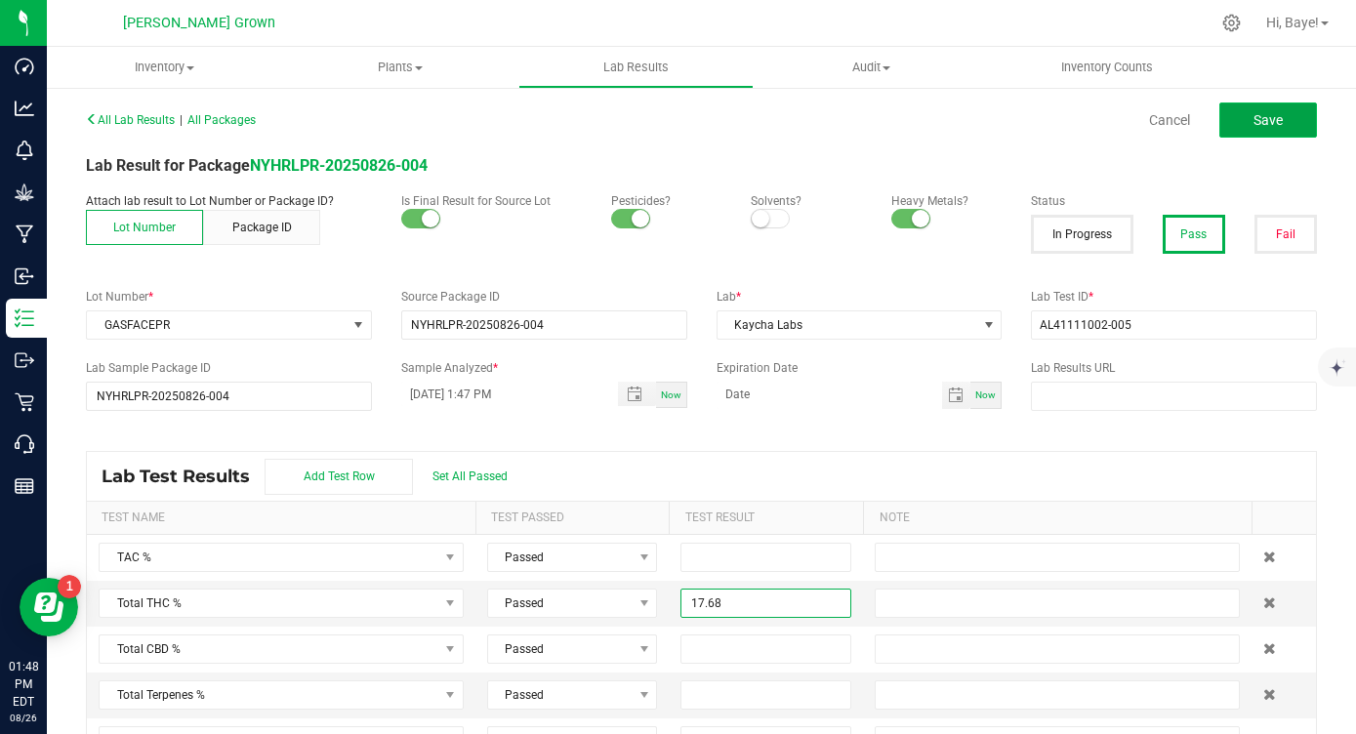
type input "17.6800"
click at [1280, 113] on span "Save" at bounding box center [1268, 120] width 29 height 16
type input "17.6800"
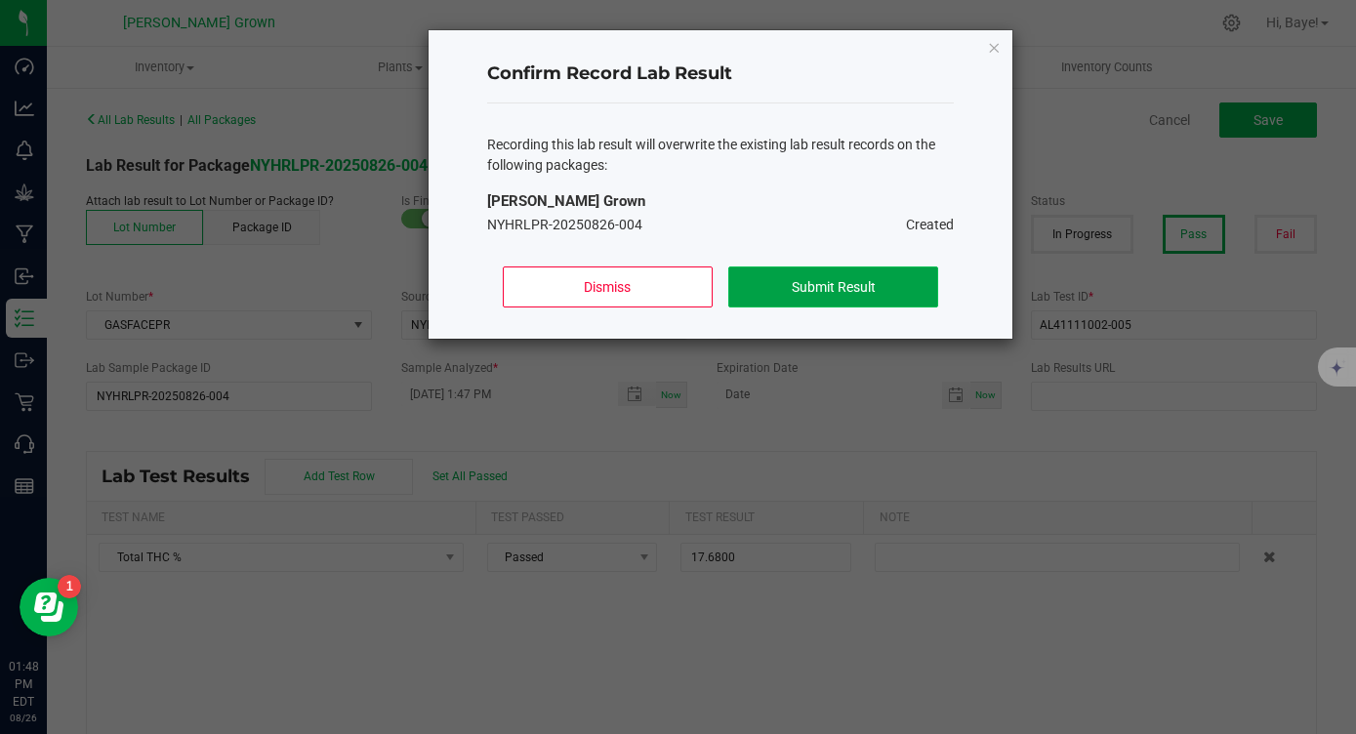
click at [827, 290] on button "Submit Result" at bounding box center [833, 287] width 210 height 41
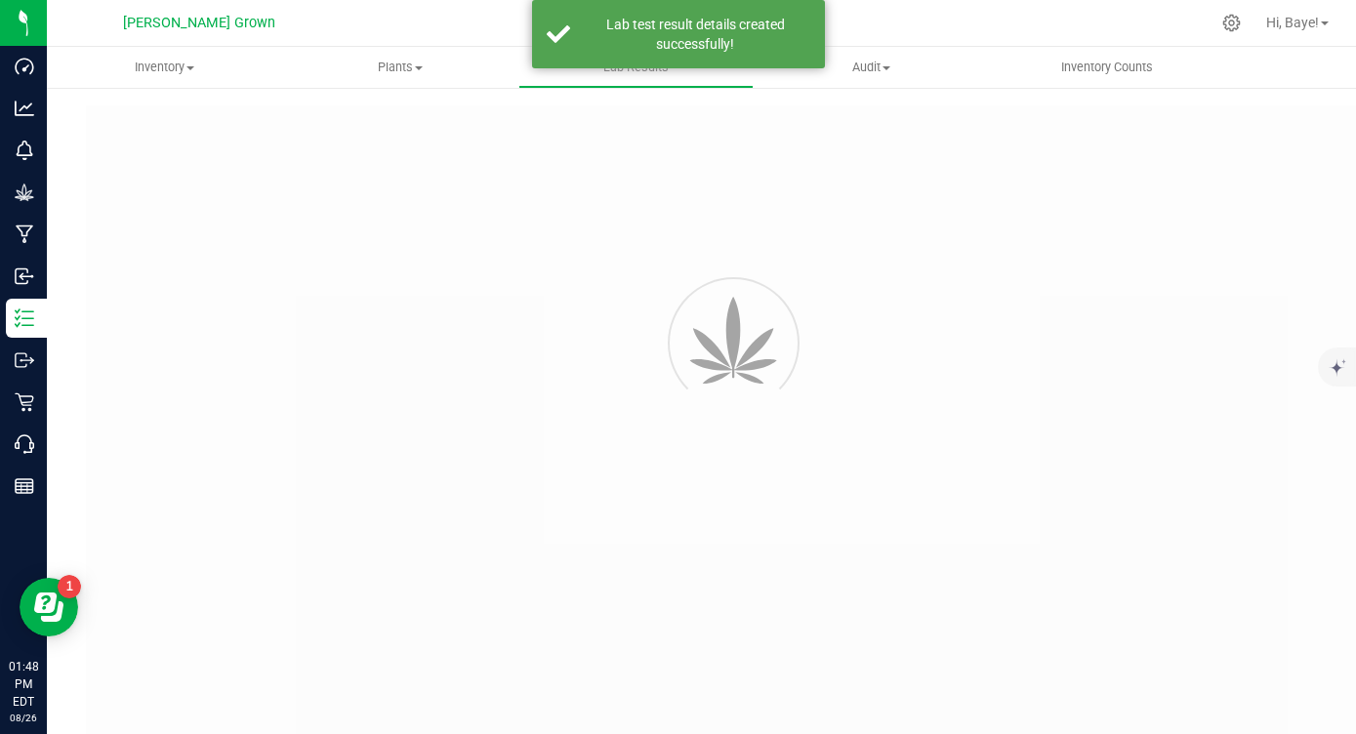
type input "NYHRLPR-20250826-004"
type input "AL41111002-005"
type input "NYHRLPR-20250826-004"
type input "[DATE] 1:47 PM"
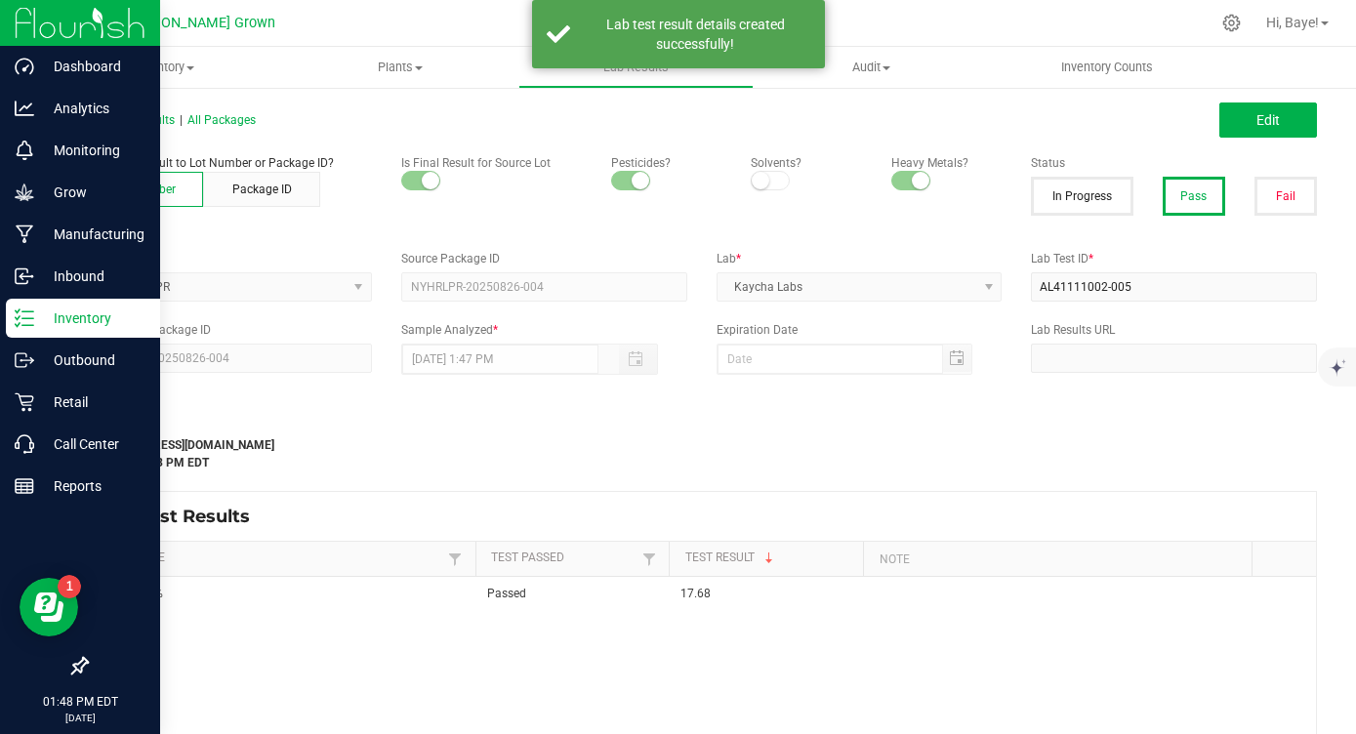
click at [40, 317] on p "Inventory" at bounding box center [92, 318] width 117 height 23
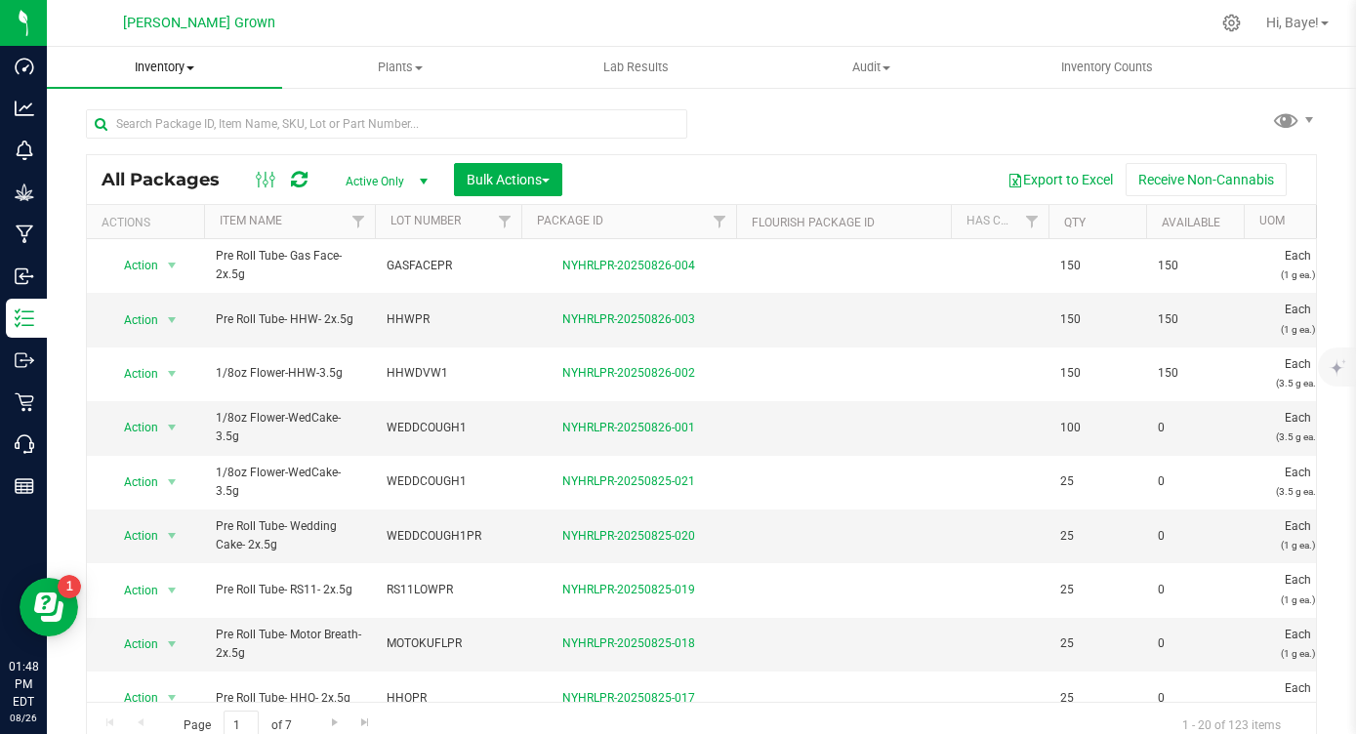
click at [180, 59] on span "Inventory" at bounding box center [164, 68] width 235 height 18
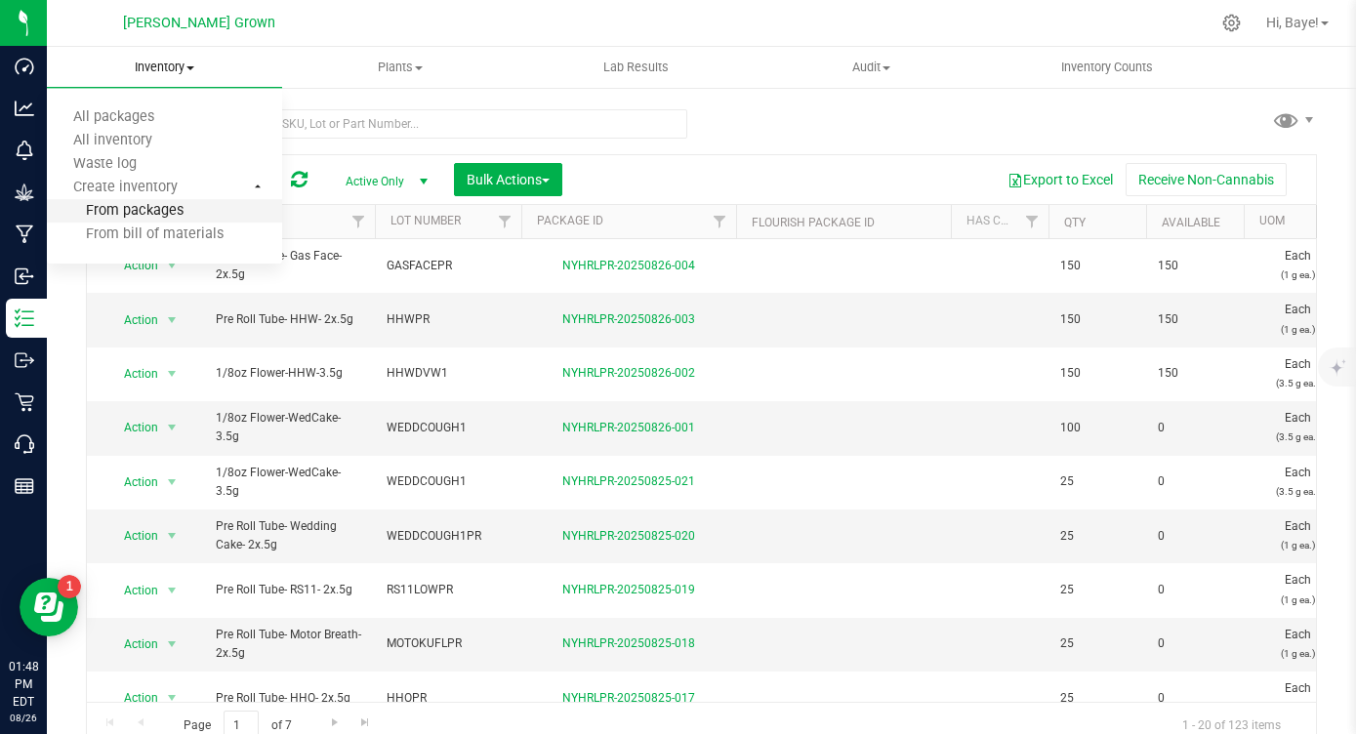
click at [134, 207] on span "From packages" at bounding box center [115, 211] width 137 height 17
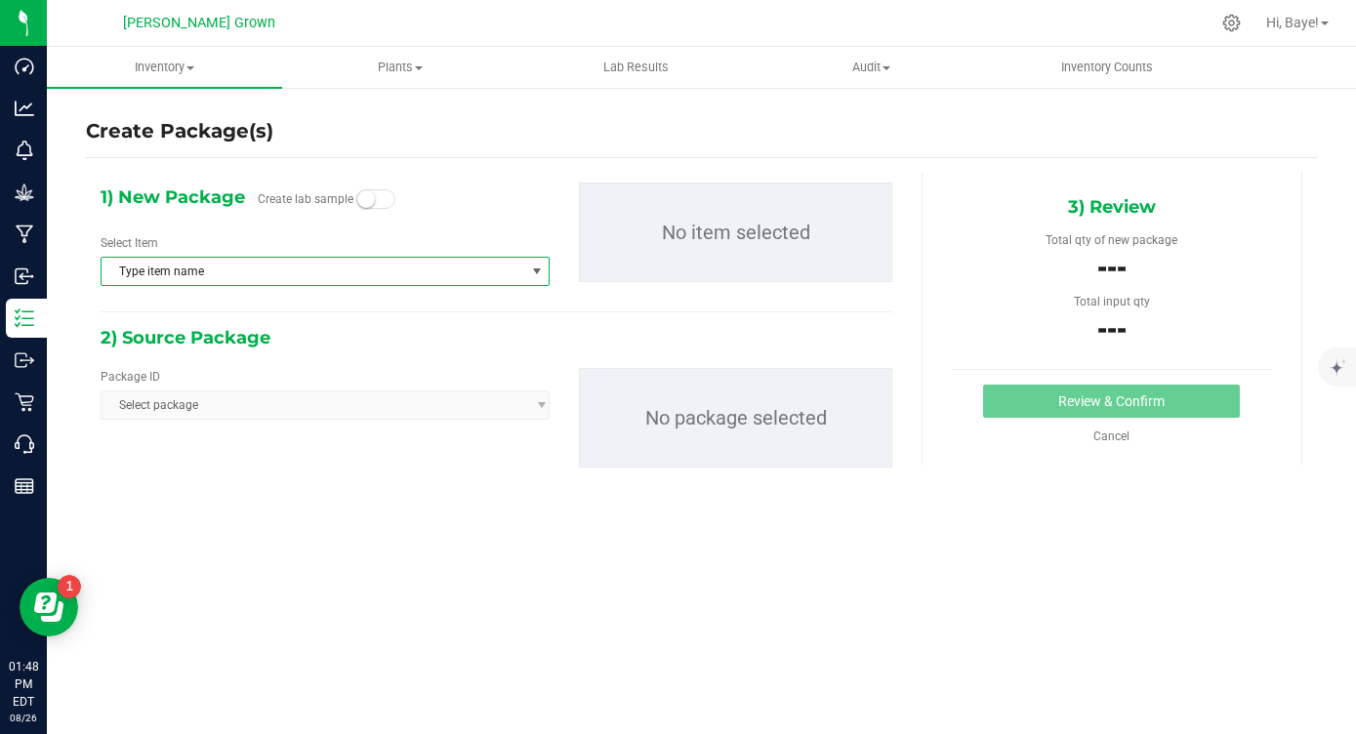
click at [237, 273] on span "Type item name" at bounding box center [313, 271] width 423 height 27
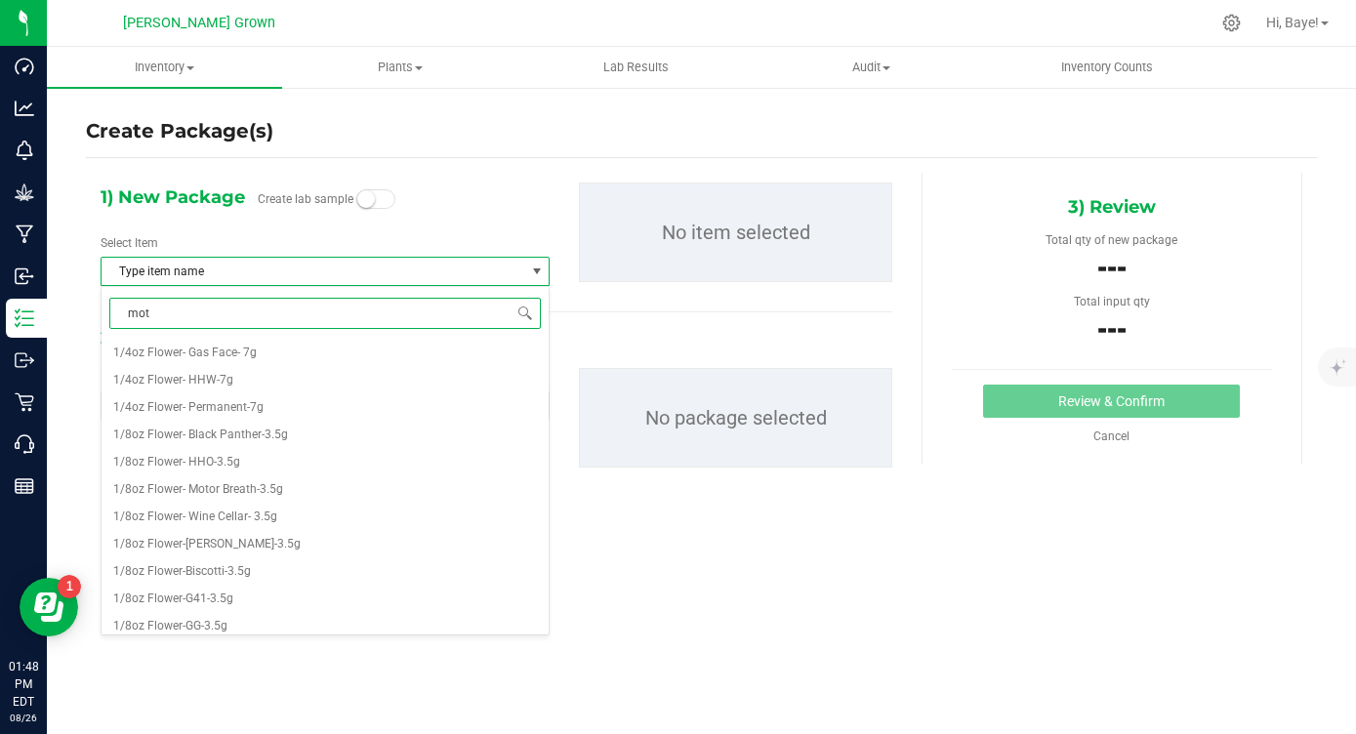
type input "moto"
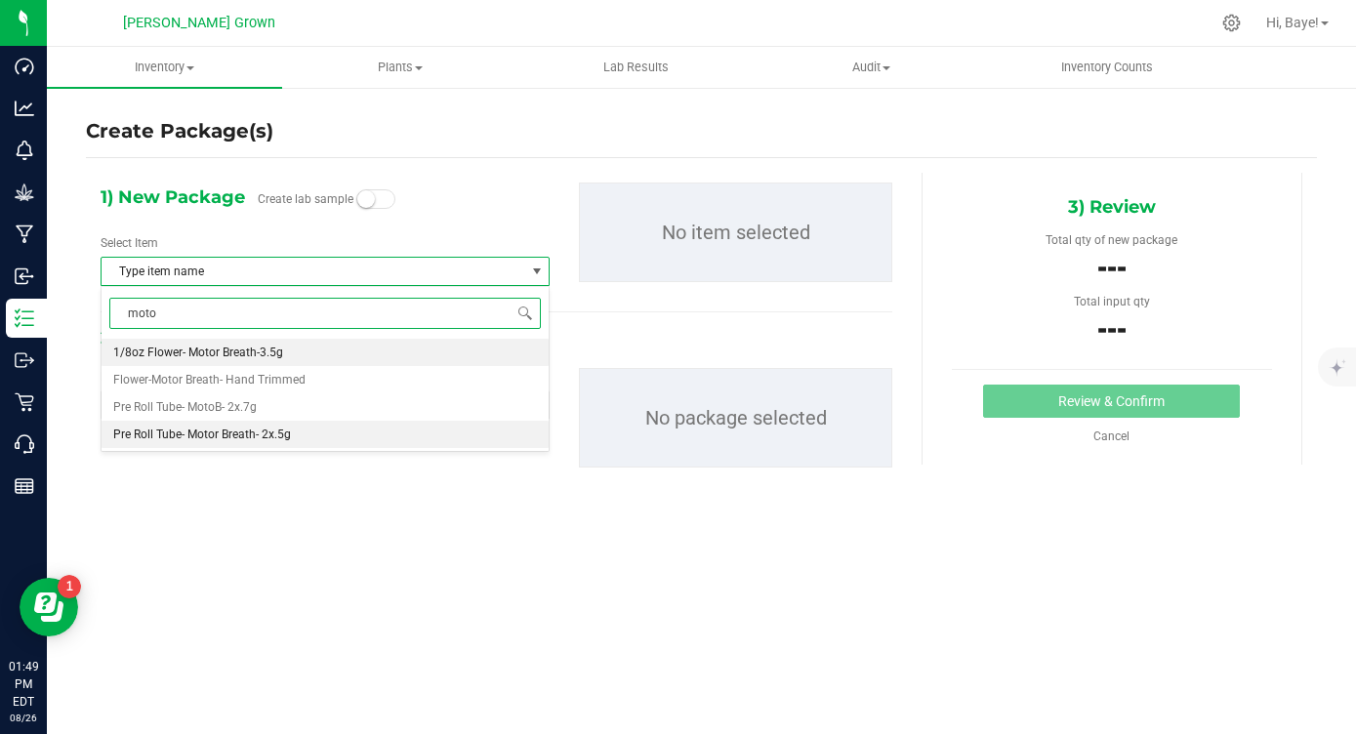
click at [241, 440] on span "Pre Roll Tube- Motor Breath- 2x.5g" at bounding box center [202, 435] width 178 height 14
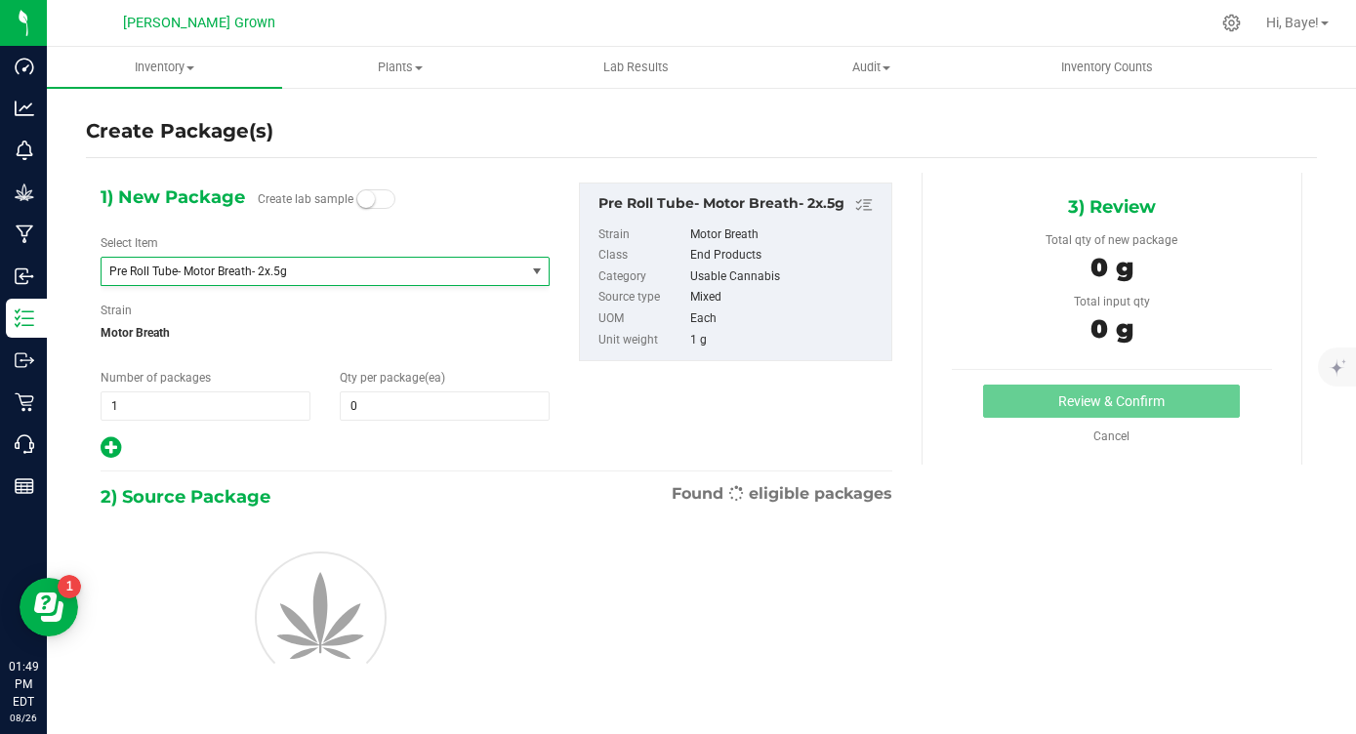
scroll to position [1503, 0]
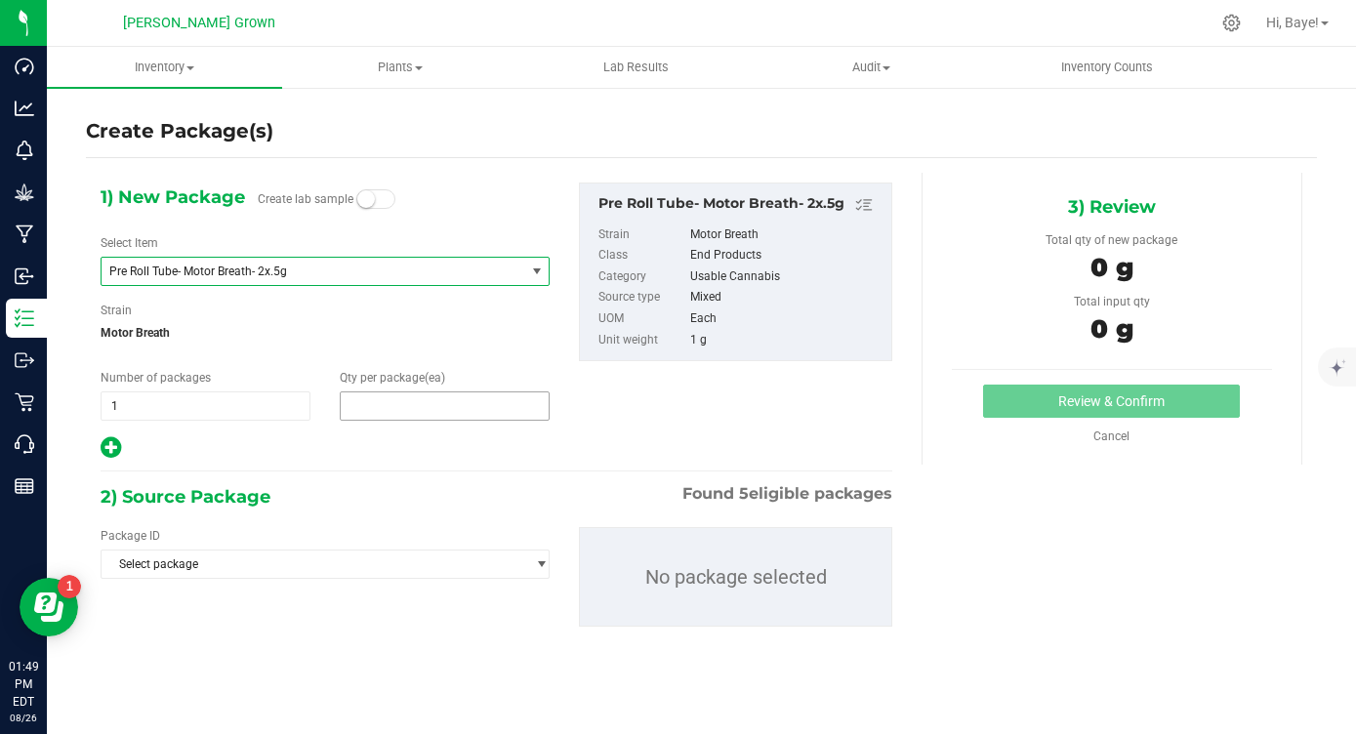
click at [400, 414] on span at bounding box center [445, 405] width 210 height 29
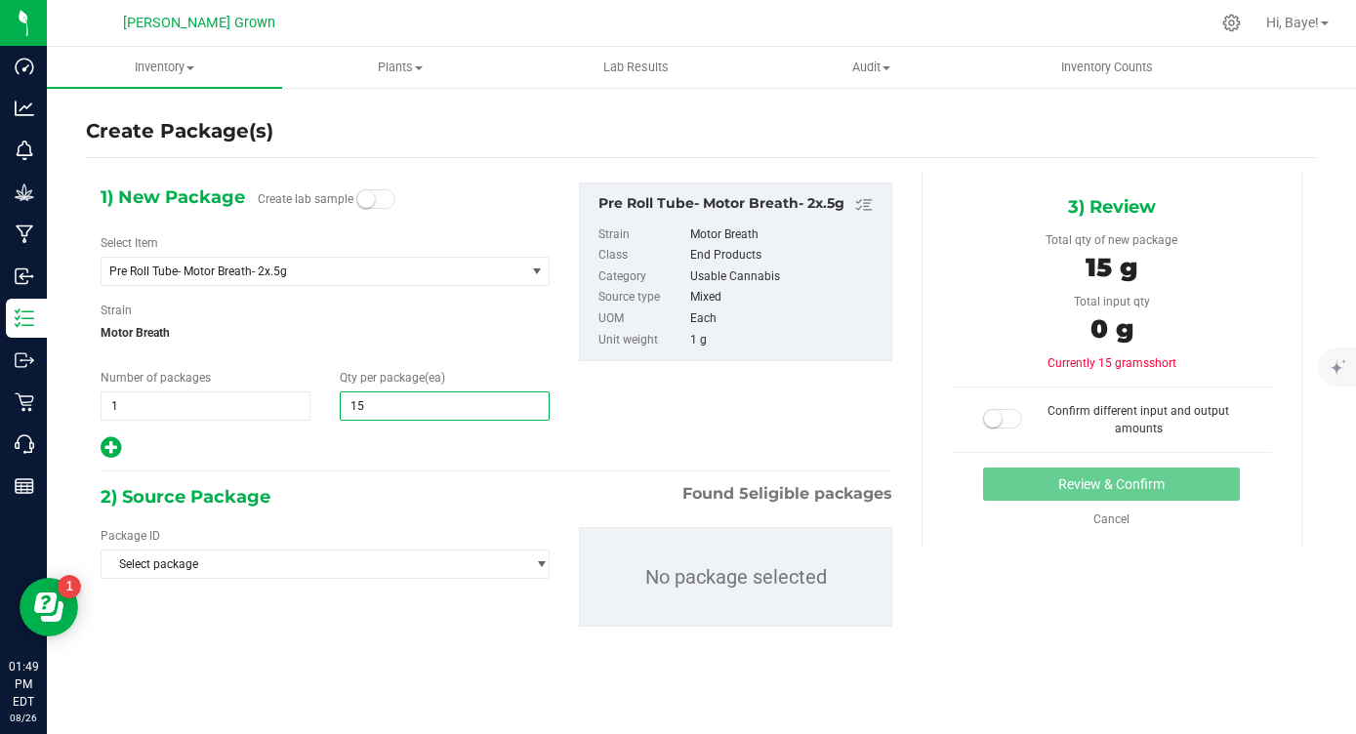
type input "150"
click at [350, 491] on div "2) Source Package Found 5 eligible packages" at bounding box center [497, 496] width 792 height 29
click at [329, 564] on span "Select package" at bounding box center [313, 564] width 423 height 27
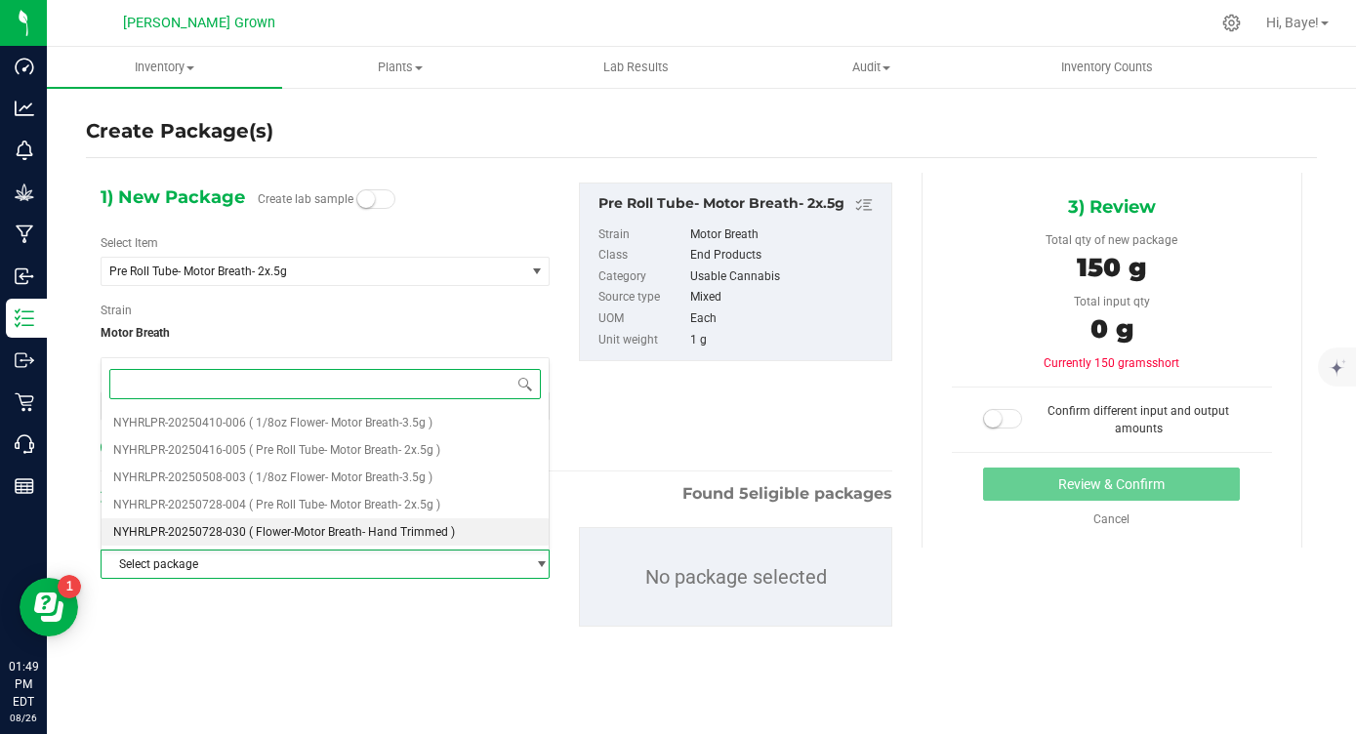
click at [348, 529] on span "( Flower-Motor Breath- Hand Trimmed )" at bounding box center [352, 532] width 206 height 14
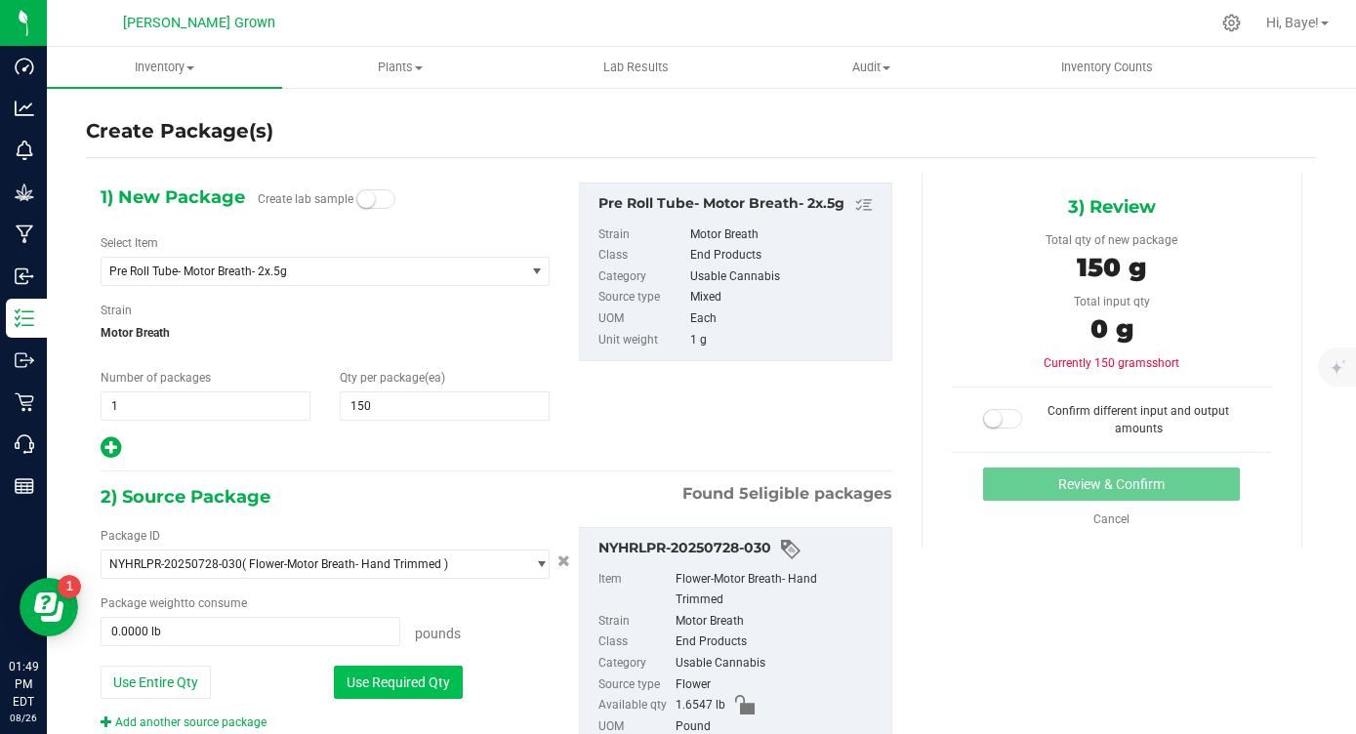
click at [408, 679] on button "Use Required Qty" at bounding box center [398, 682] width 129 height 33
type input "0.3307 lb"
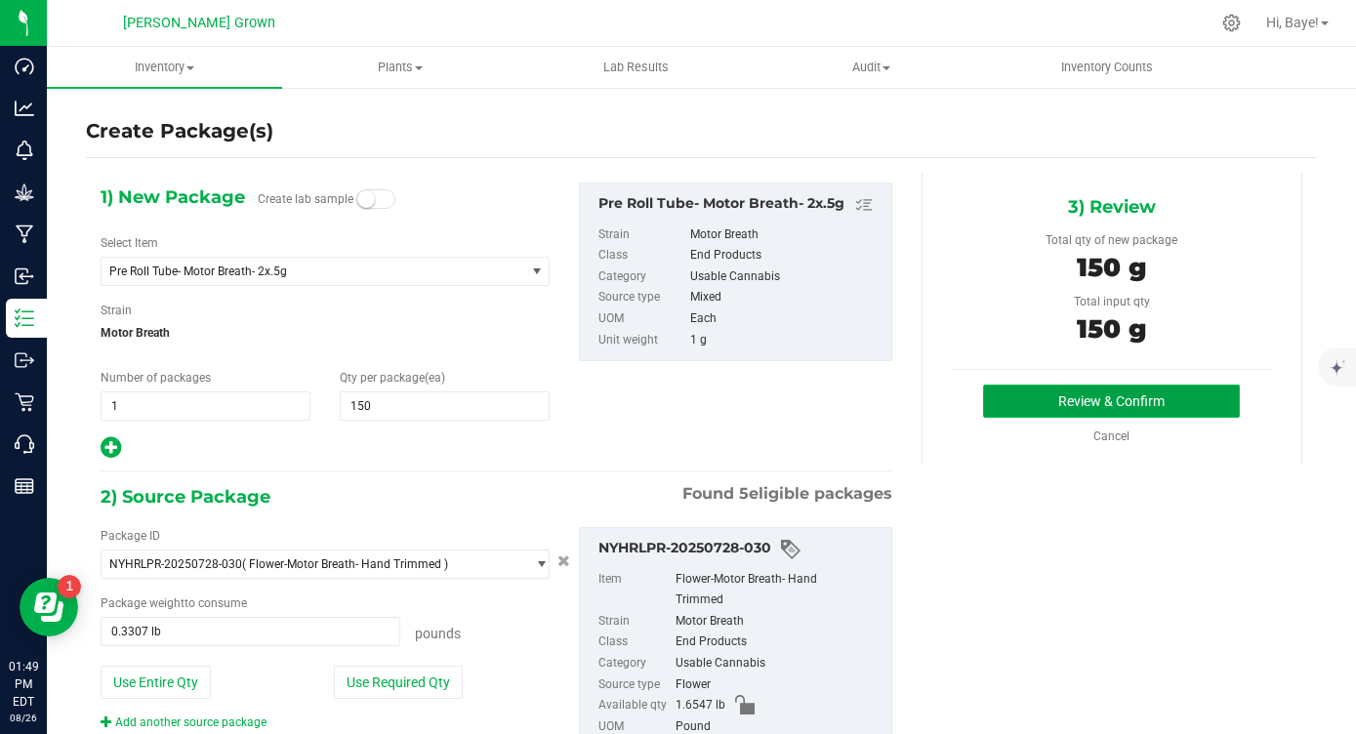
click at [1134, 400] on button "Review & Confirm" at bounding box center [1111, 401] width 257 height 33
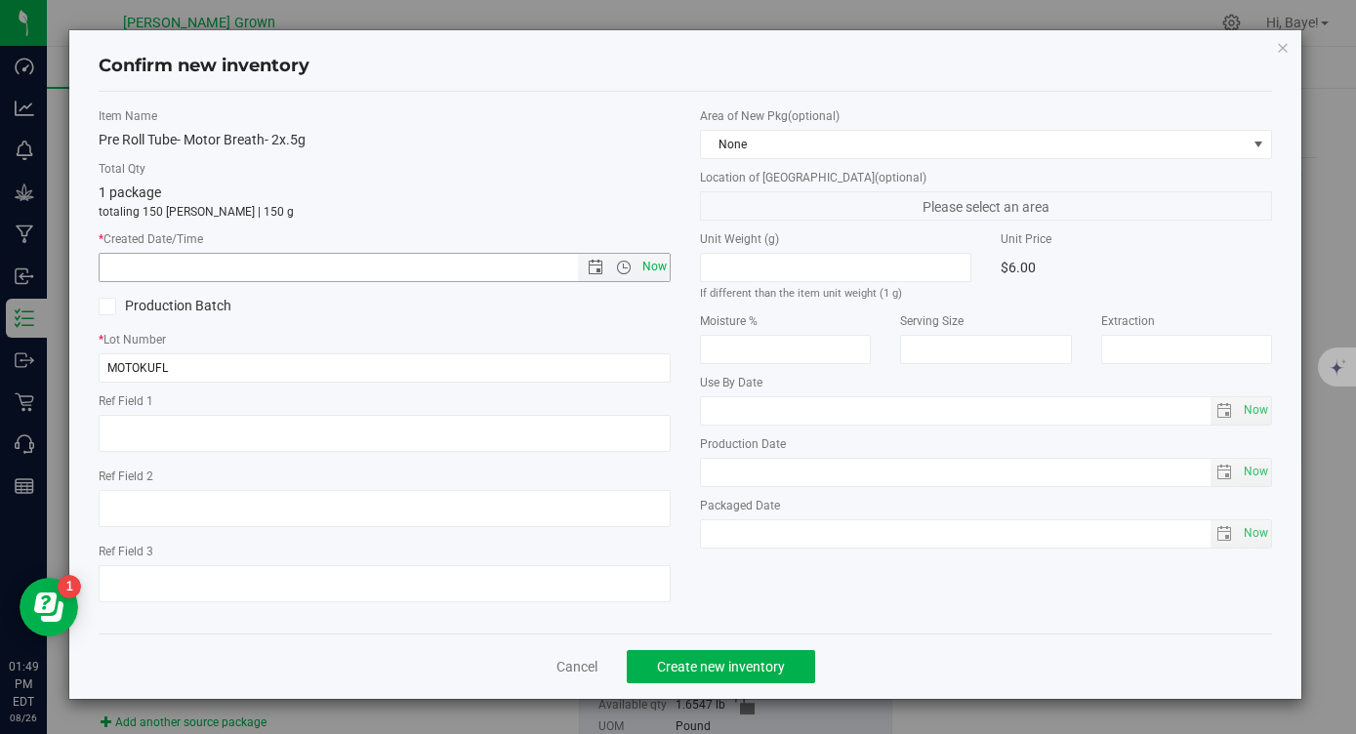
click at [654, 269] on span "Now" at bounding box center [654, 267] width 33 height 28
type input "[DATE] 1:49 PM"
click at [1255, 414] on span "Now" at bounding box center [1255, 410] width 33 height 28
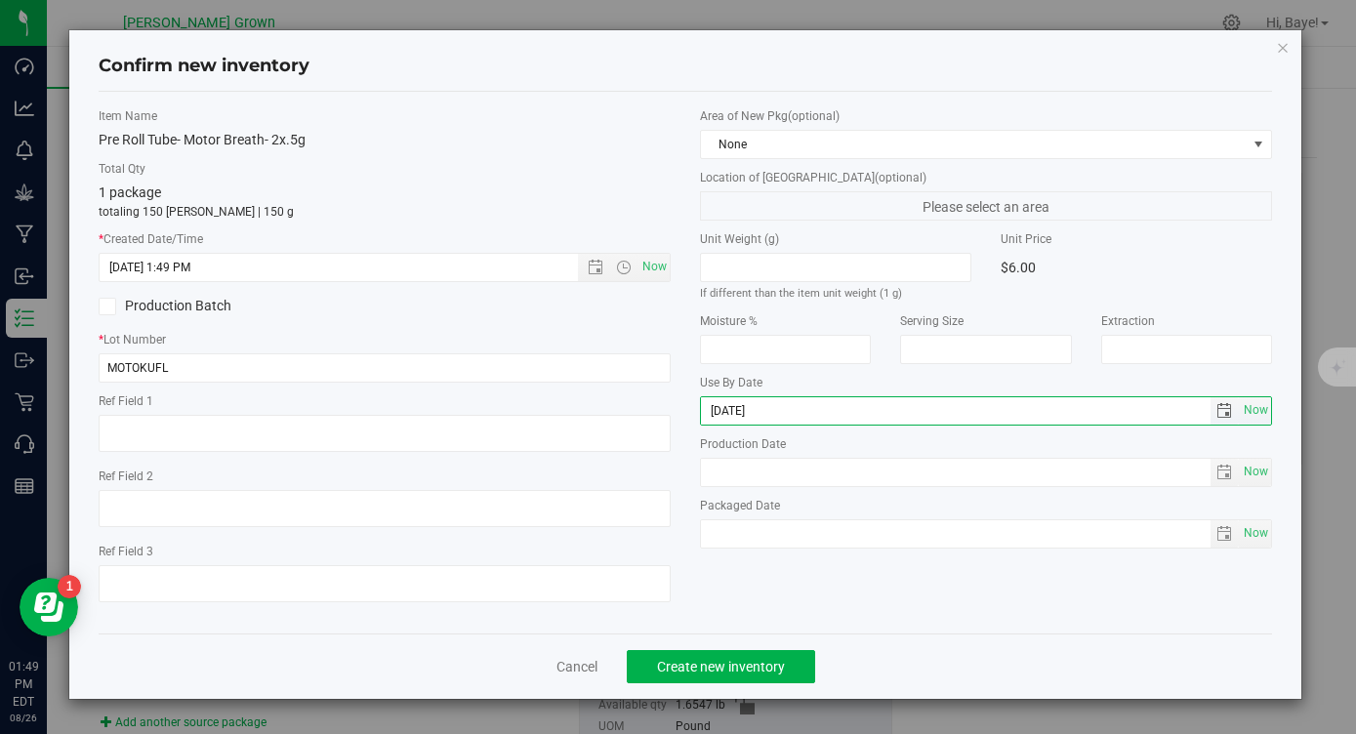
click at [733, 417] on input "[DATE]" at bounding box center [956, 410] width 510 height 27
type input "[DATE]"
click at [1253, 534] on span "Now" at bounding box center [1255, 533] width 33 height 28
type input "[DATE]"
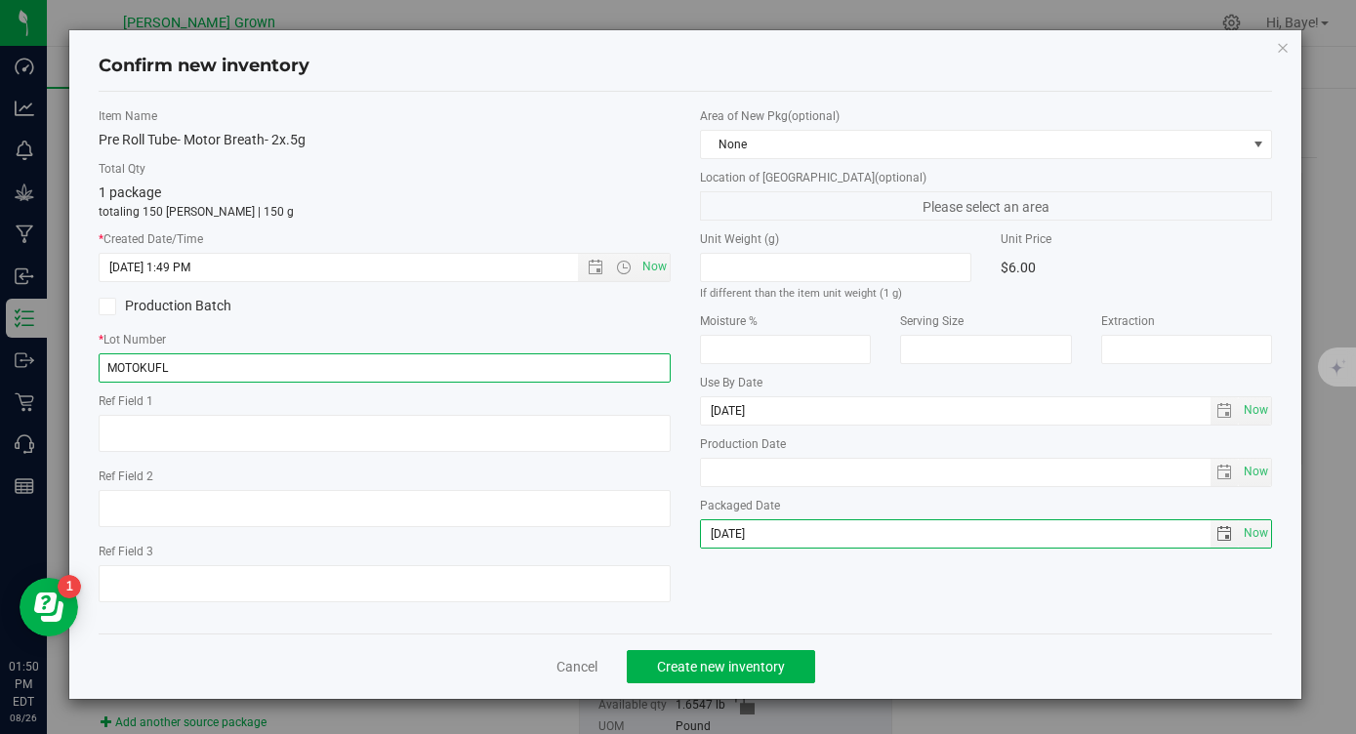
click at [217, 368] on input "MOTOKUFL" at bounding box center [385, 367] width 572 height 29
type input "MOTOKUFLPR"
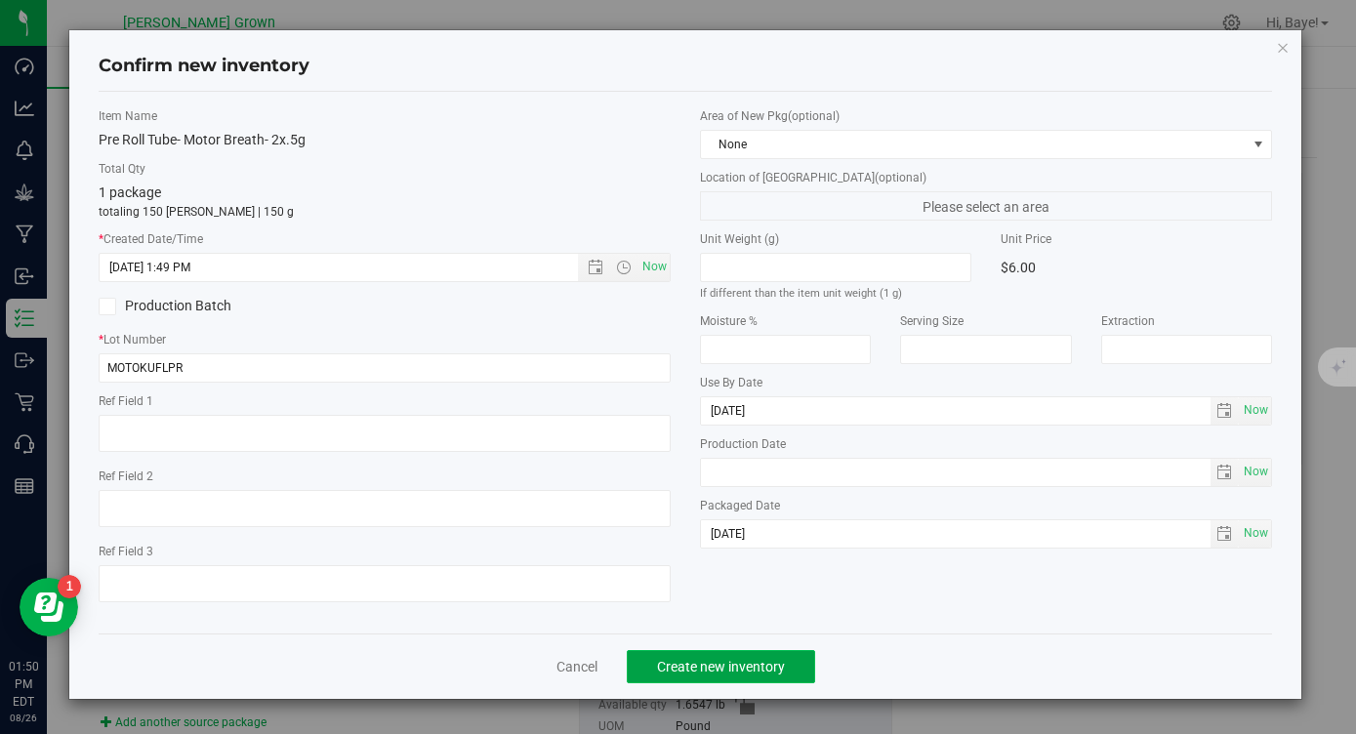
click at [733, 663] on span "Create new inventory" at bounding box center [721, 667] width 128 height 16
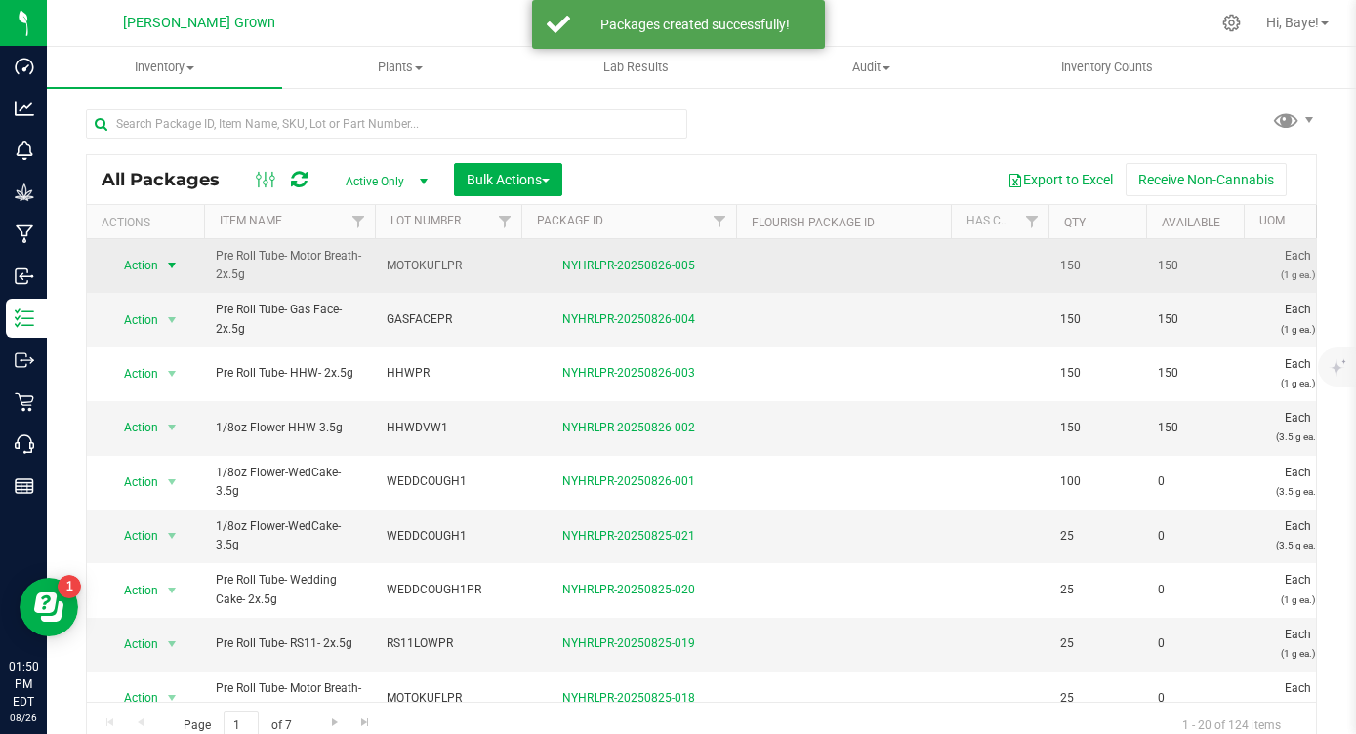
click at [168, 263] on span "select" at bounding box center [172, 266] width 16 height 16
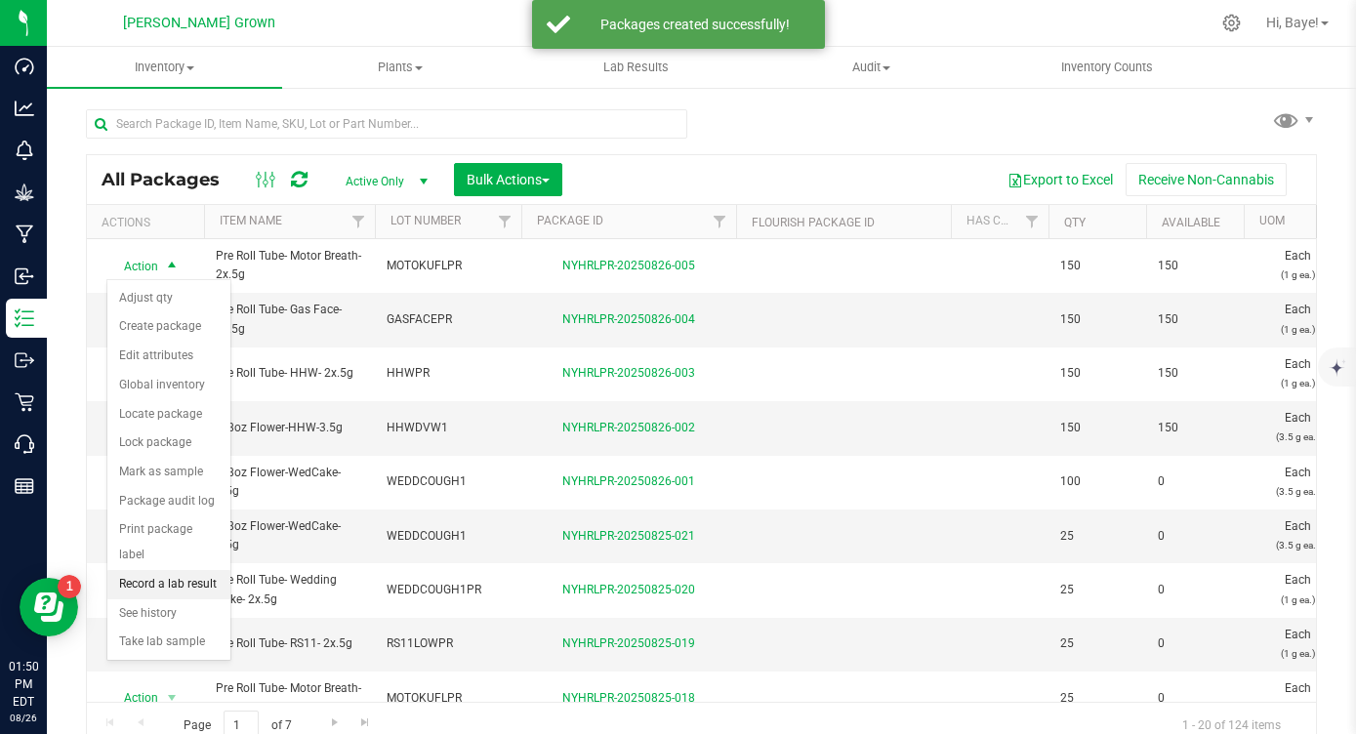
click at [169, 570] on li "Record a lab result" at bounding box center [168, 584] width 123 height 29
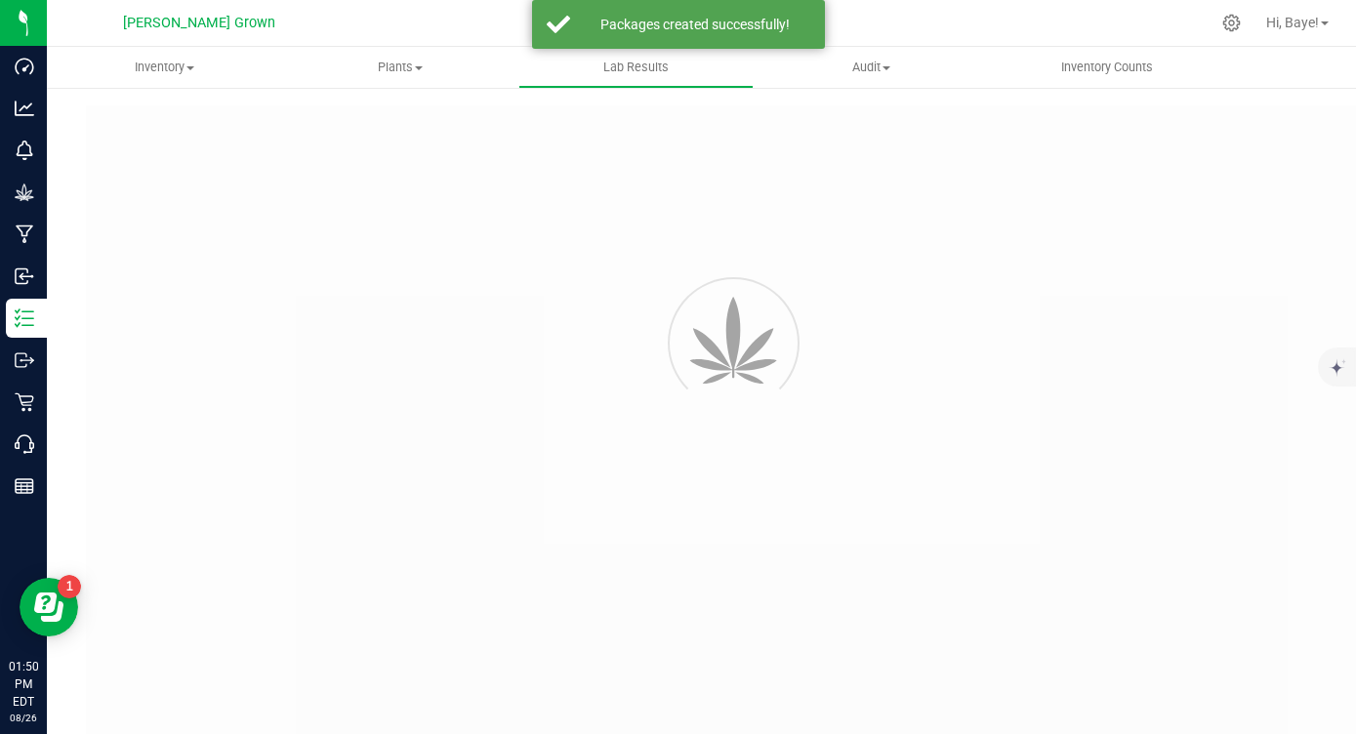
type input "NYHRLPR-20250826-005"
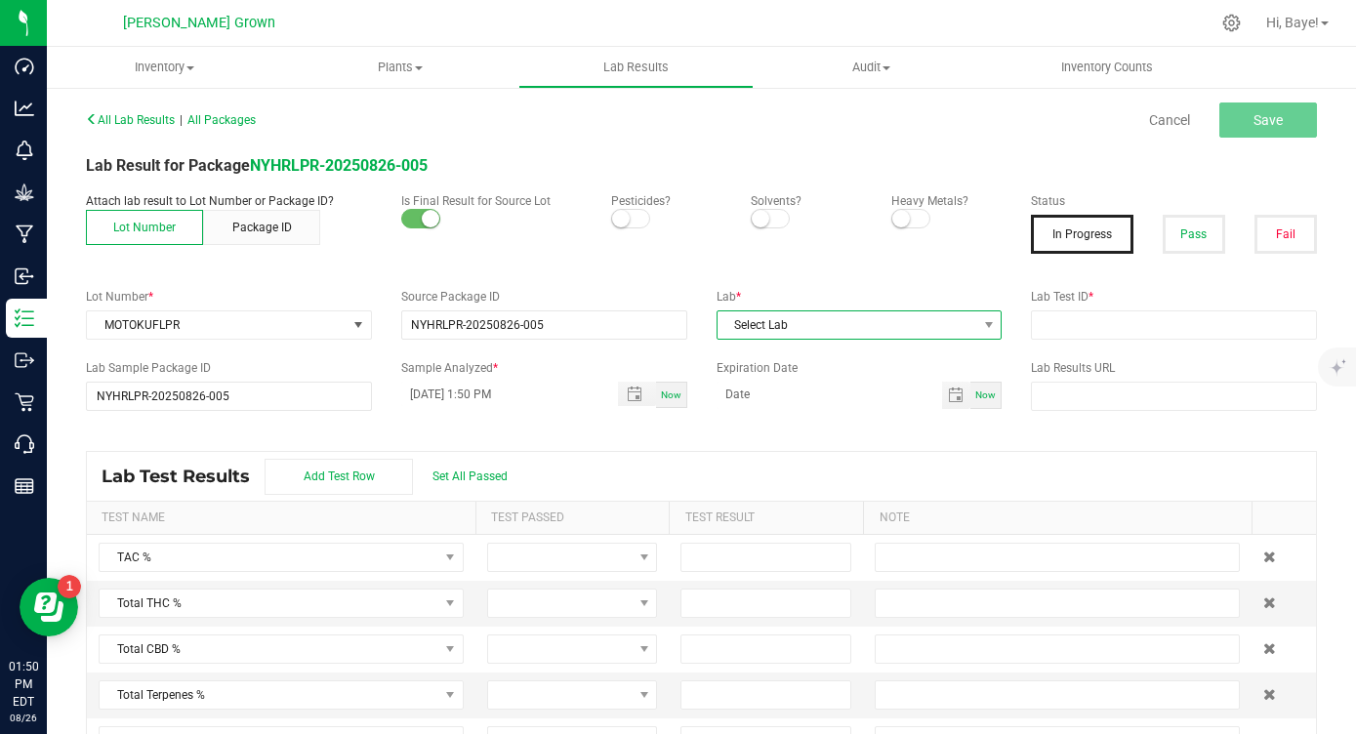
click at [947, 330] on span "Select Lab" at bounding box center [848, 324] width 260 height 27
click at [855, 413] on li "Kaycha Labs" at bounding box center [860, 408] width 284 height 33
click at [626, 220] on small at bounding box center [621, 219] width 18 height 18
click at [904, 223] on small at bounding box center [901, 219] width 18 height 18
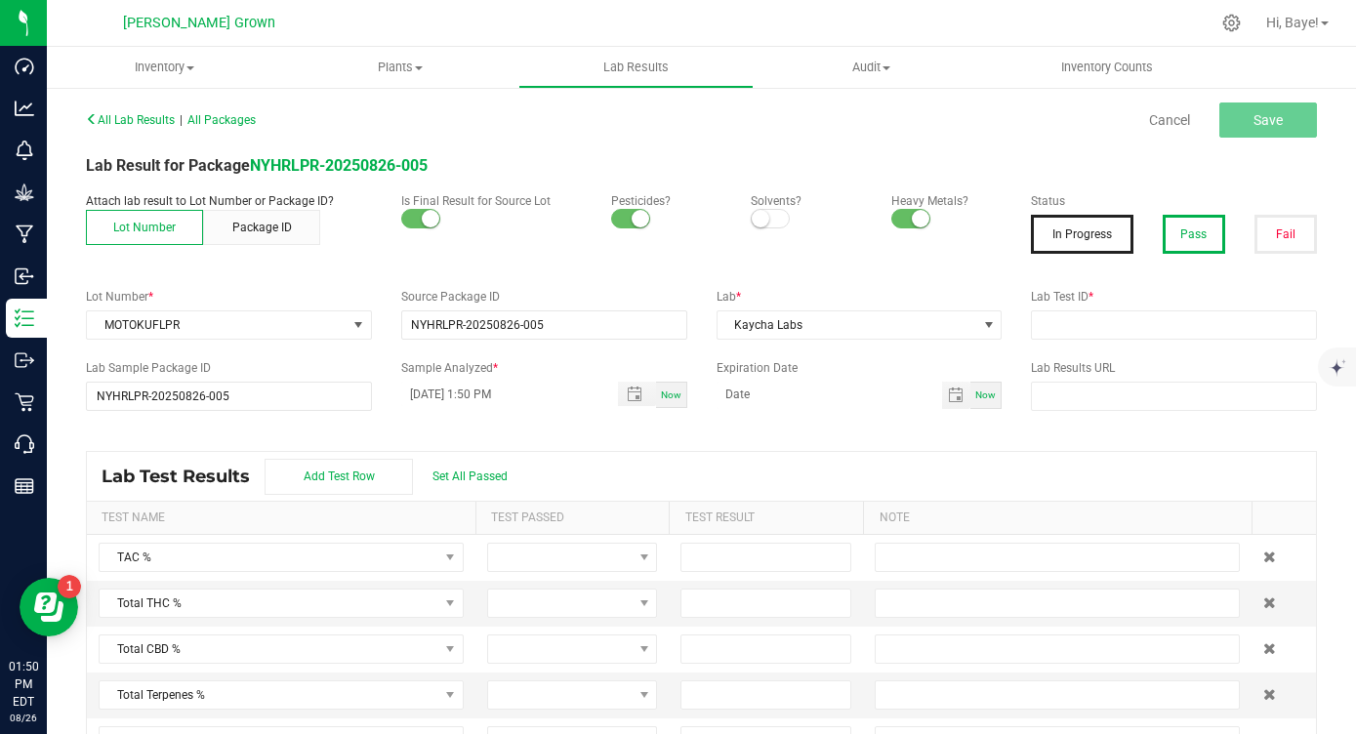
click at [1165, 237] on button "Pass" at bounding box center [1194, 234] width 62 height 39
click at [1119, 335] on input "text" at bounding box center [1174, 324] width 286 height 29
paste input "AL41227006-005"
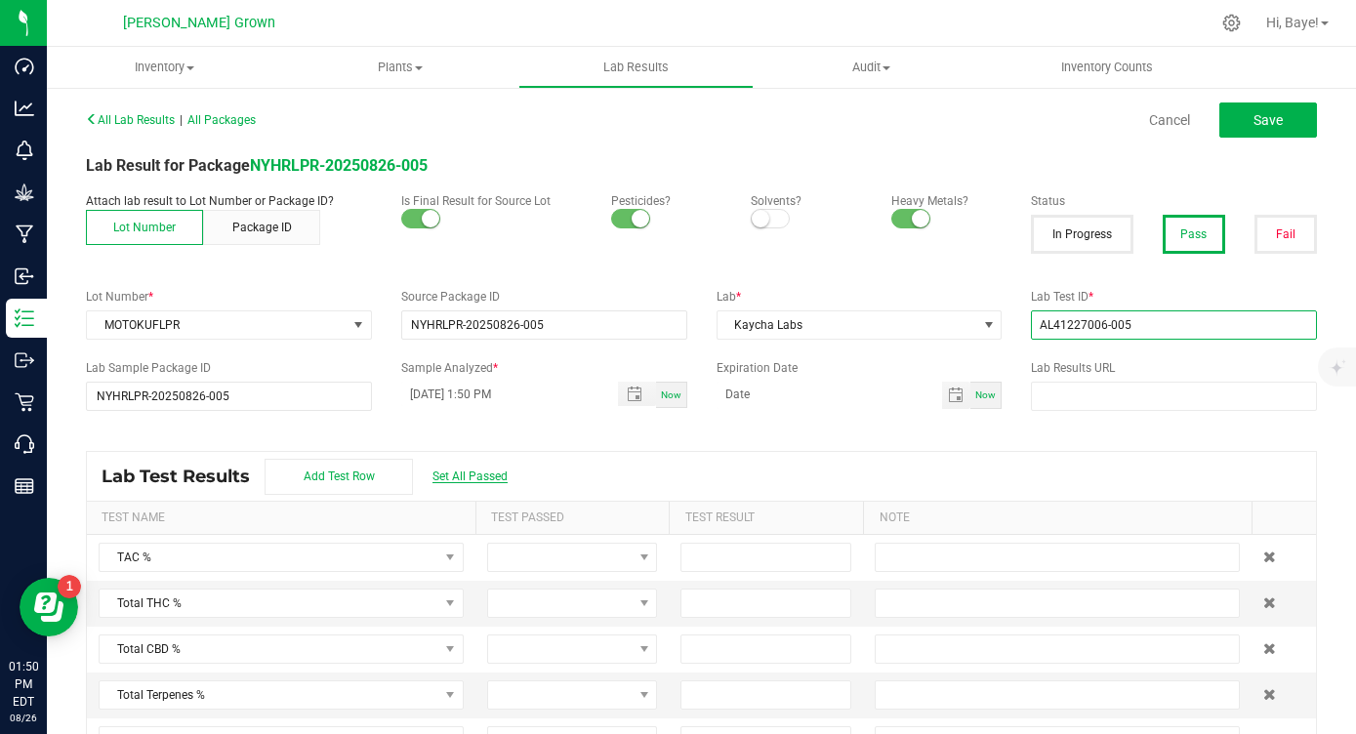
type input "AL41227006-005"
click at [486, 471] on span "Set All Passed" at bounding box center [469, 477] width 75 height 14
click at [694, 607] on input at bounding box center [765, 603] width 169 height 27
type input "28.8400"
click at [1196, 464] on div "Lab Test Results Add Test Row Set All Passed" at bounding box center [701, 476] width 1229 height 49
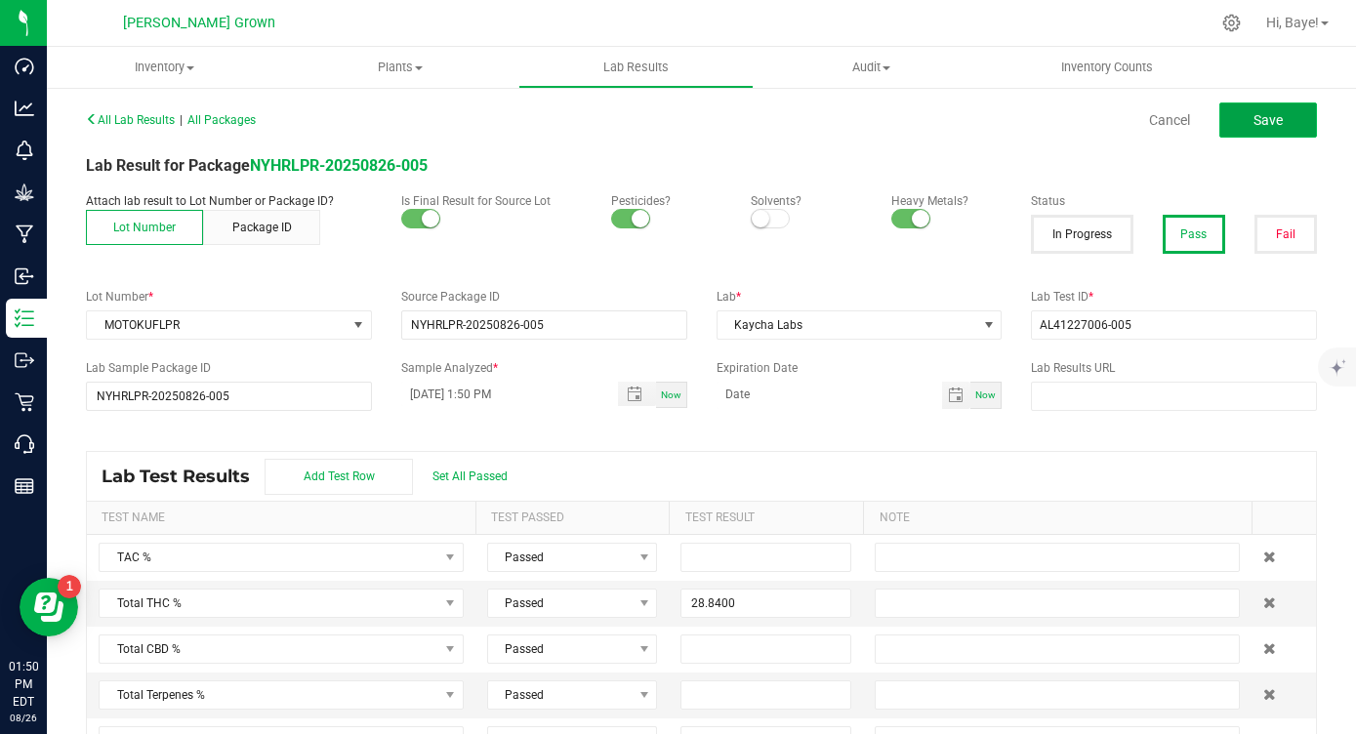
click at [1270, 128] on button "Save" at bounding box center [1268, 120] width 98 height 35
type input "28.8400"
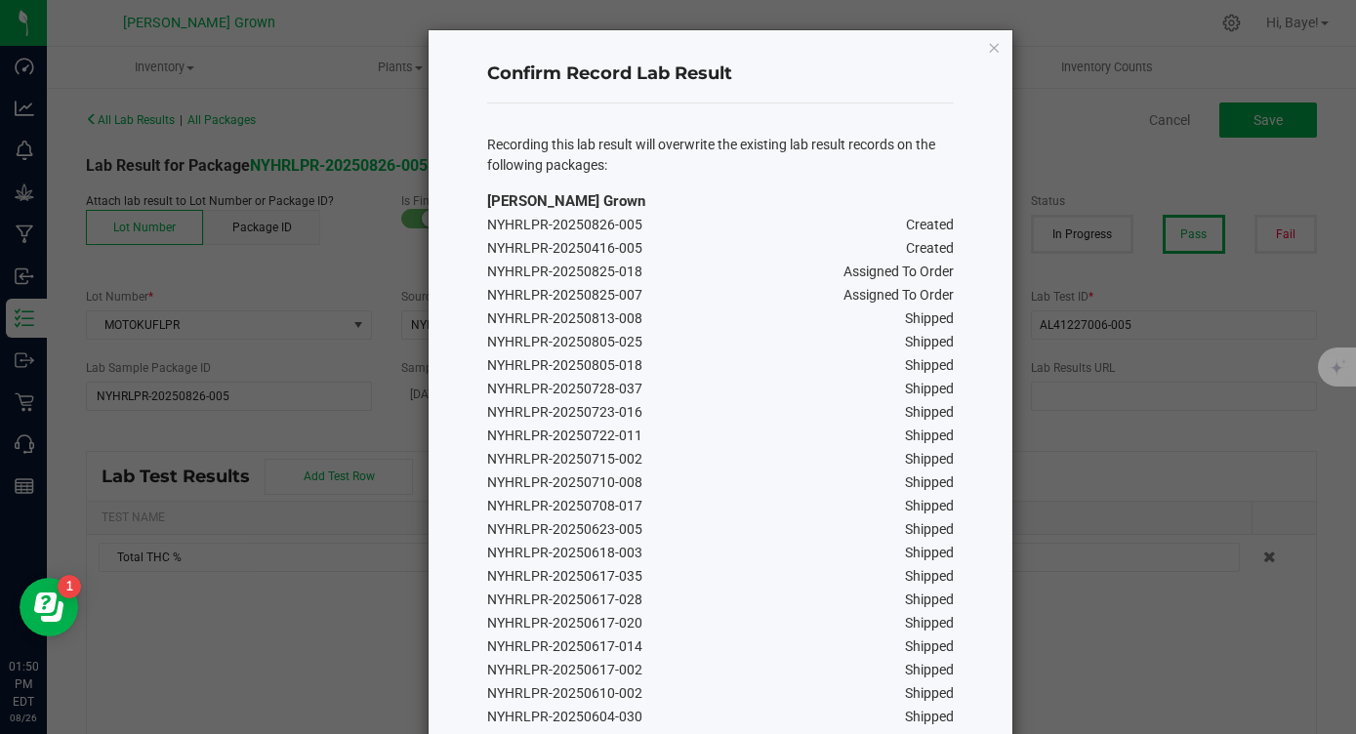
scroll to position [689, 0]
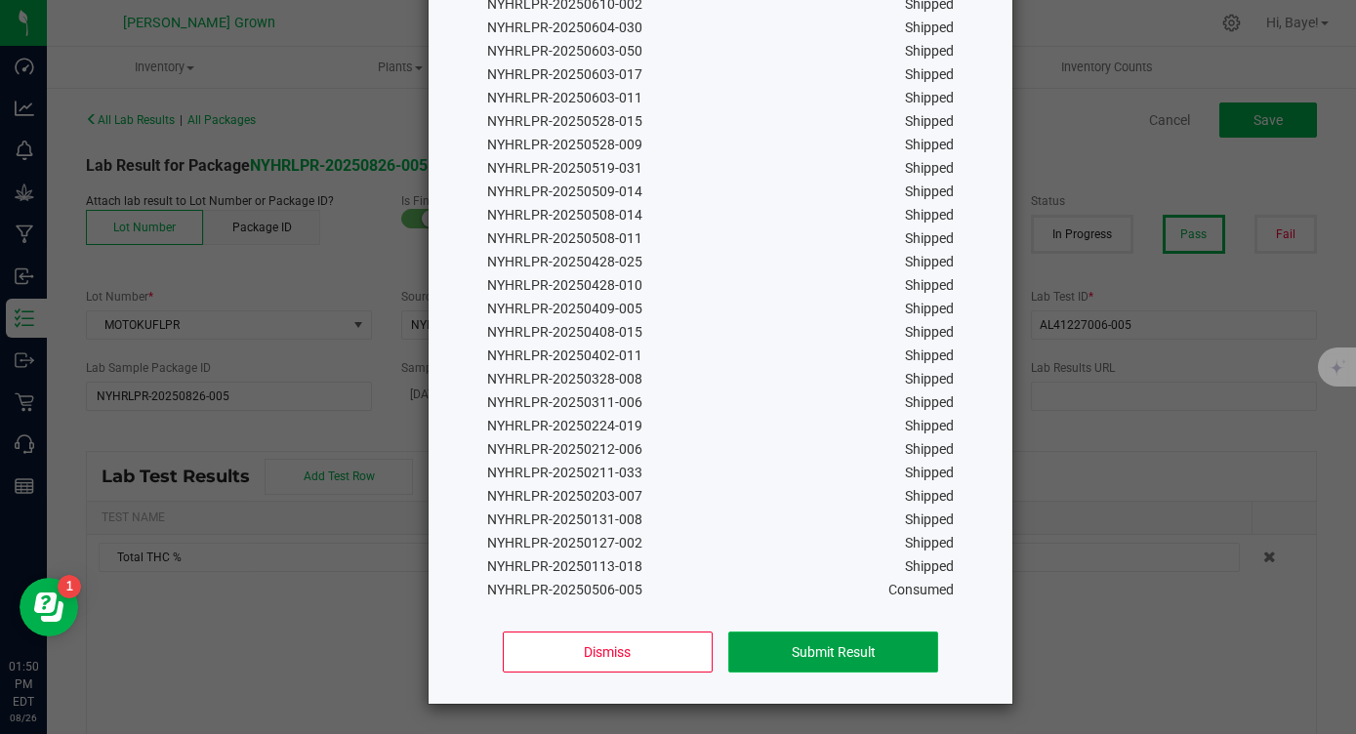
click at [765, 635] on button "Submit Result" at bounding box center [833, 652] width 210 height 41
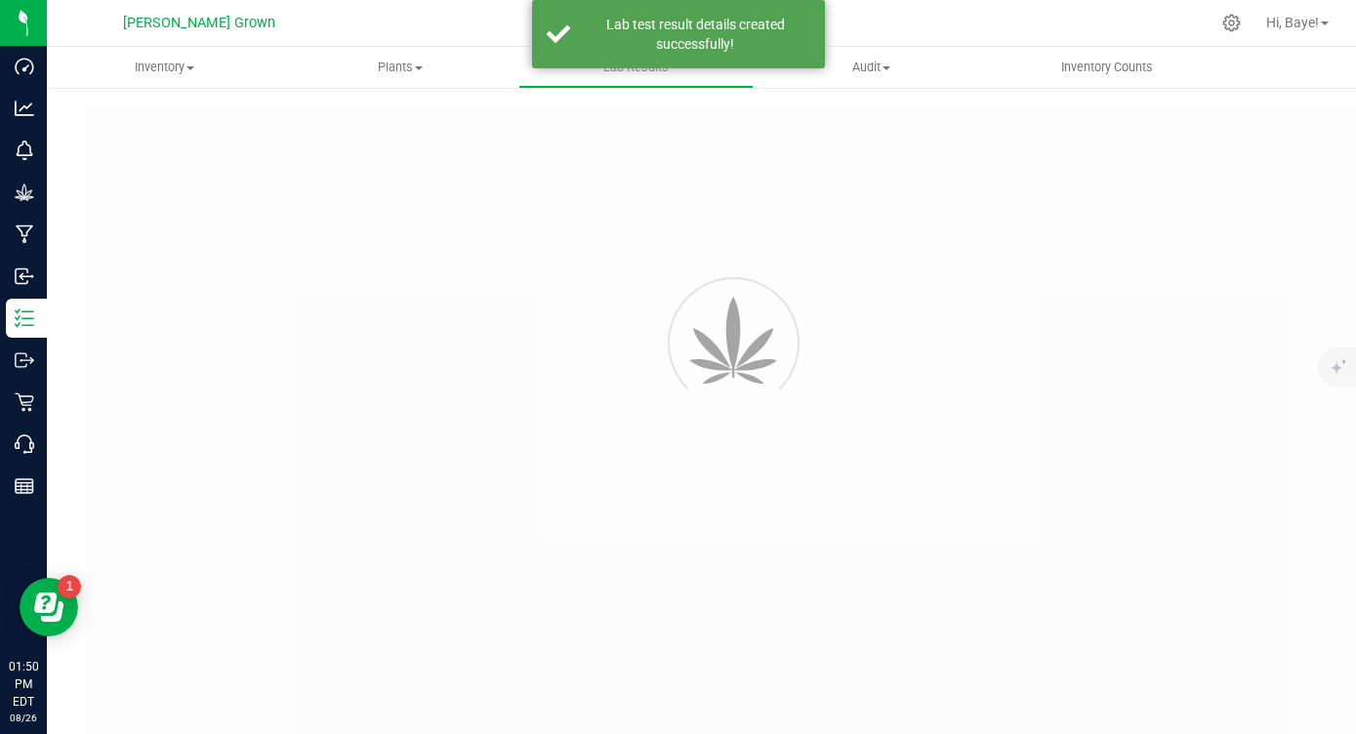
type input "NYHRLPR-20250826-005"
type input "AL41227006-005"
type input "NYHRLPR-20250826-005"
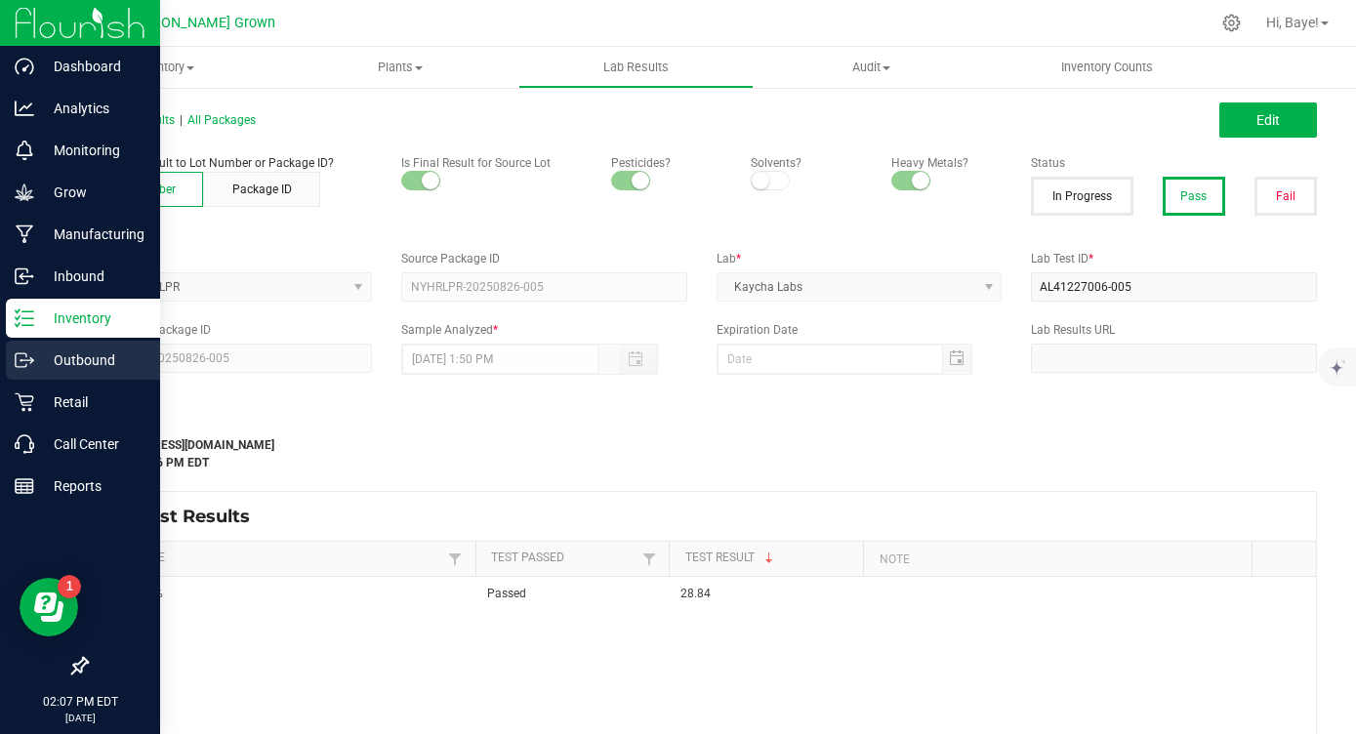
click at [66, 368] on p "Outbound" at bounding box center [92, 360] width 117 height 23
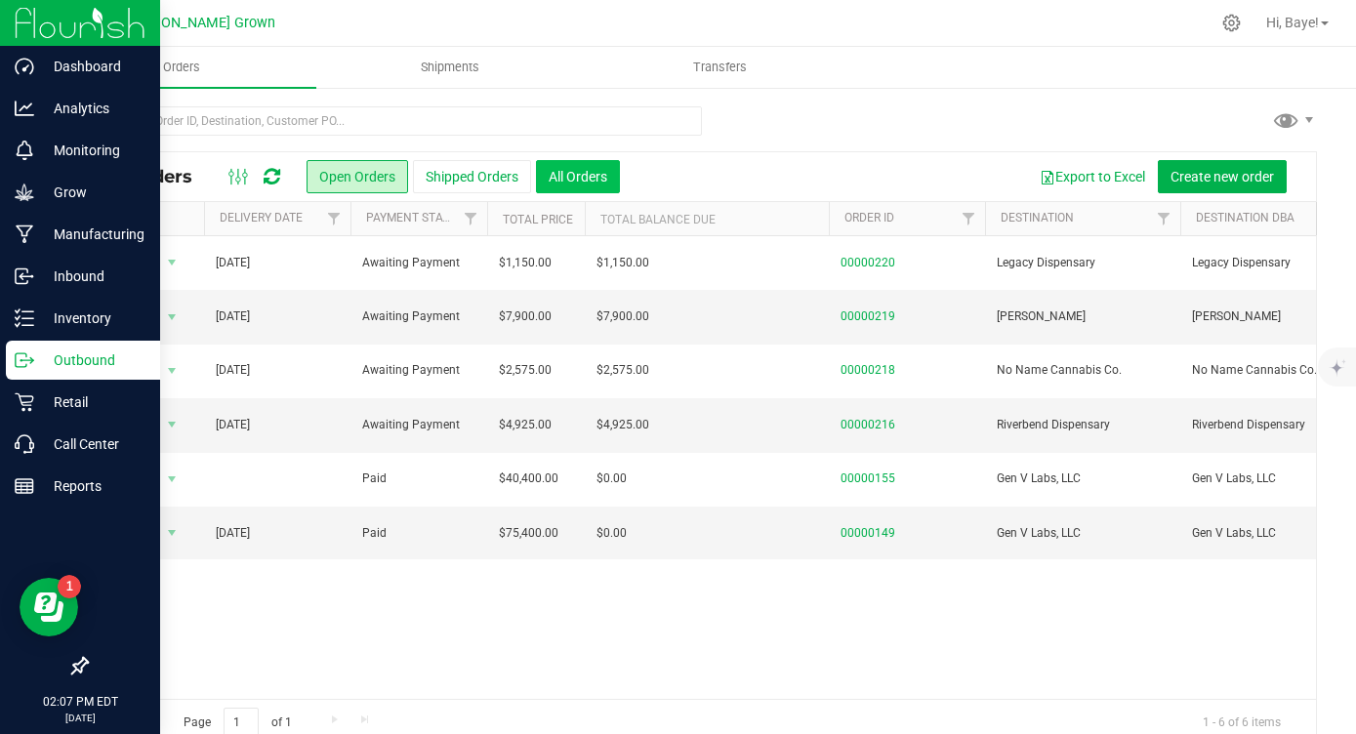
click at [594, 181] on button "All Orders" at bounding box center [578, 176] width 84 height 33
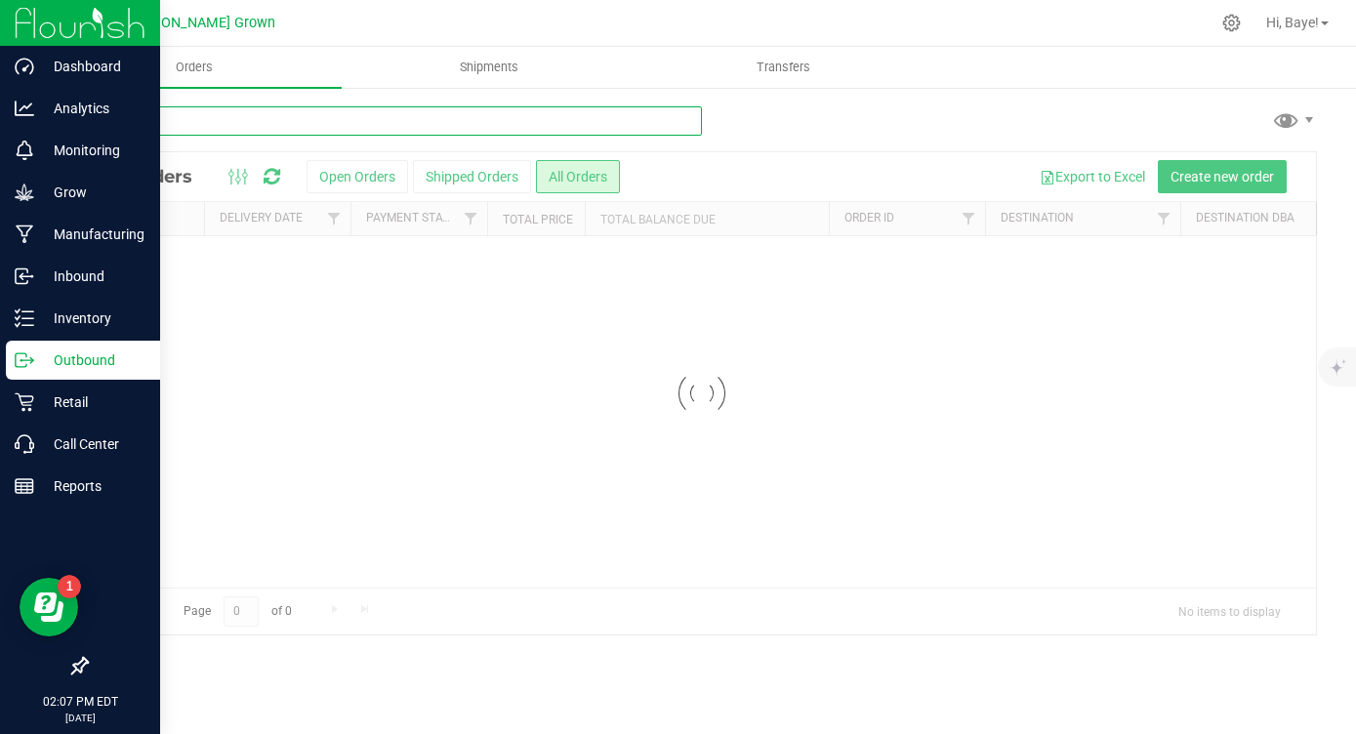
click at [416, 124] on input "text" at bounding box center [394, 120] width 616 height 29
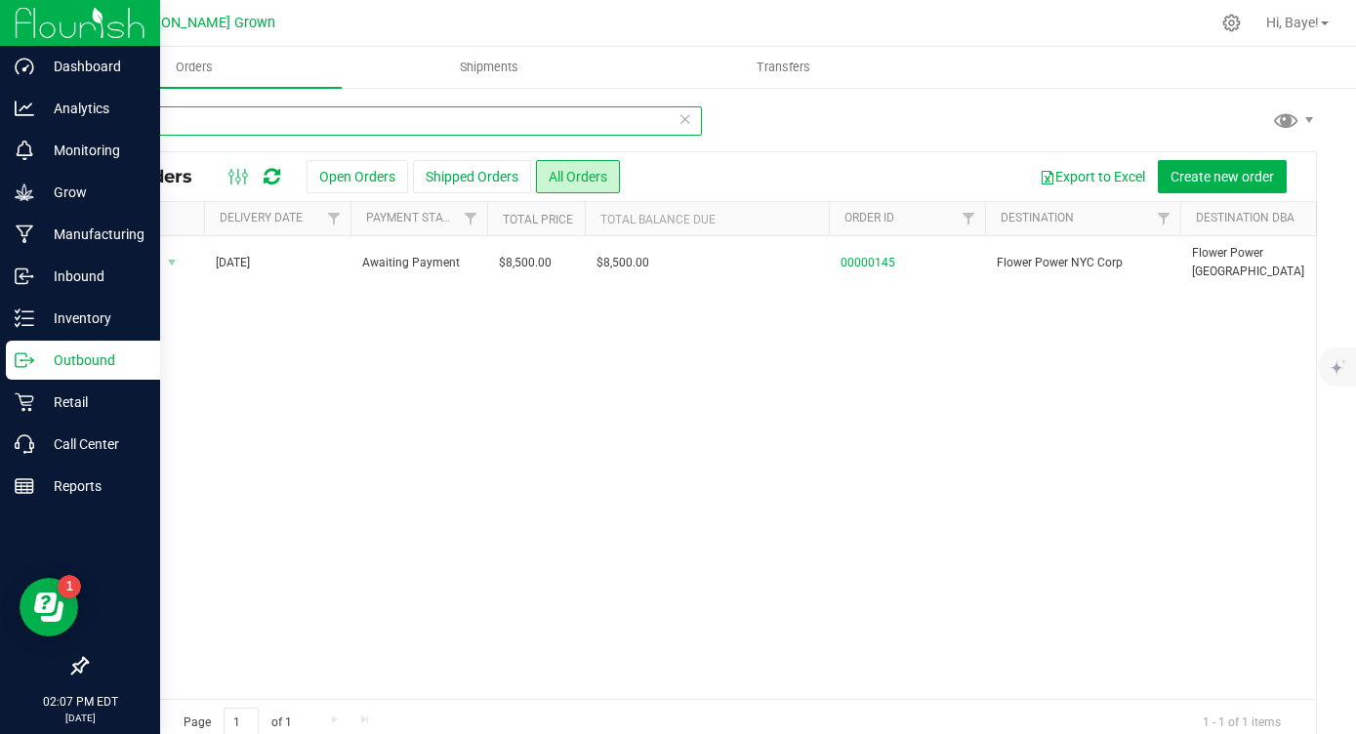
drag, startPoint x: 238, startPoint y: 127, endPoint x: 125, endPoint y: 122, distance: 113.4
click at [125, 122] on input "145" at bounding box center [394, 120] width 616 height 29
drag, startPoint x: 343, startPoint y: 127, endPoint x: 125, endPoint y: 125, distance: 217.7
click at [125, 125] on input "168" at bounding box center [394, 120] width 616 height 29
type input "189"
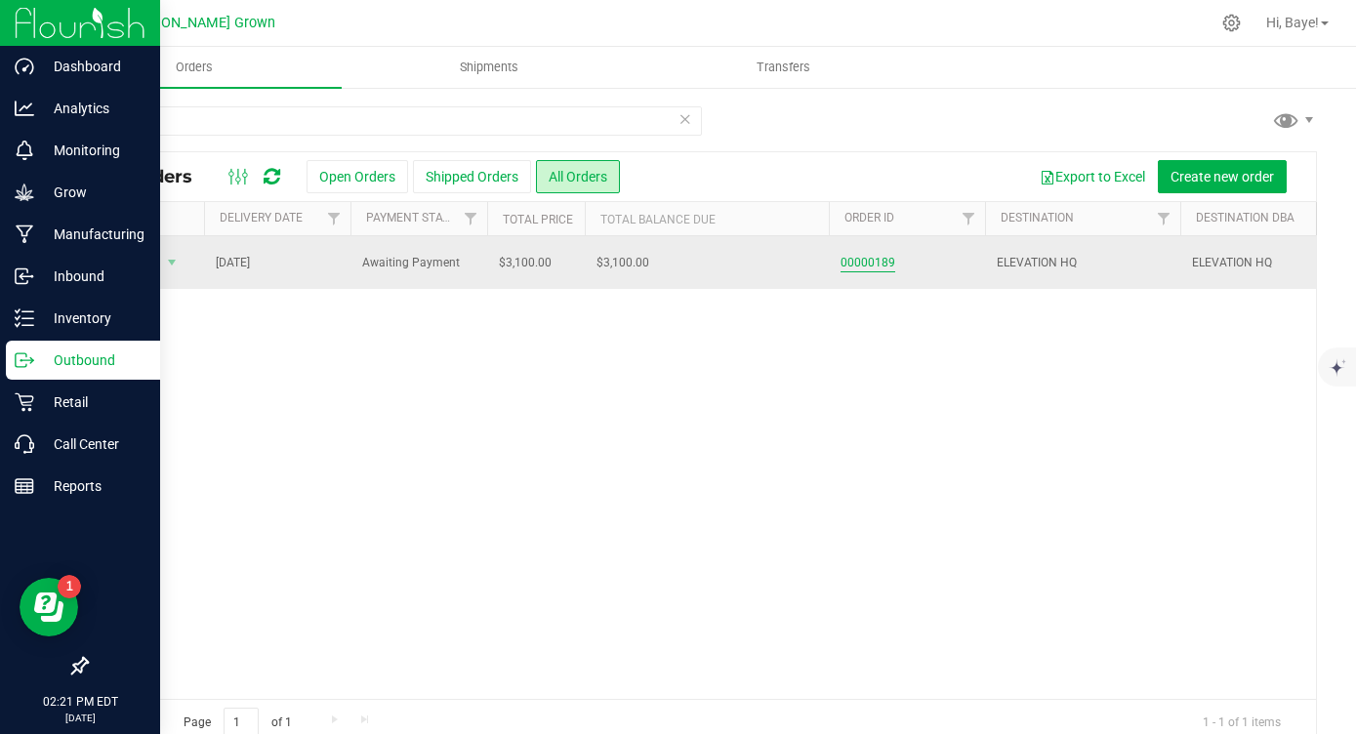
click at [867, 262] on link "00000189" at bounding box center [868, 263] width 55 height 19
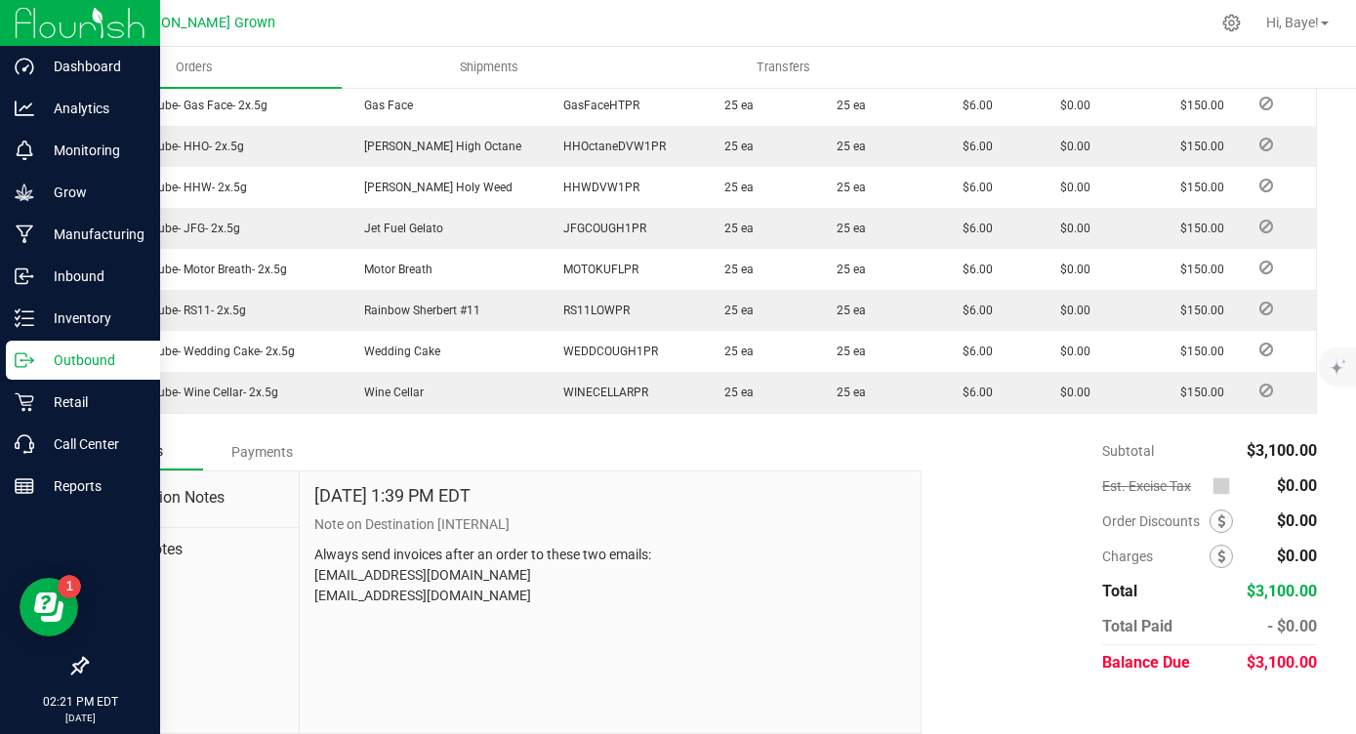
scroll to position [856, 0]
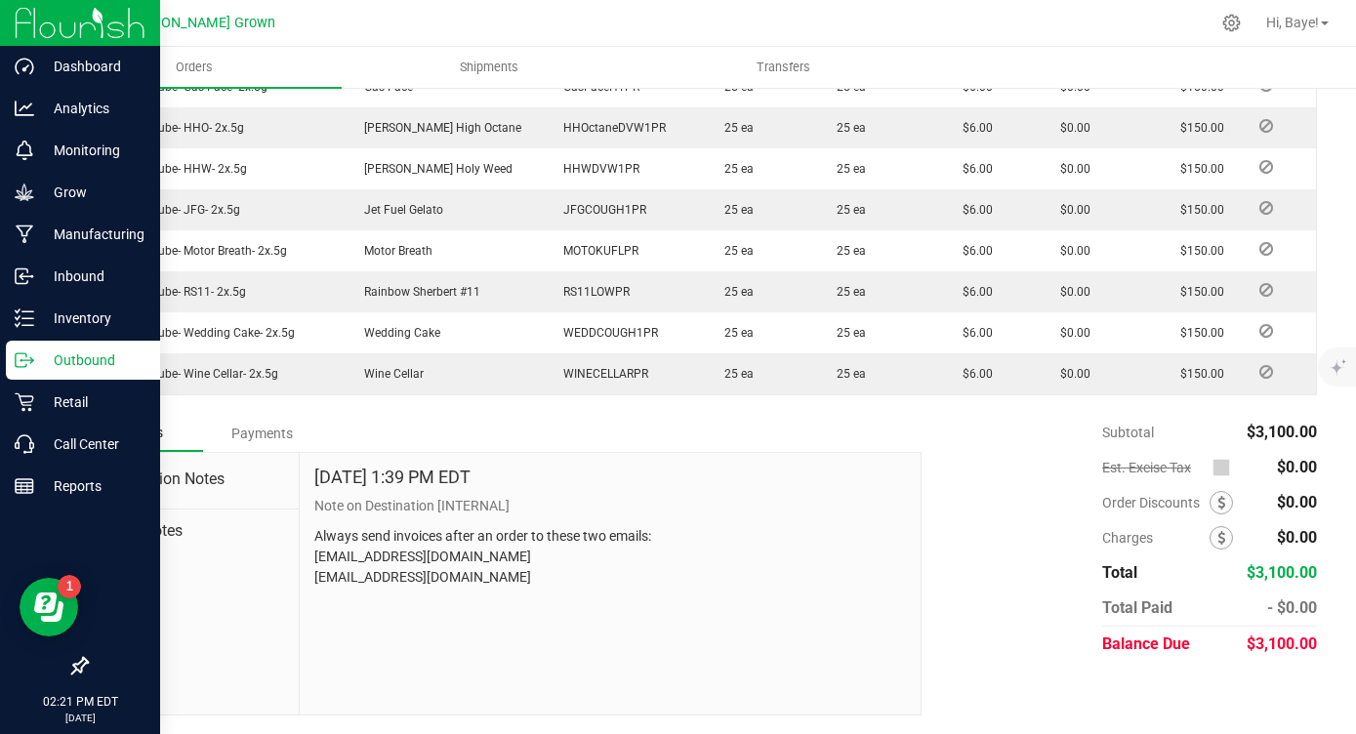
drag, startPoint x: 479, startPoint y: 580, endPoint x: 305, endPoint y: 557, distance: 176.2
click at [305, 557] on div "[DATE] 1:39 PM EDT Note on Destination [INTERNAL] Always send invoices after an…" at bounding box center [610, 584] width 621 height 262
copy p "[EMAIL_ADDRESS][DOMAIN_NAME] [EMAIL_ADDRESS][DOMAIN_NAME]"
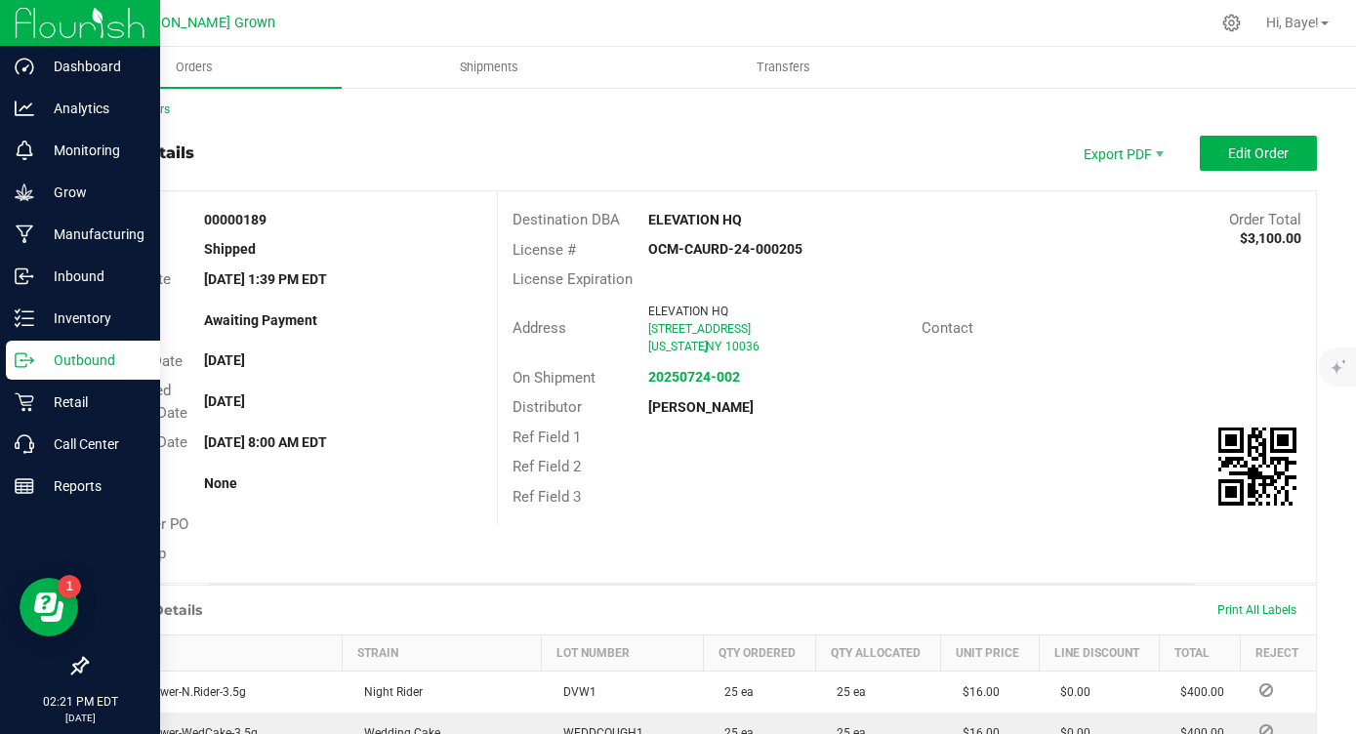
scroll to position [0, 0]
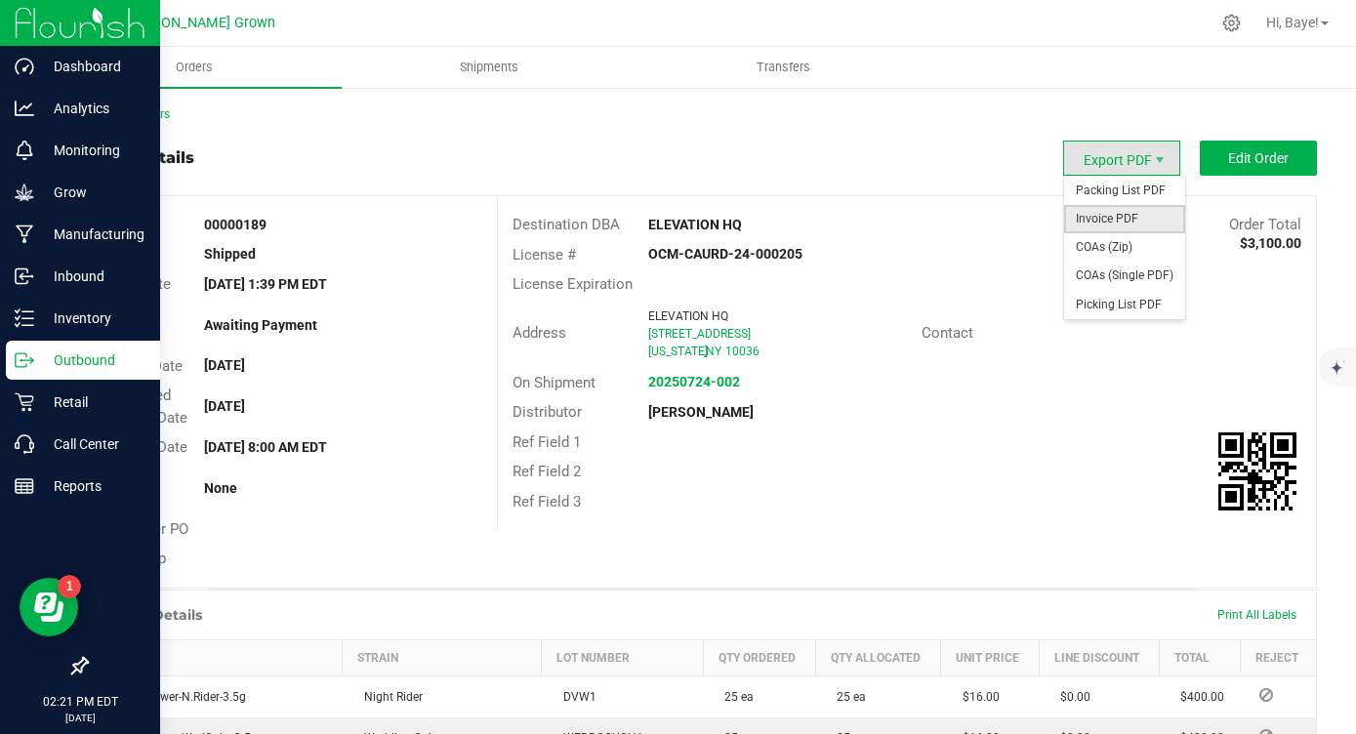
click at [1130, 220] on span "Invoice PDF" at bounding box center [1124, 219] width 121 height 28
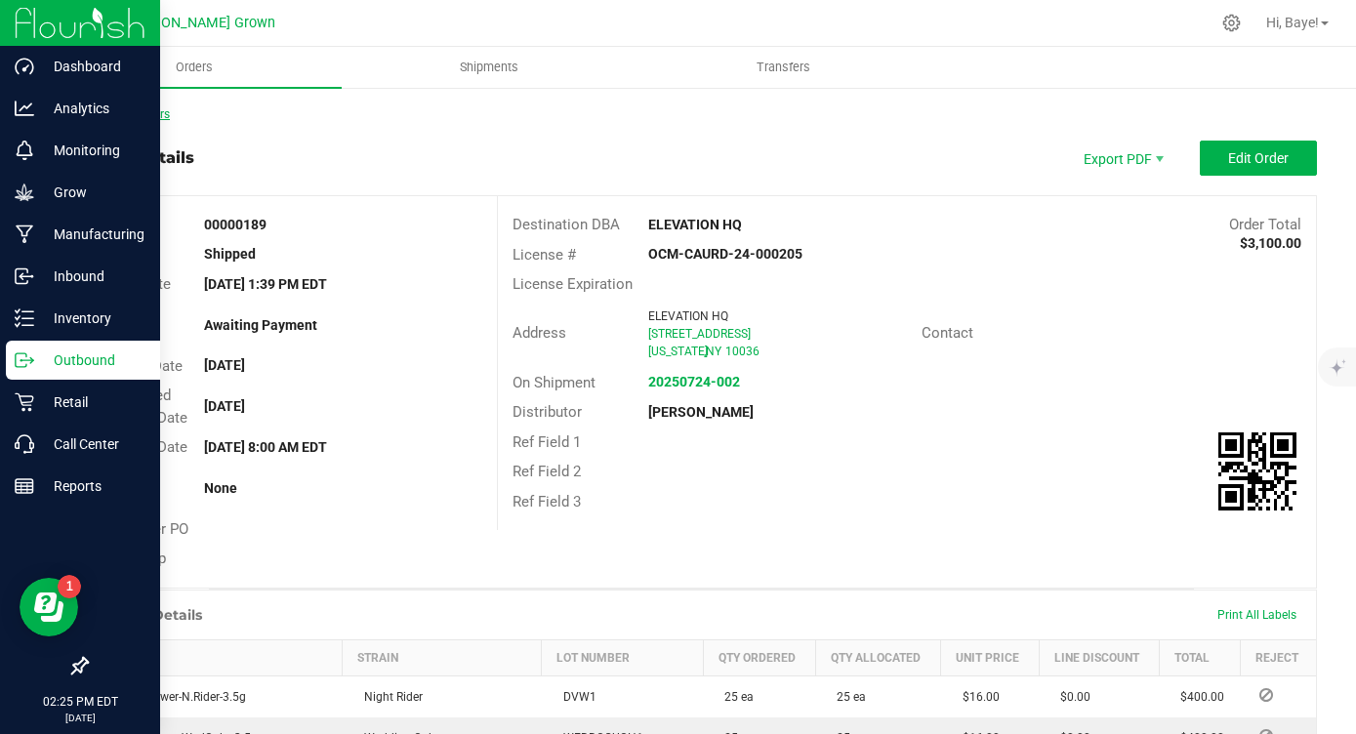
click at [117, 117] on link "Back to Orders" at bounding box center [128, 114] width 84 height 14
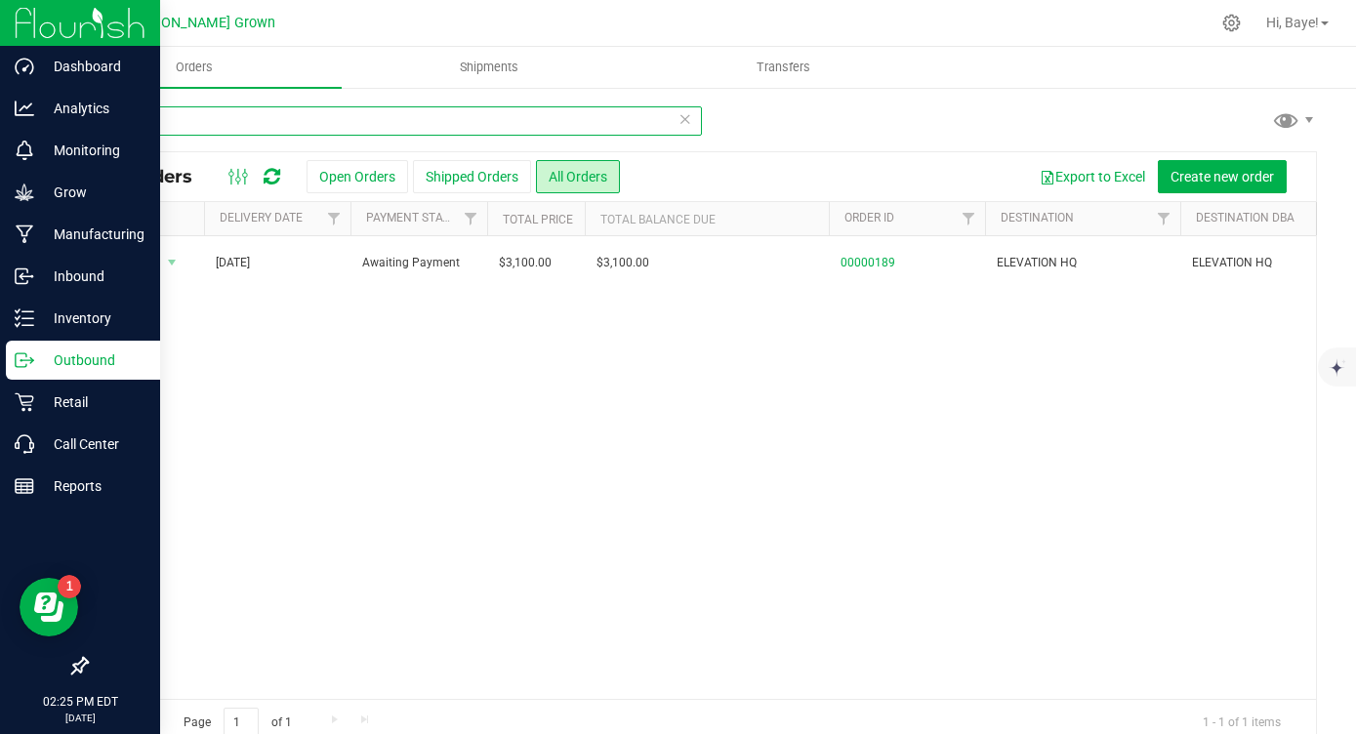
drag, startPoint x: 308, startPoint y: 125, endPoint x: 124, endPoint y: 124, distance: 183.5
click at [124, 124] on input "189" at bounding box center [394, 120] width 616 height 29
type input "190"
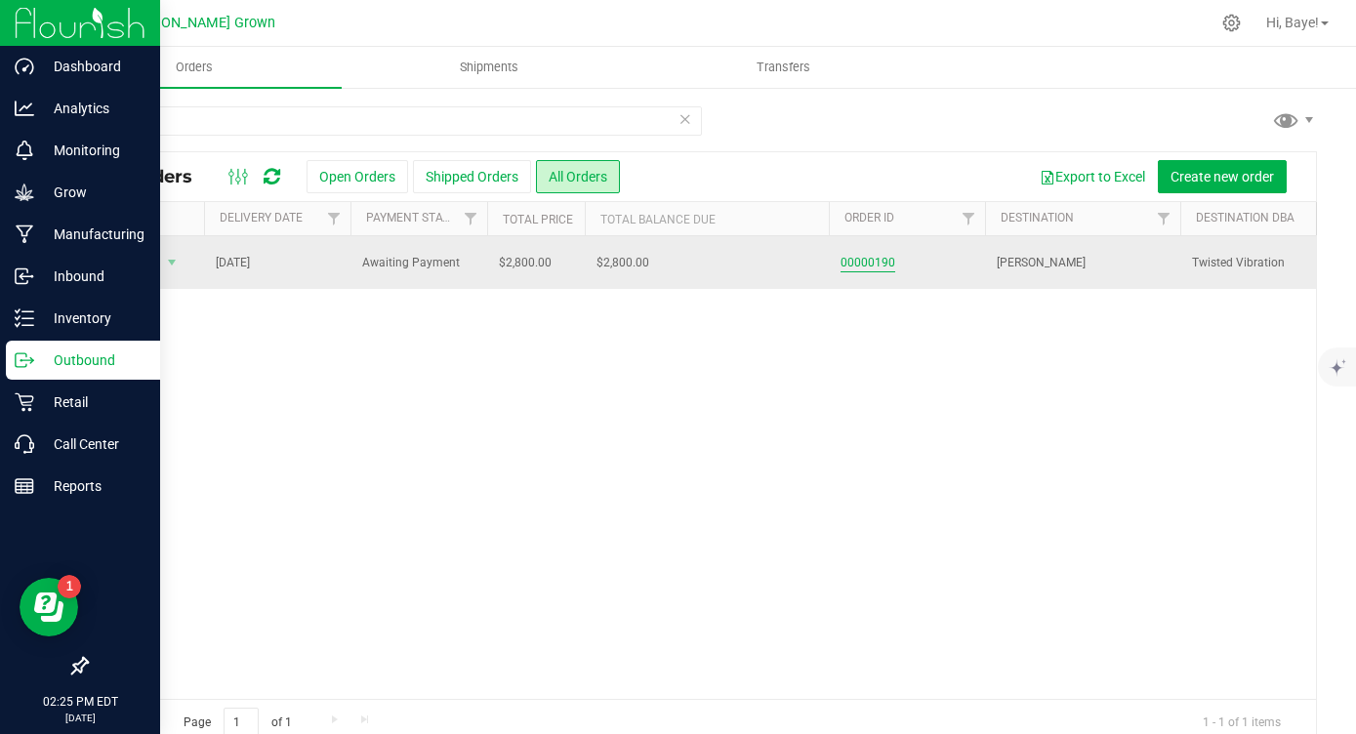
click at [878, 266] on link "00000190" at bounding box center [868, 263] width 55 height 19
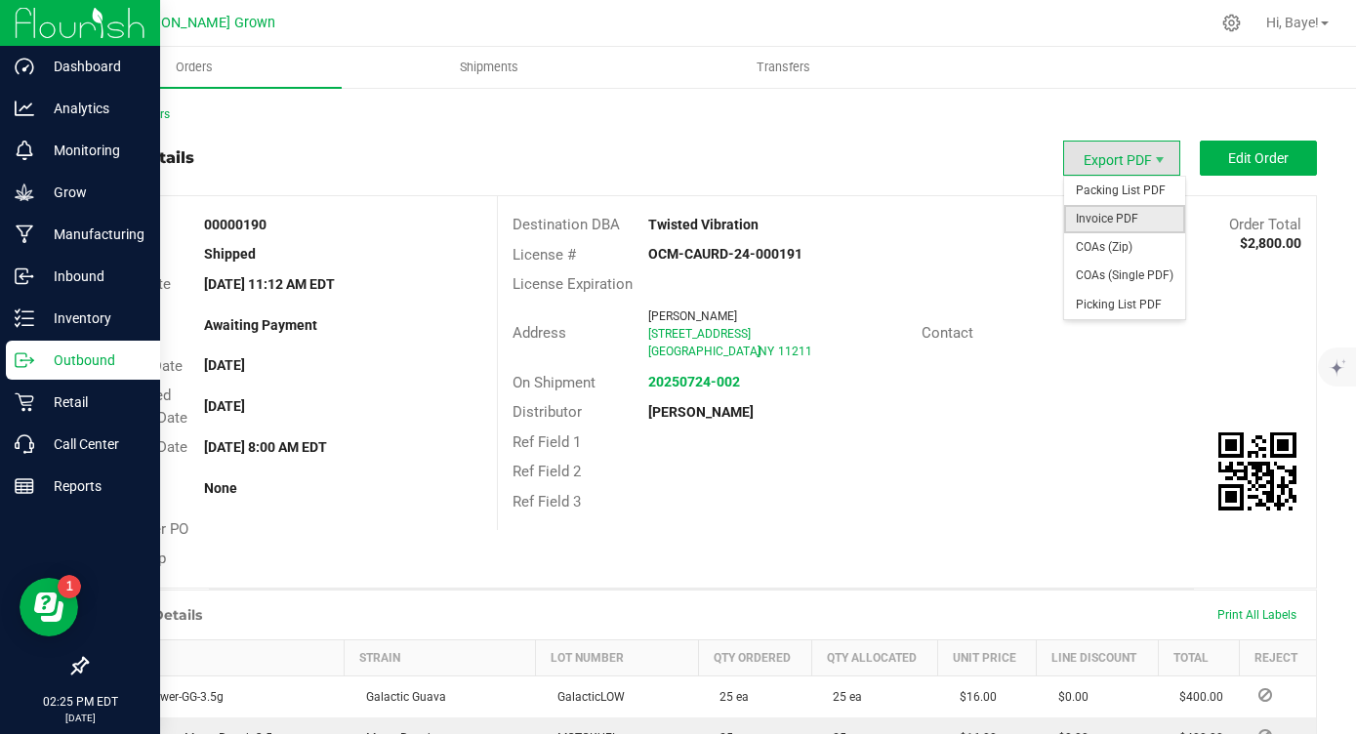
click at [1107, 219] on span "Invoice PDF" at bounding box center [1124, 219] width 121 height 28
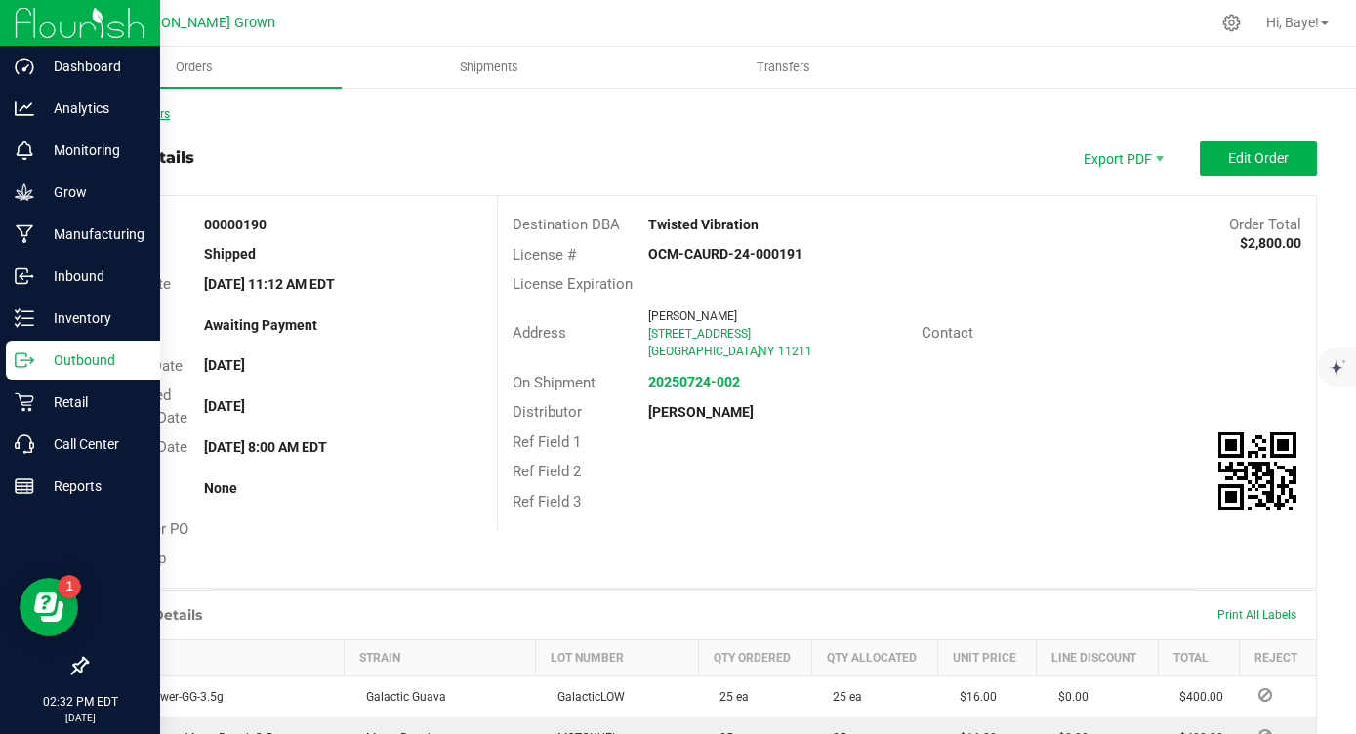
click at [115, 116] on link "Back to Orders" at bounding box center [128, 114] width 84 height 14
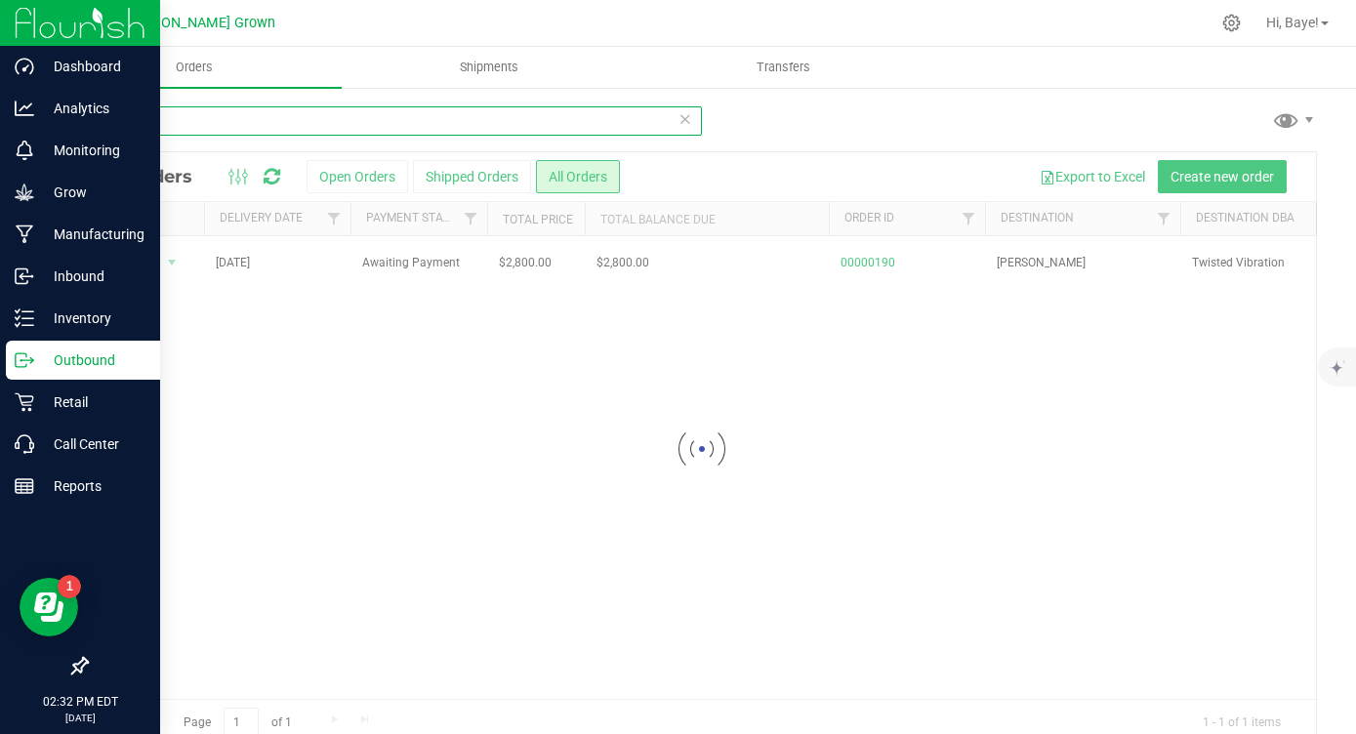
click at [179, 131] on input "190" at bounding box center [394, 120] width 616 height 29
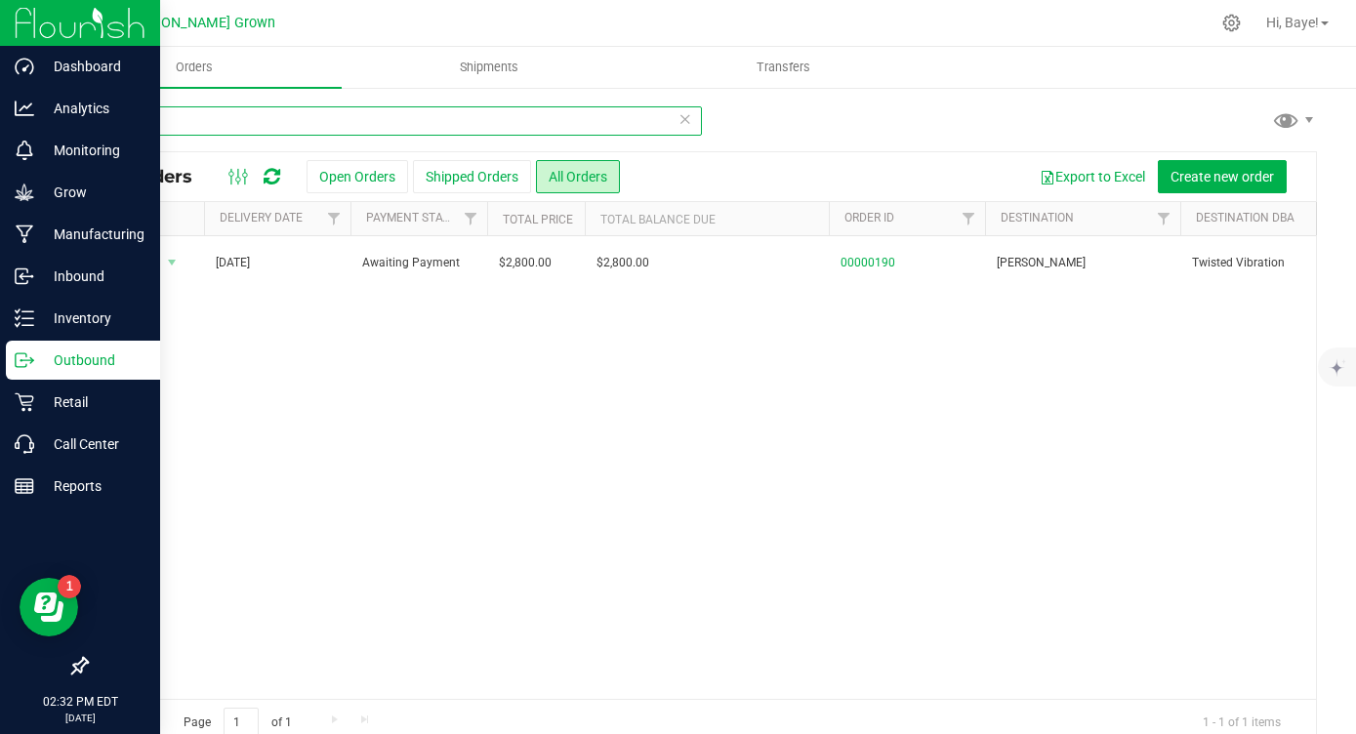
type input "191"
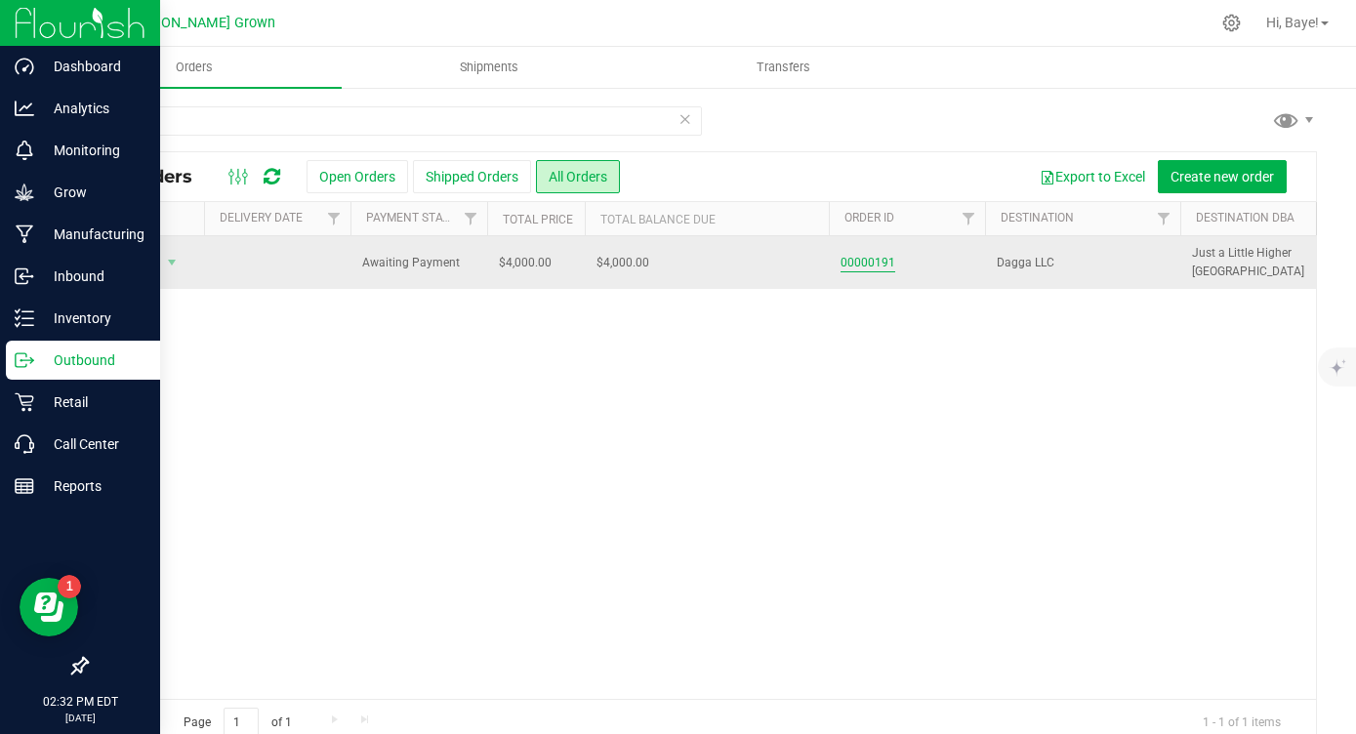
click at [857, 264] on link "00000191" at bounding box center [868, 263] width 55 height 19
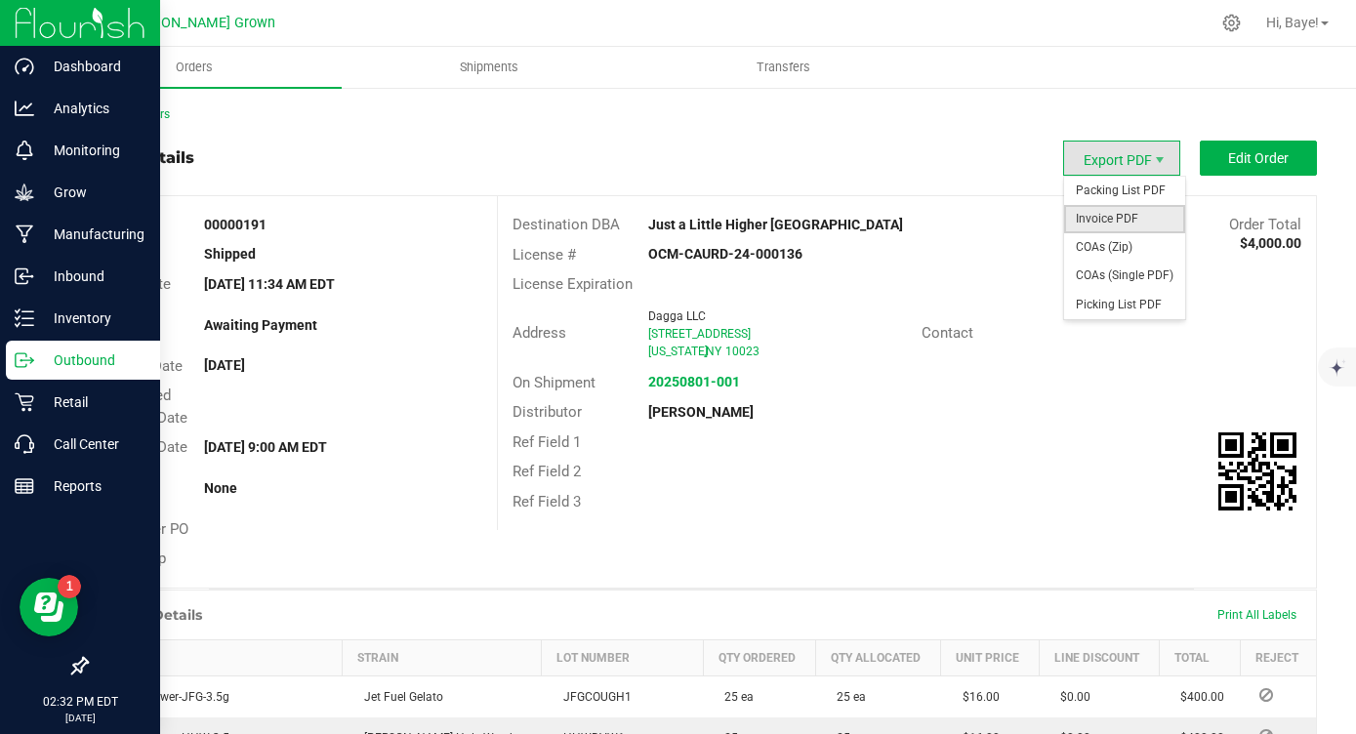
click at [1116, 215] on span "Invoice PDF" at bounding box center [1124, 219] width 121 height 28
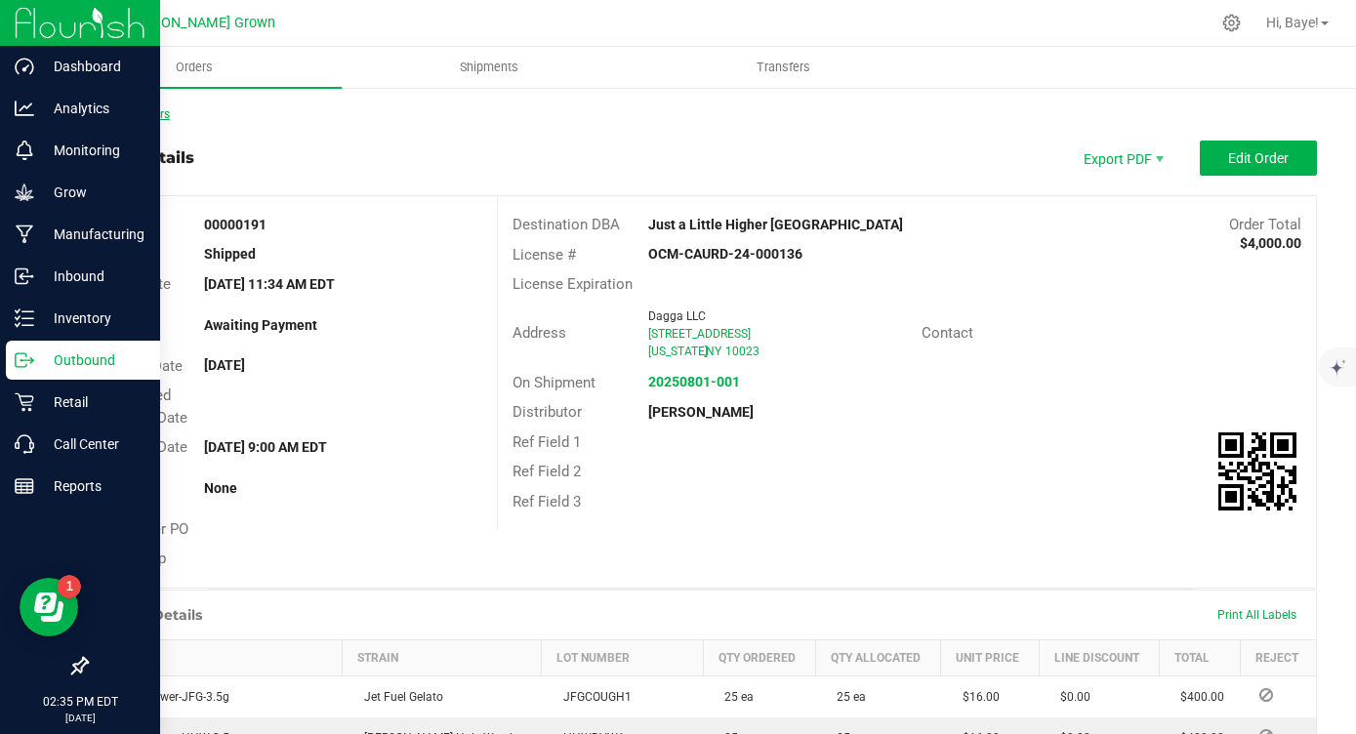
click at [136, 120] on link "Back to Orders" at bounding box center [128, 114] width 84 height 14
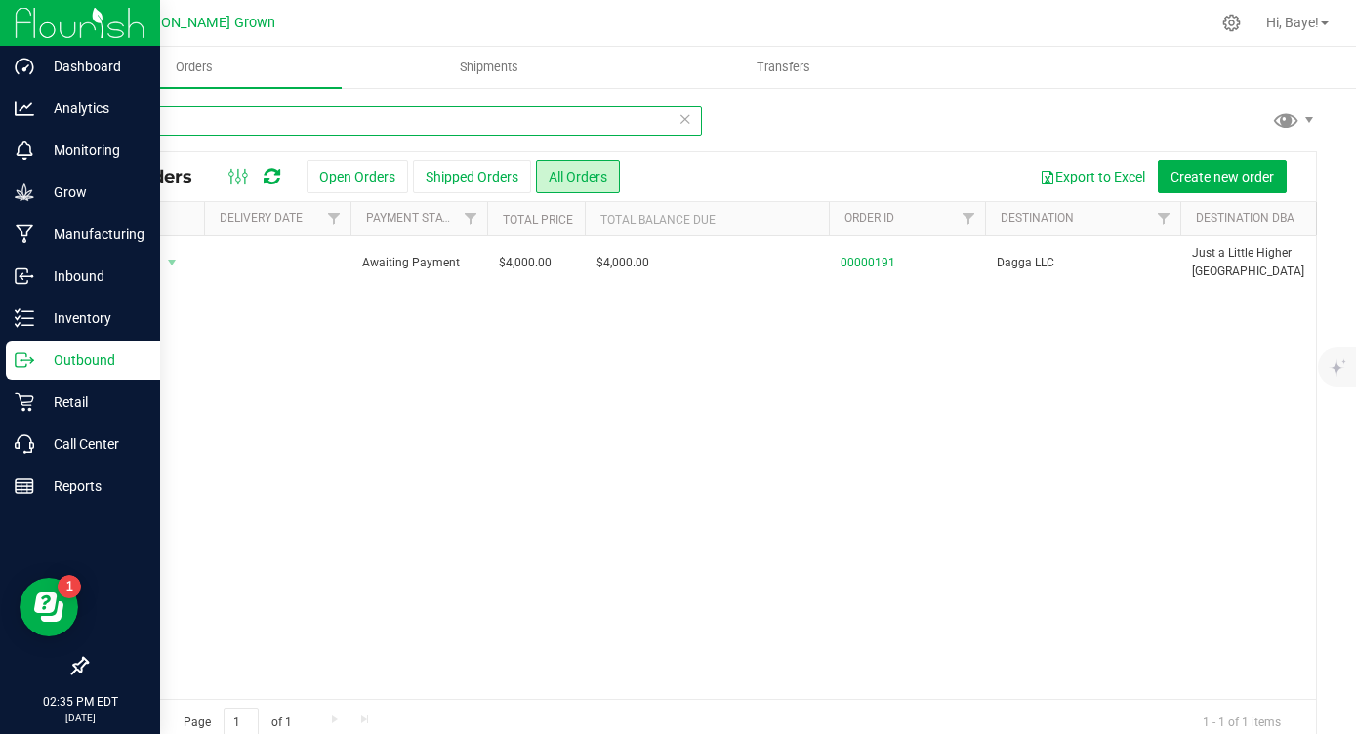
click at [208, 123] on input "191" at bounding box center [394, 120] width 616 height 29
click at [240, 113] on input "180" at bounding box center [394, 120] width 616 height 29
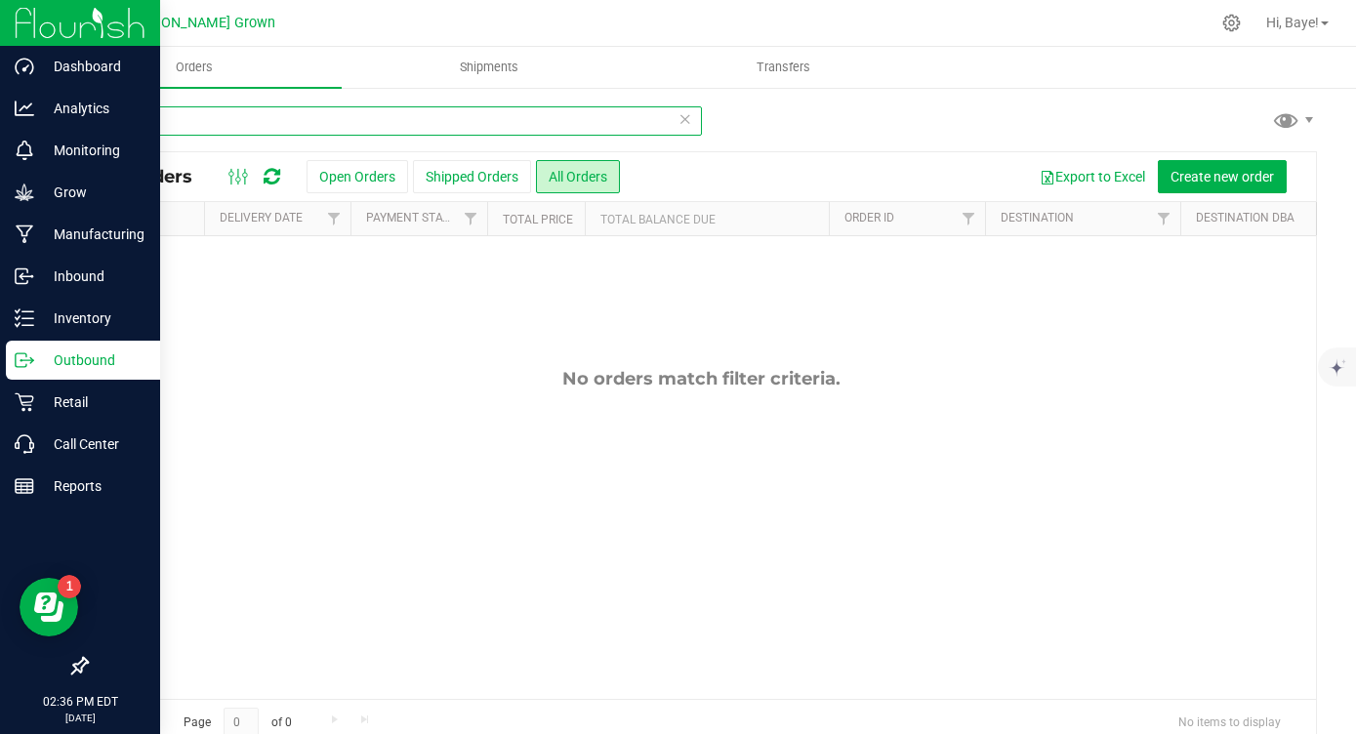
click at [383, 111] on input "UWS" at bounding box center [394, 120] width 616 height 29
type input "JUST A LITTLE"
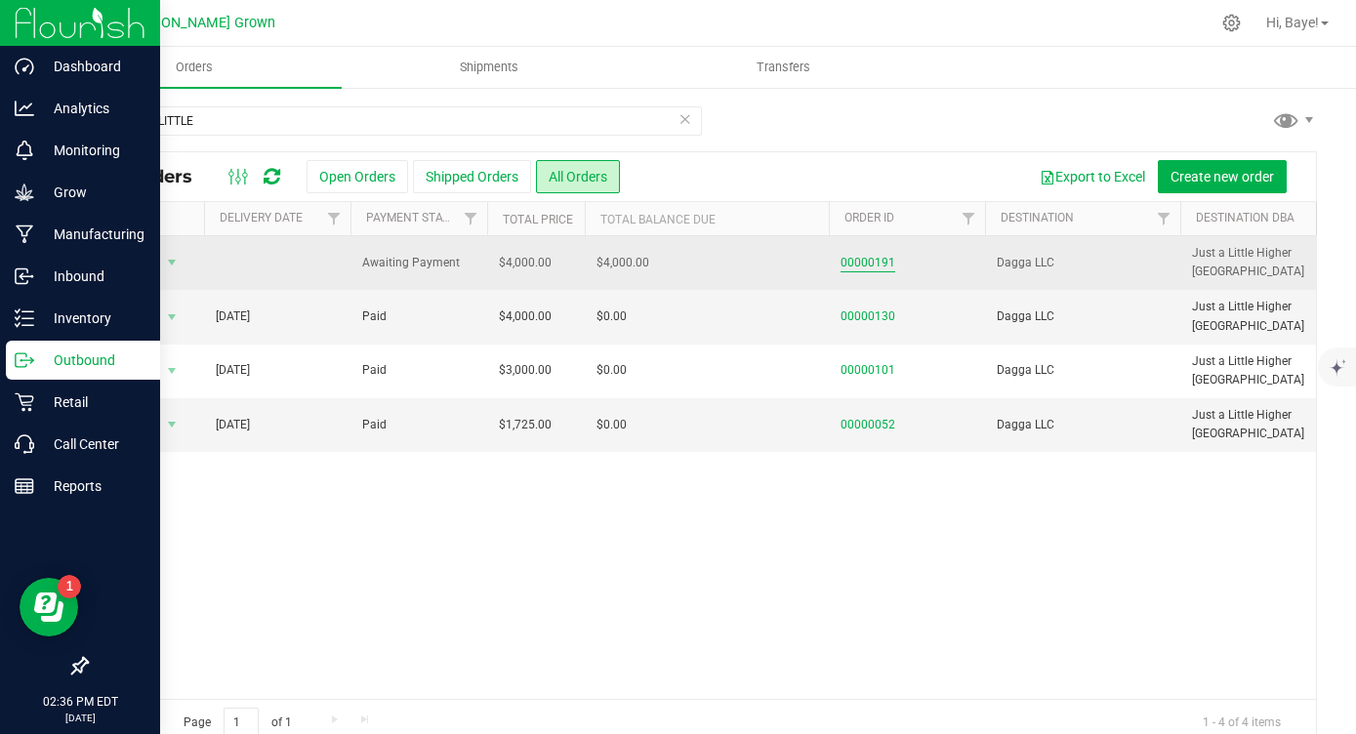
click at [865, 263] on link "00000191" at bounding box center [868, 263] width 55 height 19
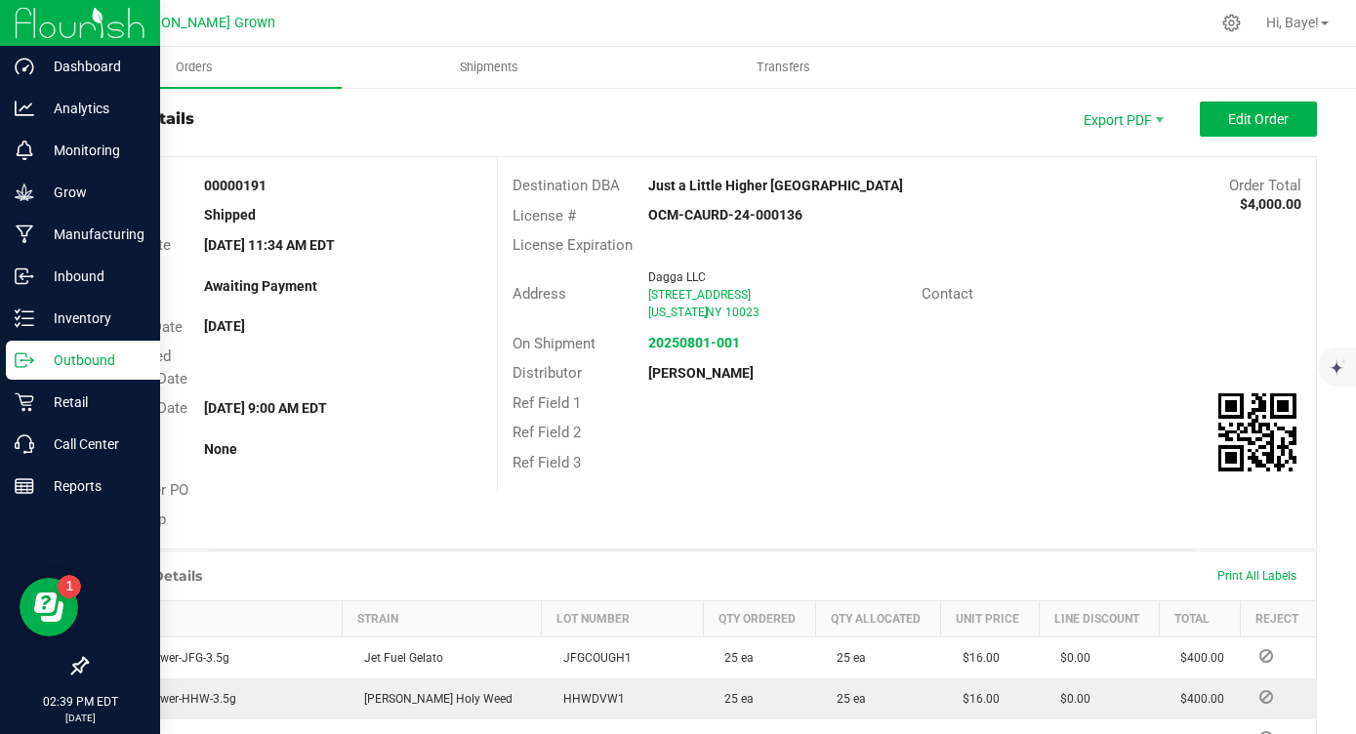
scroll to position [13, 0]
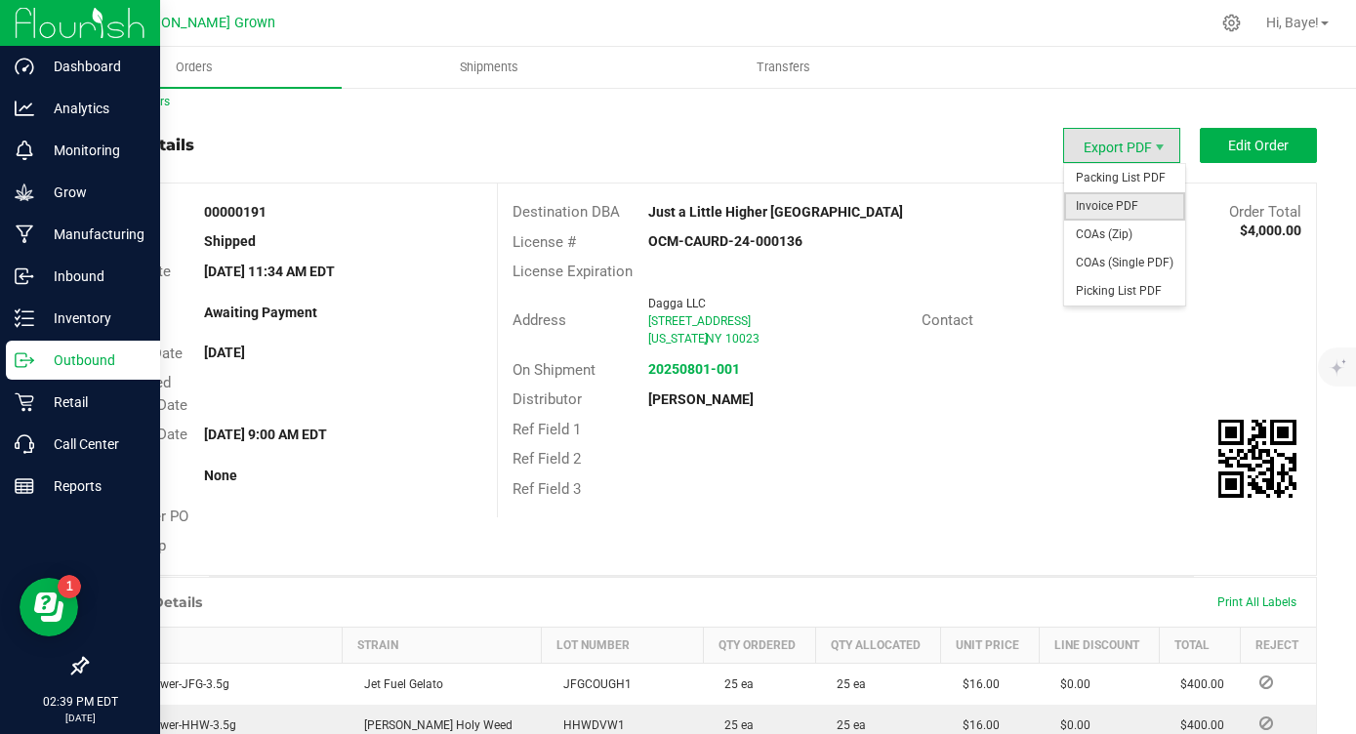
click at [1109, 206] on span "Invoice PDF" at bounding box center [1124, 206] width 121 height 28
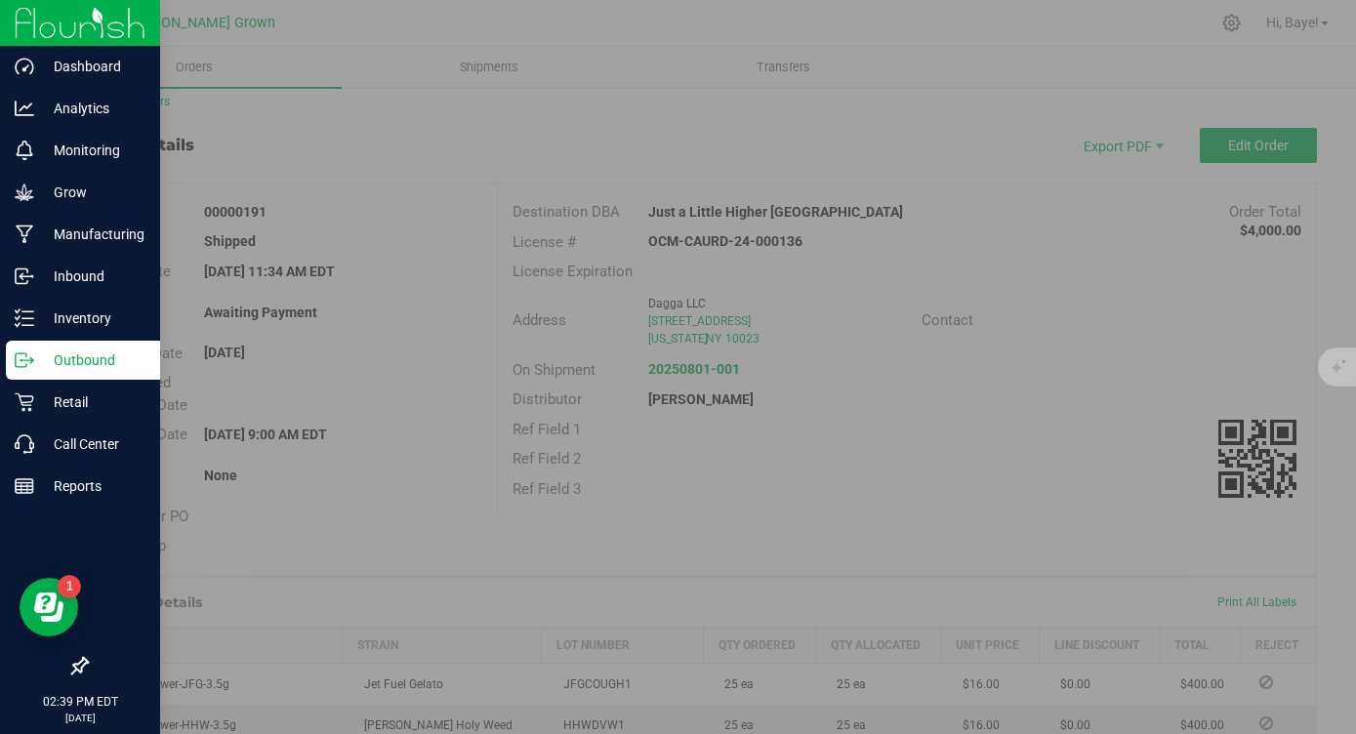
click at [985, 207] on div at bounding box center [678, 367] width 1356 height 734
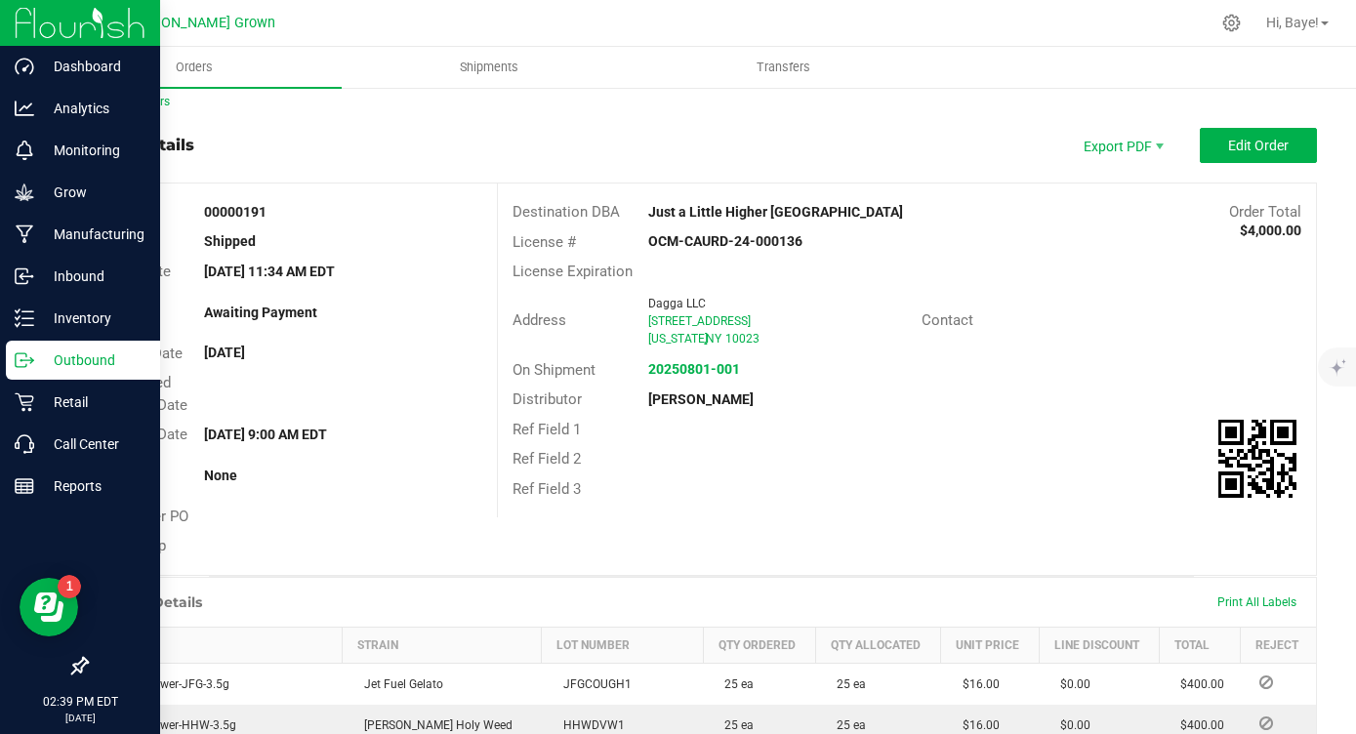
drag, startPoint x: 267, startPoint y: 207, endPoint x: 191, endPoint y: 207, distance: 75.2
click at [191, 207] on div "00000191" at bounding box center [343, 212] width 308 height 21
copy strong "00000191"
